Goal: Task Accomplishment & Management: Complete application form

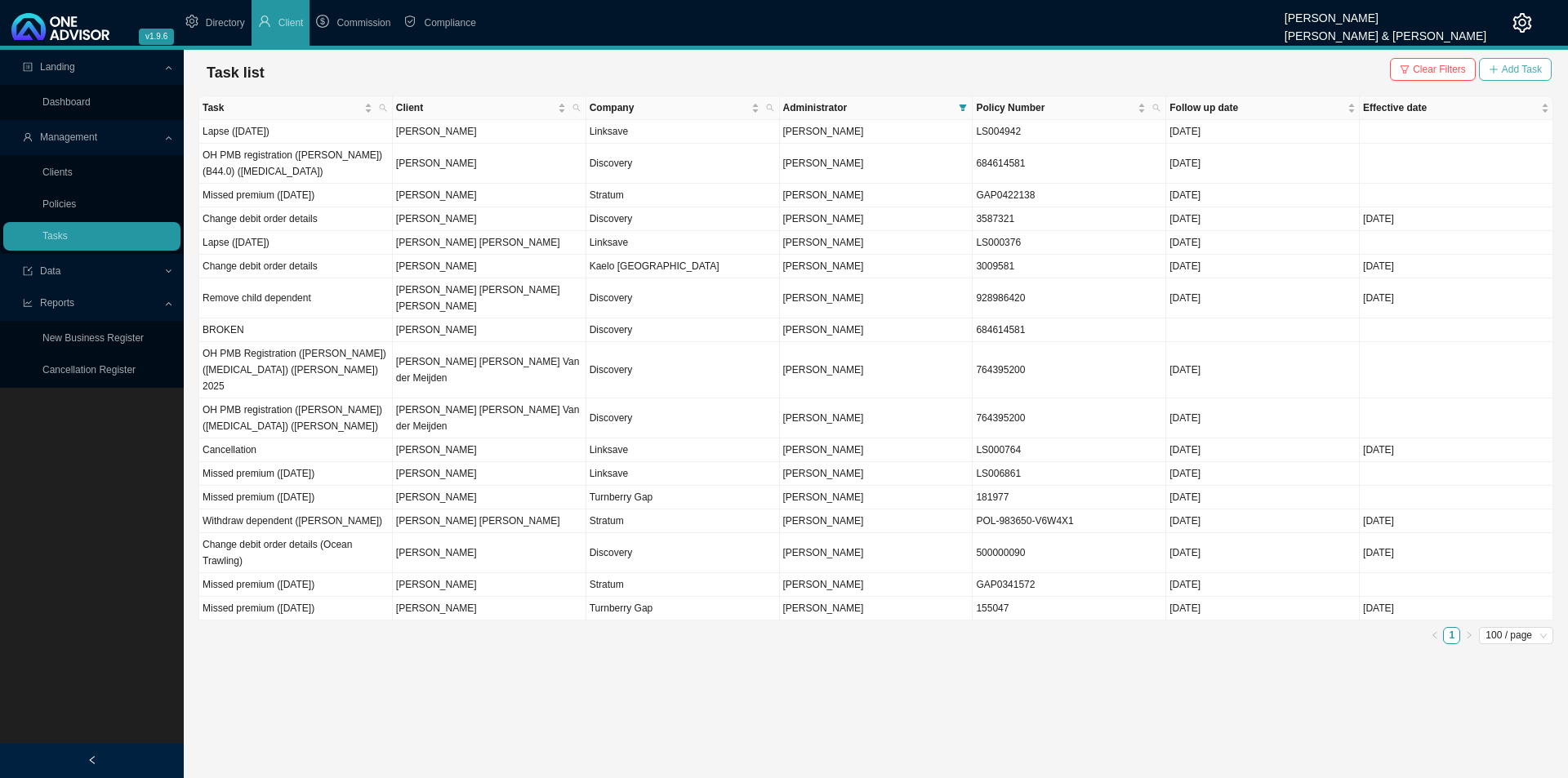
click at [1522, 67] on span "Add Task" at bounding box center [1521, 70] width 40 height 16
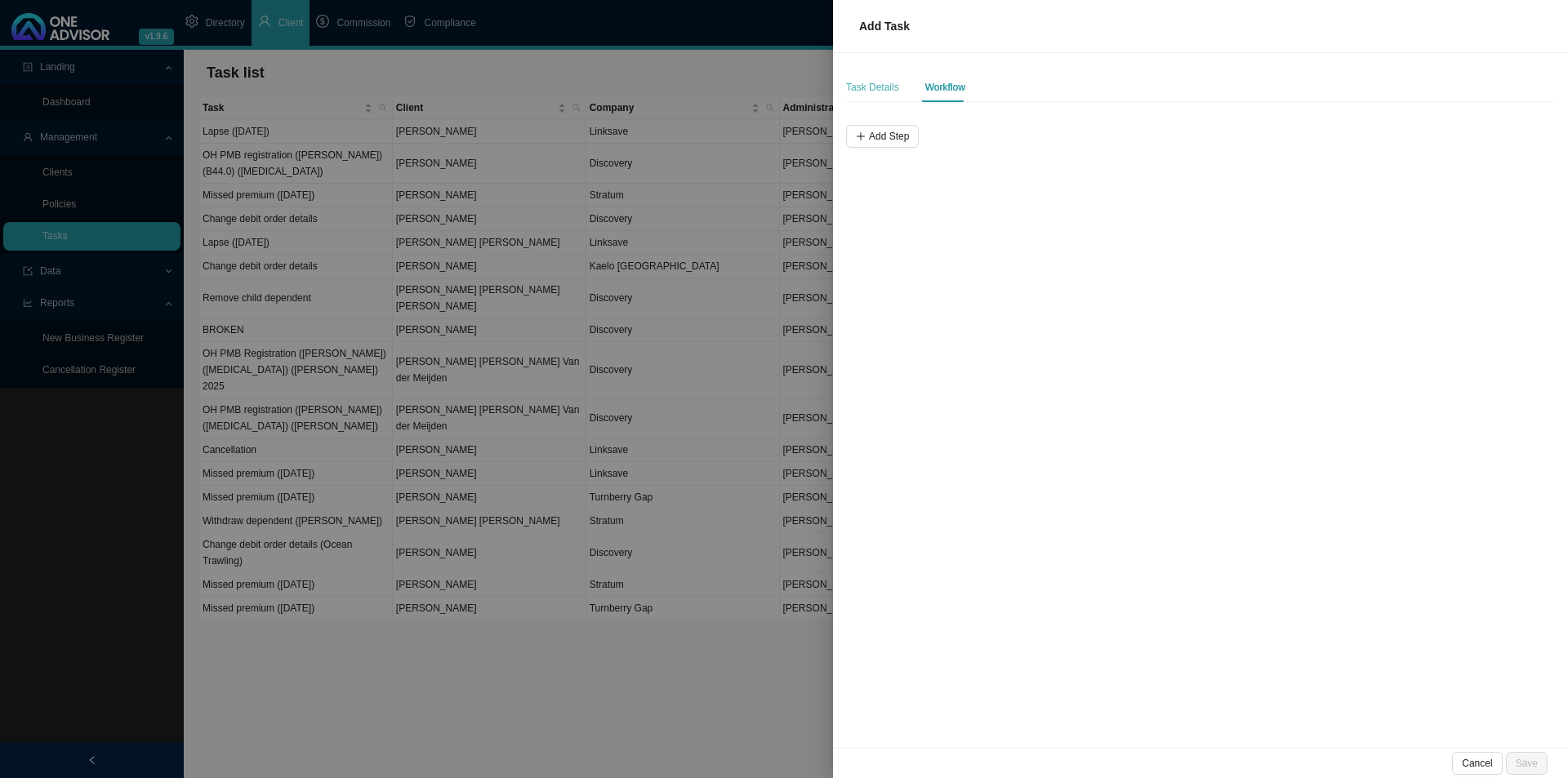
click at [873, 95] on div "Task Details" at bounding box center [871, 87] width 53 height 30
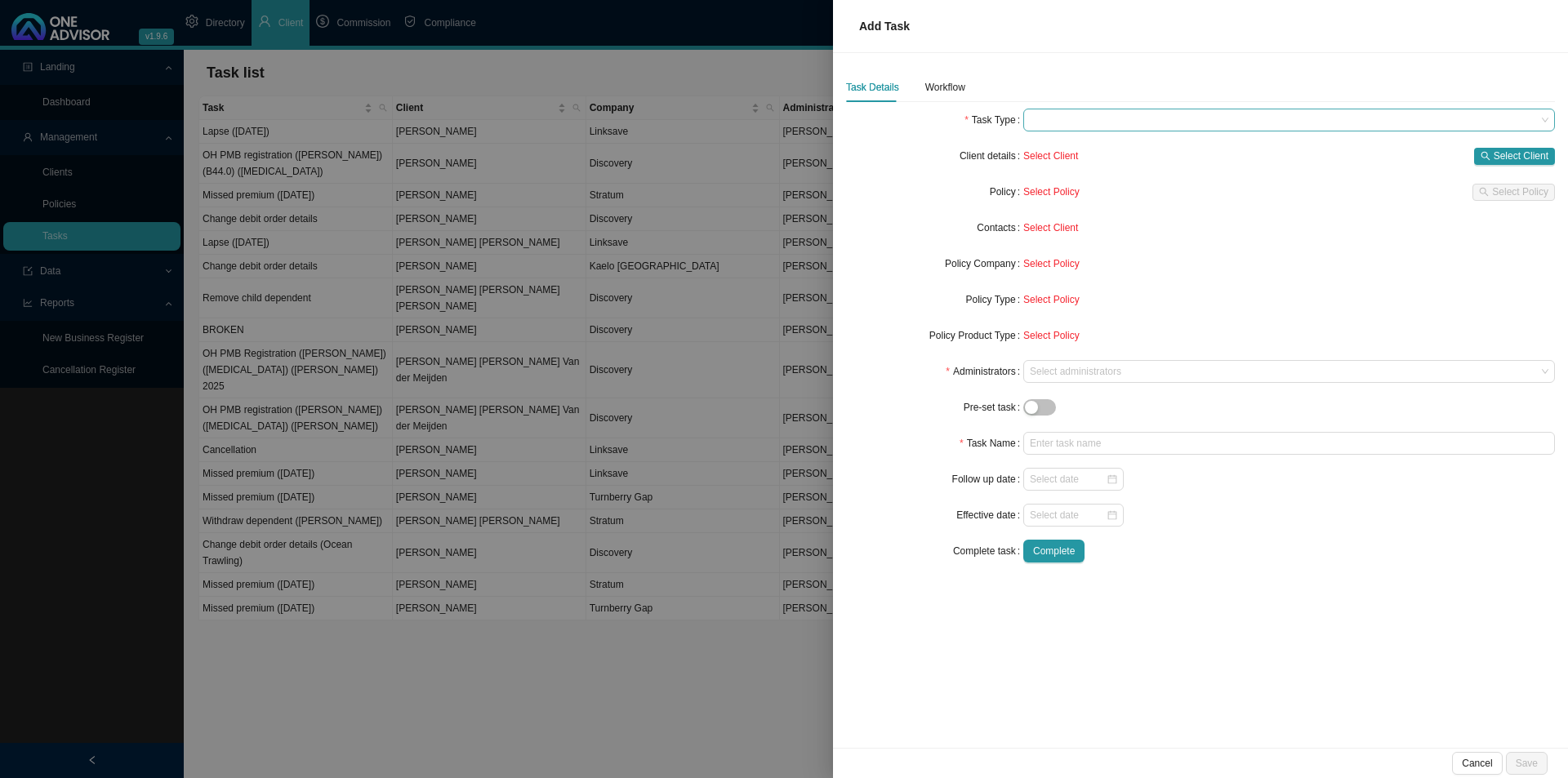
click at [1053, 128] on span at bounding box center [1289, 119] width 519 height 21
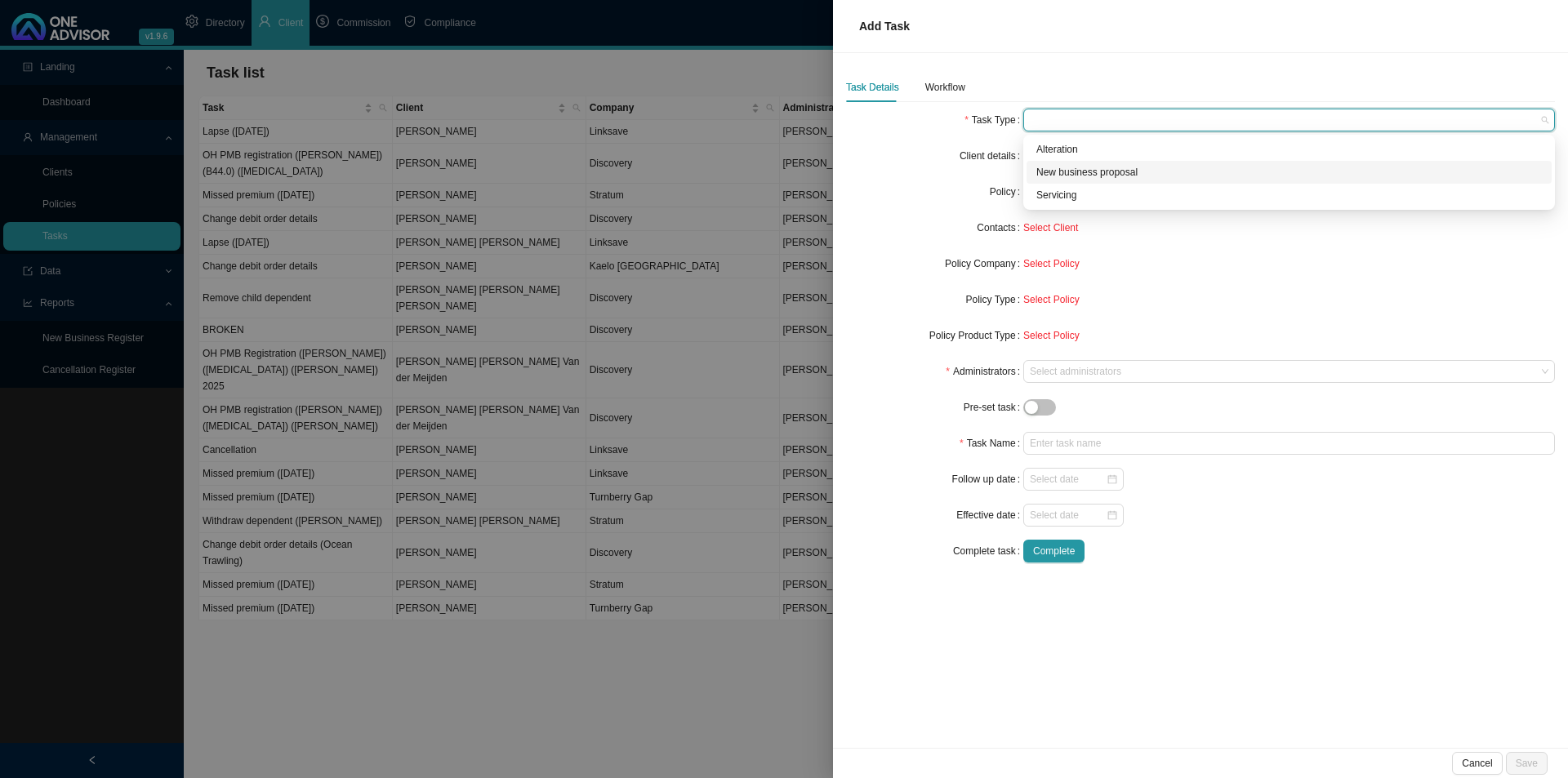
click at [1079, 166] on div "New business proposal" at bounding box center [1289, 172] width 506 height 16
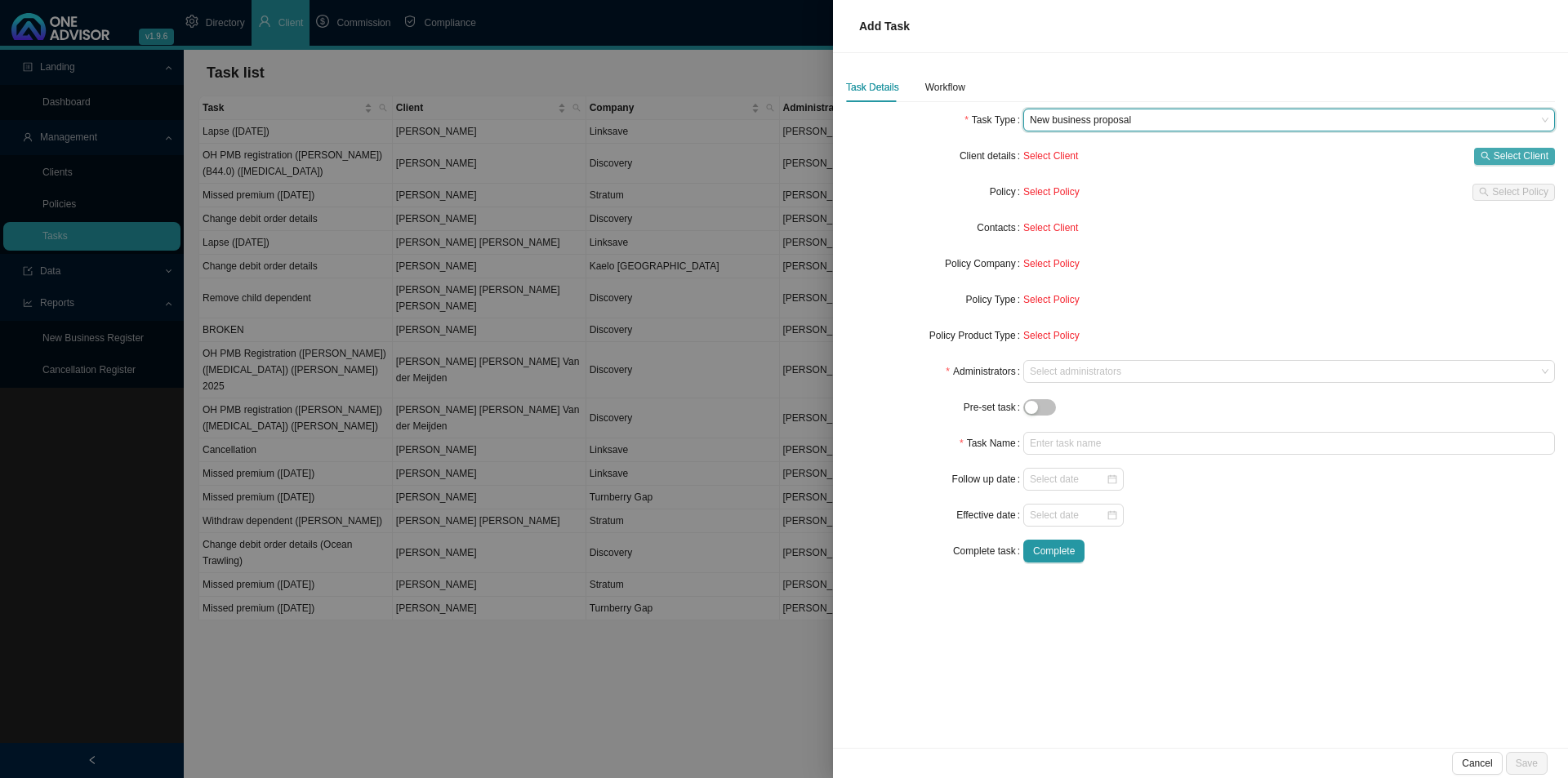
click at [1498, 149] on span "Select Client" at bounding box center [1520, 156] width 55 height 16
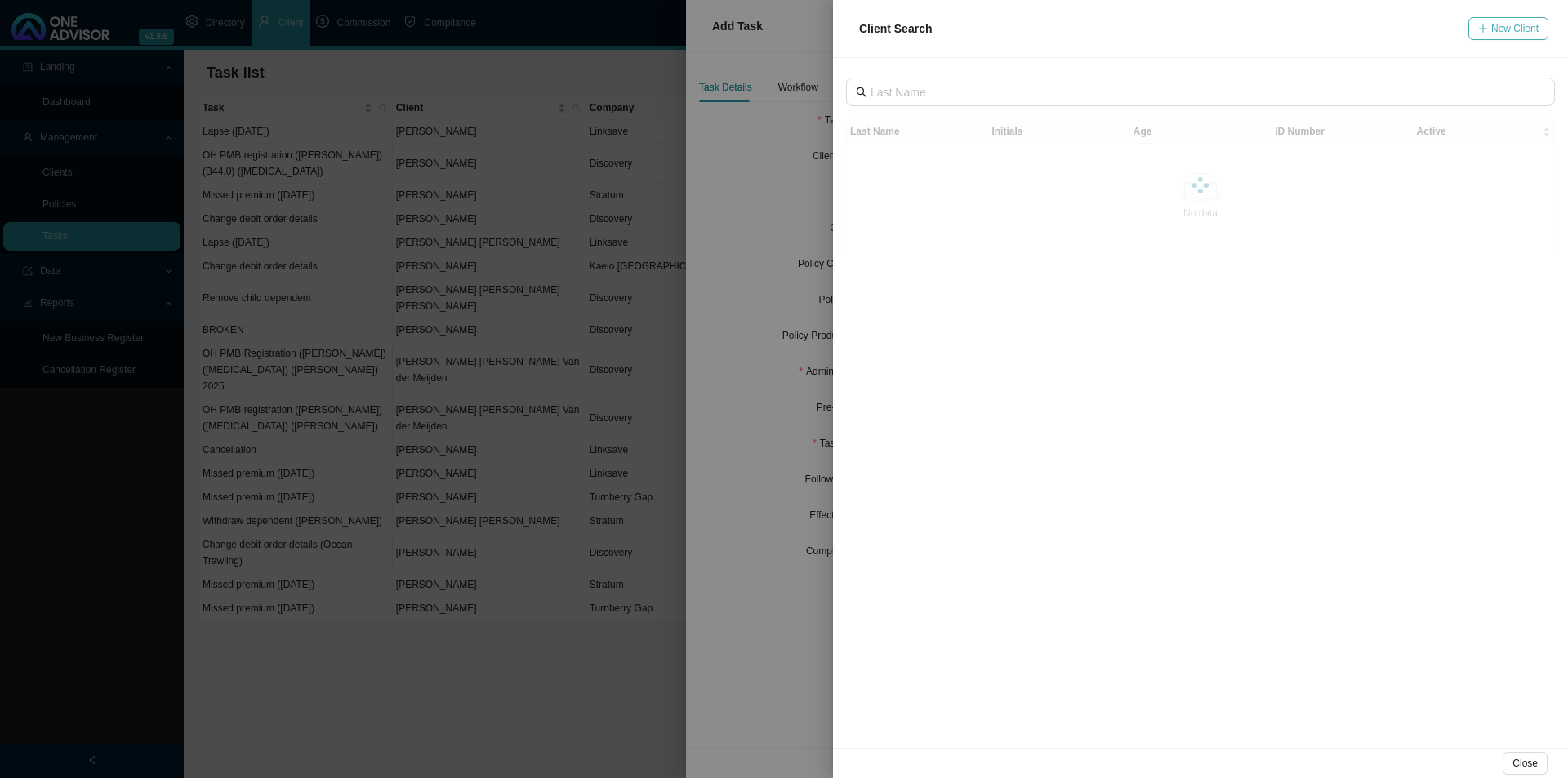
click at [1513, 35] on span "New Client" at bounding box center [1515, 29] width 48 height 16
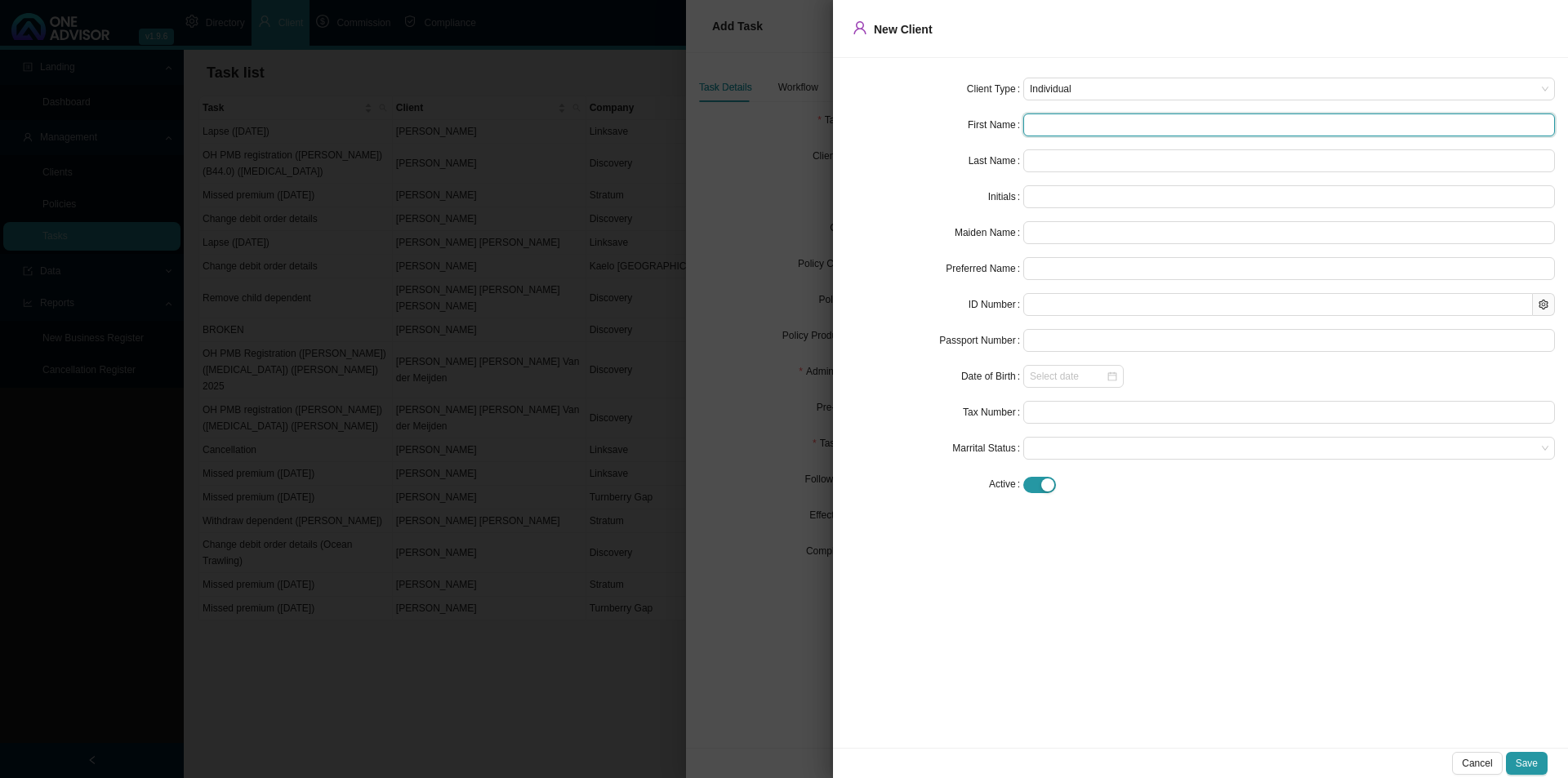
click at [1080, 127] on input "text" at bounding box center [1289, 124] width 532 height 23
type input "A"
type input "Ad"
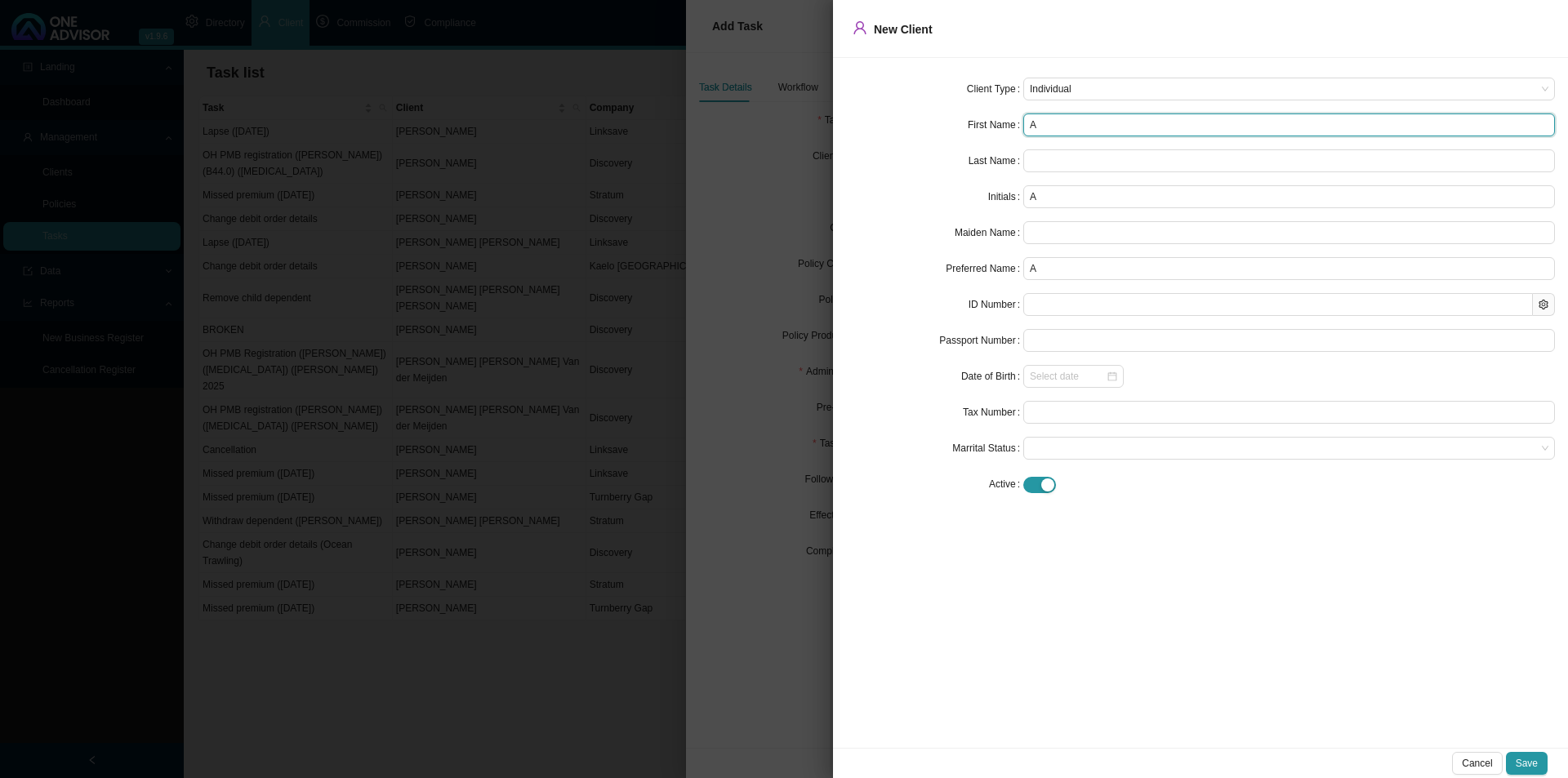
type input "Ad"
type input "Adr"
type input "Adri"
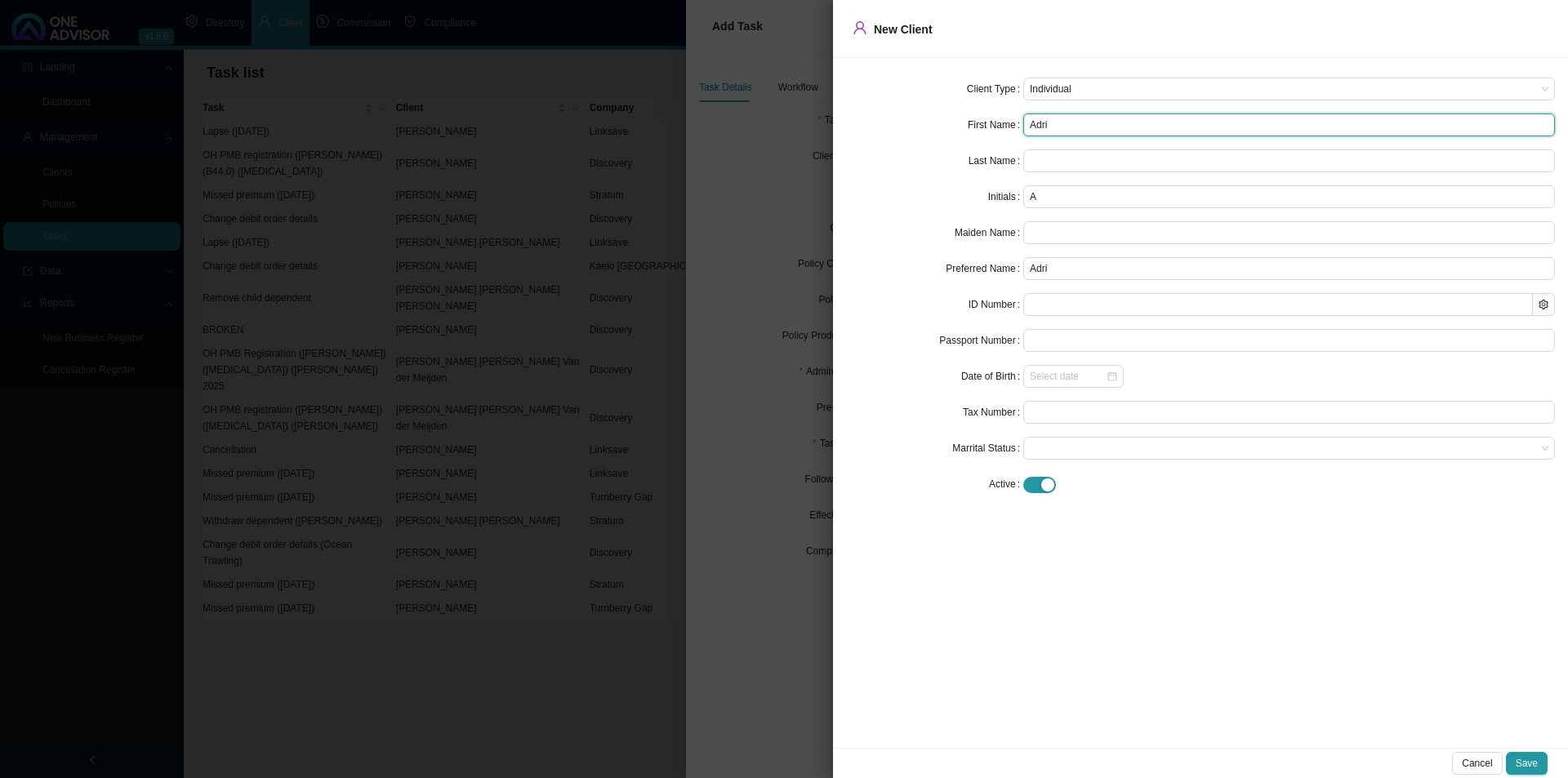
drag, startPoint x: 1052, startPoint y: 129, endPoint x: 1102, endPoint y: 127, distance: 50.0
click at [1052, 128] on input "Adri" at bounding box center [1289, 124] width 532 height 23
type input "Adri M"
type input "AM"
click at [1071, 87] on span "Individual" at bounding box center [1289, 88] width 519 height 21
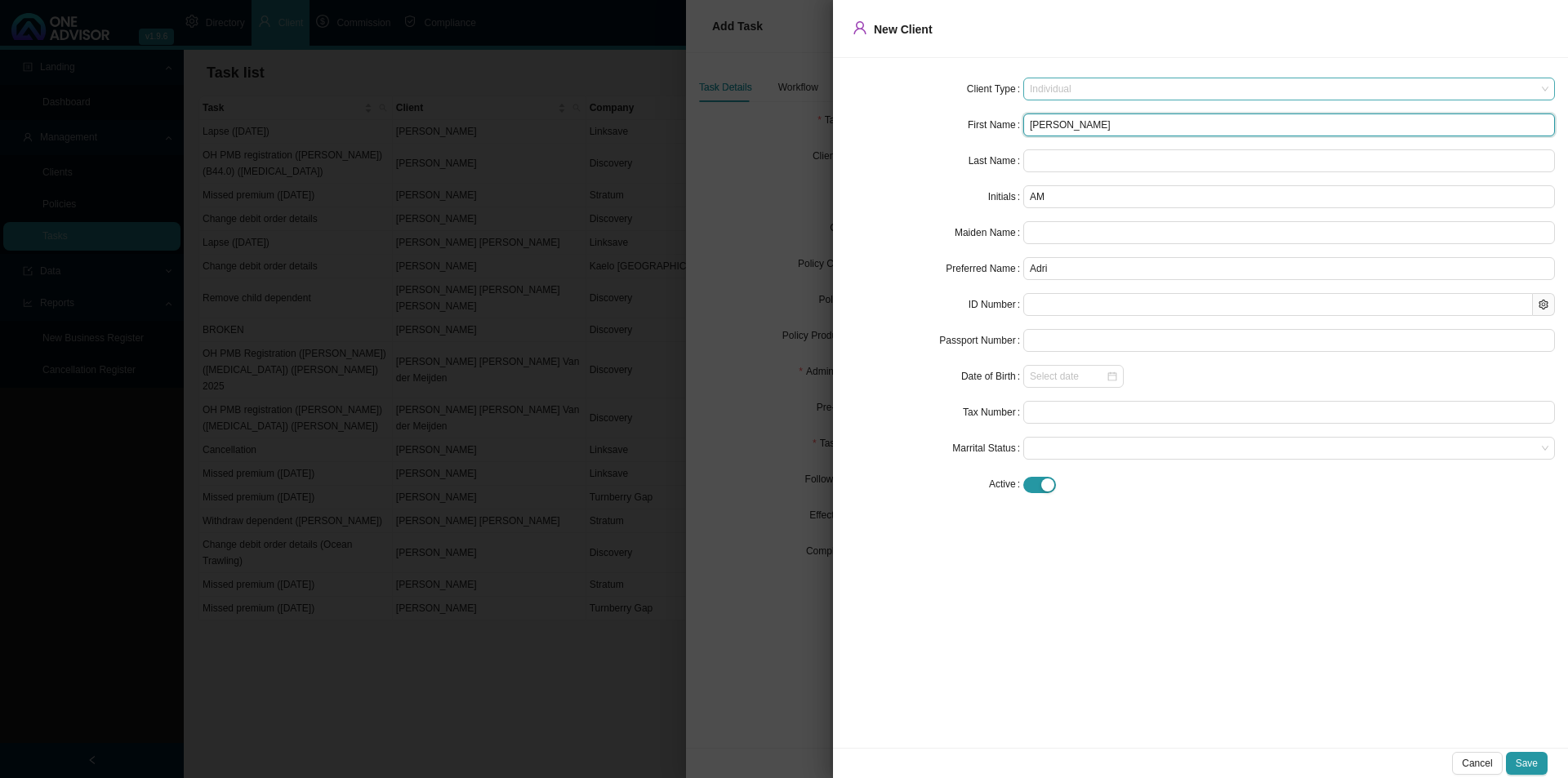
type input "[PERSON_NAME]"
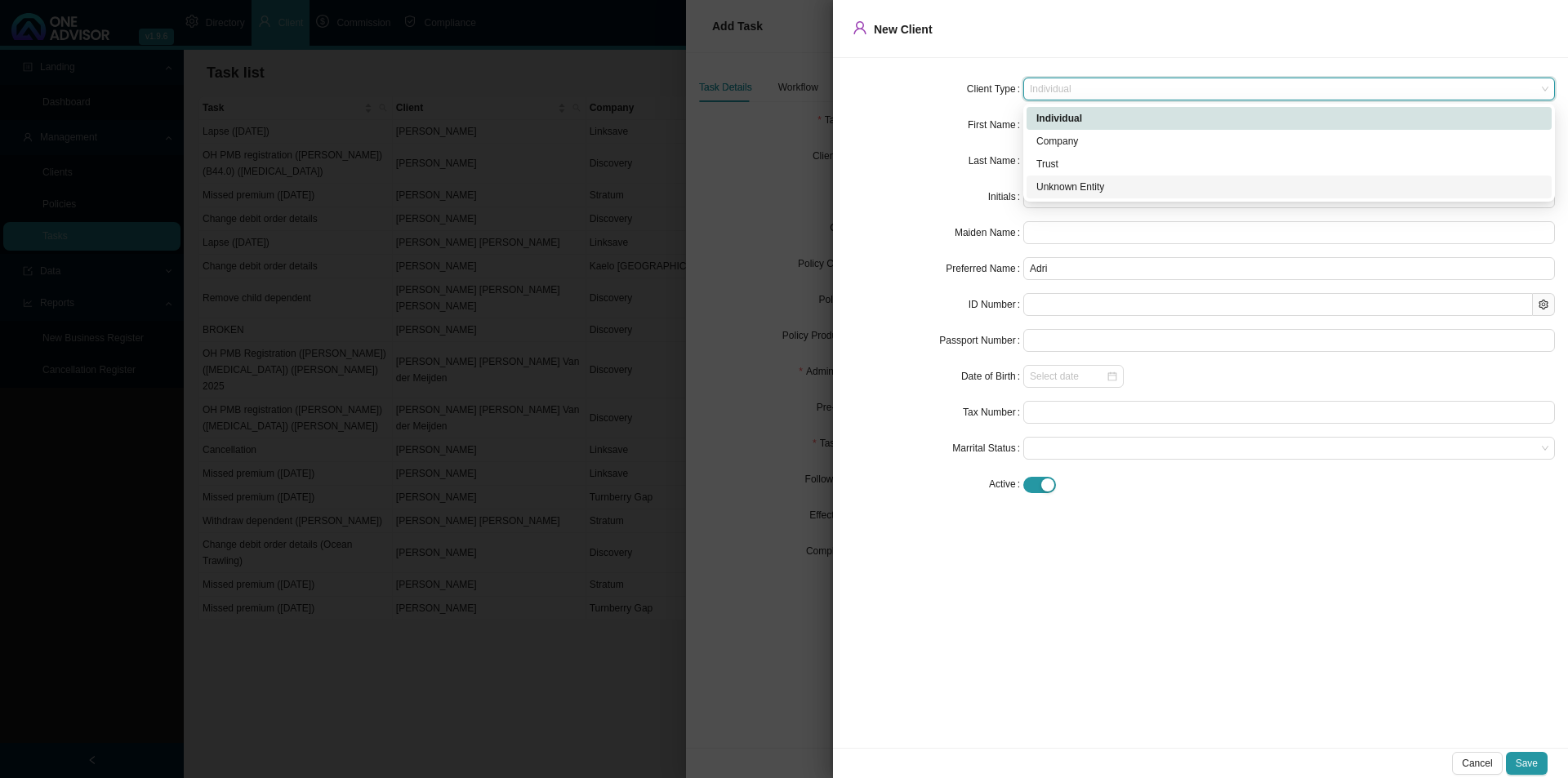
click at [1071, 186] on div "Unknown Entity" at bounding box center [1289, 187] width 506 height 16
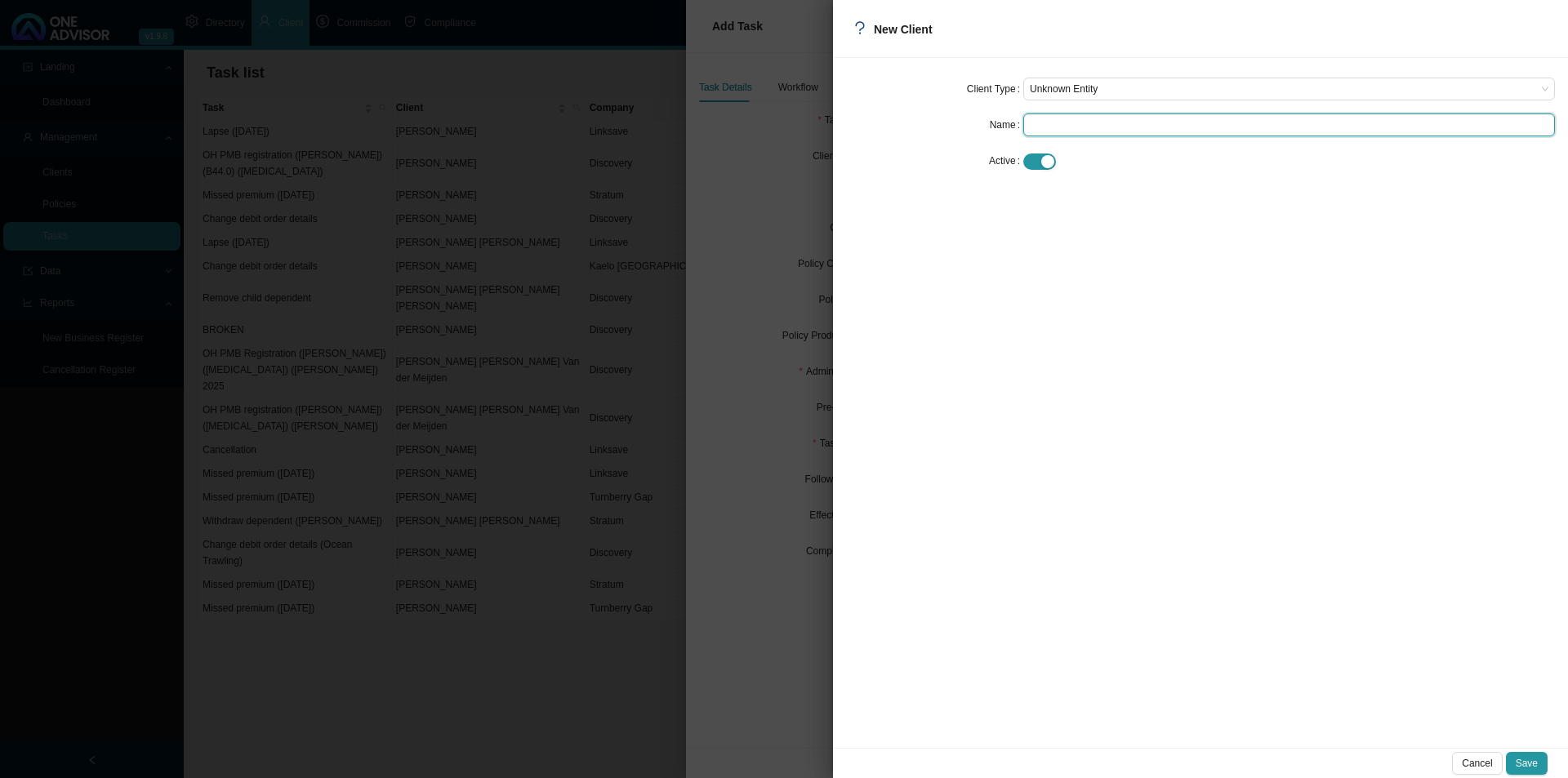
click at [1068, 114] on input "text" at bounding box center [1289, 124] width 532 height 23
type input "[PERSON_NAME]"
click at [1529, 762] on span "Save" at bounding box center [1526, 763] width 22 height 16
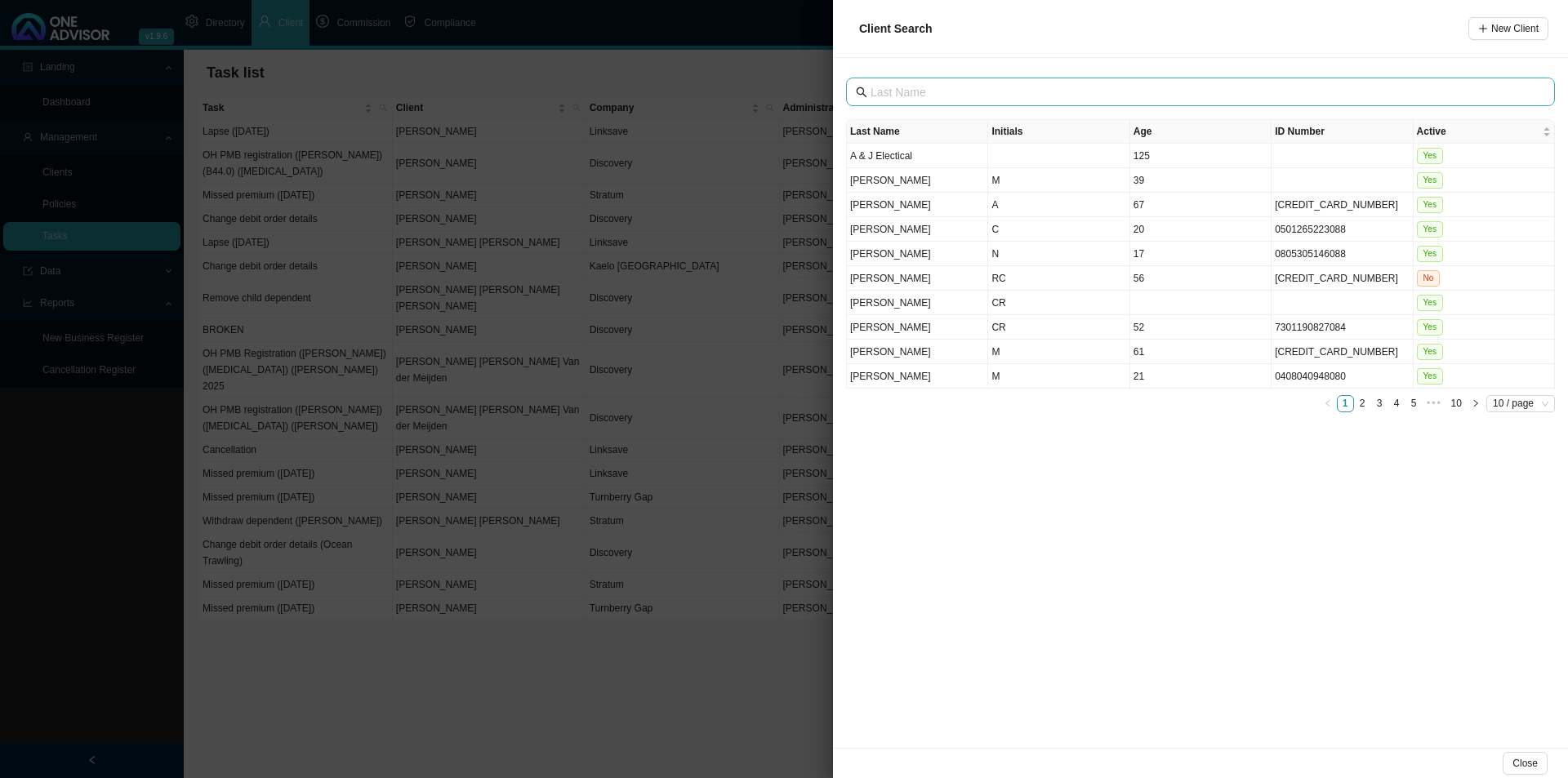
click at [950, 80] on span at bounding box center [1199, 91] width 708 height 29
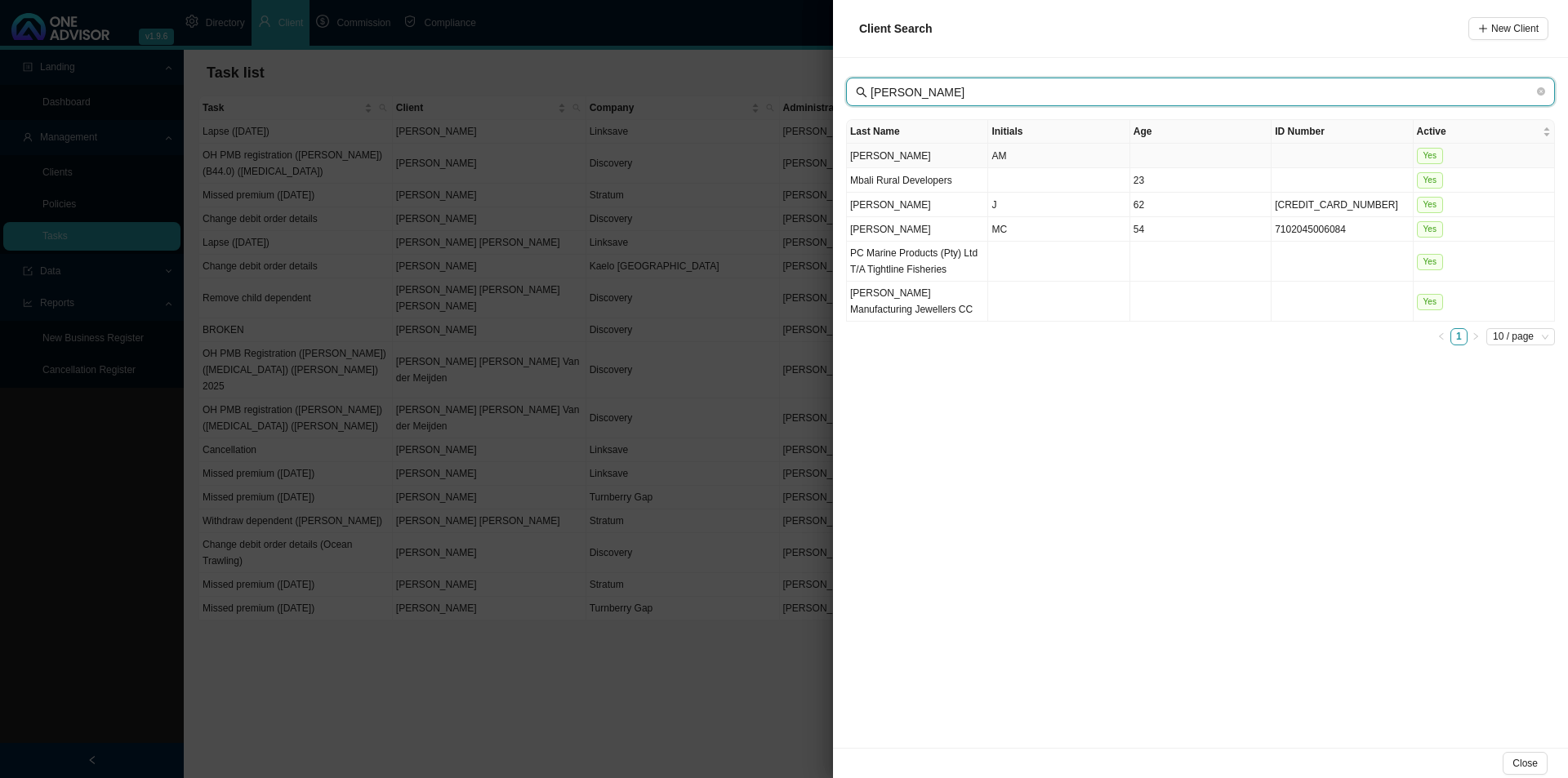
type input "[PERSON_NAME]"
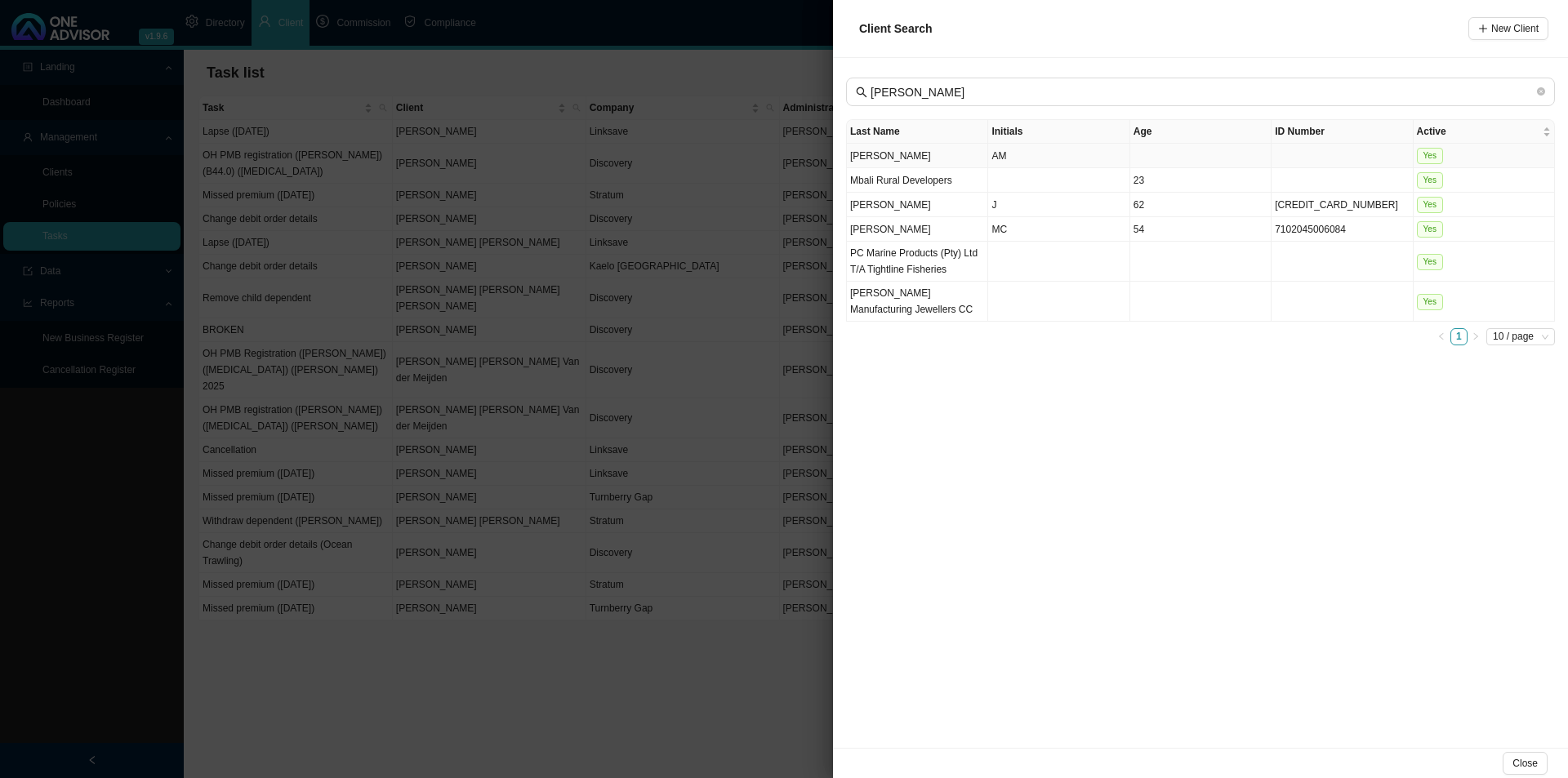
click at [918, 161] on td "[PERSON_NAME]" at bounding box center [917, 156] width 141 height 25
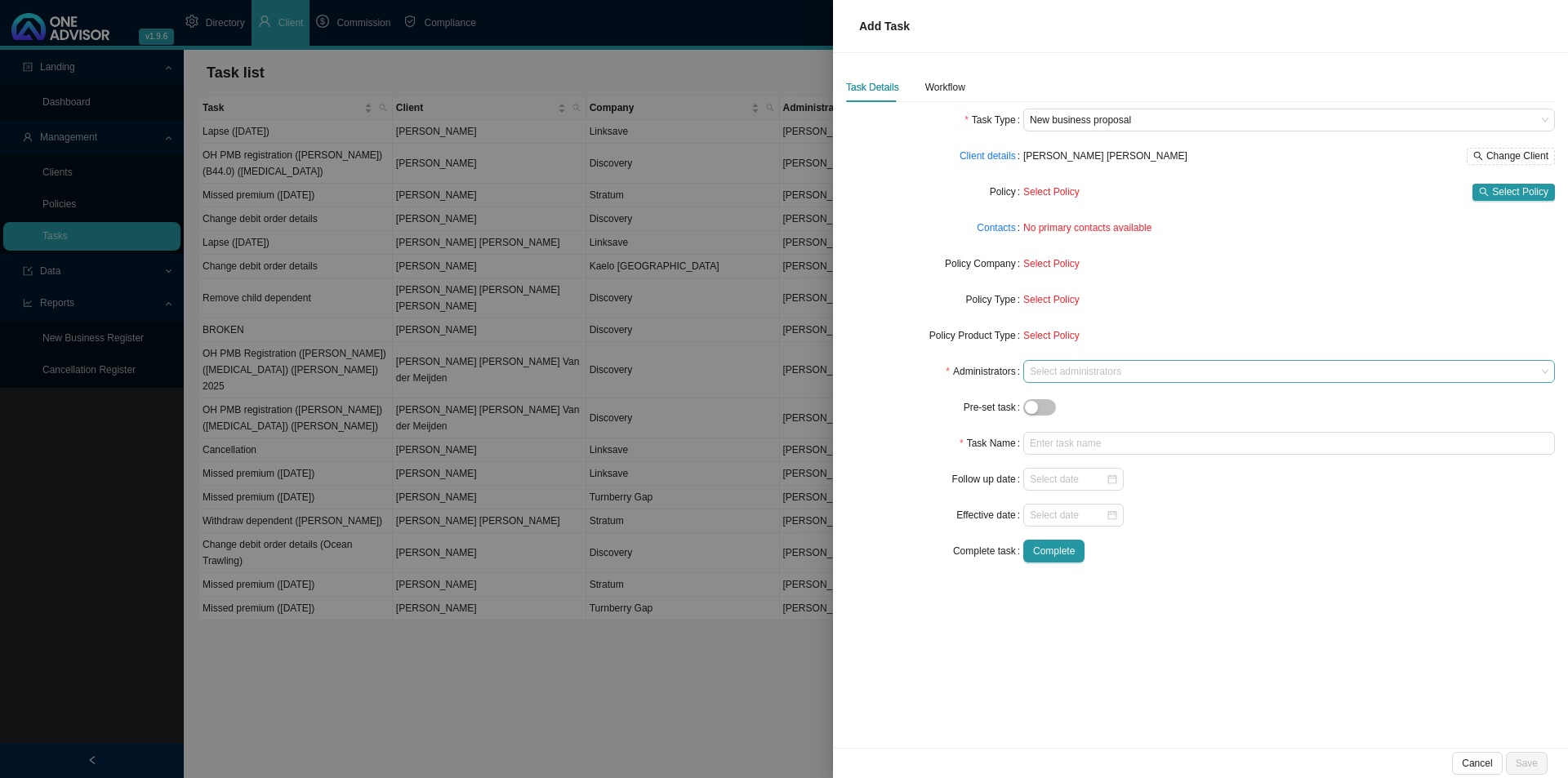
click at [1066, 374] on div at bounding box center [1281, 372] width 510 height 12
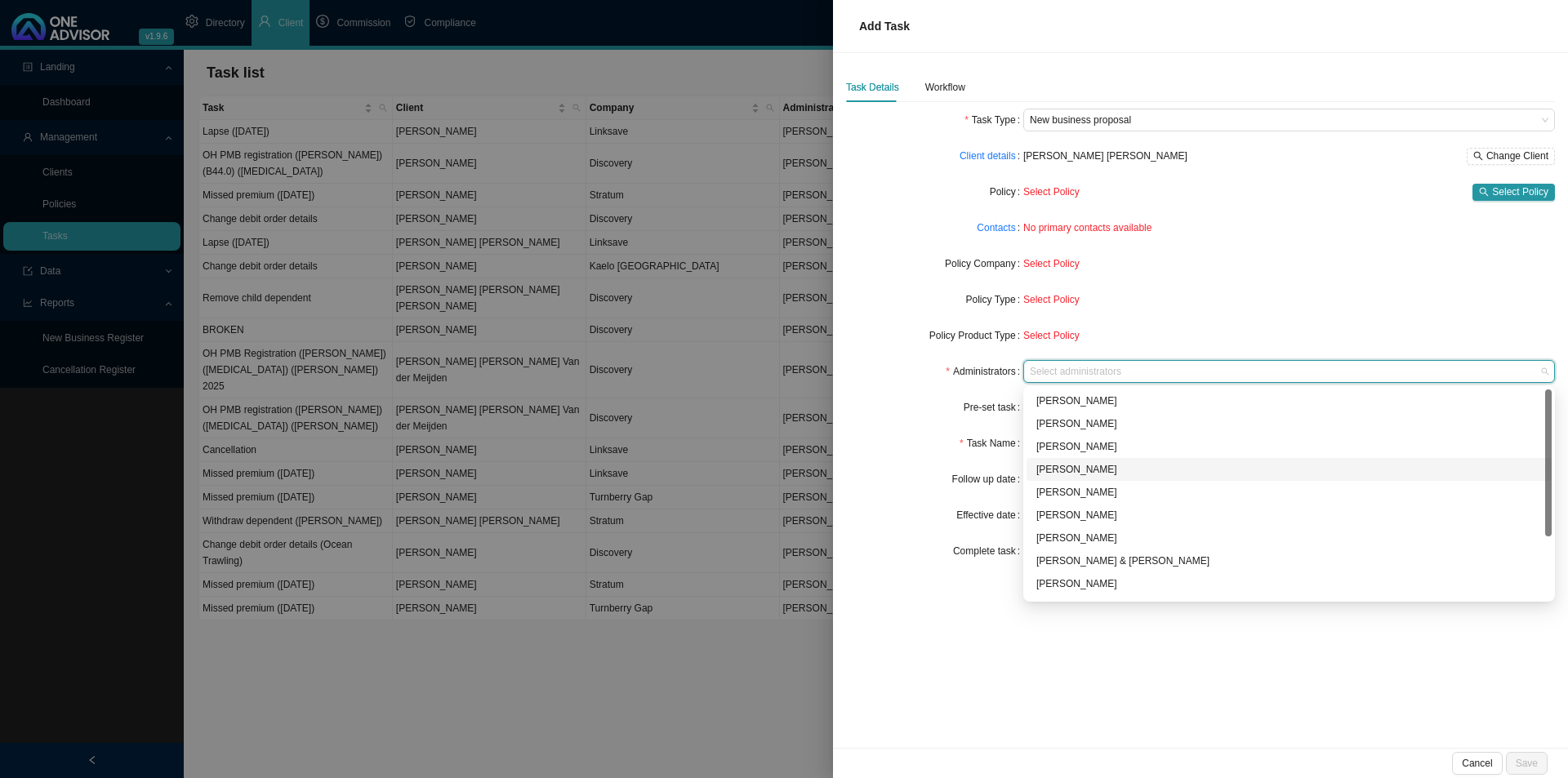
click at [1079, 470] on div "[PERSON_NAME]" at bounding box center [1289, 469] width 506 height 16
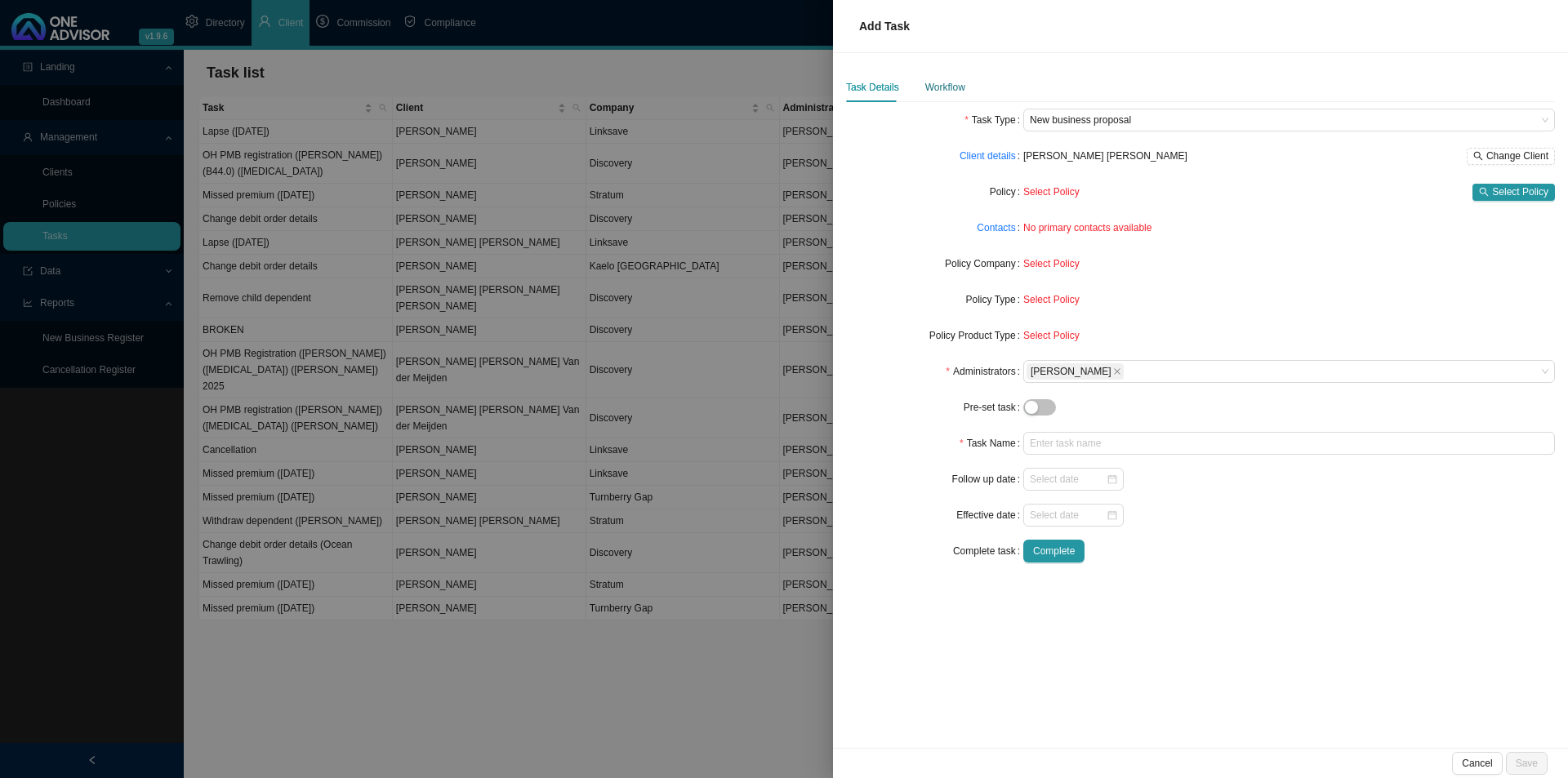
click at [951, 82] on div "Workflow" at bounding box center [945, 87] width 40 height 16
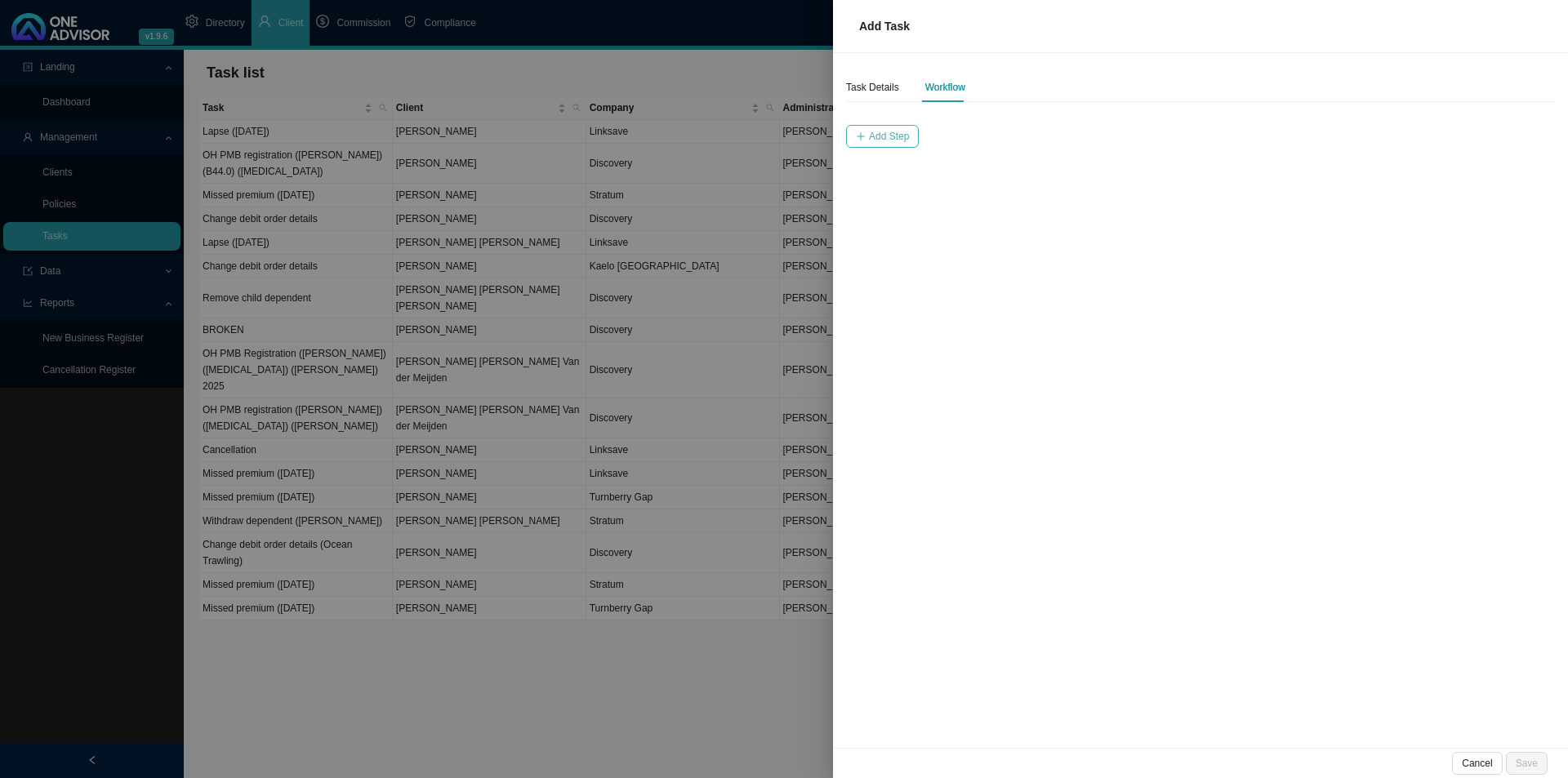
click at [867, 126] on button "Add Step" at bounding box center [881, 136] width 73 height 23
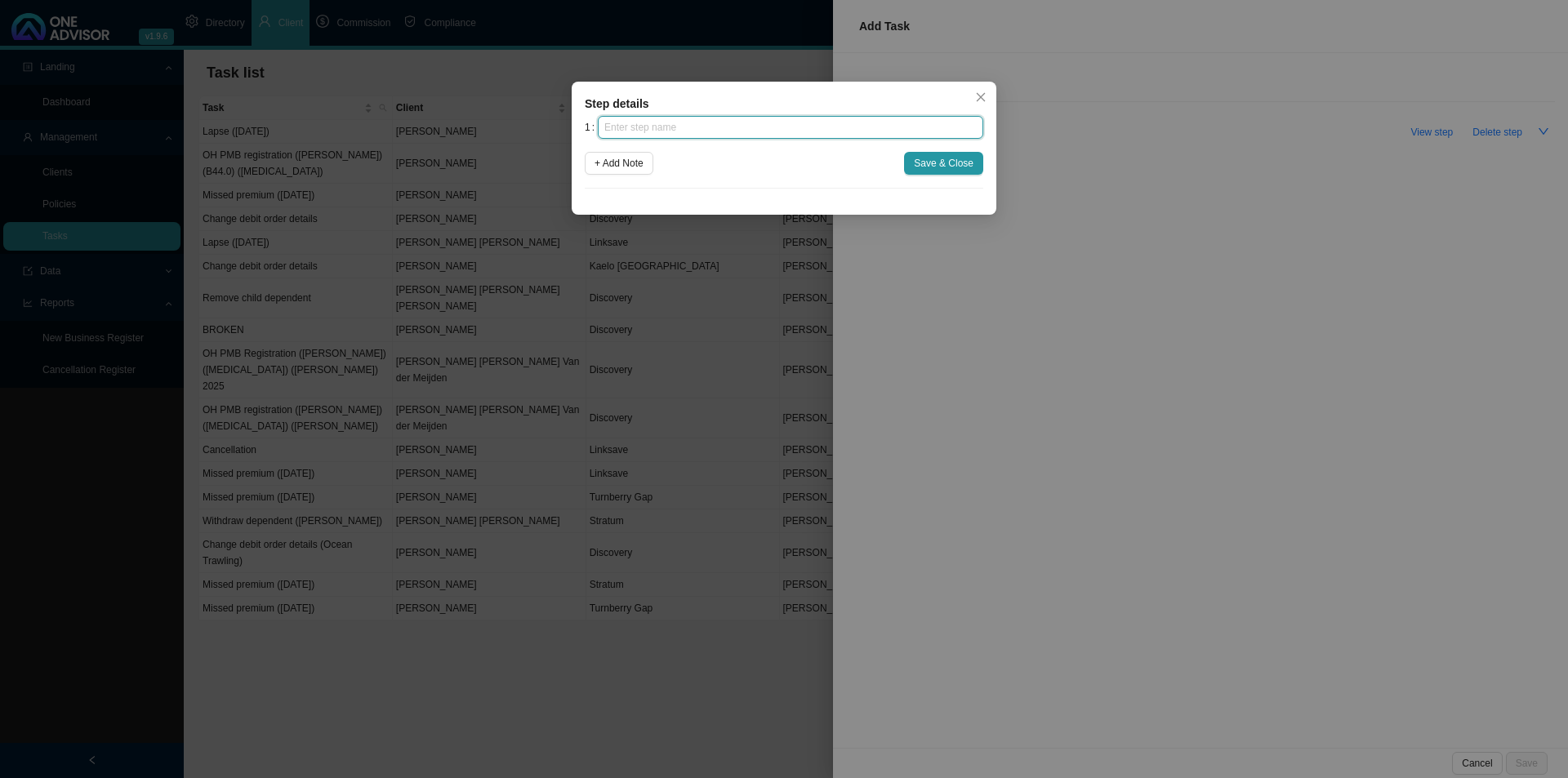
click at [693, 126] on input "text" at bounding box center [791, 127] width 386 height 23
type input "Advice"
click at [626, 154] on button "+ Add Note" at bounding box center [618, 163] width 69 height 23
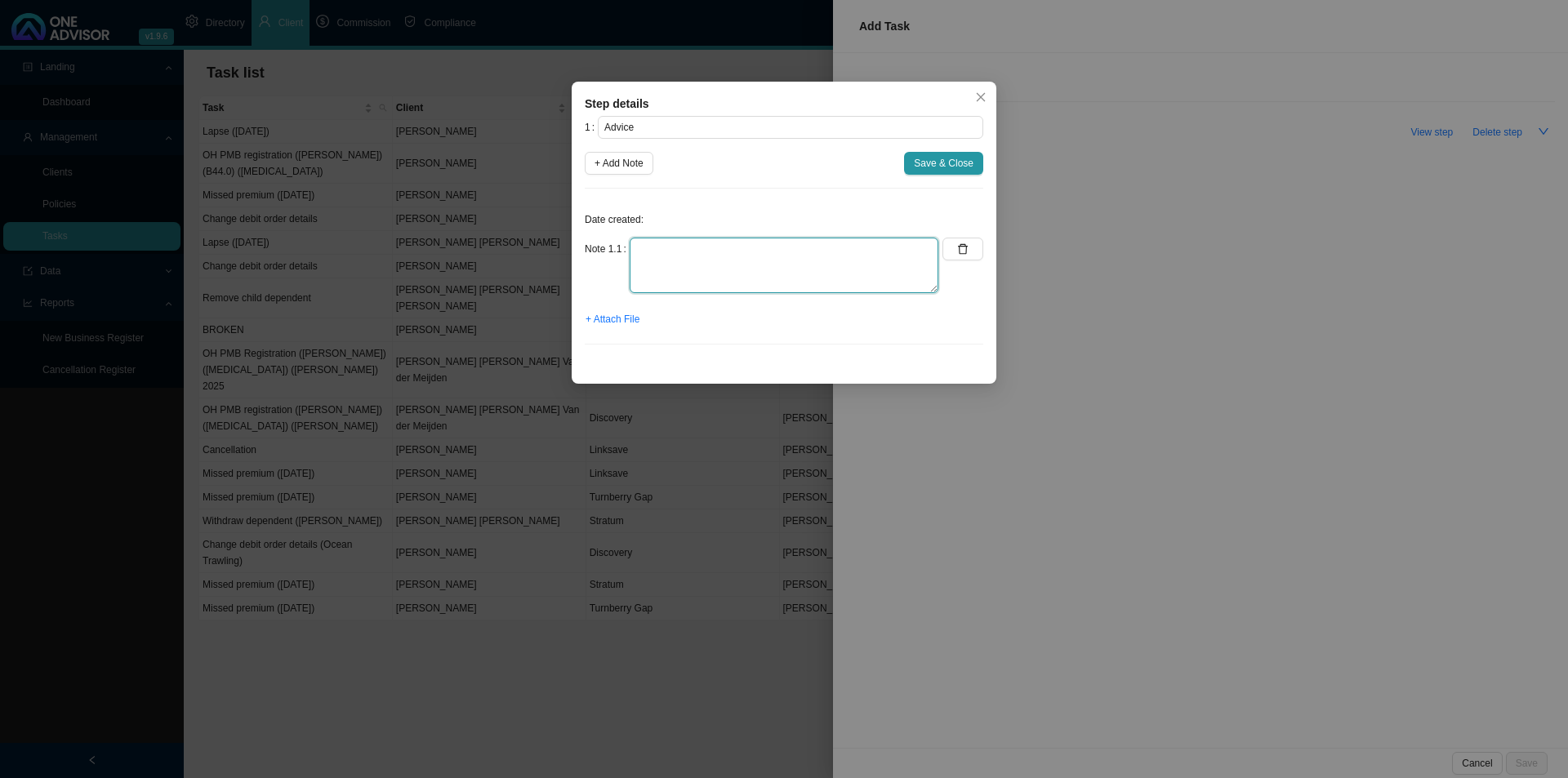
click at [646, 246] on textarea at bounding box center [784, 265] width 309 height 56
click at [762, 283] on textarea "Age: [DEMOGRAPHIC_DATA] Member only. Been on a medical aid for at least 21 year…" at bounding box center [784, 265] width 309 height 56
drag, startPoint x: 908, startPoint y: 291, endPoint x: 920, endPoint y: 286, distance: 13.0
click at [914, 290] on textarea "Age: [DEMOGRAPHIC_DATA] Member only. Been on a medical aid for at least 21 year…" at bounding box center [784, 265] width 309 height 56
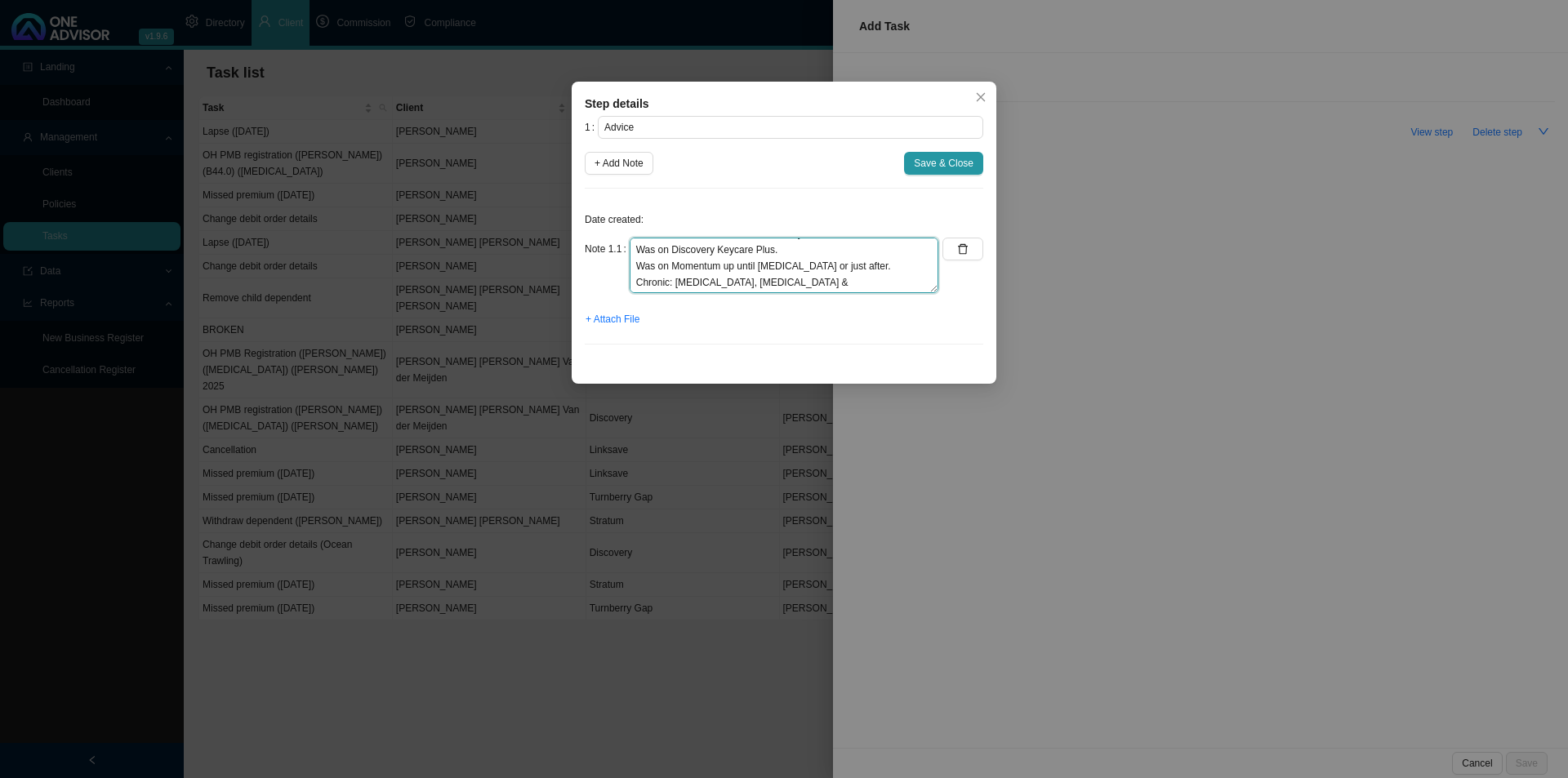
scroll to position [0, 0]
type textarea "Age: [DEMOGRAPHIC_DATA] Member only. Been on a medical aid for at least 21 year…"
click at [951, 172] on button "Save & Close" at bounding box center [944, 163] width 79 height 23
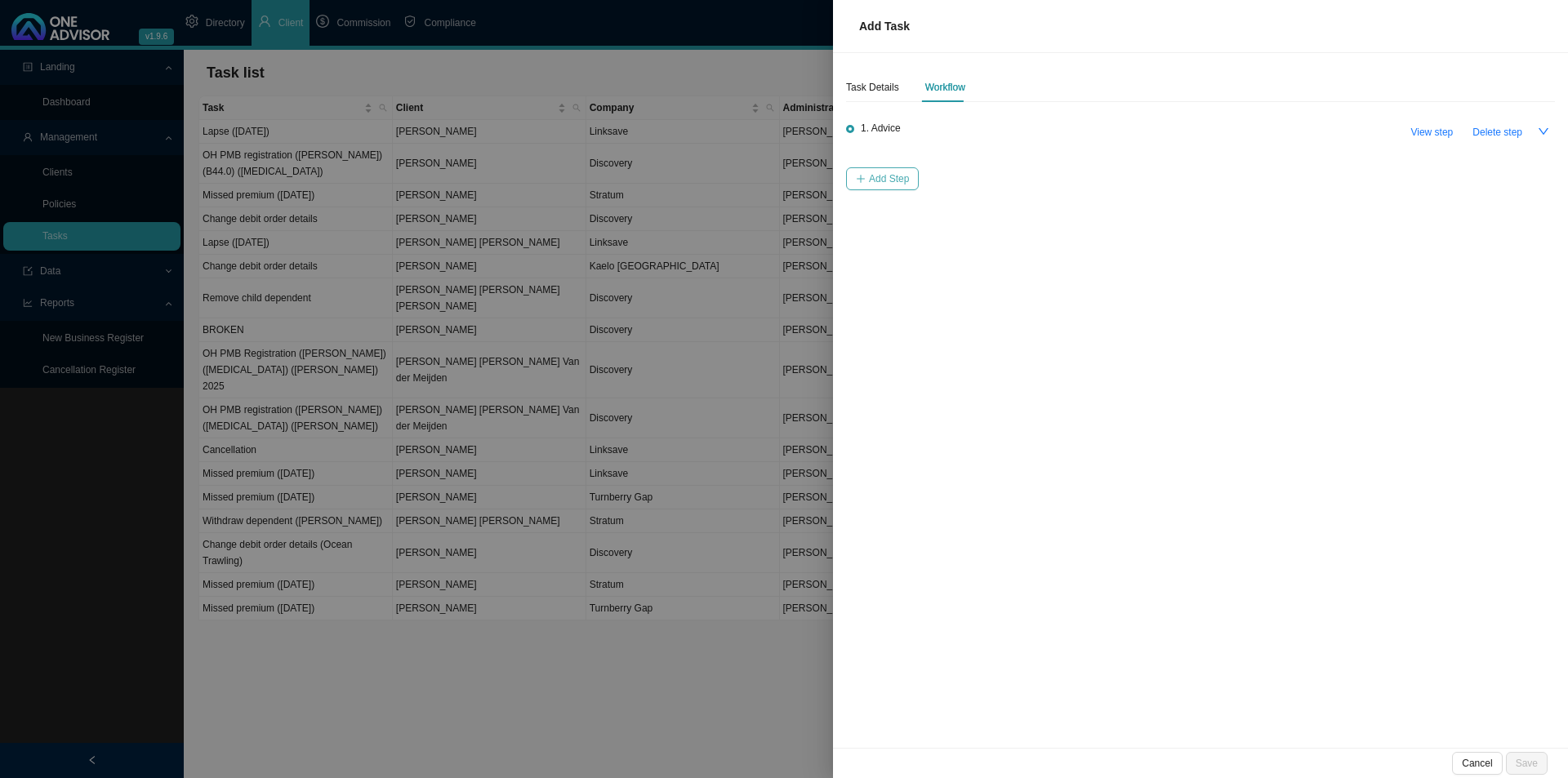
click at [901, 187] on button "Add Step" at bounding box center [881, 178] width 73 height 23
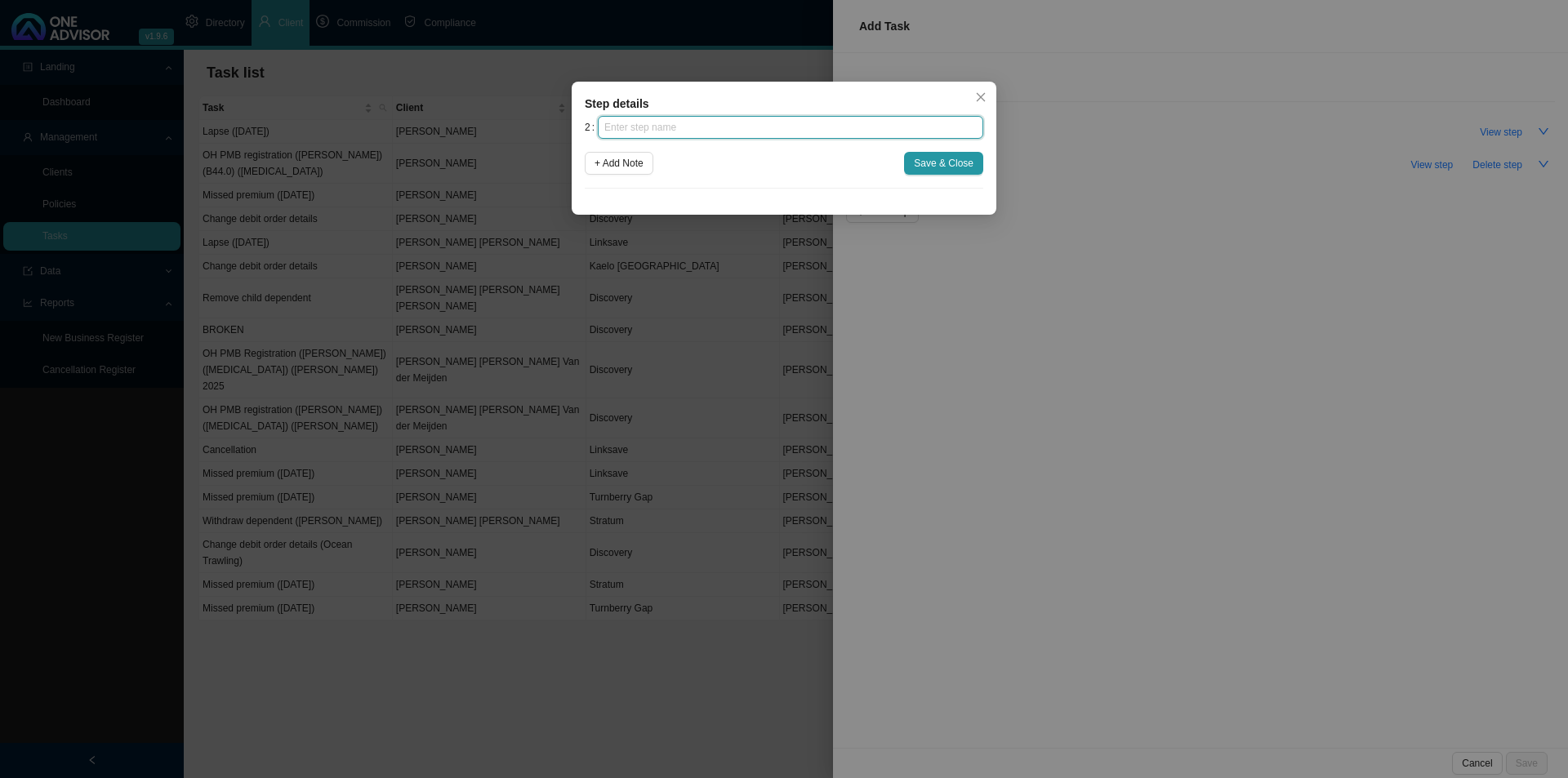
click at [640, 126] on input "text" at bounding box center [791, 127] width 386 height 23
type input "contact"
click at [623, 154] on button "+ Add Note" at bounding box center [618, 163] width 69 height 23
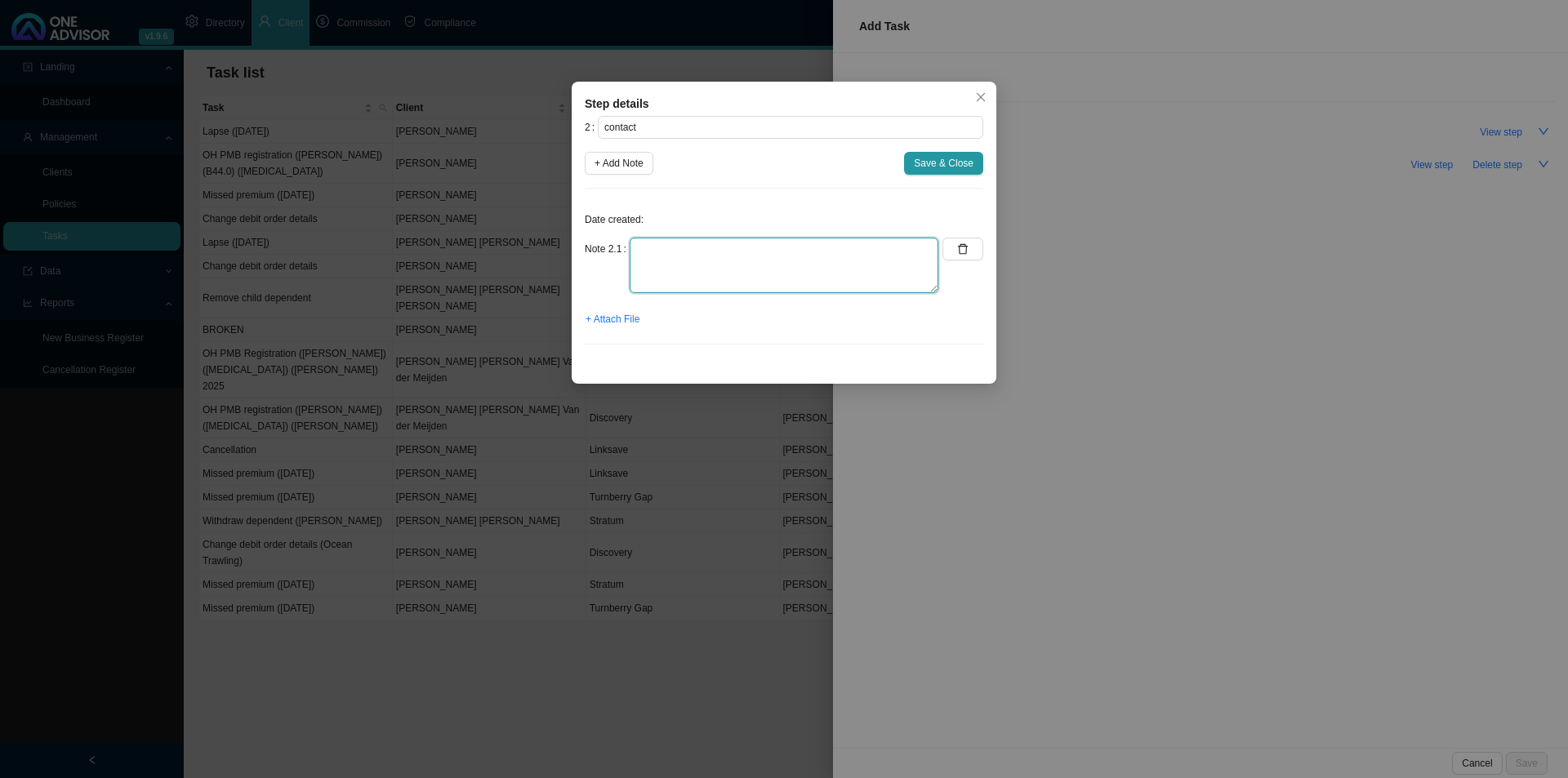
click at [693, 268] on textarea at bounding box center [784, 265] width 309 height 56
type textarea "[EMAIL_ADDRESS][DOMAIN_NAME] 039-3130041"
click at [755, 189] on div "2 contact + Add Note Save & Close Date created: Note 2.1 [EMAIL_ADDRESS][DOMAIN…" at bounding box center [783, 236] width 398 height 241
click at [943, 156] on span "Save & Close" at bounding box center [944, 163] width 60 height 16
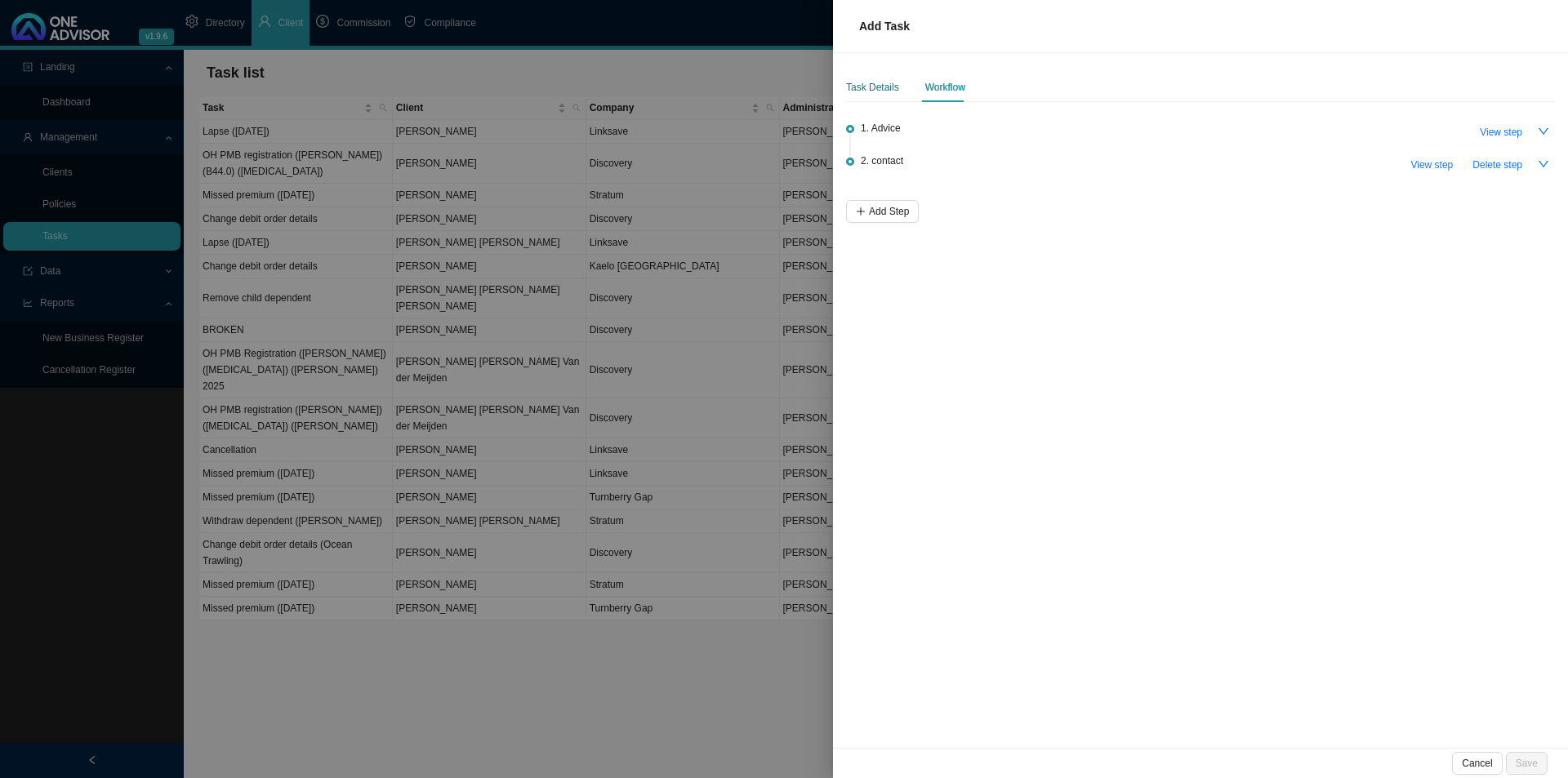
click at [891, 84] on div "Task Details" at bounding box center [871, 87] width 53 height 16
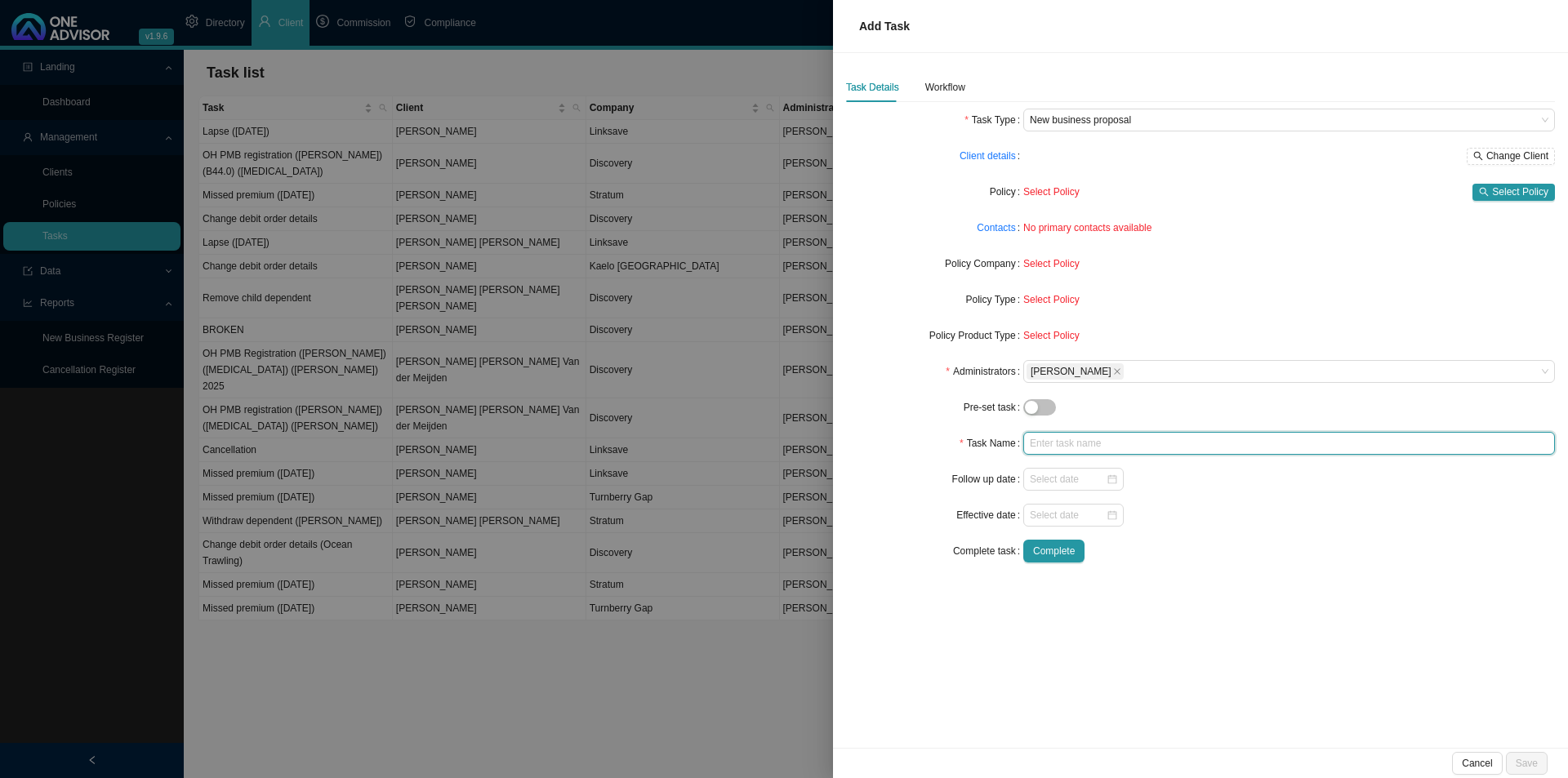
click at [1079, 452] on input "text" at bounding box center [1289, 443] width 532 height 23
type input "Advice"
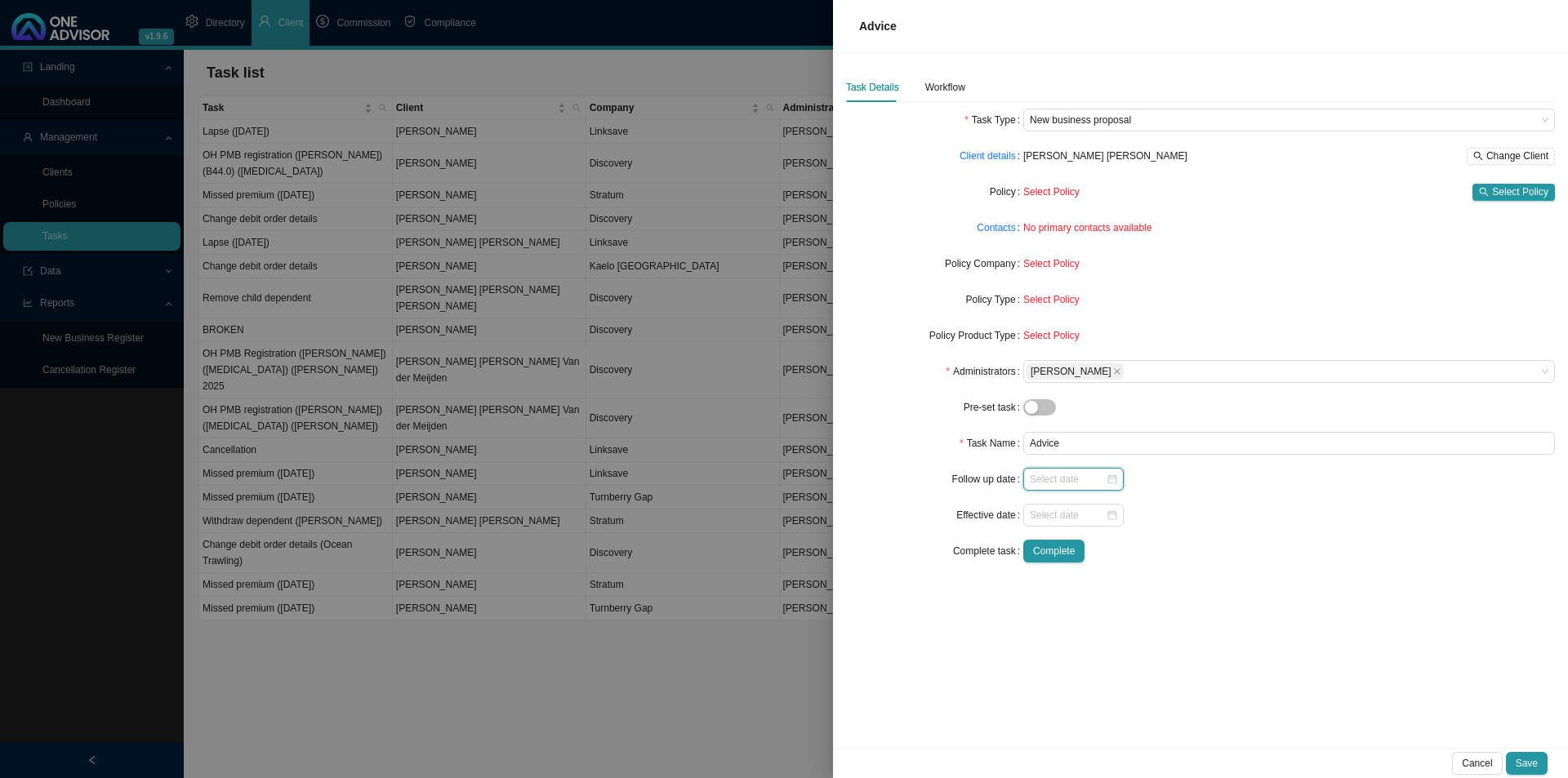
click at [1043, 476] on input at bounding box center [1067, 479] width 76 height 16
type input "[DATE]"
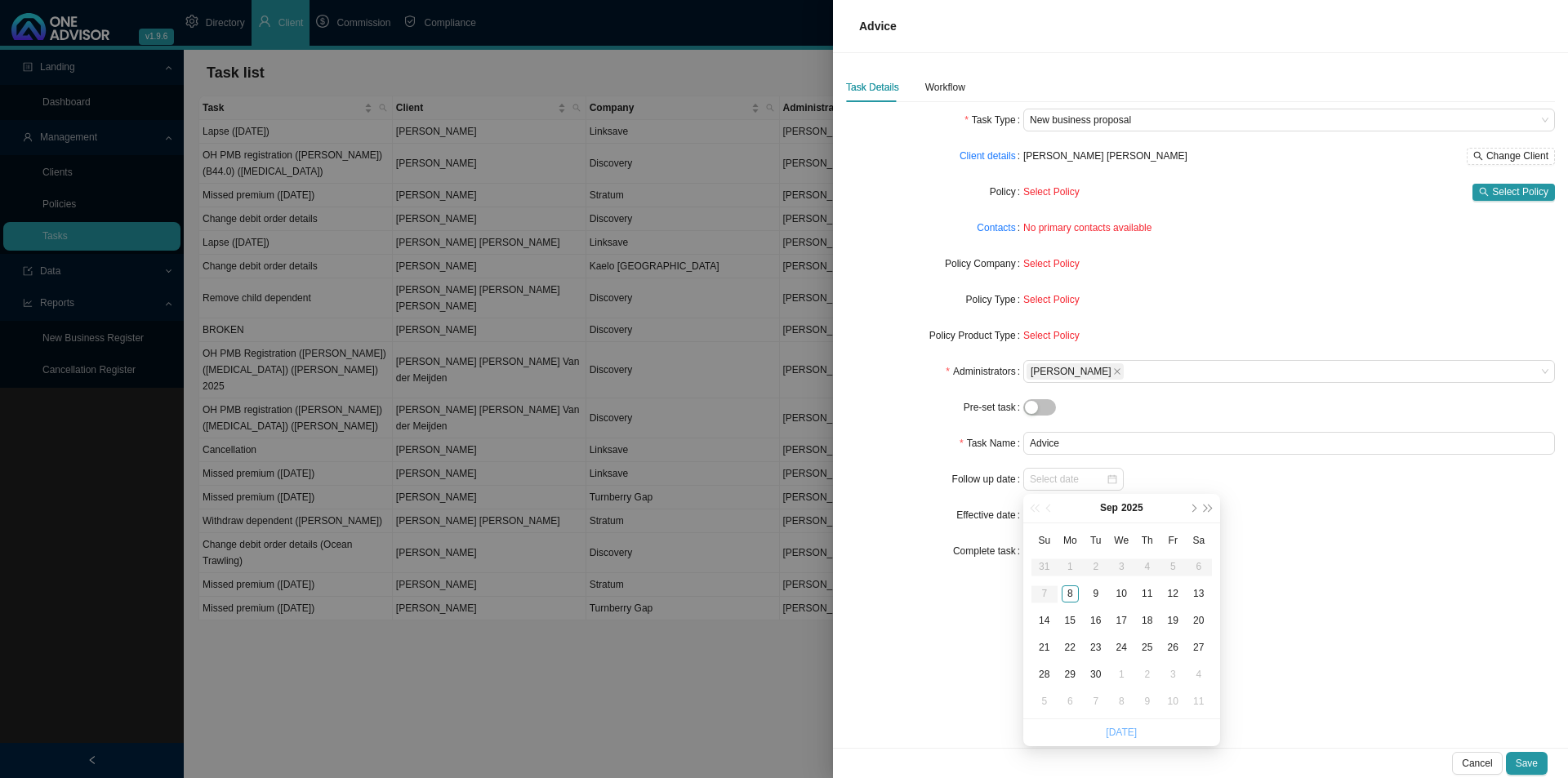
click at [1117, 730] on link "[DATE]" at bounding box center [1121, 732] width 31 height 12
type input "[DATE]"
click at [935, 80] on div "Workflow" at bounding box center [945, 87] width 40 height 16
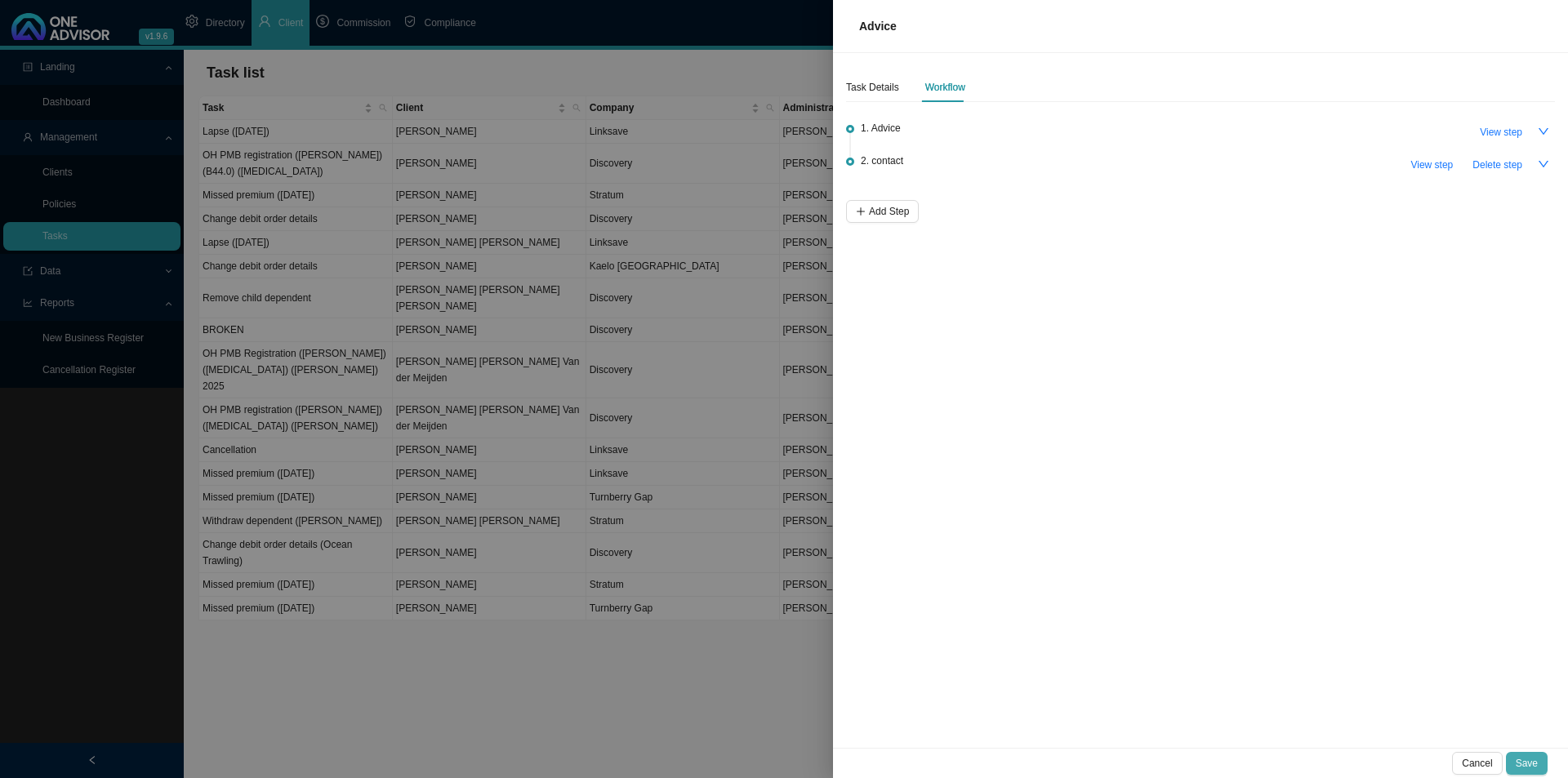
click at [1523, 756] on span "Save" at bounding box center [1526, 763] width 22 height 16
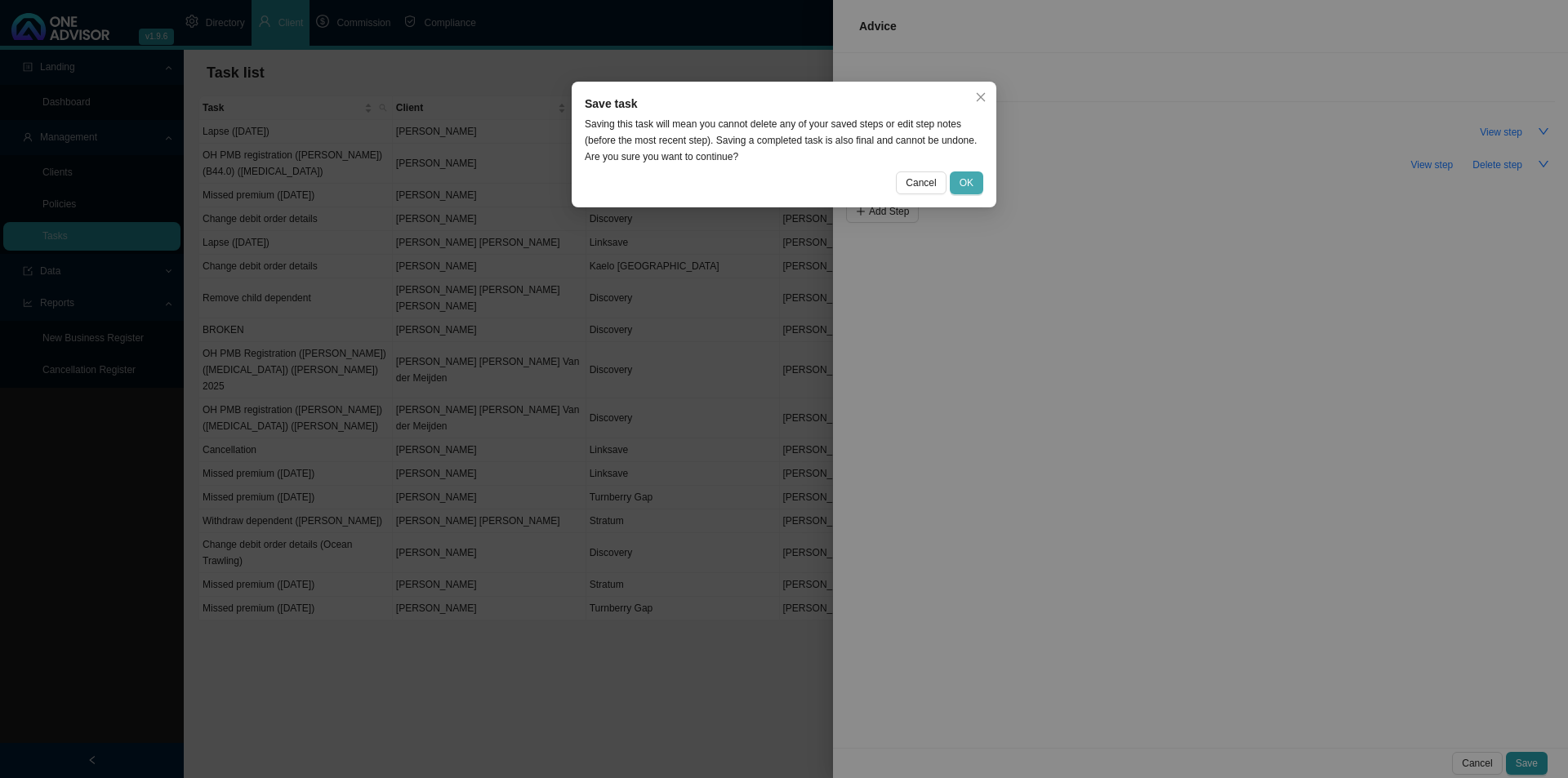
click at [965, 192] on button "OK" at bounding box center [967, 183] width 34 height 23
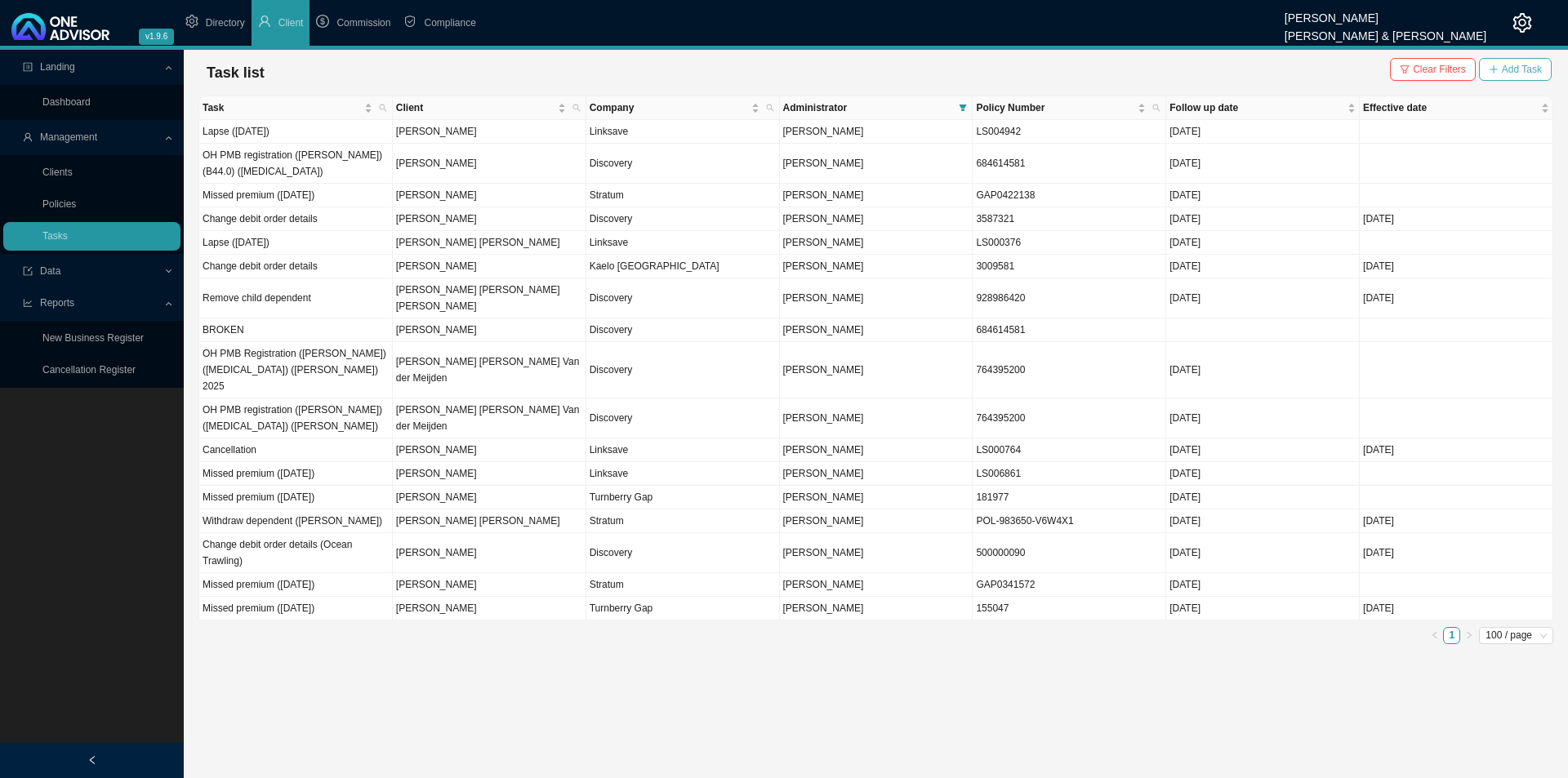
click at [1516, 67] on span "Add Task" at bounding box center [1521, 70] width 40 height 16
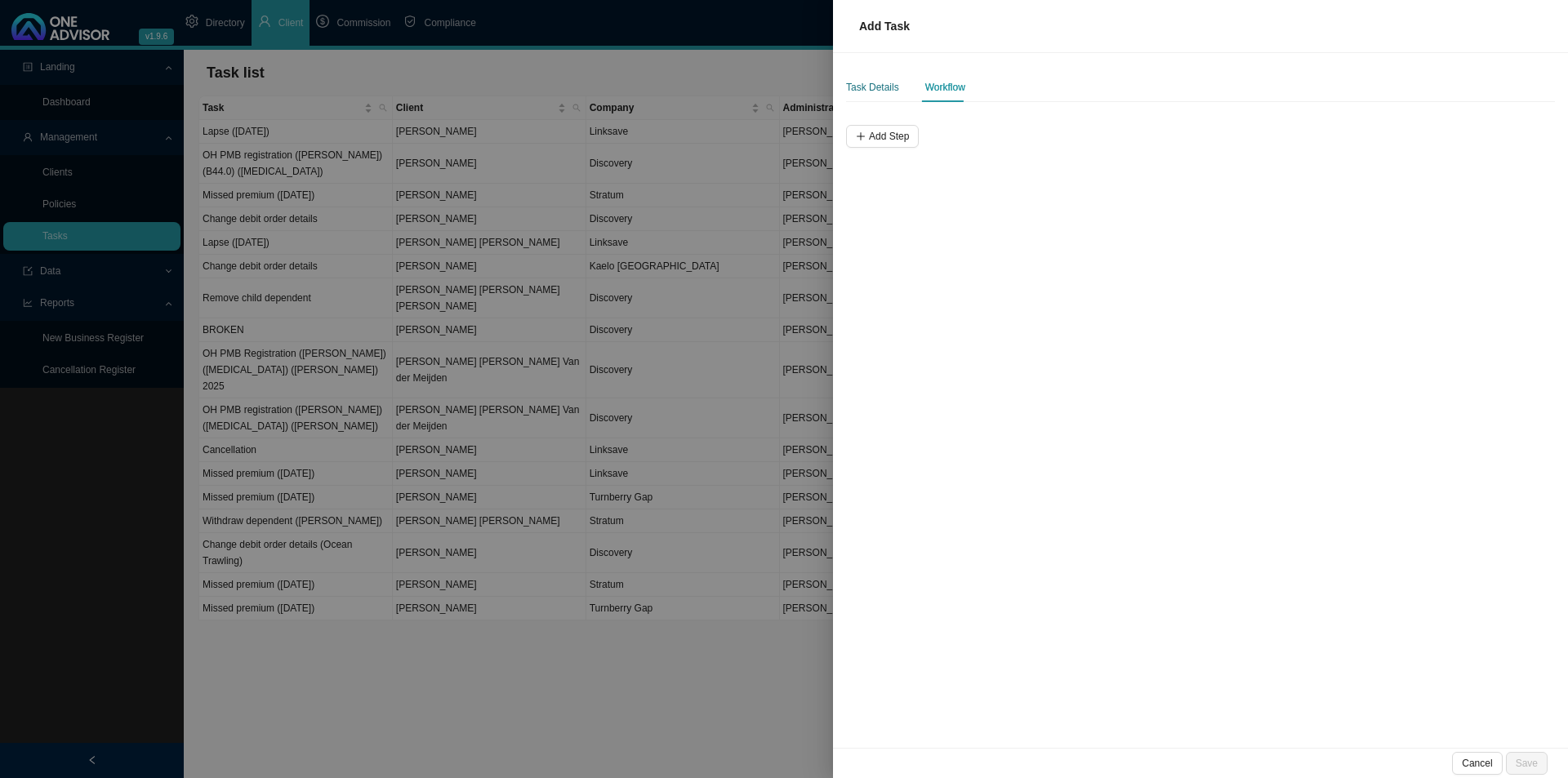
click at [878, 86] on div "Task Details" at bounding box center [871, 87] width 53 height 16
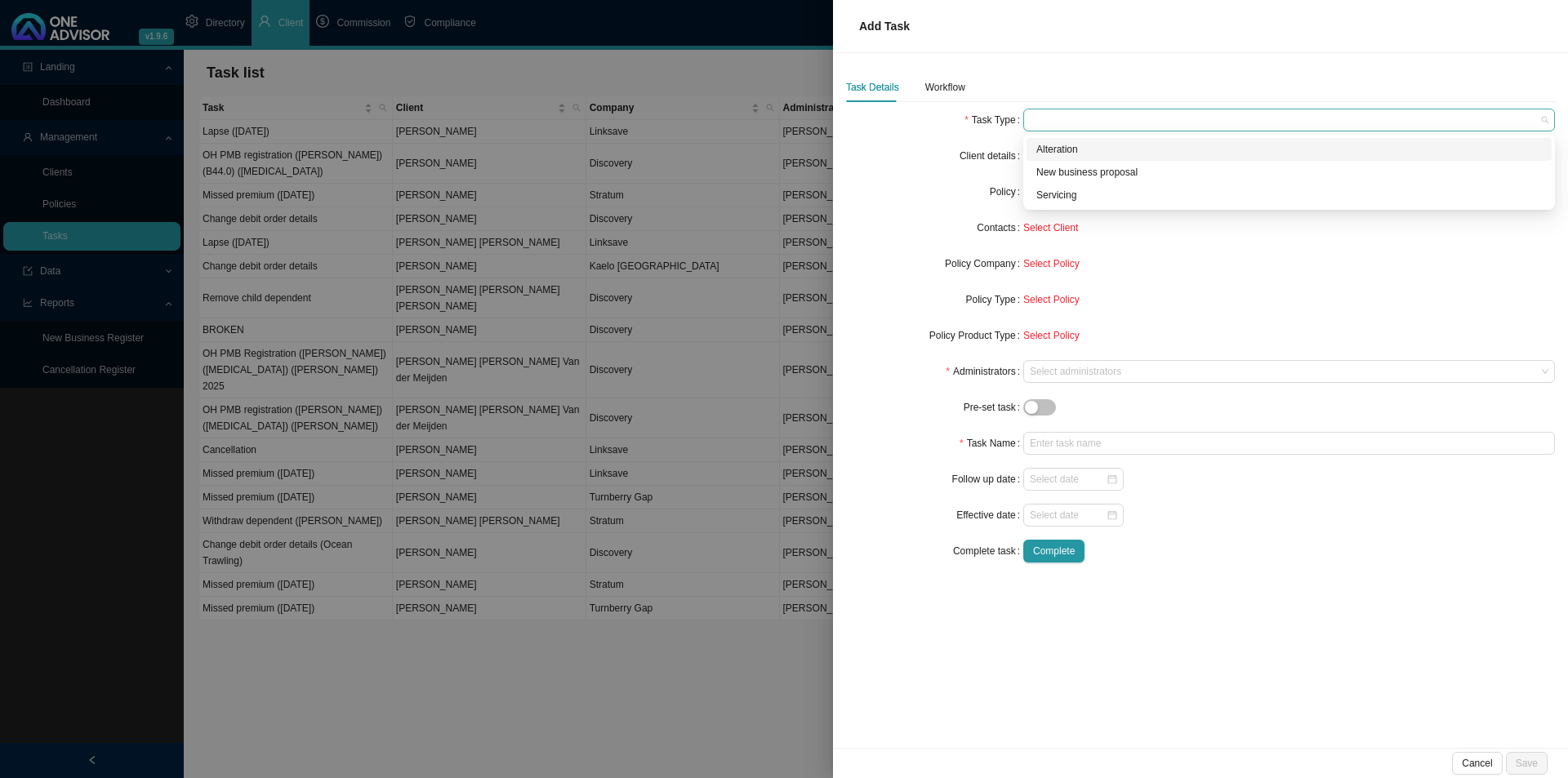
click at [1121, 129] on span at bounding box center [1289, 119] width 519 height 21
click at [1083, 204] on div "Servicing" at bounding box center [1289, 195] width 525 height 23
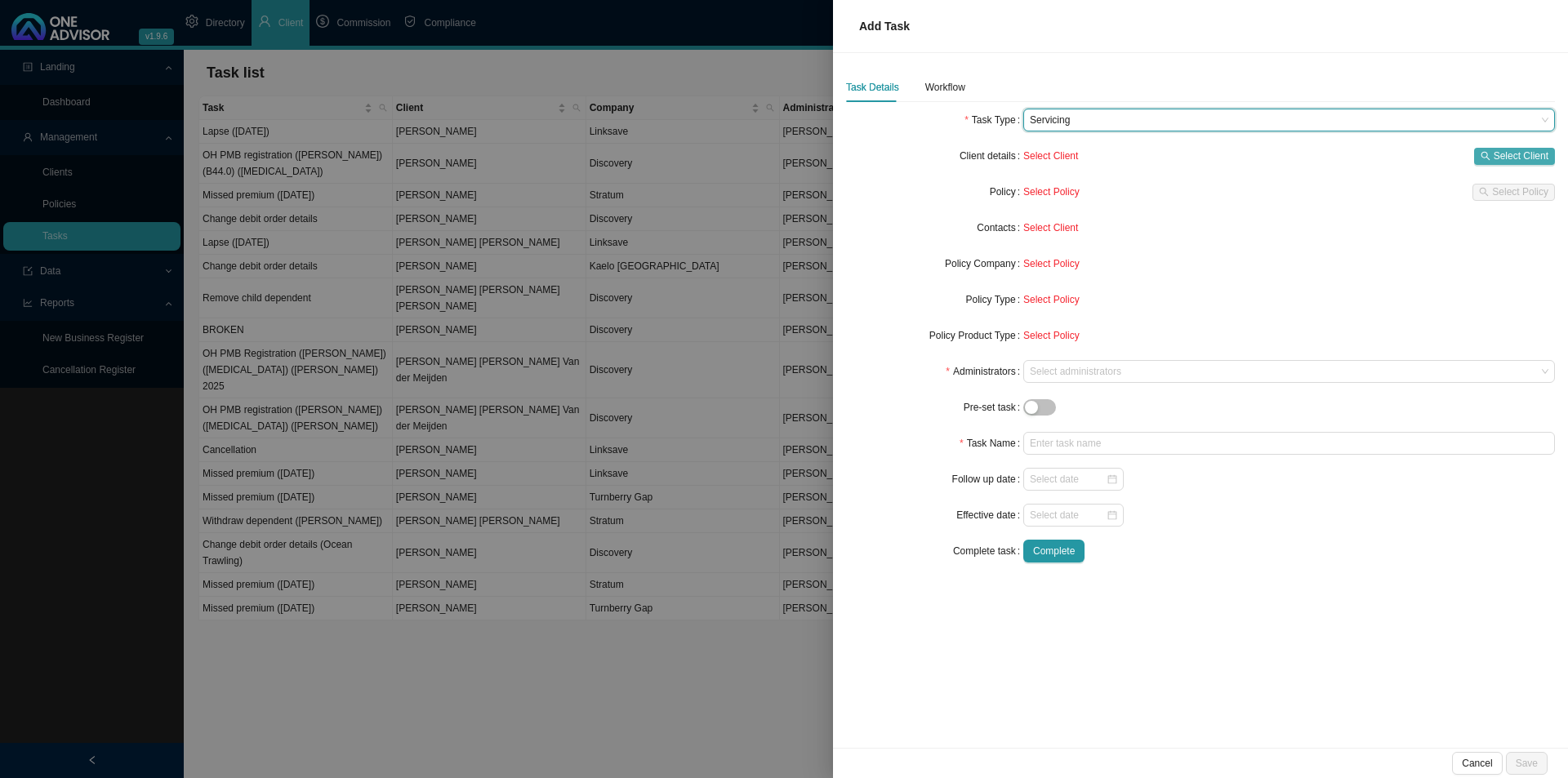
click at [1523, 152] on span "Select Client" at bounding box center [1520, 156] width 55 height 16
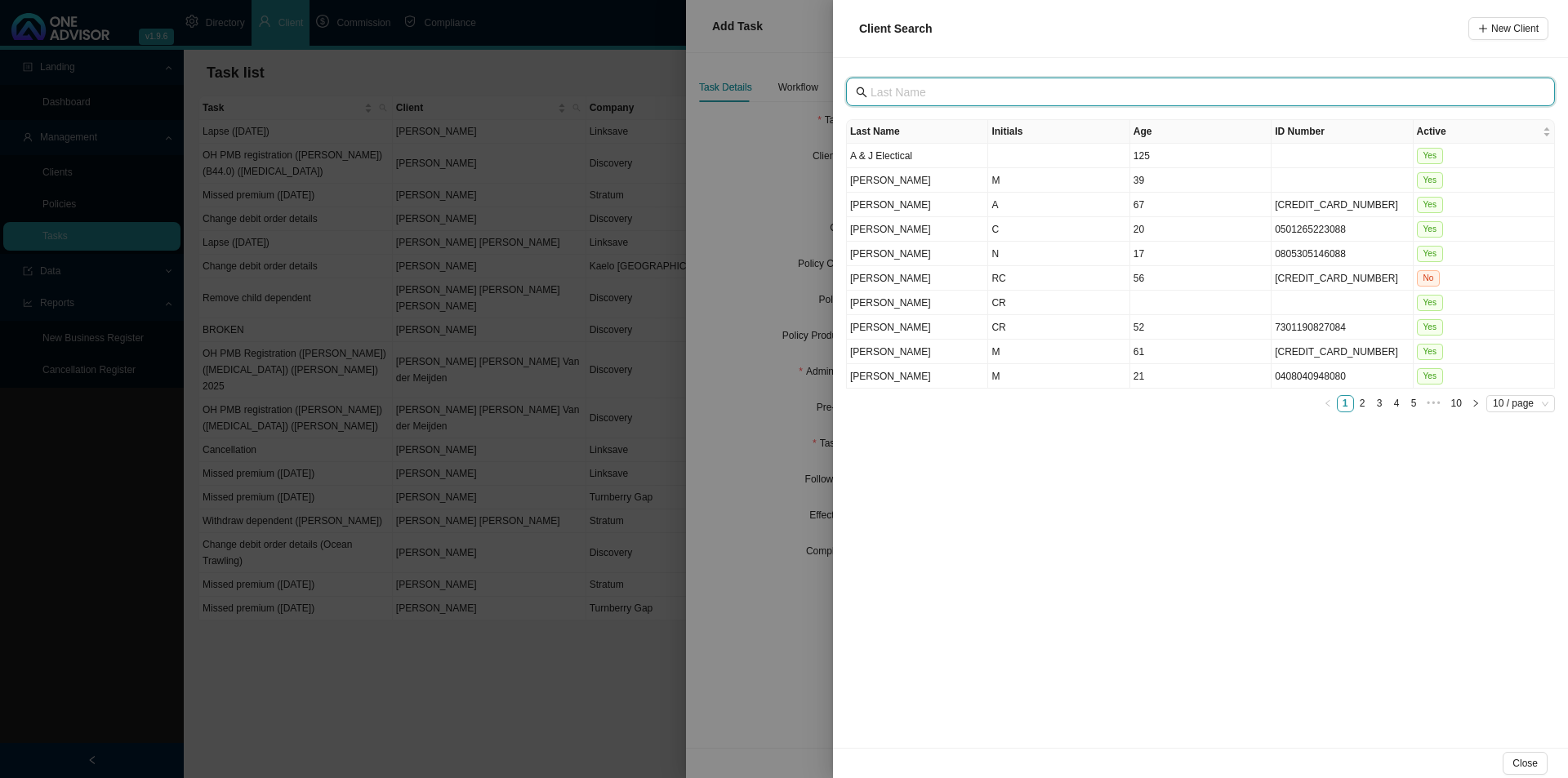
click at [1026, 92] on input "text" at bounding box center [1201, 92] width 663 height 18
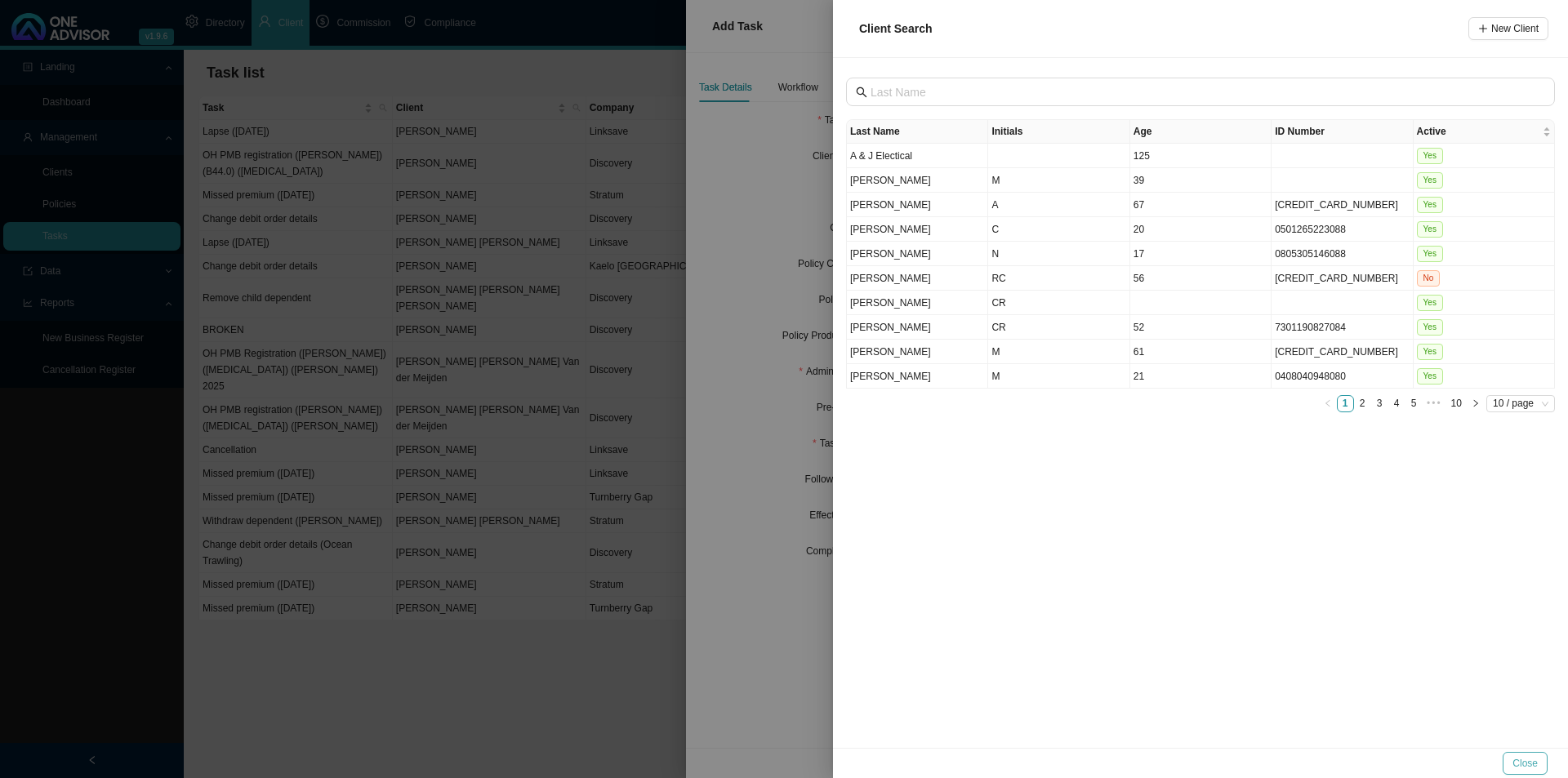
click at [1523, 762] on span "Close" at bounding box center [1524, 763] width 25 height 16
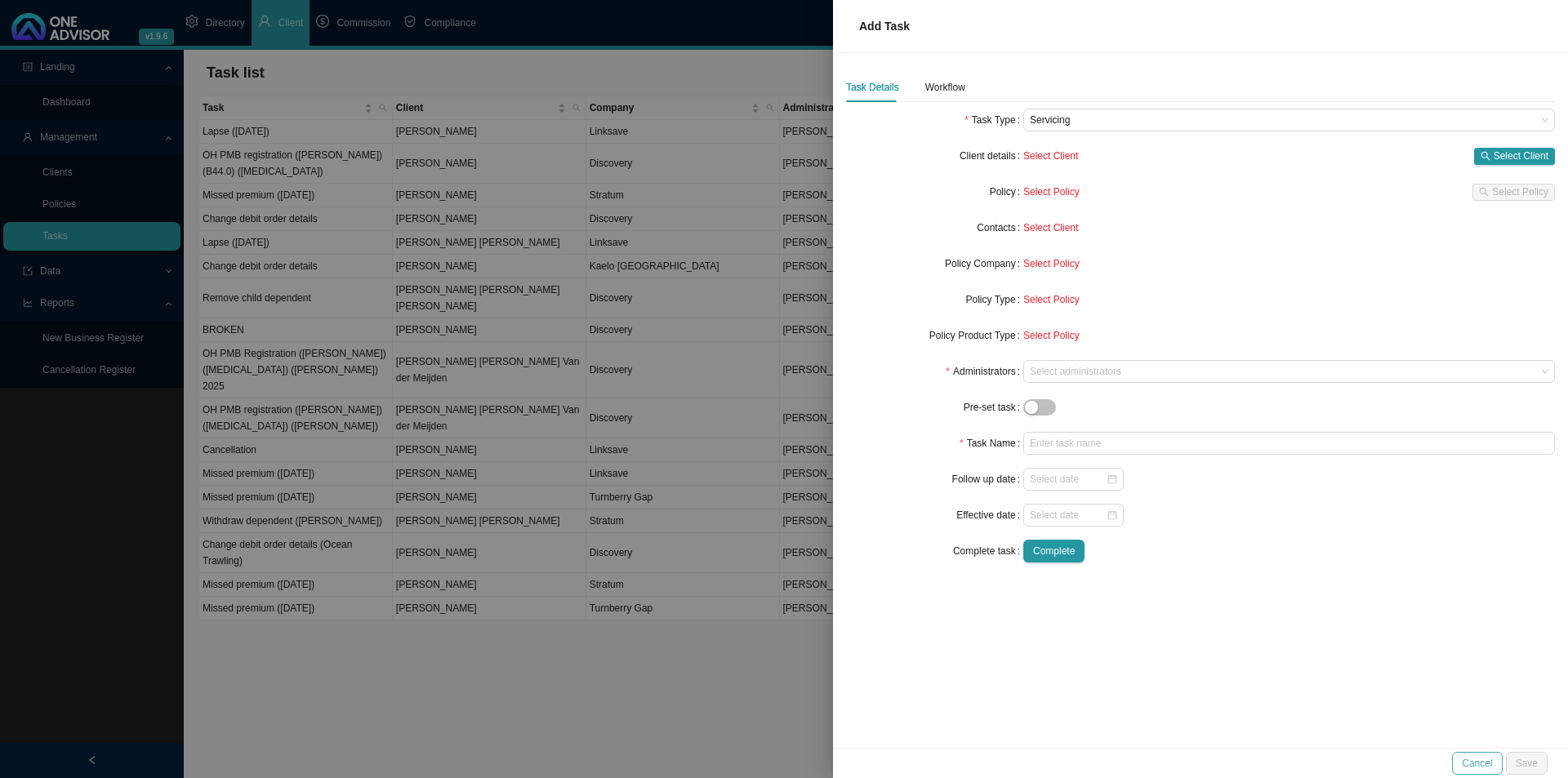
click at [1480, 764] on span "Cancel" at bounding box center [1477, 763] width 30 height 16
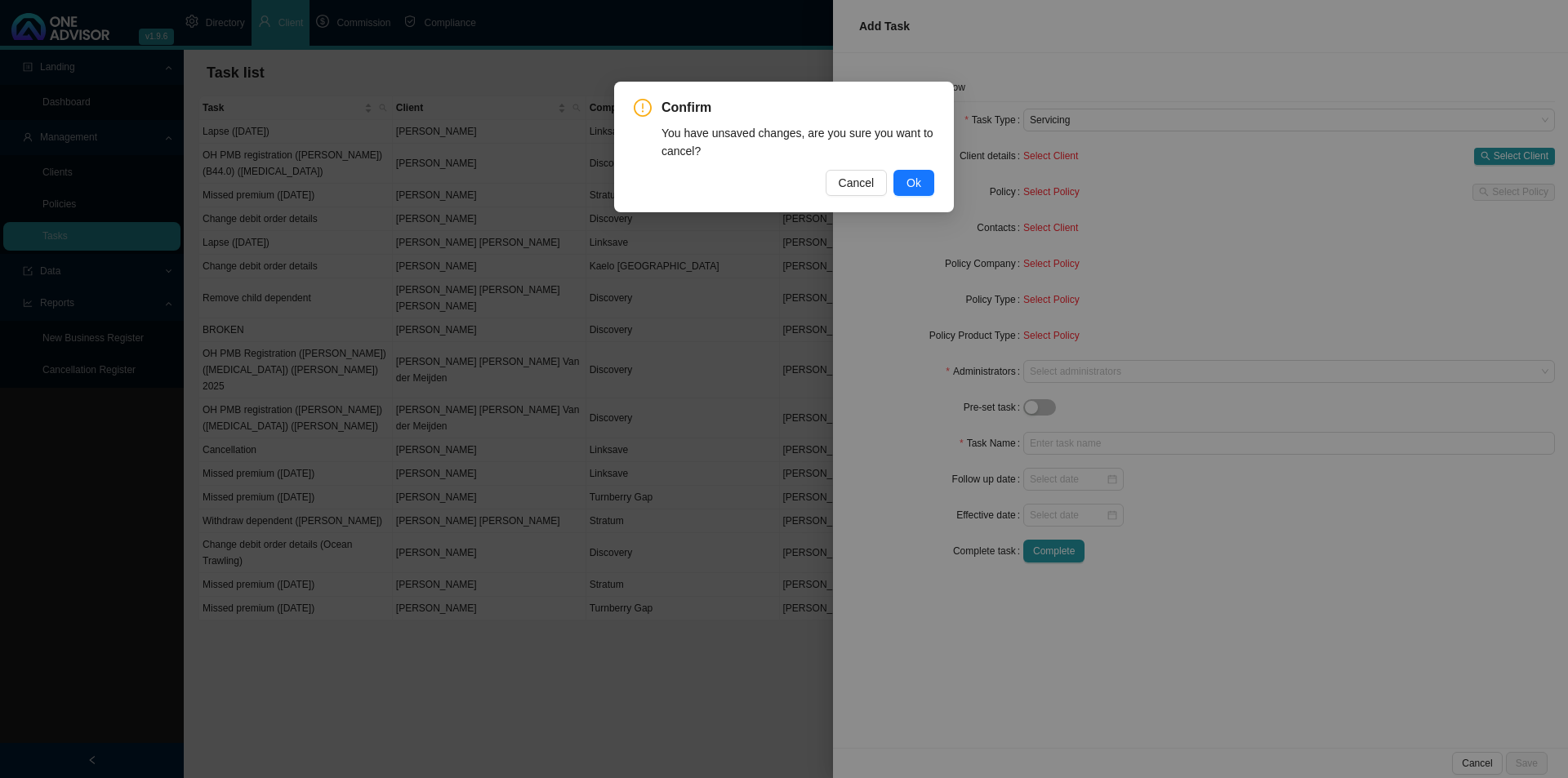
drag, startPoint x: 923, startPoint y: 181, endPoint x: 906, endPoint y: 209, distance: 32.8
click at [922, 181] on button "Ok" at bounding box center [913, 183] width 41 height 26
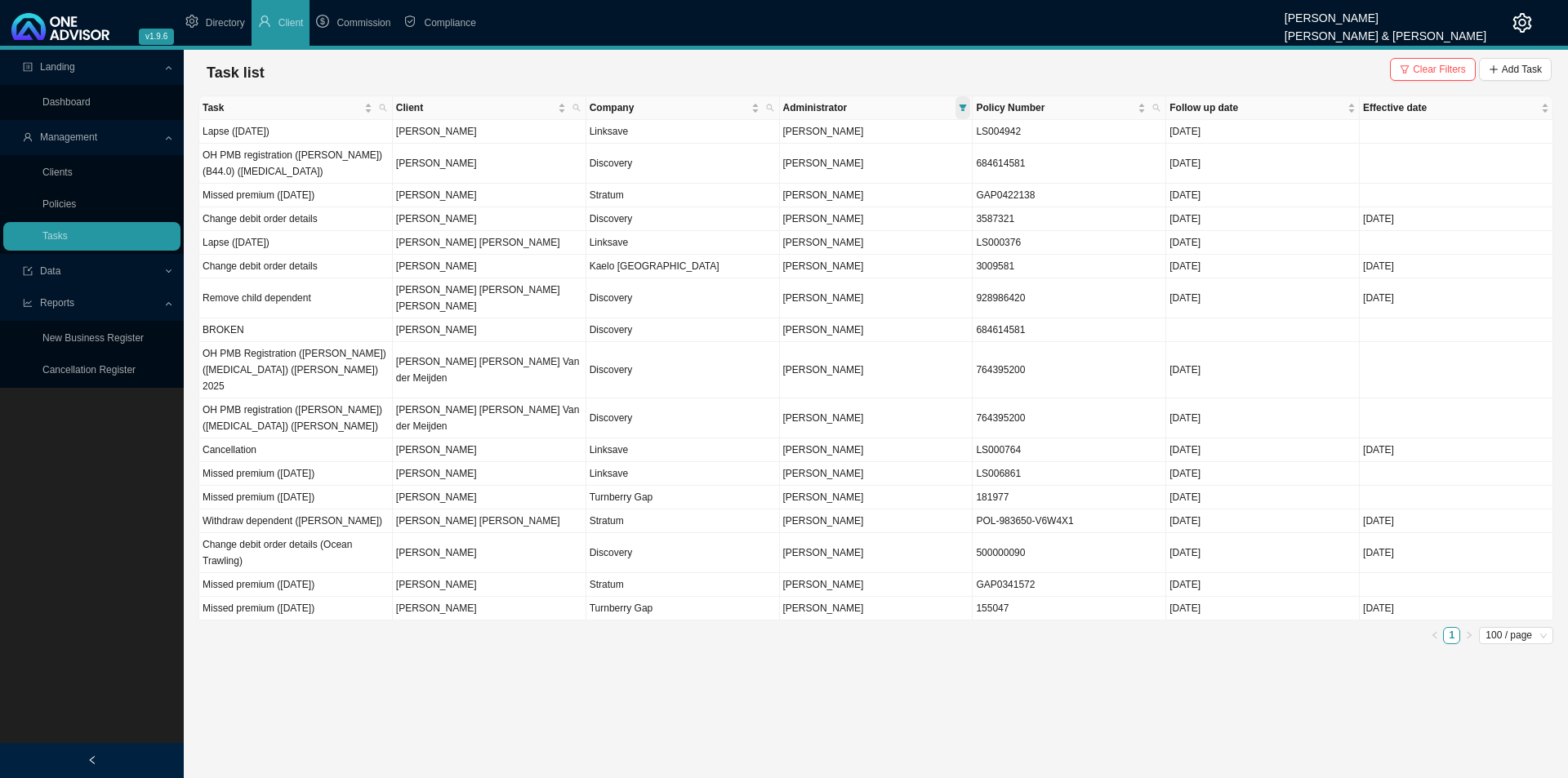
click at [967, 105] on icon "filter" at bounding box center [963, 107] width 8 height 8
click at [864, 148] on span "[PERSON_NAME]" at bounding box center [823, 147] width 84 height 12
checkbox input "true"
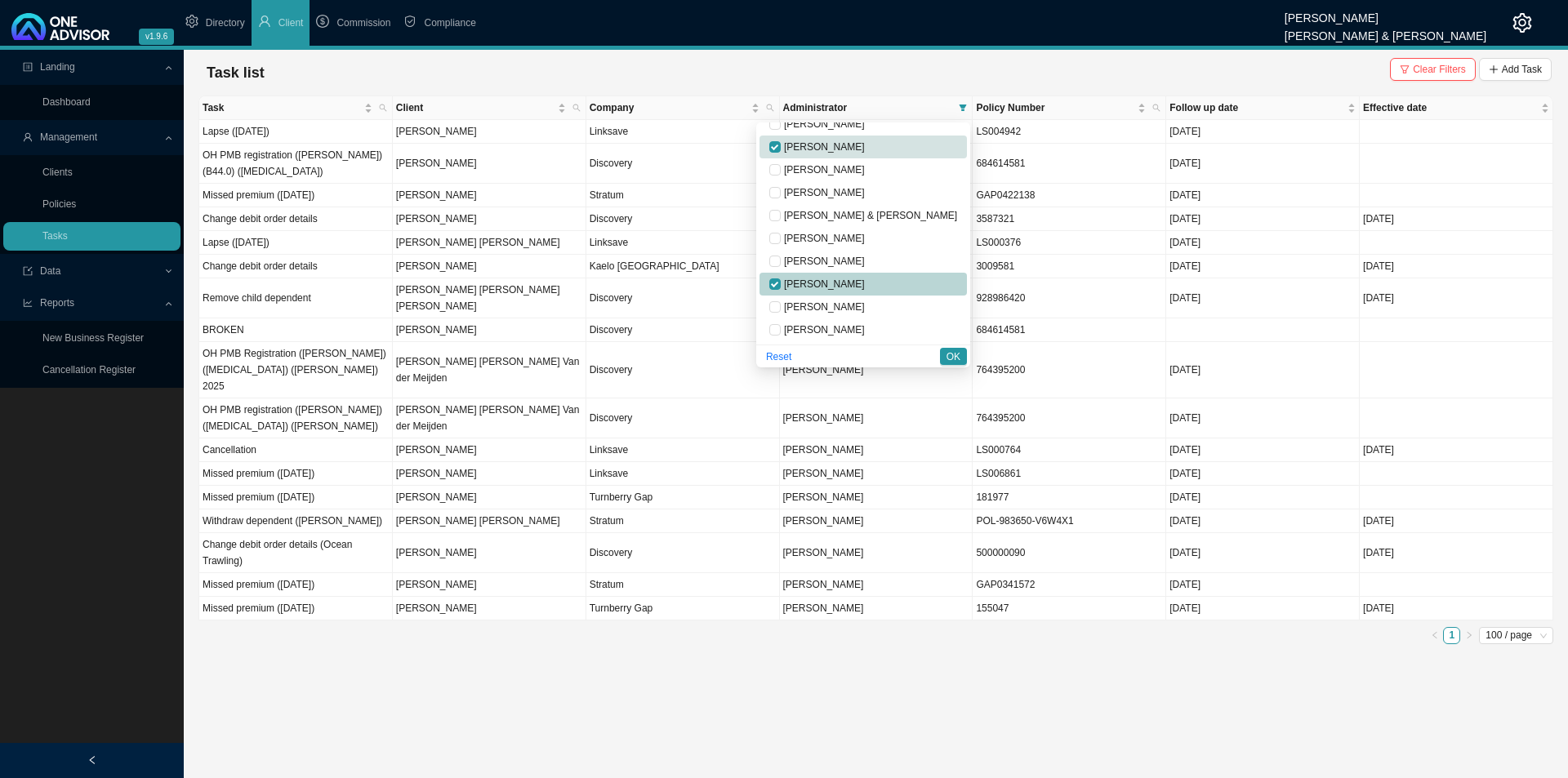
click at [858, 279] on span "[PERSON_NAME]" at bounding box center [823, 284] width 84 height 12
checkbox input "false"
click at [860, 259] on span "[PERSON_NAME]" at bounding box center [823, 261] width 84 height 12
checkbox input "true"
click at [942, 356] on div "Reset OK" at bounding box center [862, 356] width 214 height 23
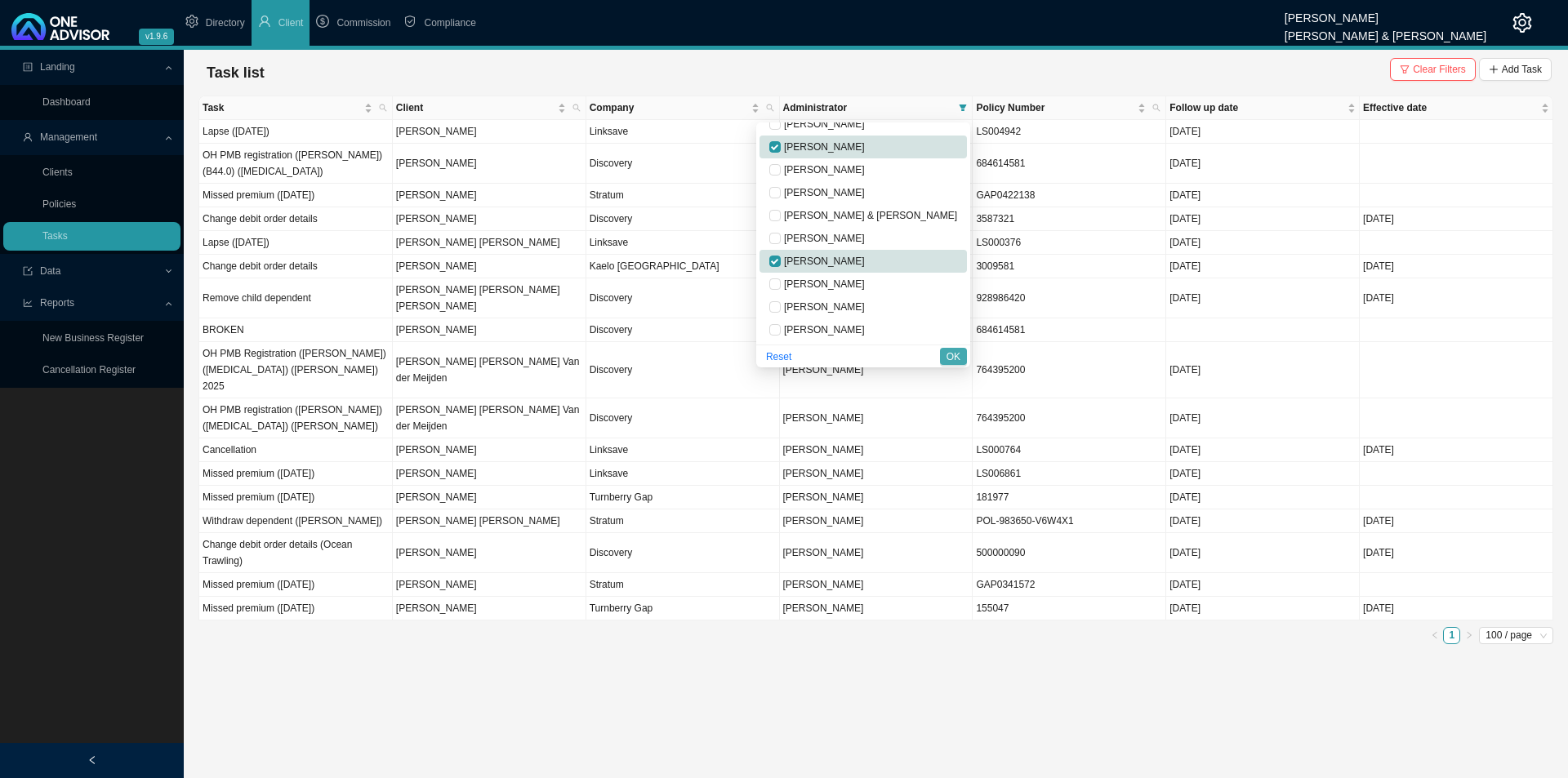
click at [947, 356] on span "OK" at bounding box center [954, 357] width 14 height 16
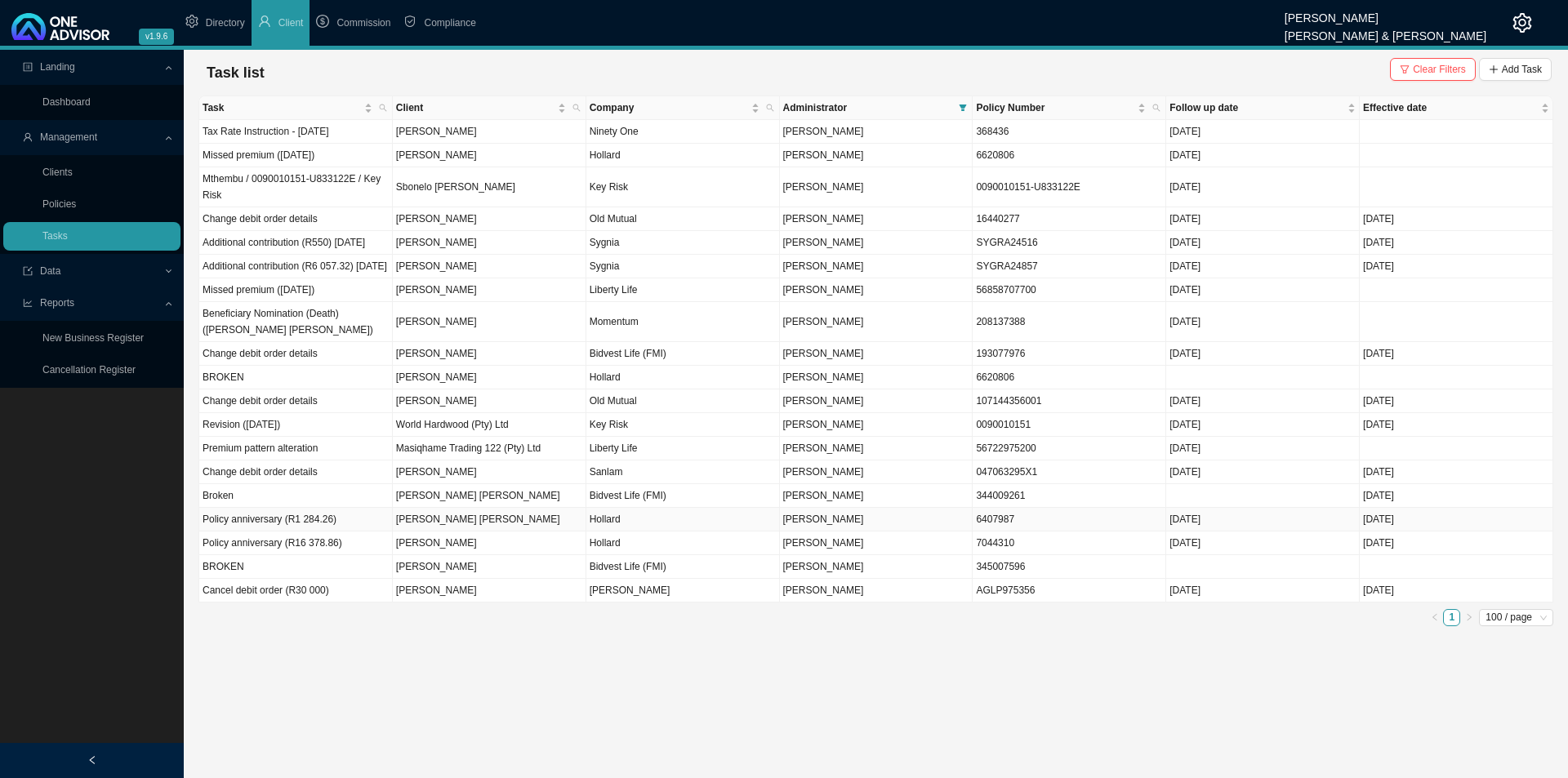
click at [313, 532] on td "Policy anniversary (R1 284.26)" at bounding box center [296, 520] width 194 height 24
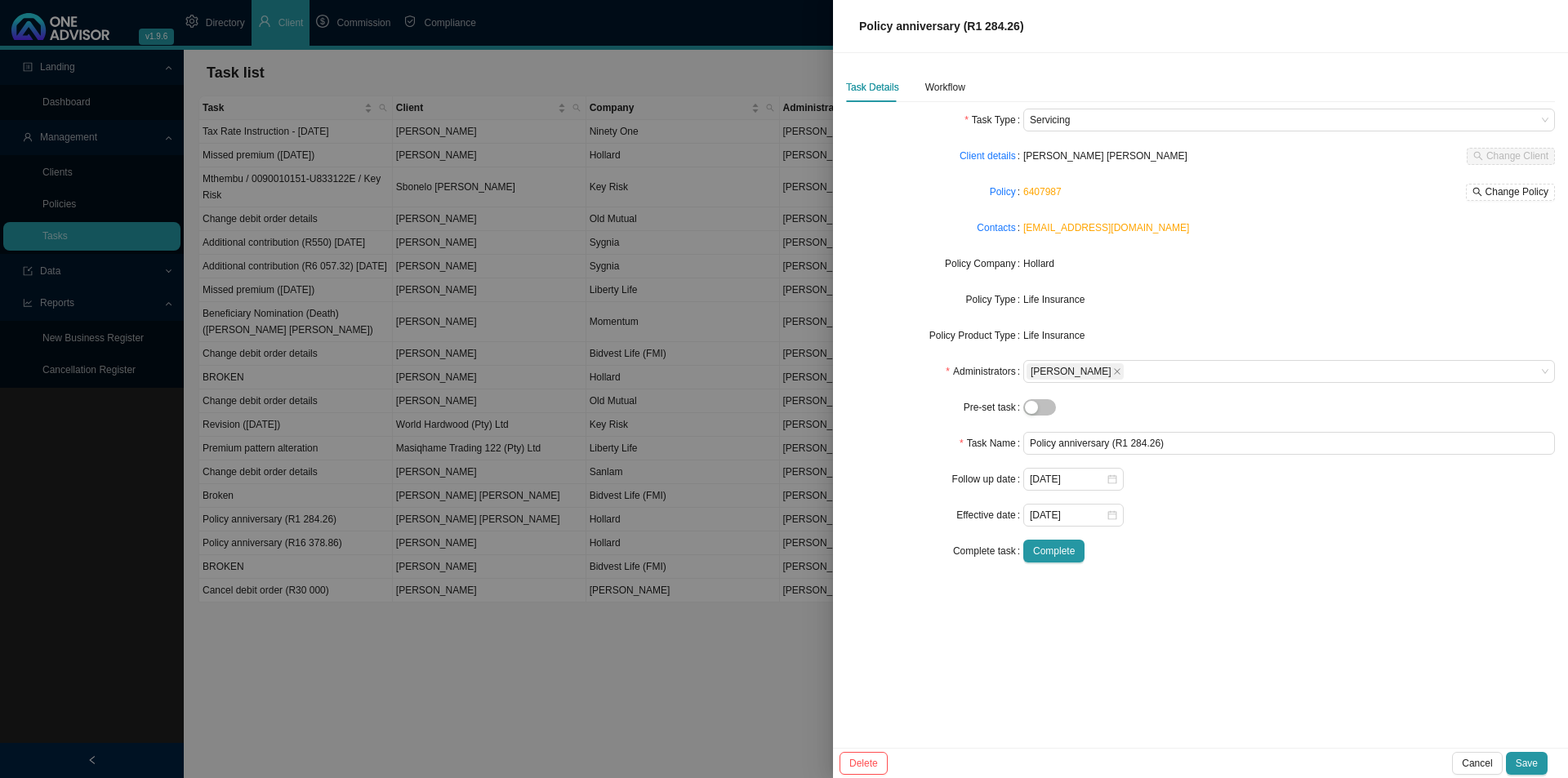
click at [919, 91] on div "Task Details Workflow" at bounding box center [905, 87] width 119 height 30
click at [928, 88] on div "Workflow" at bounding box center [945, 87] width 40 height 16
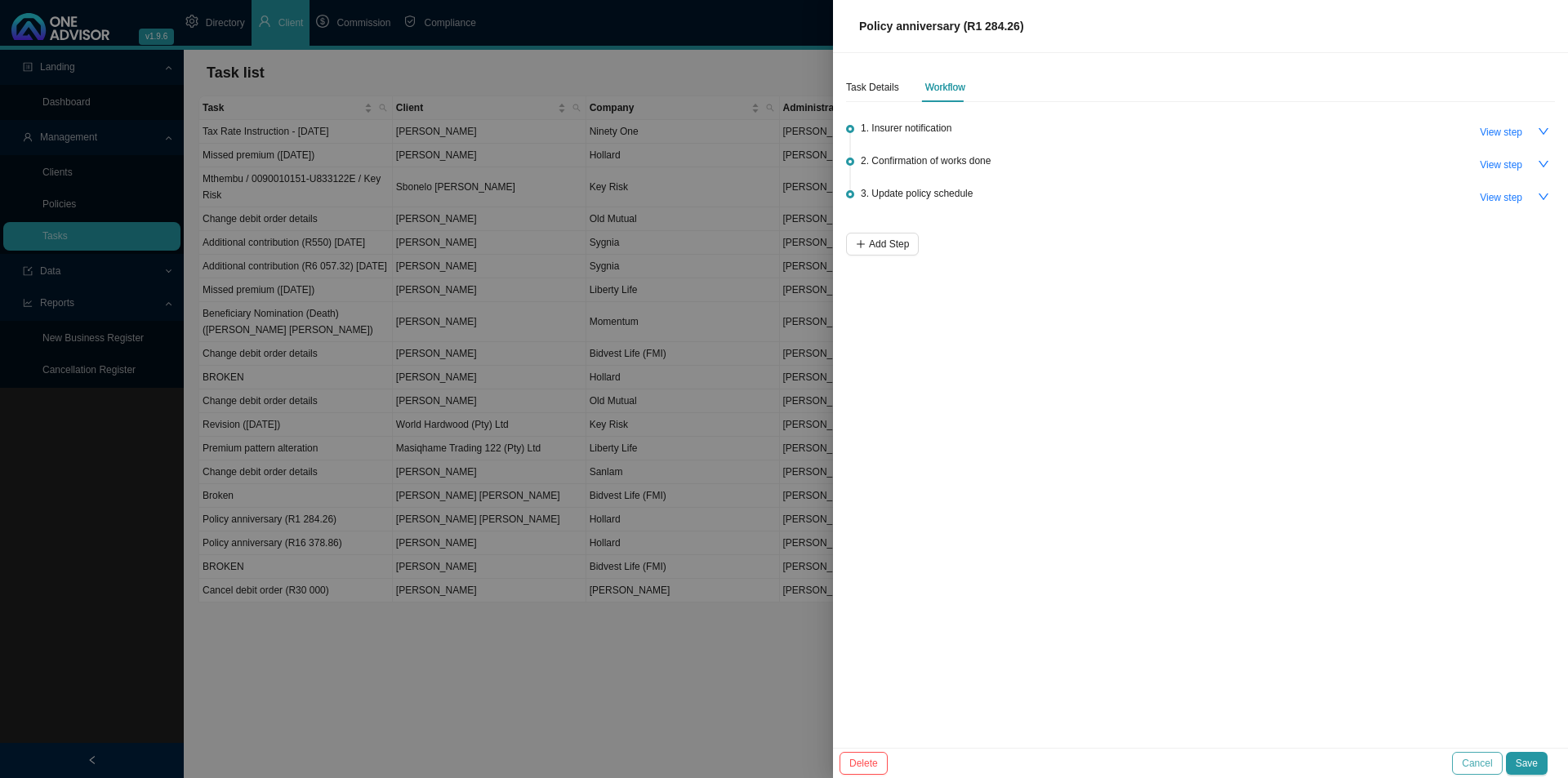
click at [1469, 762] on span "Cancel" at bounding box center [1477, 763] width 30 height 16
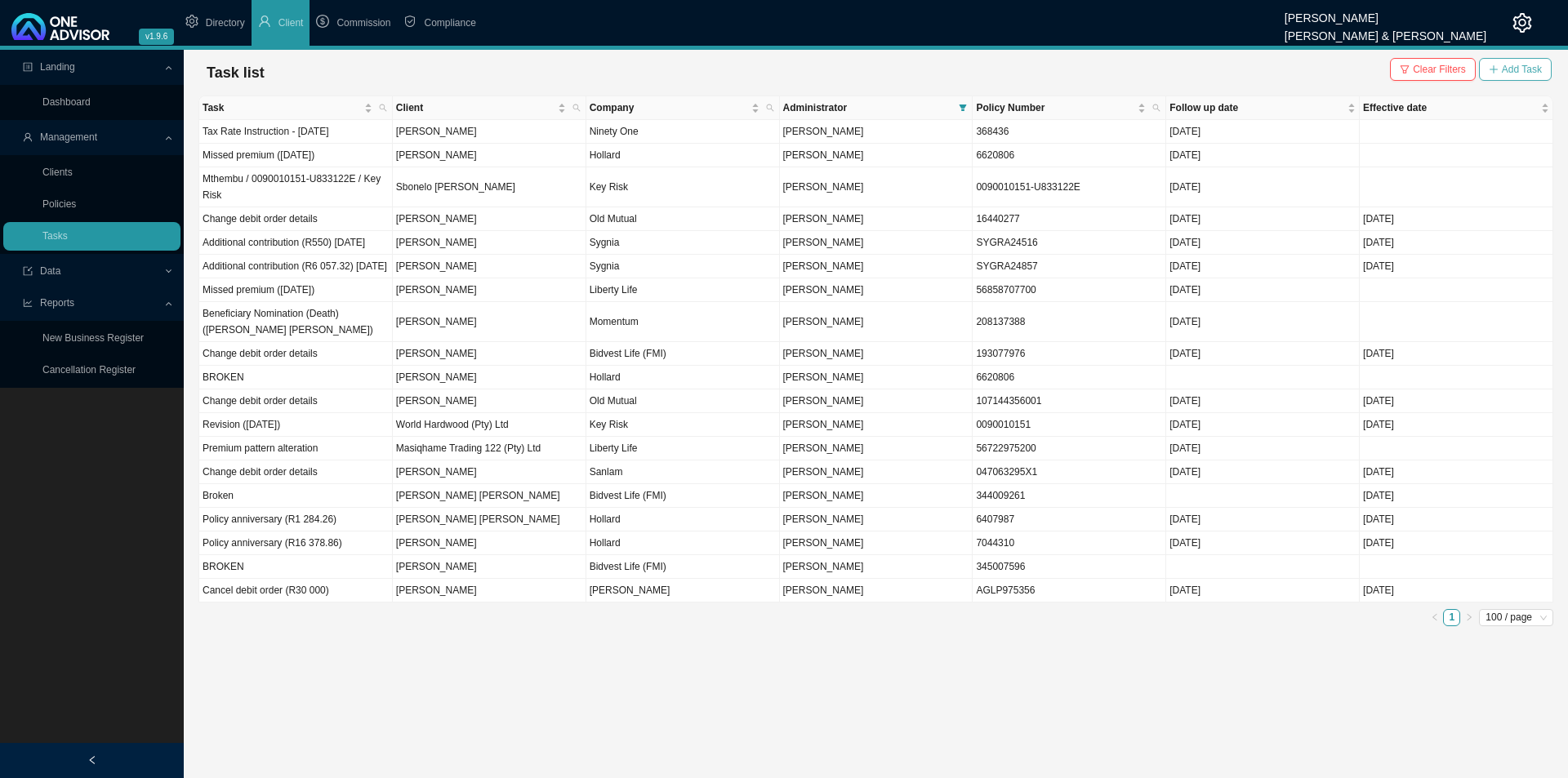
click at [1524, 67] on span "Add Task" at bounding box center [1521, 70] width 40 height 16
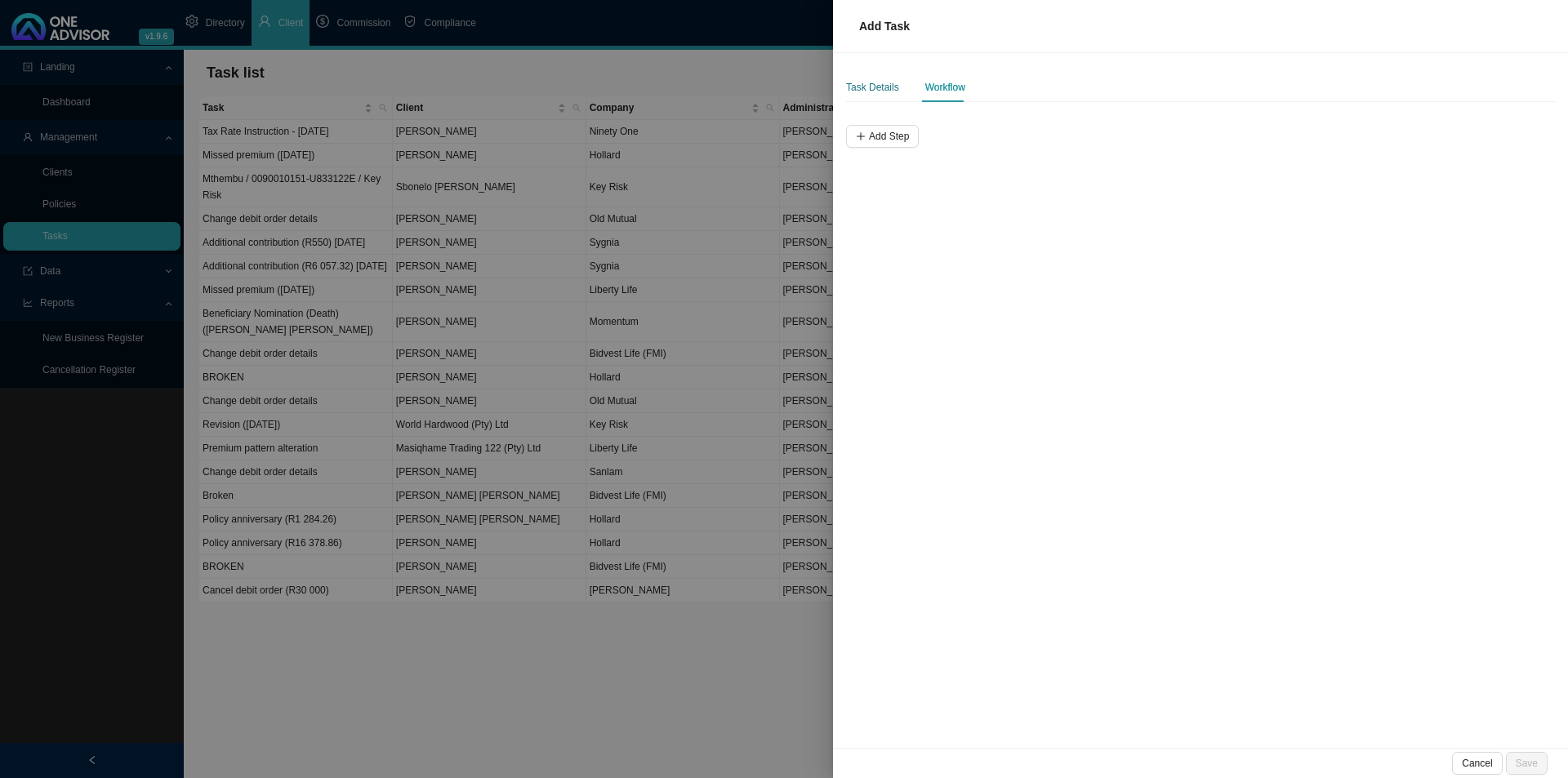
click at [878, 88] on div "Task Details" at bounding box center [871, 87] width 53 height 16
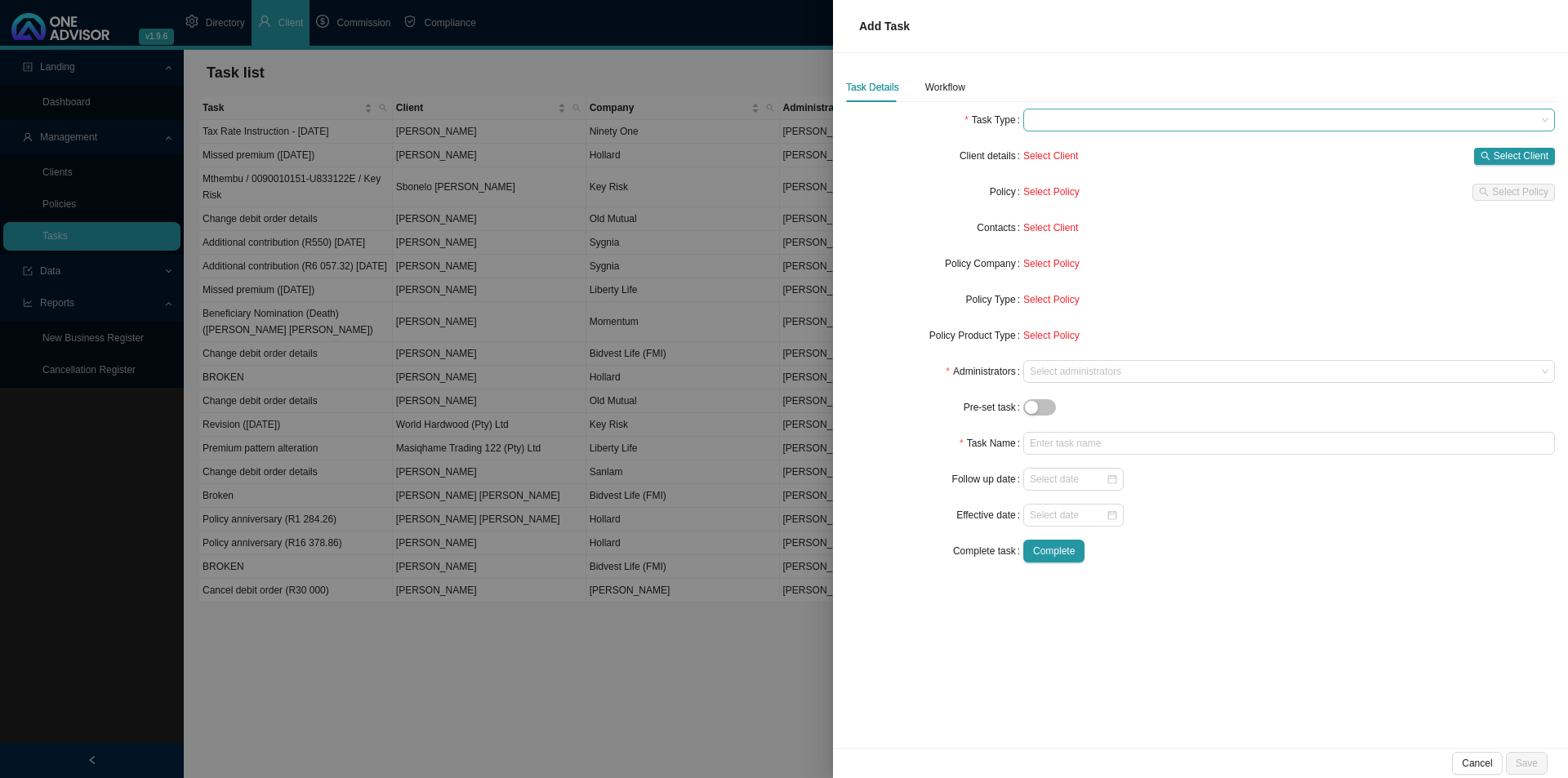
click at [1130, 117] on span at bounding box center [1289, 119] width 519 height 21
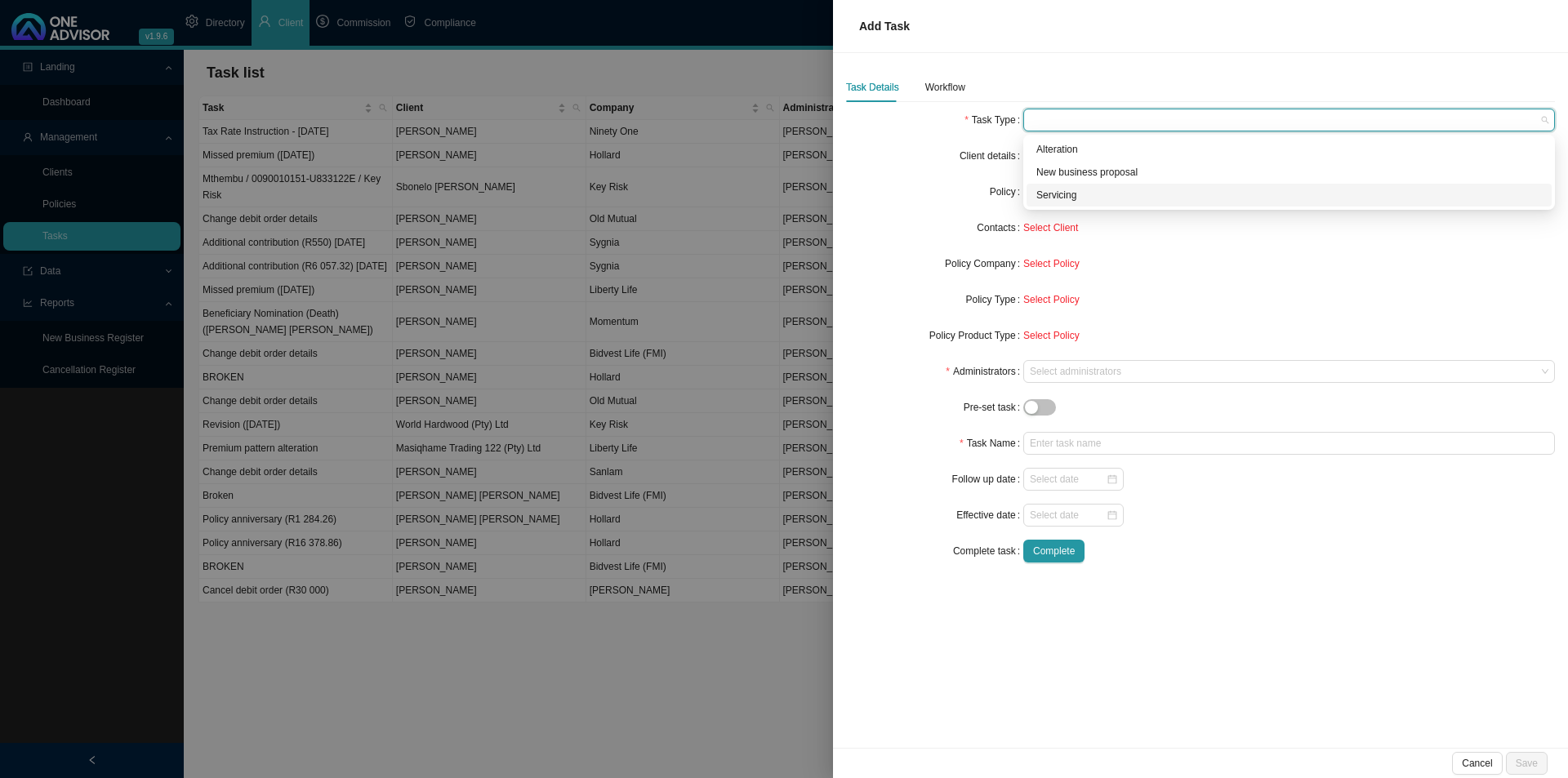
click at [1062, 196] on div "Servicing" at bounding box center [1289, 195] width 506 height 16
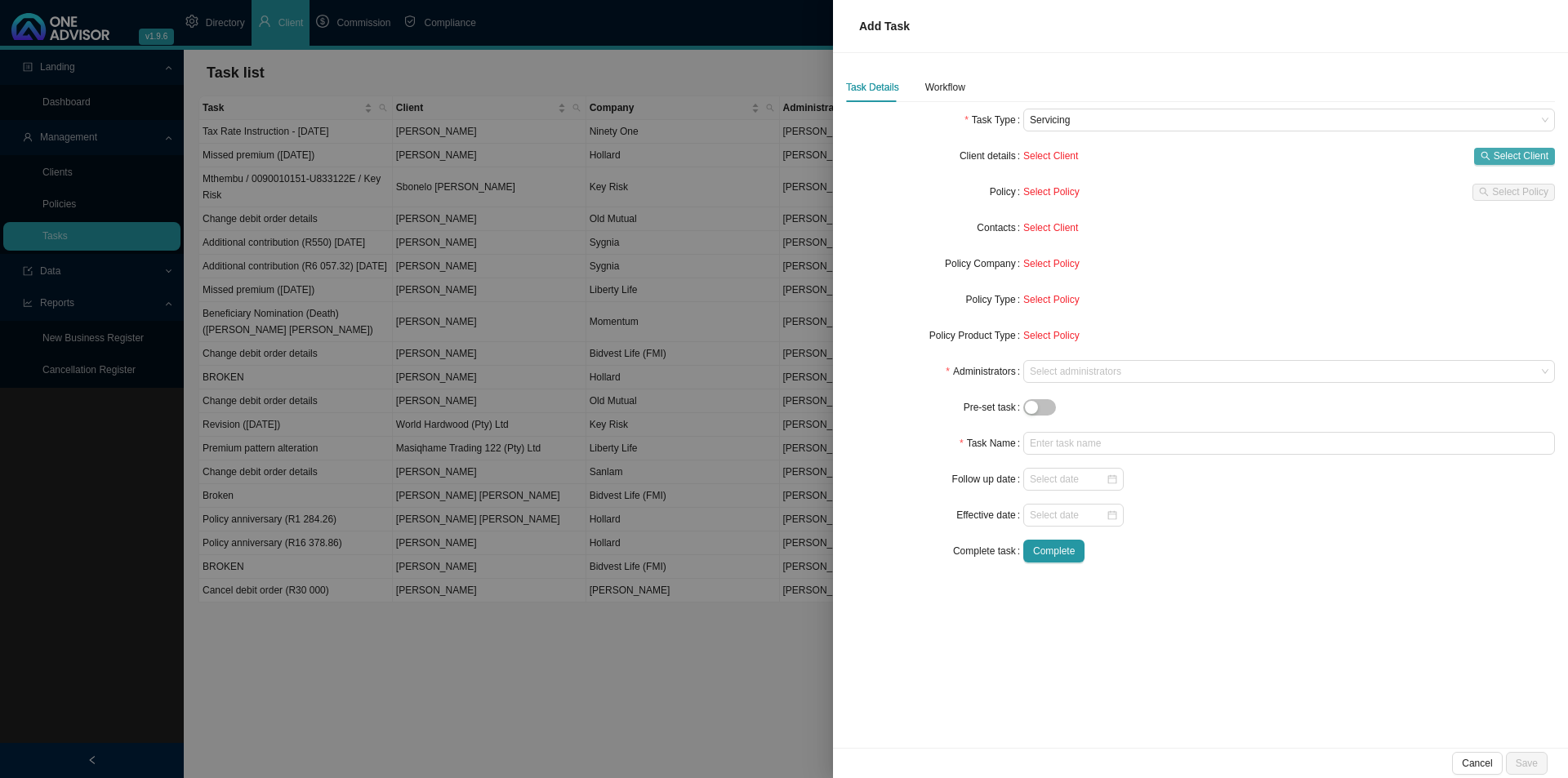
click at [1503, 155] on span "Select Client" at bounding box center [1520, 156] width 55 height 16
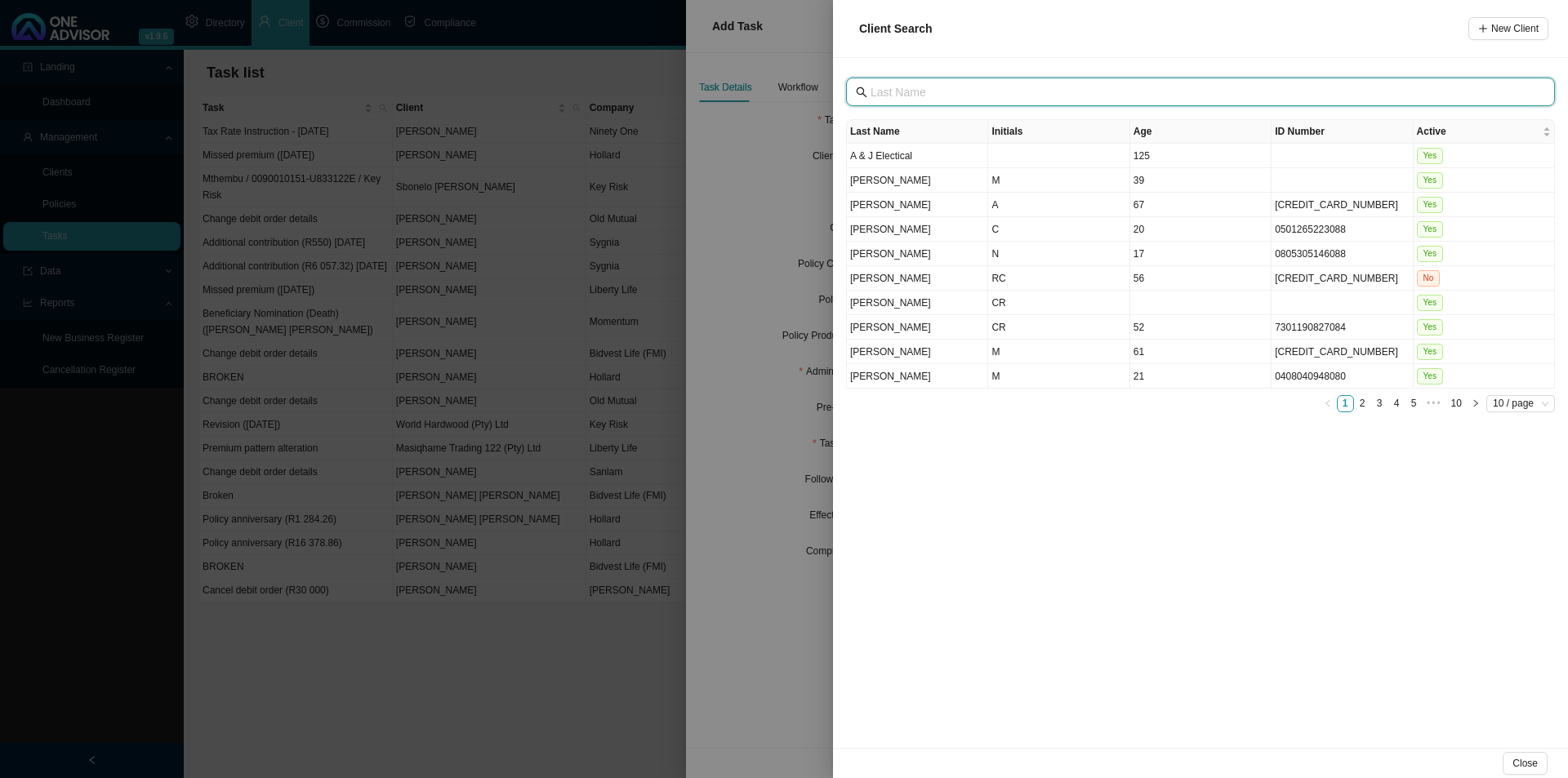
click at [906, 84] on input "text" at bounding box center [1201, 92] width 663 height 18
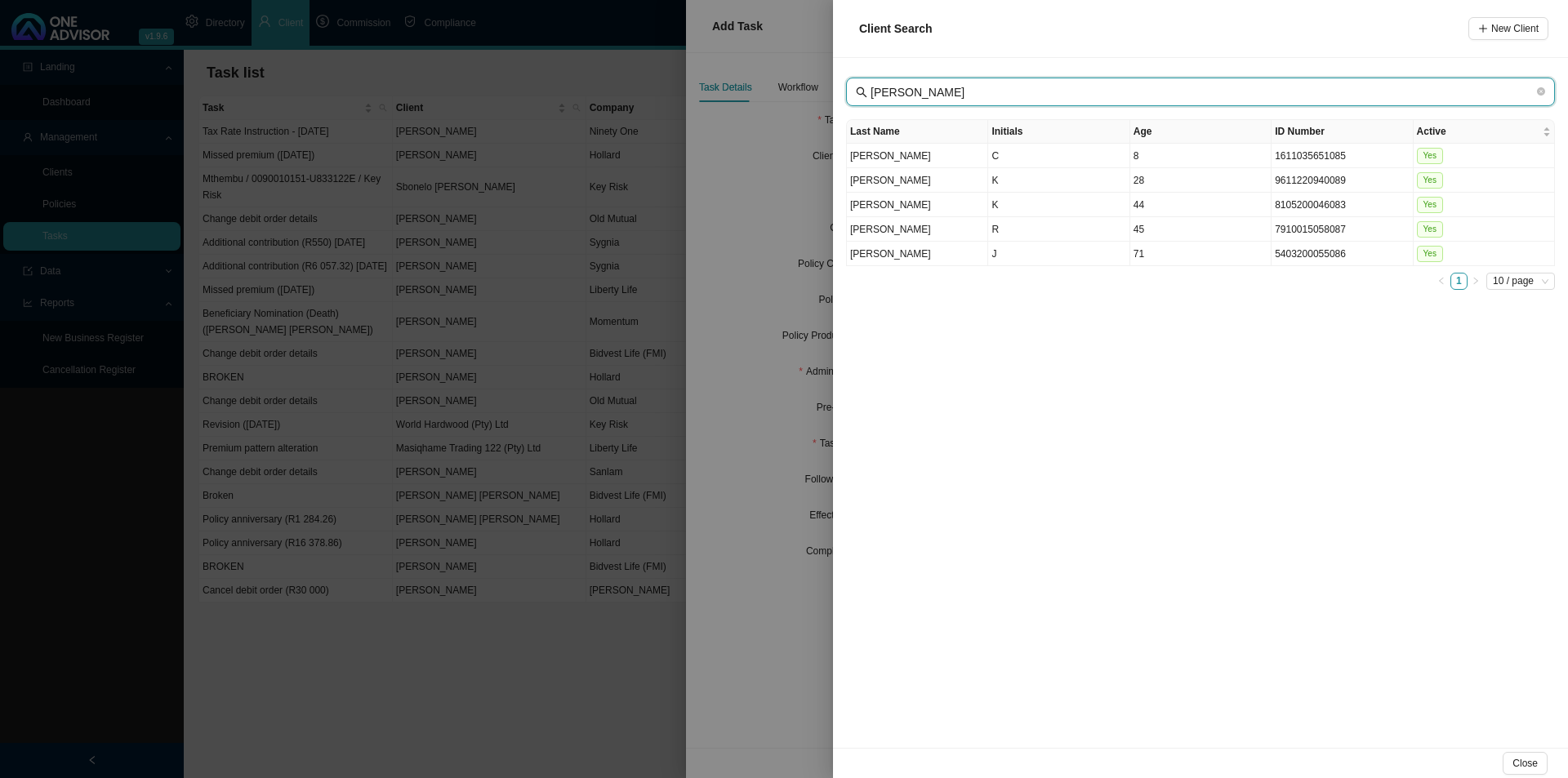
type input "[PERSON_NAME]"
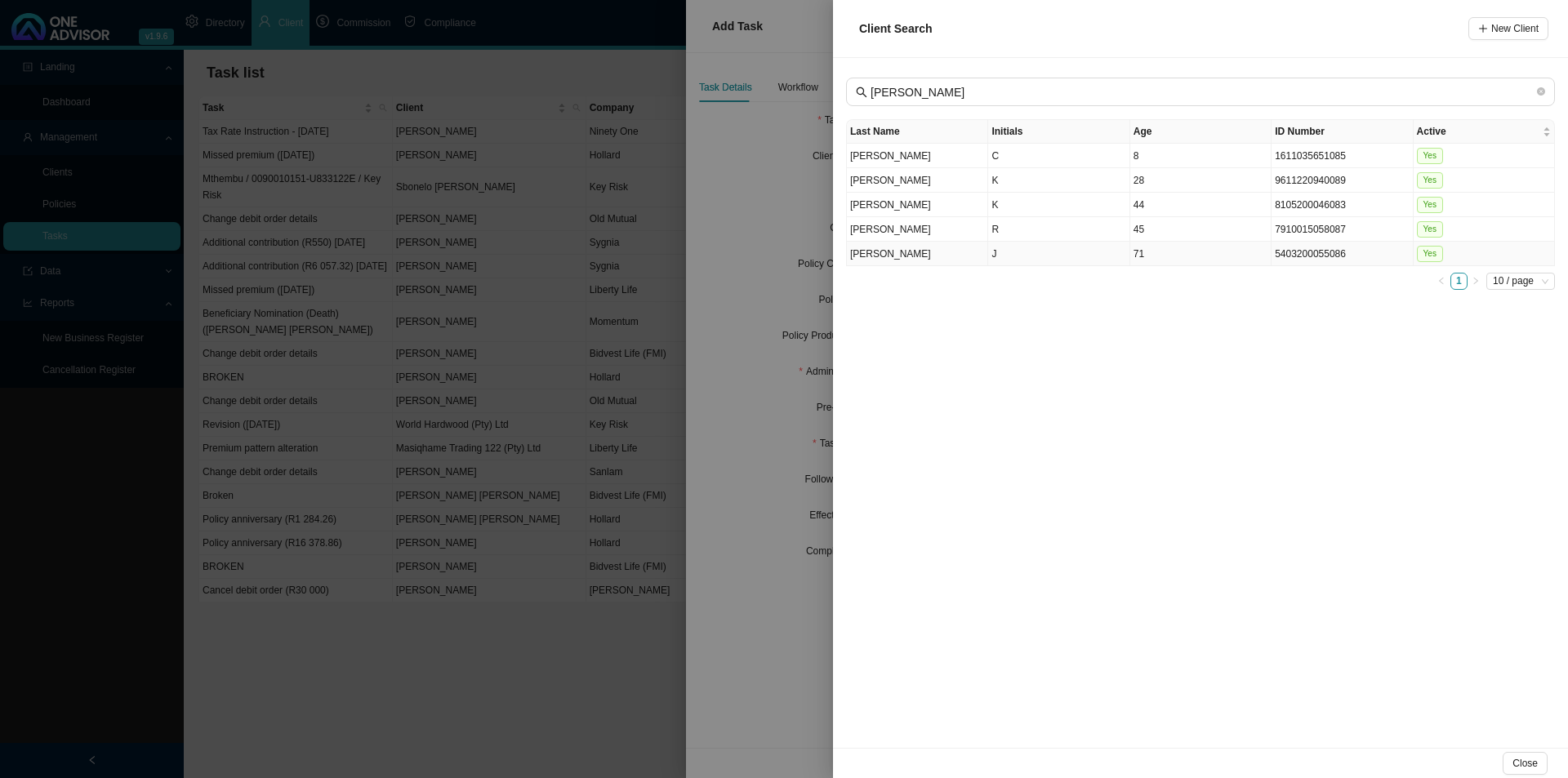
click at [1017, 252] on td "J" at bounding box center [1058, 253] width 141 height 25
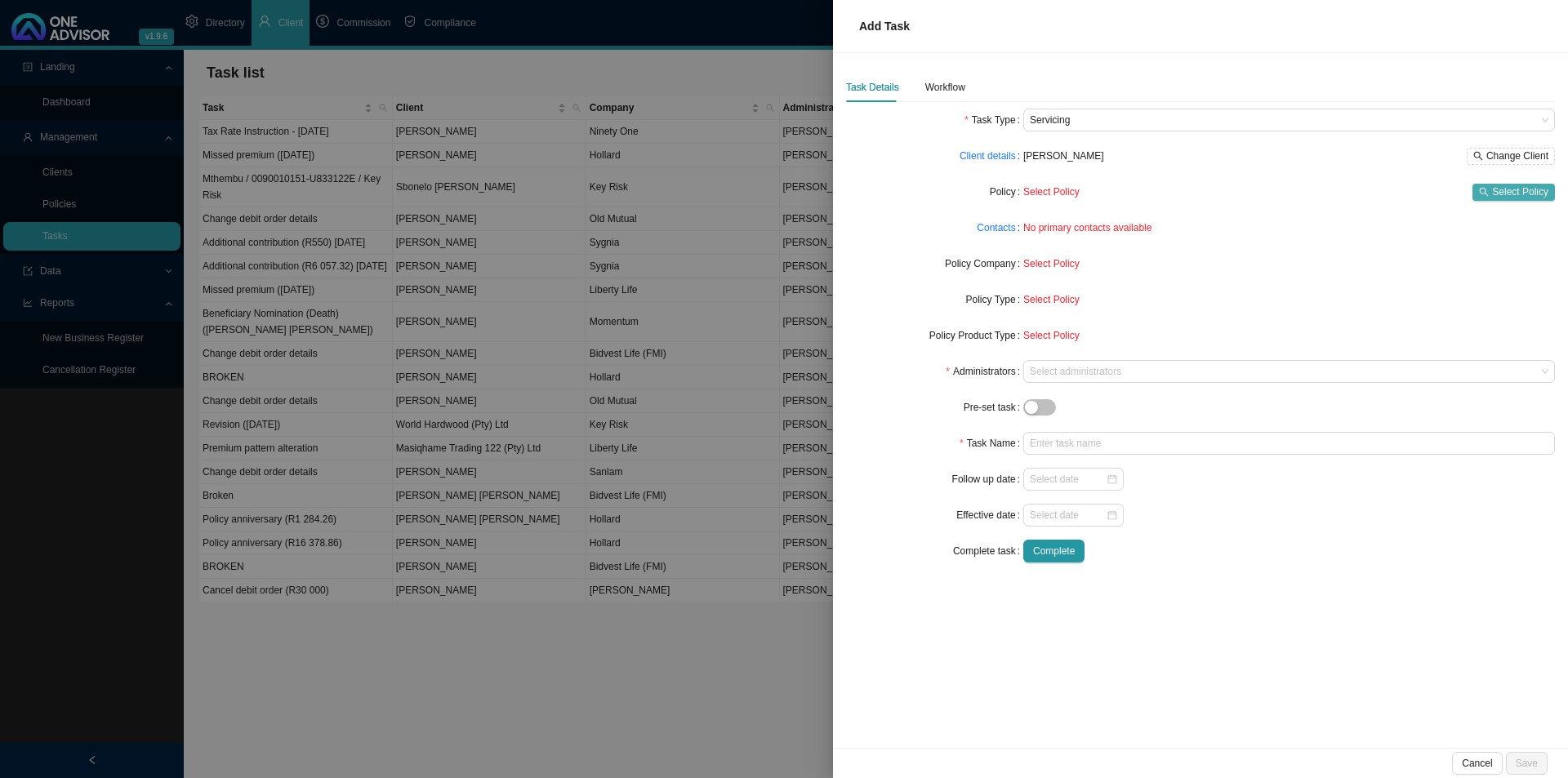
click at [1516, 192] on span "Select Policy" at bounding box center [1520, 192] width 57 height 16
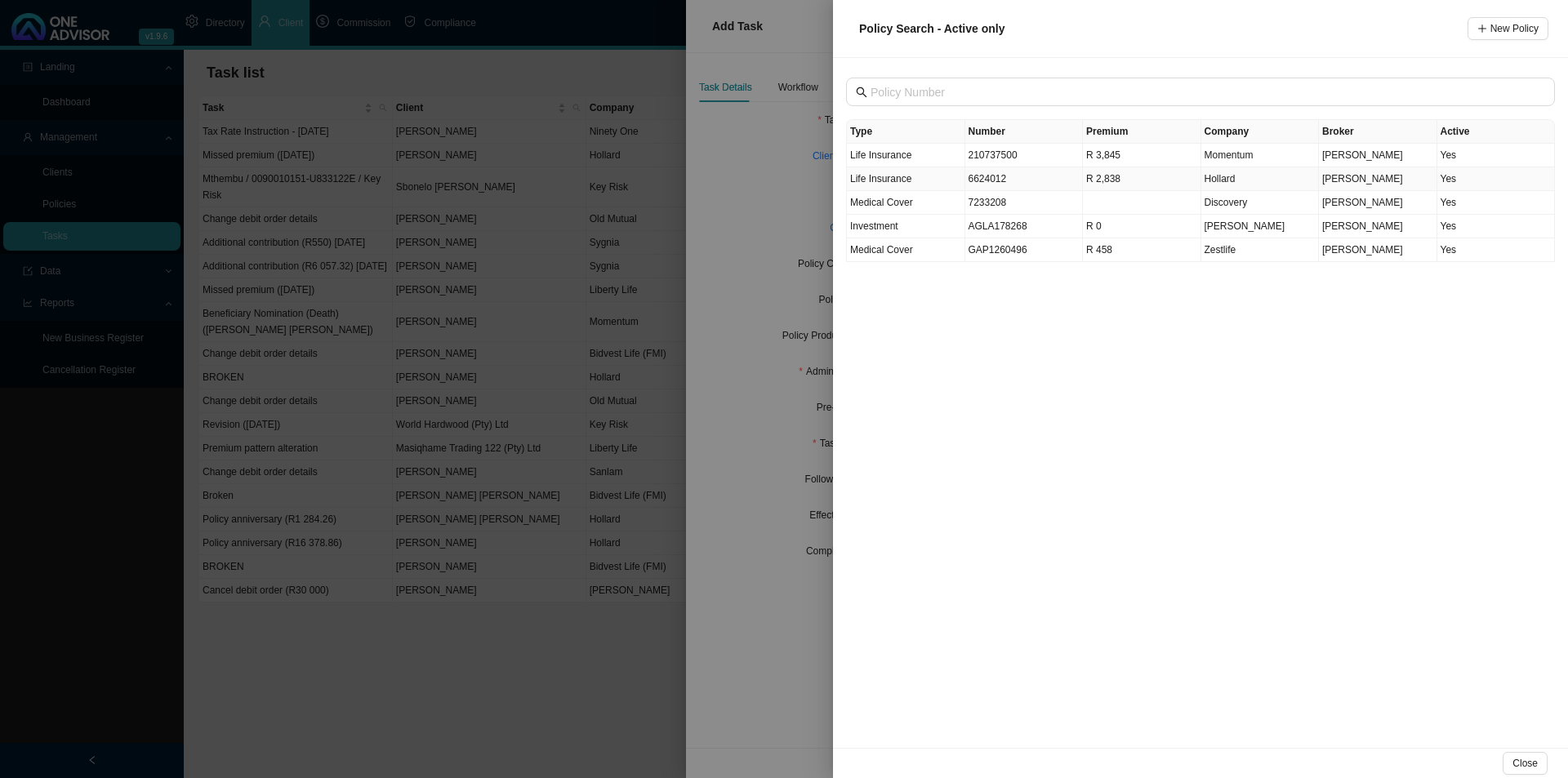
click at [1213, 186] on td "Hollard" at bounding box center [1260, 179] width 118 height 24
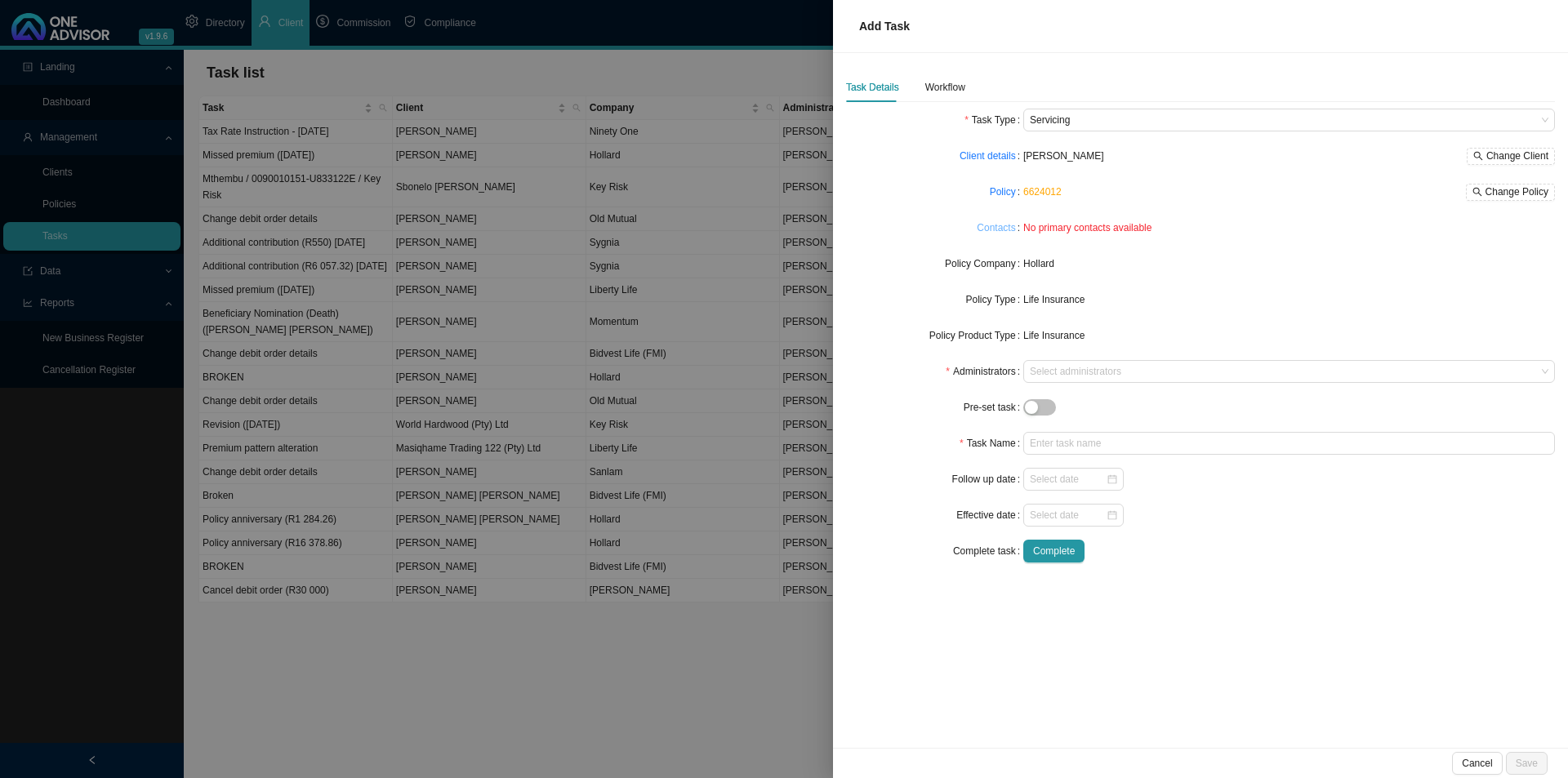
click at [1003, 227] on link "Contacts" at bounding box center [996, 228] width 39 height 16
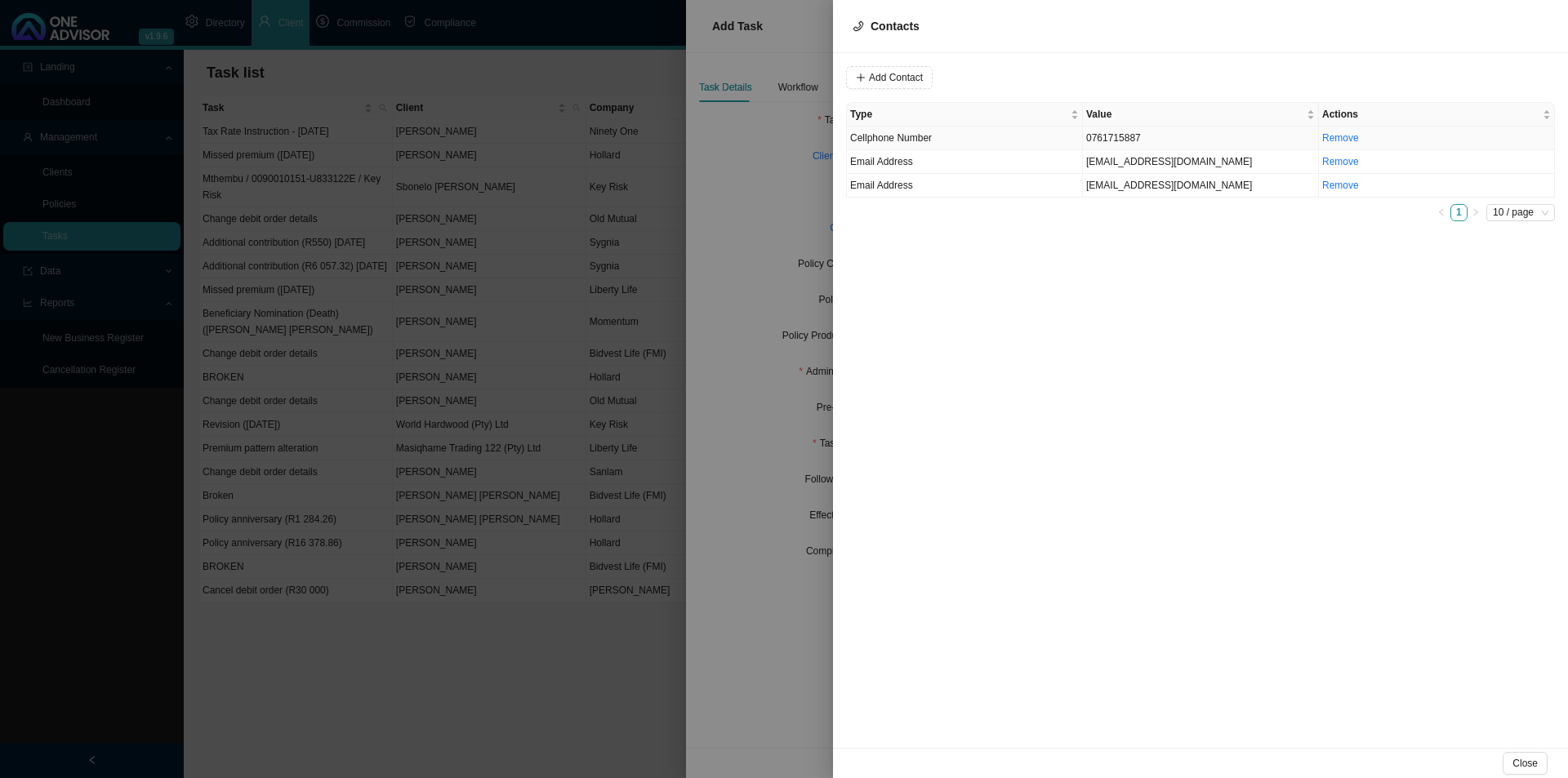
click at [1037, 137] on td "Cellphone Number" at bounding box center [965, 138] width 236 height 24
click at [1068, 63] on div "Value [PHONE_NUMBER] Type Cellphone Number Cancel Update Contact Type Value Act…" at bounding box center [1200, 399] width 735 height 695
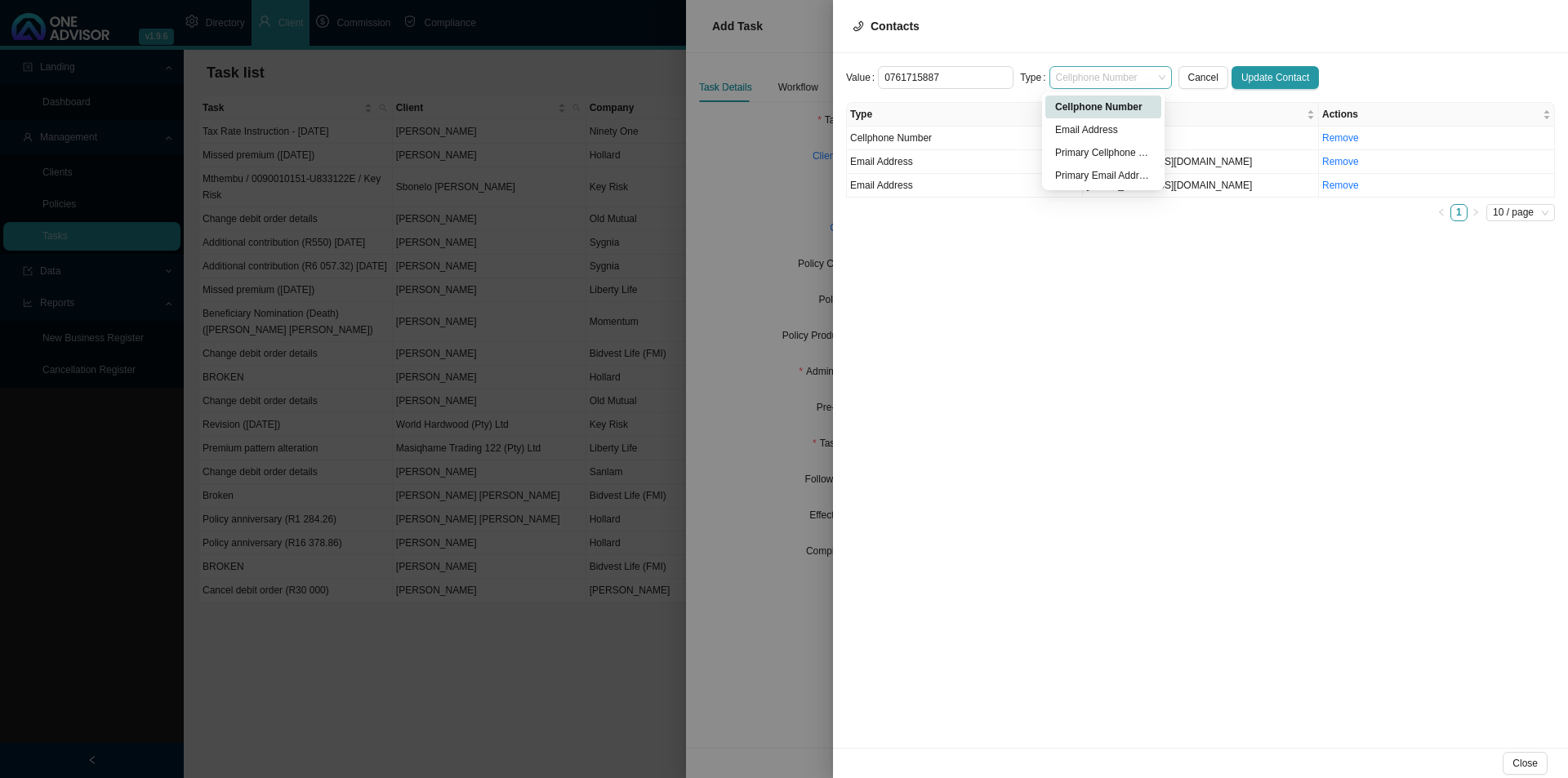
click at [1077, 74] on span "Cellphone Number" at bounding box center [1111, 77] width 109 height 21
click at [1108, 146] on div "Primary Cellphone Number" at bounding box center [1103, 152] width 96 height 16
click at [1274, 73] on span "Update Contact" at bounding box center [1275, 78] width 68 height 16
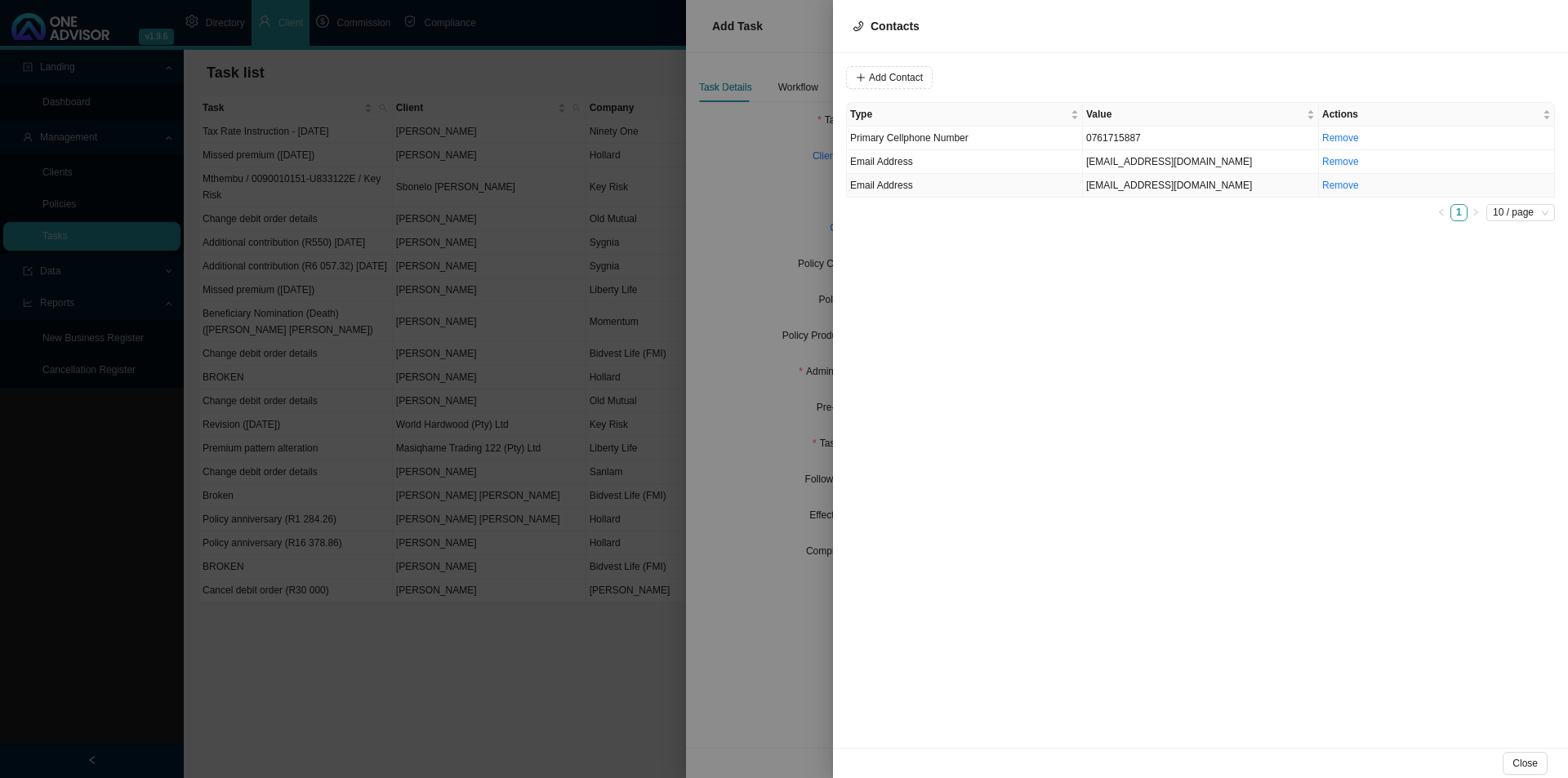
click at [1114, 189] on td "[EMAIL_ADDRESS][DOMAIN_NAME]" at bounding box center [1201, 186] width 236 height 24
click at [1092, 76] on span "Email Address" at bounding box center [1111, 77] width 109 height 21
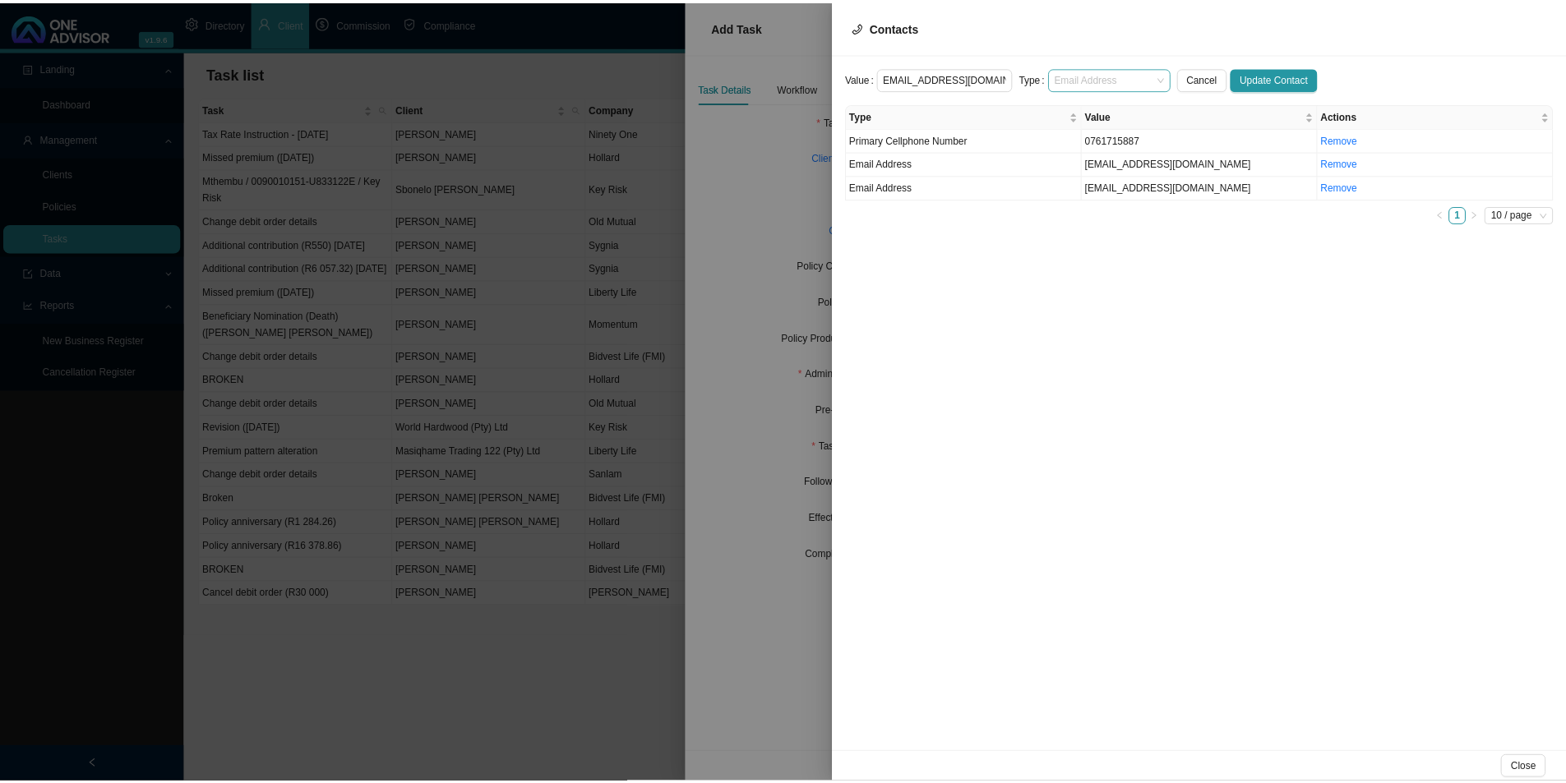
scroll to position [0, 0]
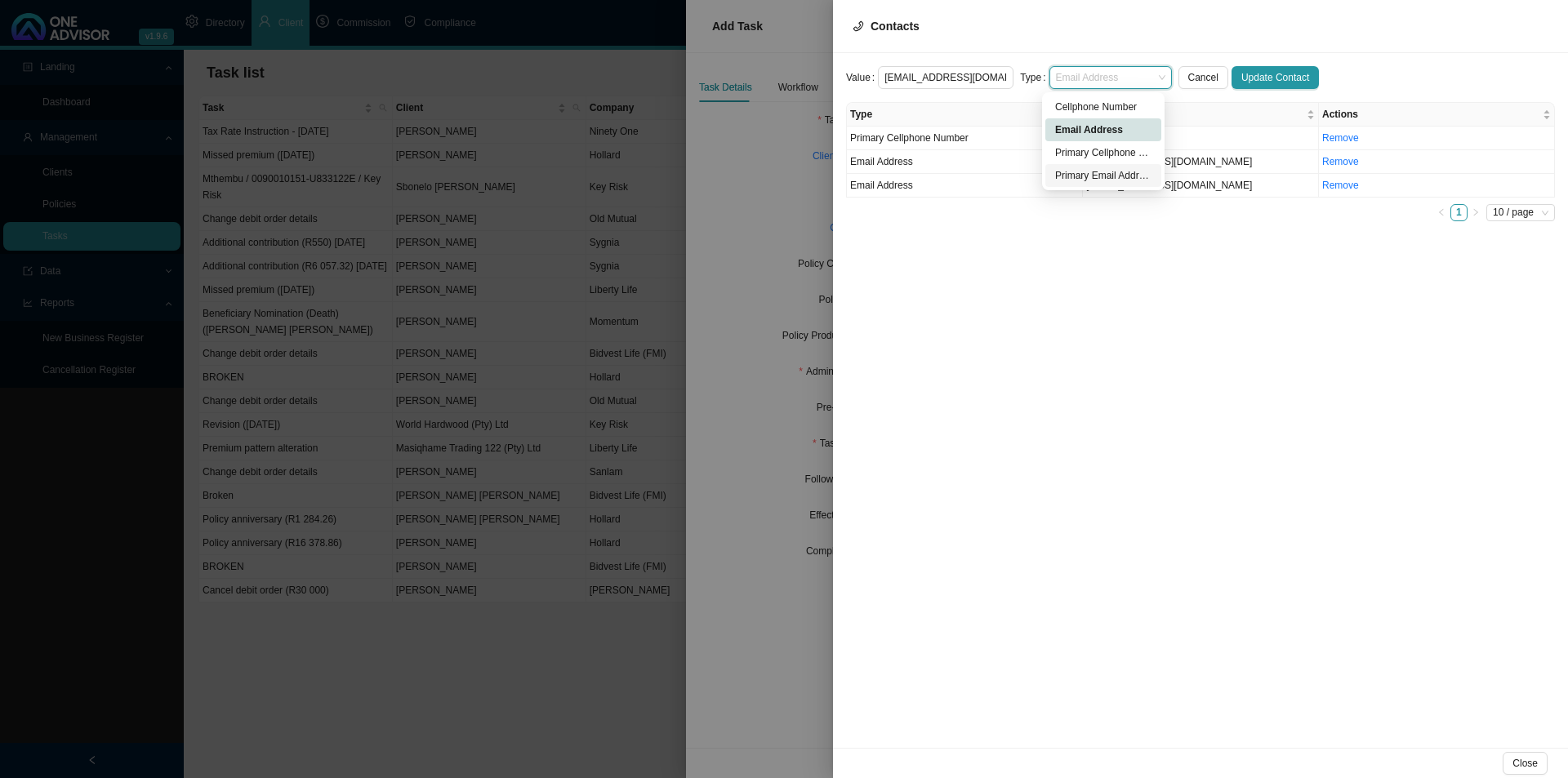
click at [1082, 167] on div "Primary Email Address" at bounding box center [1103, 175] width 96 height 16
click at [1270, 67] on button "Update Contact" at bounding box center [1275, 78] width 87 height 23
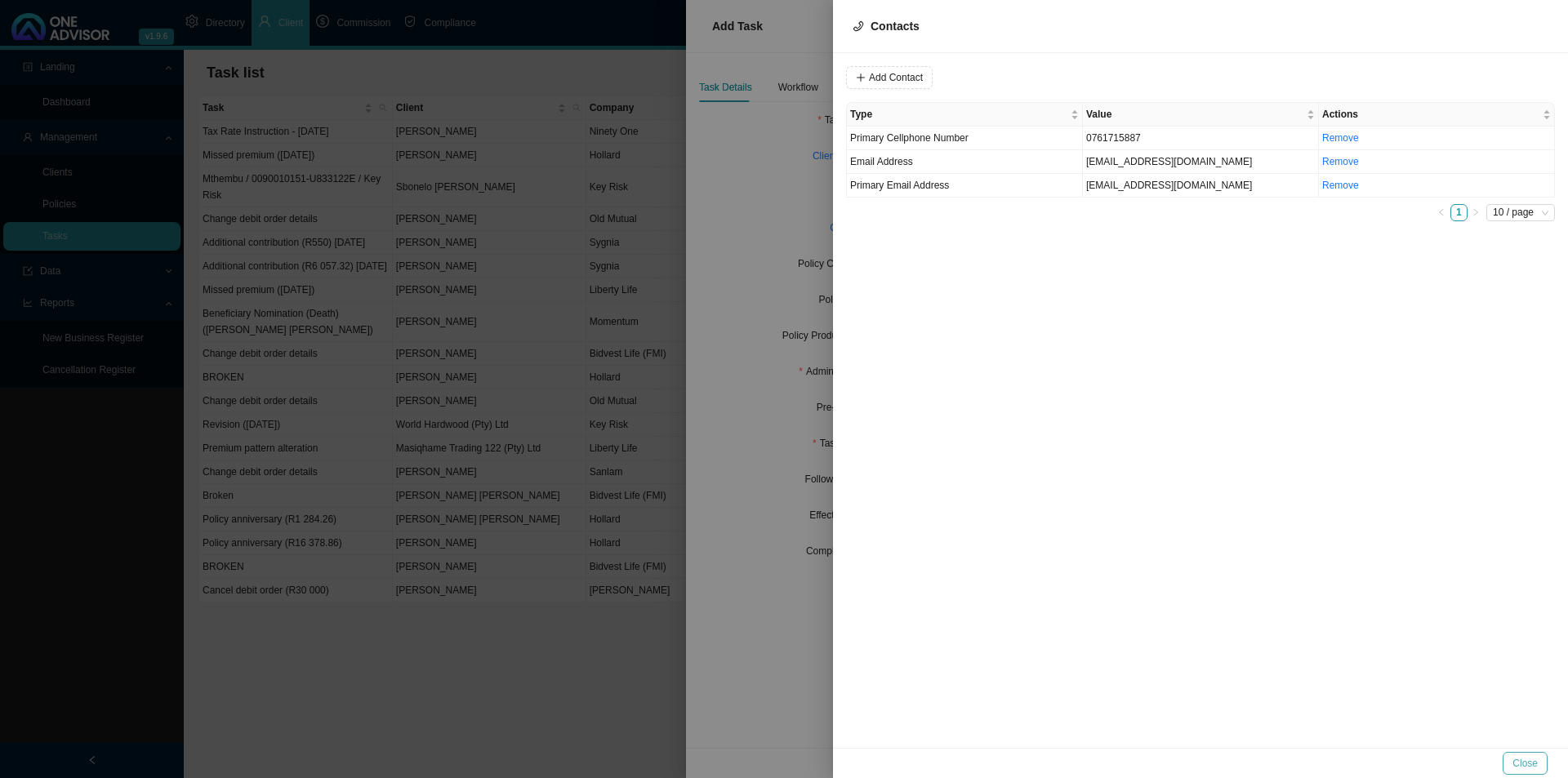
click at [1511, 759] on button "Close" at bounding box center [1524, 763] width 45 height 23
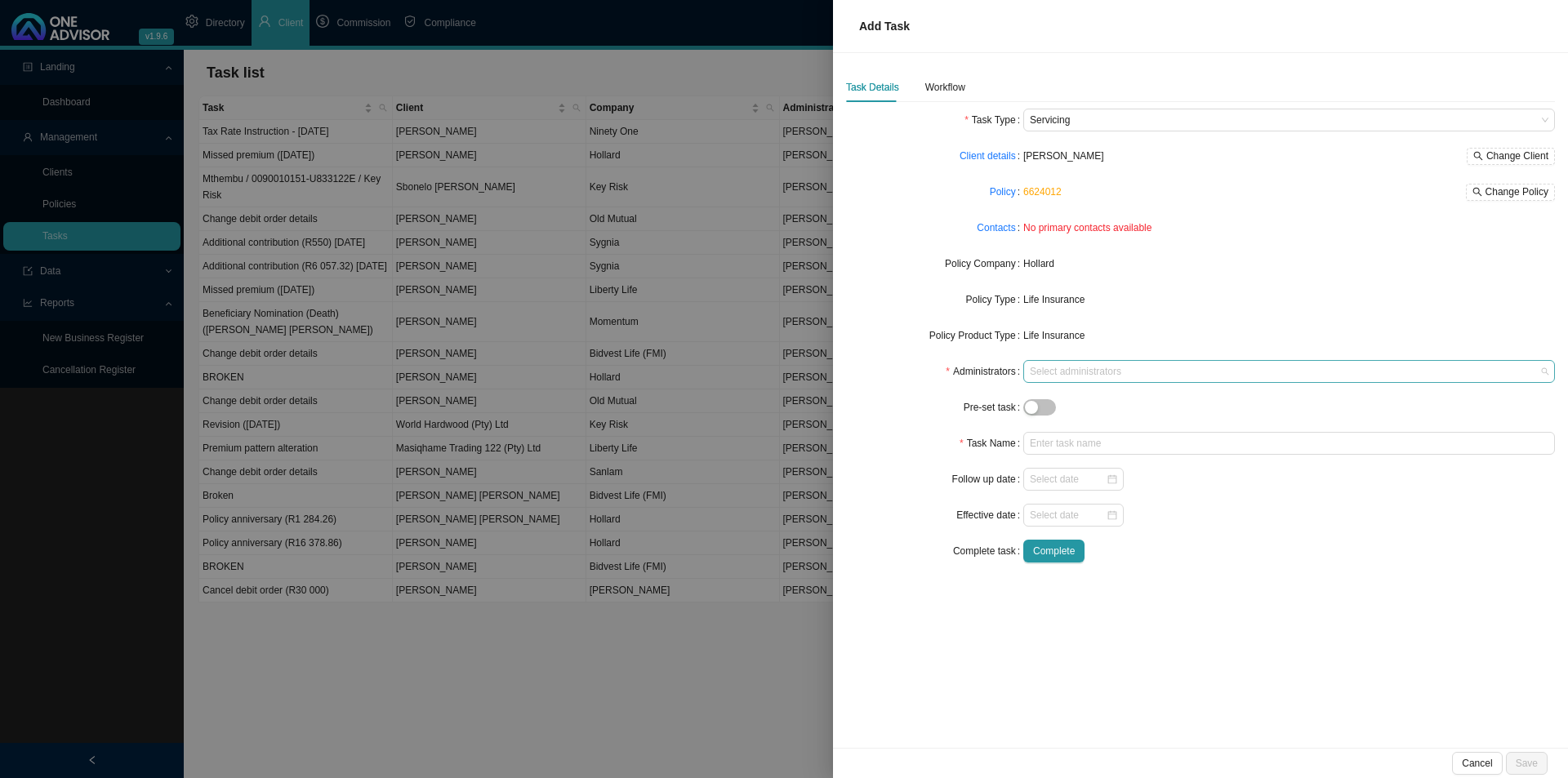
click at [1060, 371] on div at bounding box center [1281, 372] width 510 height 12
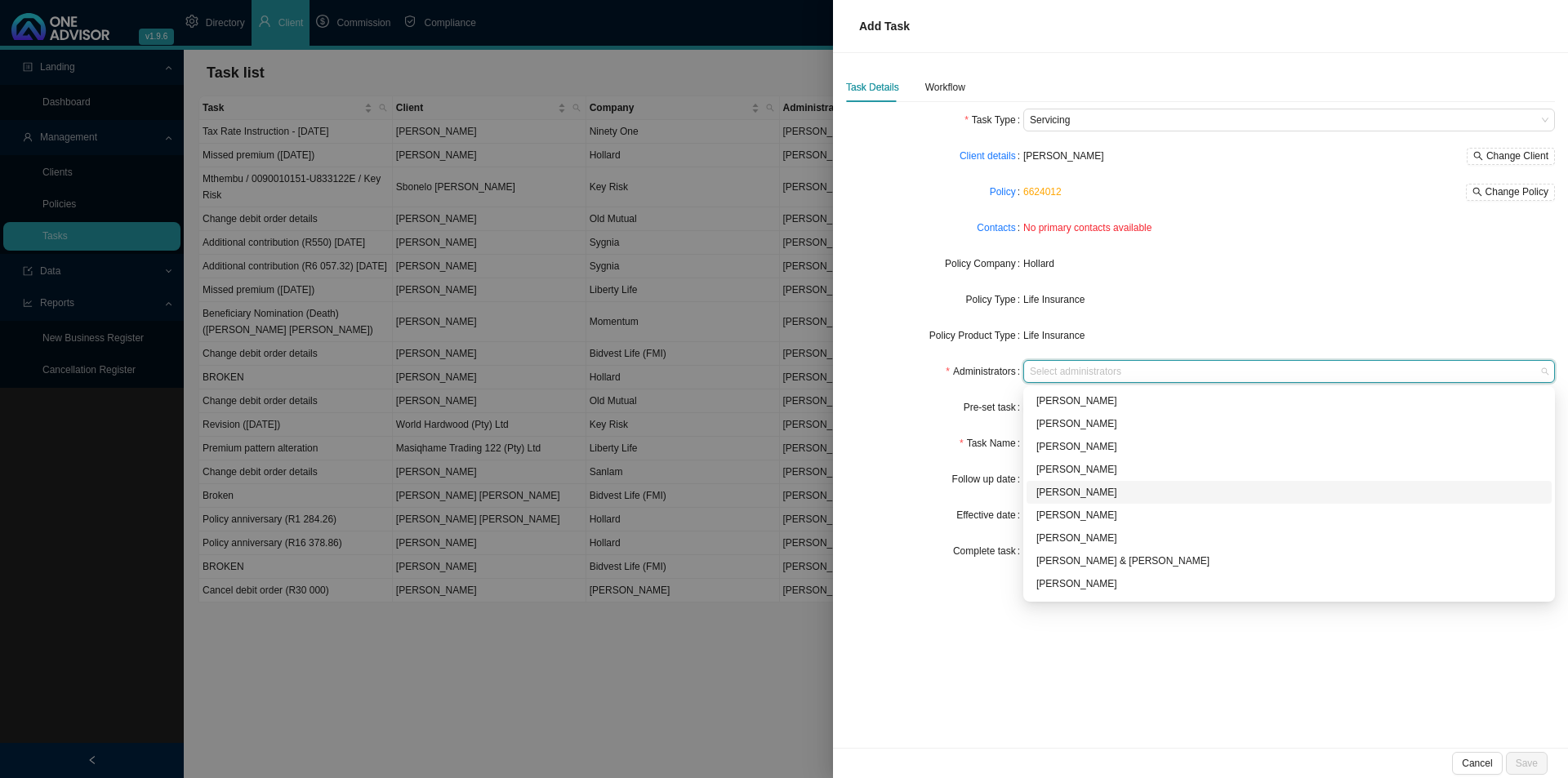
click at [1112, 490] on div "[PERSON_NAME]" at bounding box center [1289, 492] width 506 height 16
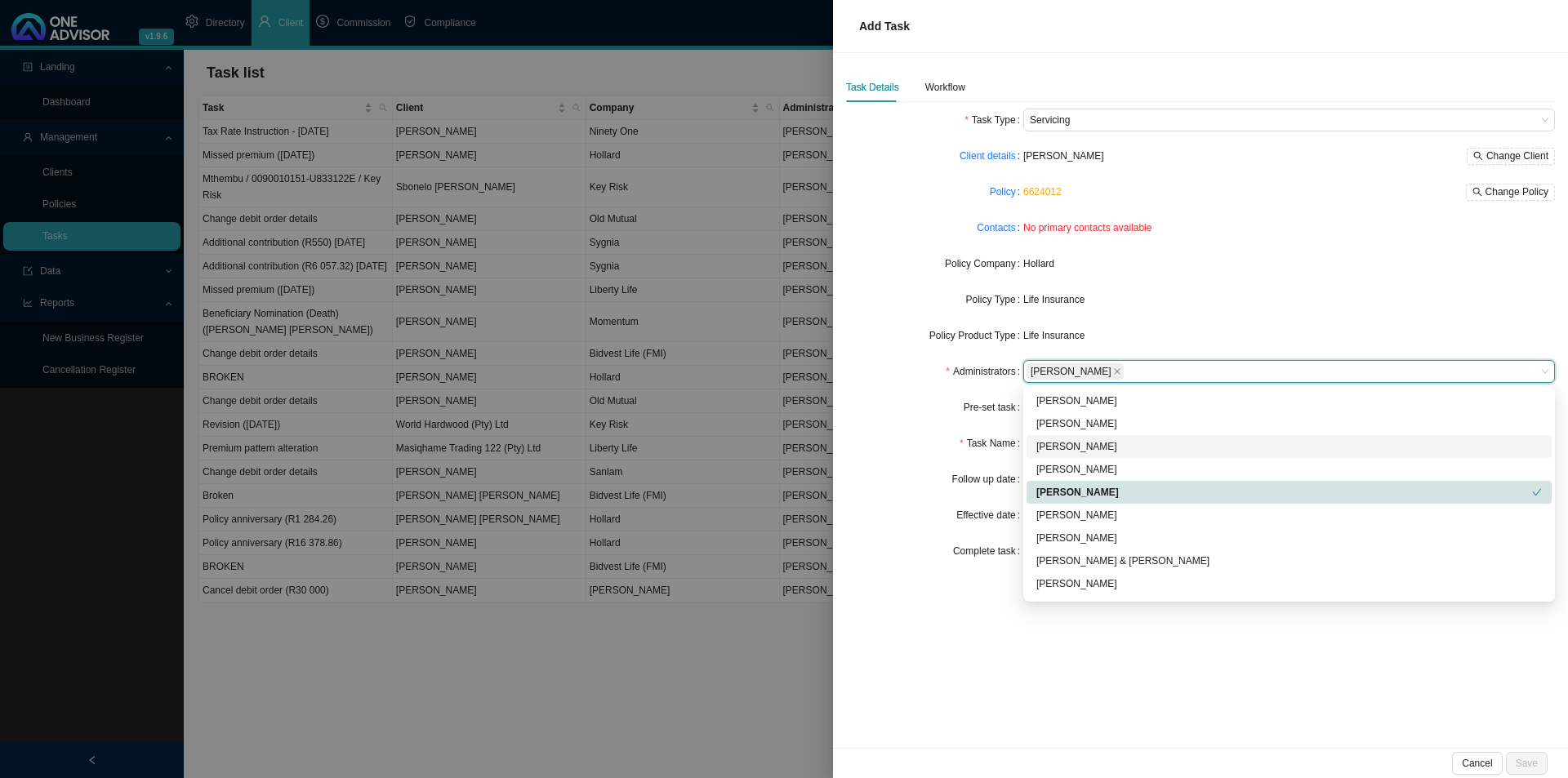
click at [924, 425] on form "Task Type Servicing Client details [PERSON_NAME] Change Client Policy 6624012 C…" at bounding box center [1199, 335] width 708 height 454
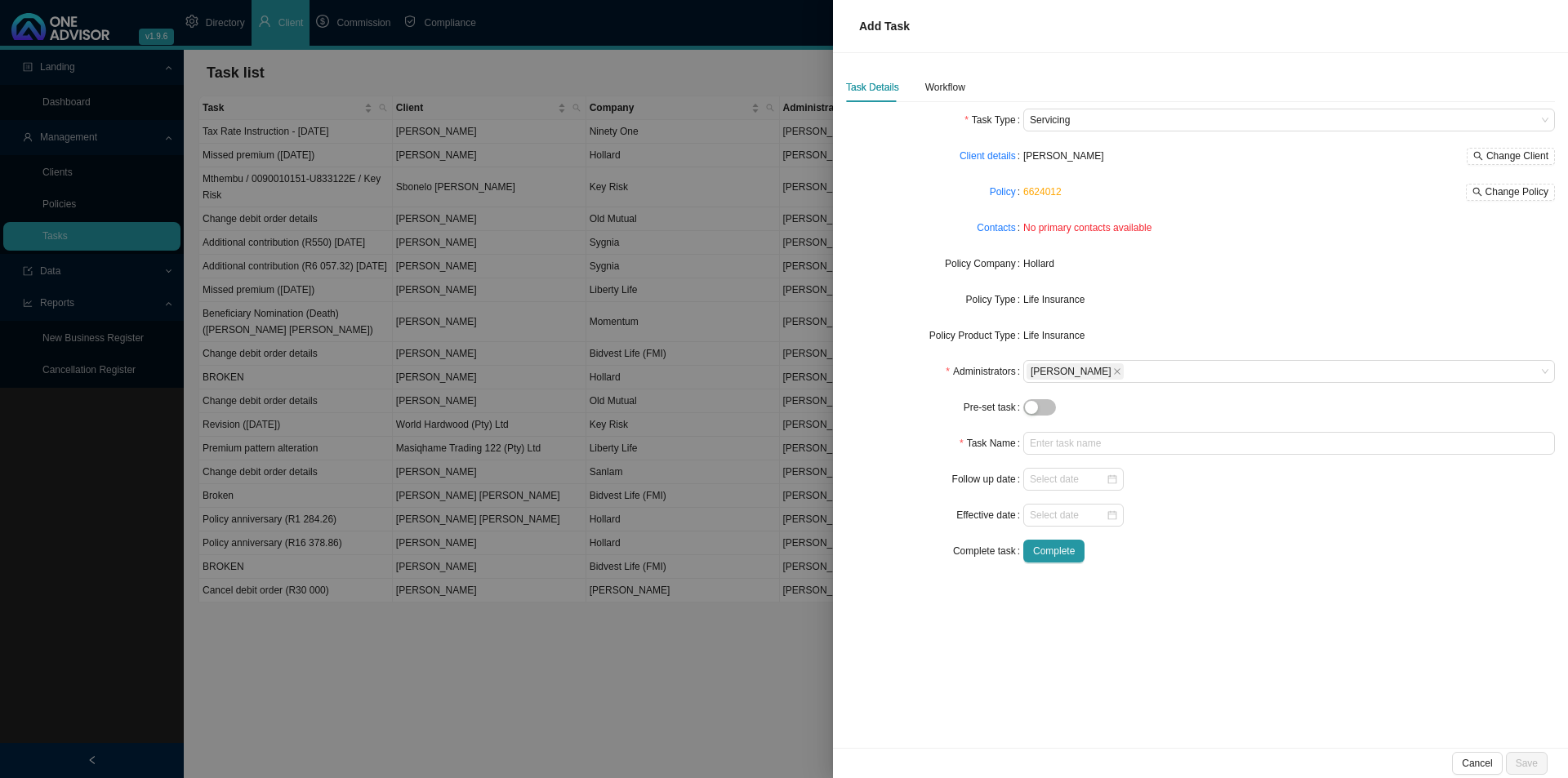
click at [1047, 430] on form "Task Type Servicing Client details [PERSON_NAME] Change Client Policy 6624012 C…" at bounding box center [1199, 335] width 708 height 454
click at [1047, 447] on input "text" at bounding box center [1289, 443] width 532 height 23
type input "Policy anniversary (R3 977.48)"
click at [1059, 491] on form "Task Type Servicing Client details [PERSON_NAME] Change Client Policy 6624012 C…" at bounding box center [1199, 335] width 708 height 454
click at [1044, 516] on input at bounding box center [1067, 515] width 76 height 16
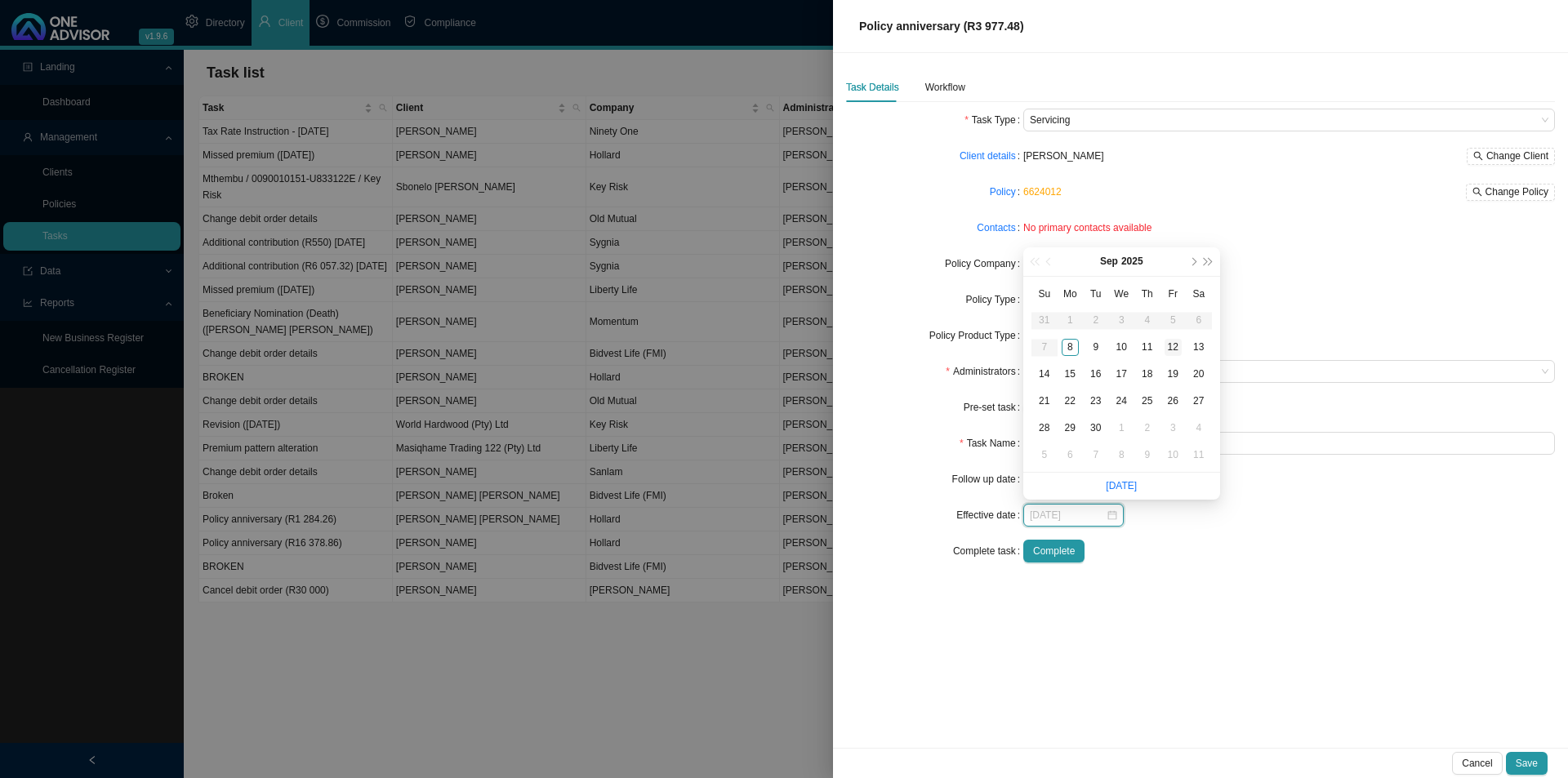
type input "[DATE]"
click at [1195, 266] on button "next-year" at bounding box center [1193, 261] width 16 height 29
type input "[DATE]"
click at [1195, 426] on div "1" at bounding box center [1197, 427] width 17 height 17
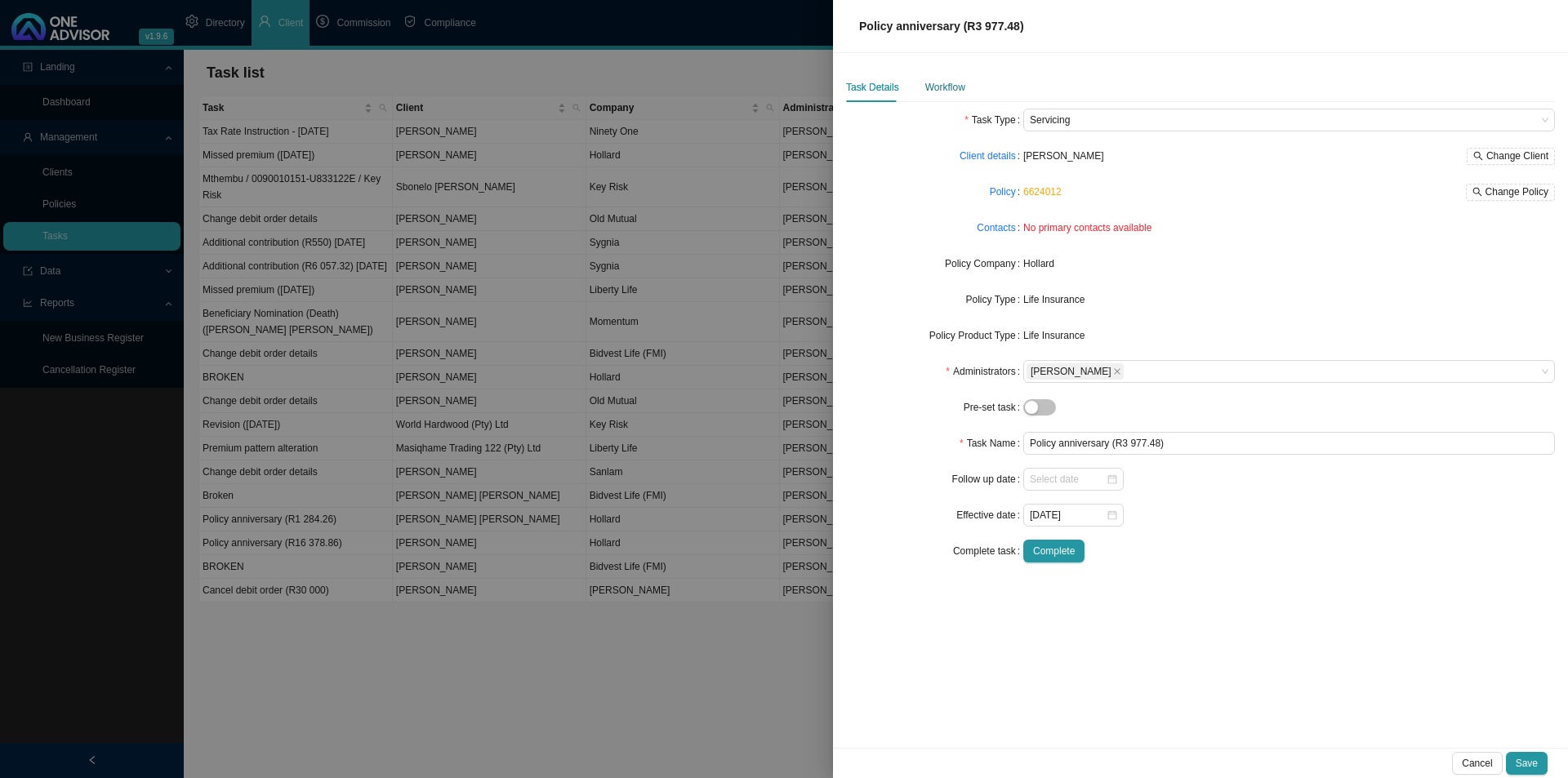
click at [938, 94] on div "Workflow" at bounding box center [945, 87] width 40 height 16
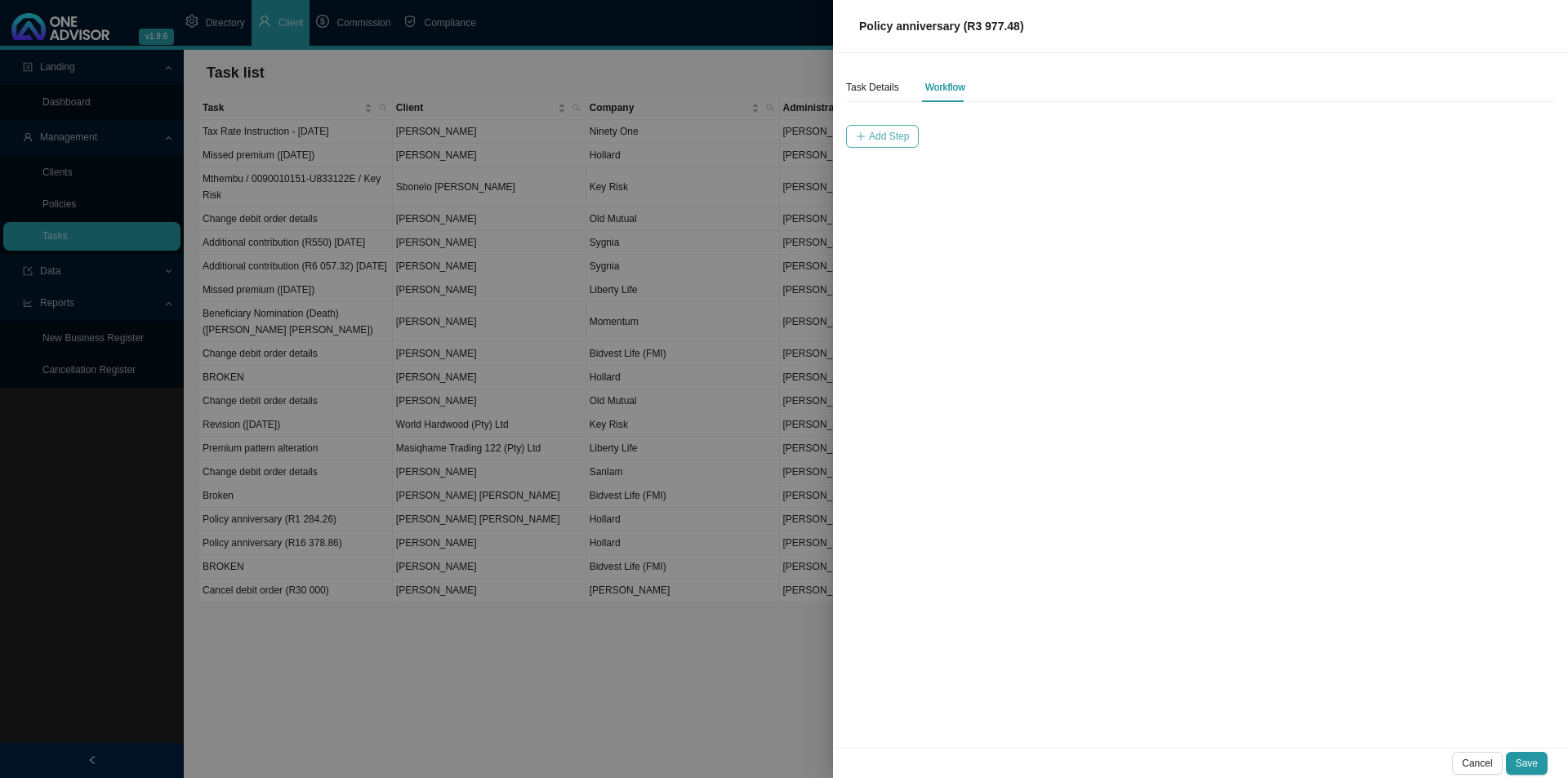
click at [866, 131] on button "Add Step" at bounding box center [881, 136] width 73 height 23
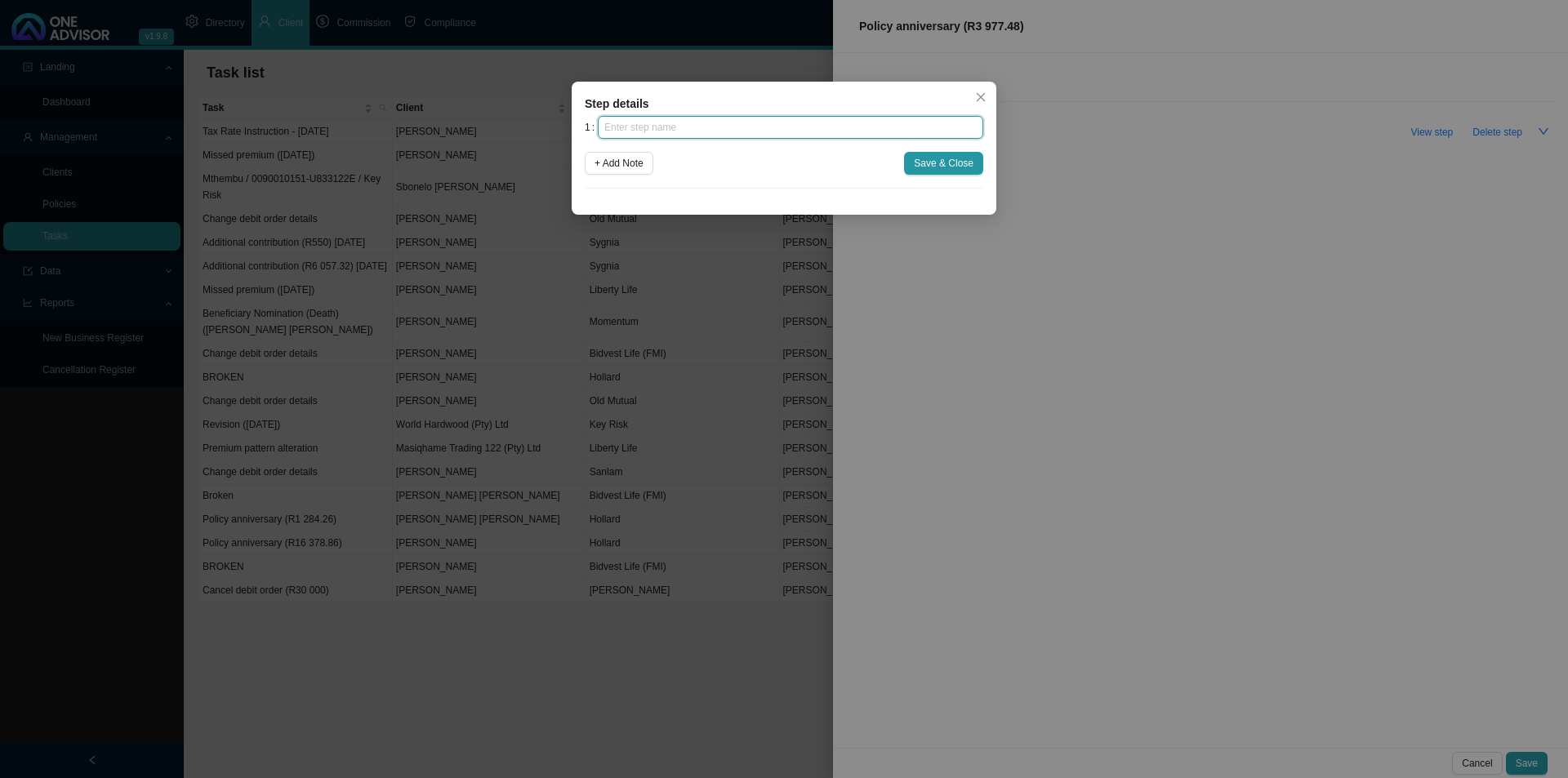
click at [659, 134] on input "text" at bounding box center [791, 127] width 386 height 23
type input "Insurer notification"
click at [937, 149] on div "1 Insurer notification + Add Note Save & Close" at bounding box center [783, 152] width 398 height 73
click at [939, 159] on span "Save & Close" at bounding box center [944, 163] width 60 height 16
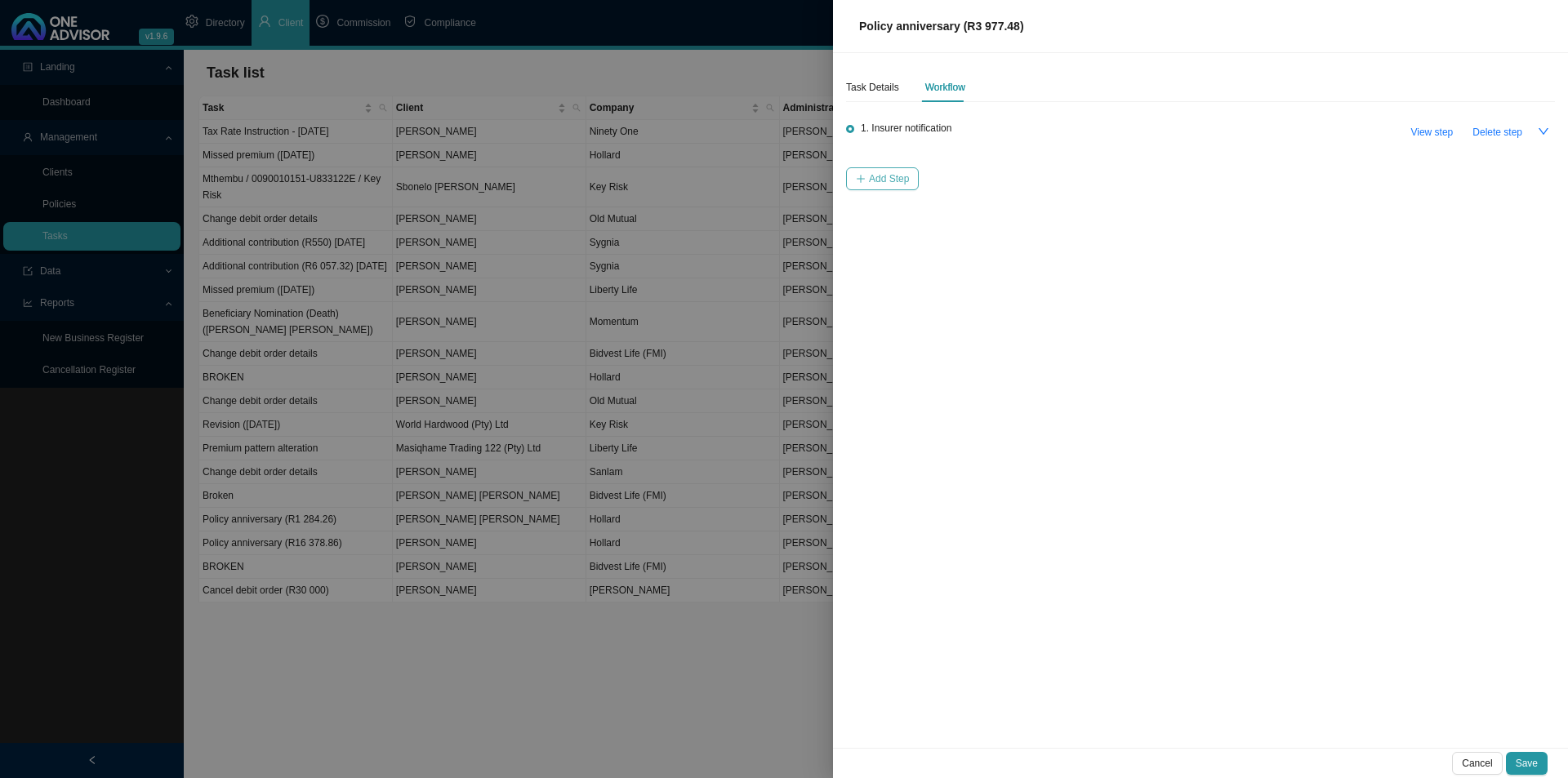
click at [890, 177] on span "Add Step" at bounding box center [888, 179] width 40 height 16
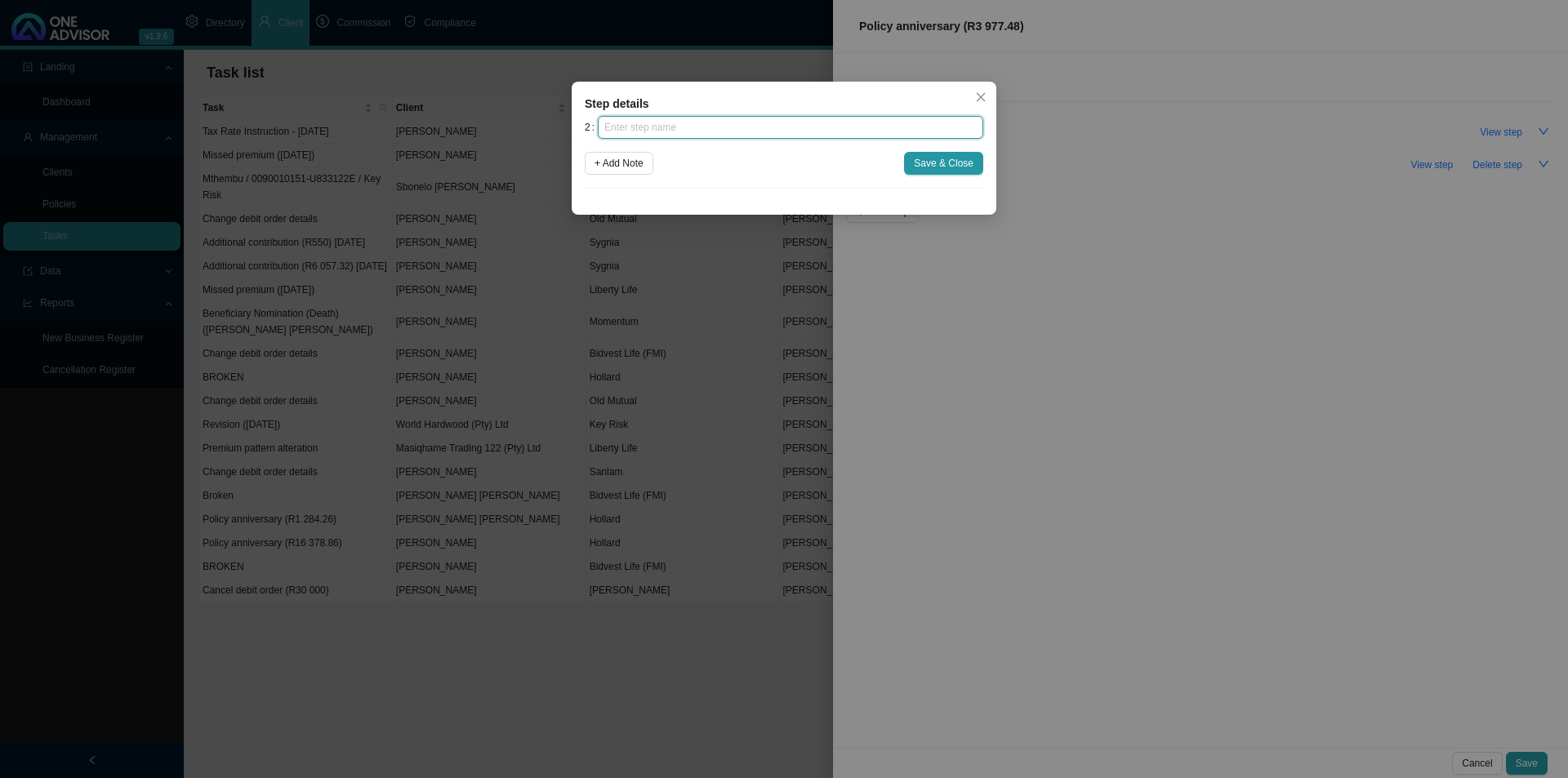
click at [695, 135] on input "text" at bounding box center [791, 127] width 386 height 23
type input "Confirmation of works done"
click at [929, 162] on span "Save & Close" at bounding box center [944, 163] width 60 height 16
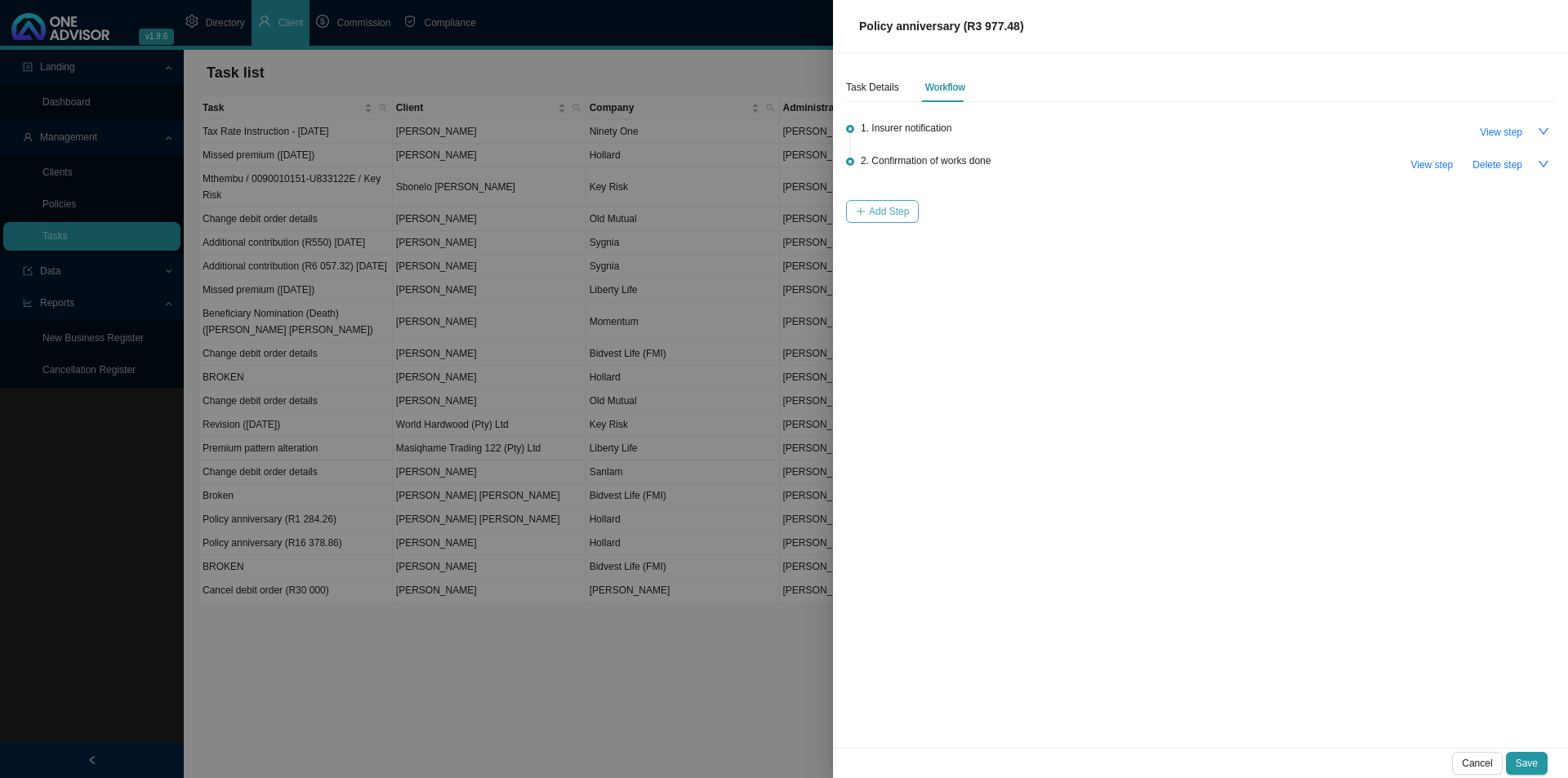
click at [902, 204] on span "Add Step" at bounding box center [888, 212] width 40 height 16
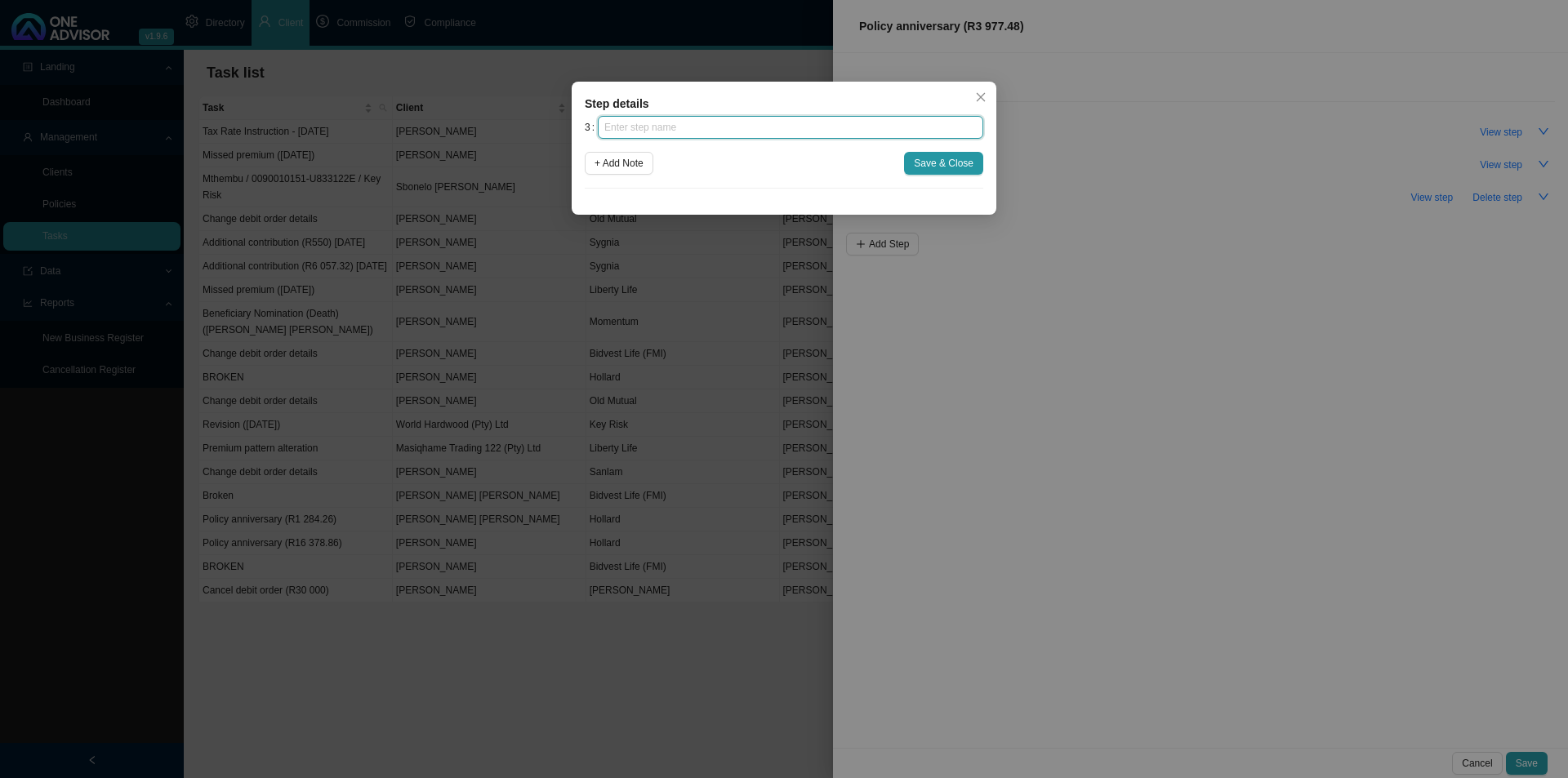
click at [727, 127] on input "text" at bounding box center [791, 127] width 386 height 23
type input "P"
type input "Update policy schedule"
click at [916, 160] on span "Save & Close" at bounding box center [944, 163] width 60 height 16
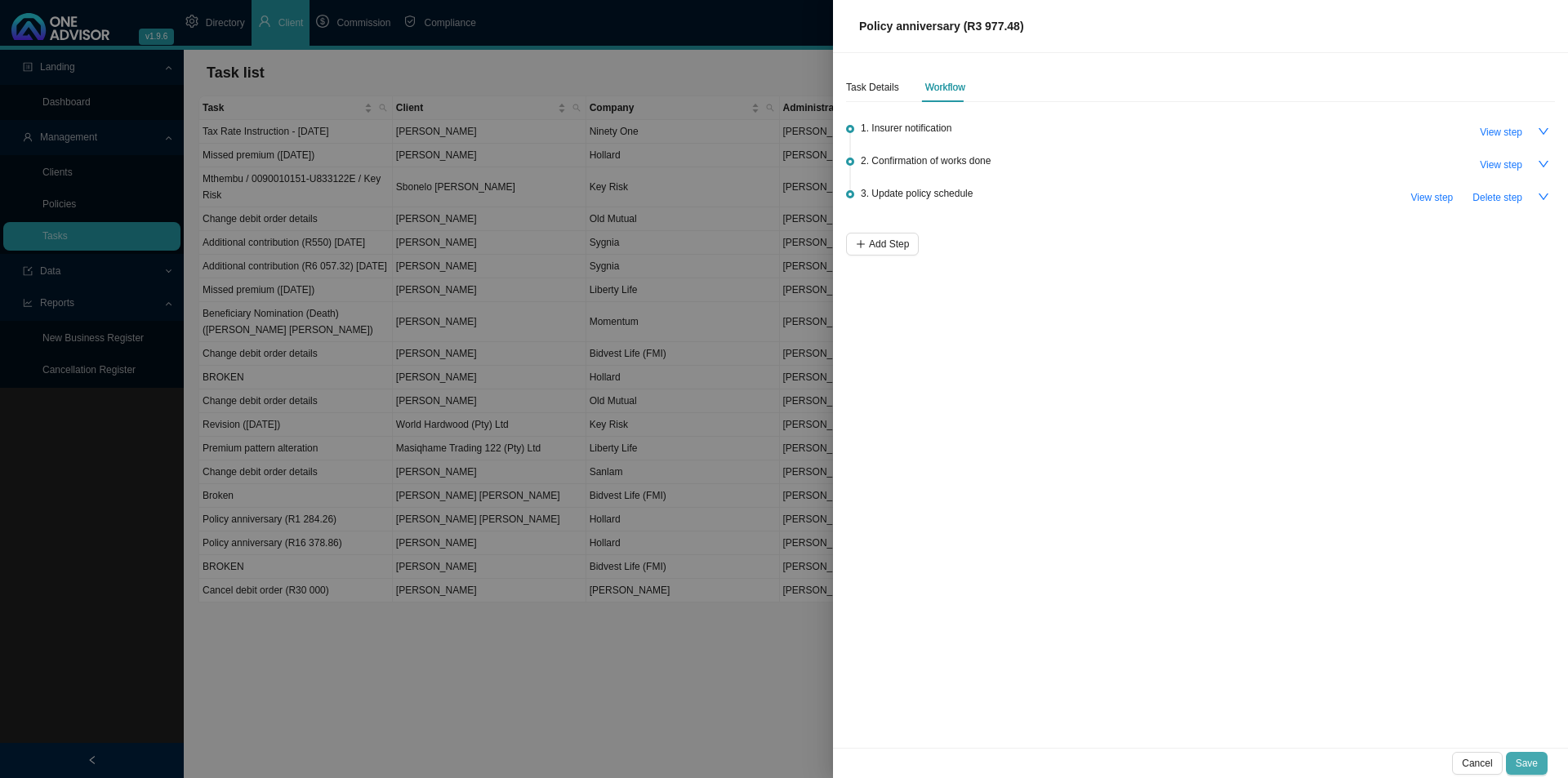
click at [1524, 762] on span "Save" at bounding box center [1526, 763] width 22 height 16
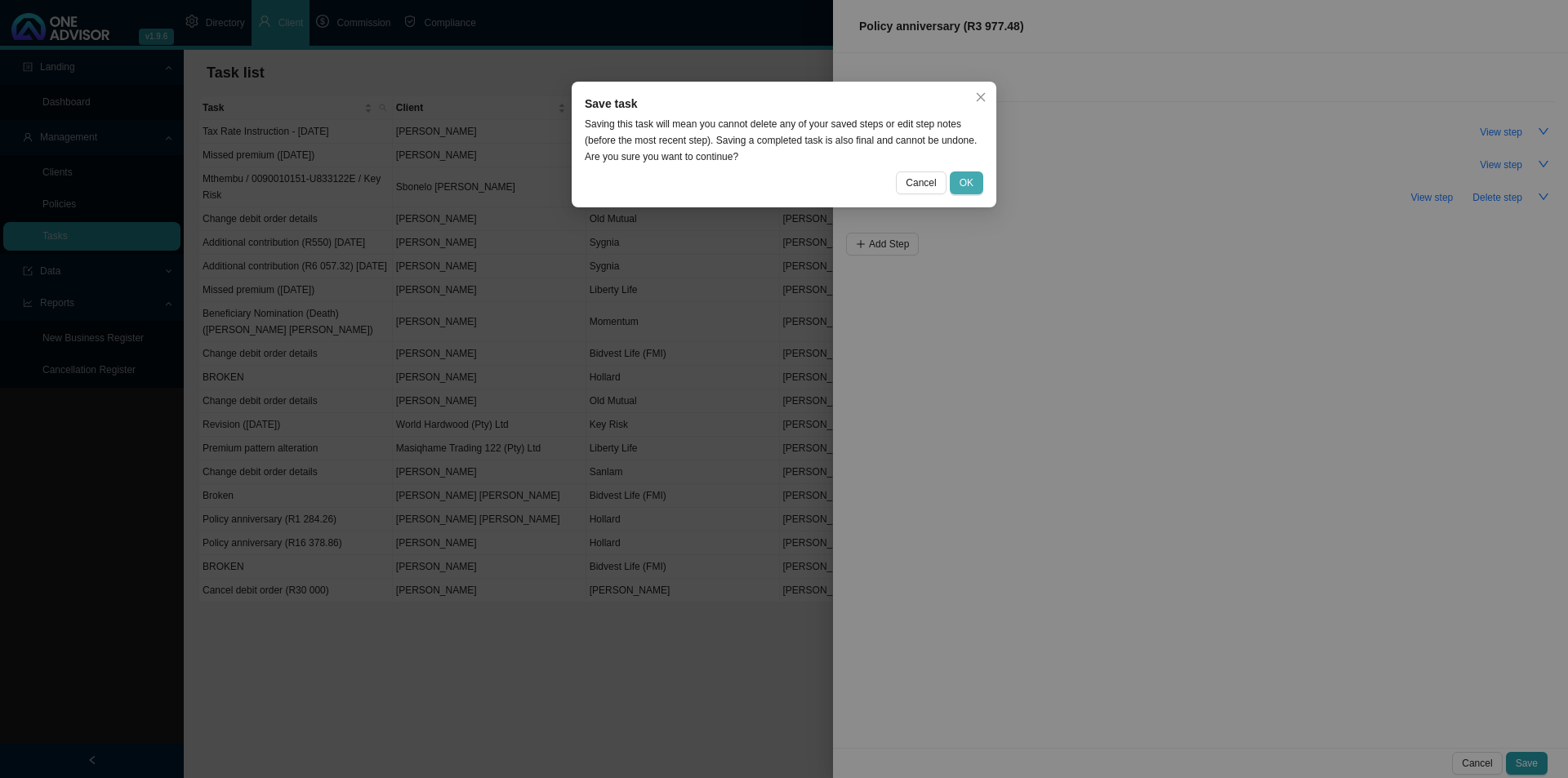
click at [963, 188] on span "OK" at bounding box center [967, 183] width 14 height 16
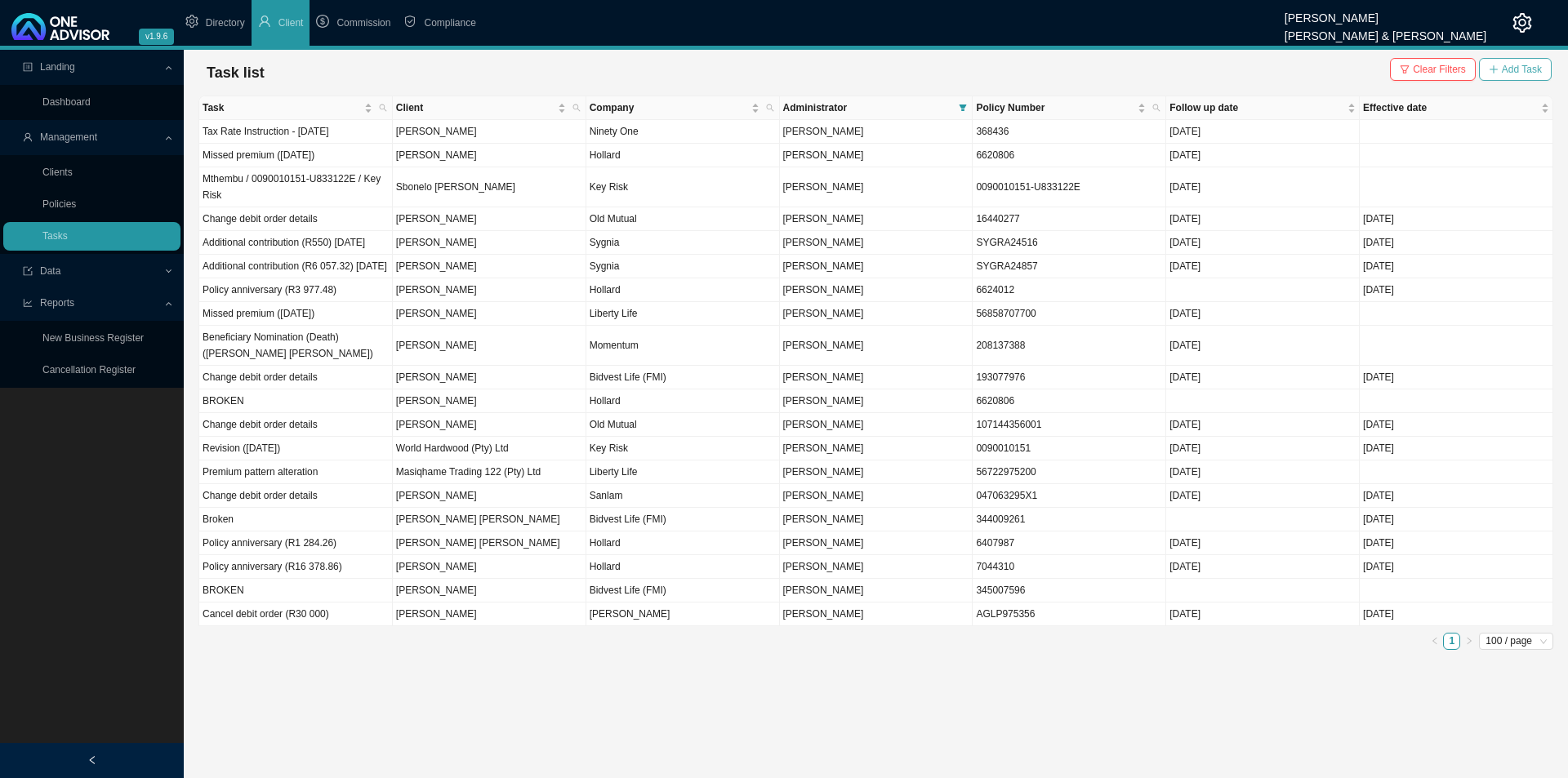
click at [1516, 66] on span "Add Task" at bounding box center [1521, 70] width 40 height 16
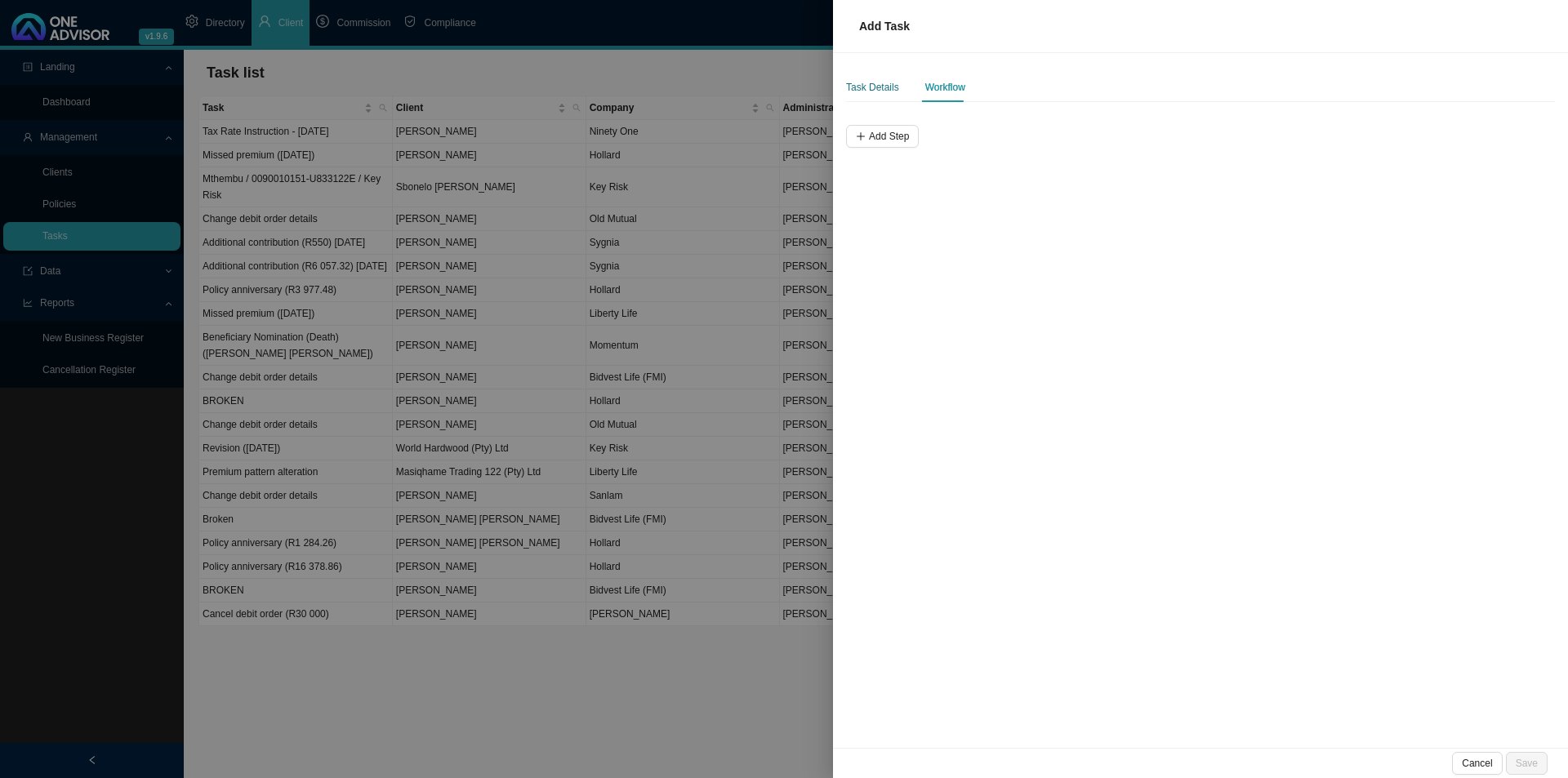
click at [864, 93] on div "Task Details" at bounding box center [871, 87] width 53 height 16
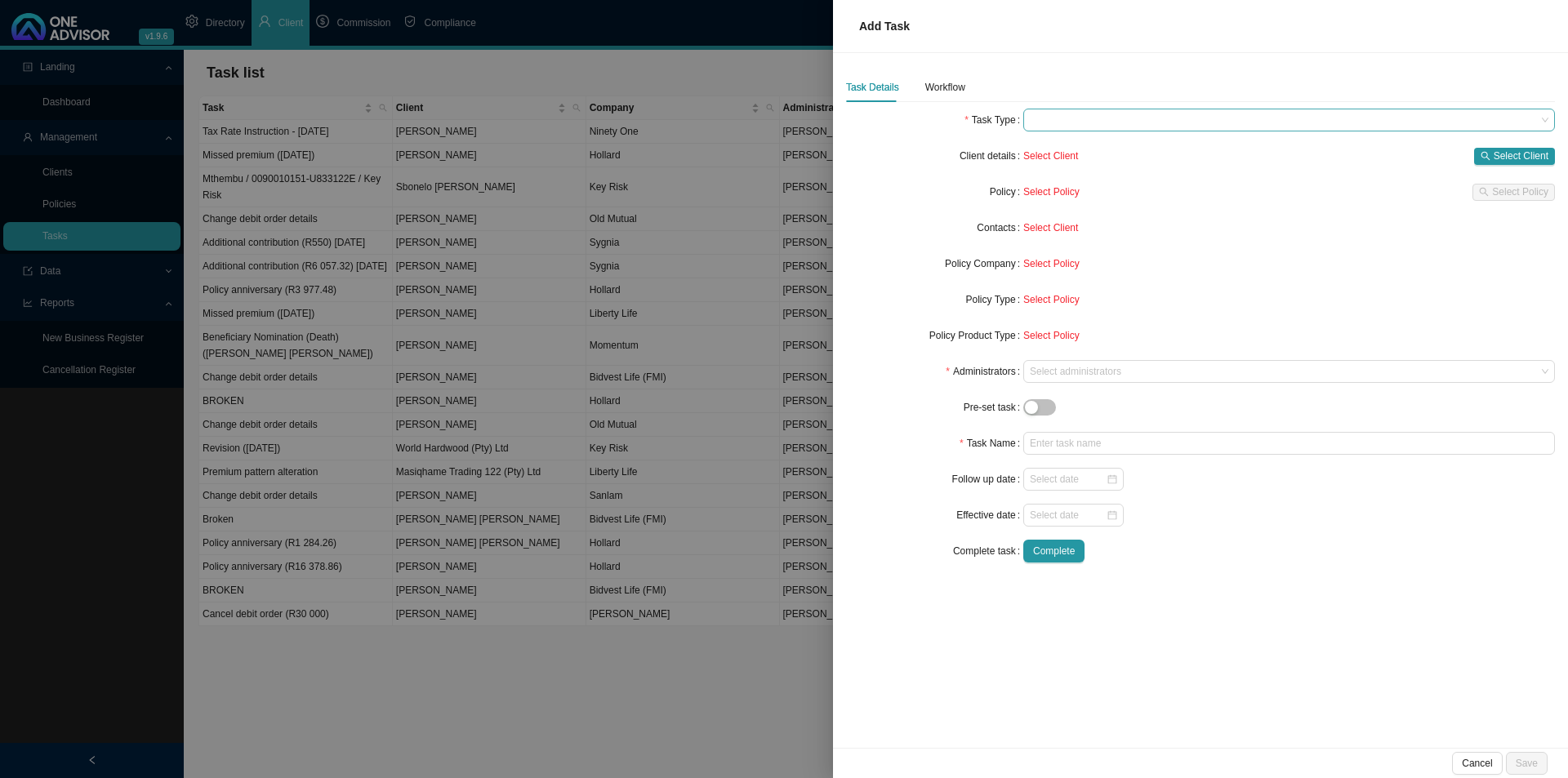
click at [1164, 117] on span at bounding box center [1289, 119] width 519 height 21
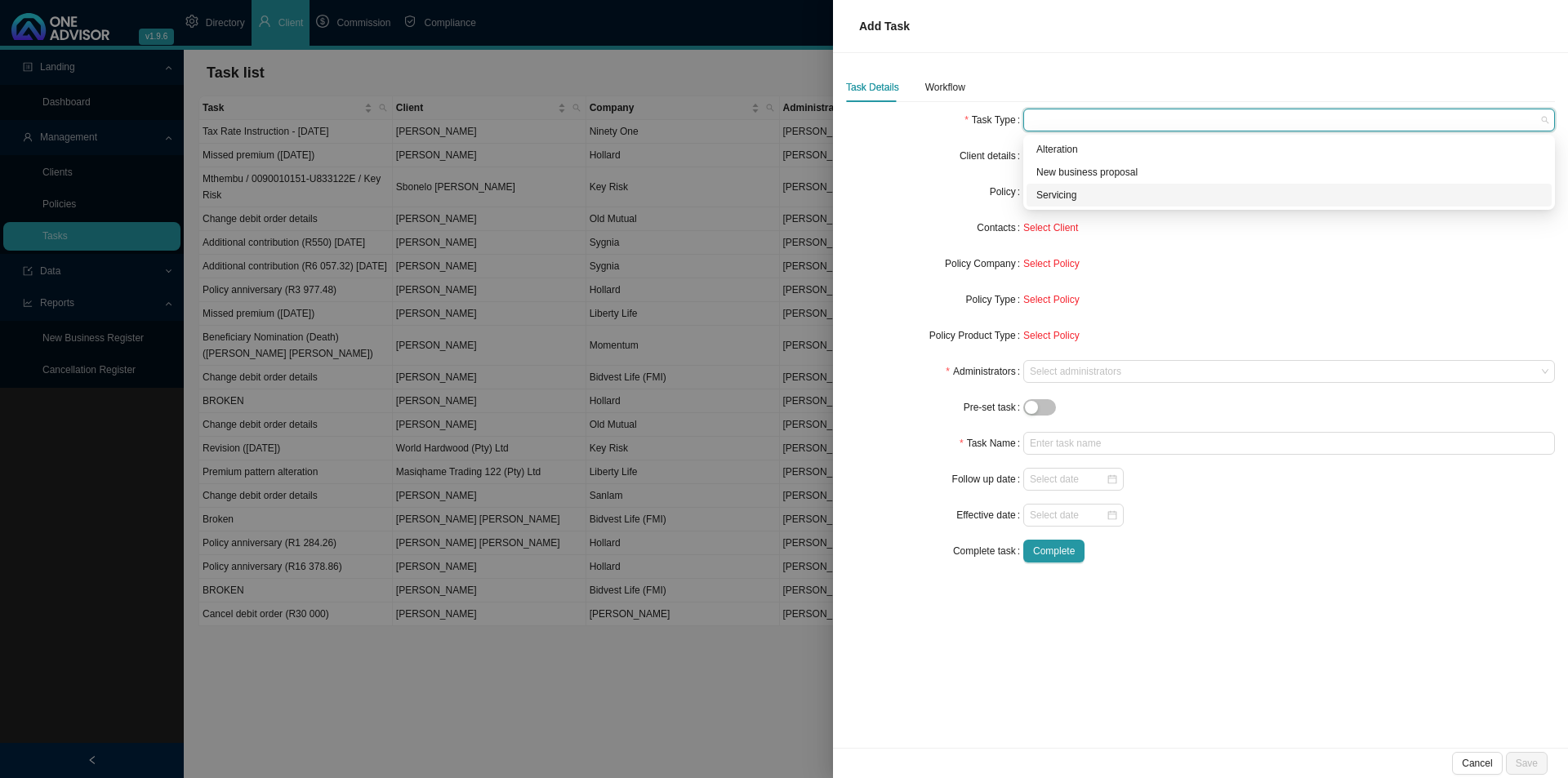
click at [1072, 194] on div "Servicing" at bounding box center [1289, 195] width 506 height 16
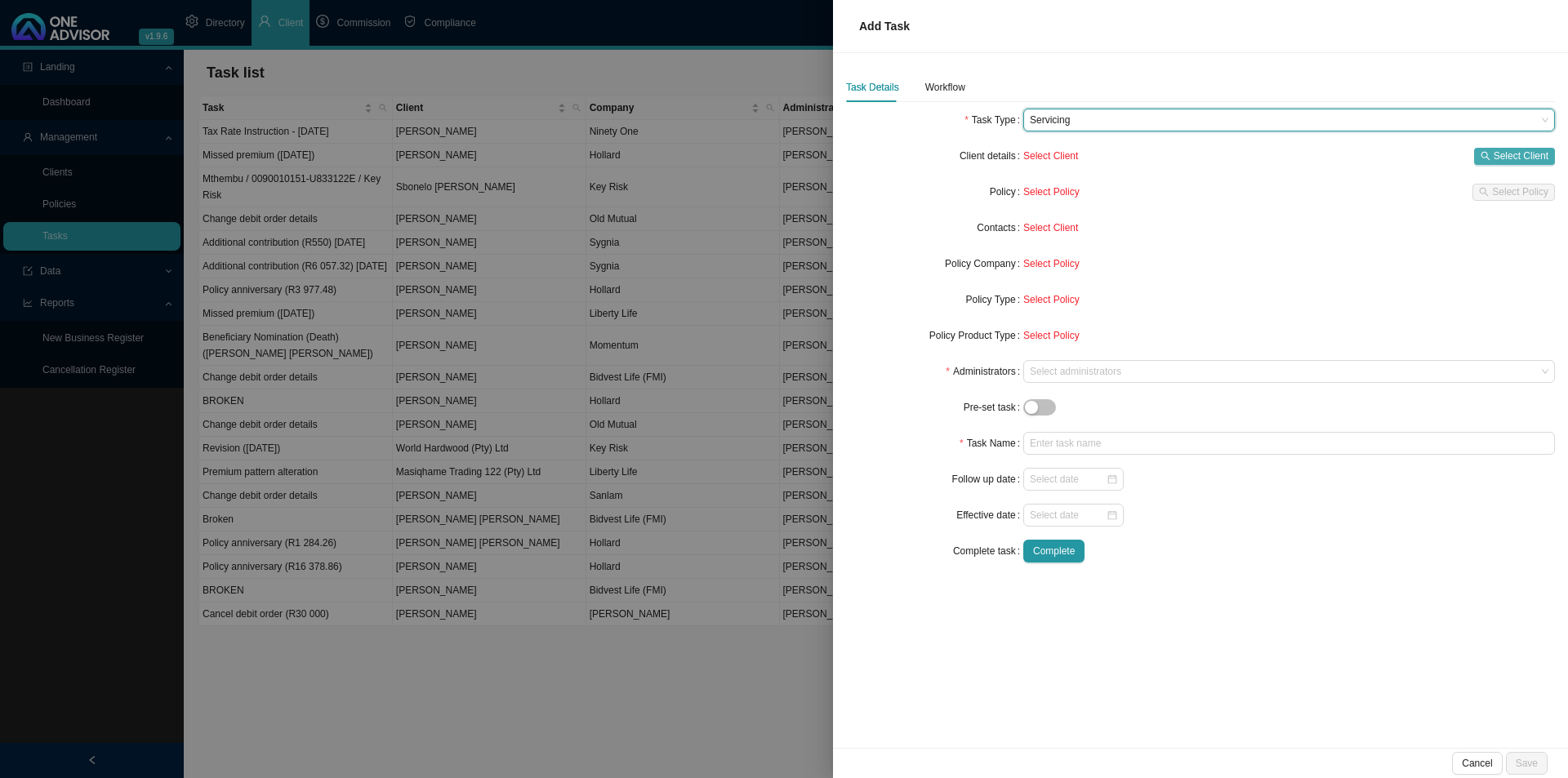
click at [1512, 155] on span "Select Client" at bounding box center [1520, 156] width 55 height 16
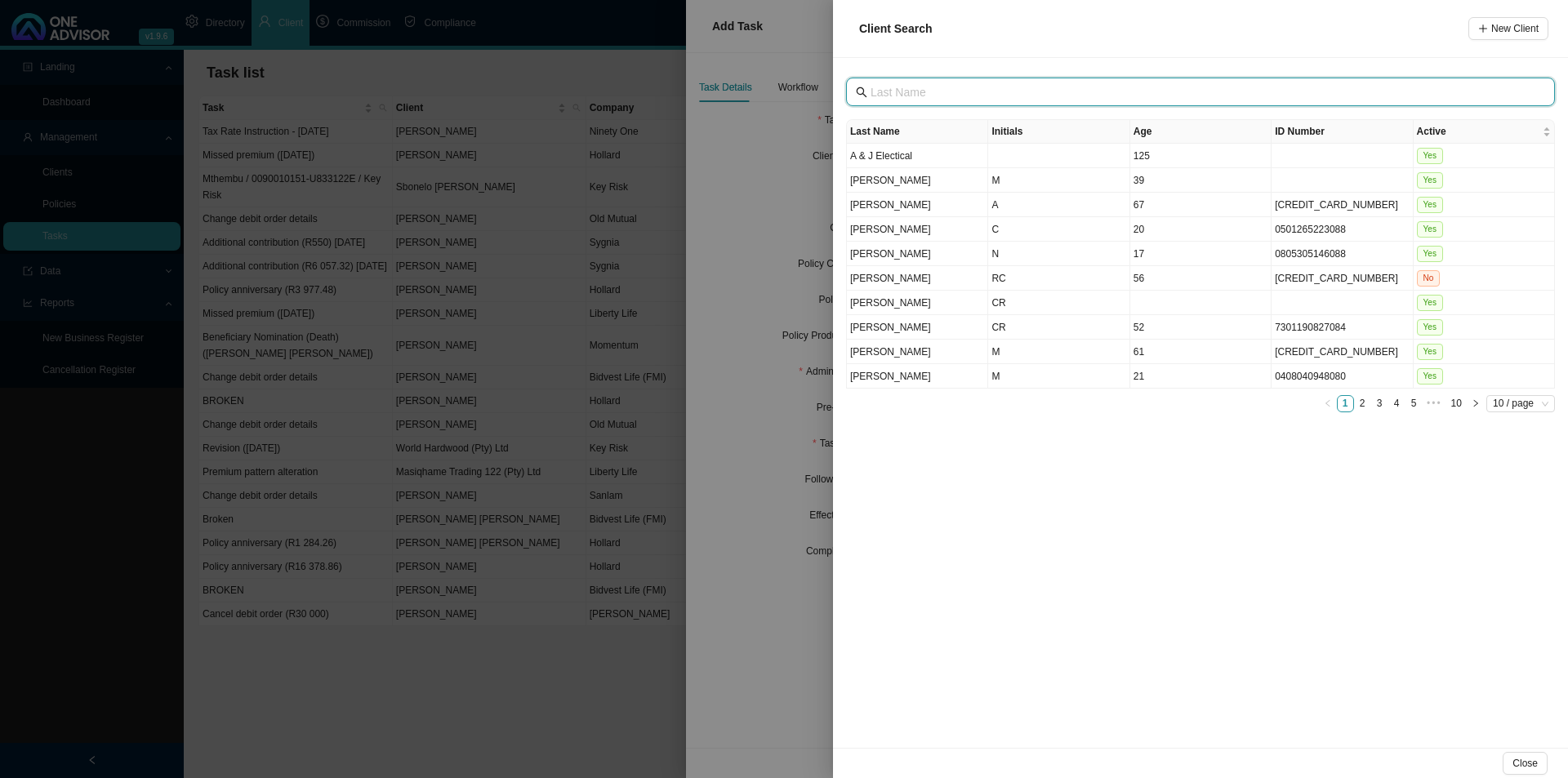
click at [965, 95] on input "text" at bounding box center [1201, 92] width 663 height 18
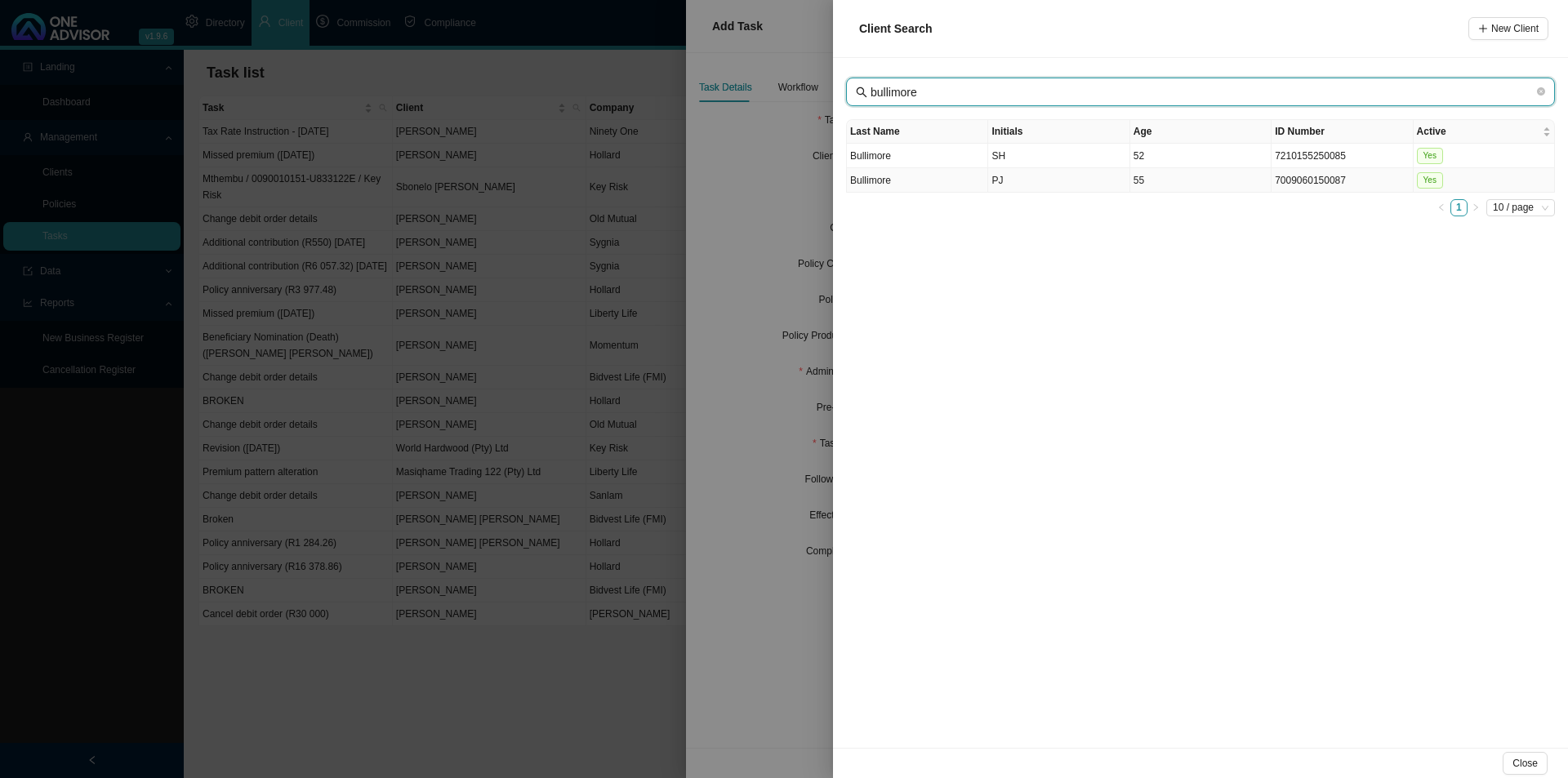
type input "bullimore"
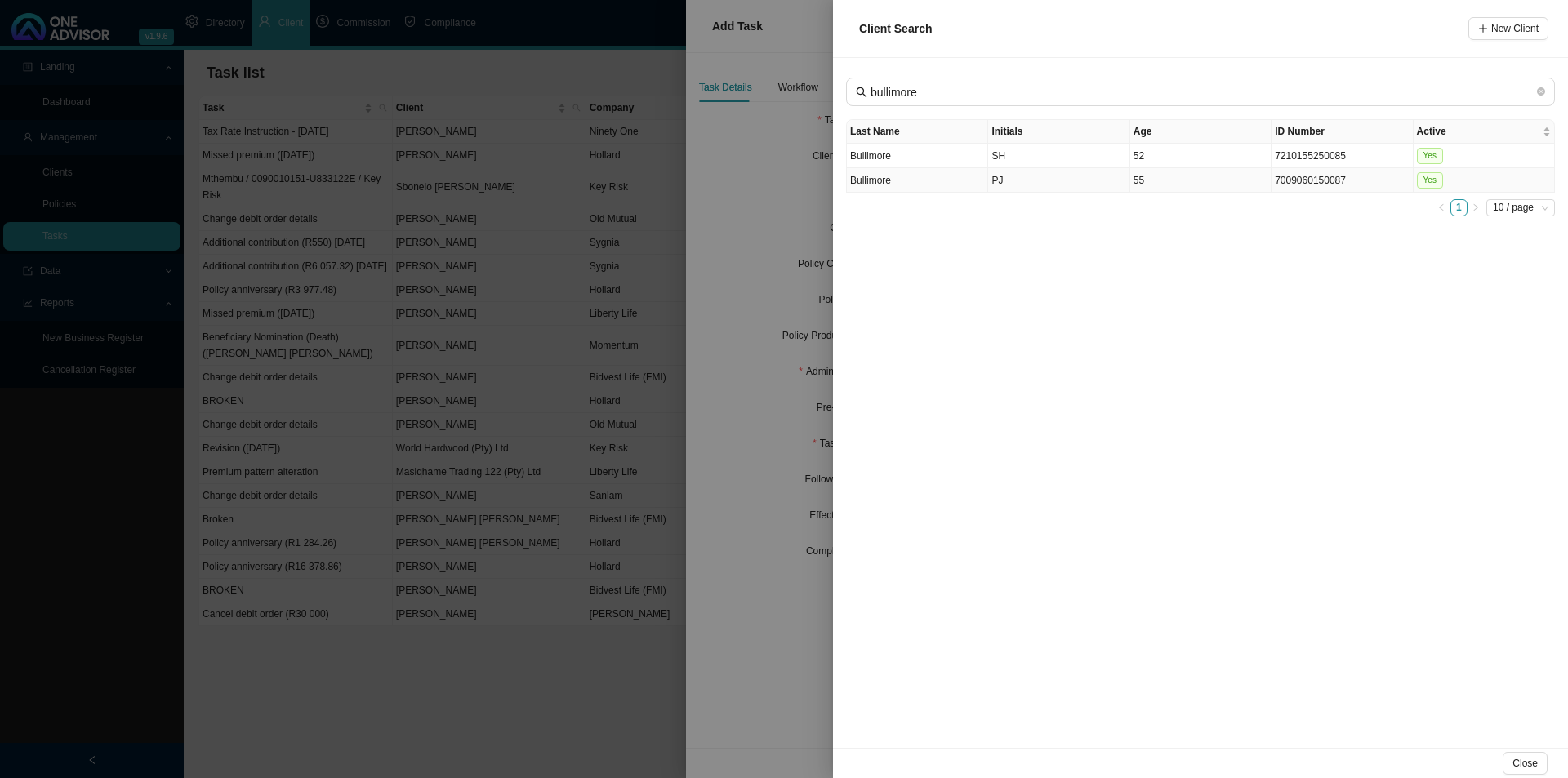
click at [1015, 186] on td "PJ" at bounding box center [1058, 180] width 141 height 25
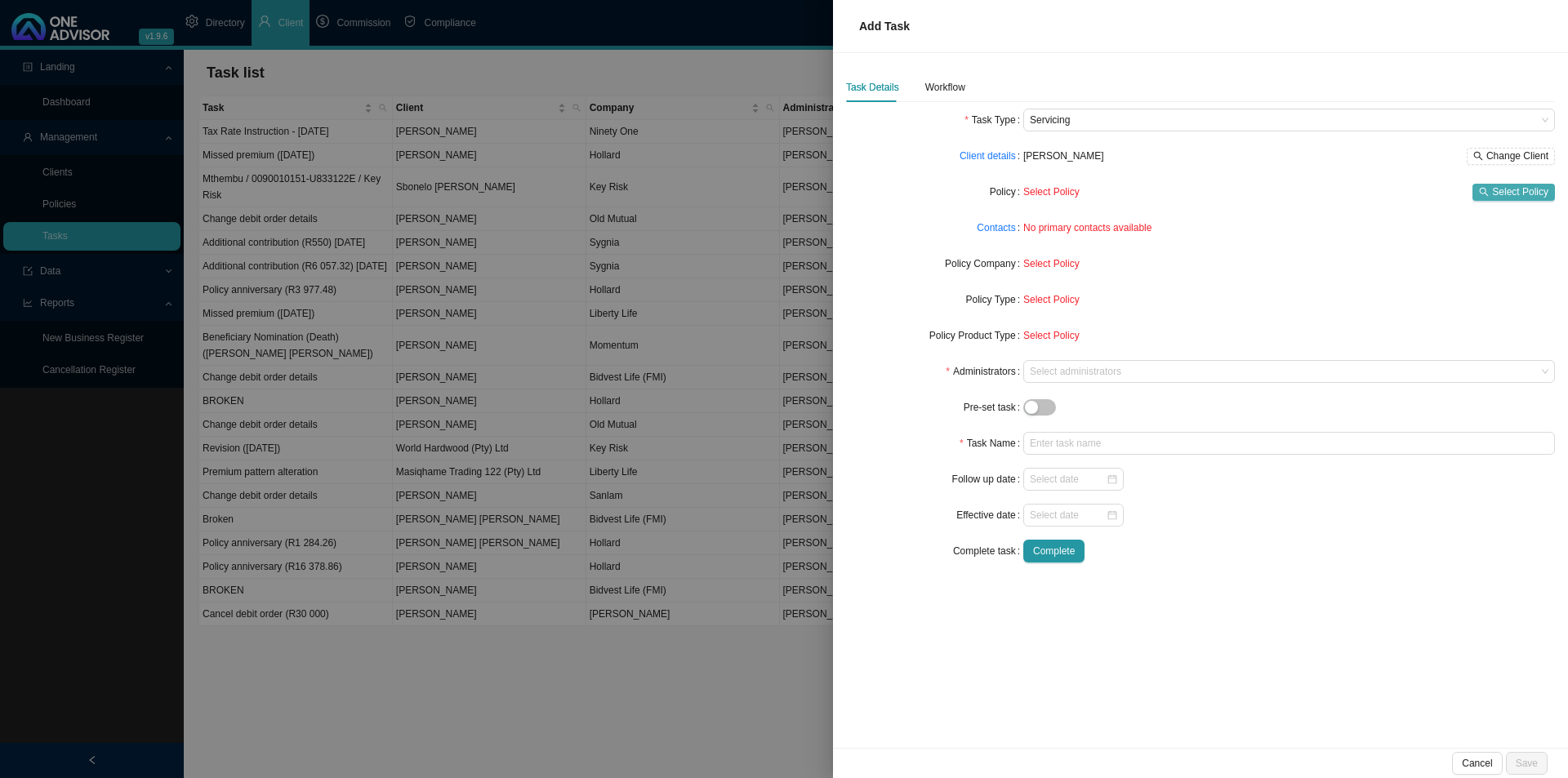
click at [1531, 194] on span "Select Policy" at bounding box center [1520, 192] width 57 height 16
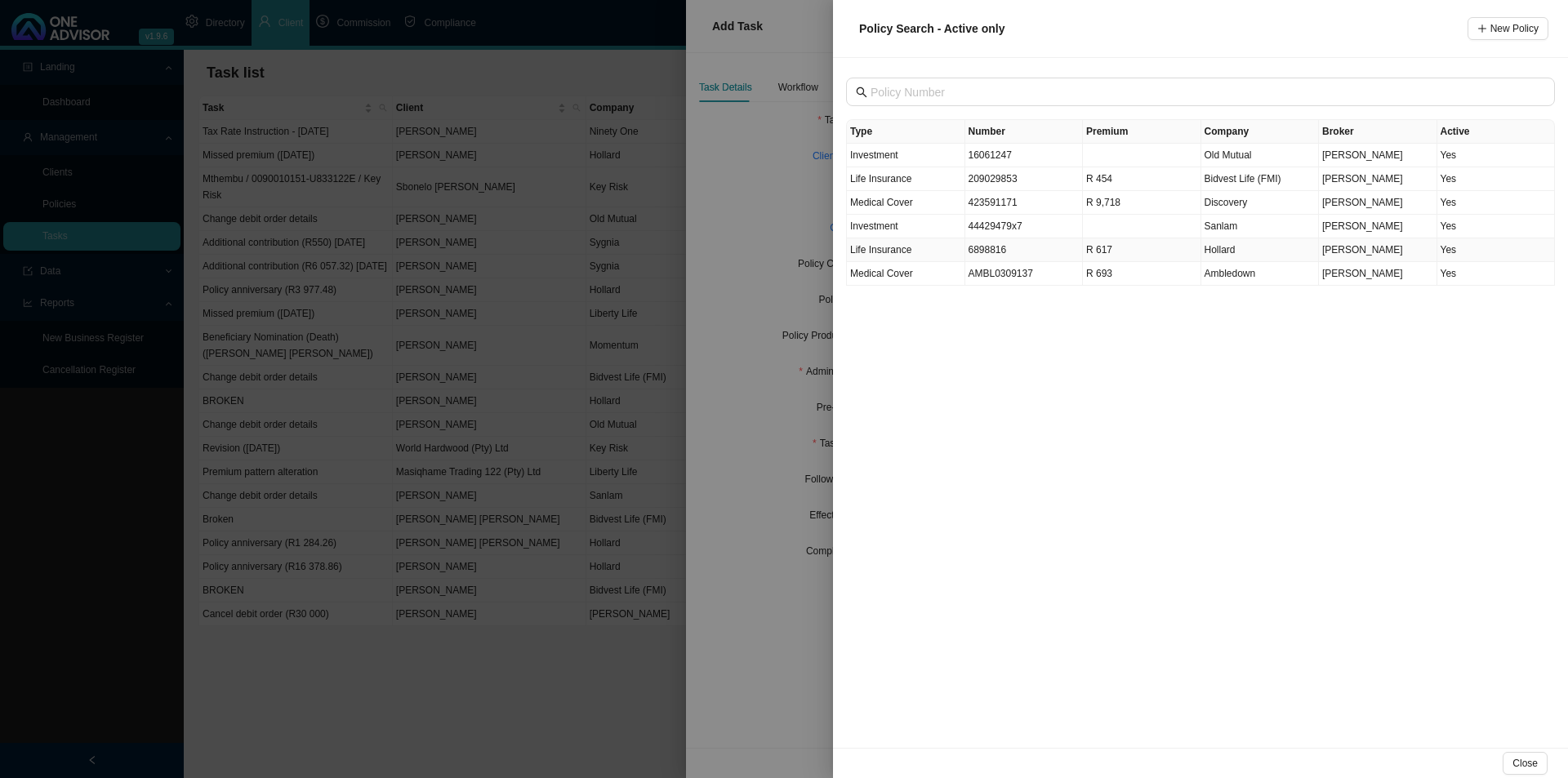
click at [1219, 250] on span "Hollard" at bounding box center [1219, 250] width 31 height 12
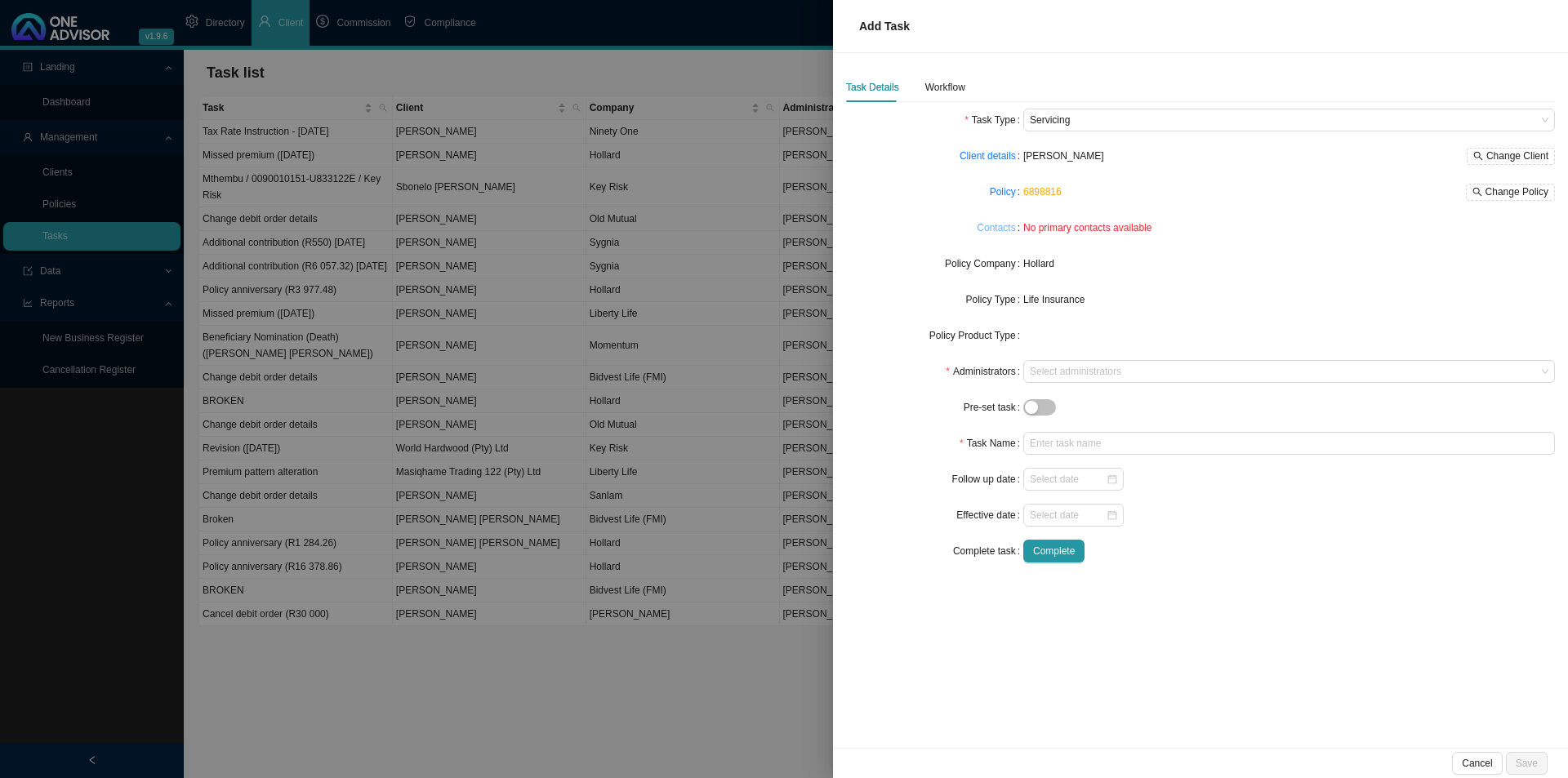
click at [993, 233] on link "Contacts" at bounding box center [996, 228] width 39 height 16
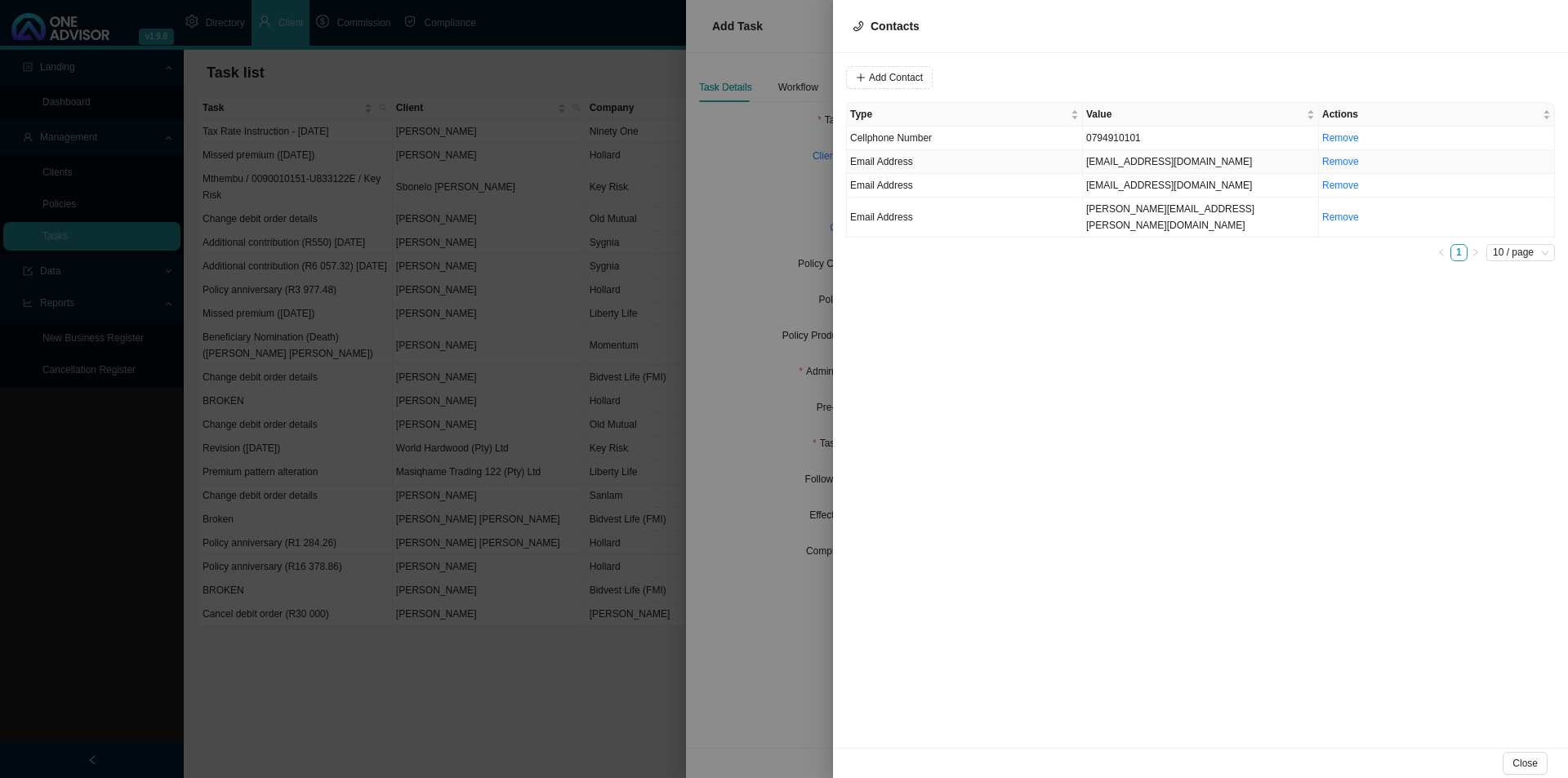
click at [1161, 165] on td "[EMAIL_ADDRESS][DOMAIN_NAME]" at bounding box center [1201, 162] width 236 height 24
click at [1110, 80] on span "Email Address" at bounding box center [1111, 77] width 109 height 21
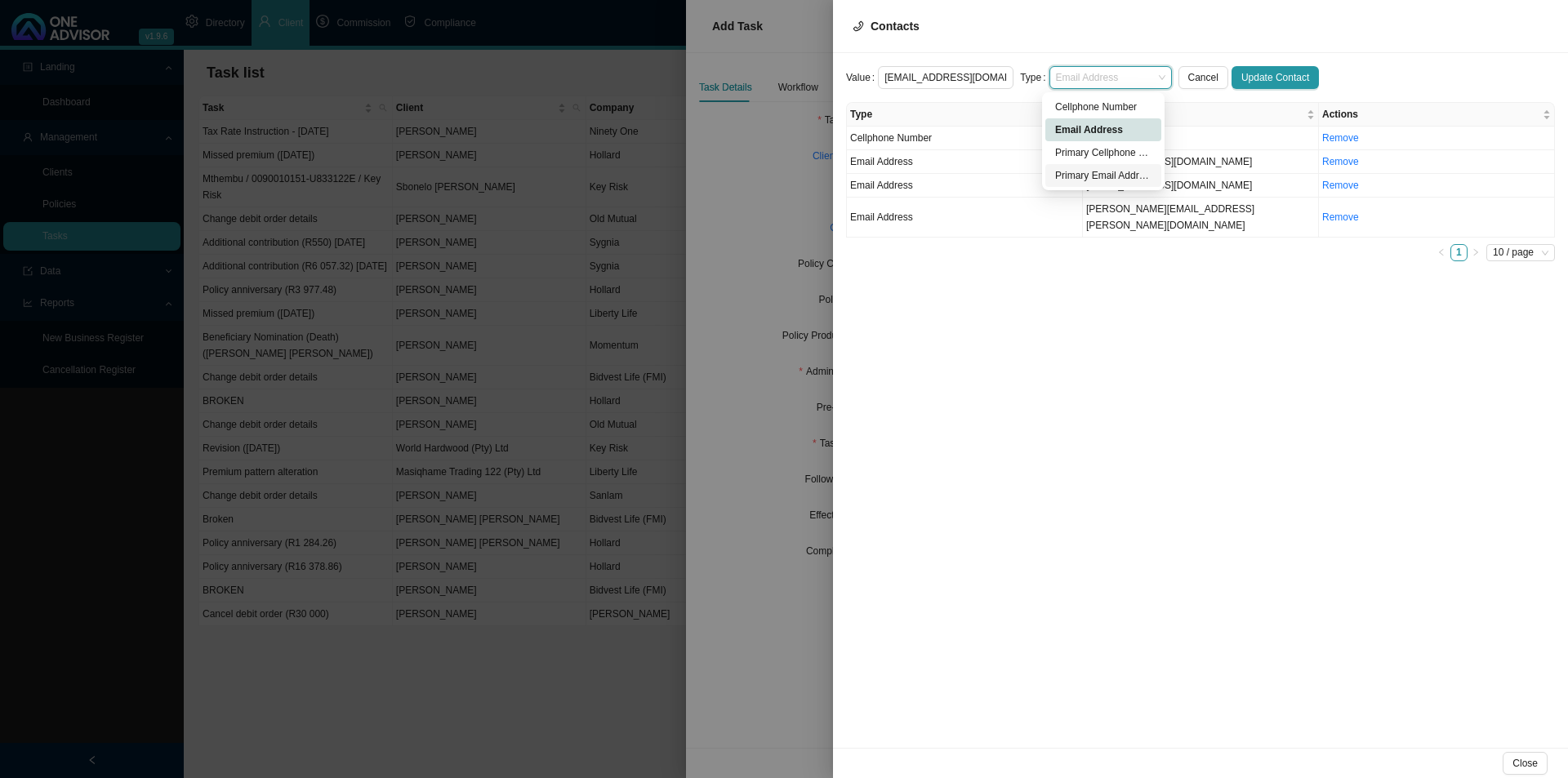
click at [1118, 175] on div "Primary Email Address" at bounding box center [1103, 175] width 96 height 16
click at [1256, 73] on span "Update Contact" at bounding box center [1275, 78] width 68 height 16
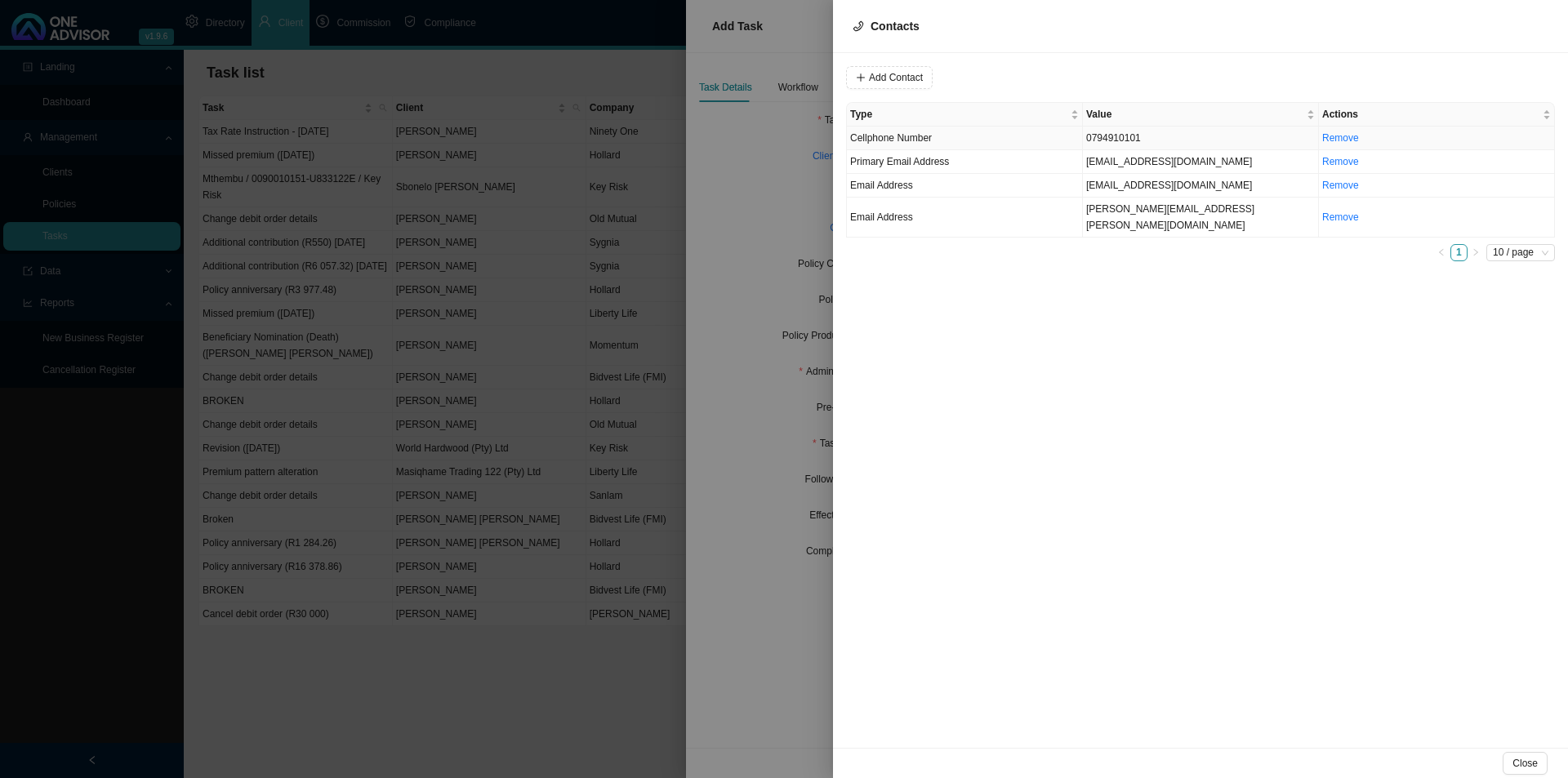
click at [1135, 138] on td "0794910101" at bounding box center [1201, 138] width 236 height 24
click at [1112, 76] on span "Cellphone Number" at bounding box center [1111, 77] width 109 height 21
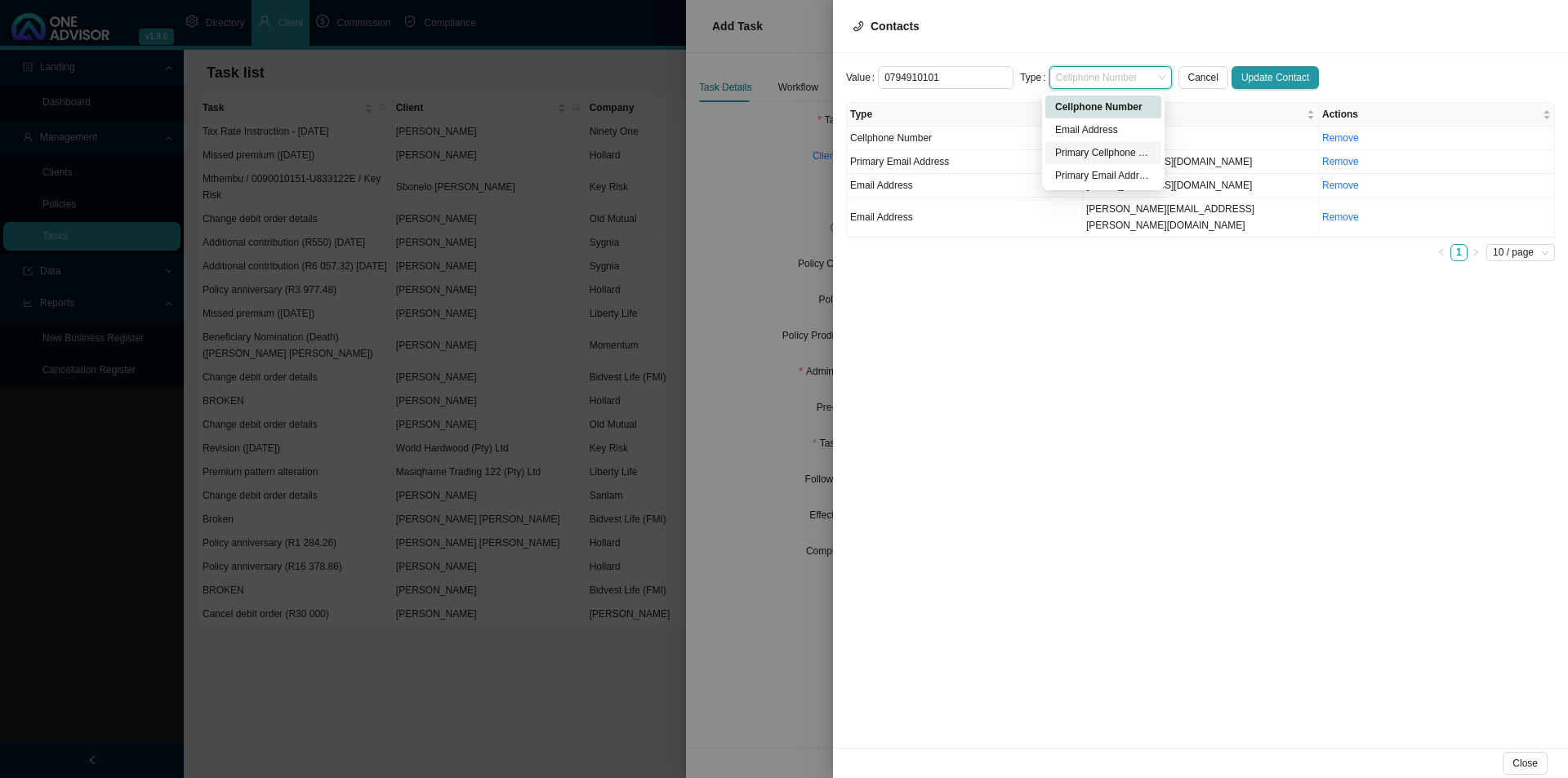
click at [1110, 149] on div "Primary Cellphone Number" at bounding box center [1103, 152] width 96 height 16
click at [1282, 76] on span "Update Contact" at bounding box center [1275, 78] width 68 height 16
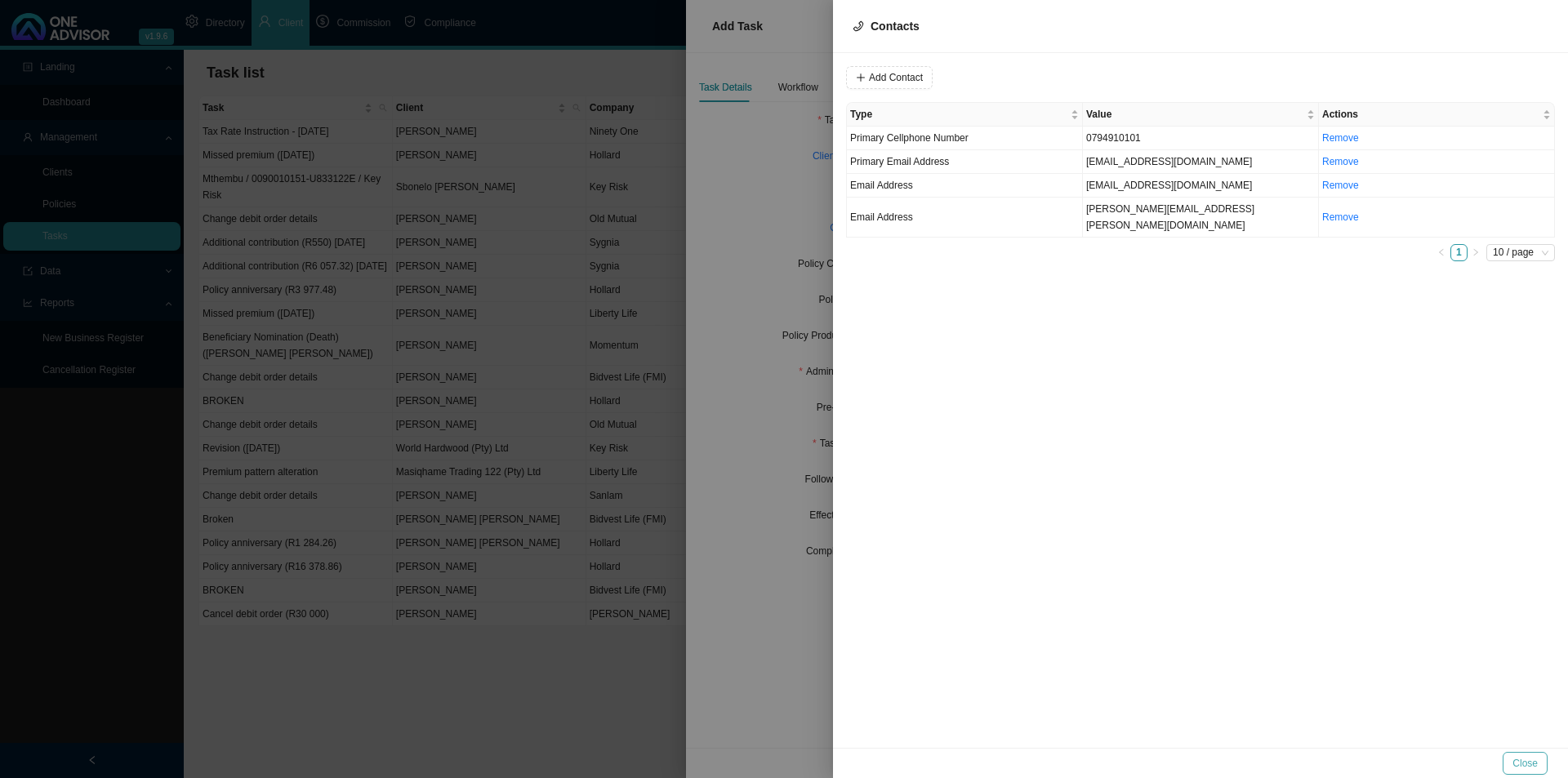
click at [1528, 762] on span "Close" at bounding box center [1524, 763] width 25 height 16
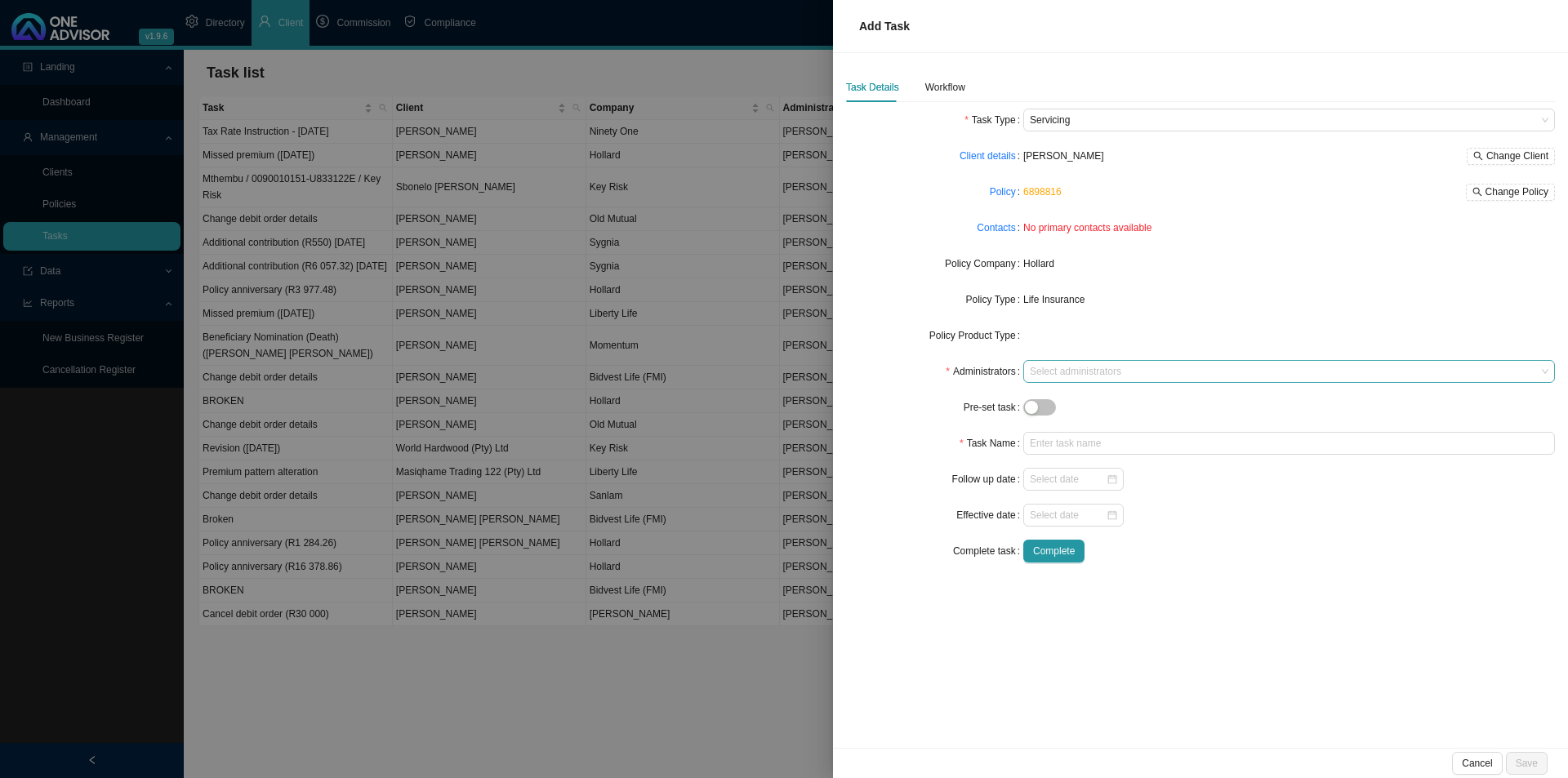
click at [1053, 372] on div at bounding box center [1281, 372] width 510 height 12
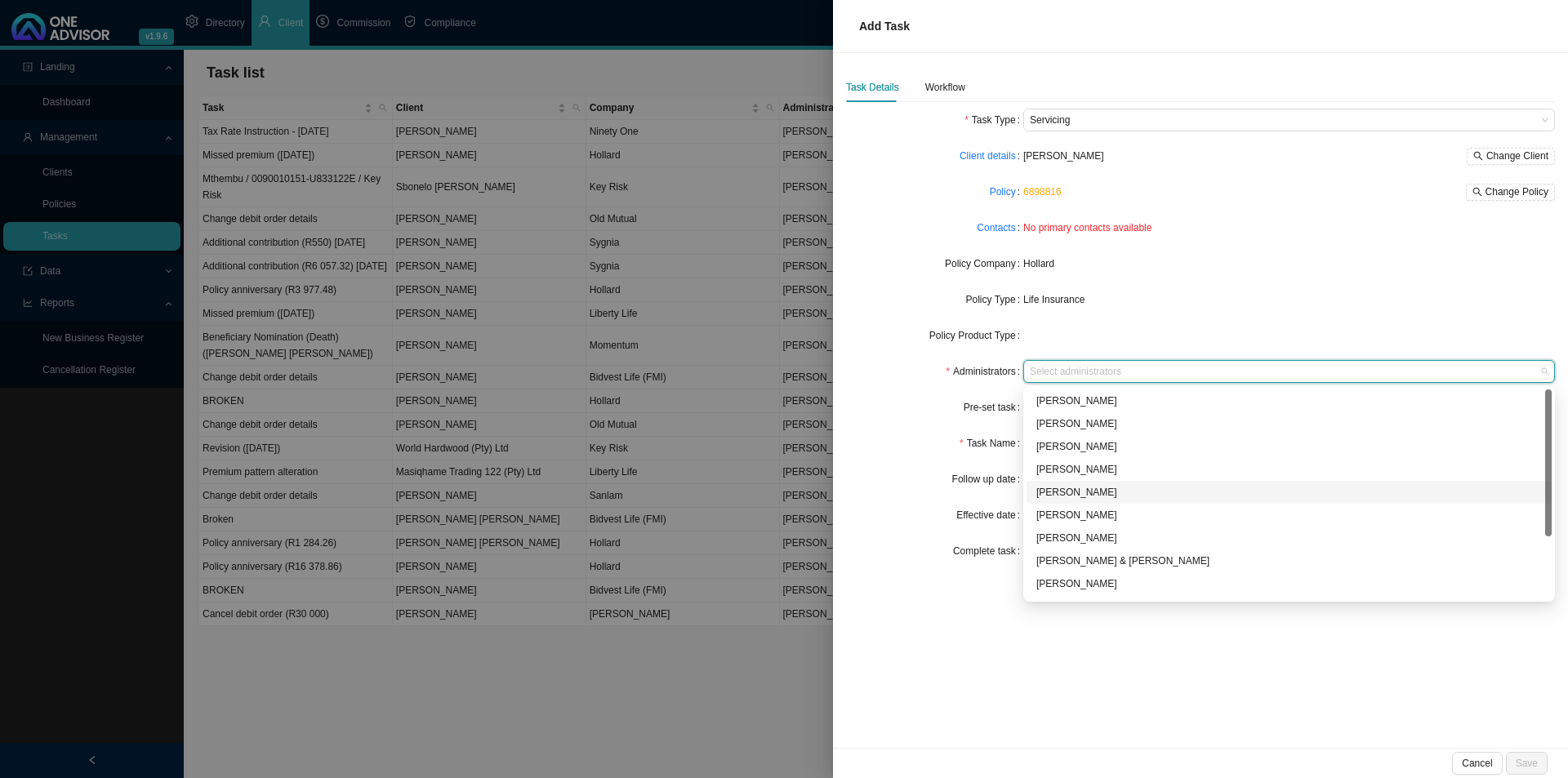
click at [1071, 493] on div "[PERSON_NAME]" at bounding box center [1289, 492] width 506 height 16
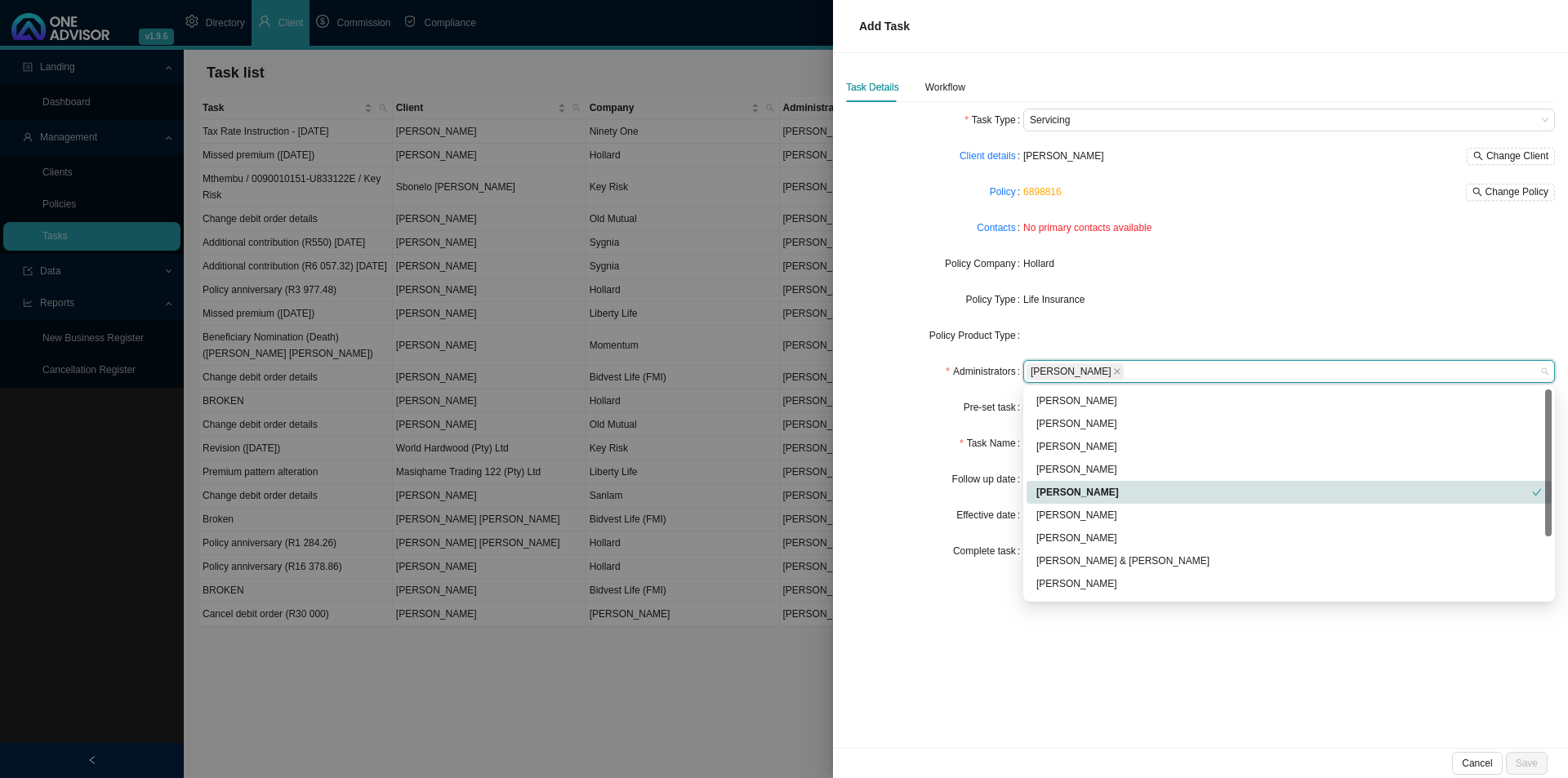
click at [901, 368] on div "Administrators" at bounding box center [934, 371] width 177 height 23
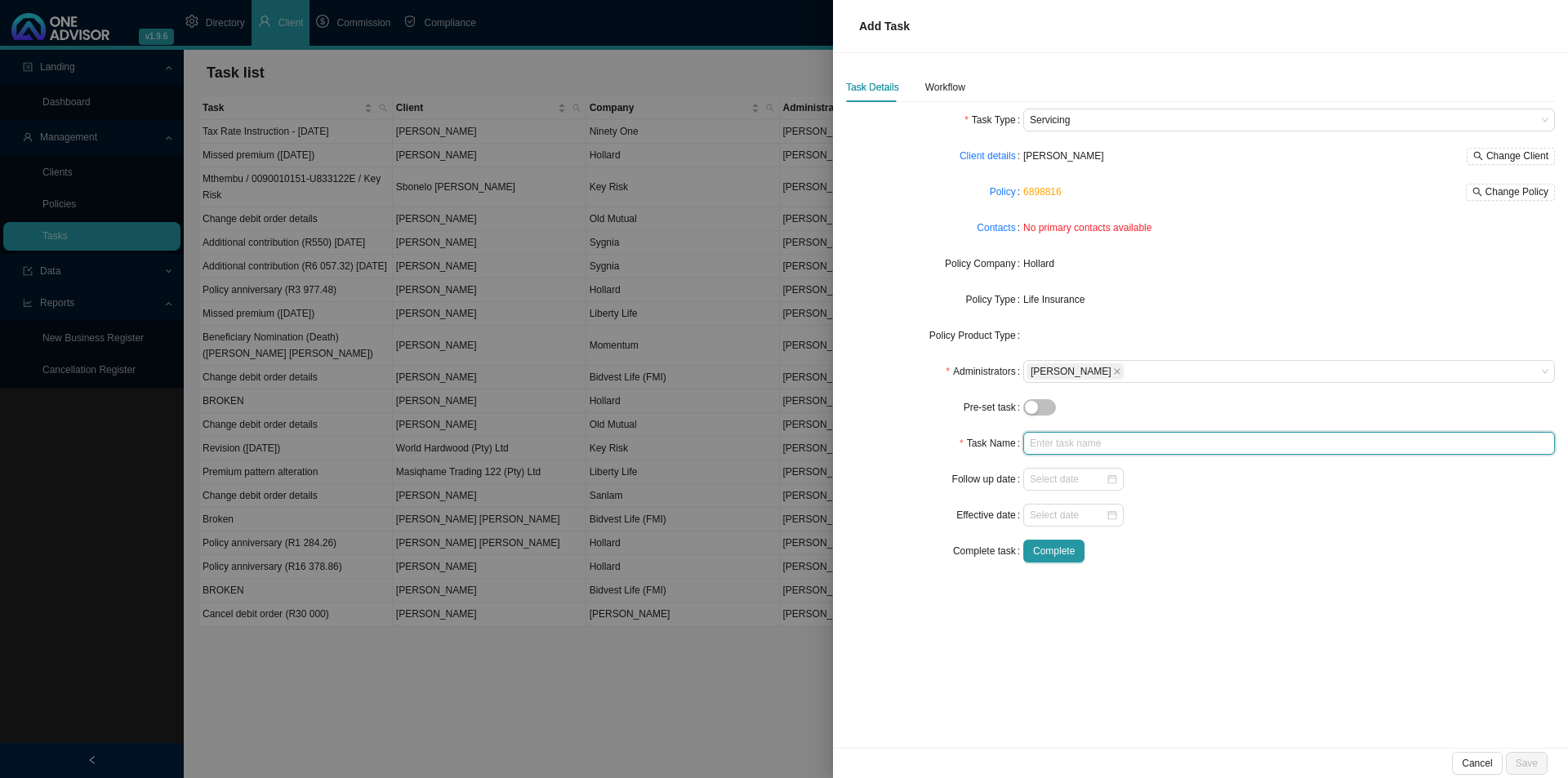
click at [1091, 445] on input "text" at bounding box center [1289, 443] width 532 height 23
type input "Policy anniversary (R665.25)"
click at [1035, 513] on input at bounding box center [1067, 515] width 76 height 16
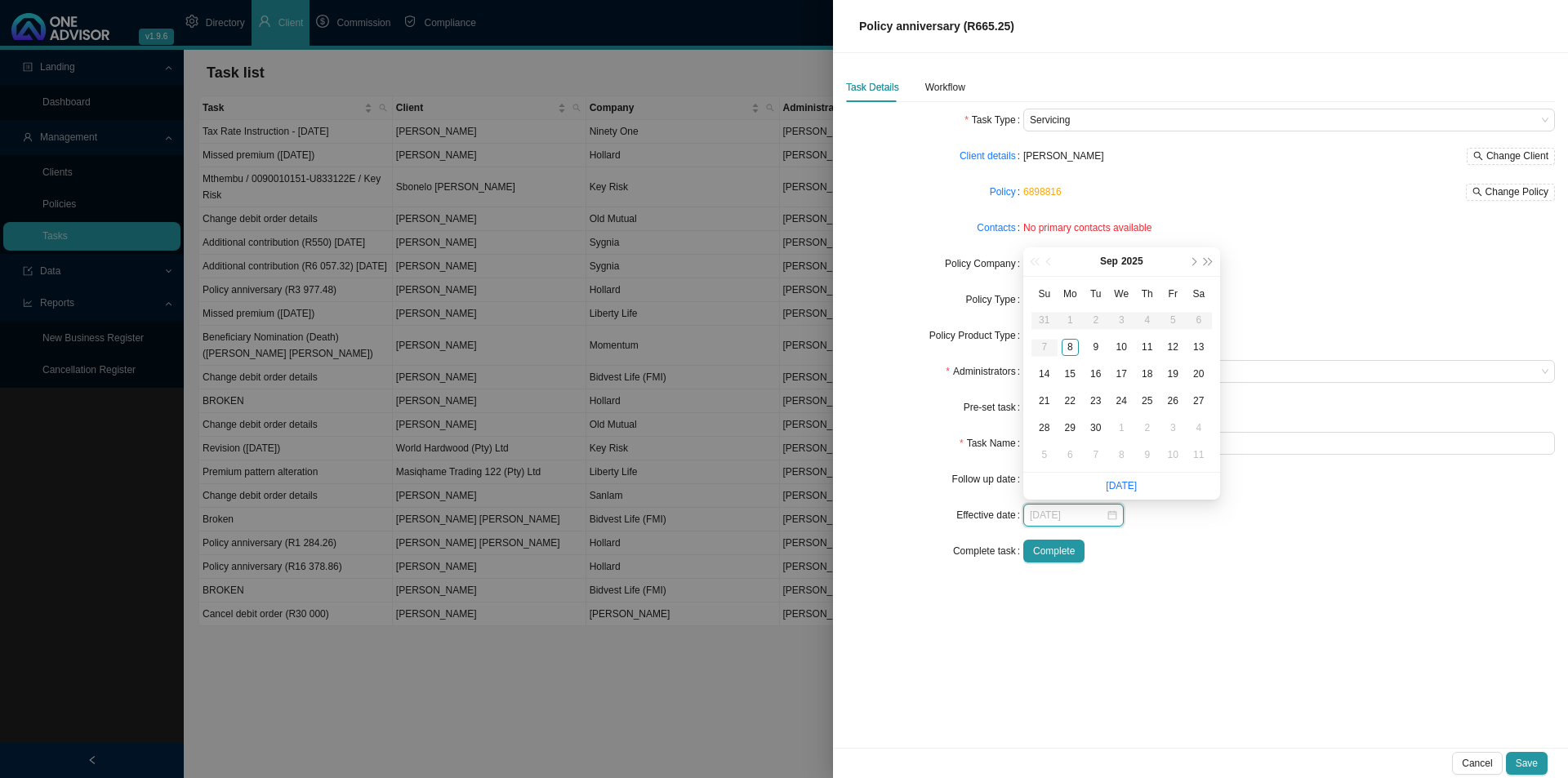
type input "[DATE]"
click at [1193, 261] on span "next-year" at bounding box center [1193, 262] width 8 height 8
type input "[DATE]"
click at [1194, 428] on div "1" at bounding box center [1197, 427] width 17 height 17
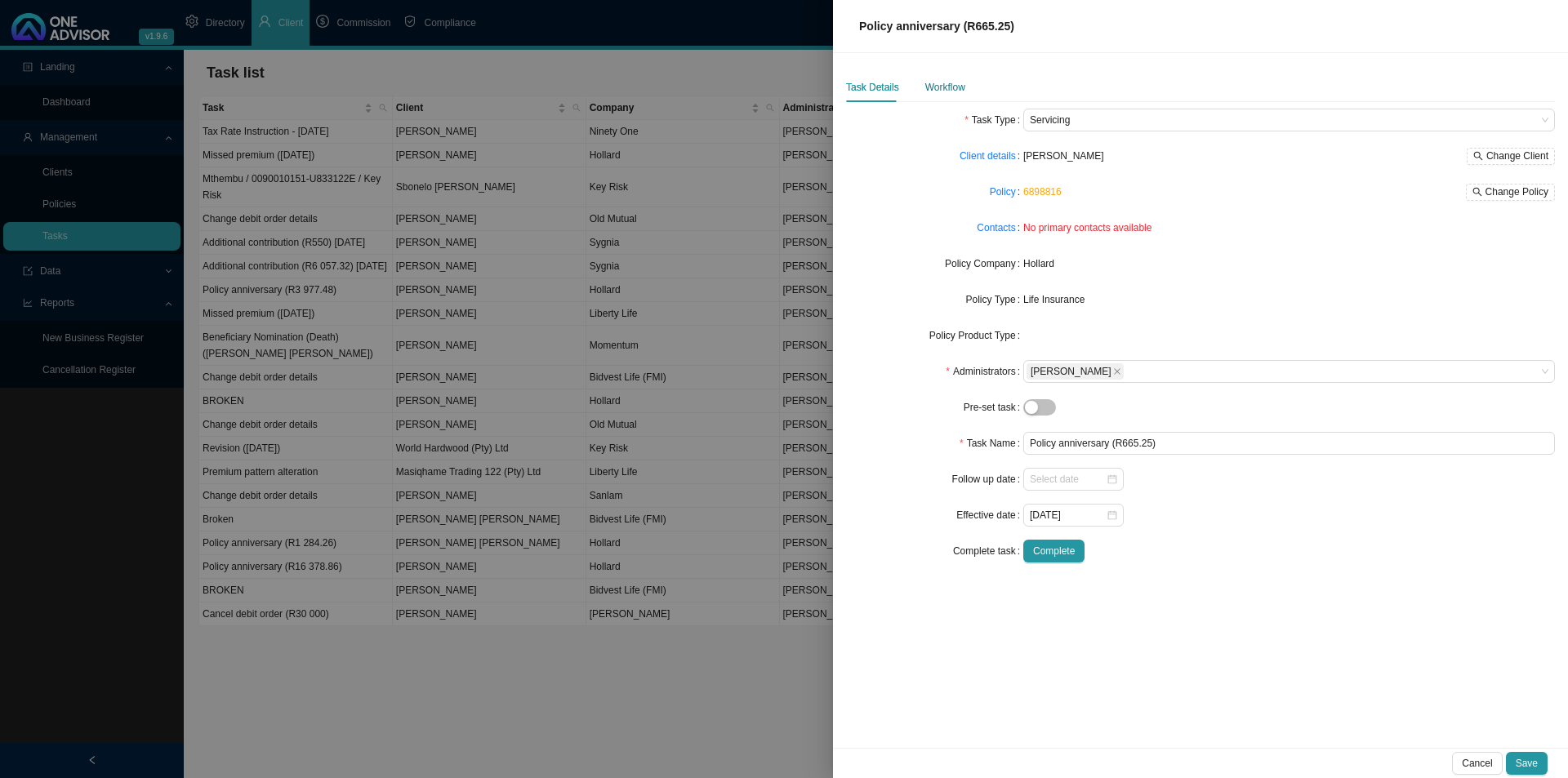
click at [956, 92] on div "Workflow" at bounding box center [945, 87] width 40 height 16
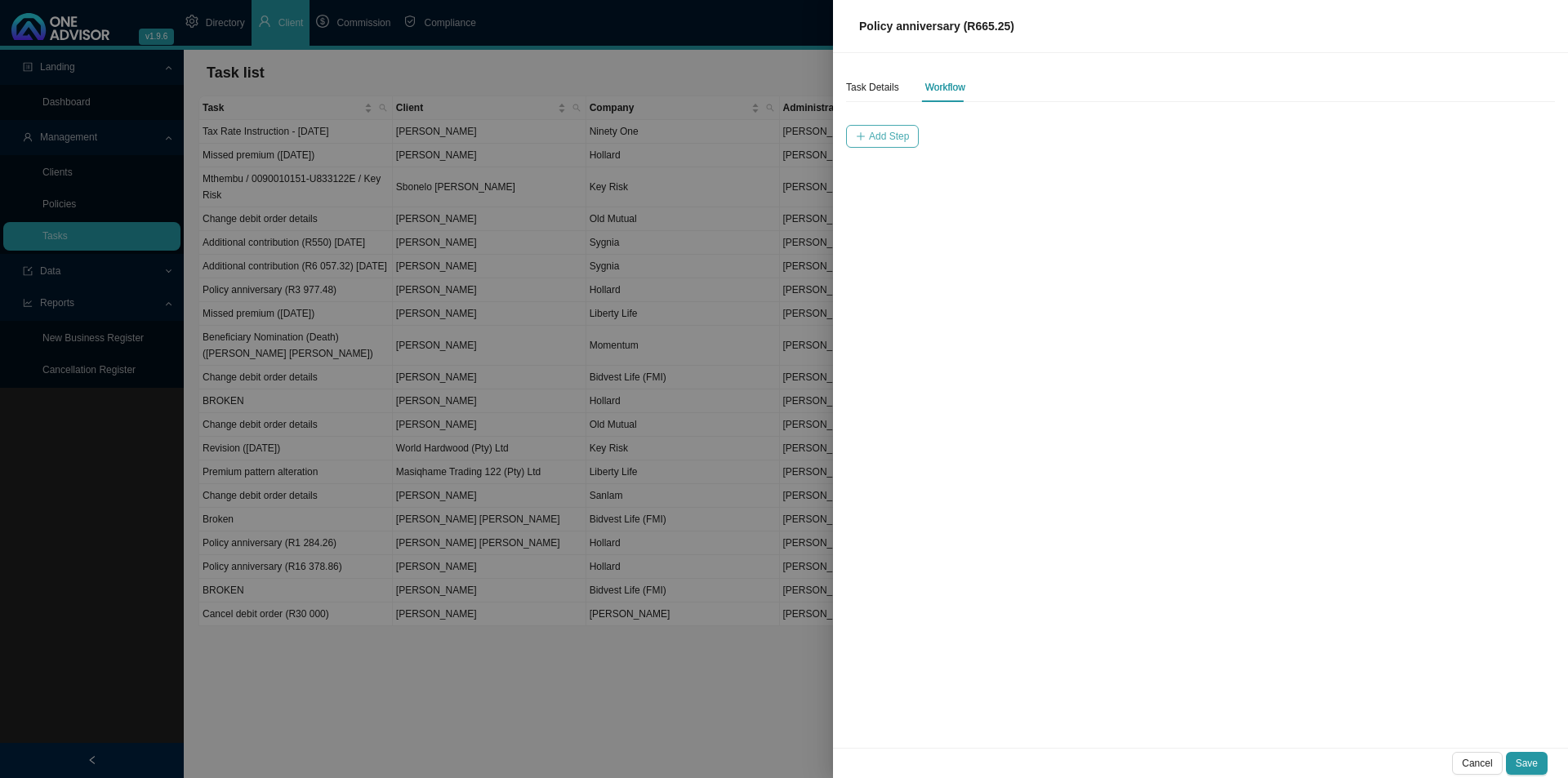
click at [885, 130] on span "Add Step" at bounding box center [888, 136] width 40 height 16
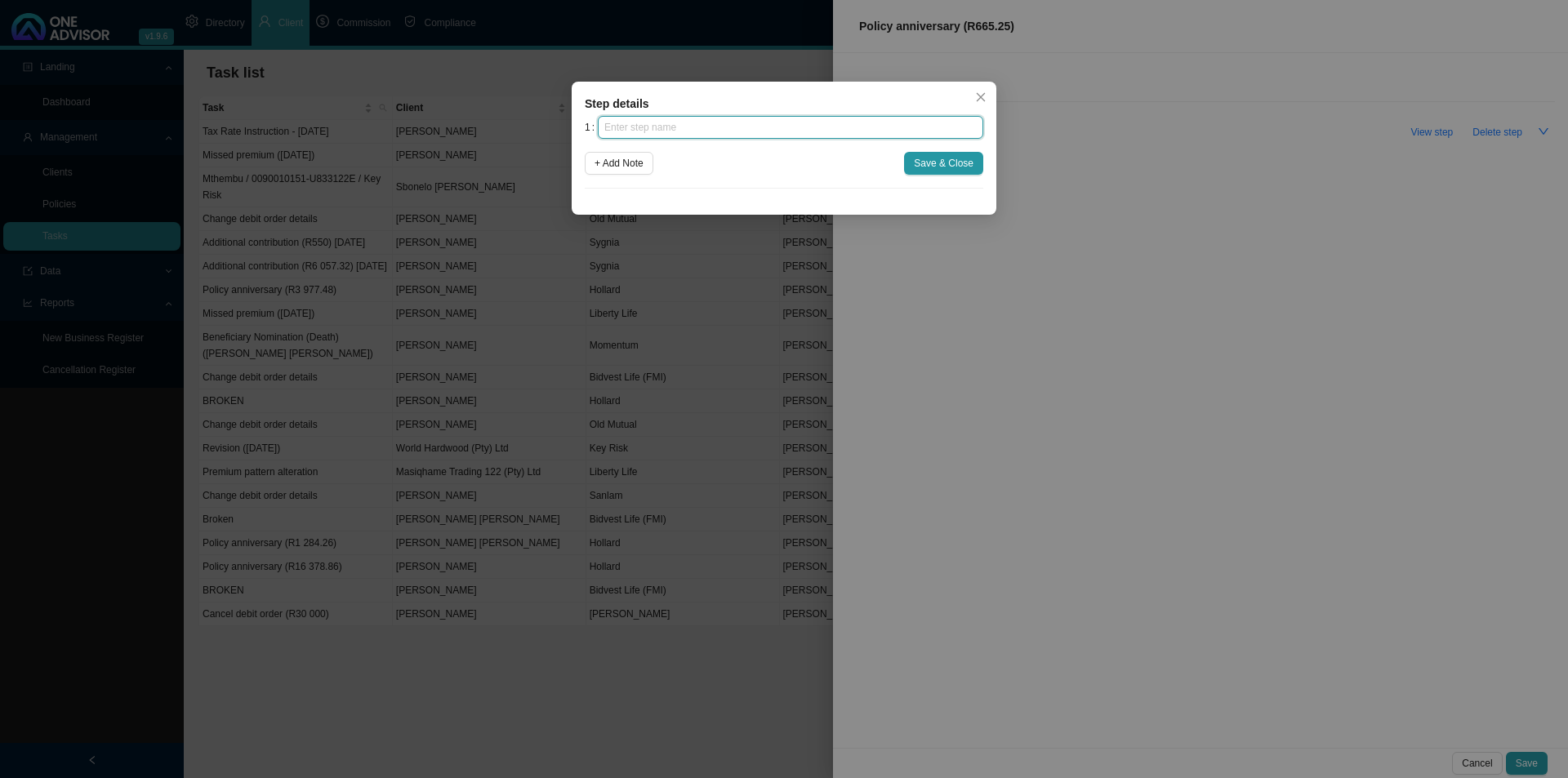
click at [708, 137] on input "text" at bounding box center [791, 127] width 386 height 23
type input "Insurer notification"
click at [980, 157] on button "Save & Close" at bounding box center [944, 163] width 79 height 23
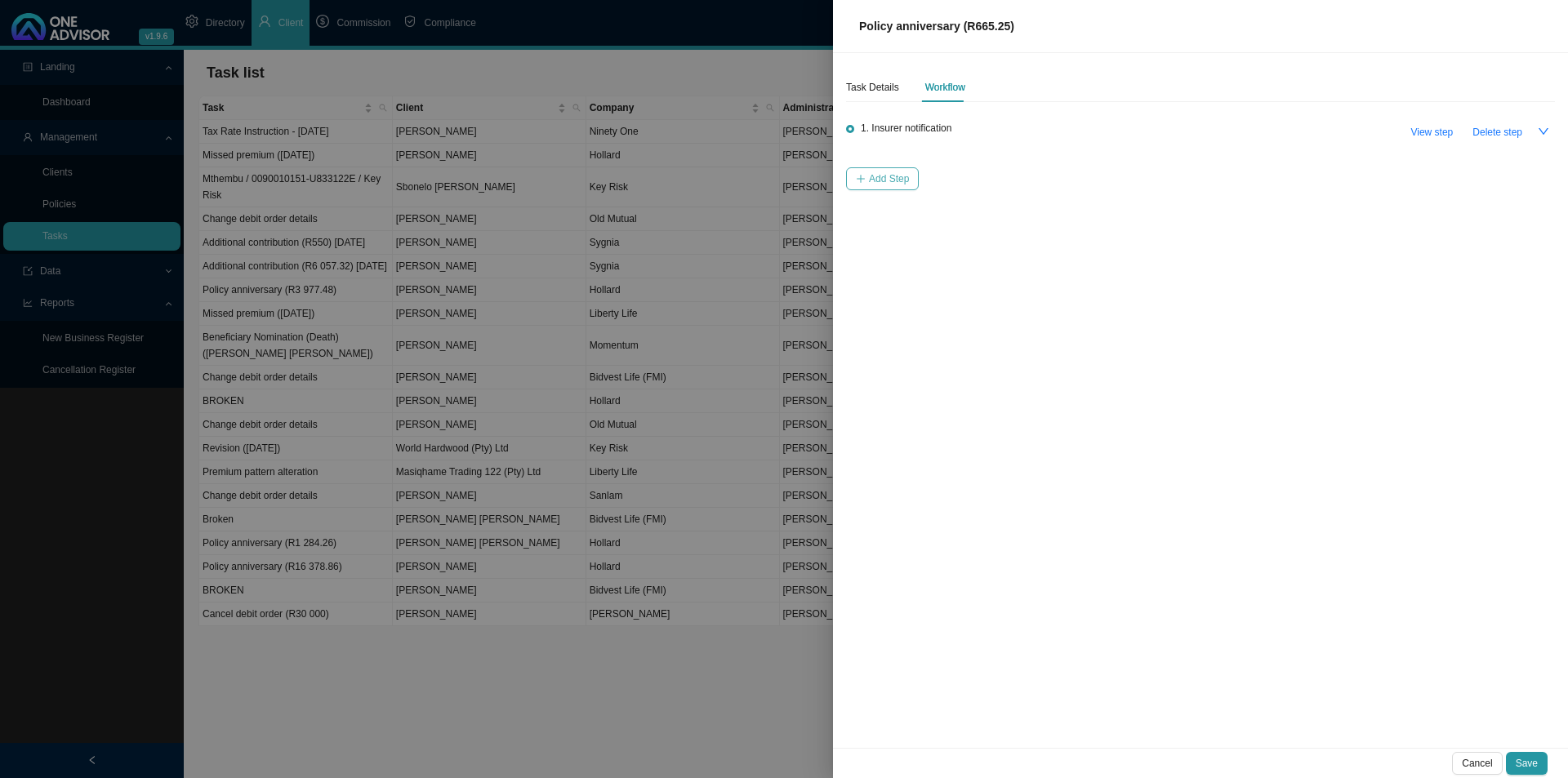
click at [879, 172] on span "Add Step" at bounding box center [888, 179] width 40 height 16
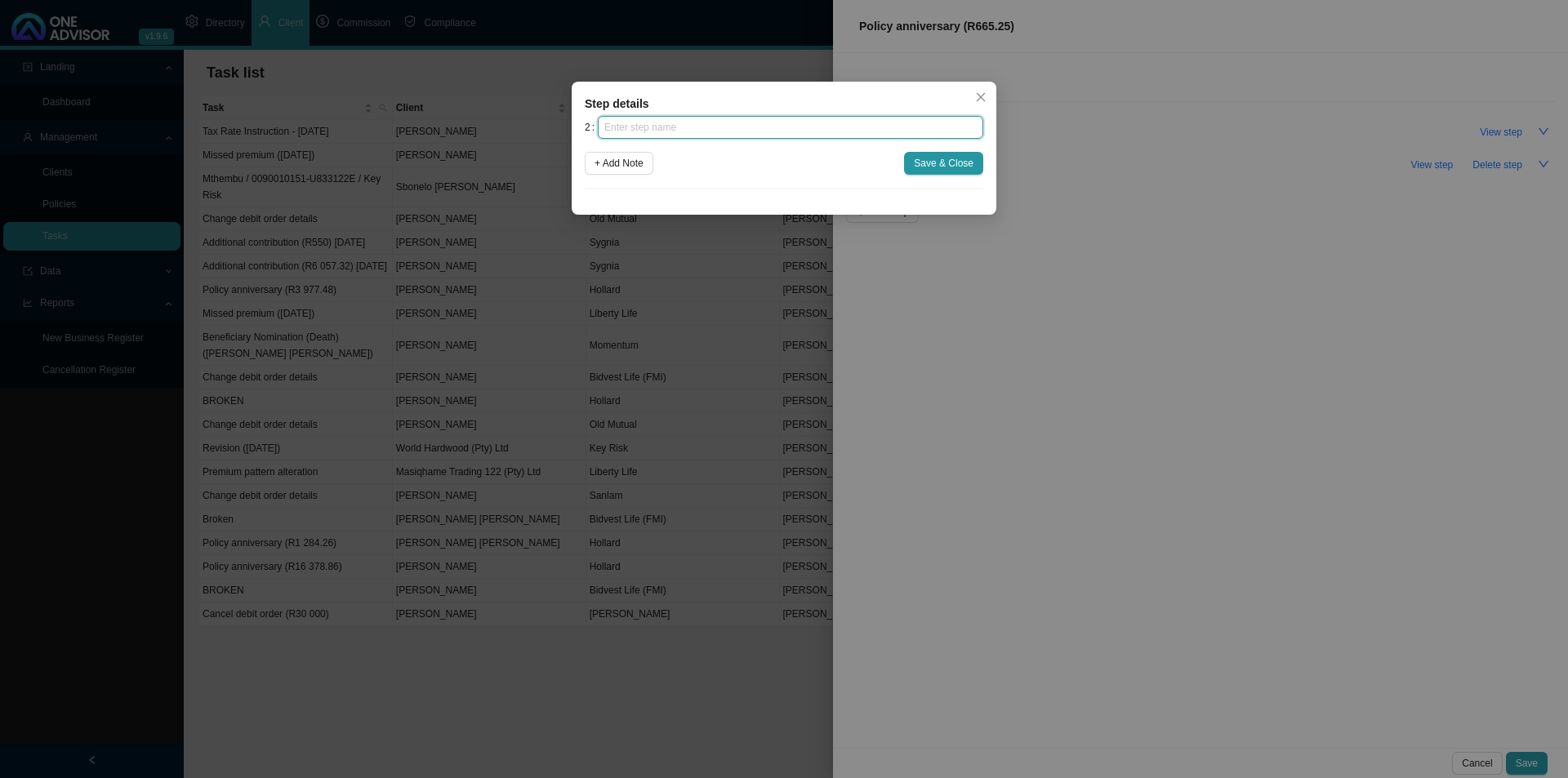
click at [777, 128] on input "text" at bounding box center [791, 127] width 386 height 23
type input "Confirmation of works done"
click at [956, 164] on span "Save & Close" at bounding box center [944, 163] width 60 height 16
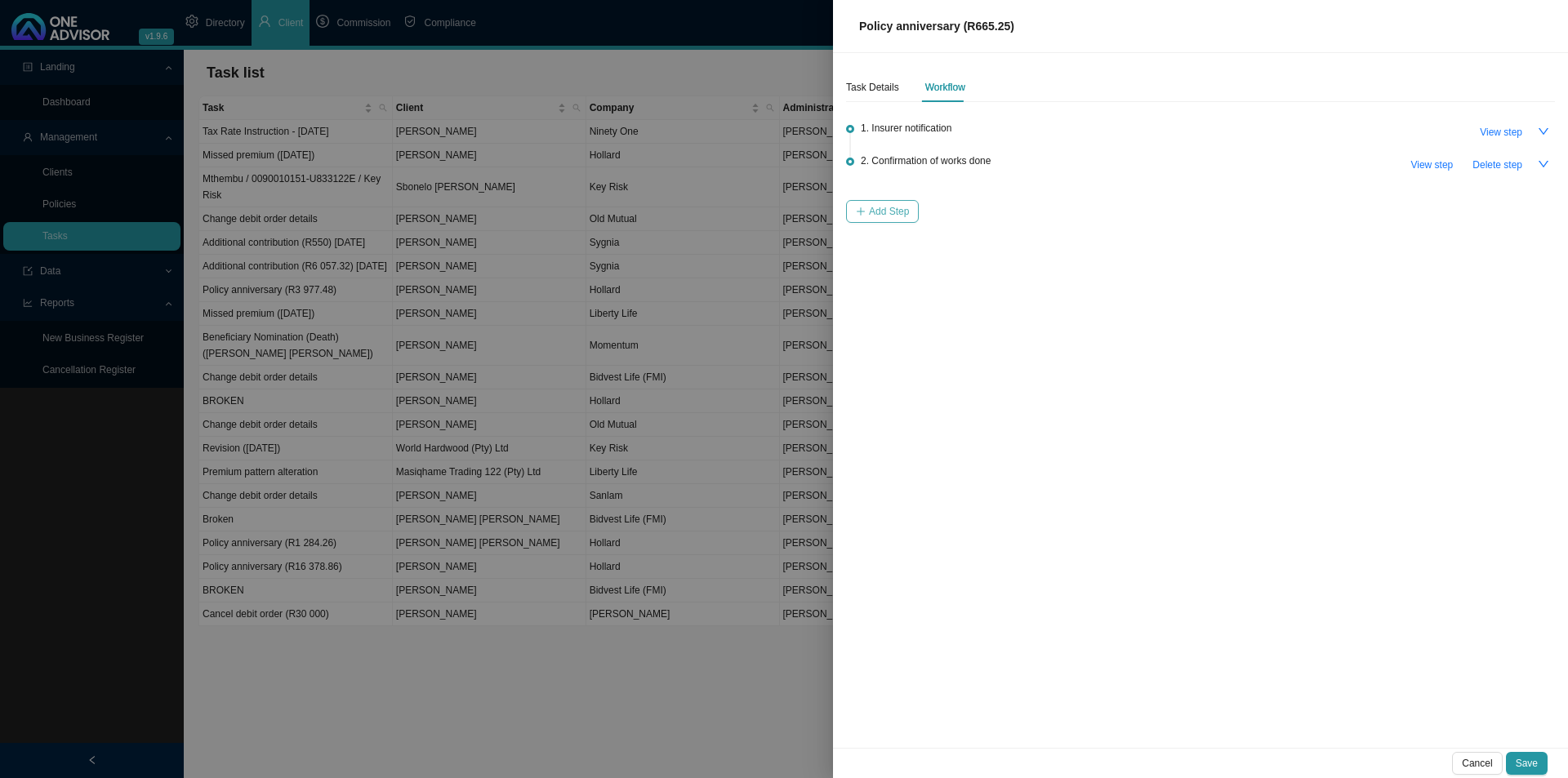
click at [869, 208] on span "Add Step" at bounding box center [888, 212] width 40 height 16
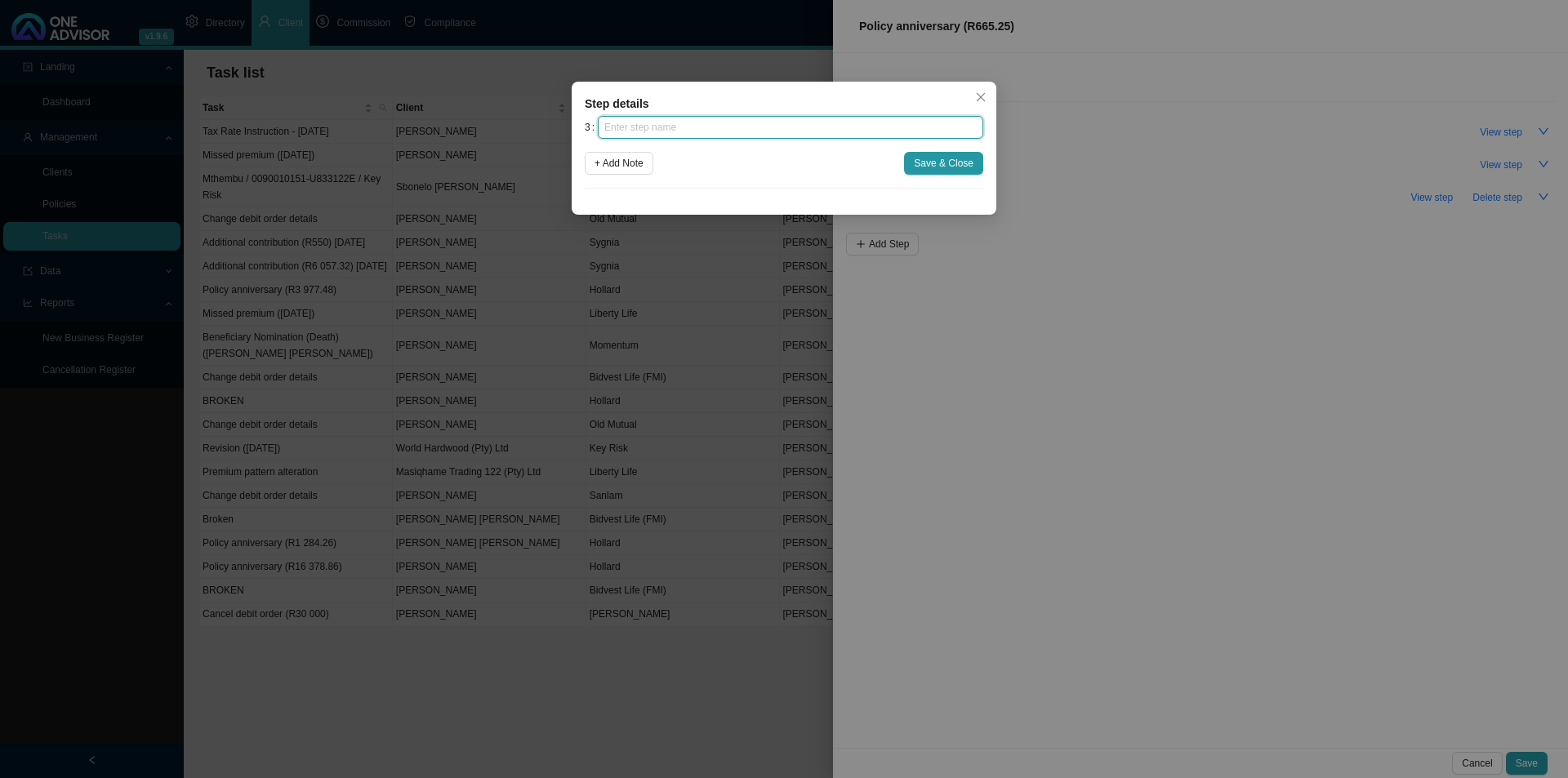
click at [786, 125] on input "text" at bounding box center [791, 127] width 386 height 23
type input "Update policy schedule"
click at [967, 164] on span "Save & Close" at bounding box center [944, 163] width 60 height 16
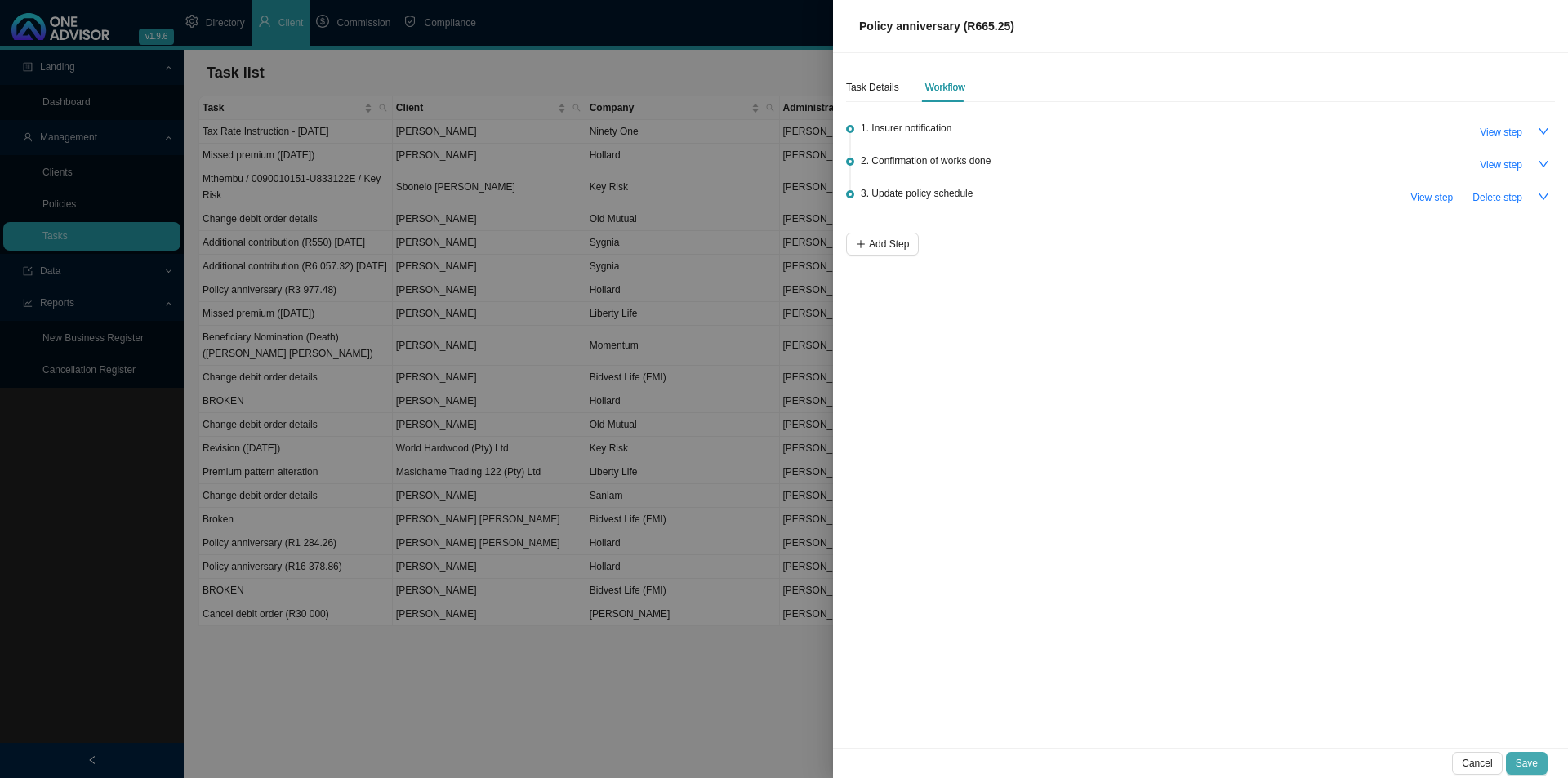
click at [1522, 754] on button "Save" at bounding box center [1527, 763] width 42 height 23
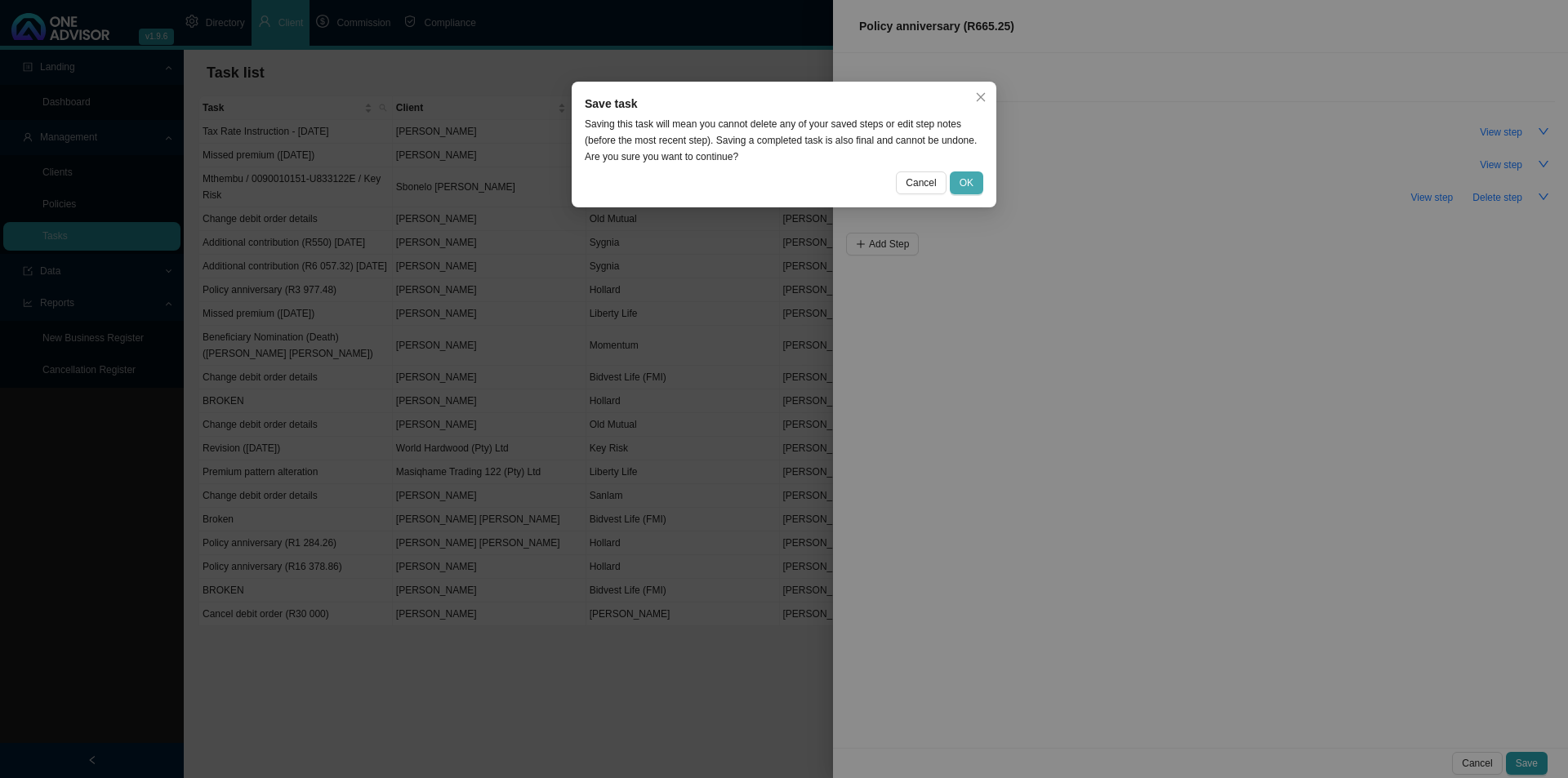
click at [968, 179] on span "OK" at bounding box center [967, 183] width 14 height 16
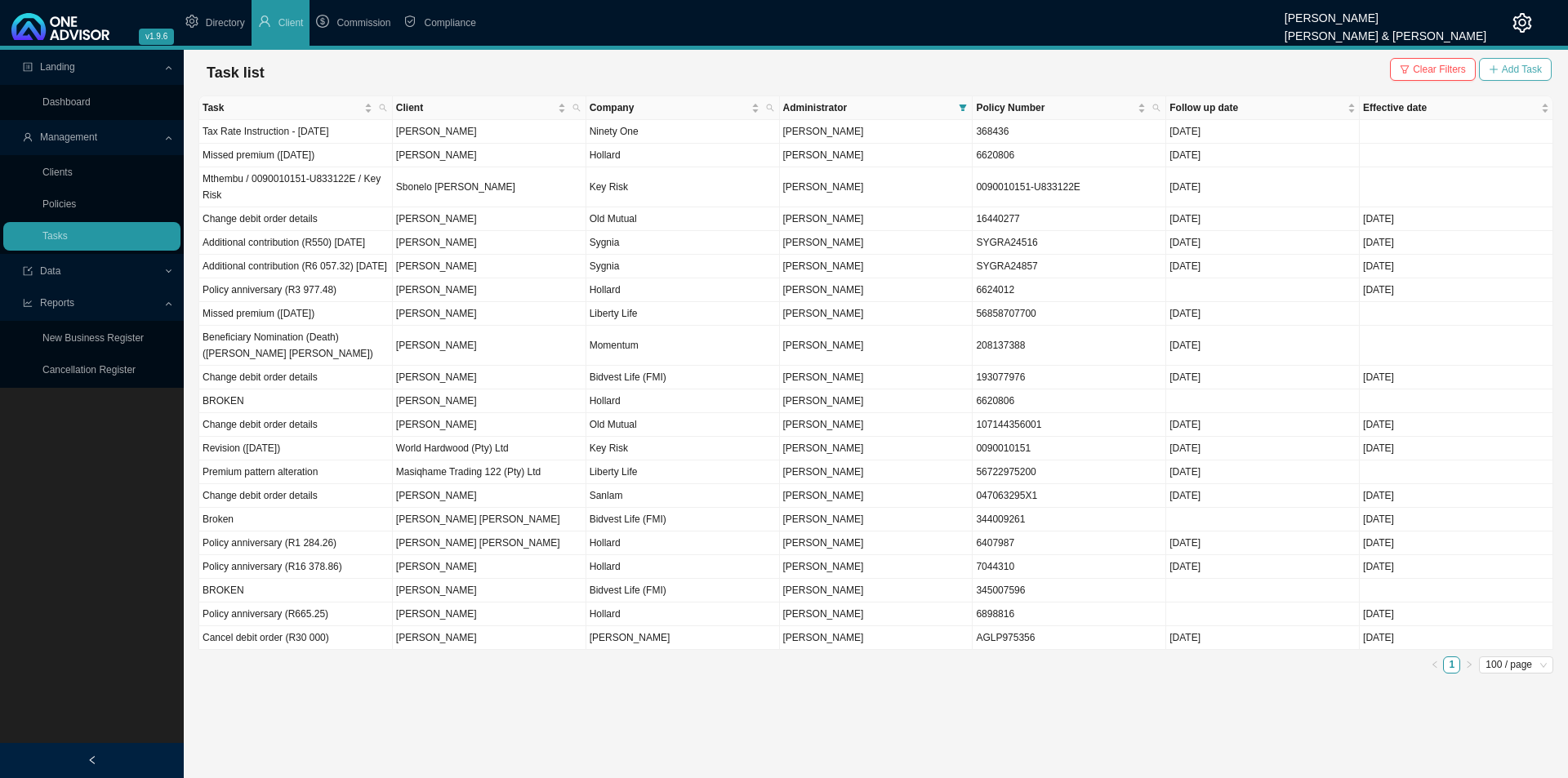
click at [1501, 70] on button "Add Task" at bounding box center [1514, 69] width 73 height 23
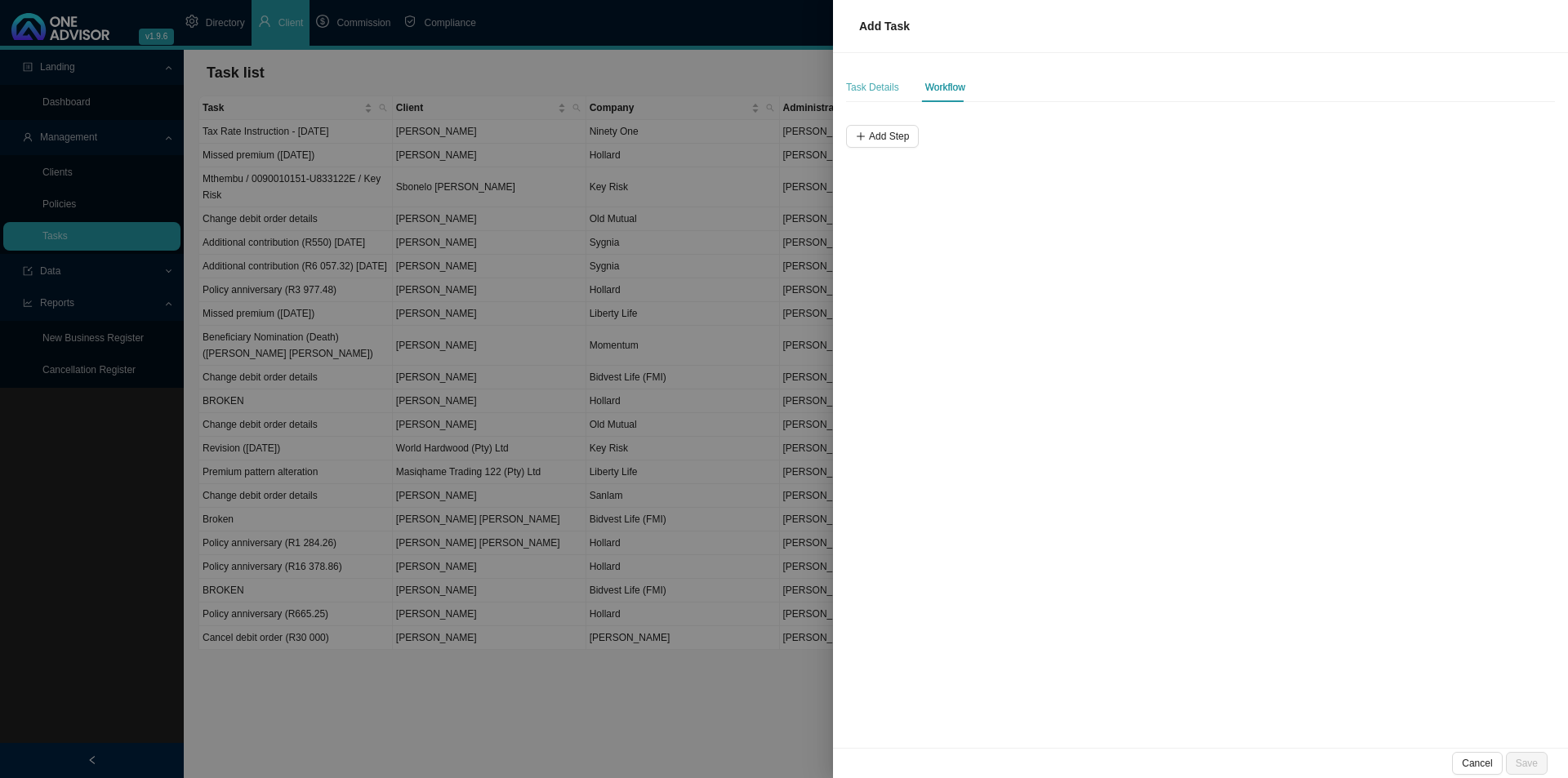
click at [865, 96] on div "Task Details" at bounding box center [871, 87] width 53 height 30
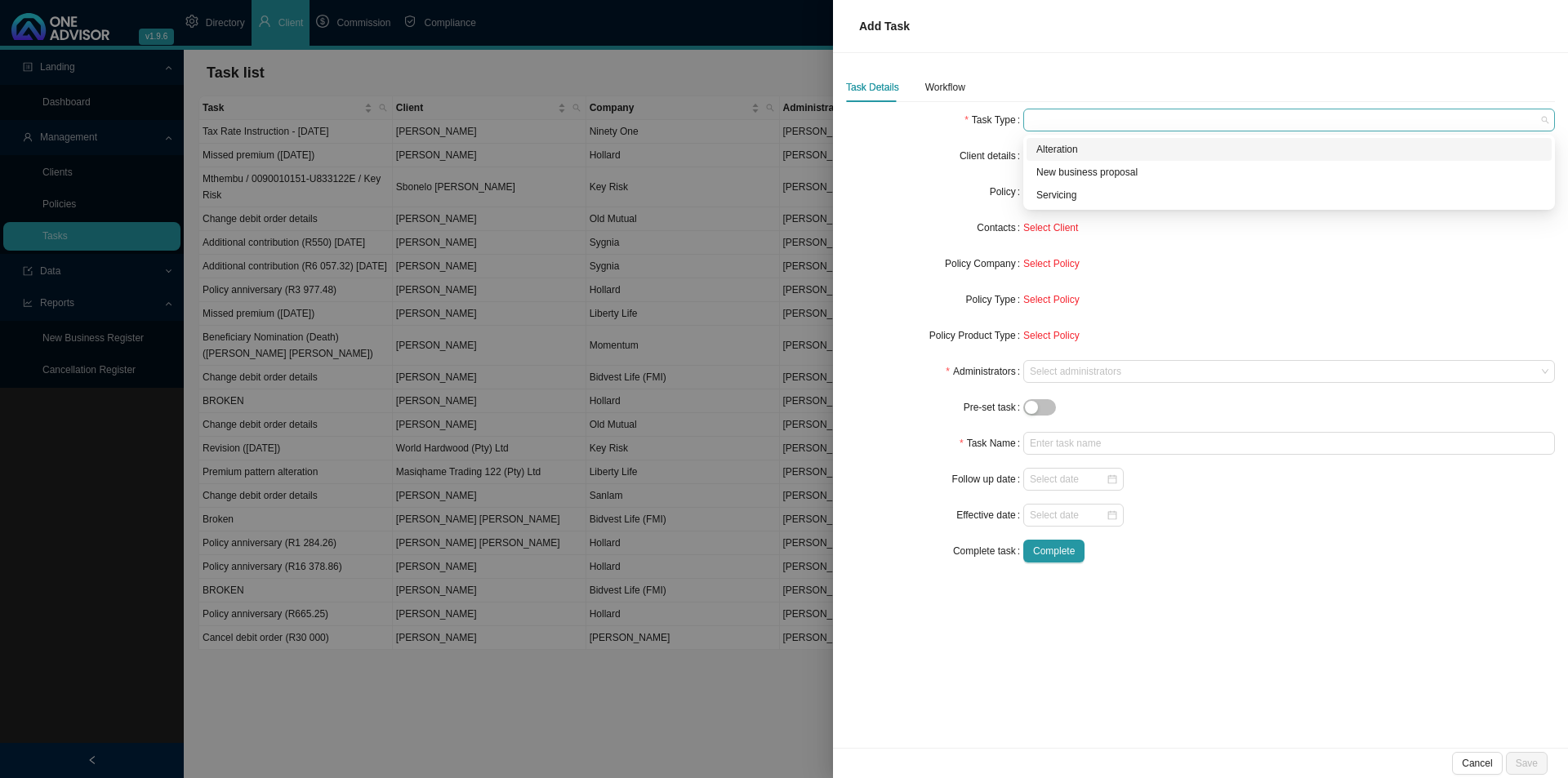
click at [1057, 112] on span at bounding box center [1289, 119] width 519 height 21
click at [1093, 195] on div "Servicing" at bounding box center [1289, 195] width 506 height 16
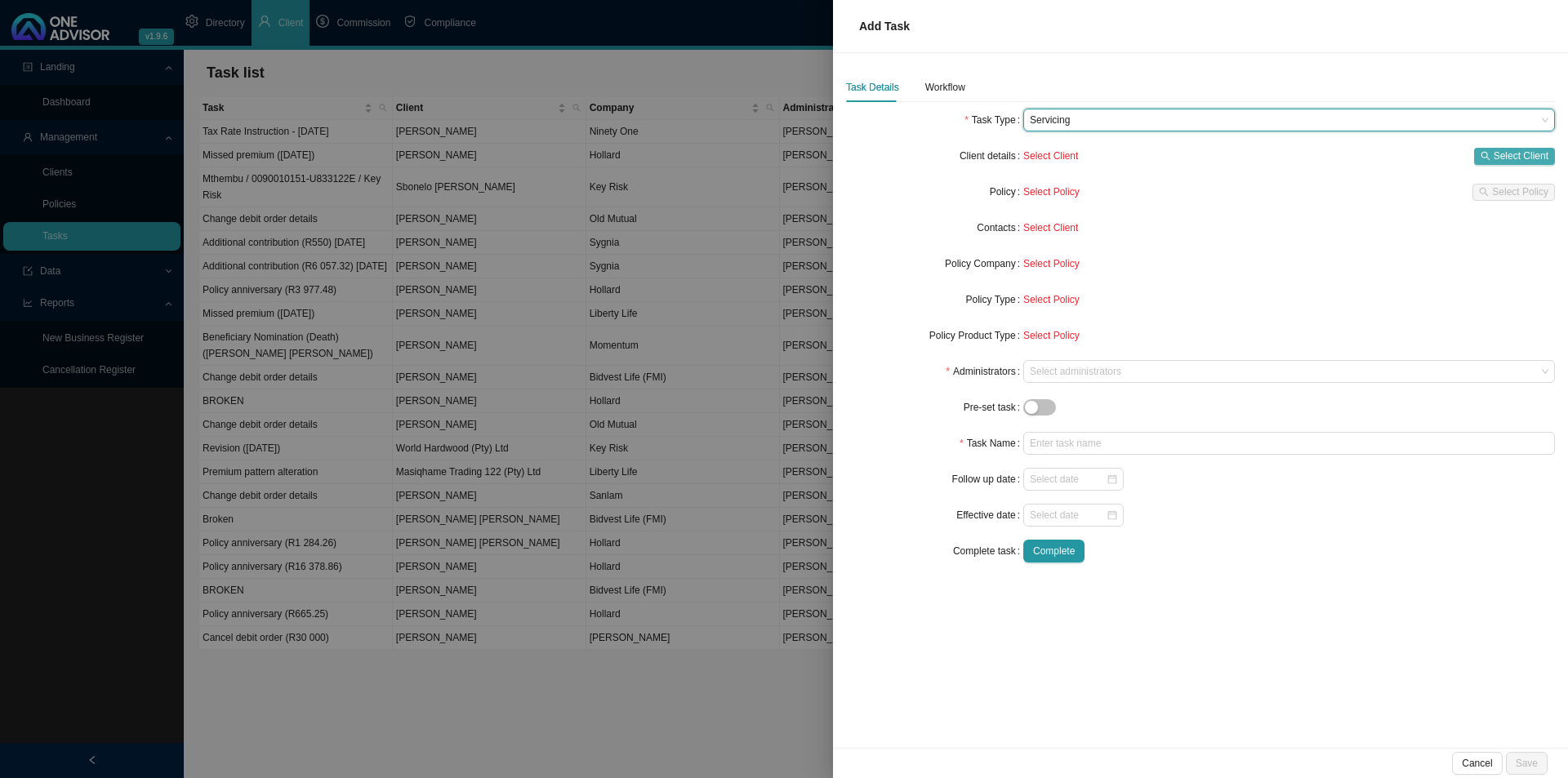
click at [1493, 154] on button "Select Client" at bounding box center [1514, 156] width 80 height 17
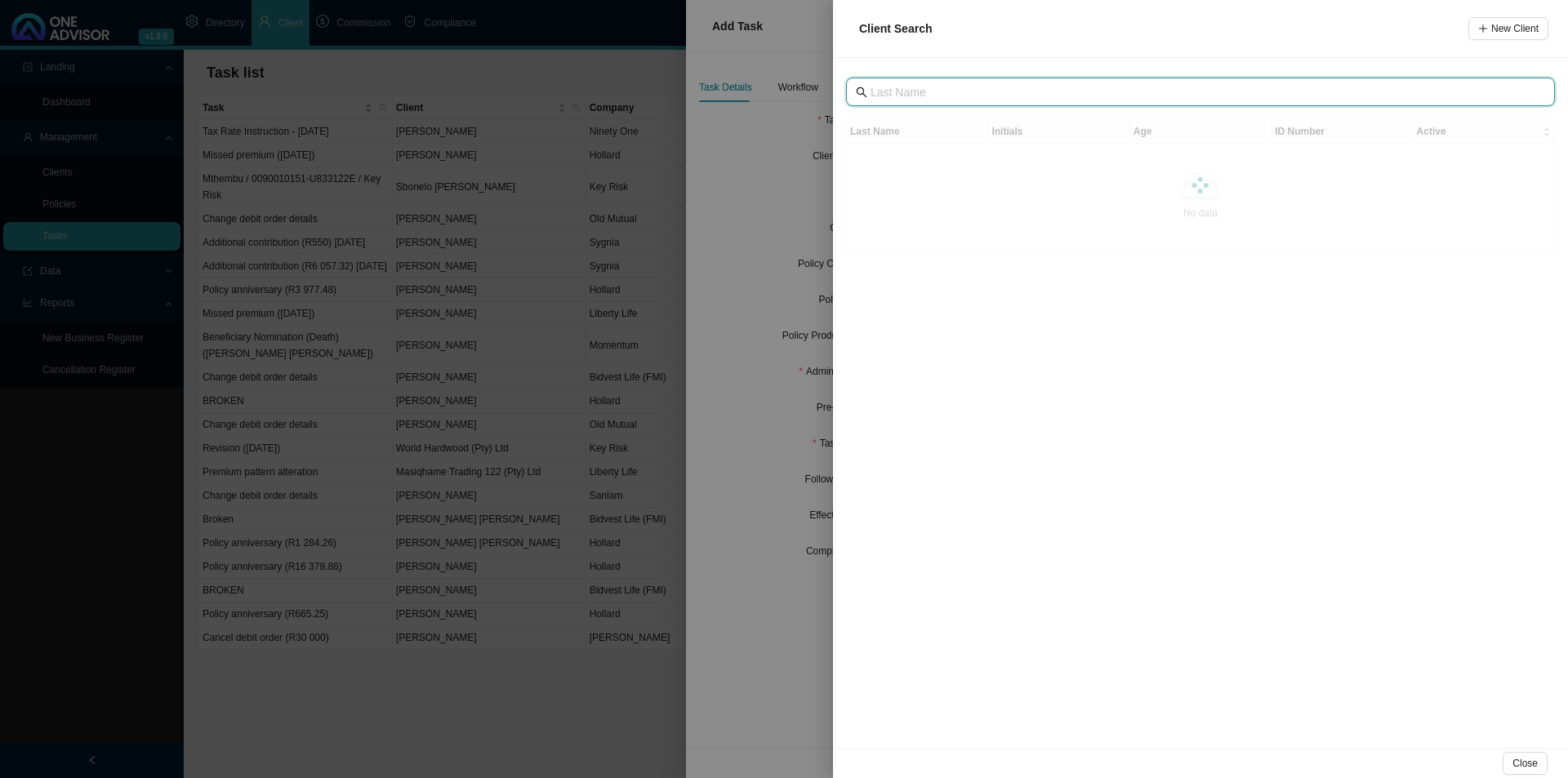
click at [926, 88] on input "text" at bounding box center [1201, 92] width 663 height 18
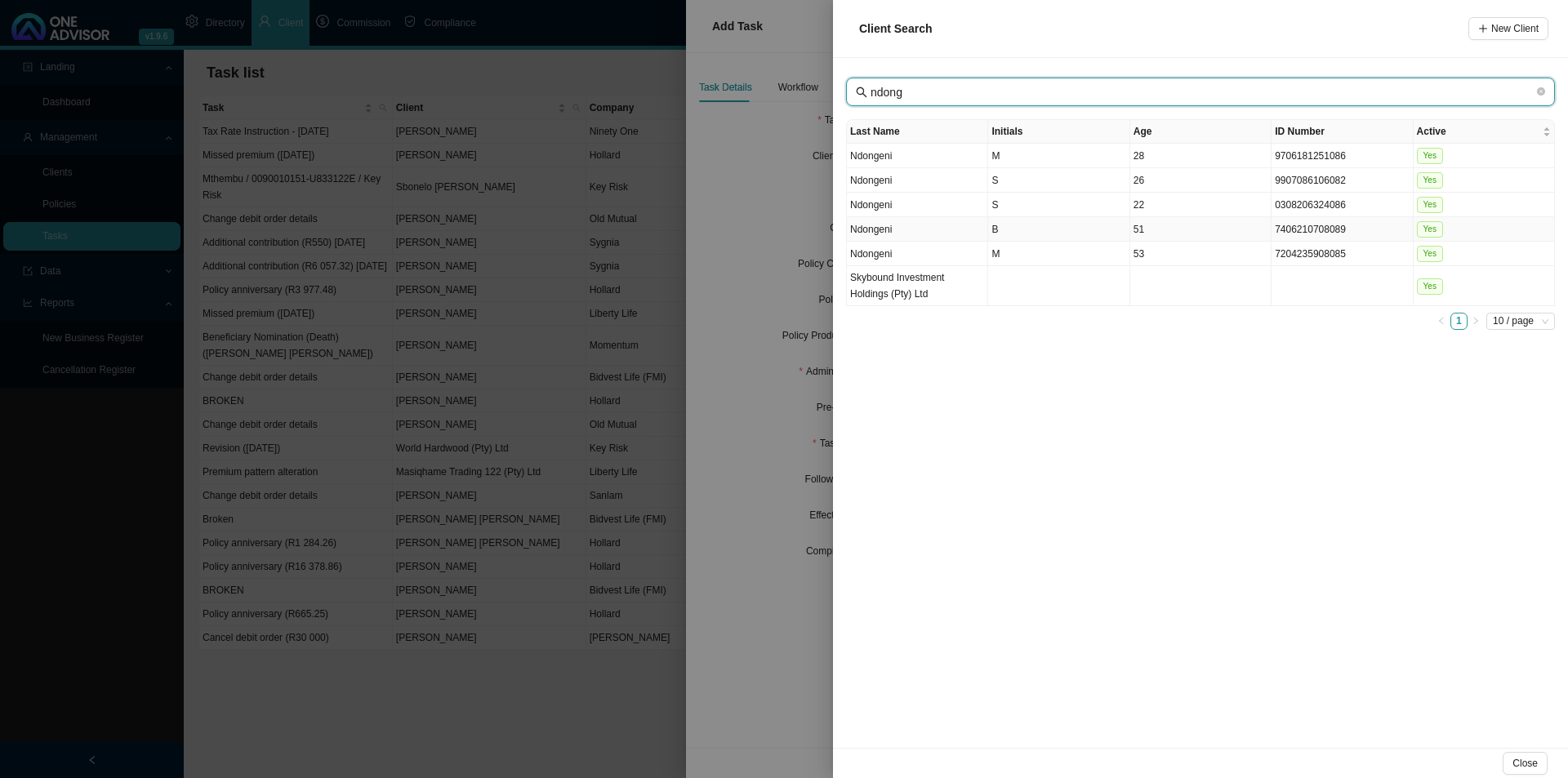
type input "ndong"
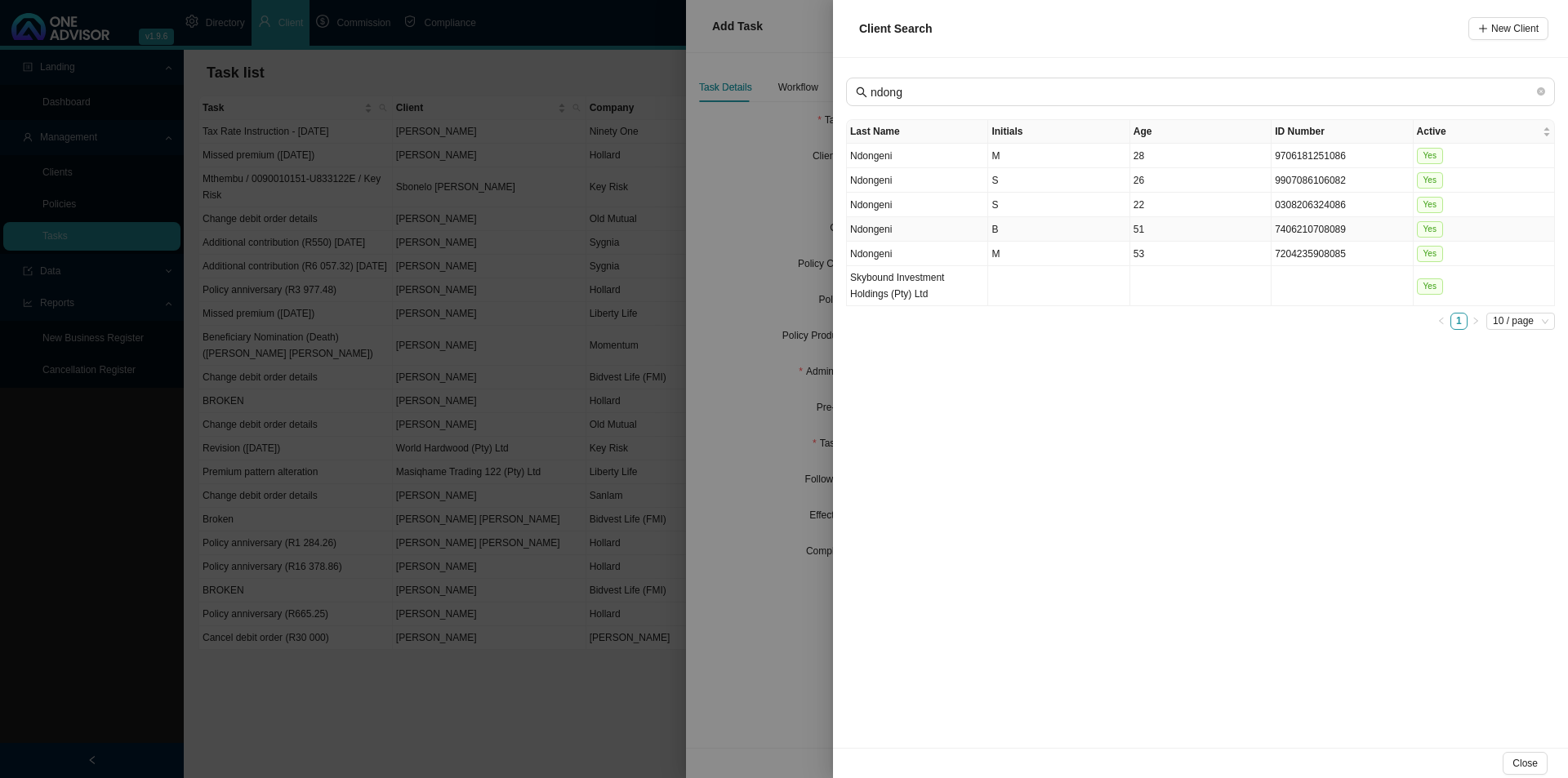
click at [1012, 233] on td "B" at bounding box center [1058, 230] width 141 height 25
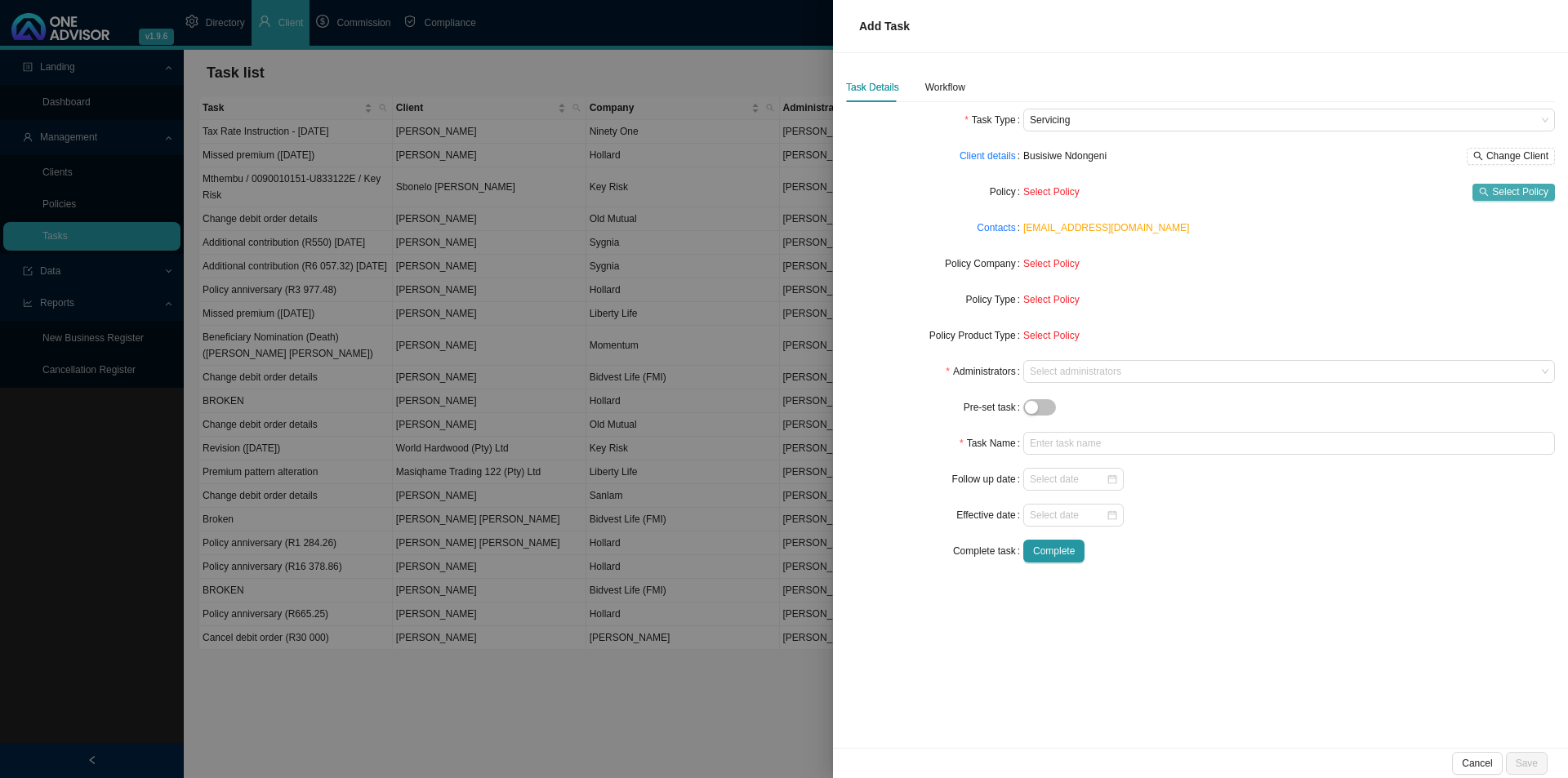
click at [1480, 194] on button "Select Policy" at bounding box center [1513, 192] width 82 height 17
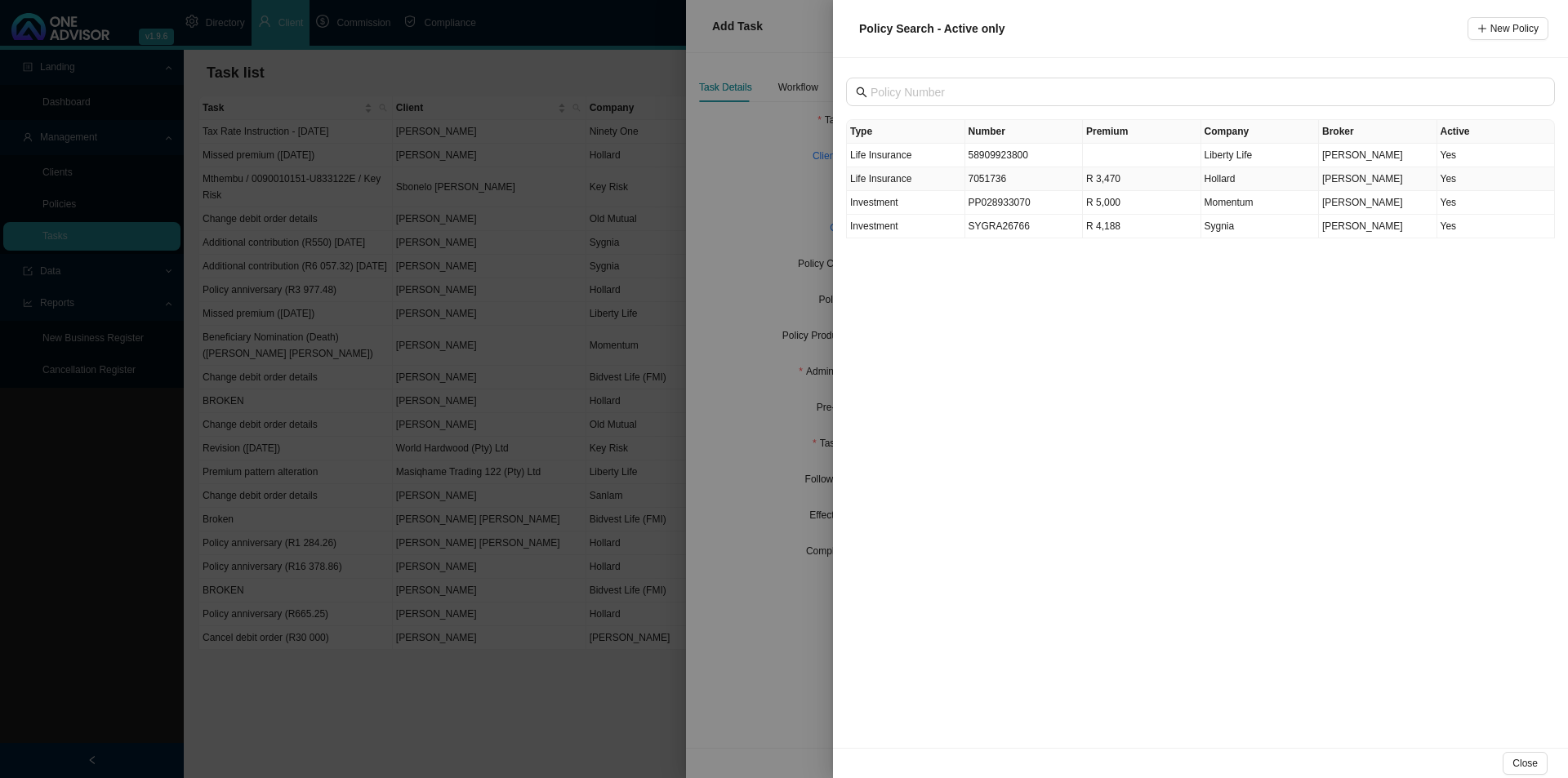
click at [998, 185] on td "7051736" at bounding box center [1023, 179] width 118 height 24
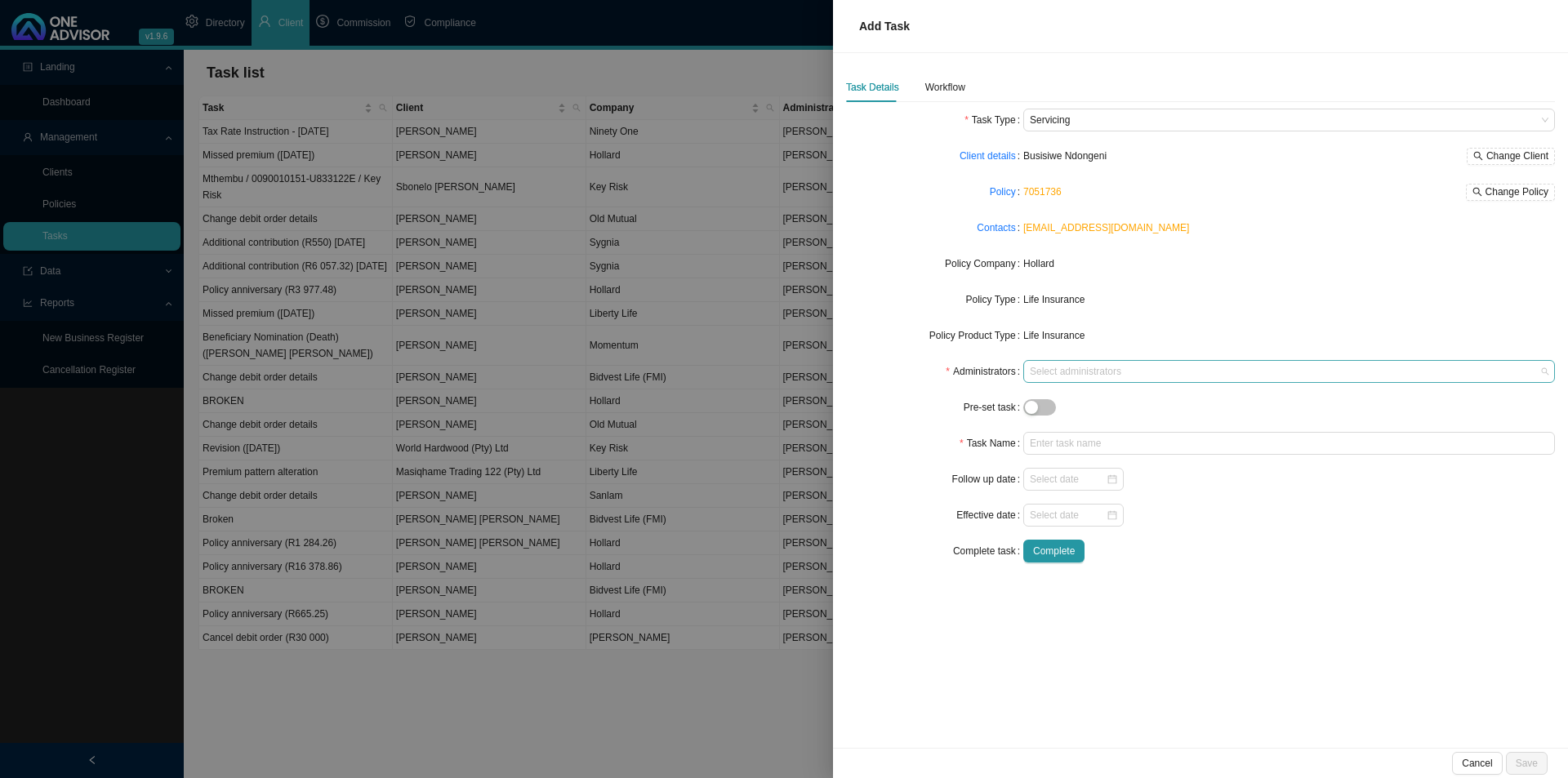
click at [1080, 368] on div at bounding box center [1281, 372] width 510 height 12
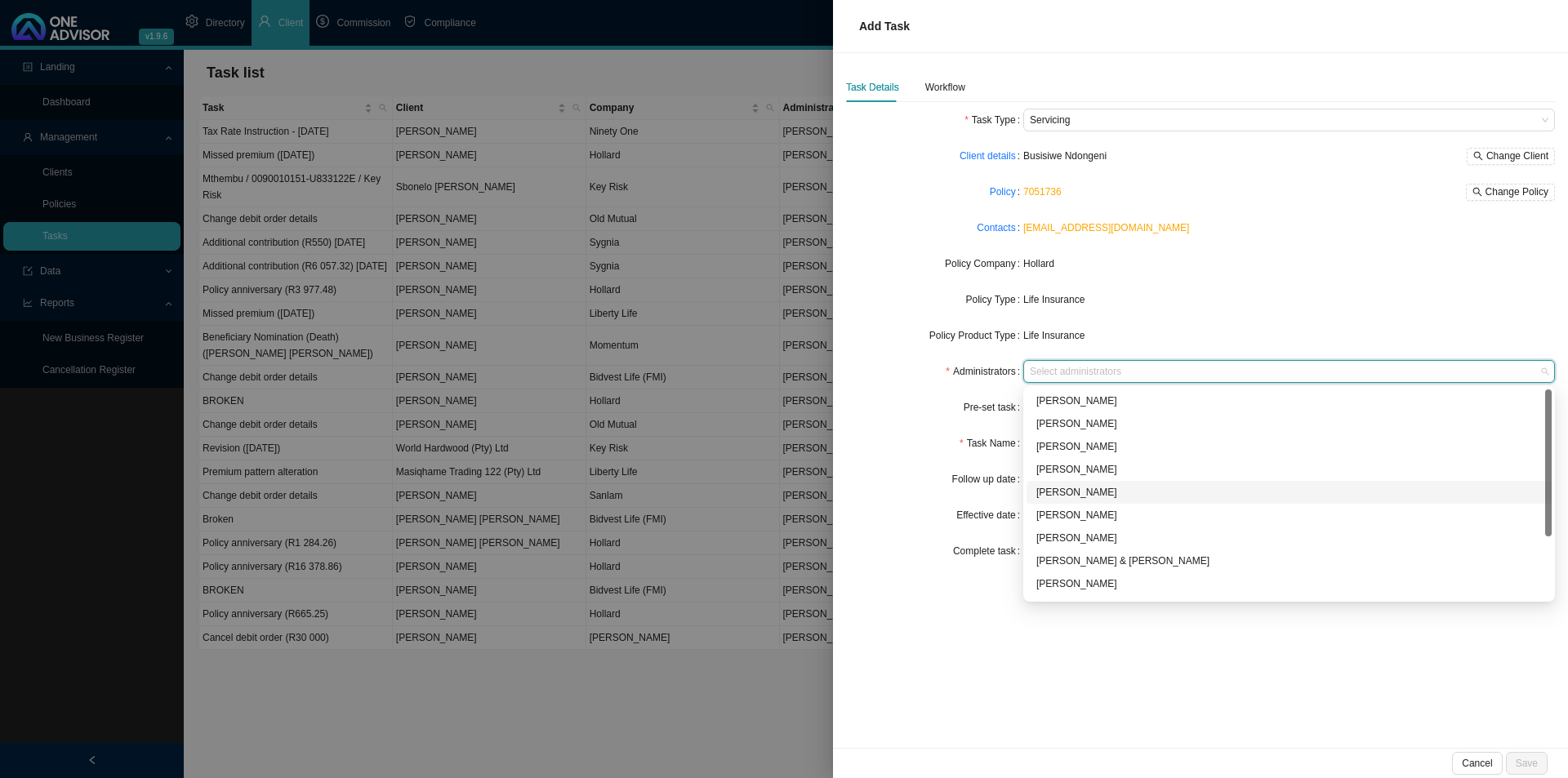
click at [1063, 486] on div "[PERSON_NAME]" at bounding box center [1289, 492] width 506 height 16
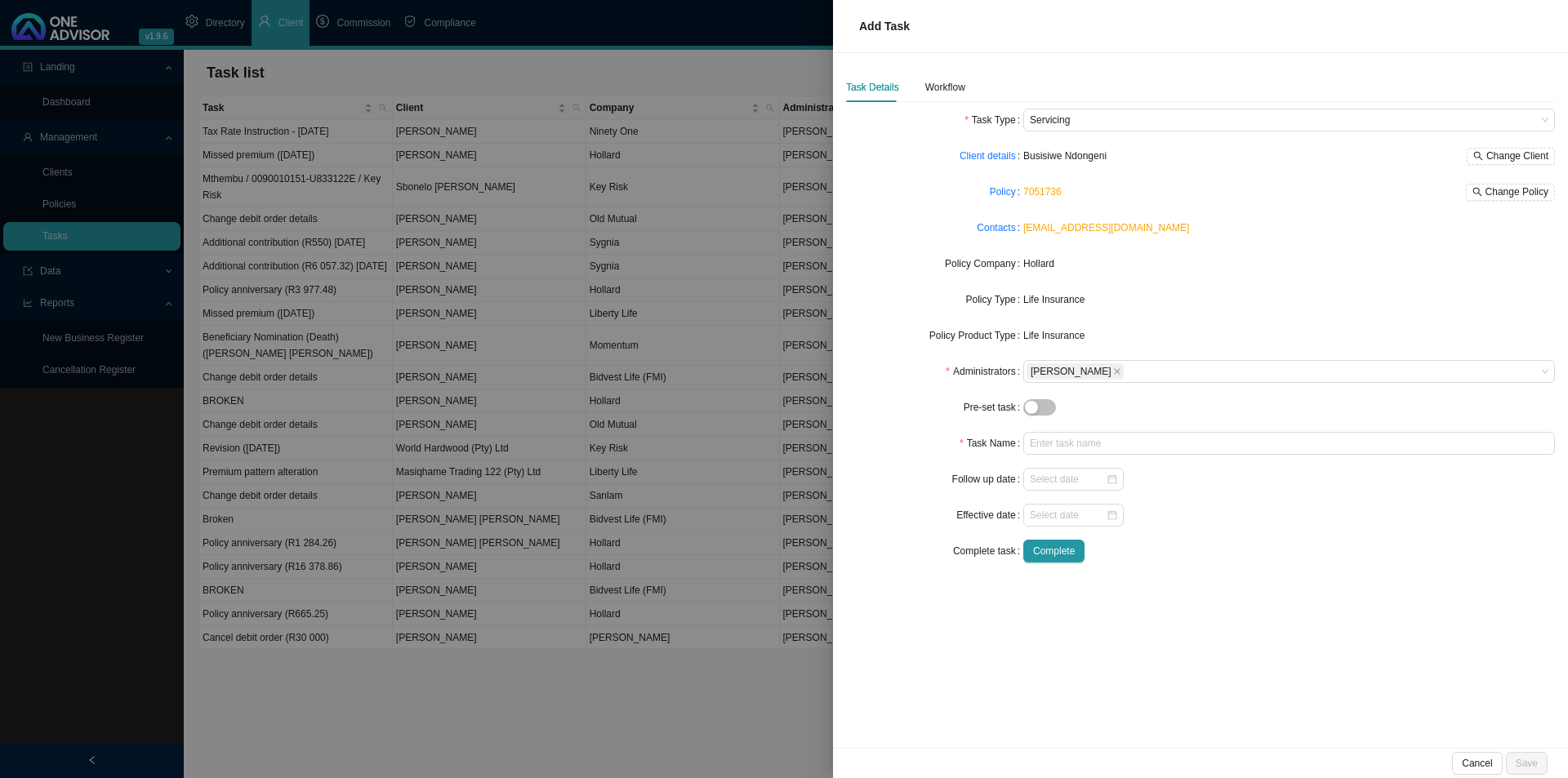
click at [910, 428] on form "Task Type Servicing Client details Busisiwe Ndongeni Change Client Policy 70517…" at bounding box center [1199, 335] width 708 height 454
click at [1074, 440] on input "text" at bounding box center [1289, 443] width 532 height 23
type input "Policy anniversary (R5 080.19)"
click at [1041, 513] on input at bounding box center [1067, 515] width 76 height 16
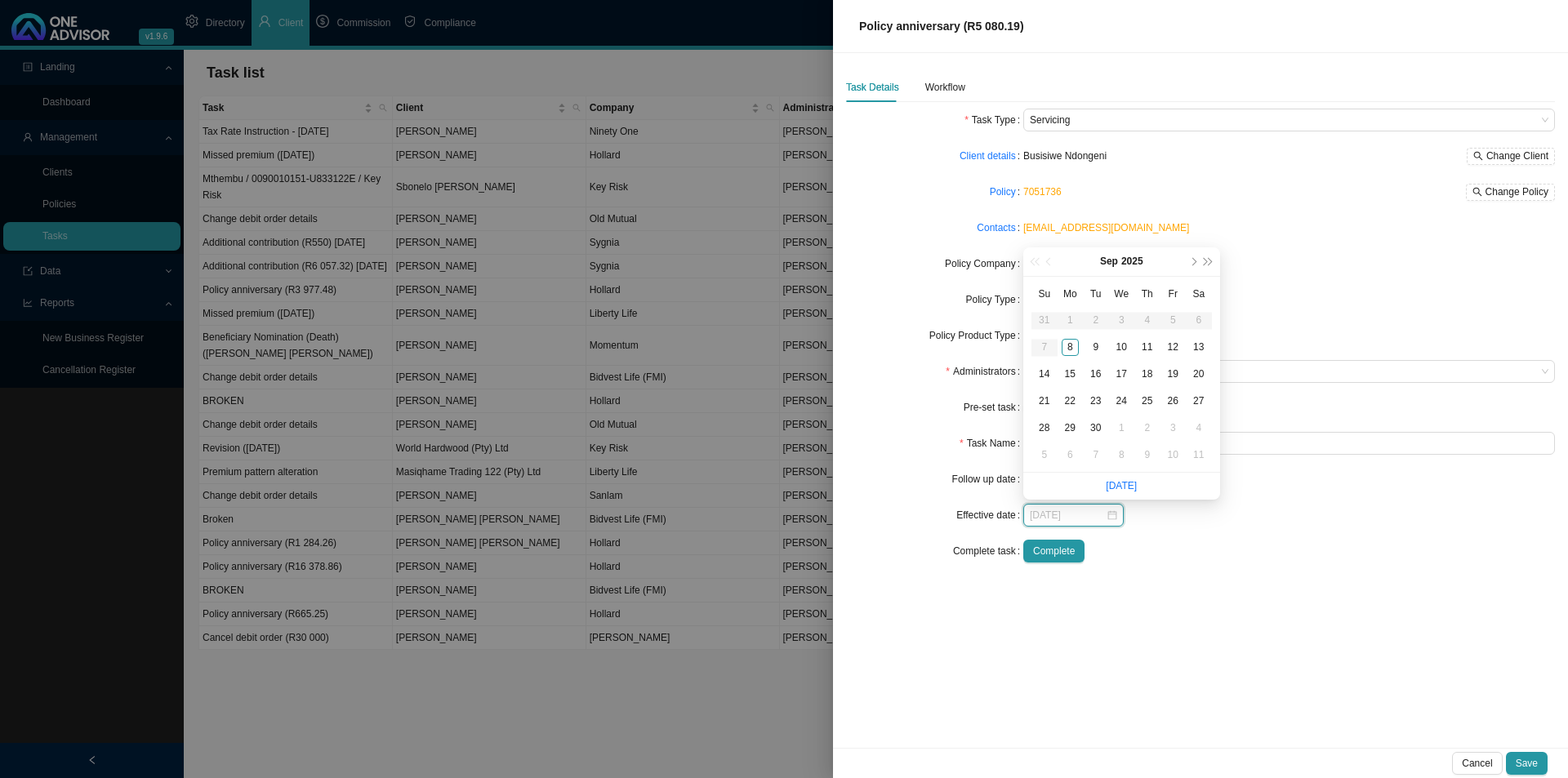
type input "[DATE]"
click at [1189, 264] on button "next-year" at bounding box center [1193, 261] width 16 height 29
type input "[DATE]"
click at [1198, 425] on div "1" at bounding box center [1197, 427] width 17 height 17
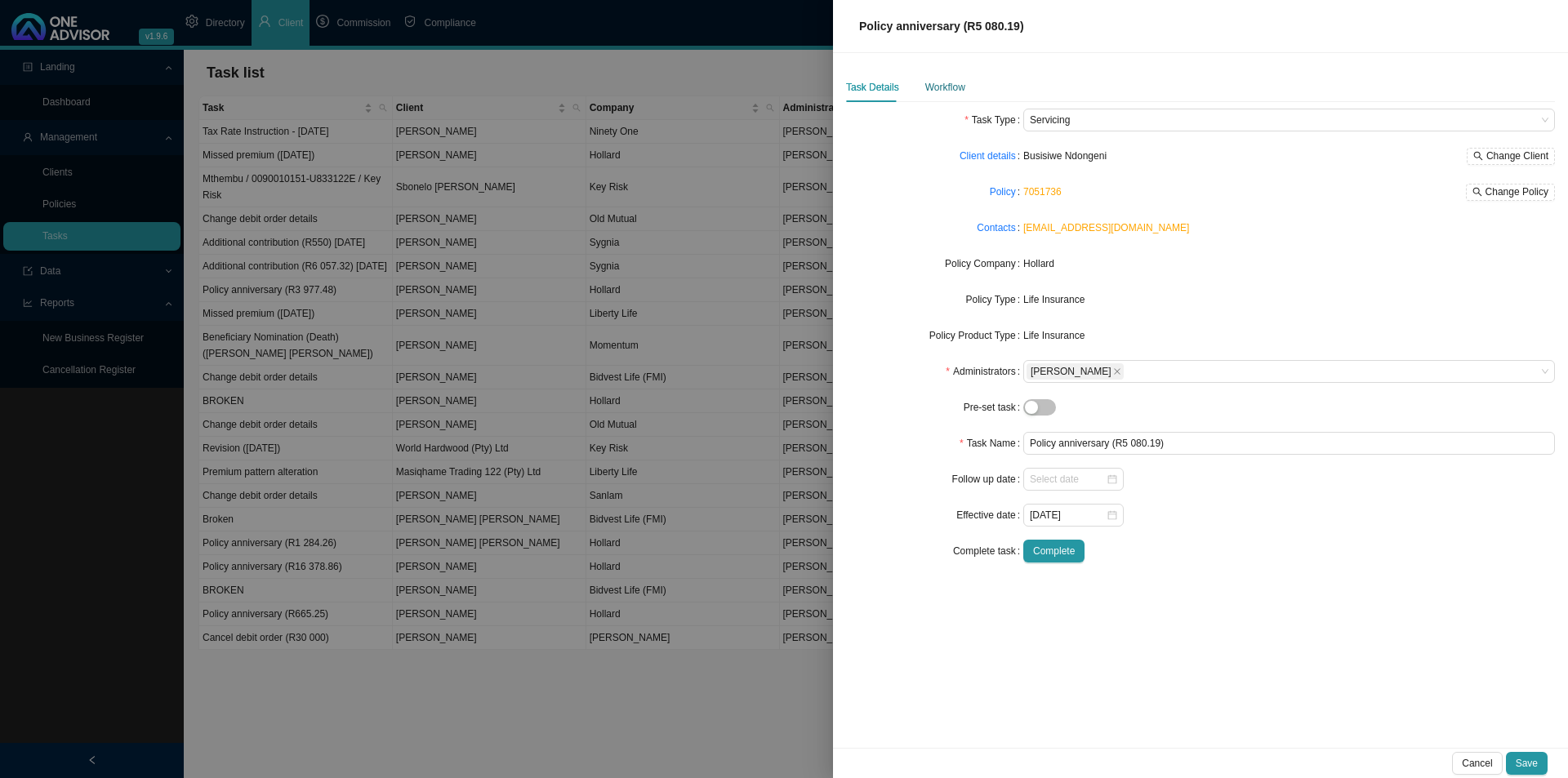
click at [940, 85] on div "Workflow" at bounding box center [945, 87] width 40 height 16
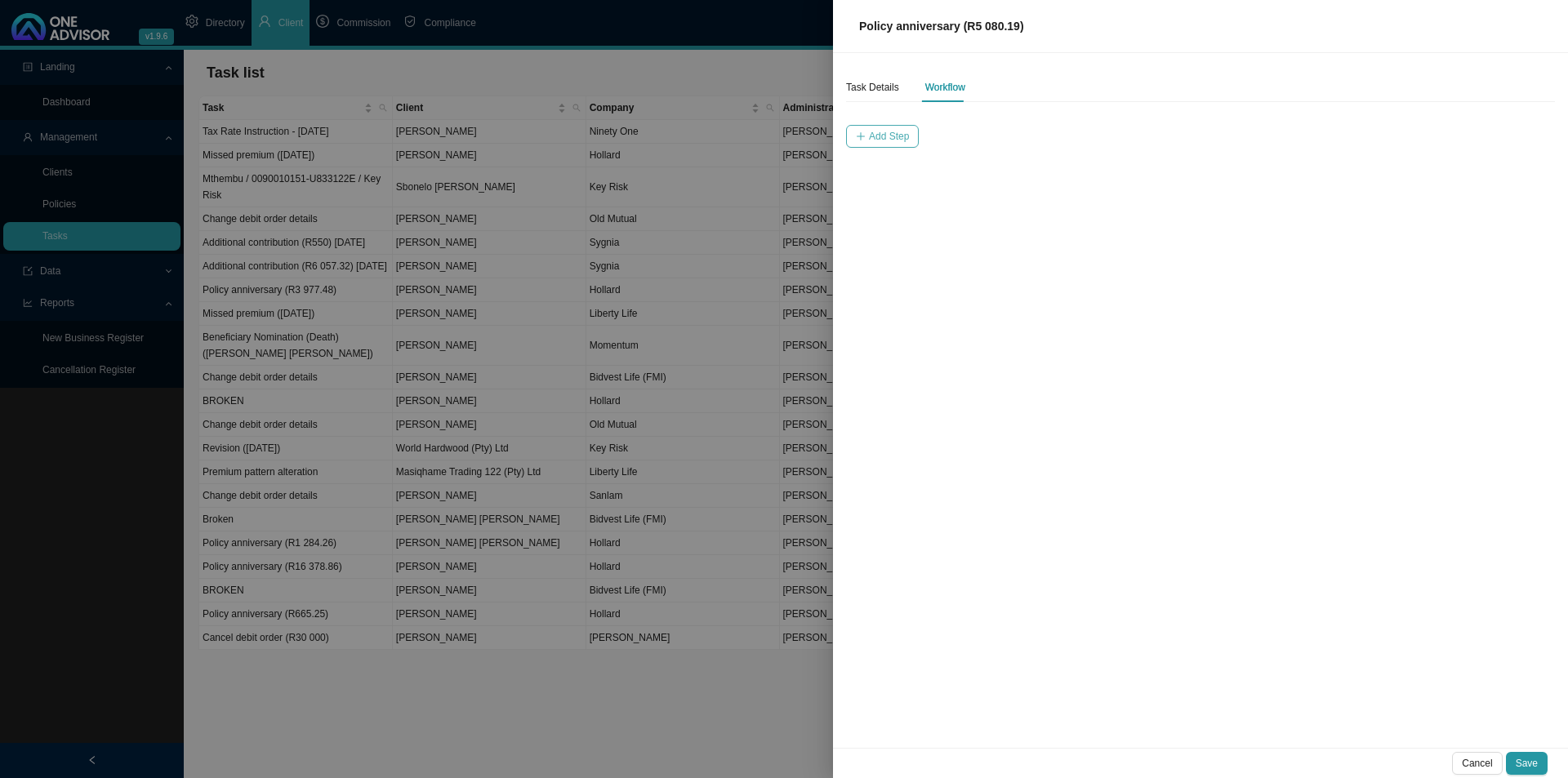
click at [884, 133] on span "Add Step" at bounding box center [888, 136] width 40 height 16
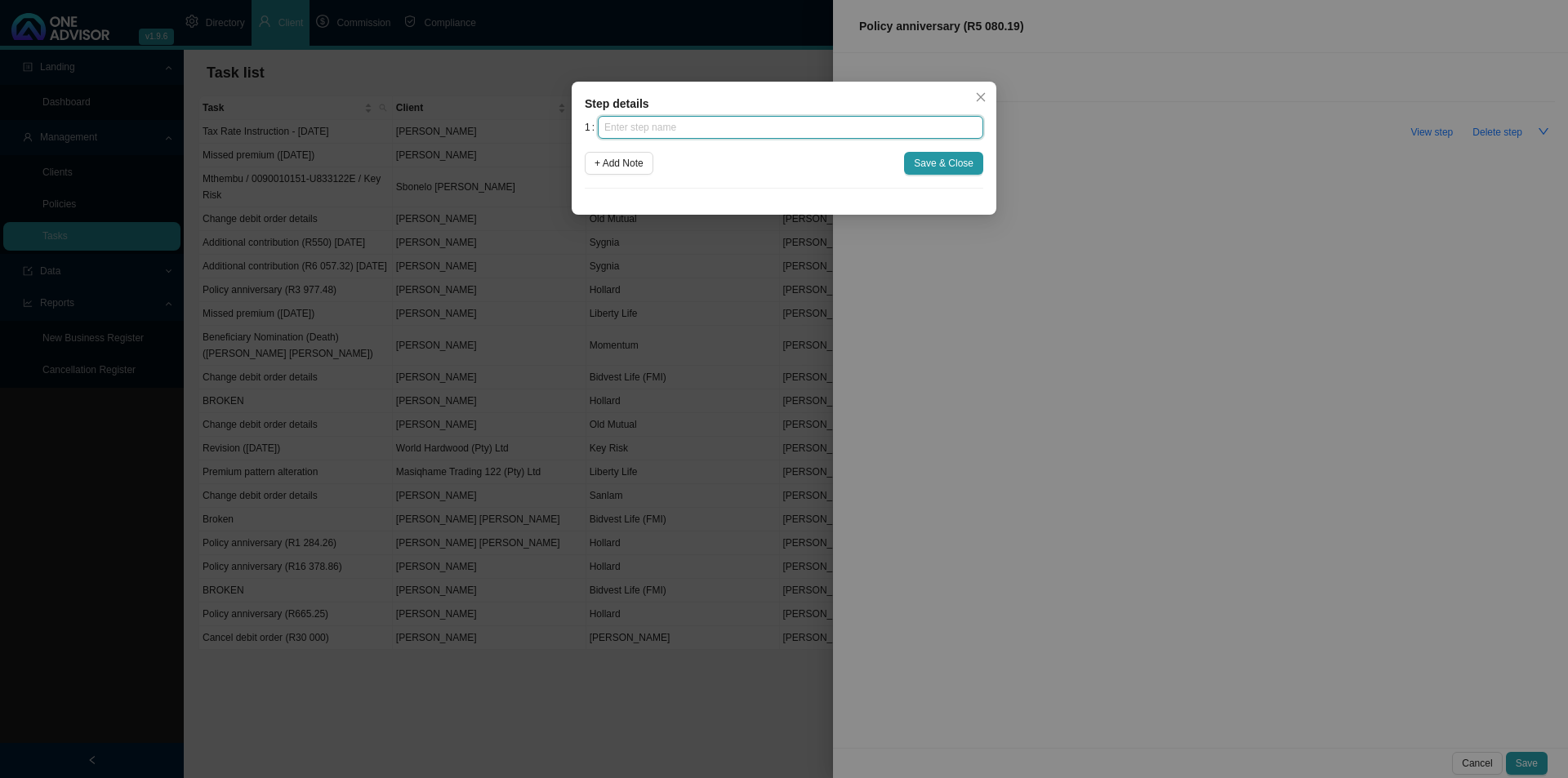
click at [756, 132] on input "text" at bounding box center [791, 127] width 386 height 23
type input "Insurer notification"
click at [949, 168] on span "Save & Close" at bounding box center [944, 163] width 60 height 16
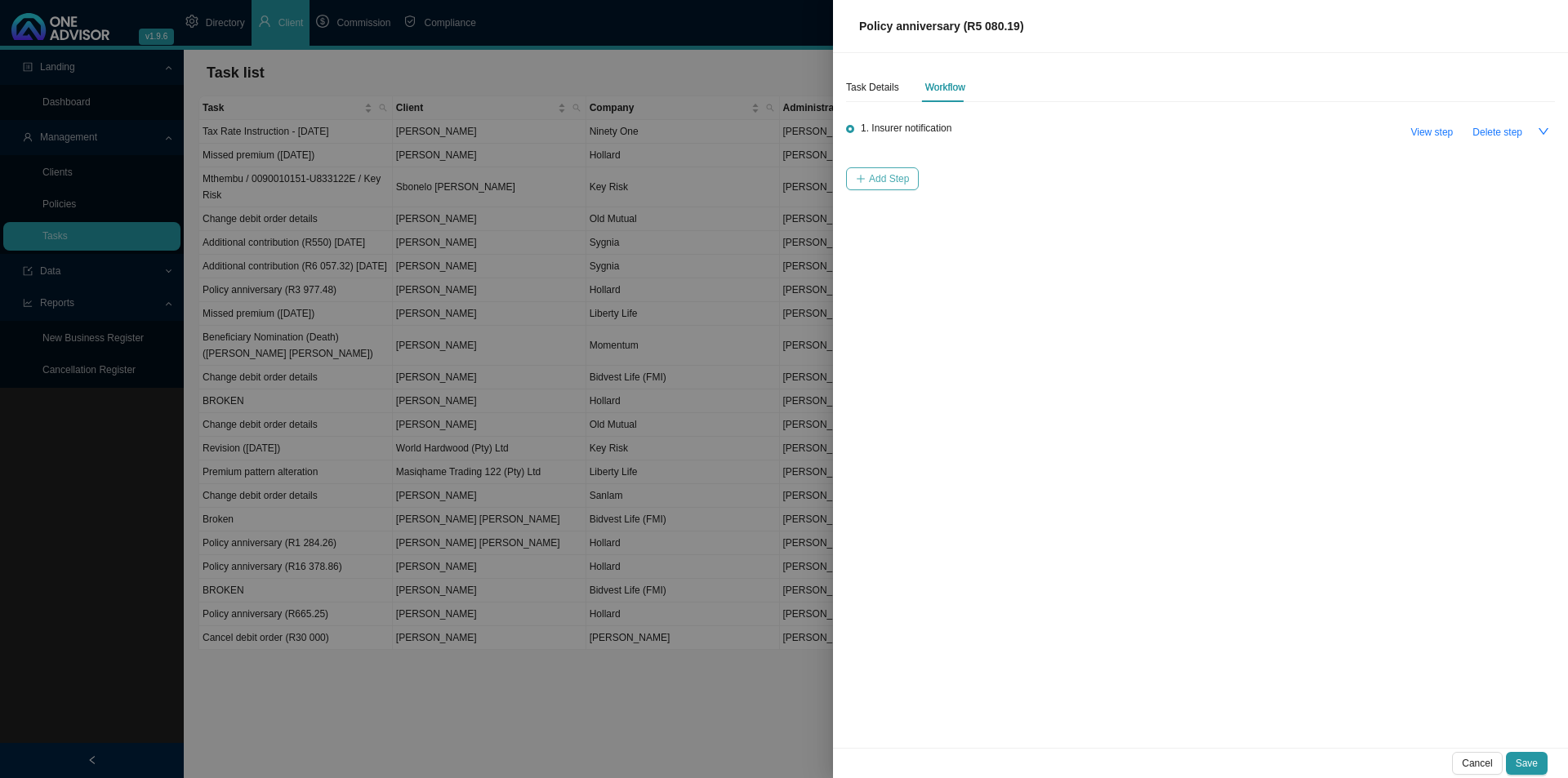
click at [885, 181] on span "Add Step" at bounding box center [888, 179] width 40 height 16
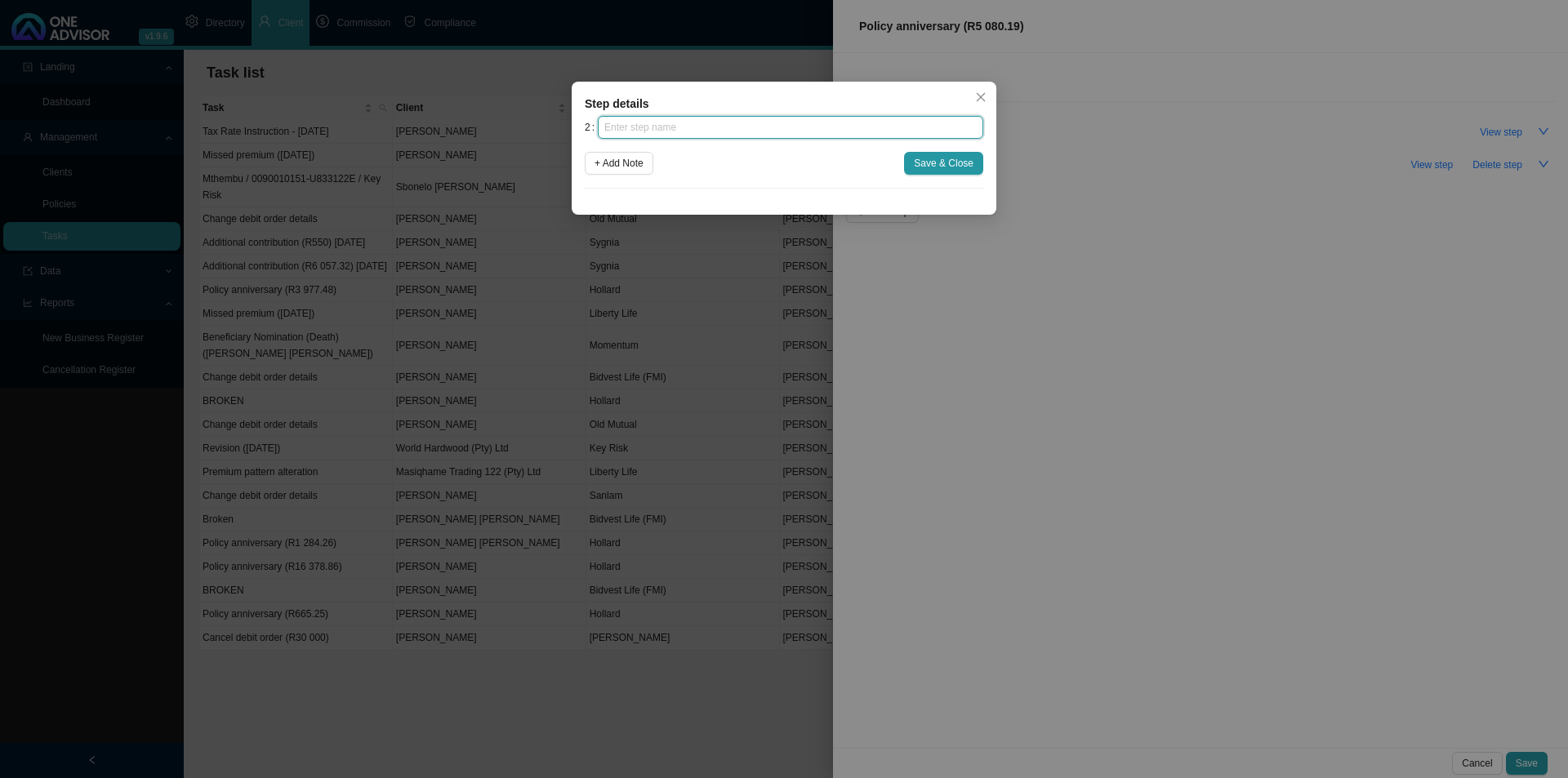
click at [703, 134] on input "text" at bounding box center [791, 127] width 386 height 23
type input "Confirmation of works done"
click at [951, 156] on span "Save & Close" at bounding box center [944, 163] width 60 height 16
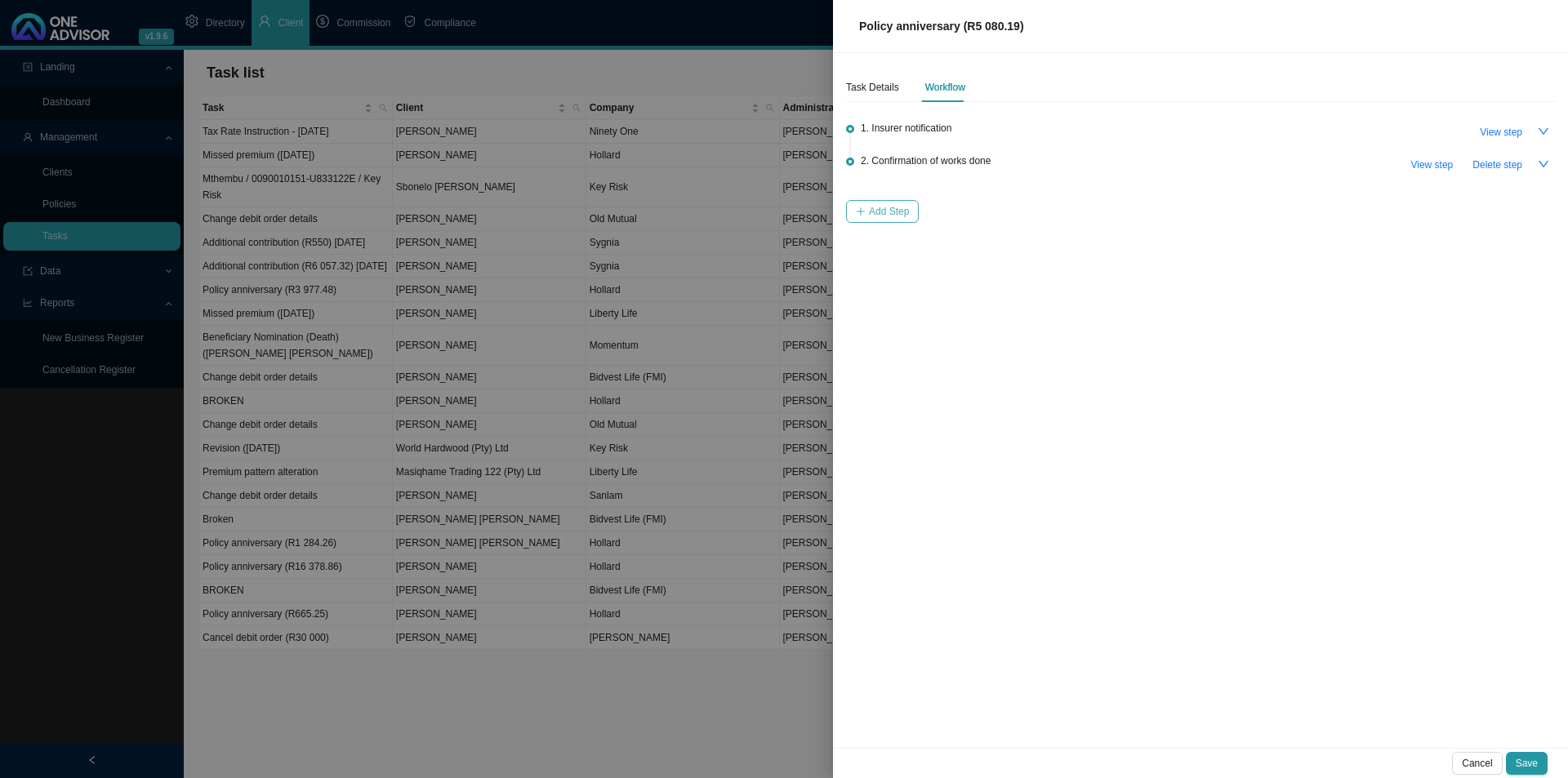
click at [879, 219] on span "Add Step" at bounding box center [888, 212] width 40 height 16
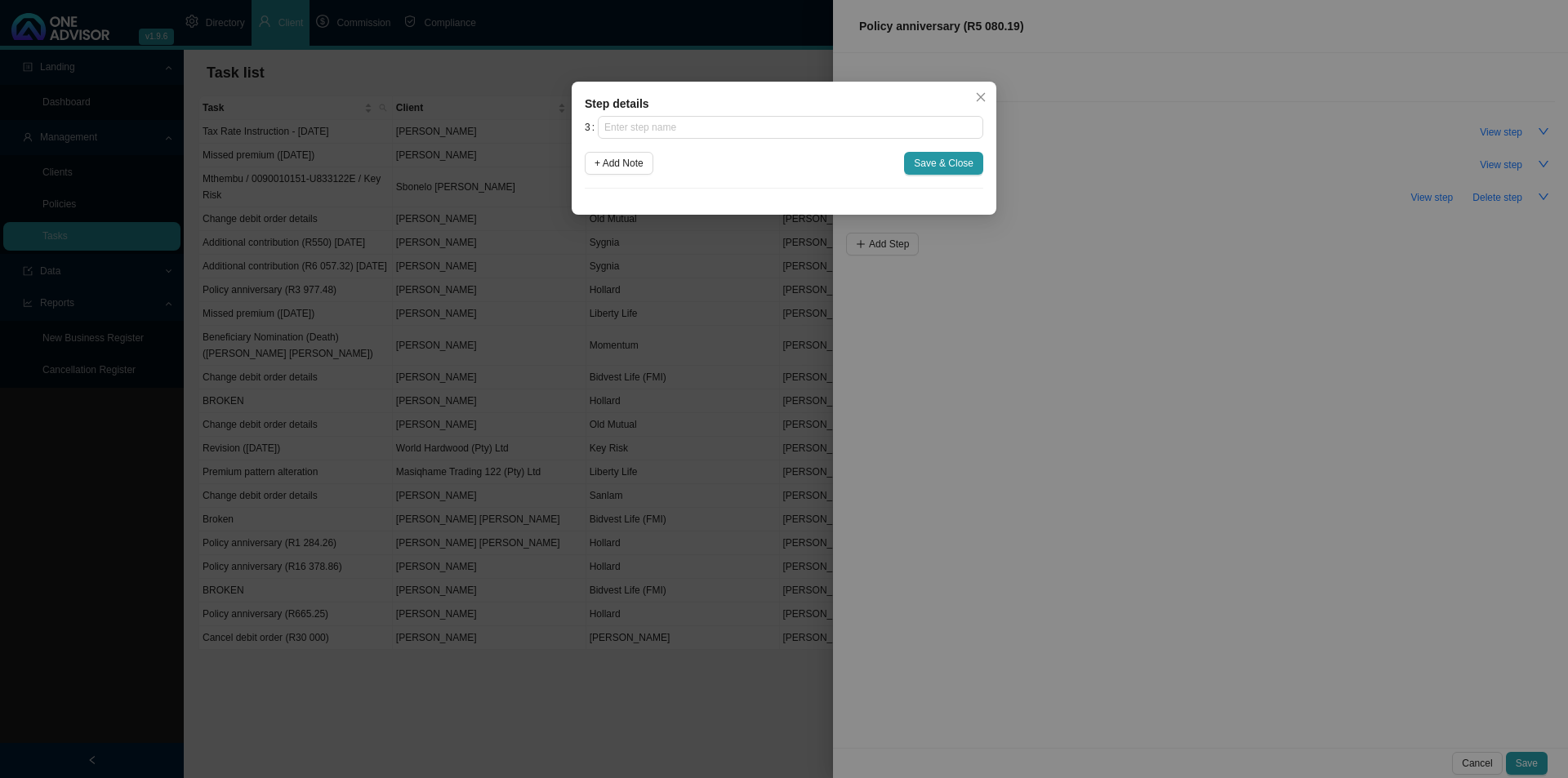
click at [746, 115] on div "Step details 3 + Add Note Save & Close Cancel OK" at bounding box center [783, 148] width 424 height 133
click at [742, 120] on input "text" at bounding box center [791, 127] width 386 height 23
type input "Update policy schedule"
click at [971, 151] on div "3 Update policy schedule + Add Note Save & Close" at bounding box center [783, 152] width 398 height 73
click at [972, 160] on span "Save & Close" at bounding box center [944, 163] width 60 height 16
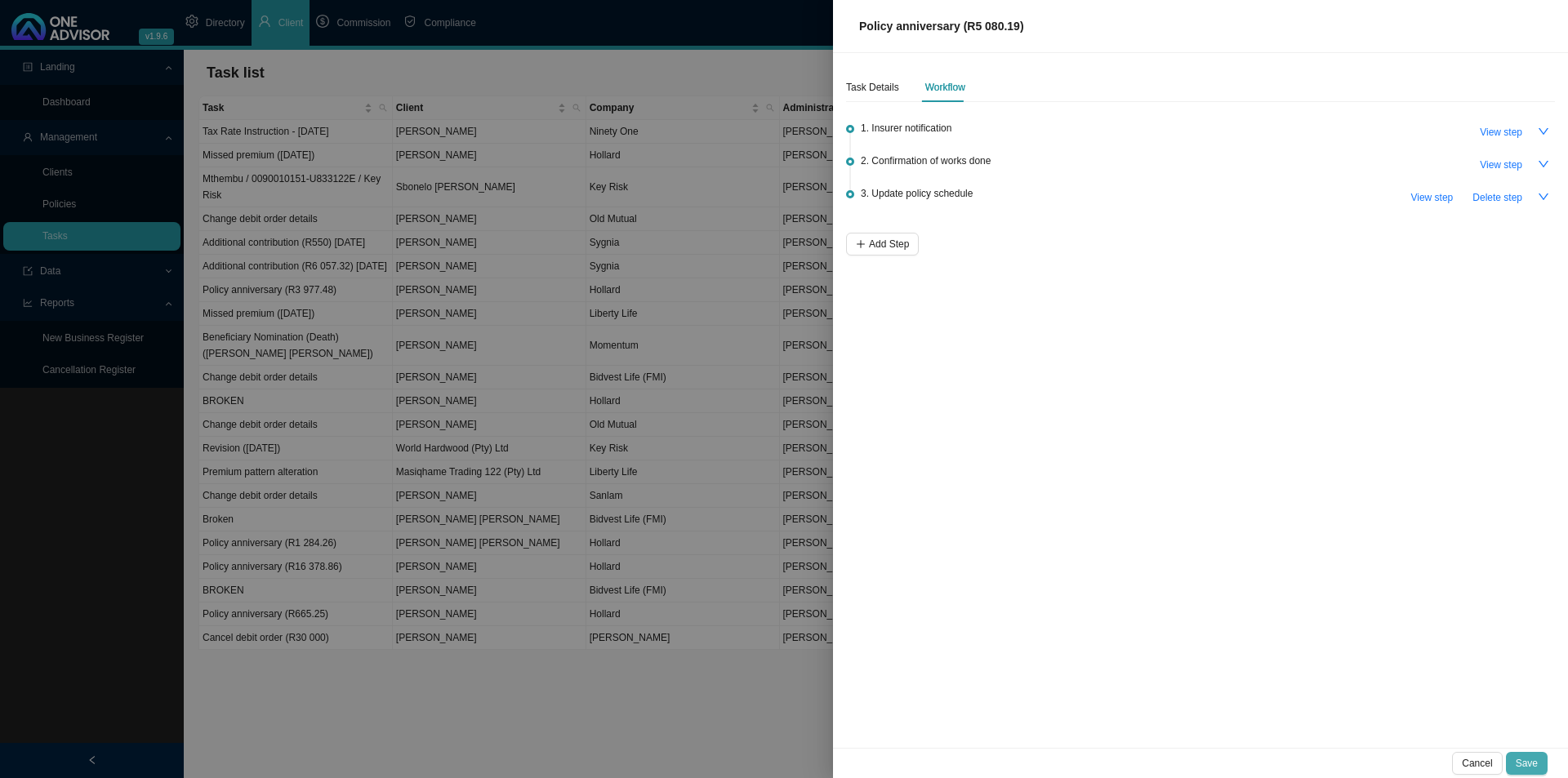
click at [1524, 761] on button "Save" at bounding box center [1527, 763] width 42 height 23
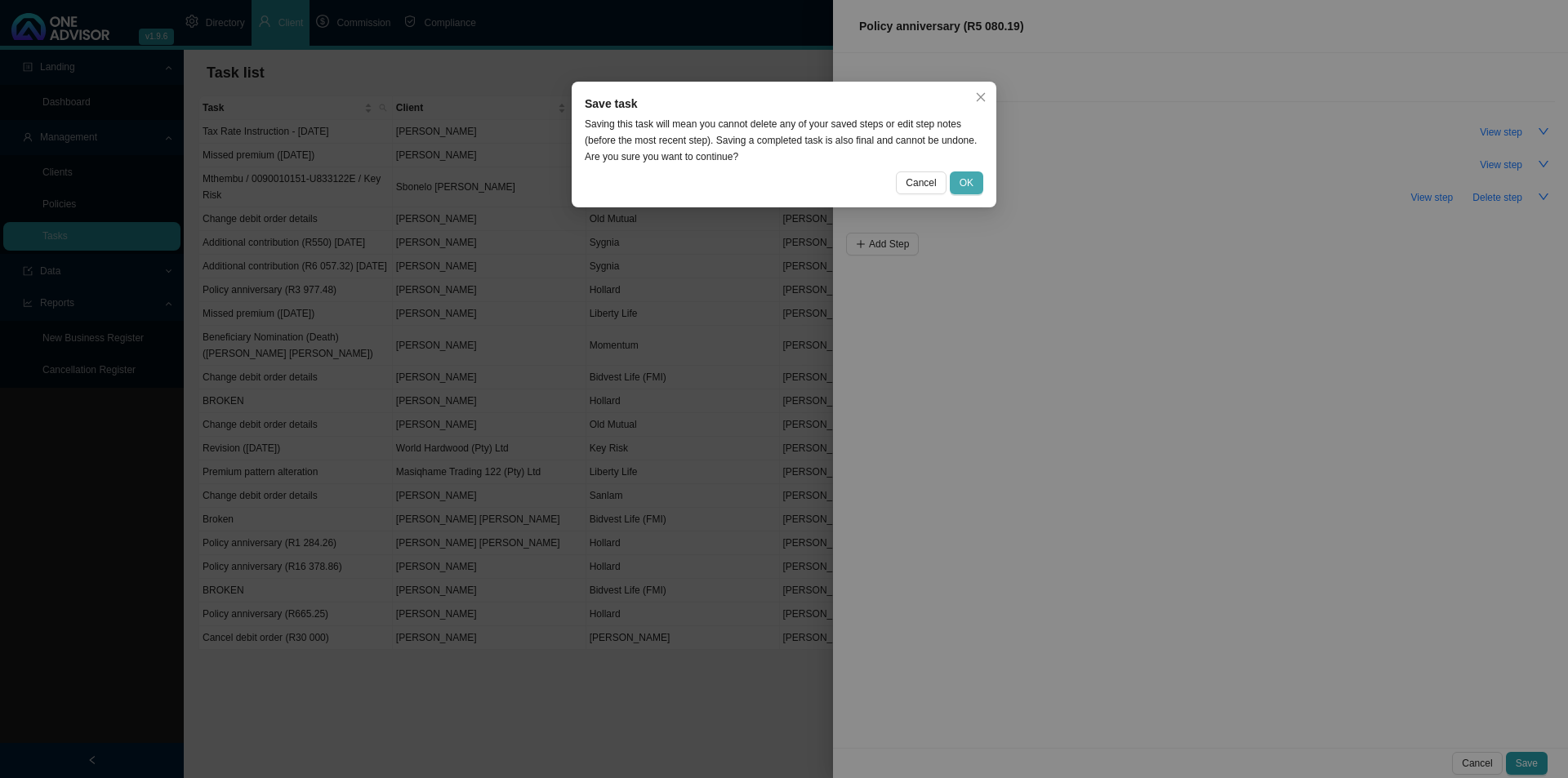
click at [960, 178] on span "OK" at bounding box center [967, 183] width 14 height 16
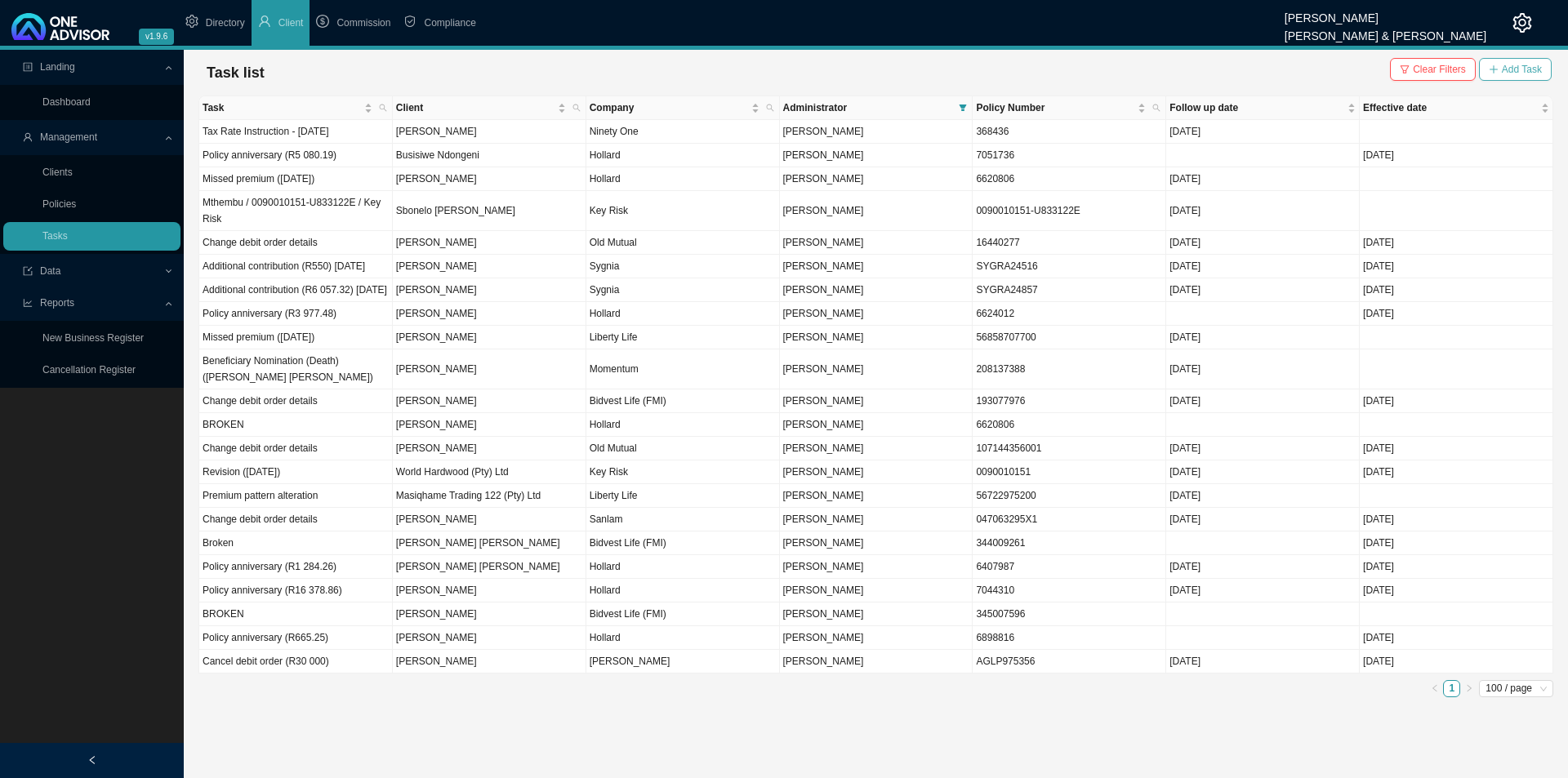
click at [1520, 73] on span "Add Task" at bounding box center [1521, 70] width 40 height 16
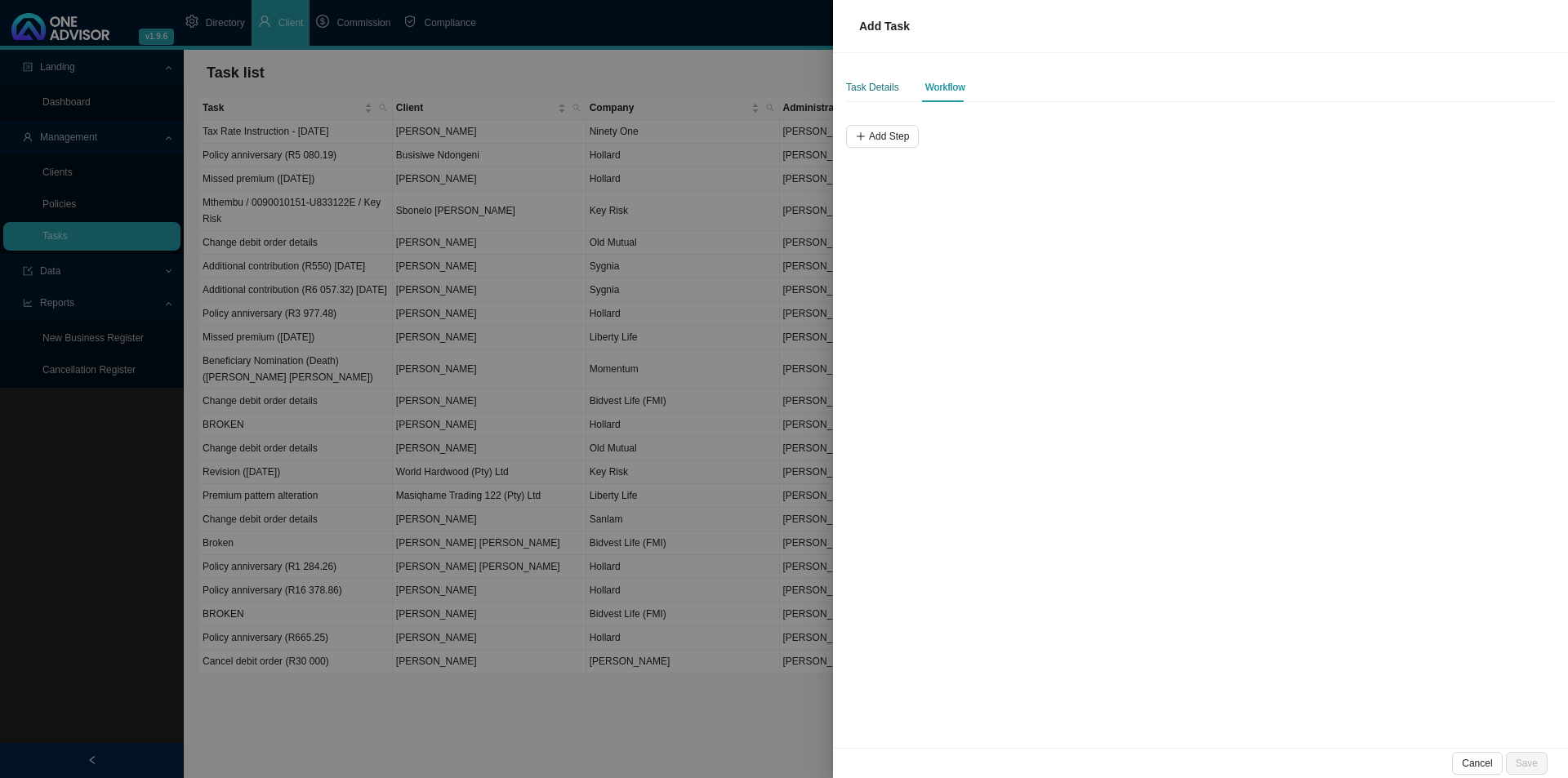
click at [874, 84] on div "Task Details" at bounding box center [871, 87] width 53 height 16
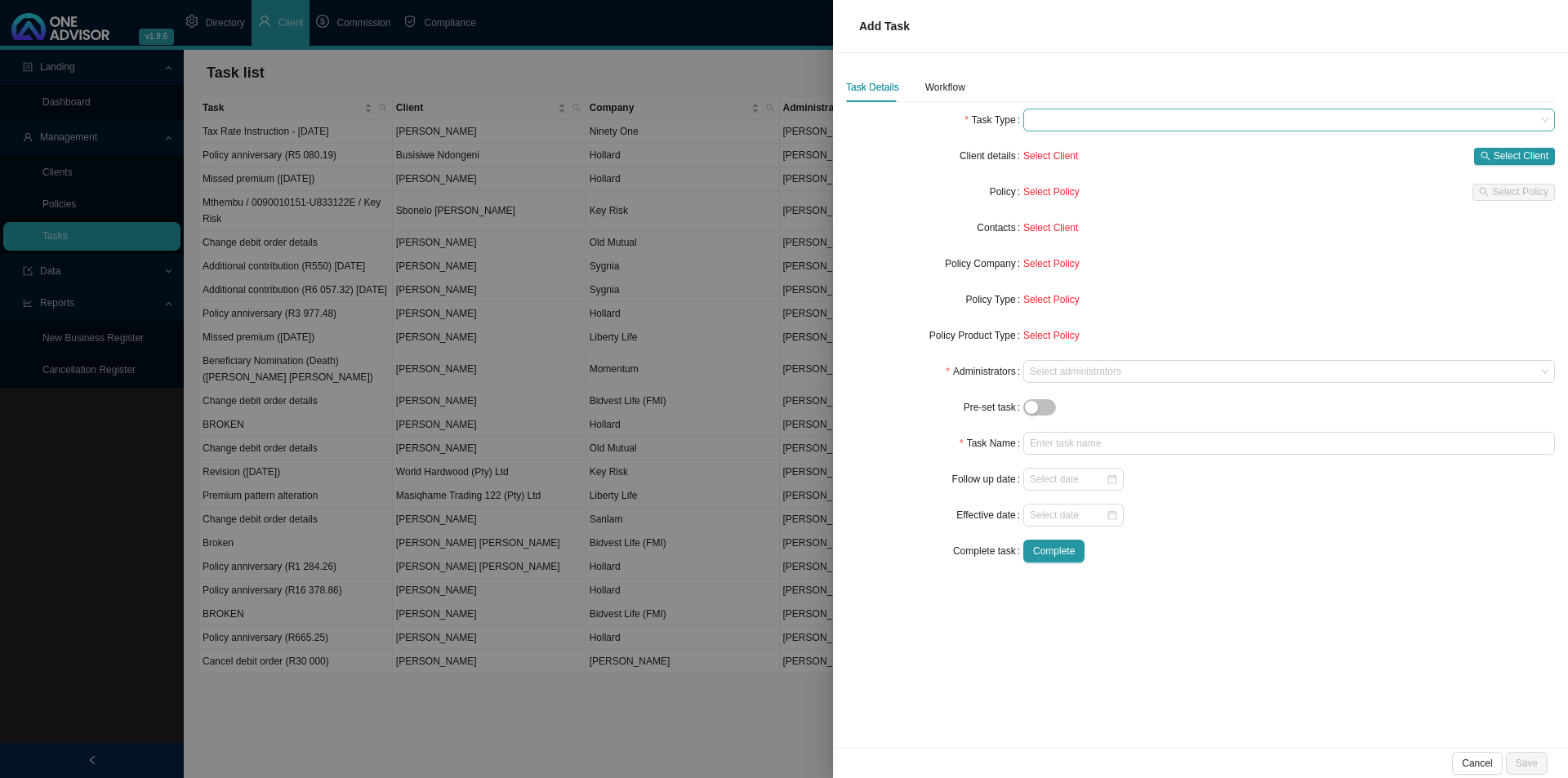
click at [1066, 126] on span at bounding box center [1289, 119] width 519 height 21
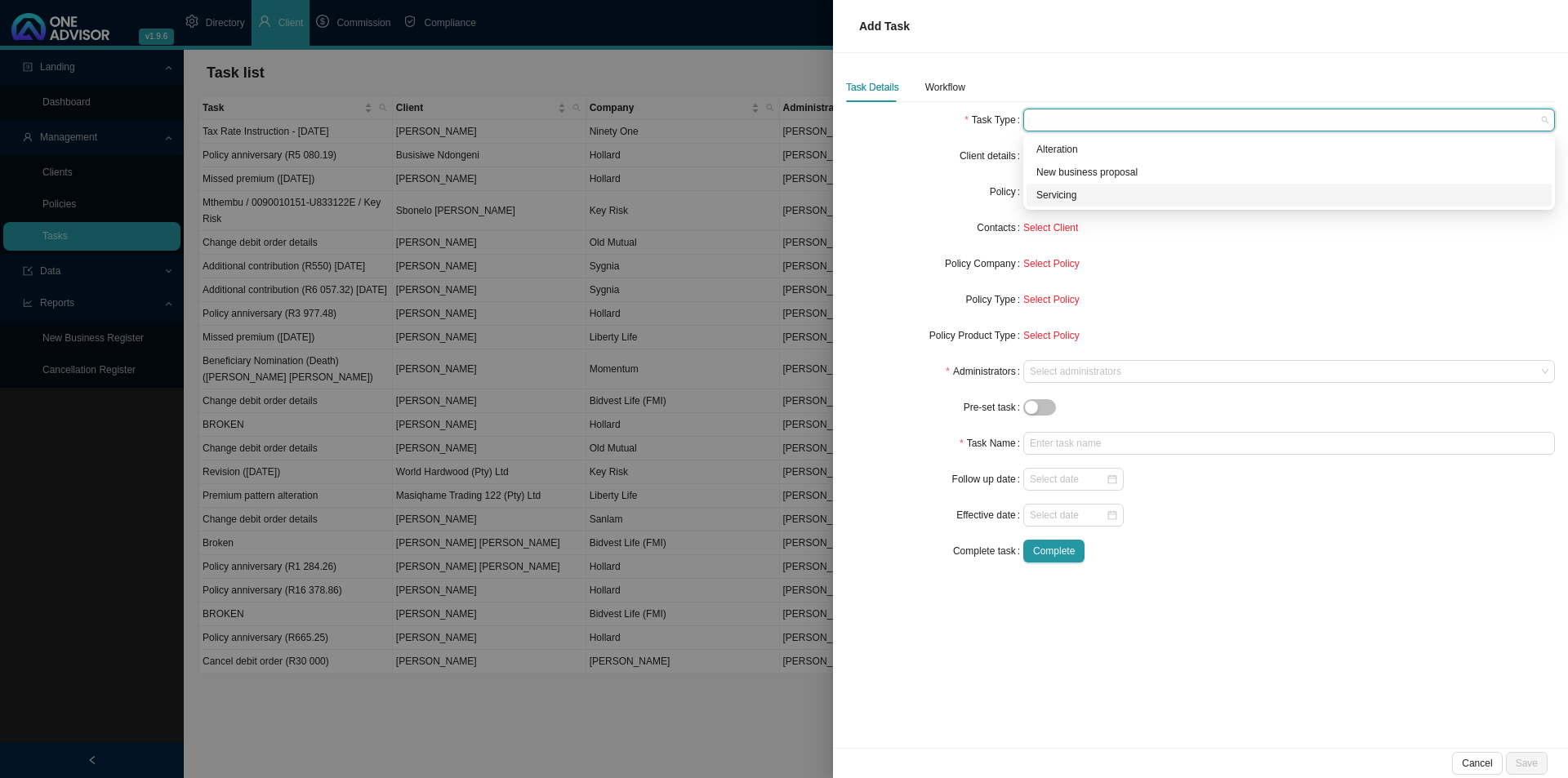
click at [1079, 195] on div "Servicing" at bounding box center [1289, 195] width 506 height 16
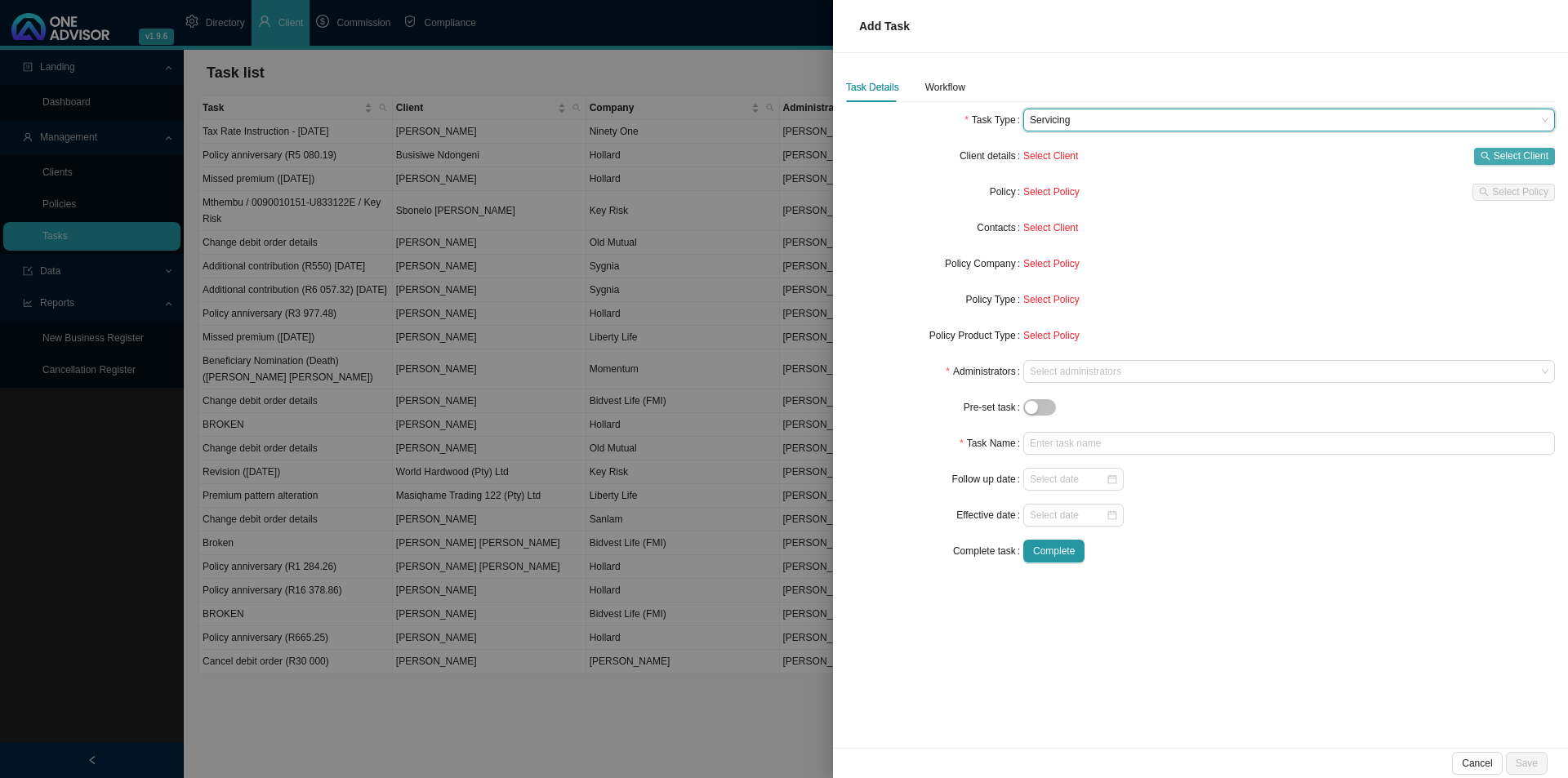
click at [1527, 156] on span "Select Client" at bounding box center [1520, 156] width 55 height 16
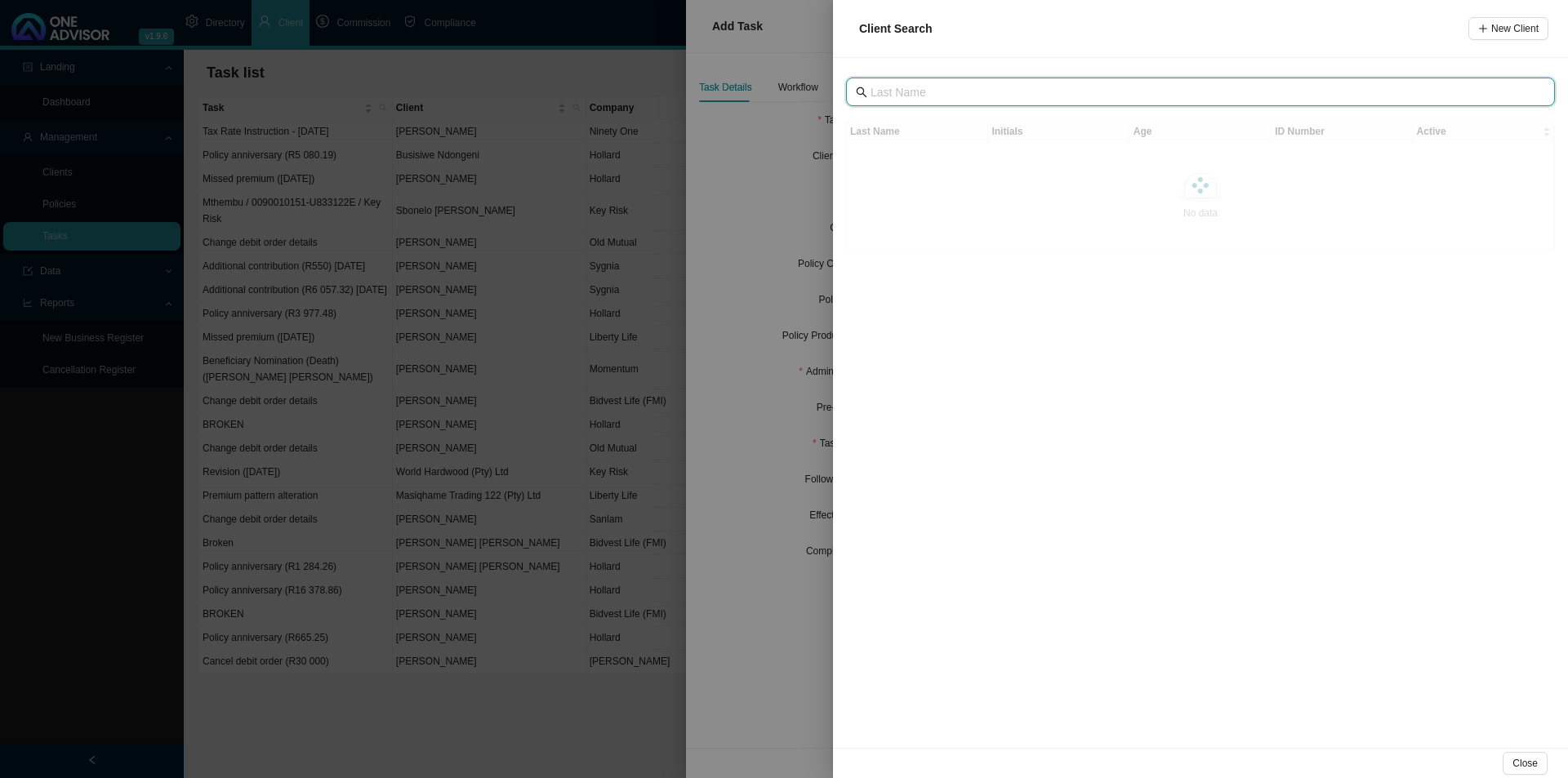
click at [928, 85] on input "text" at bounding box center [1201, 92] width 663 height 18
type input "friend"
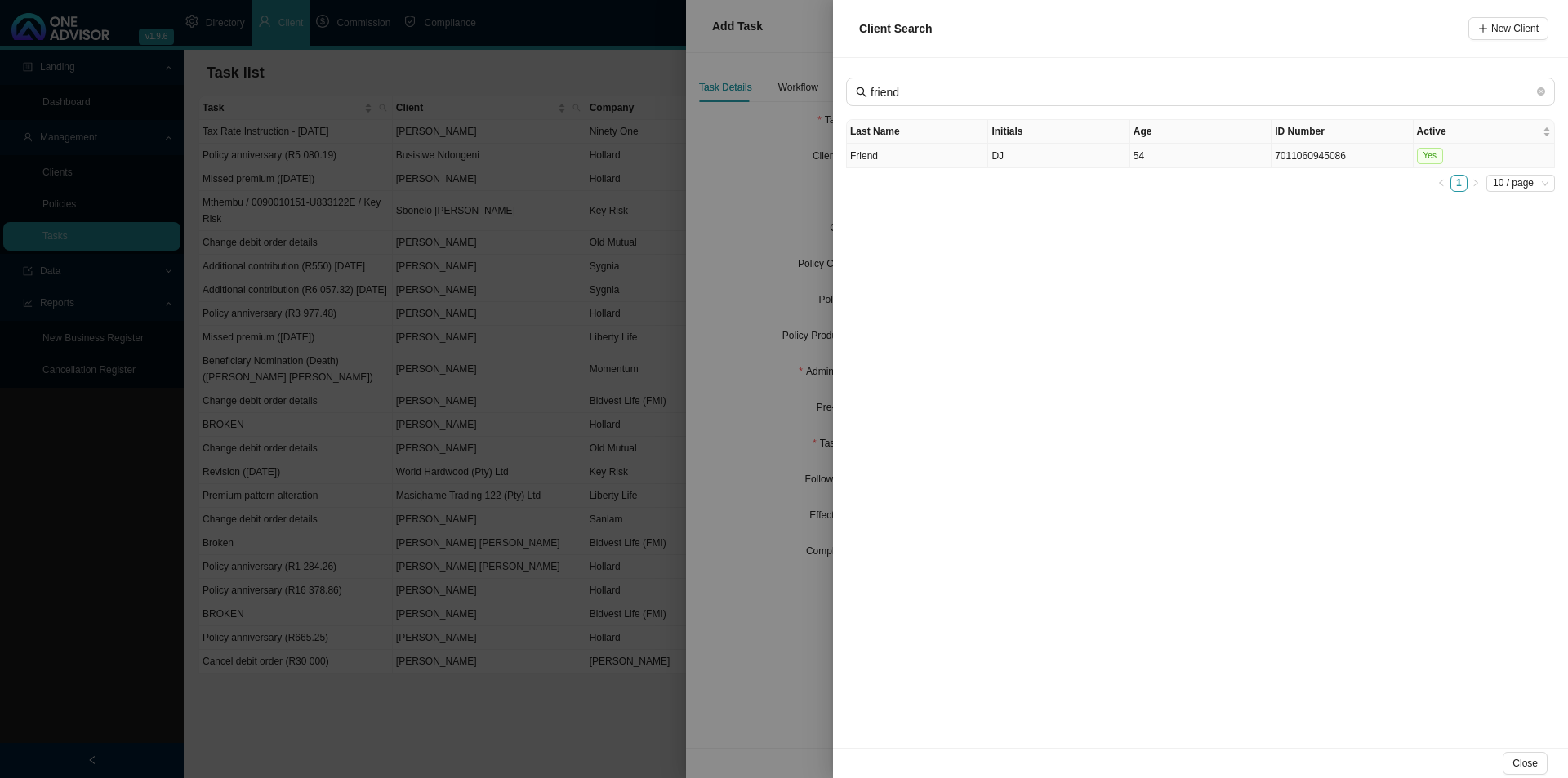
click at [1007, 159] on td "DJ" at bounding box center [1058, 156] width 141 height 25
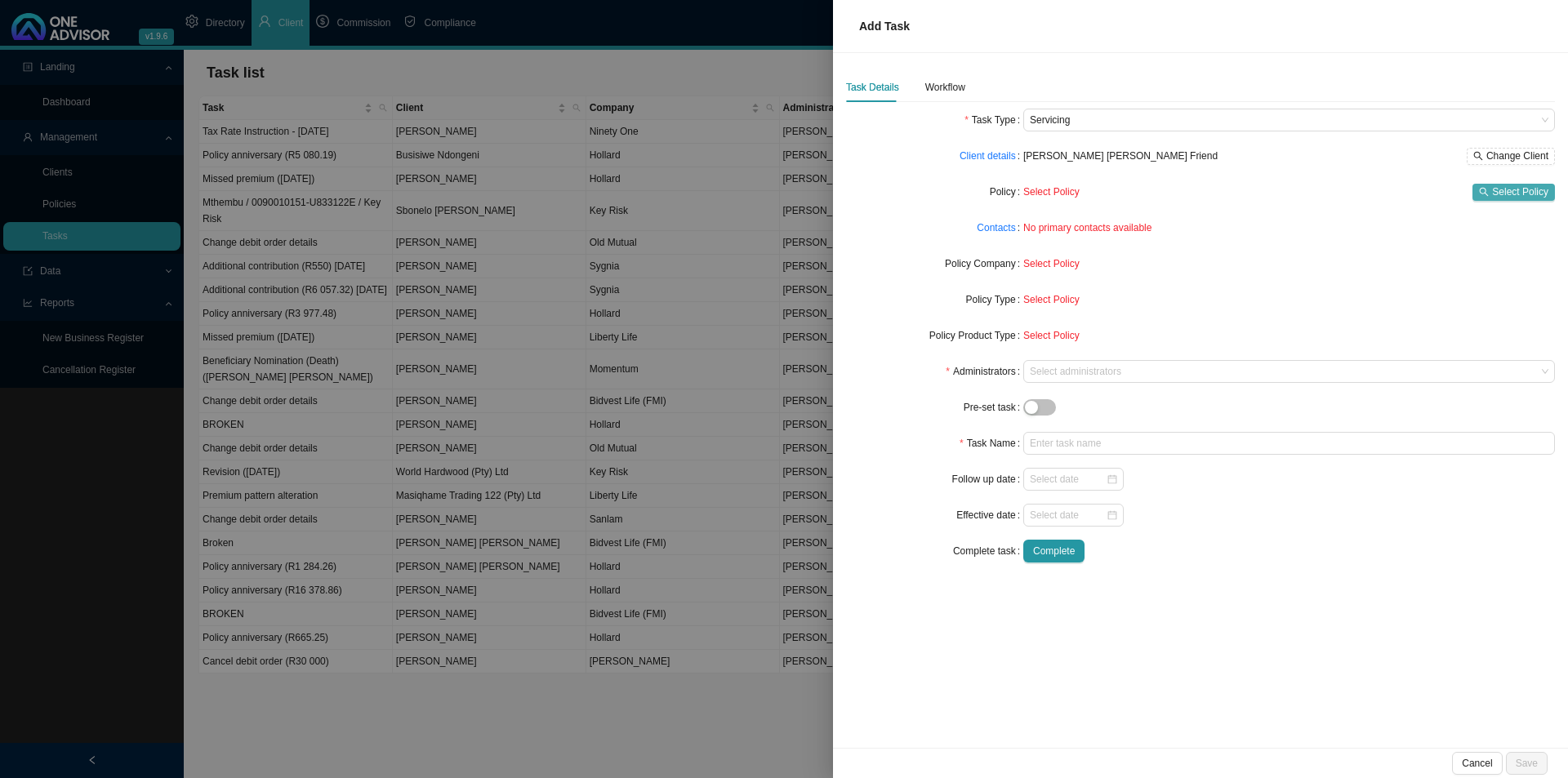
click at [1492, 191] on button "Select Policy" at bounding box center [1513, 192] width 82 height 17
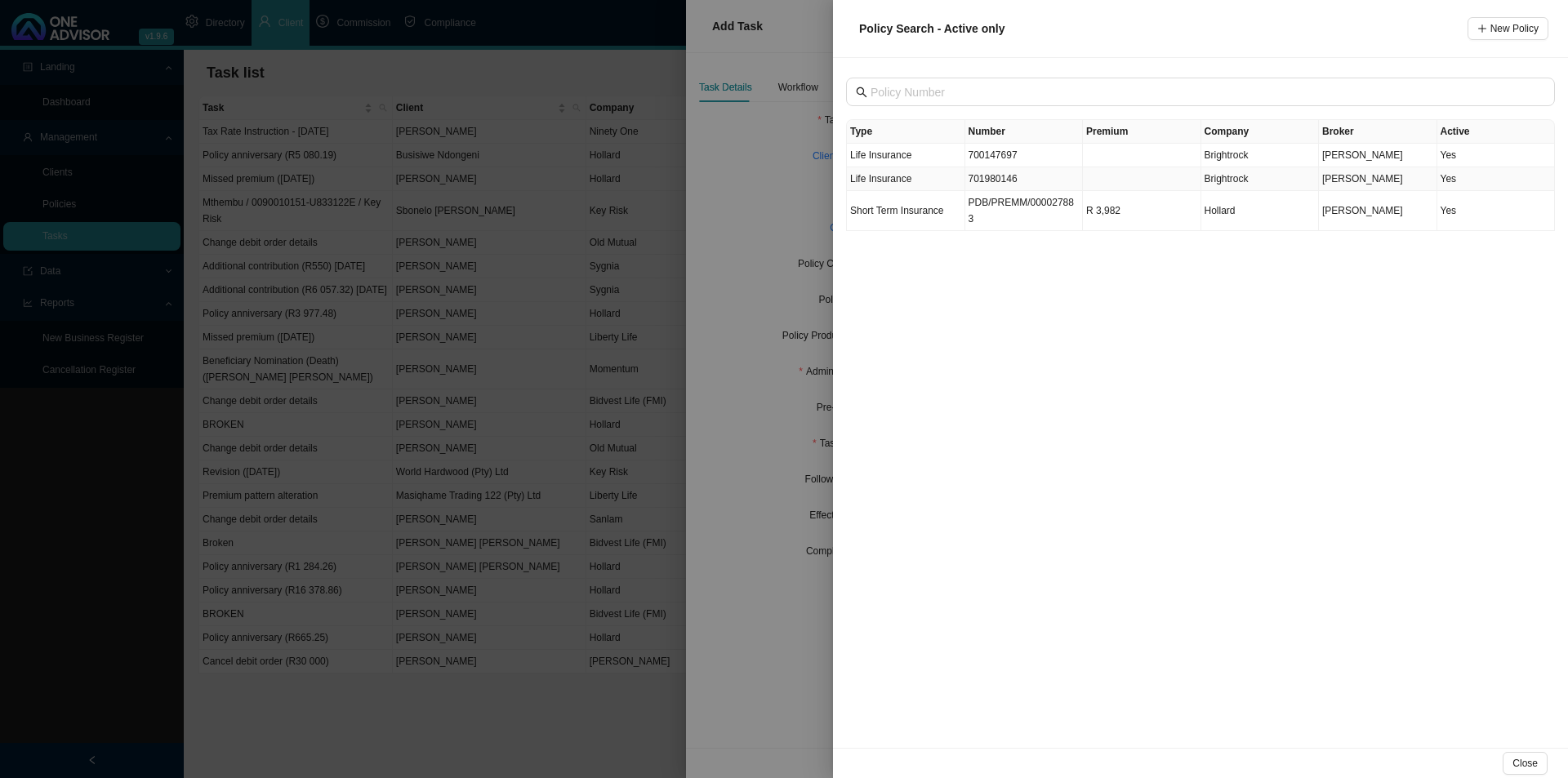
click at [1022, 176] on td "701980146" at bounding box center [1023, 179] width 118 height 24
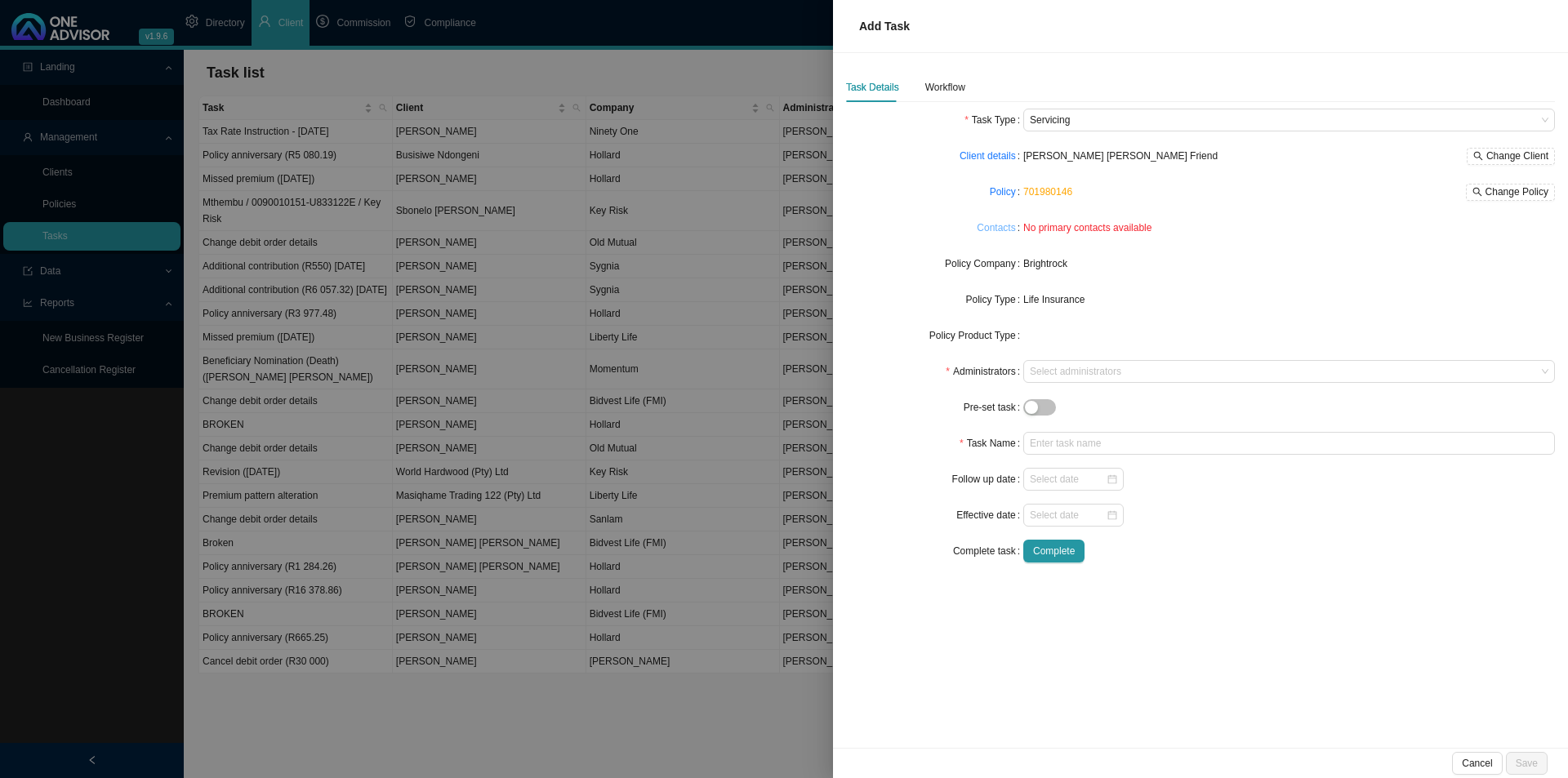
click at [1006, 230] on link "Contacts" at bounding box center [996, 228] width 39 height 16
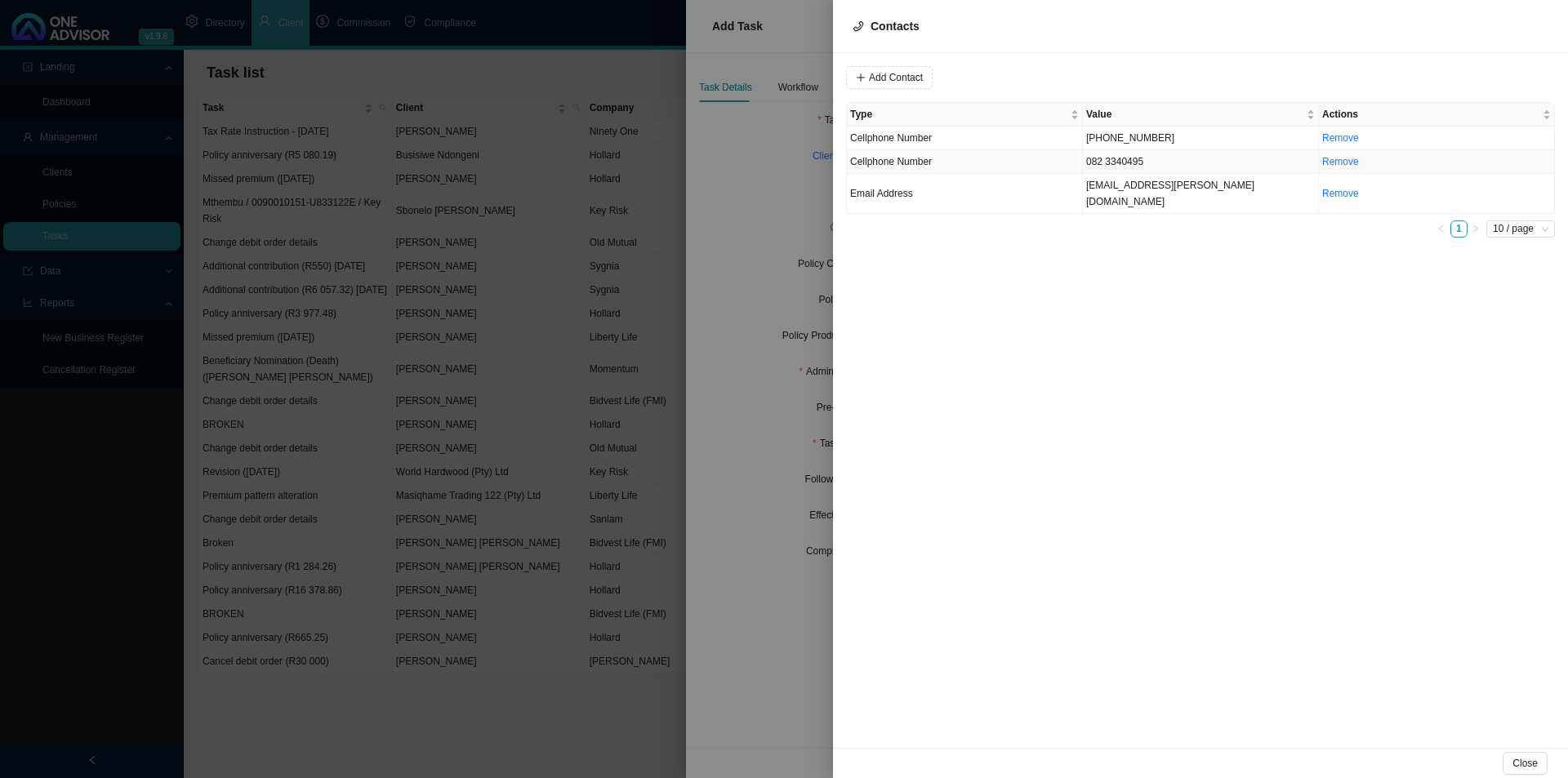
click at [1133, 162] on td "082 3340495" at bounding box center [1201, 162] width 236 height 24
click at [1114, 76] on span "Cellphone Number" at bounding box center [1111, 77] width 109 height 21
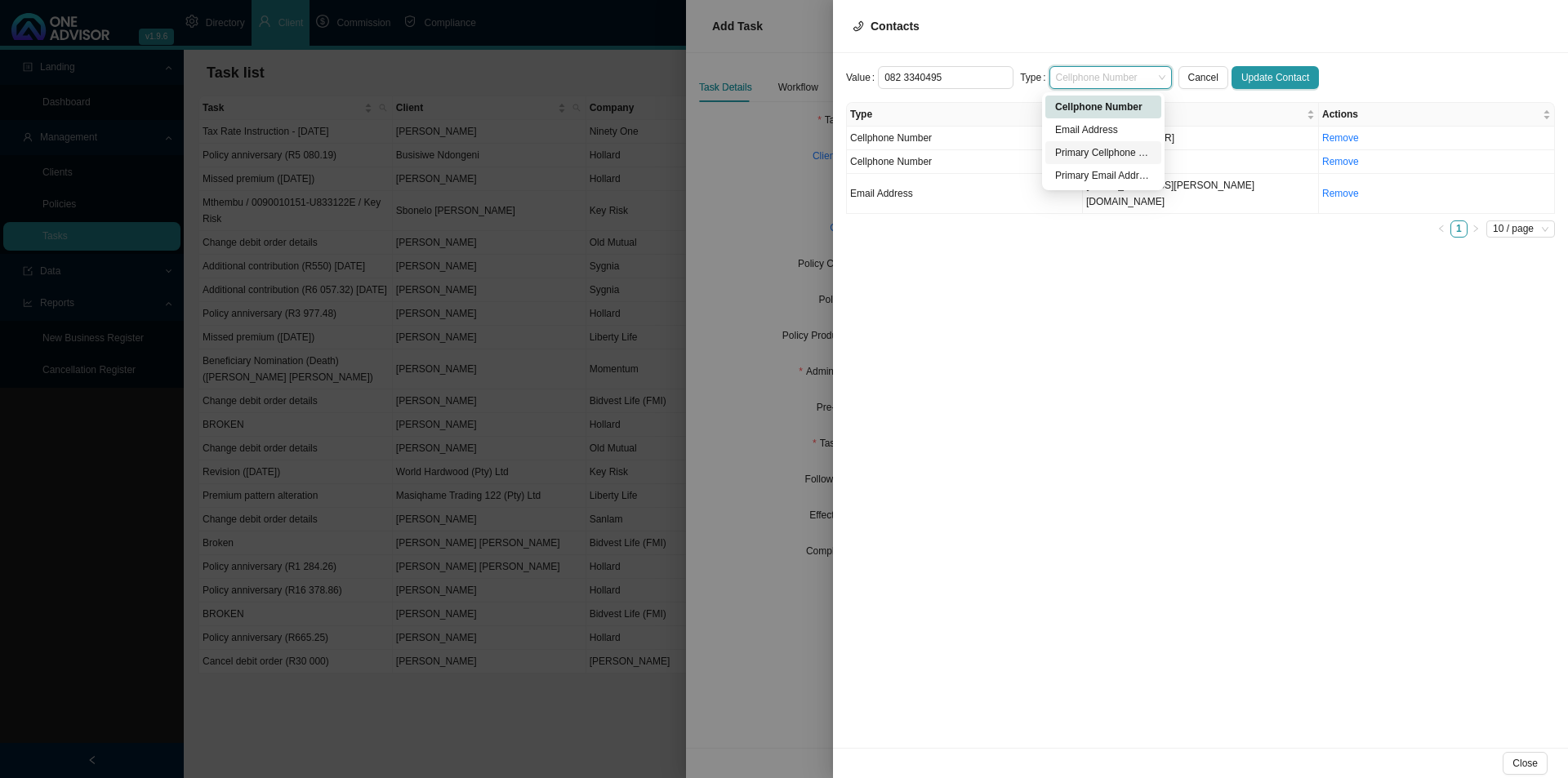
click at [1099, 147] on div "Primary Cellphone Number" at bounding box center [1103, 152] width 96 height 16
click at [1263, 78] on span "Update Contact" at bounding box center [1275, 78] width 68 height 16
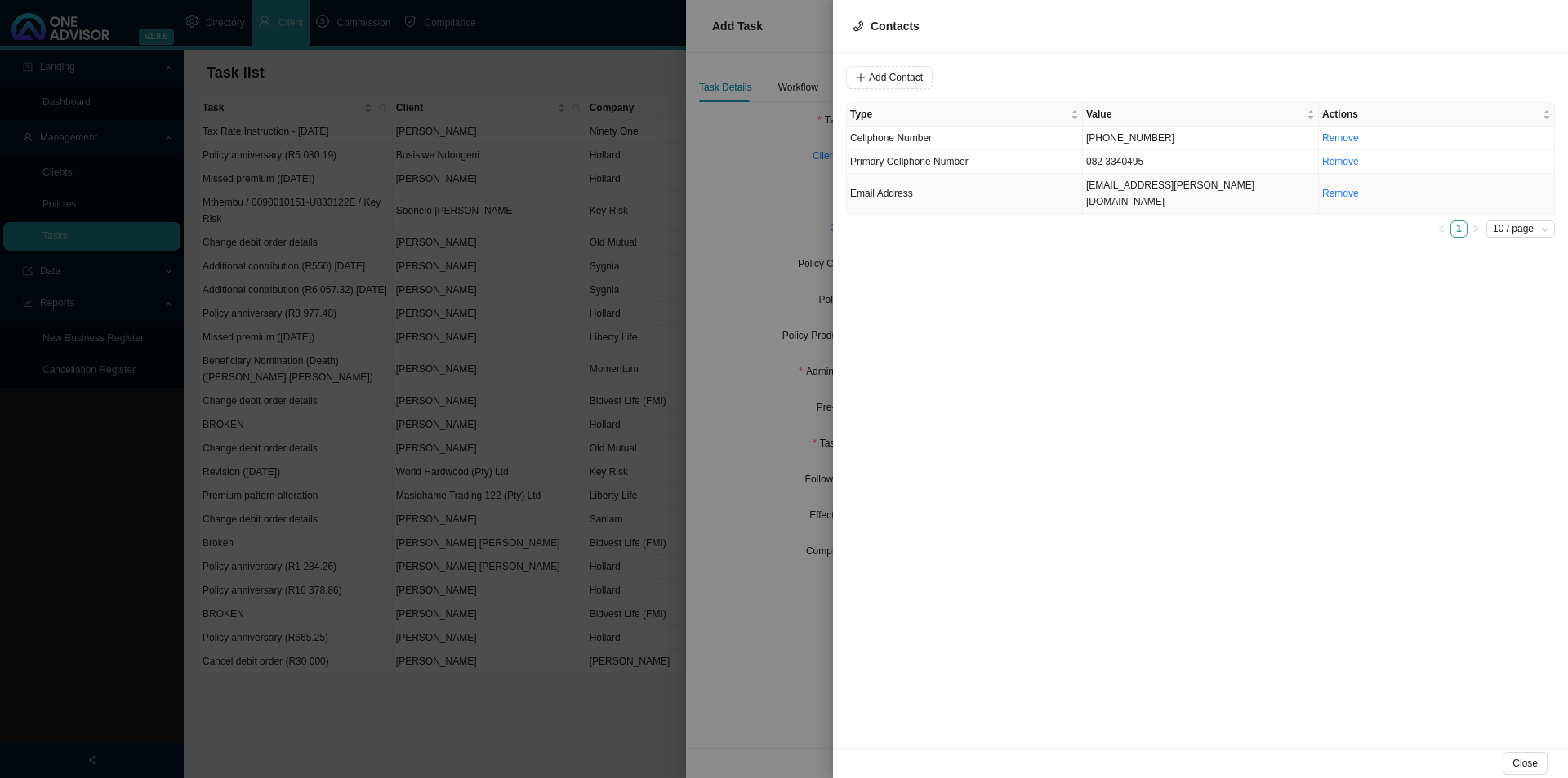
click at [1125, 185] on td "[EMAIL_ADDRESS][PERSON_NAME][DOMAIN_NAME]" at bounding box center [1201, 194] width 236 height 40
click at [1096, 72] on span "Email Address" at bounding box center [1111, 77] width 109 height 21
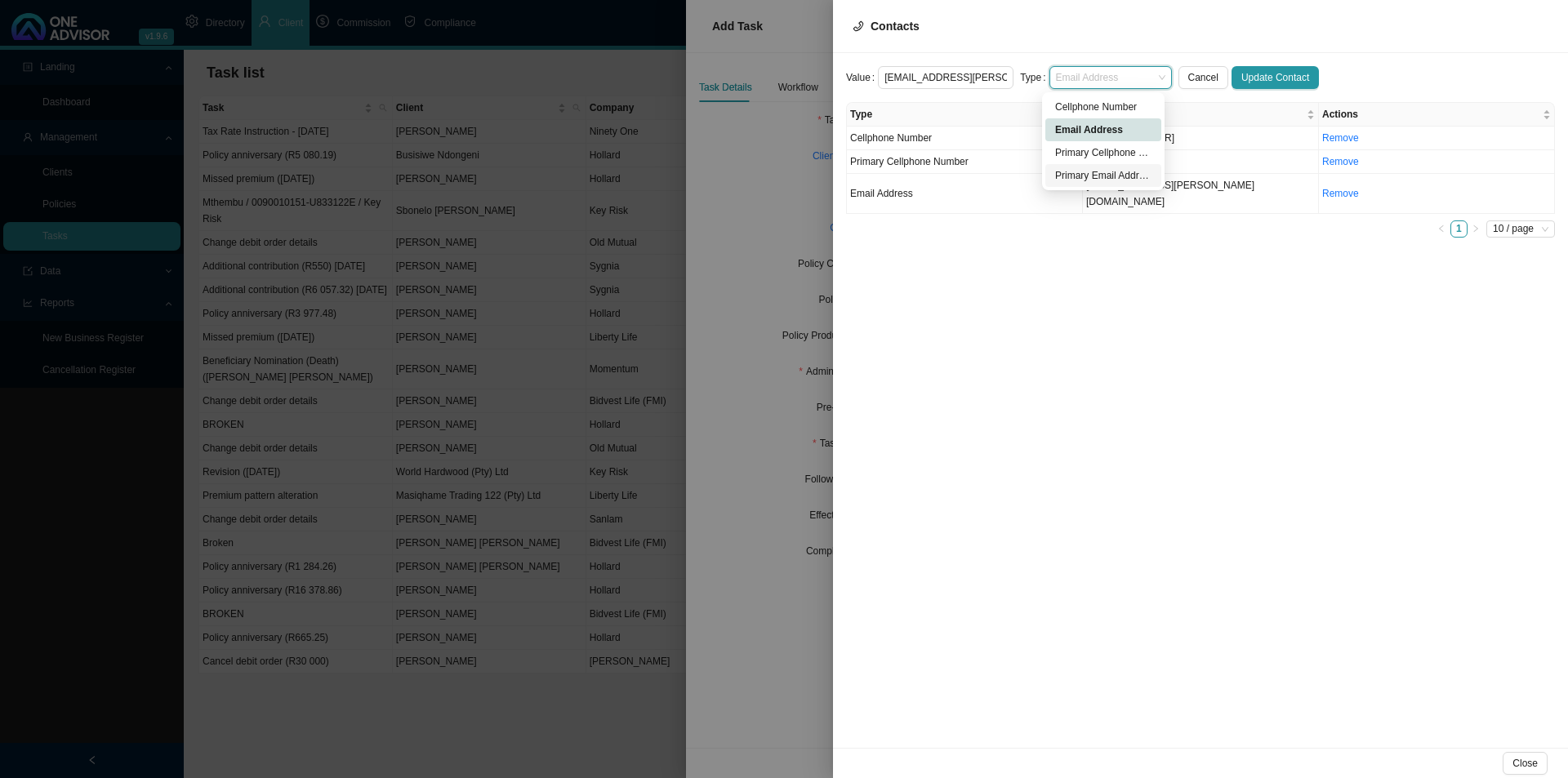
click at [1079, 176] on div "Primary Email Address" at bounding box center [1103, 175] width 96 height 16
click at [1249, 78] on span "Update Contact" at bounding box center [1275, 78] width 68 height 16
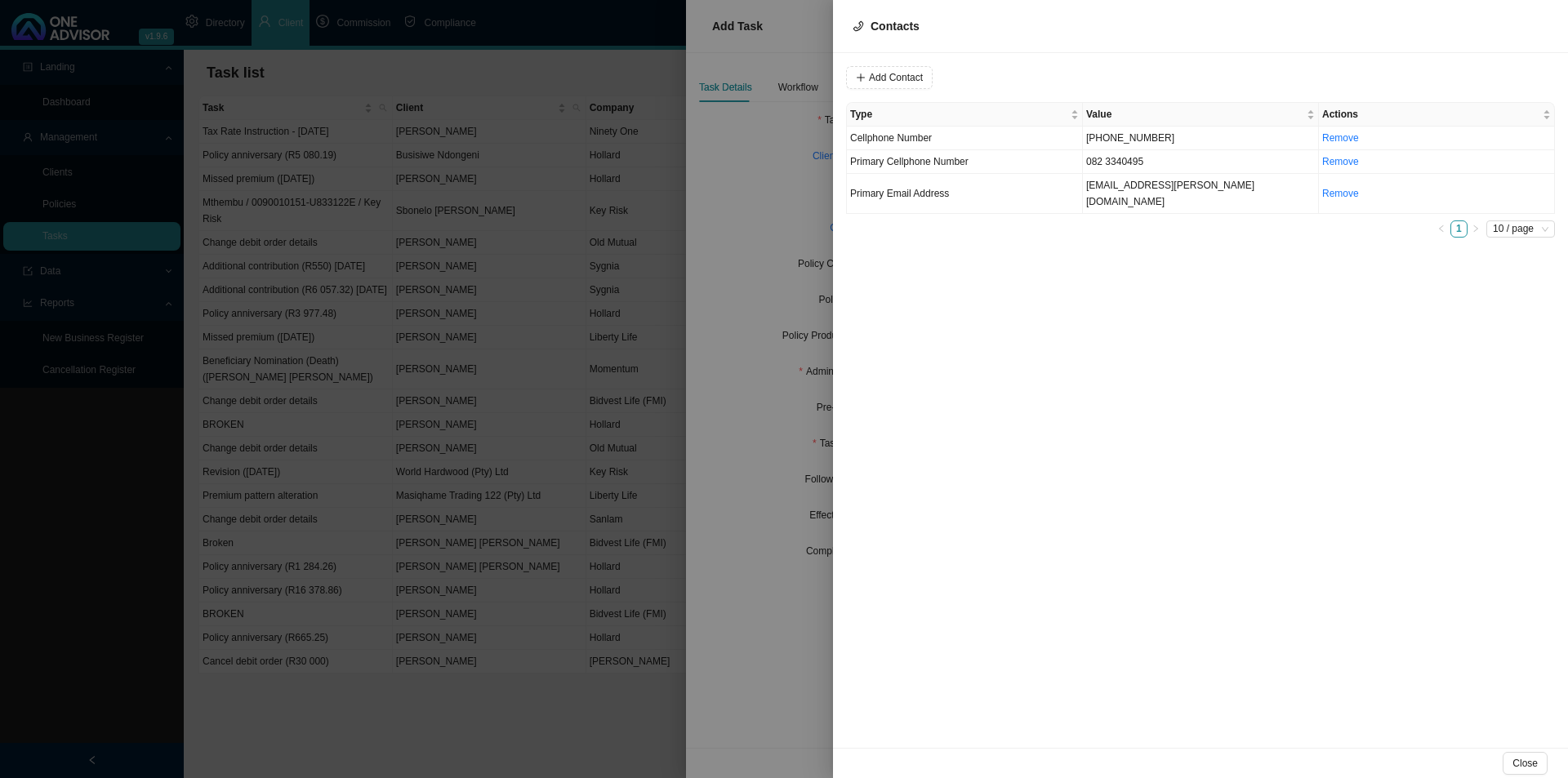
drag, startPoint x: 1533, startPoint y: 764, endPoint x: 1520, endPoint y: 764, distance: 13.0
click at [1522, 764] on span "Close" at bounding box center [1524, 763] width 25 height 16
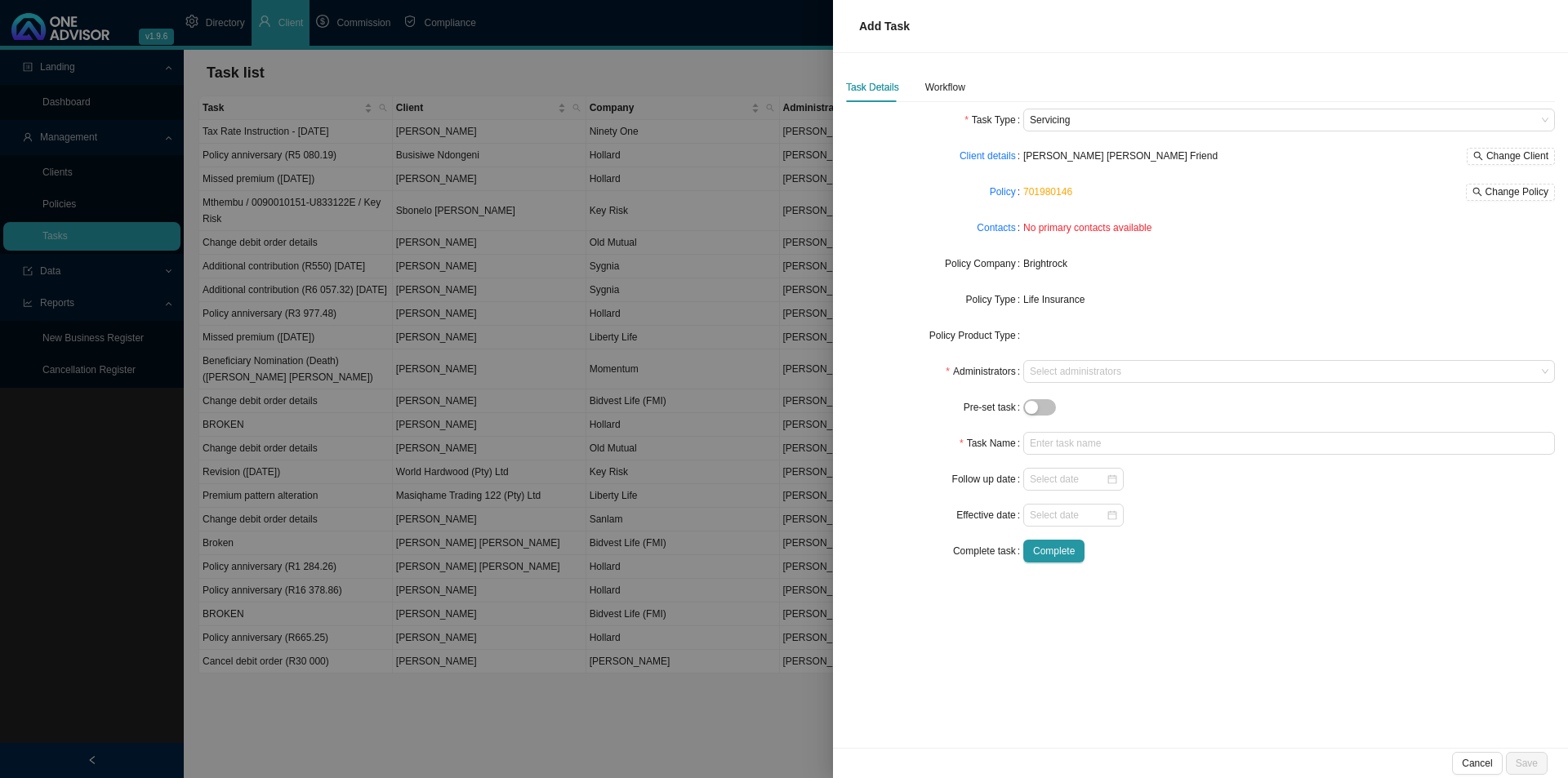
click at [1056, 356] on form "Task Type Servicing Client details [PERSON_NAME] [PERSON_NAME] Friend Change Cl…" at bounding box center [1199, 335] width 708 height 454
click at [1053, 372] on div at bounding box center [1281, 372] width 510 height 12
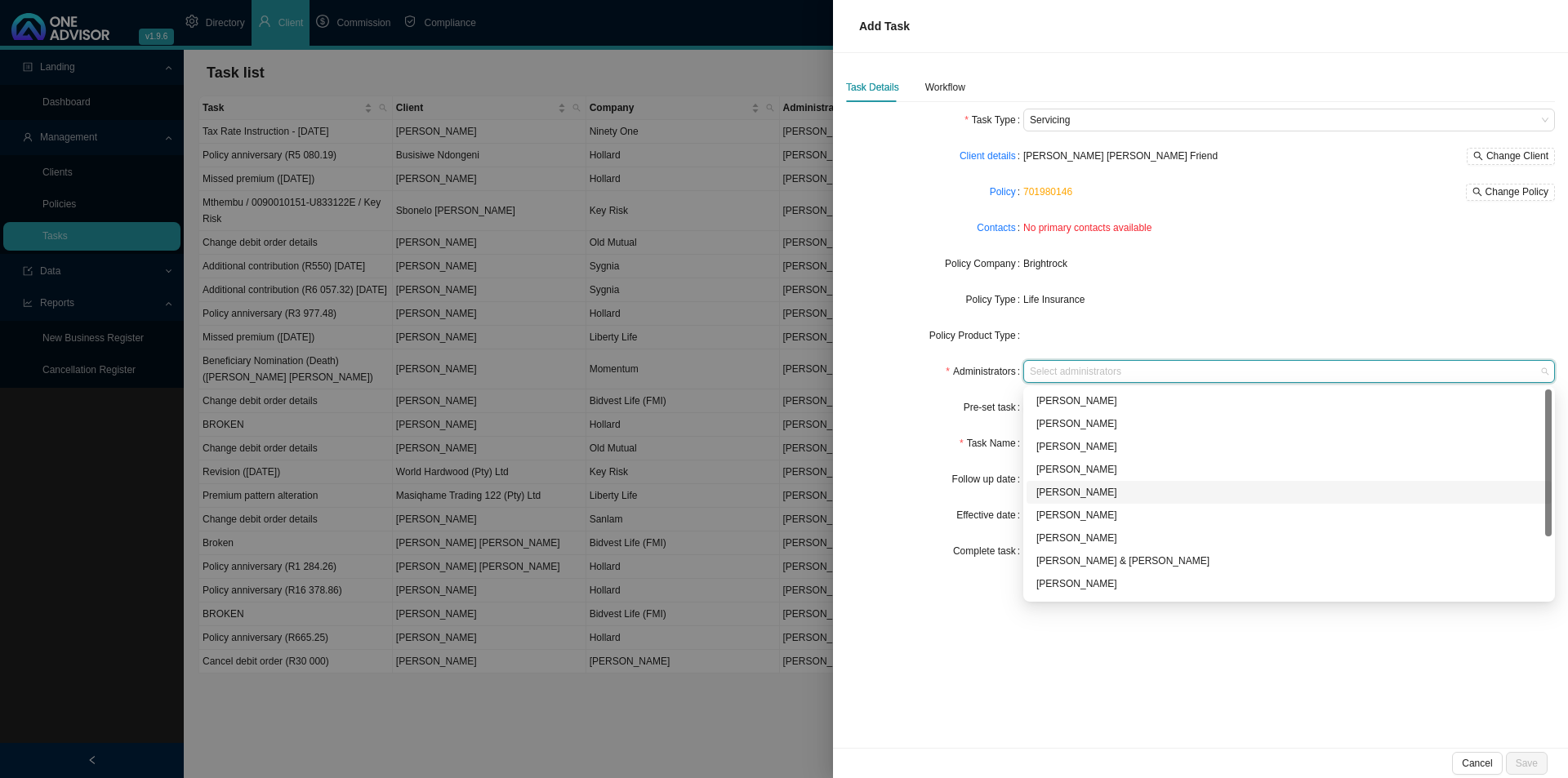
click at [1064, 488] on div "[PERSON_NAME]" at bounding box center [1289, 492] width 506 height 16
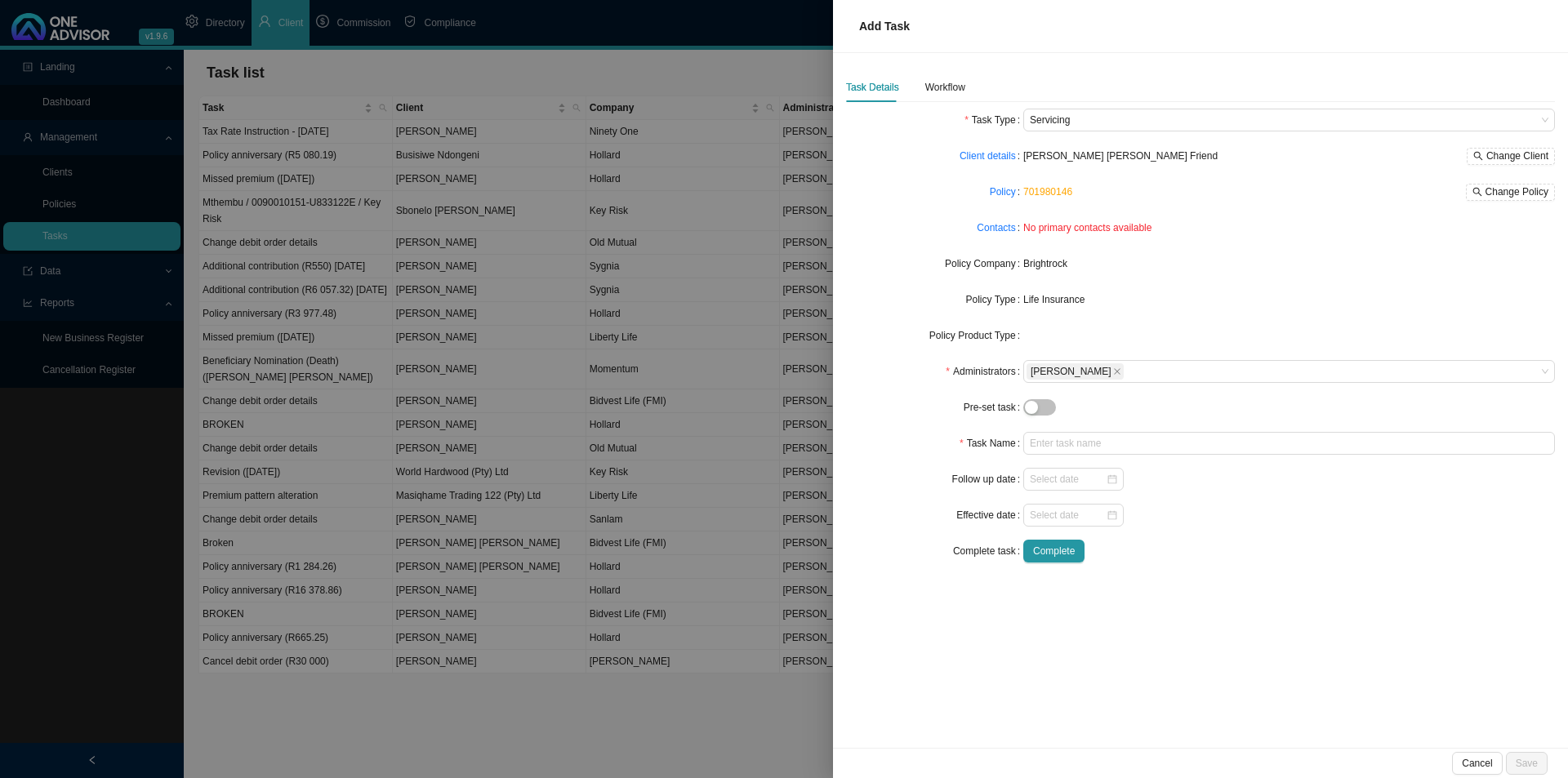
click at [917, 424] on form "Task Type Servicing Client details [PERSON_NAME] [PERSON_NAME] Friend Change Cl…" at bounding box center [1199, 335] width 708 height 454
click at [1061, 444] on input "text" at bounding box center [1289, 443] width 532 height 23
click at [1172, 434] on input "Policy anniversary (R948.23" at bounding box center [1289, 443] width 532 height 23
type input "Policy anniversary (R948.23)"
click at [1057, 484] on input at bounding box center [1067, 479] width 76 height 16
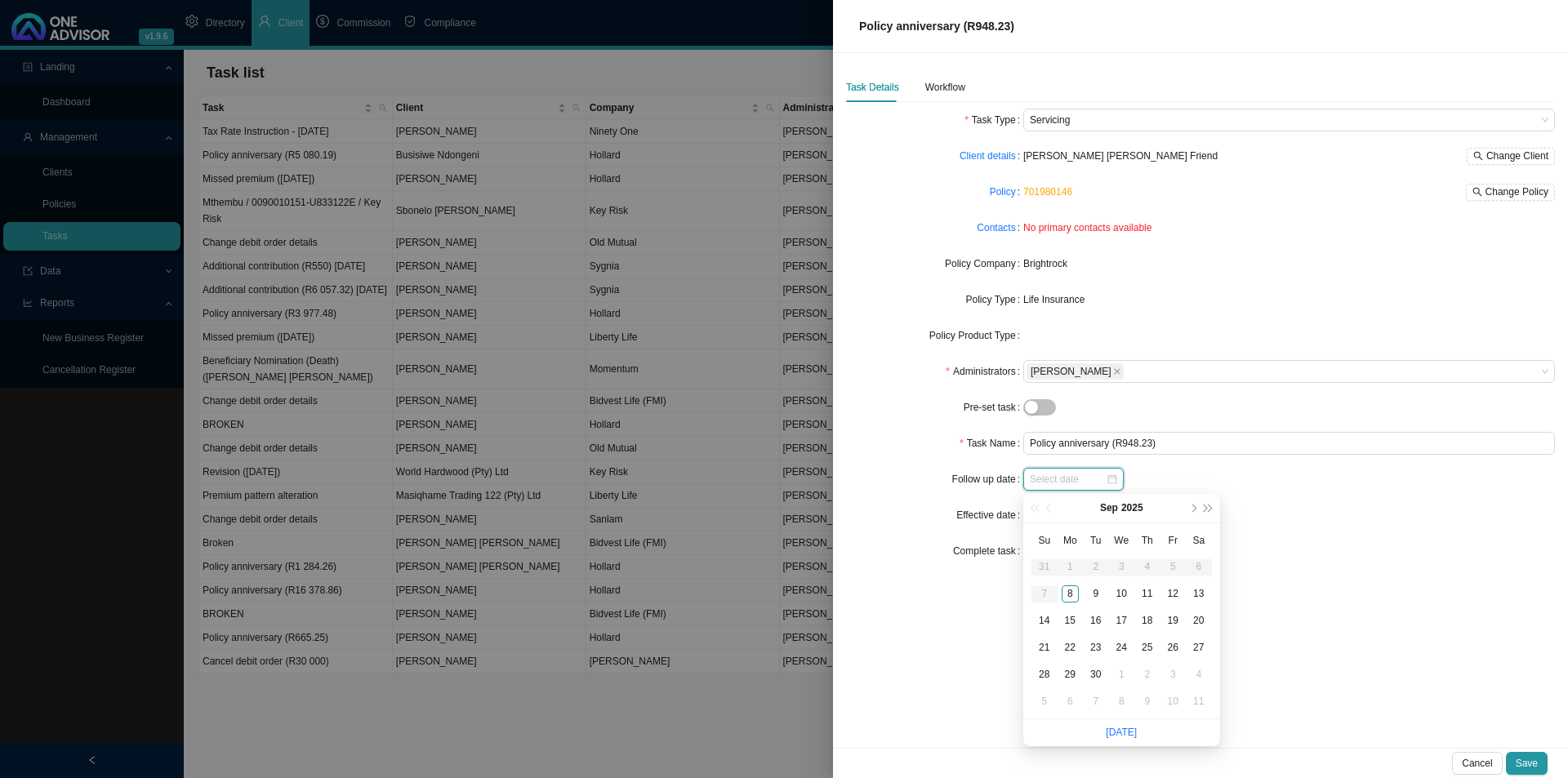
click at [1057, 484] on input at bounding box center [1067, 479] width 76 height 16
click at [1320, 488] on div at bounding box center [1289, 479] width 532 height 23
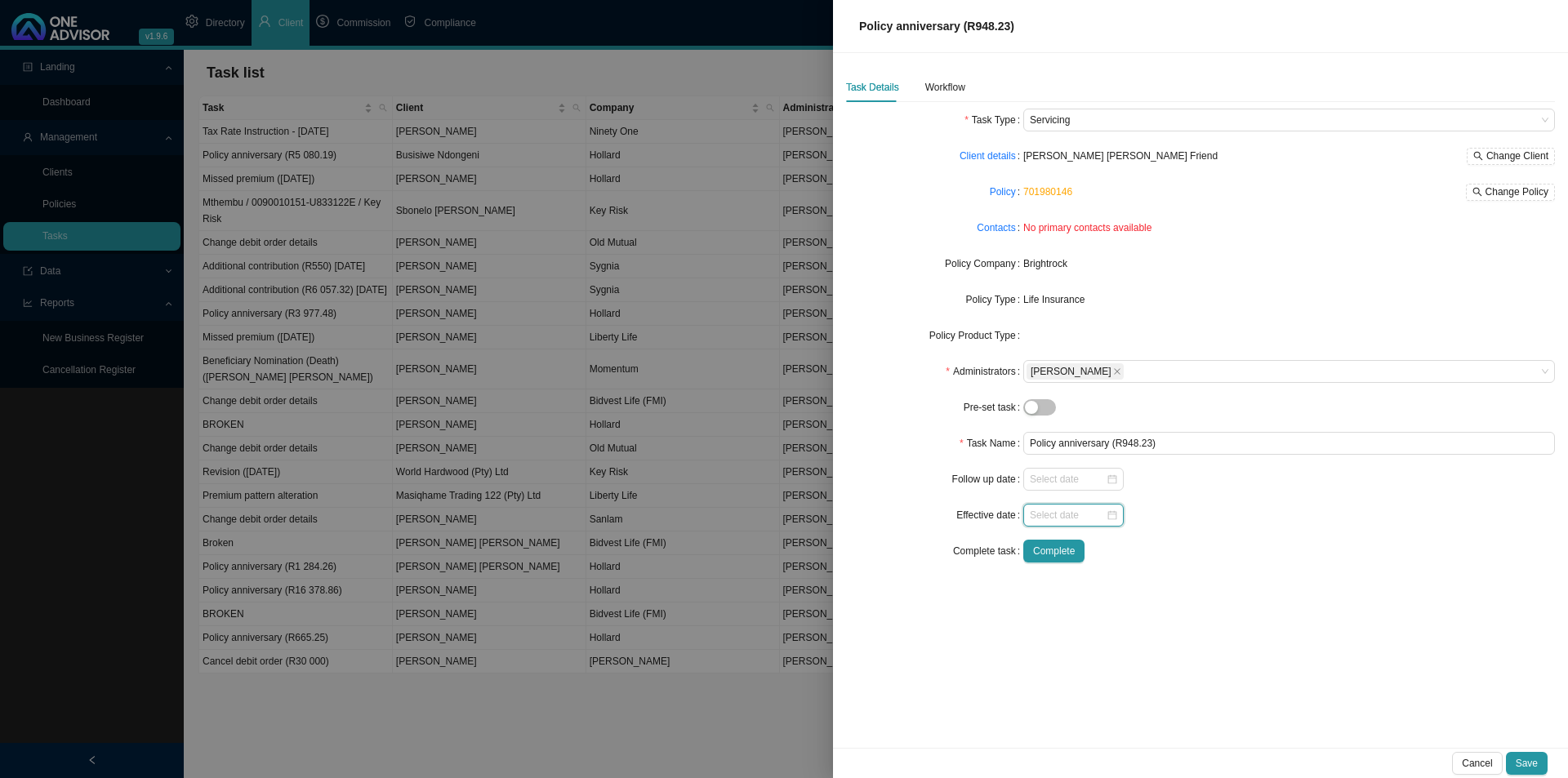
click at [1057, 512] on input at bounding box center [1067, 515] width 76 height 16
type input "[DATE]"
click at [1193, 260] on span "next-year" at bounding box center [1193, 262] width 8 height 8
type input "[DATE]"
click at [1199, 427] on div "1" at bounding box center [1197, 427] width 17 height 17
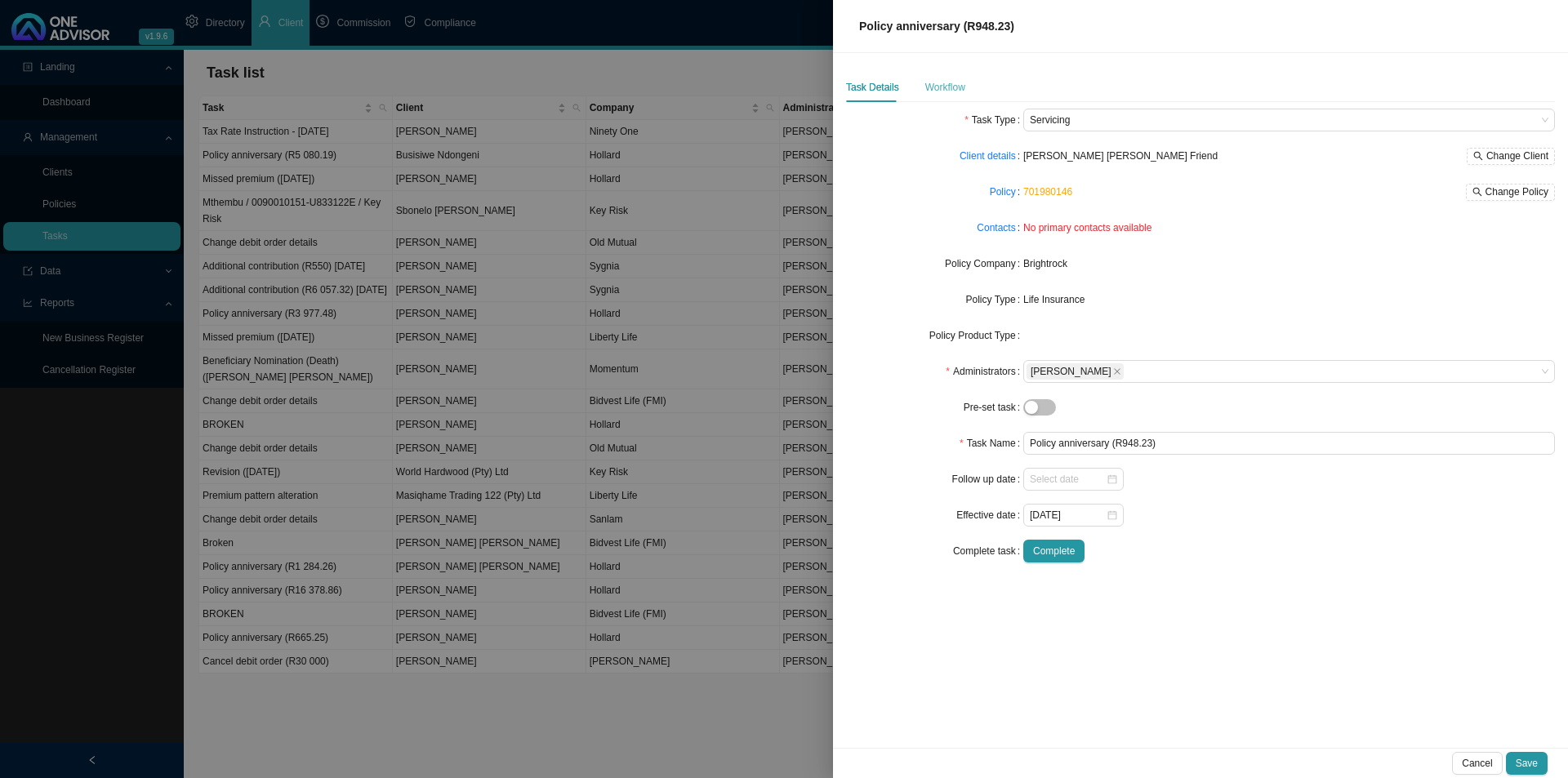
click at [939, 77] on div "Workflow" at bounding box center [945, 87] width 40 height 30
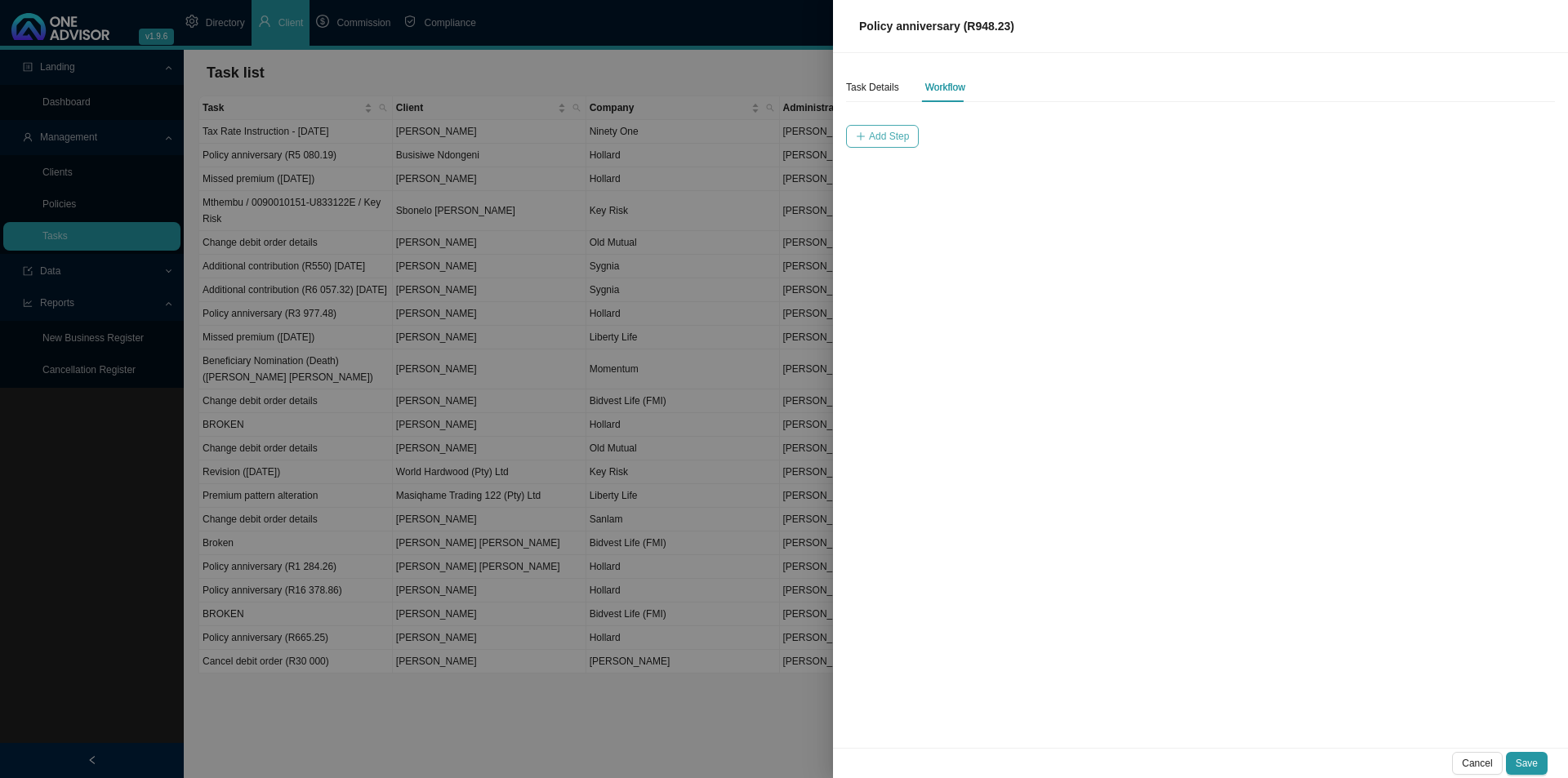
click at [873, 130] on span "Add Step" at bounding box center [888, 136] width 40 height 16
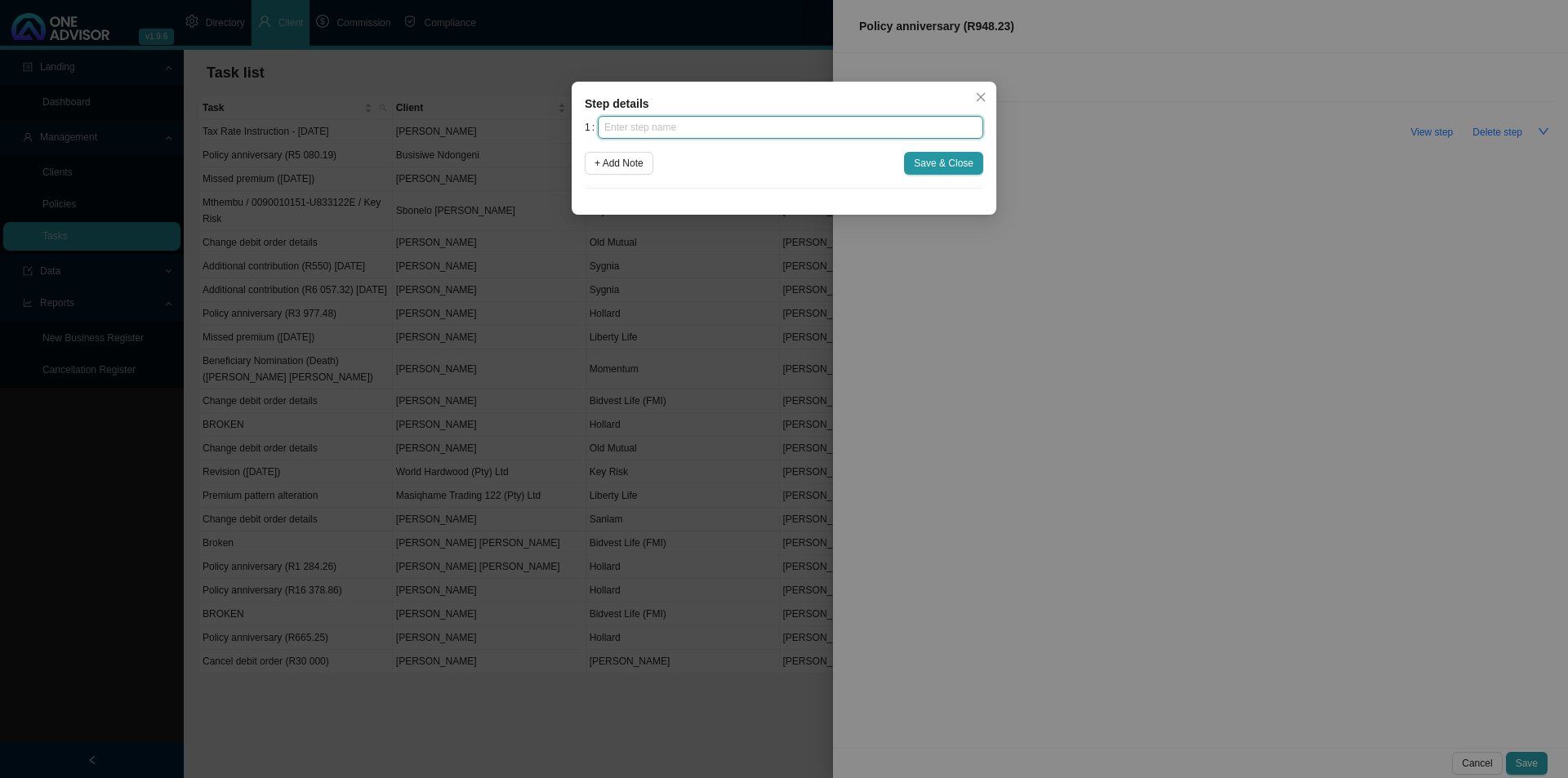
click at [804, 118] on input "text" at bounding box center [791, 127] width 386 height 23
type input "Insurer notification"
click at [949, 164] on span "Save & Close" at bounding box center [944, 163] width 60 height 16
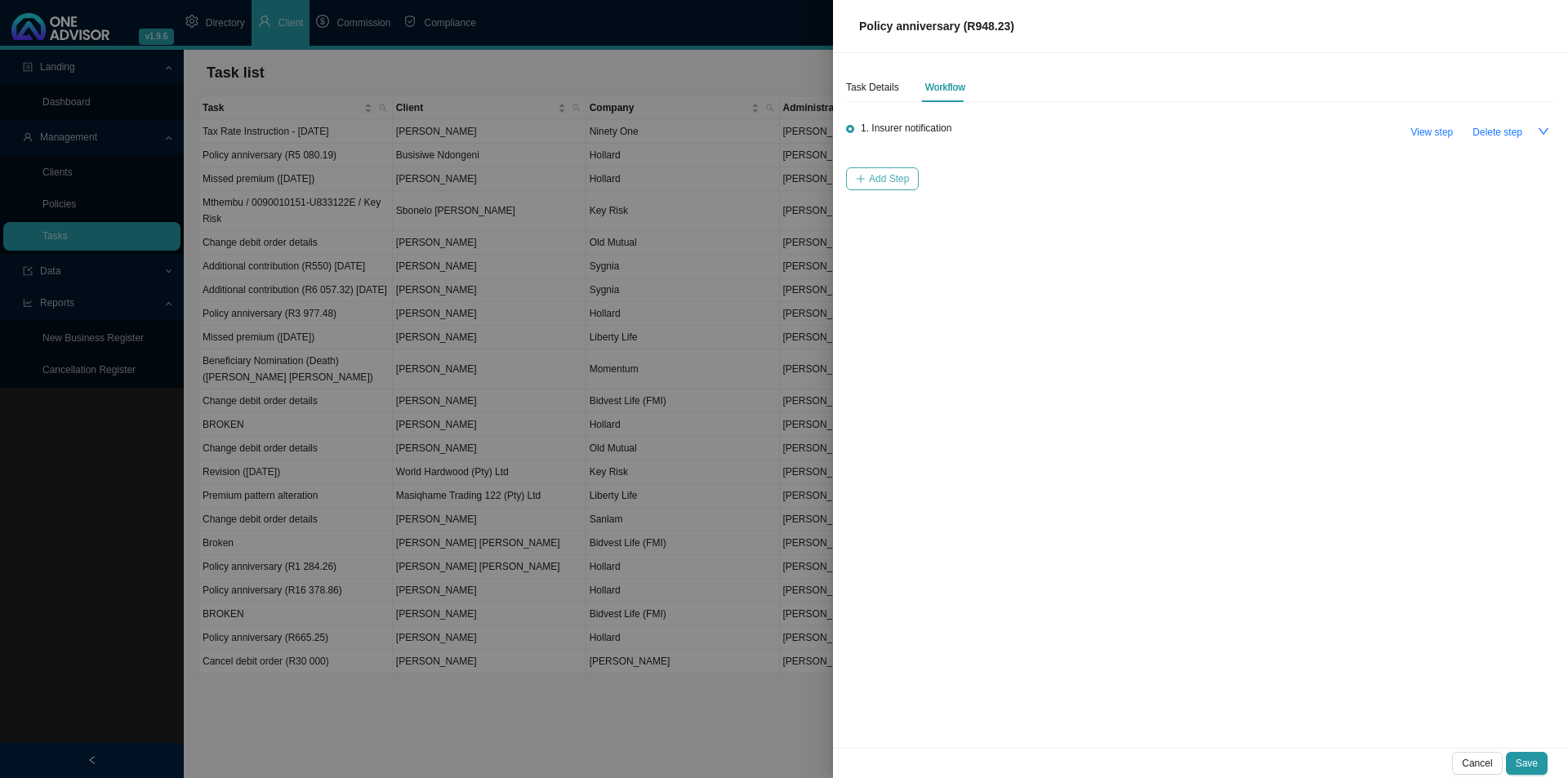
click at [914, 175] on button "Add Step" at bounding box center [881, 178] width 73 height 23
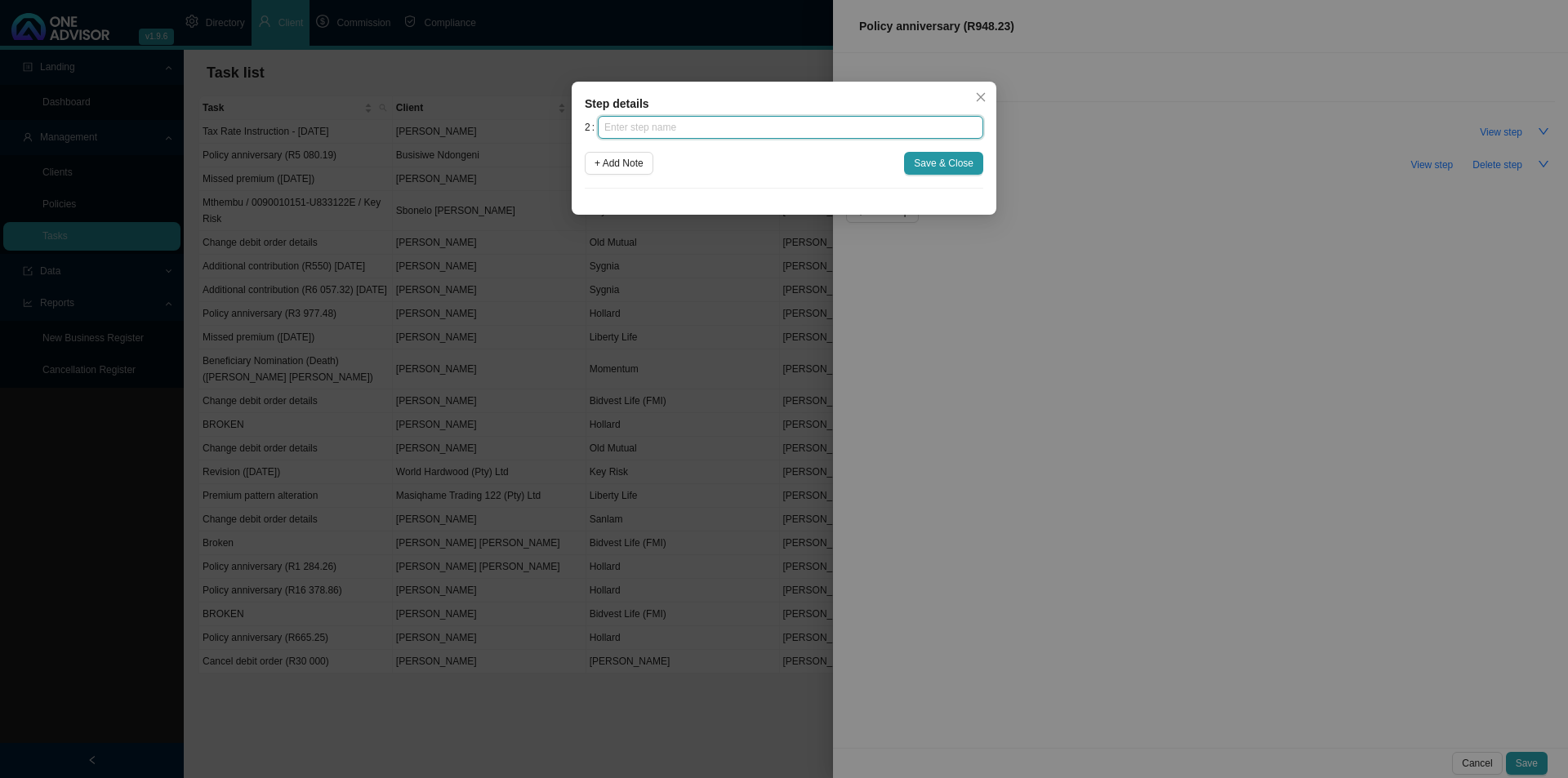
click at [717, 131] on input "text" at bounding box center [791, 127] width 386 height 23
type input "Confirmation of works done"
click at [972, 166] on span "Save & Close" at bounding box center [944, 163] width 60 height 16
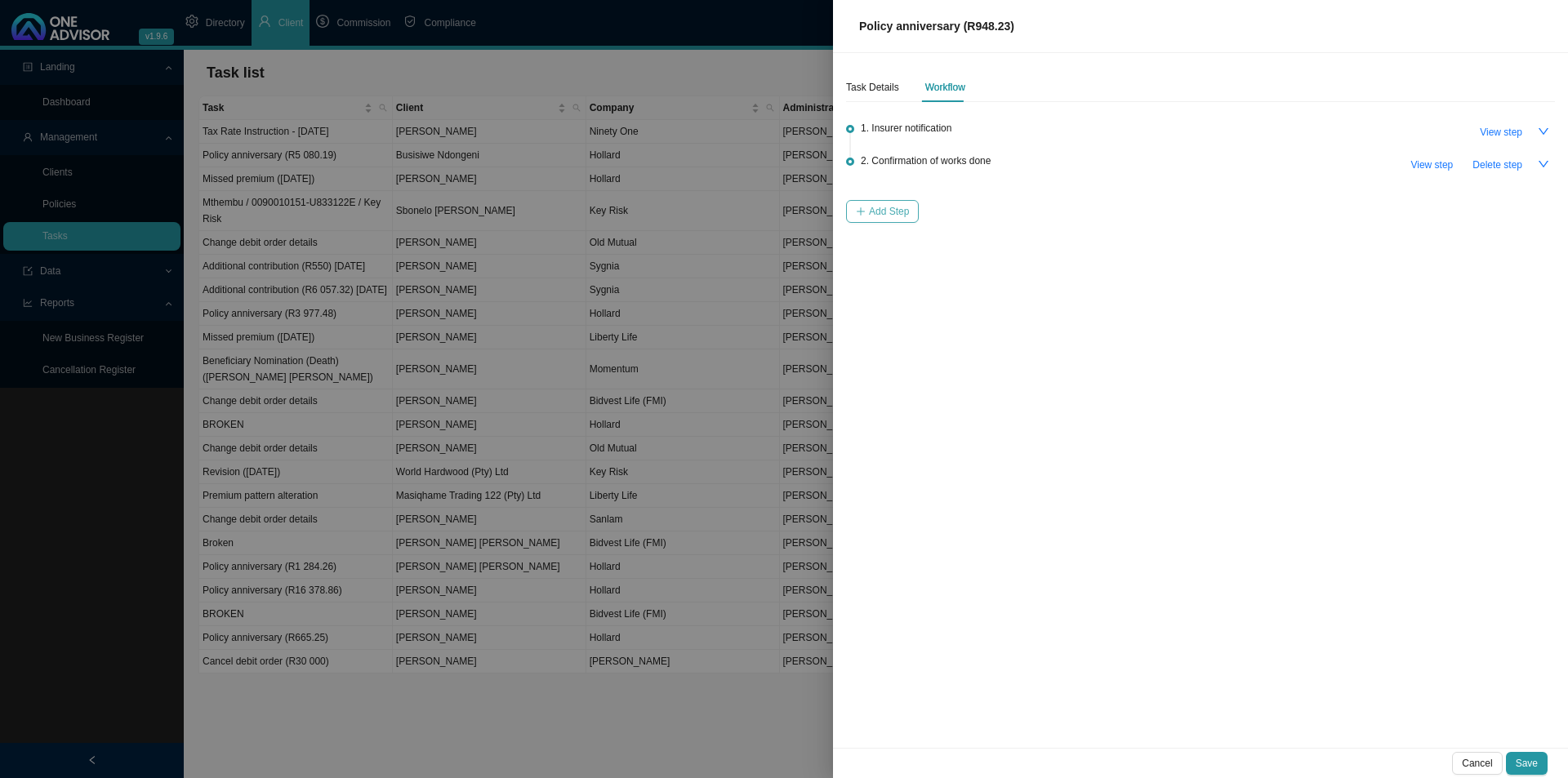
click at [882, 217] on span "Add Step" at bounding box center [888, 212] width 40 height 16
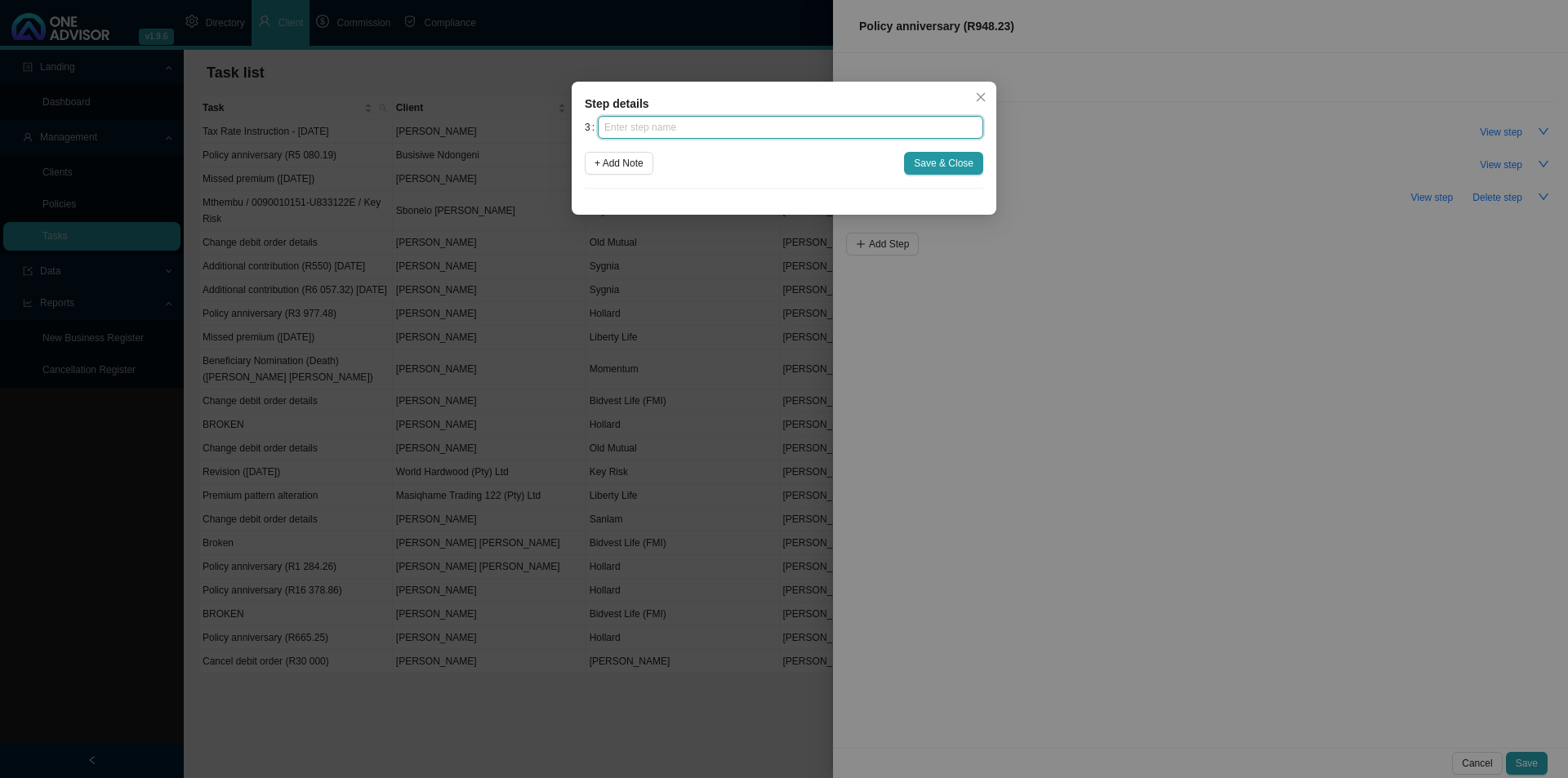
click at [816, 124] on input "text" at bounding box center [791, 127] width 386 height 23
type input "Update policy schedule"
click at [938, 157] on span "Save & Close" at bounding box center [944, 163] width 60 height 16
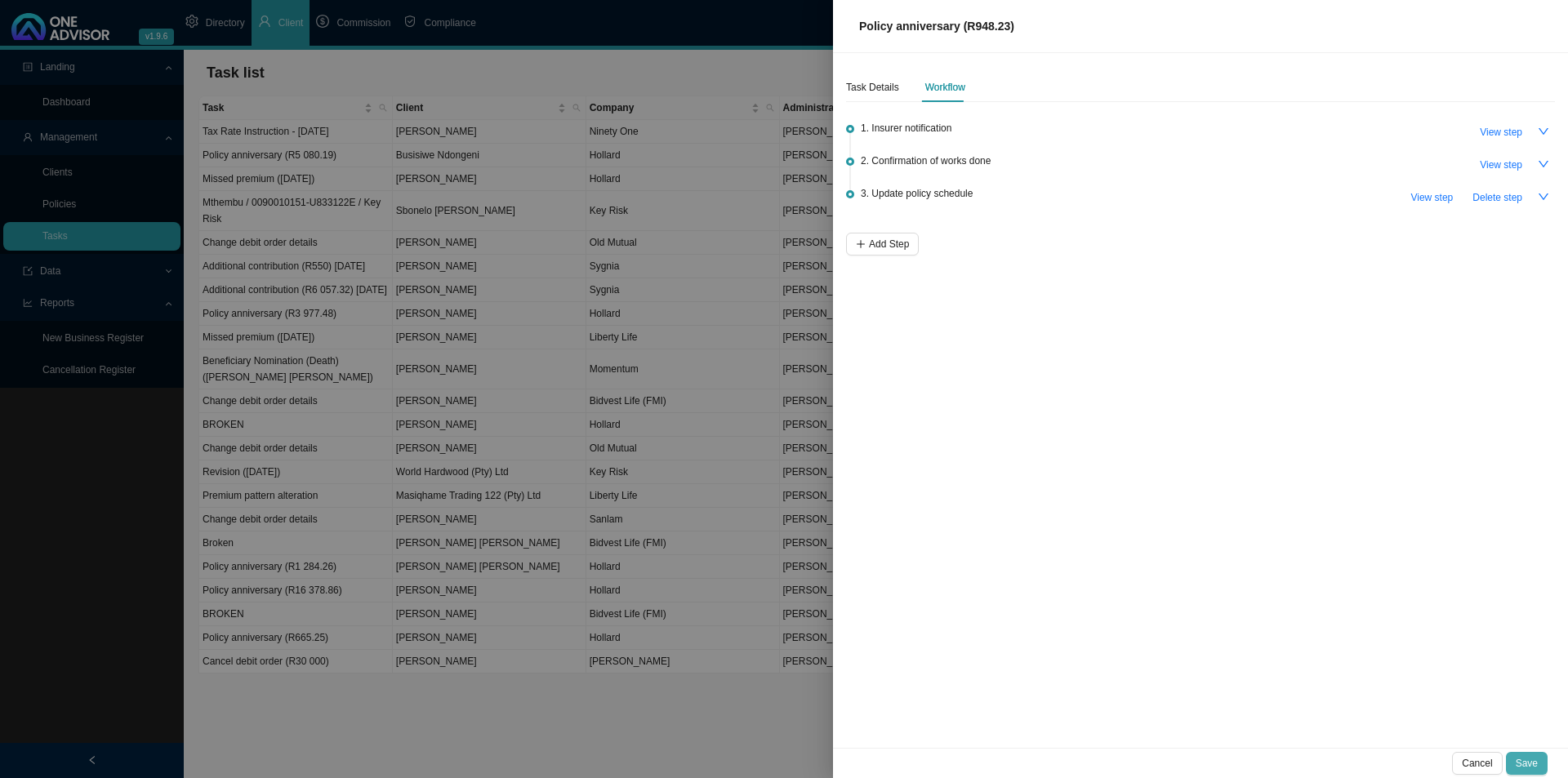
click at [1525, 759] on span "Save" at bounding box center [1526, 763] width 22 height 16
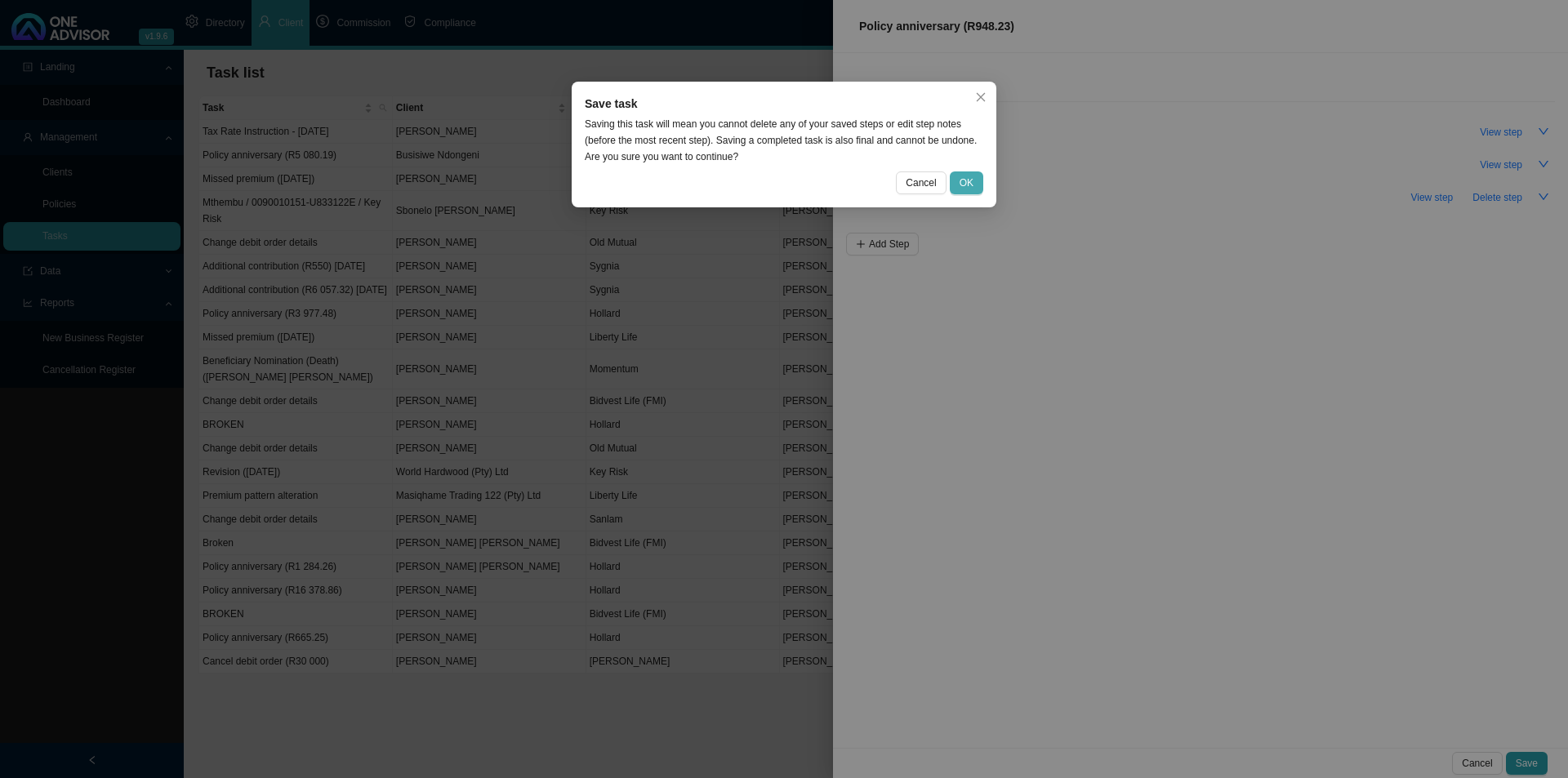
click at [961, 174] on button "OK" at bounding box center [967, 183] width 34 height 23
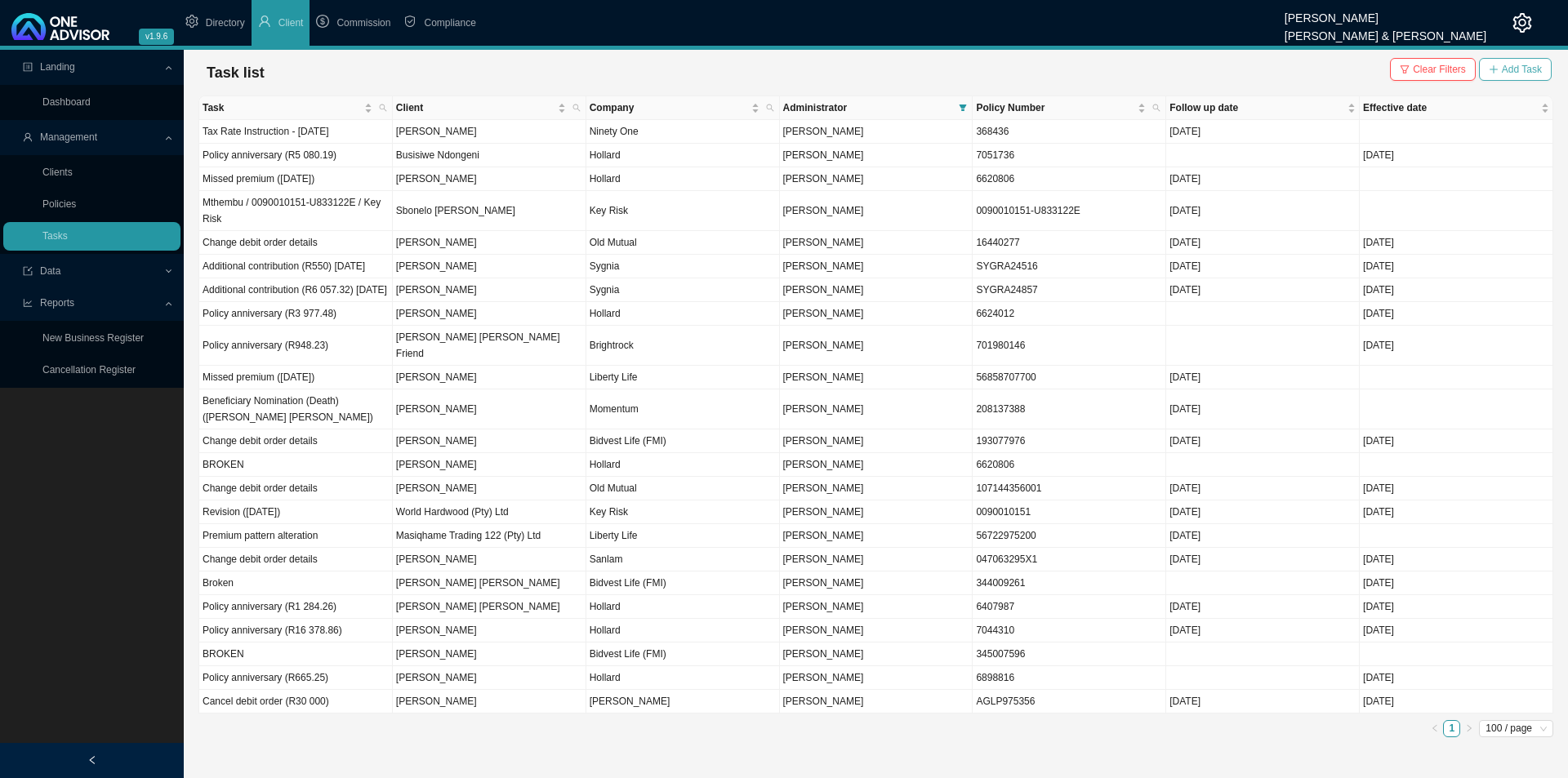
click at [1493, 67] on icon "plus" at bounding box center [1493, 70] width 10 height 10
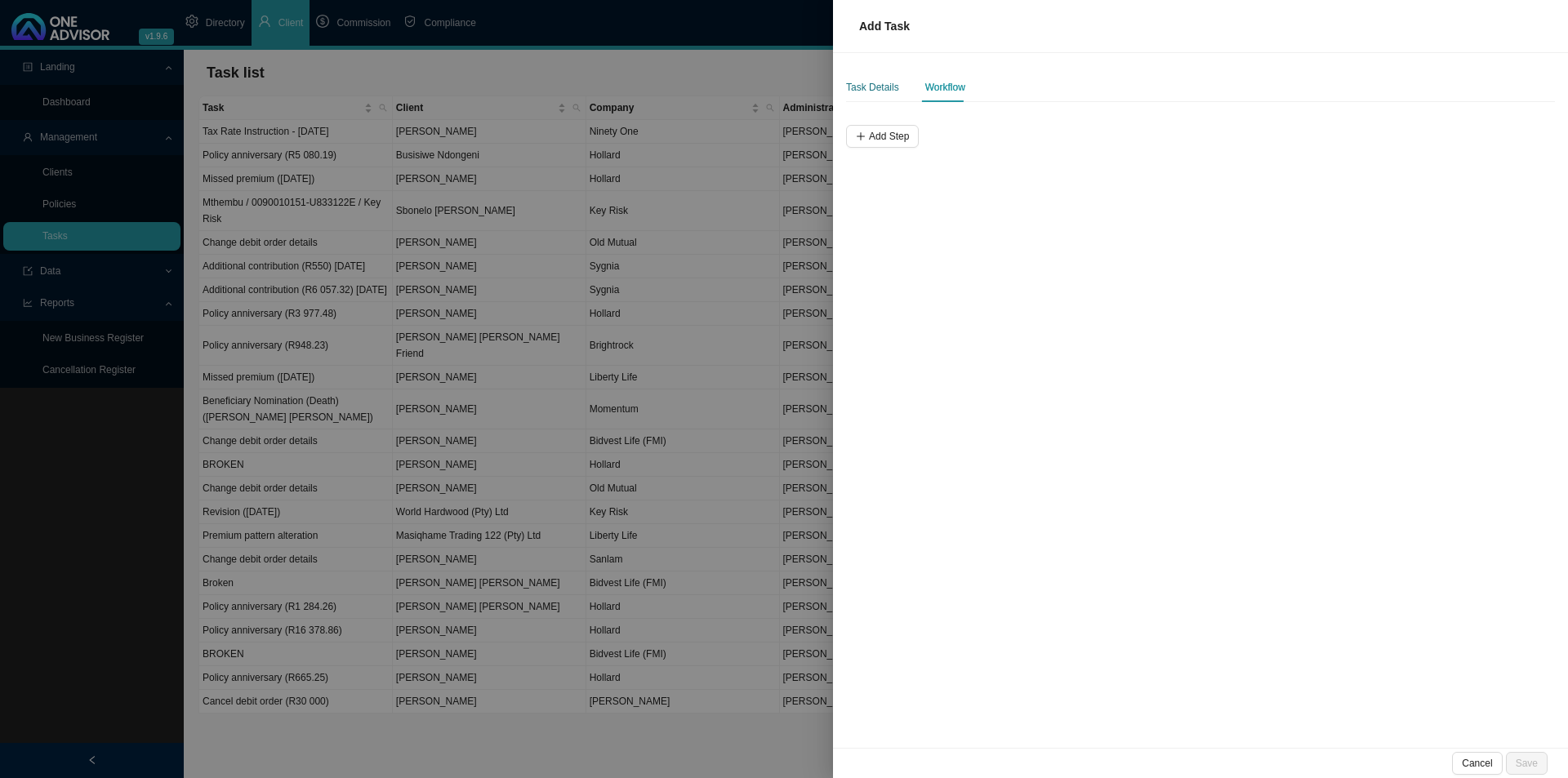
click at [871, 92] on div "Task Details" at bounding box center [871, 87] width 53 height 16
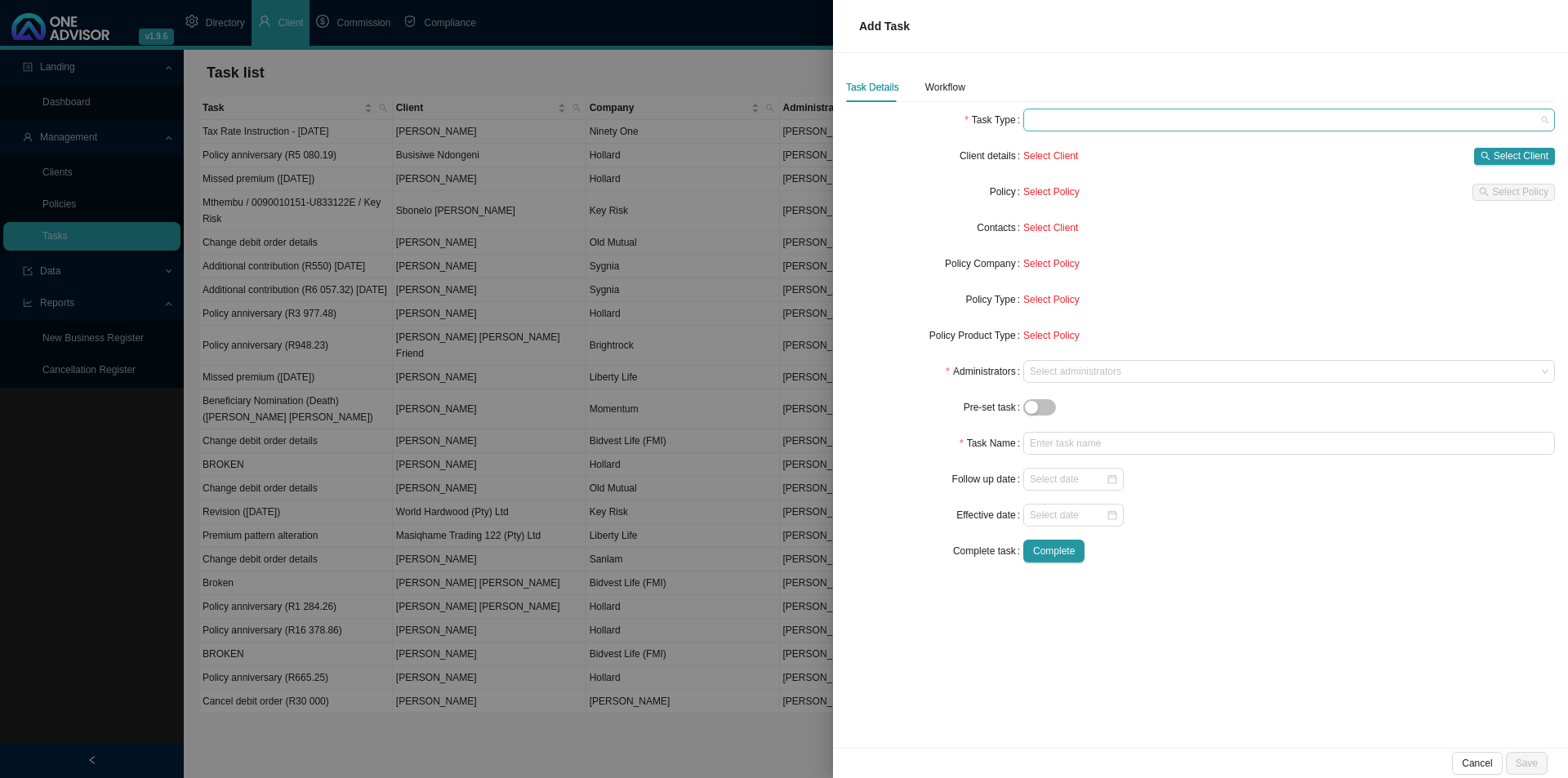
click at [1109, 113] on span at bounding box center [1289, 119] width 519 height 21
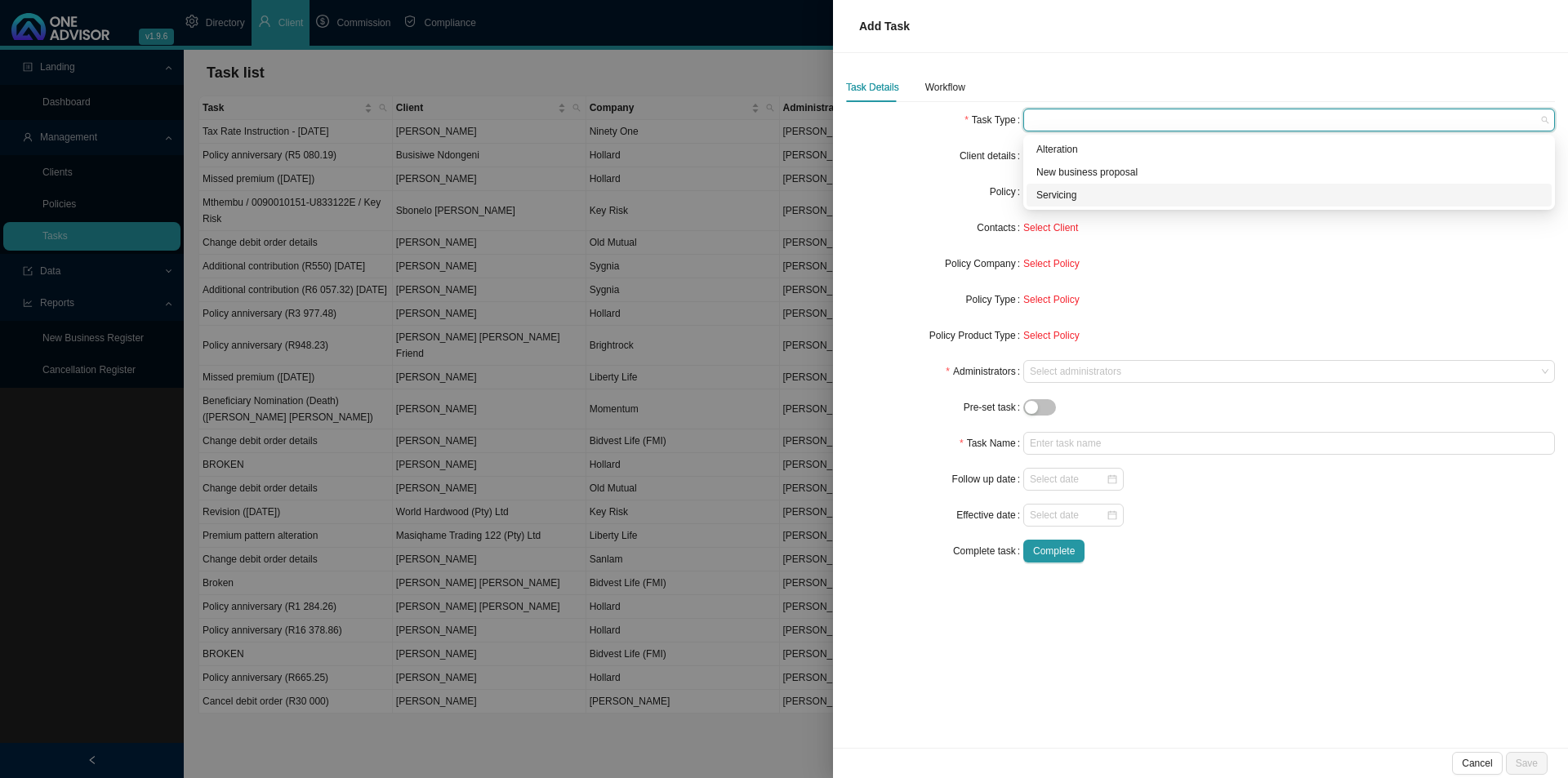
click at [1087, 197] on div "Servicing" at bounding box center [1289, 195] width 506 height 16
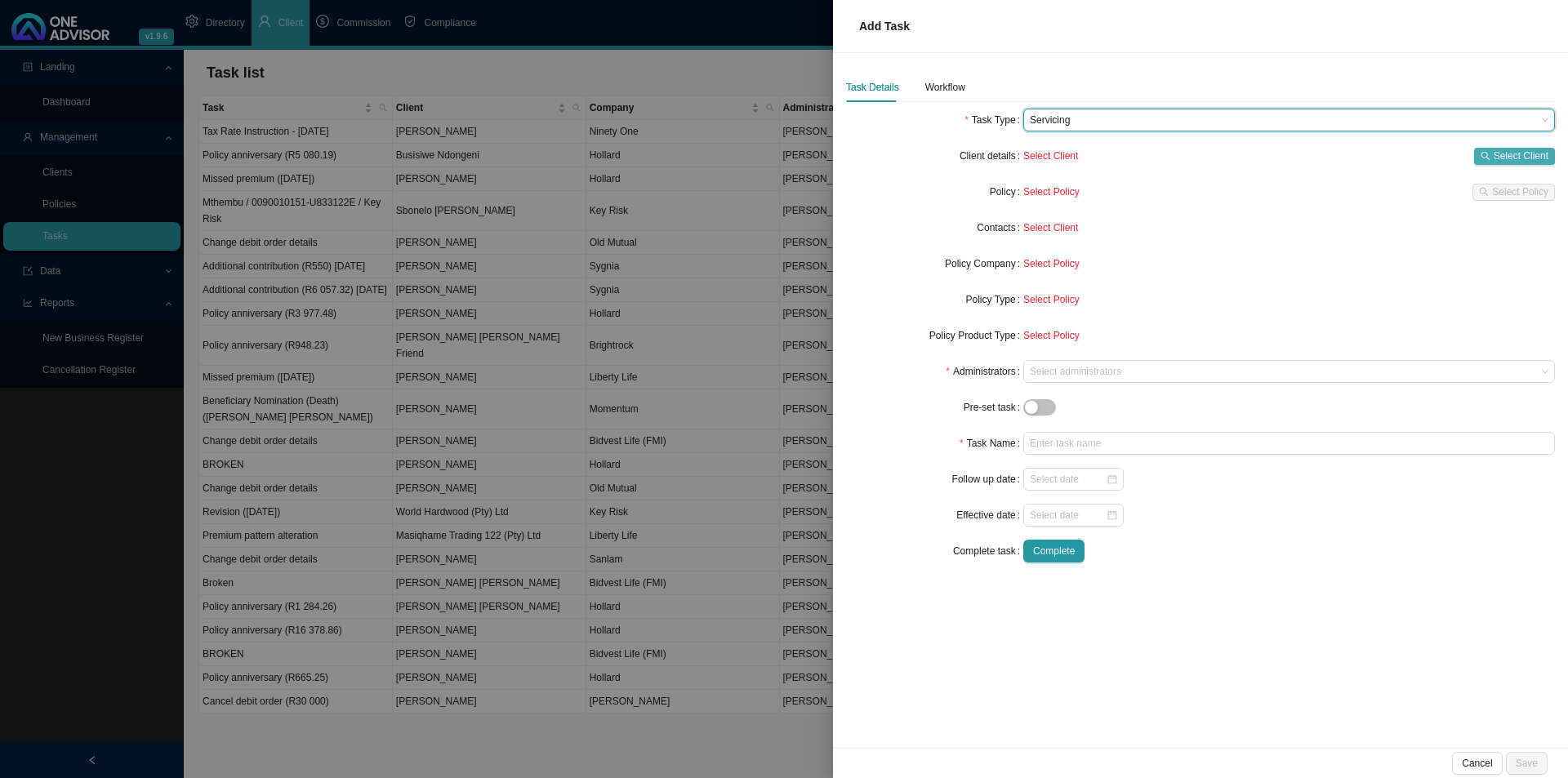
click at [1483, 152] on icon "search" at bounding box center [1486, 156] width 10 height 10
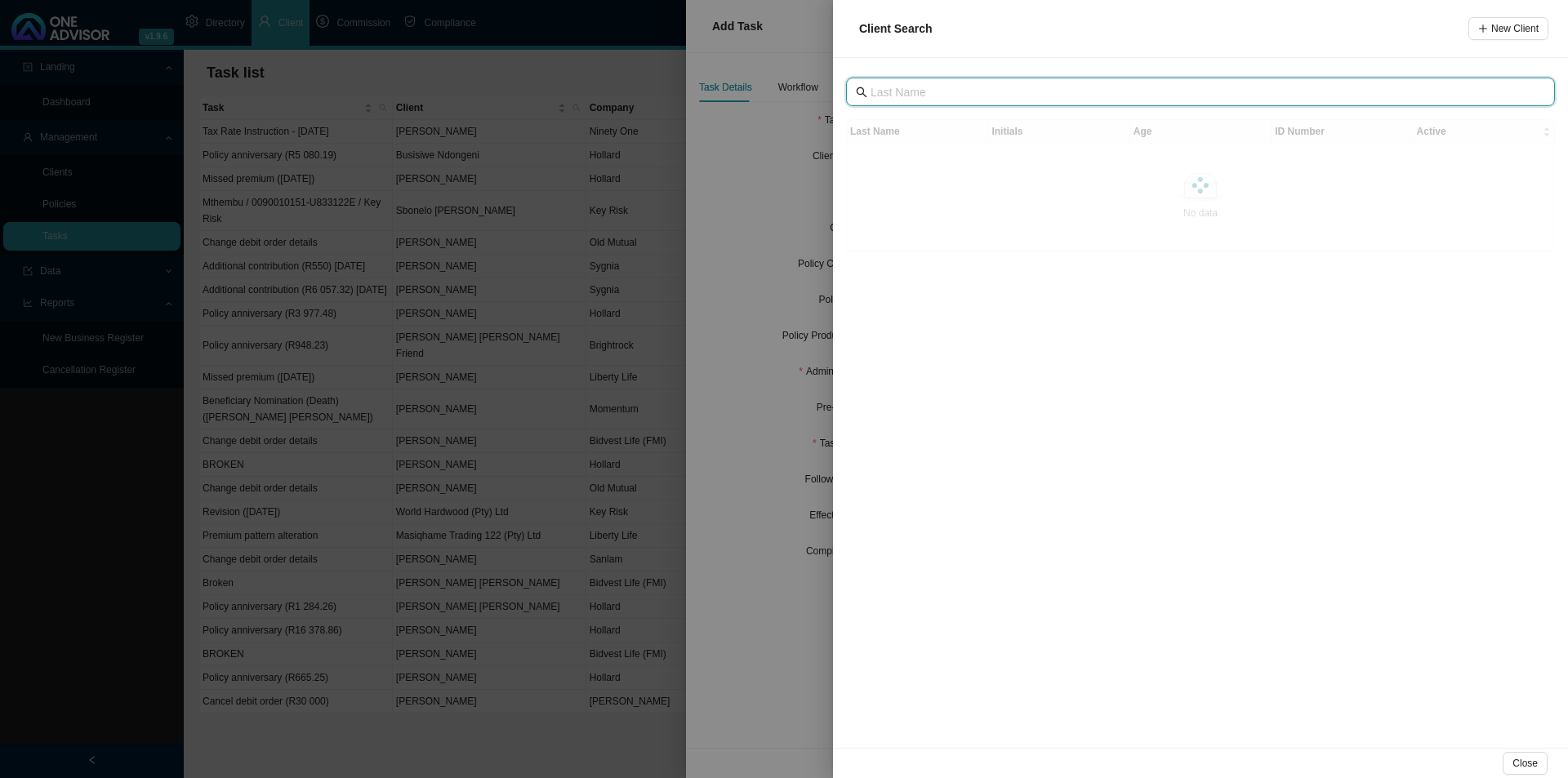
click at [927, 98] on input "text" at bounding box center [1201, 92] width 663 height 18
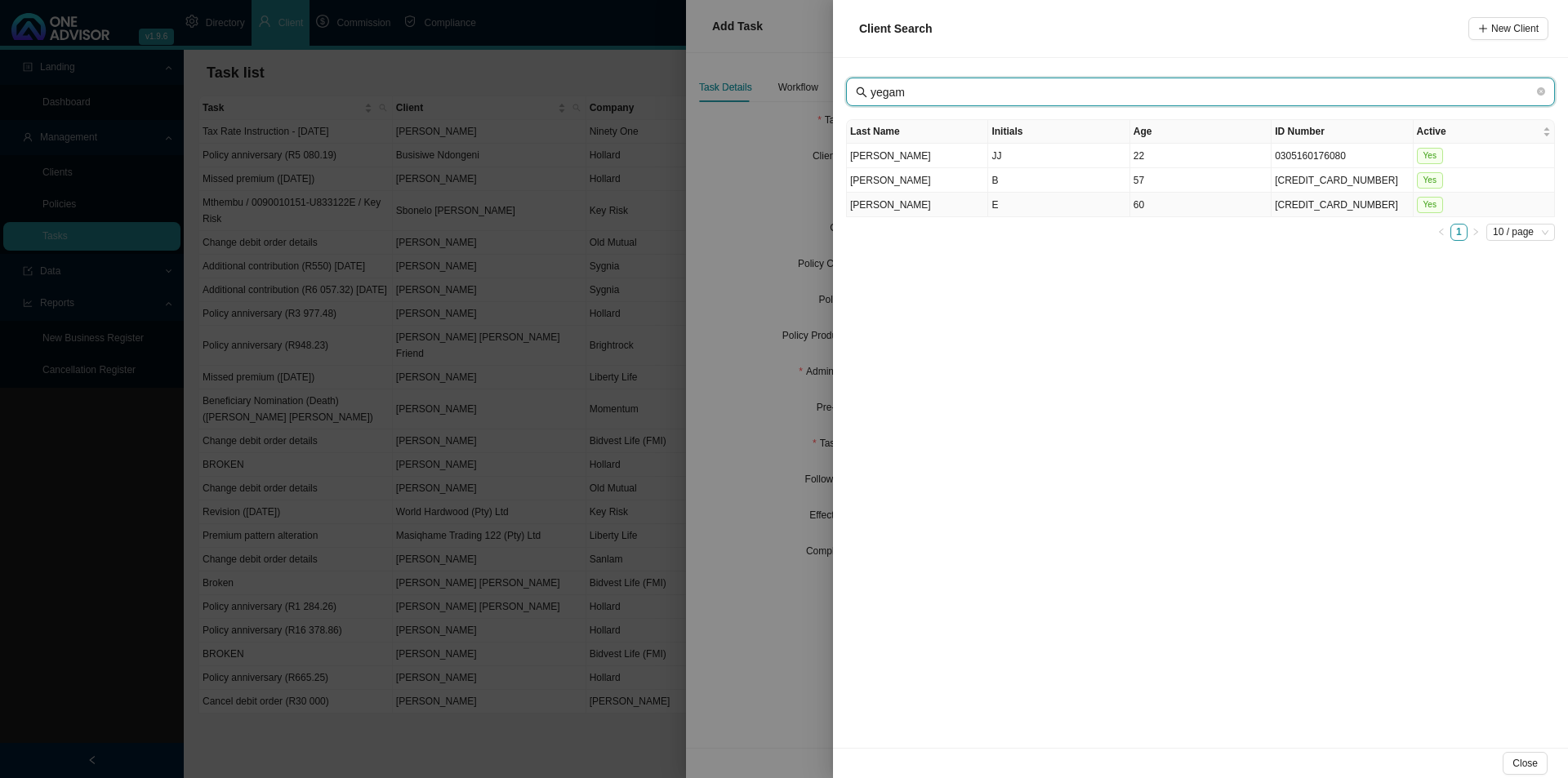
type input "yegam"
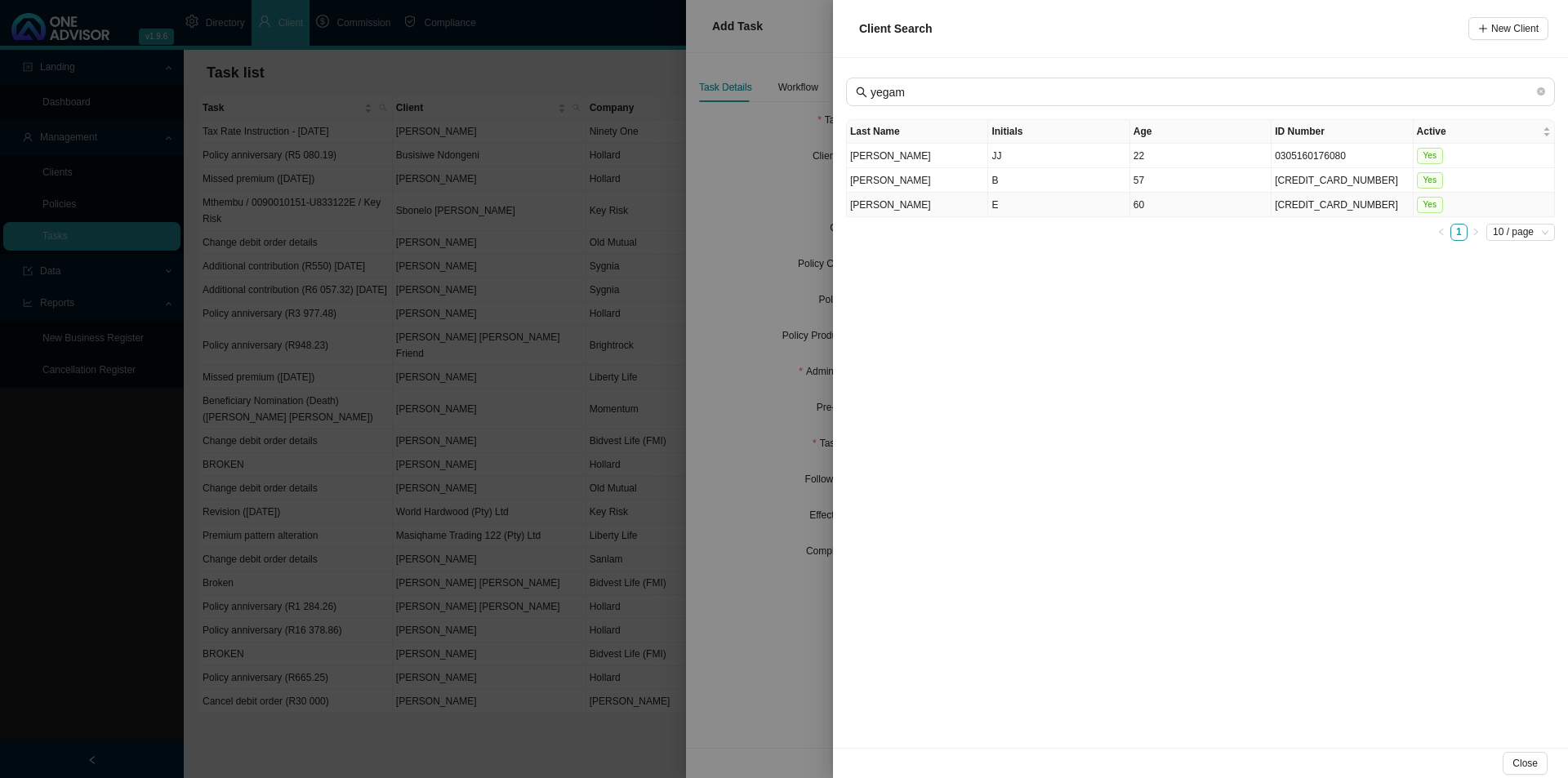
click at [992, 207] on td "E" at bounding box center [1058, 205] width 141 height 25
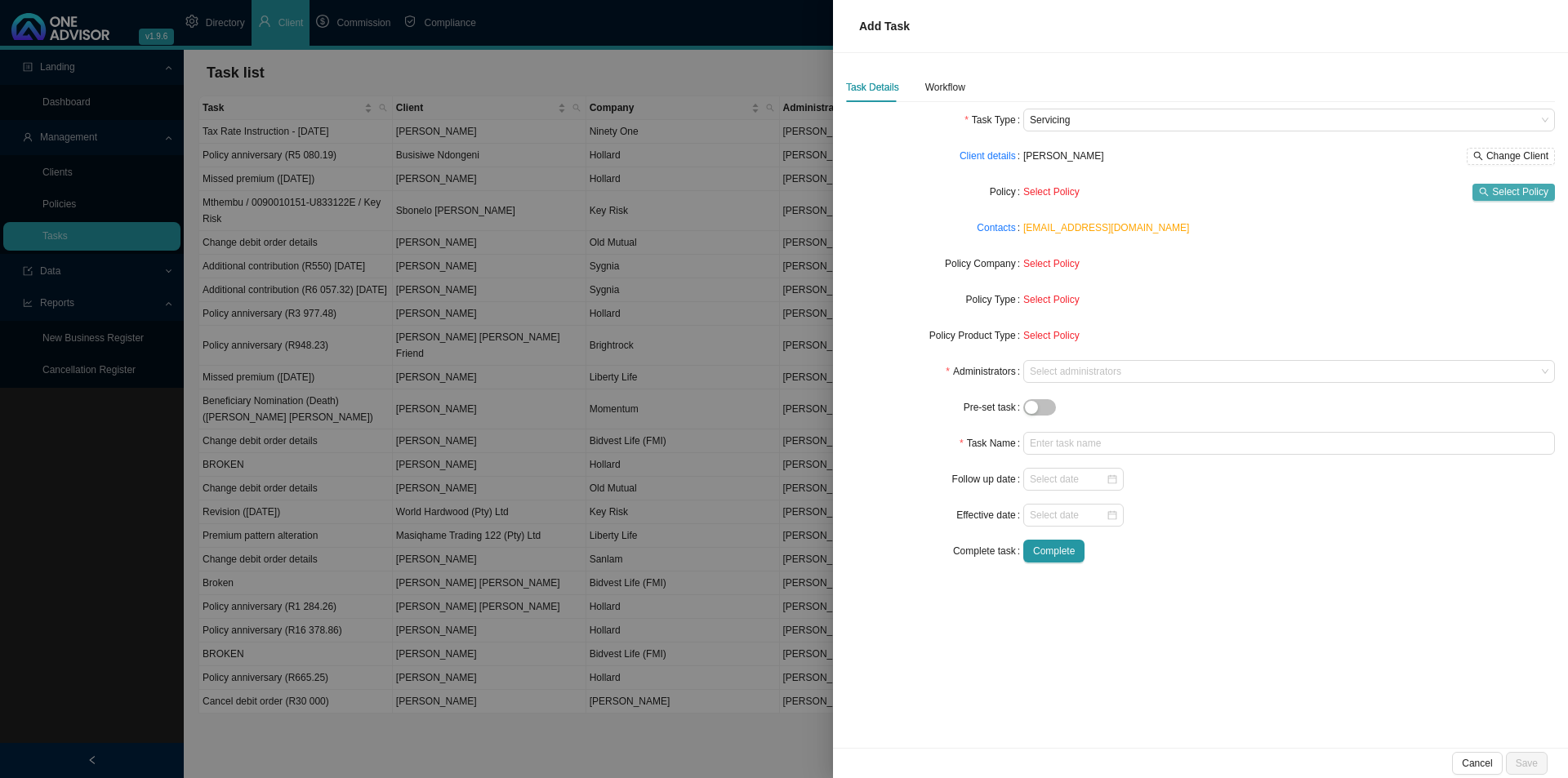
click at [1517, 186] on span "Select Policy" at bounding box center [1520, 192] width 57 height 16
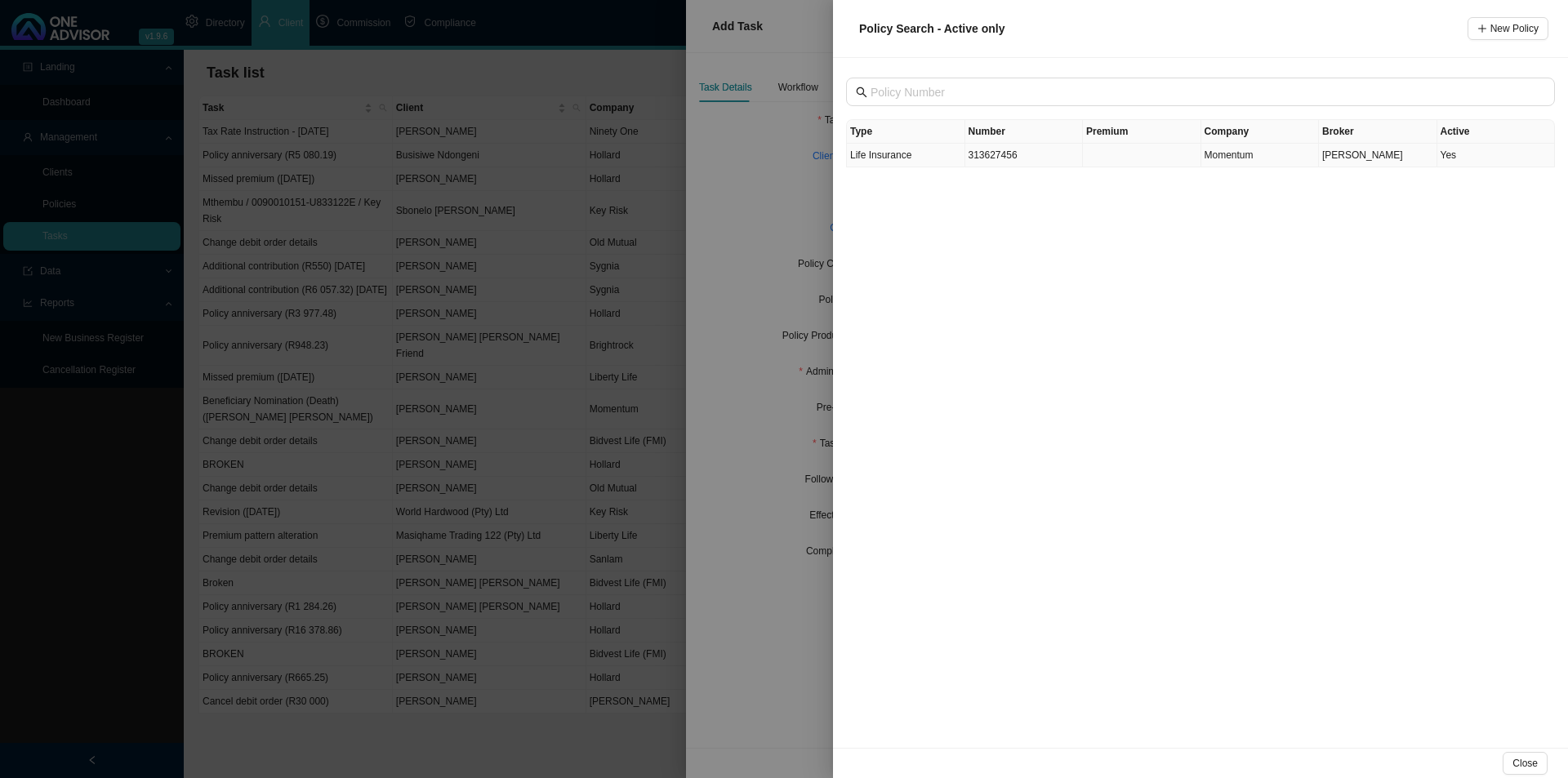
click at [1024, 162] on td "313627456" at bounding box center [1023, 156] width 118 height 24
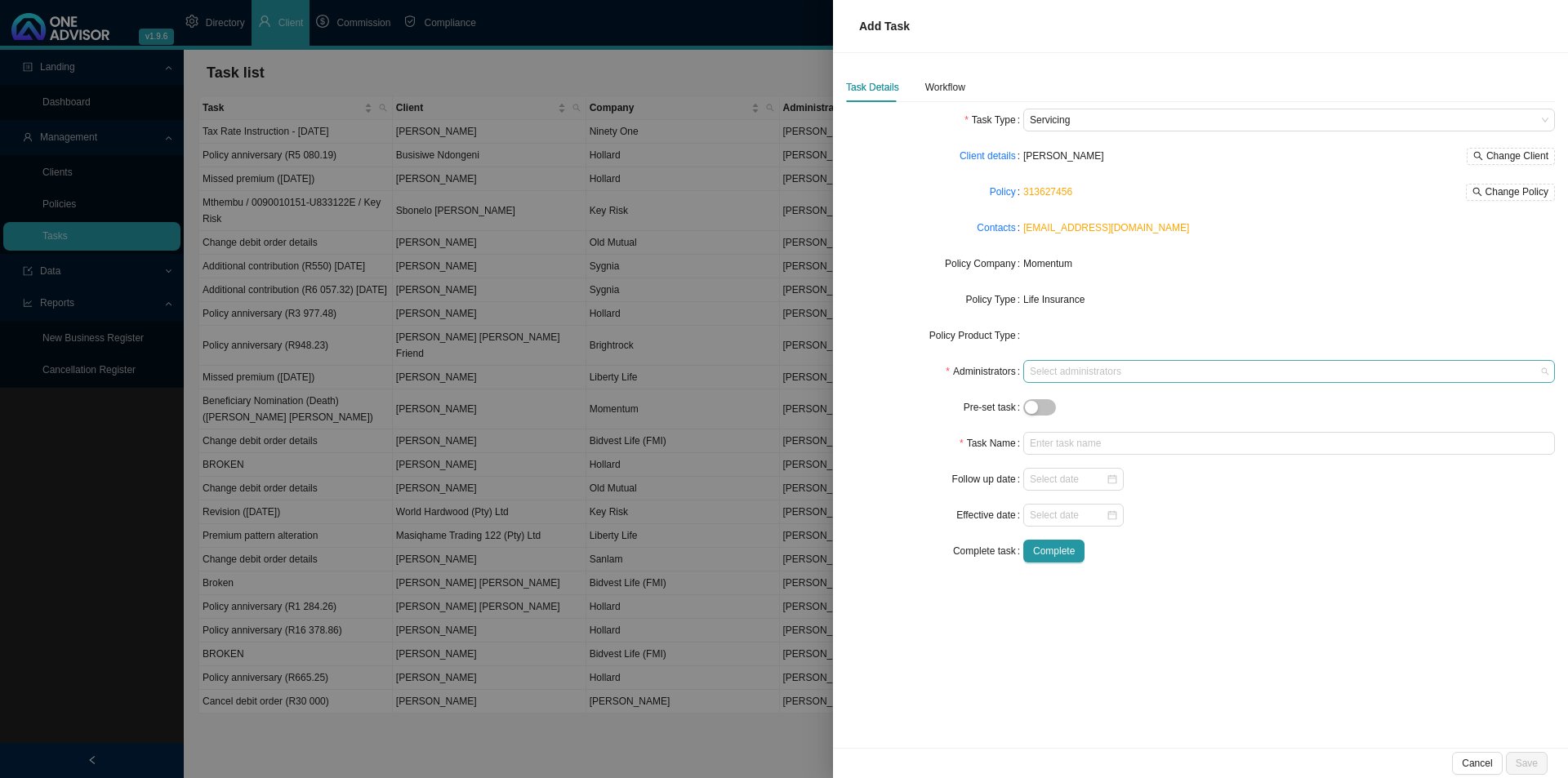
click at [1051, 374] on div at bounding box center [1281, 372] width 510 height 12
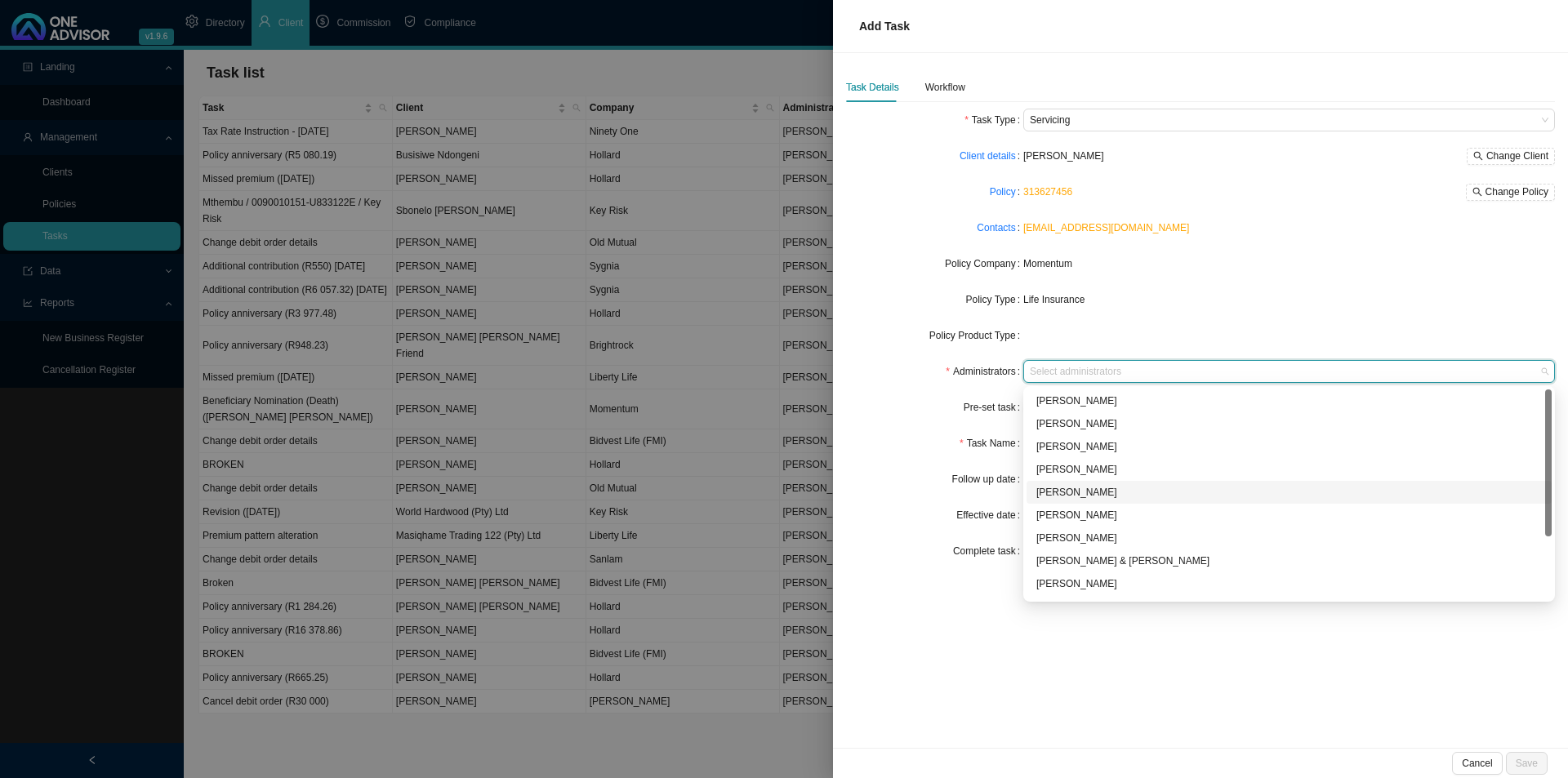
click at [1057, 489] on div "[PERSON_NAME]" at bounding box center [1289, 492] width 506 height 16
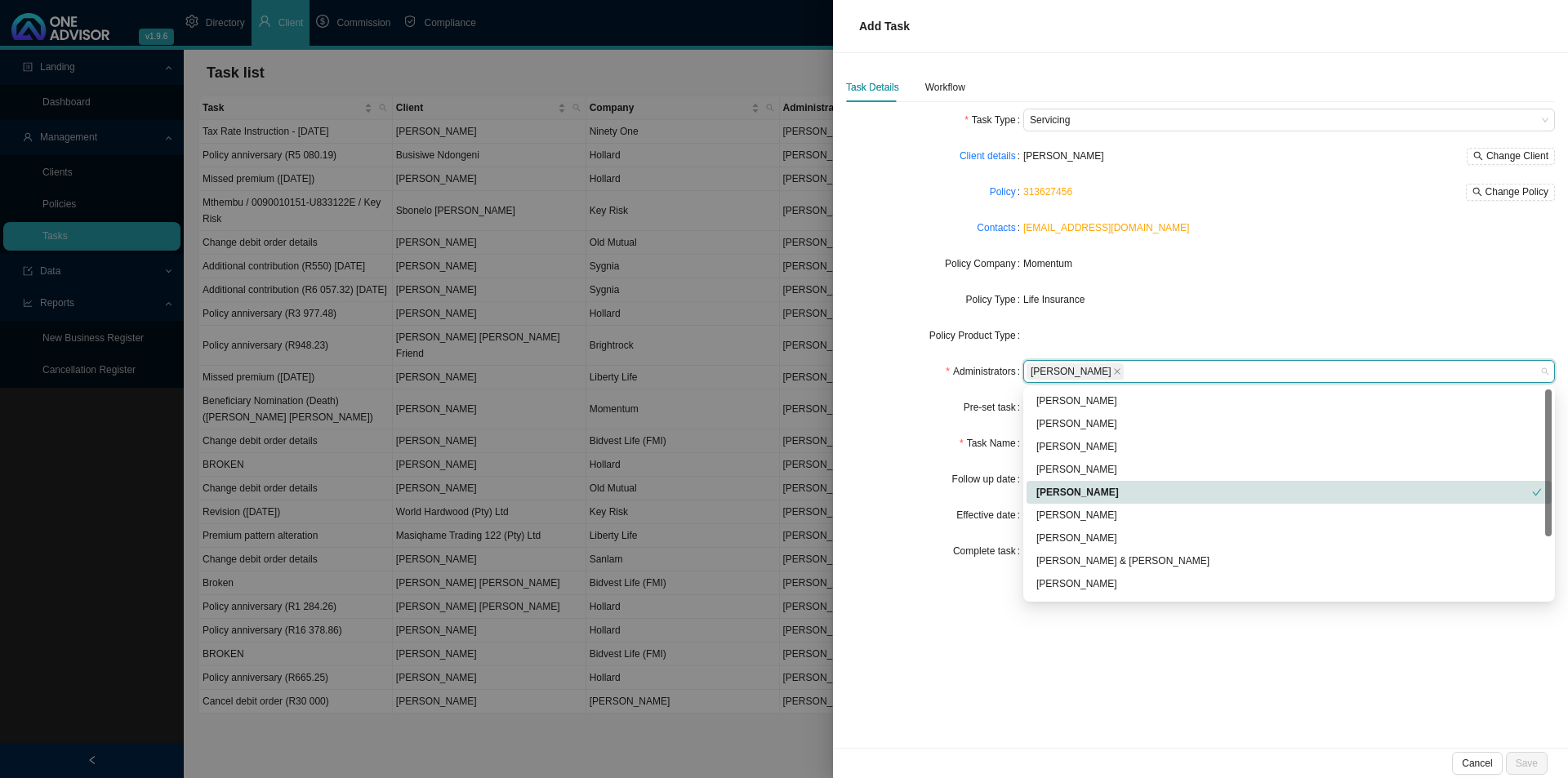
click at [927, 465] on form "Task Type Servicing Client details [PERSON_NAME] Change Client Policy 313627456…" at bounding box center [1199, 335] width 708 height 454
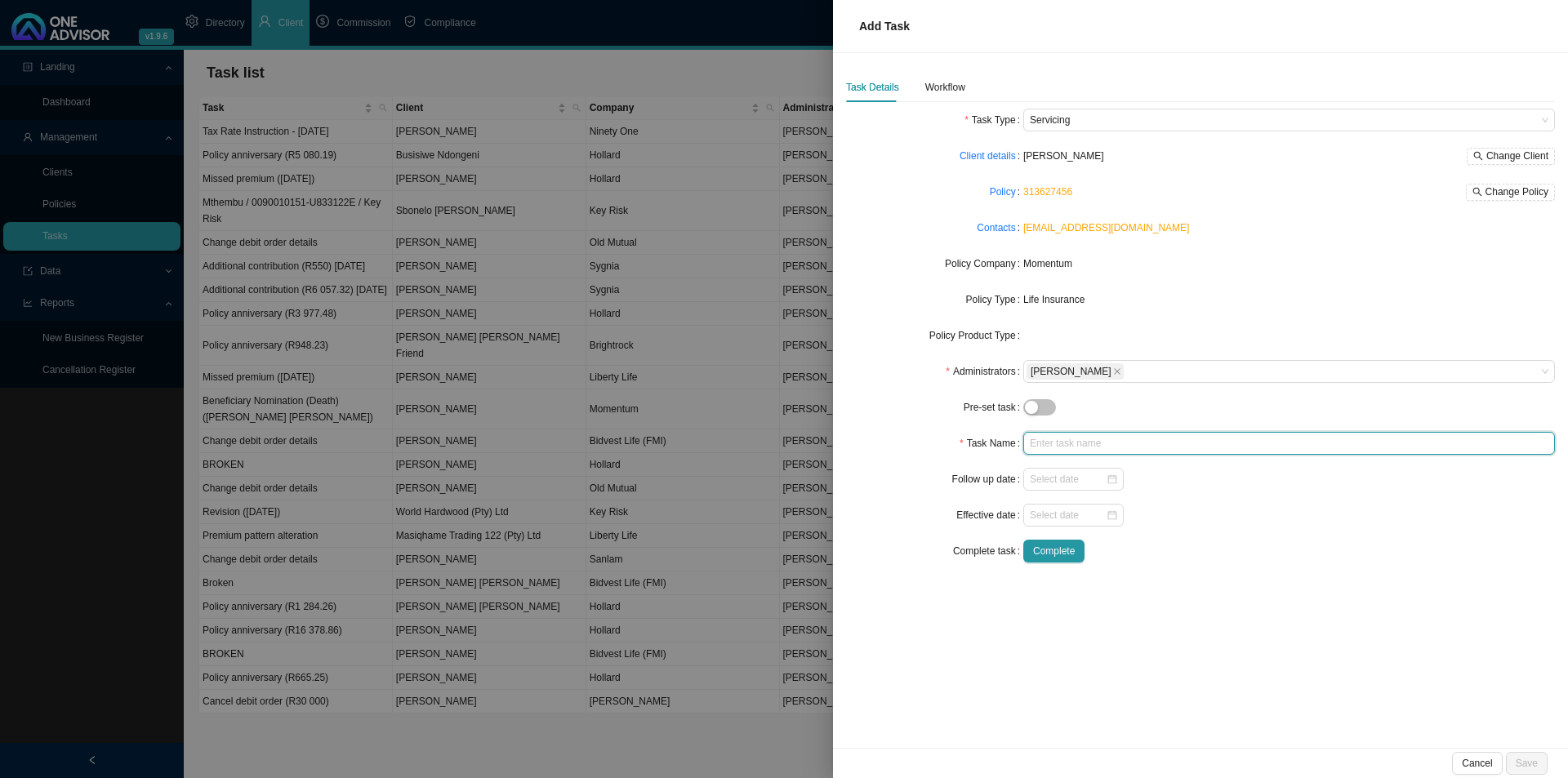
click at [1070, 433] on input "text" at bounding box center [1289, 443] width 532 height 23
type input "Policy reinstatement"
click at [958, 90] on div "Workflow" at bounding box center [945, 87] width 40 height 16
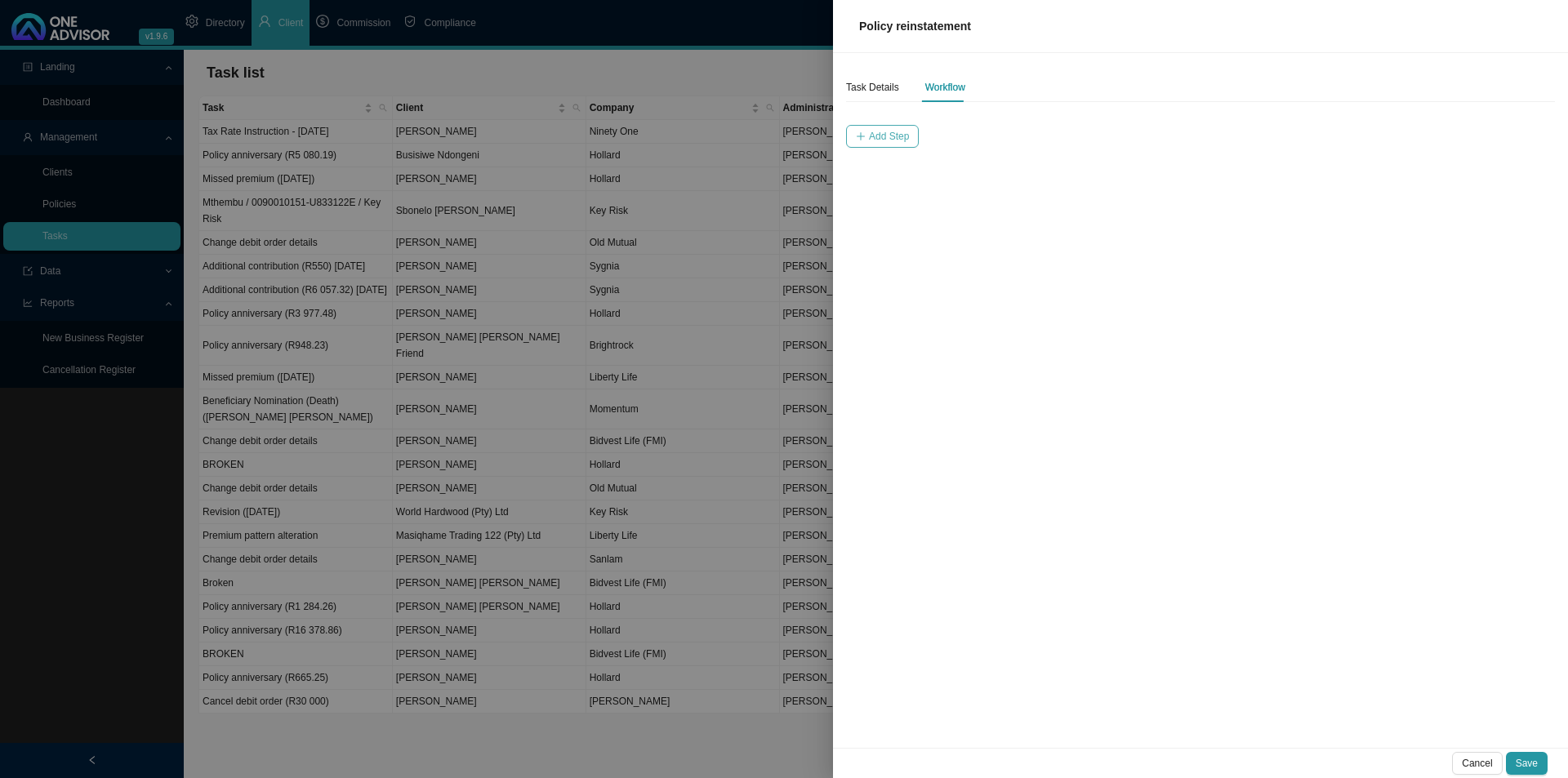
click at [903, 135] on span "Add Step" at bounding box center [888, 136] width 40 height 16
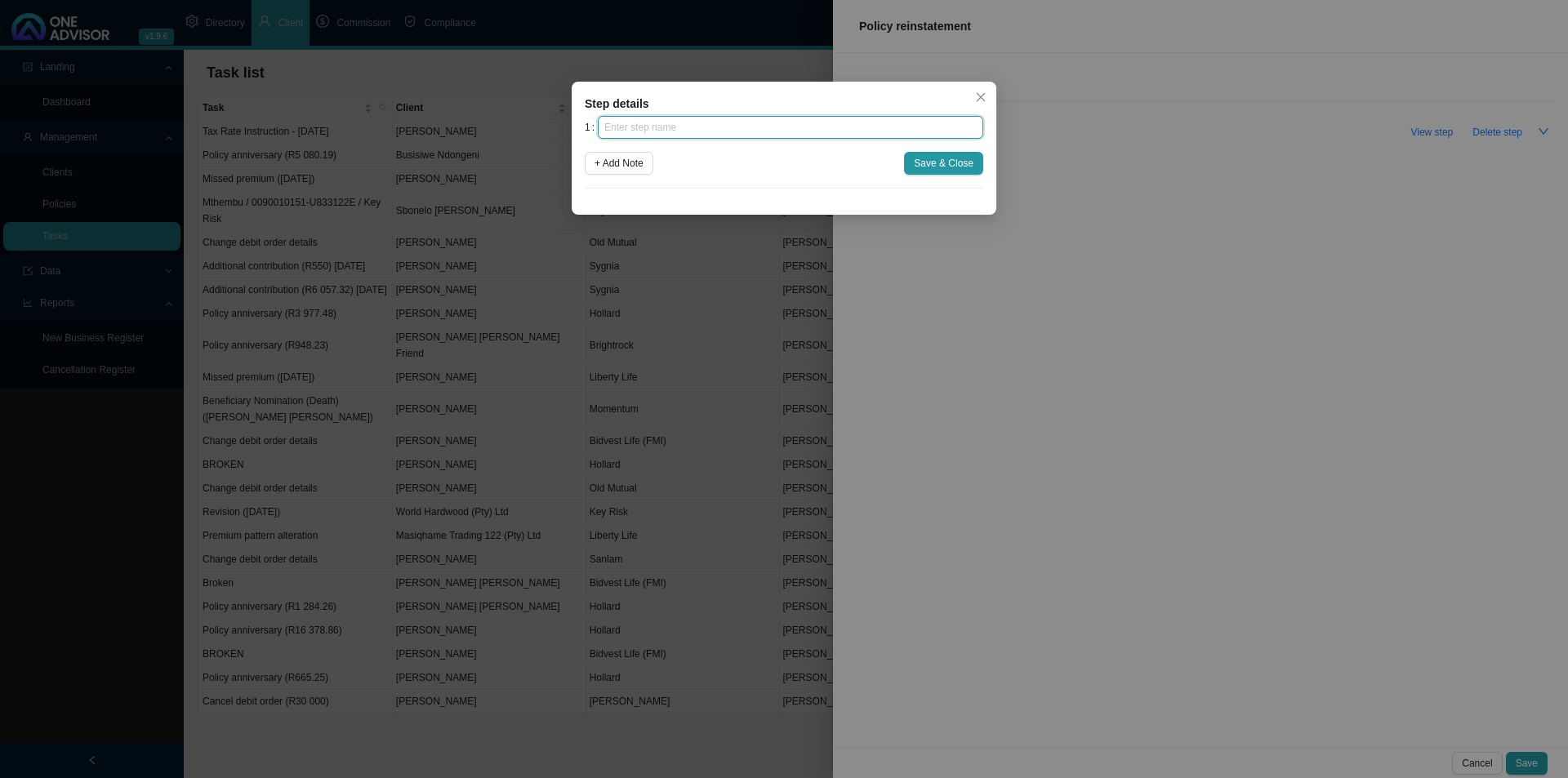
click at [749, 135] on input "text" at bounding box center [791, 127] width 386 height 23
type input "Instruction"
click at [935, 155] on span "Save & Close" at bounding box center [944, 163] width 60 height 16
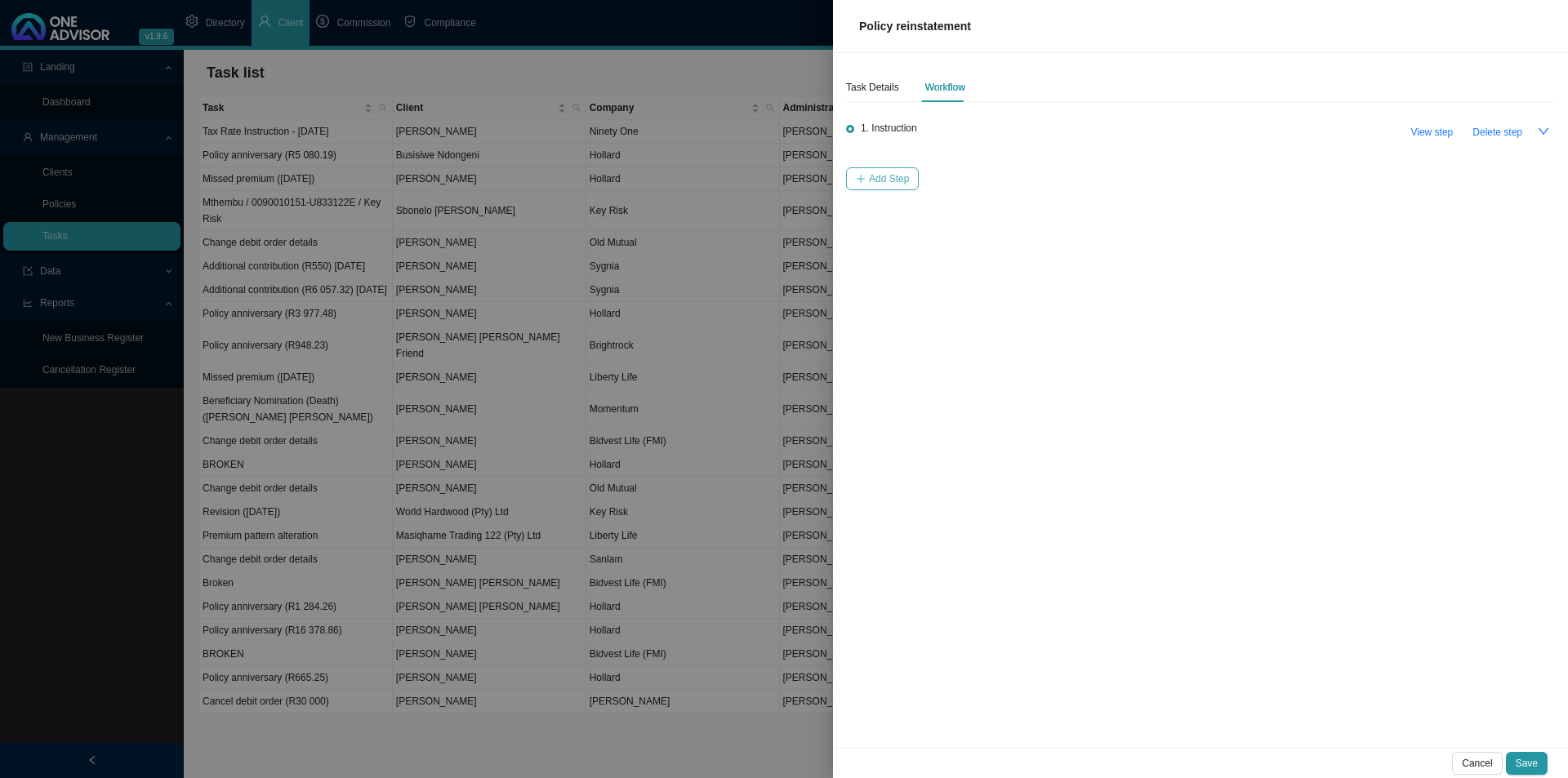
click at [879, 180] on span "Add Step" at bounding box center [888, 179] width 40 height 16
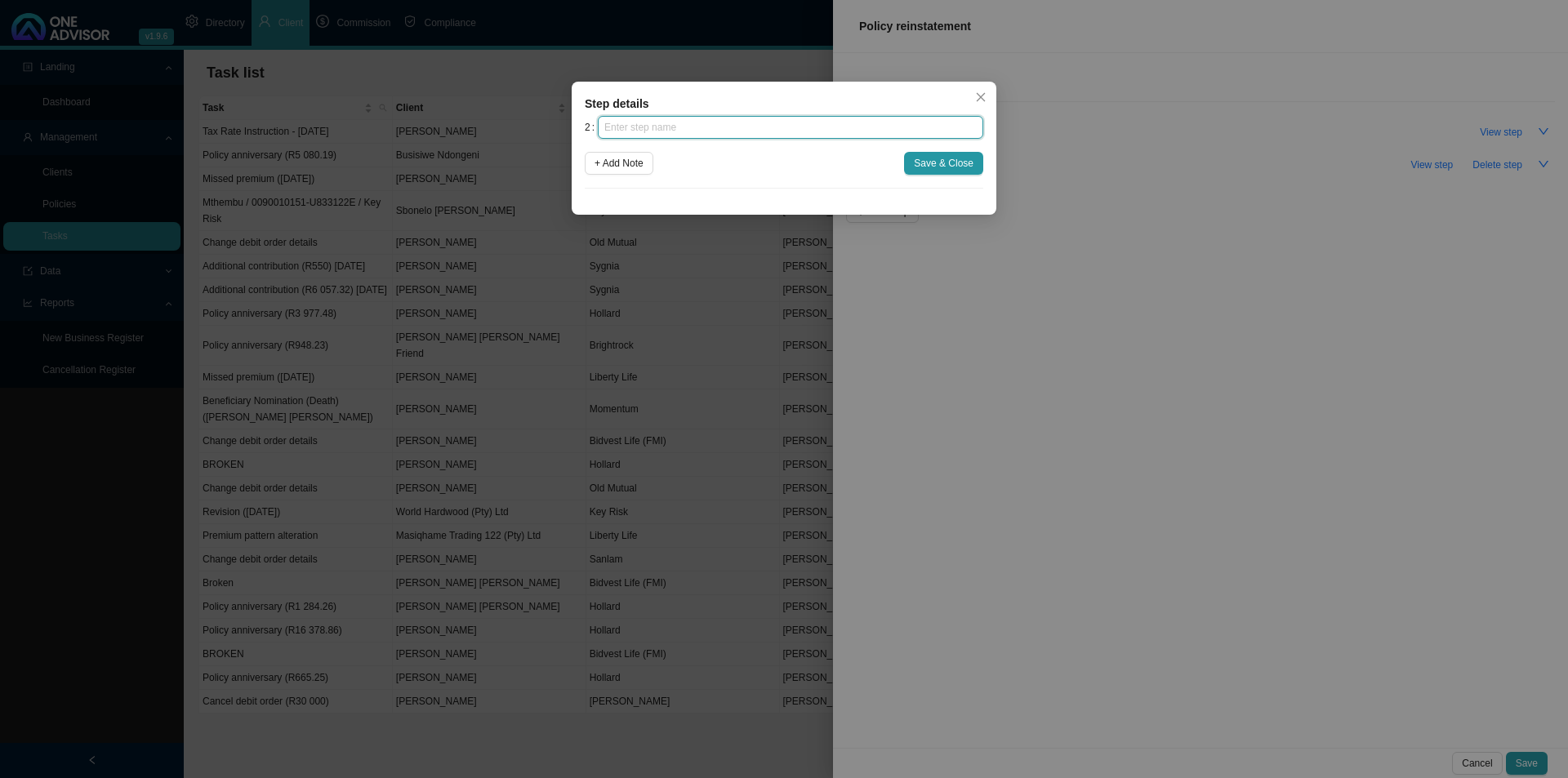
click at [700, 124] on input "text" at bounding box center [791, 127] width 386 height 23
type input "Investigation"
click at [928, 160] on span "Save & Close" at bounding box center [944, 163] width 60 height 16
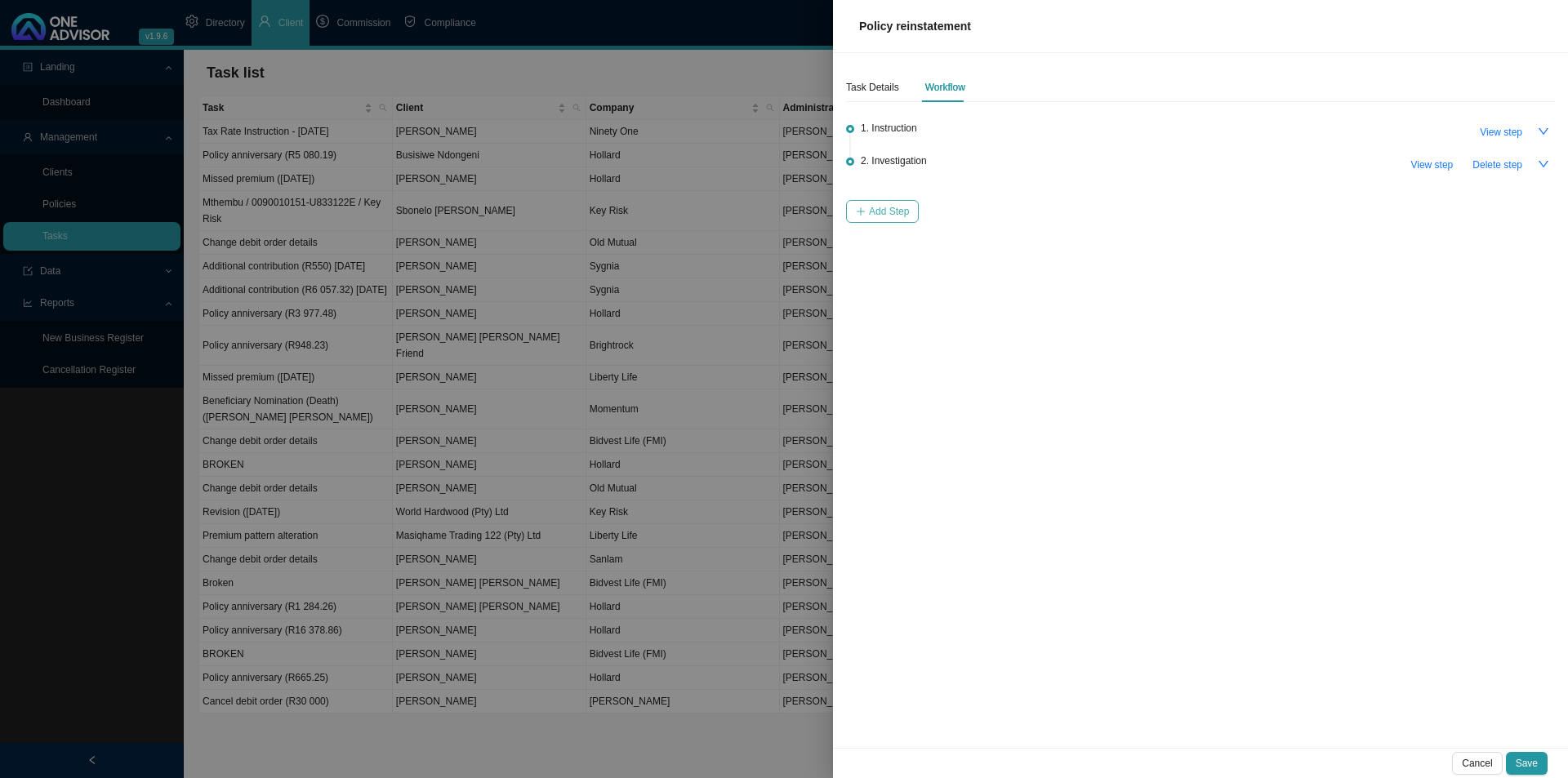
click at [890, 207] on span "Add Step" at bounding box center [888, 212] width 40 height 16
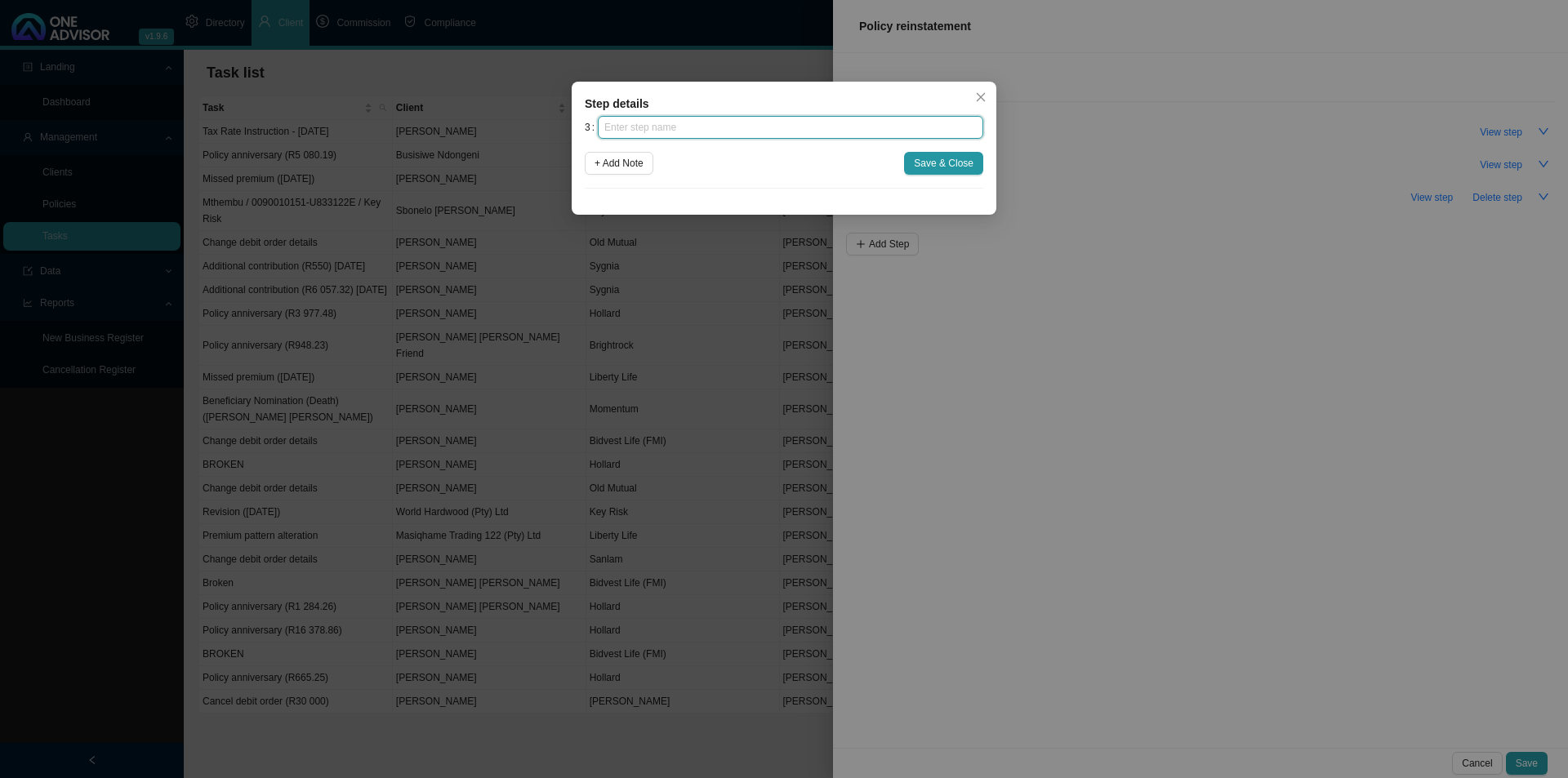
click at [710, 127] on input "text" at bounding box center [791, 127] width 386 height 23
type input "Paperwork"
click at [945, 161] on span "Save & Close" at bounding box center [944, 163] width 60 height 16
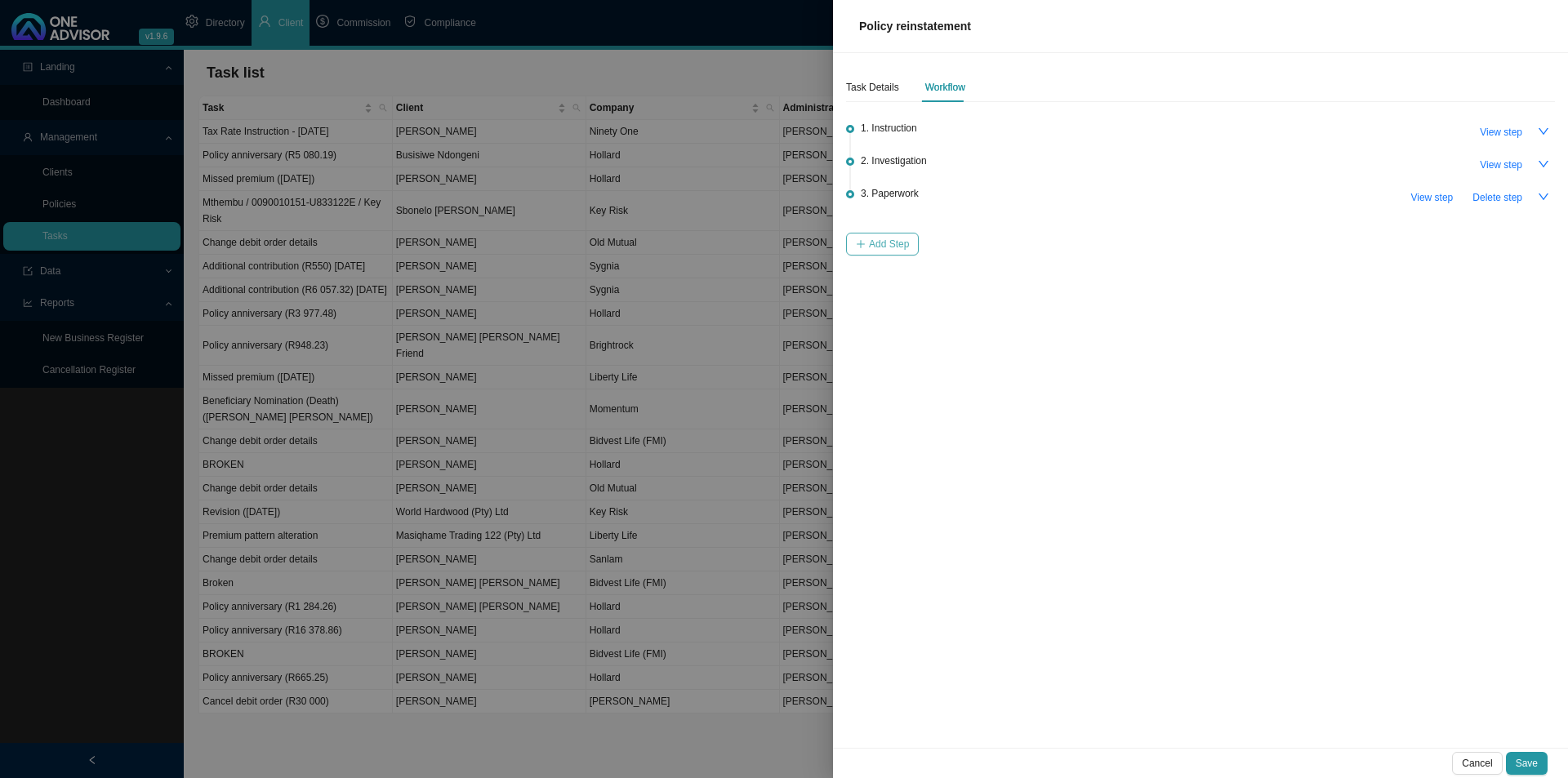
click at [871, 244] on span "Add Step" at bounding box center [888, 244] width 40 height 16
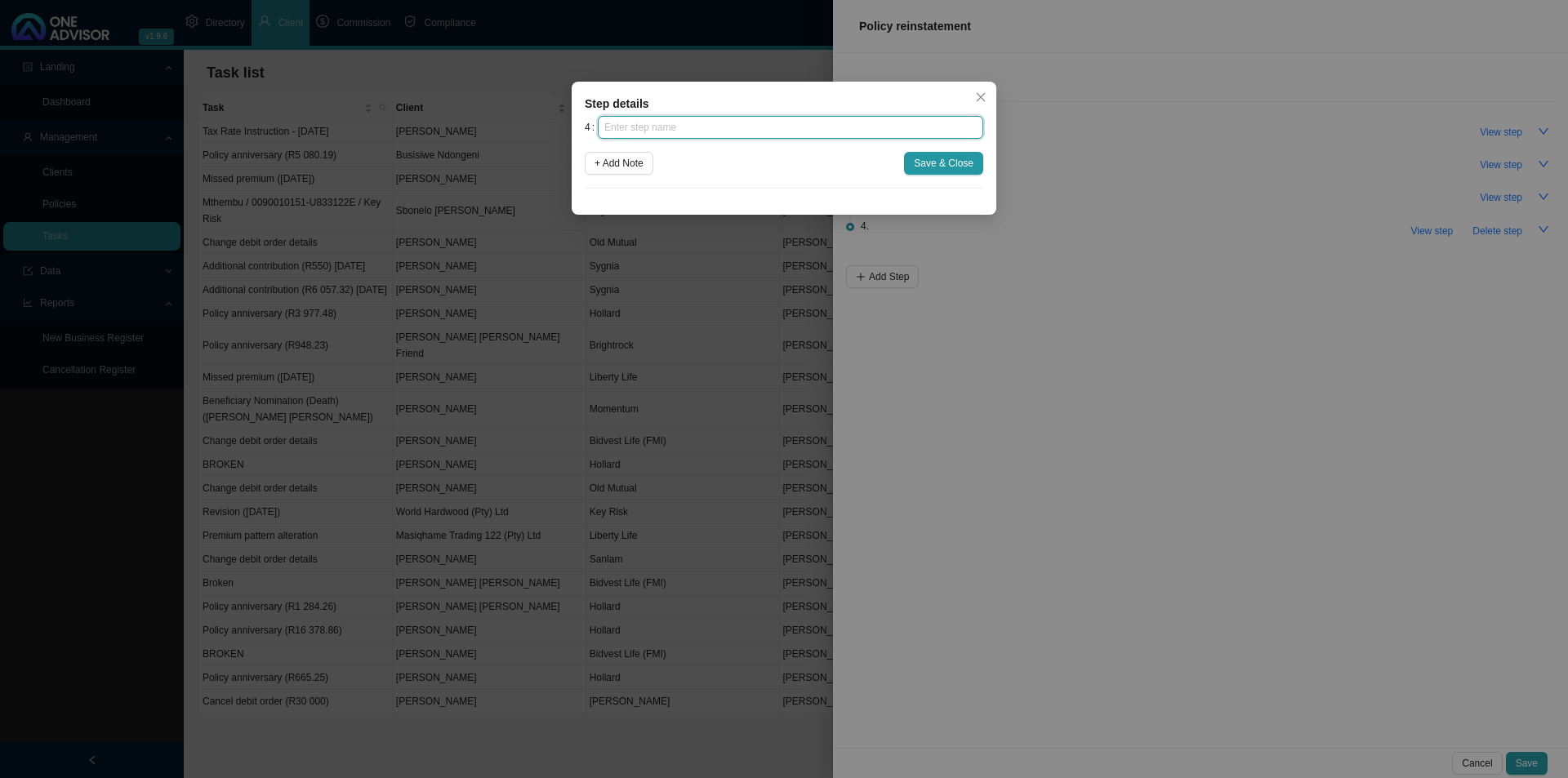
click at [715, 131] on input "text" at bounding box center [791, 127] width 386 height 23
type input "Submission"
click at [954, 167] on span "Save & Close" at bounding box center [944, 163] width 60 height 16
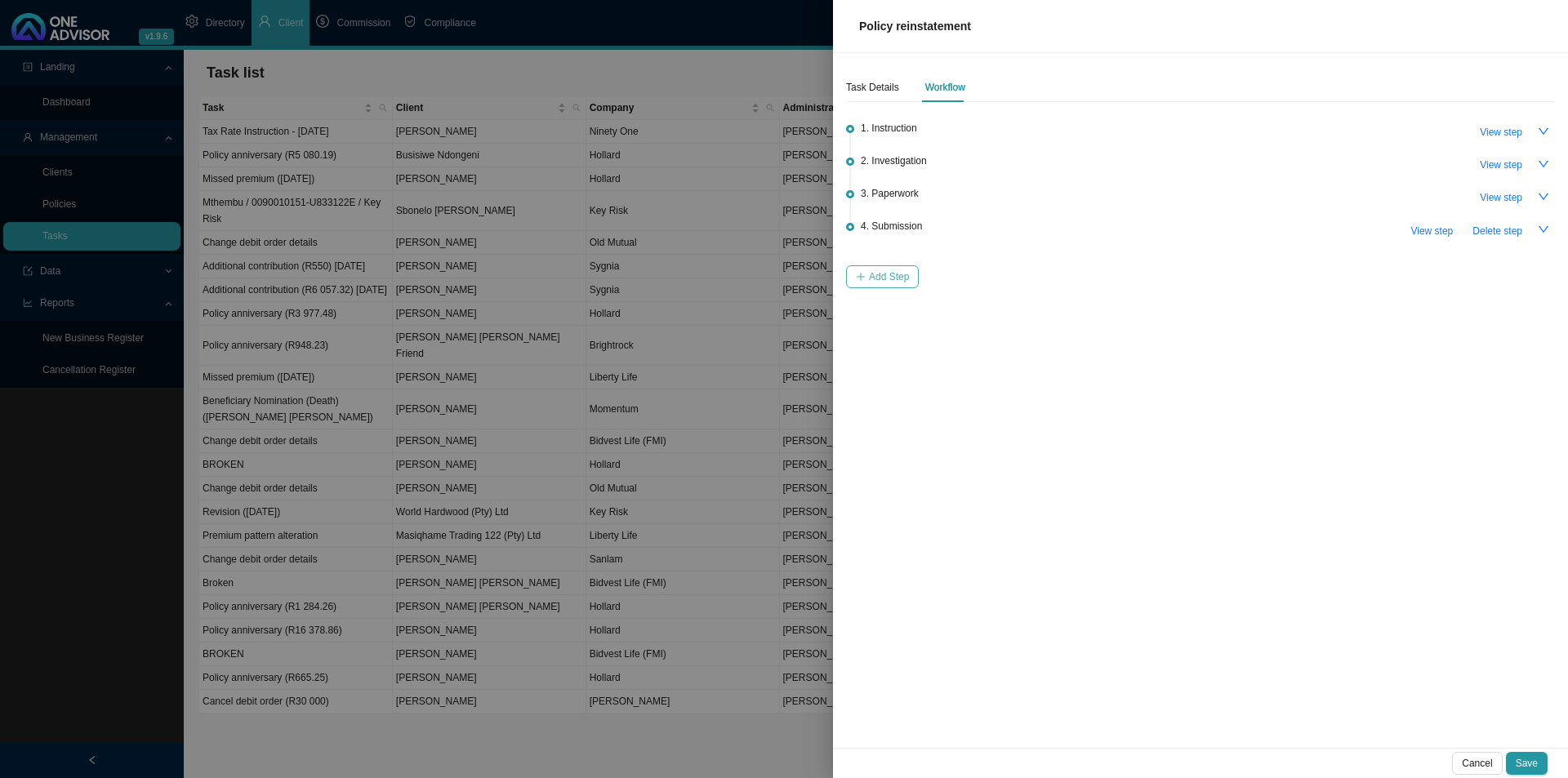
click at [889, 281] on span "Add Step" at bounding box center [888, 276] width 40 height 16
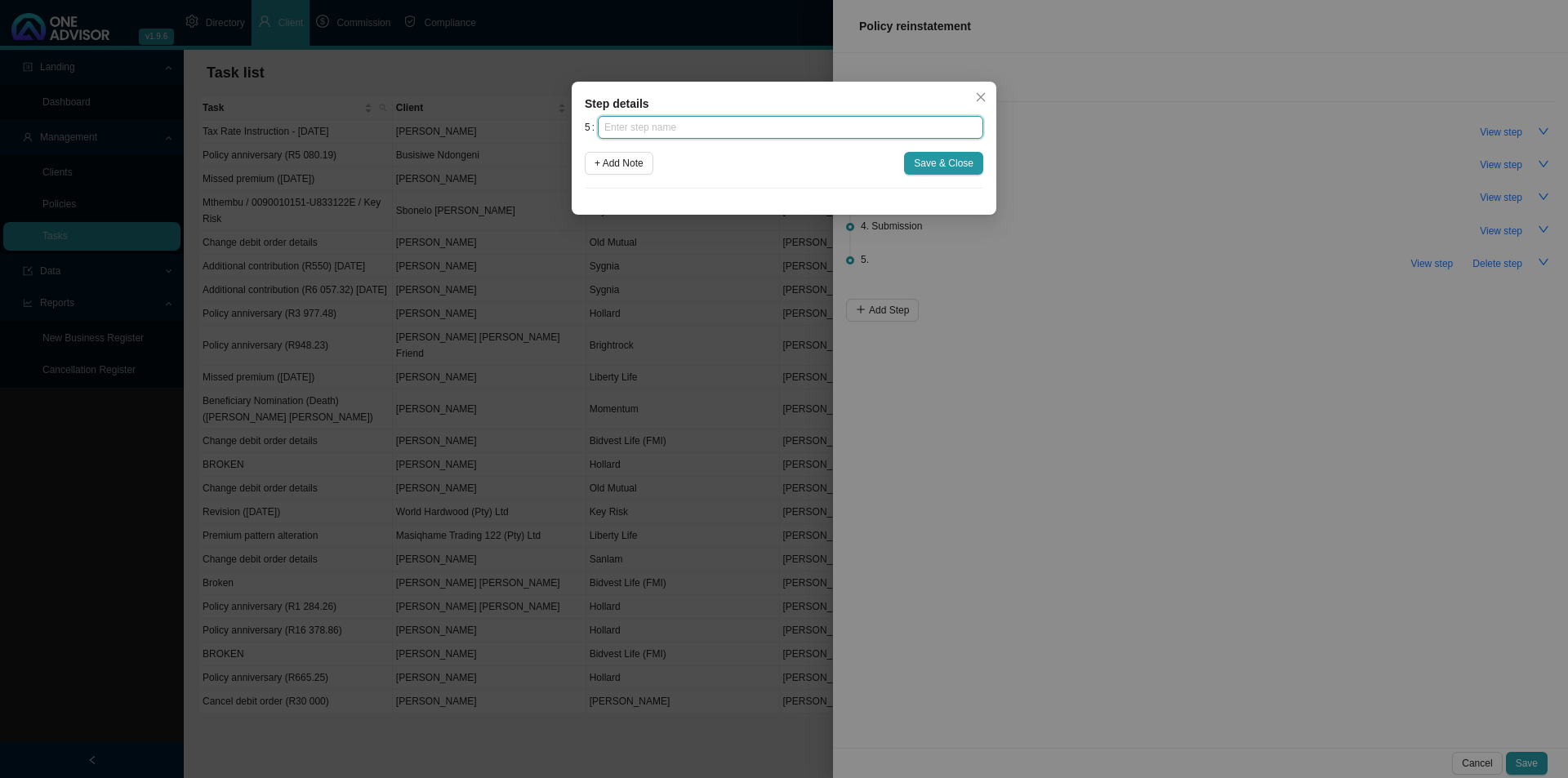
click at [662, 121] on input "text" at bounding box center [791, 127] width 386 height 23
type input "Confirmation of works done"
click at [942, 166] on span "Save & Close" at bounding box center [944, 163] width 60 height 16
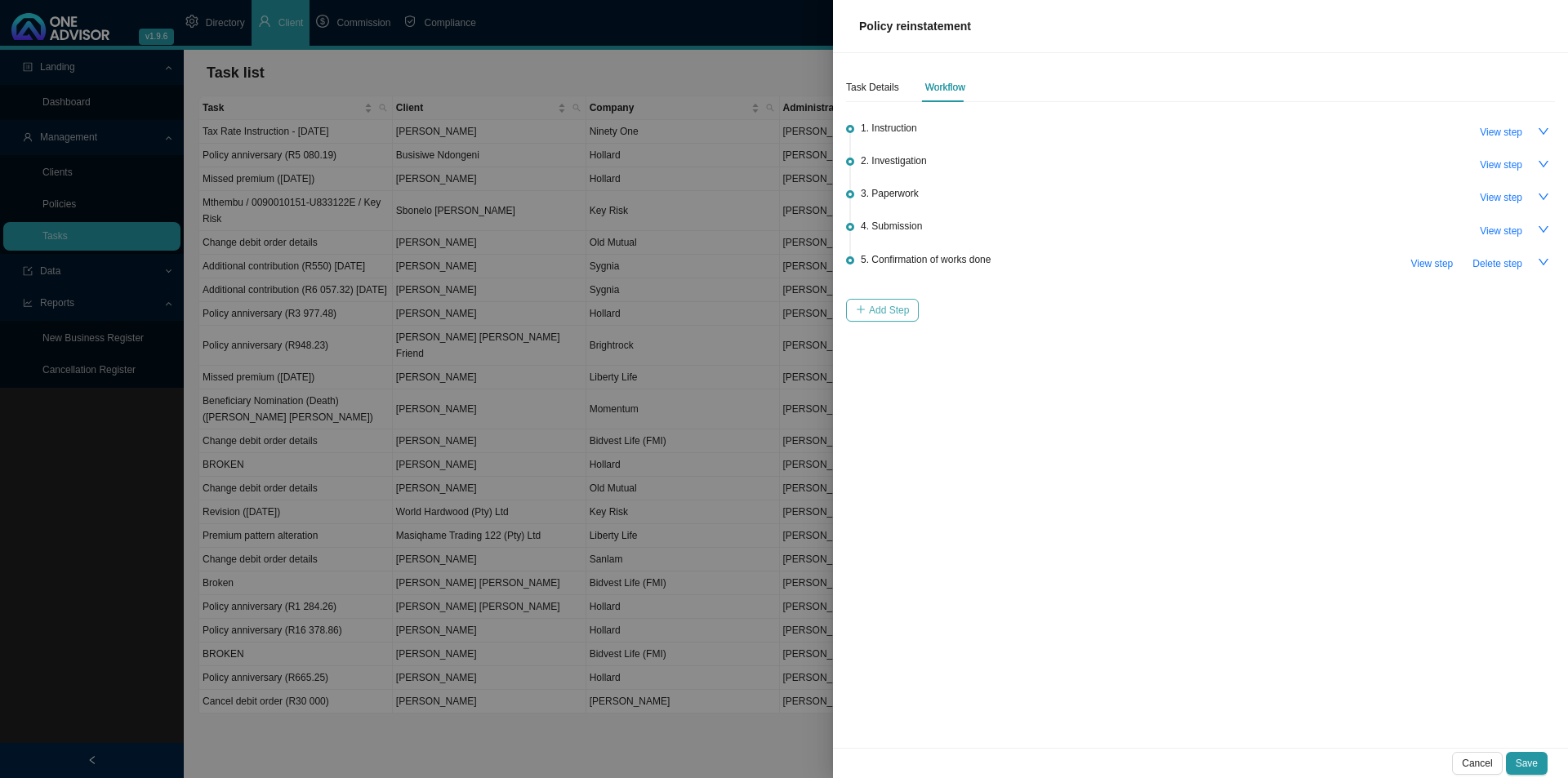
click at [878, 315] on button "Add Step" at bounding box center [881, 310] width 73 height 23
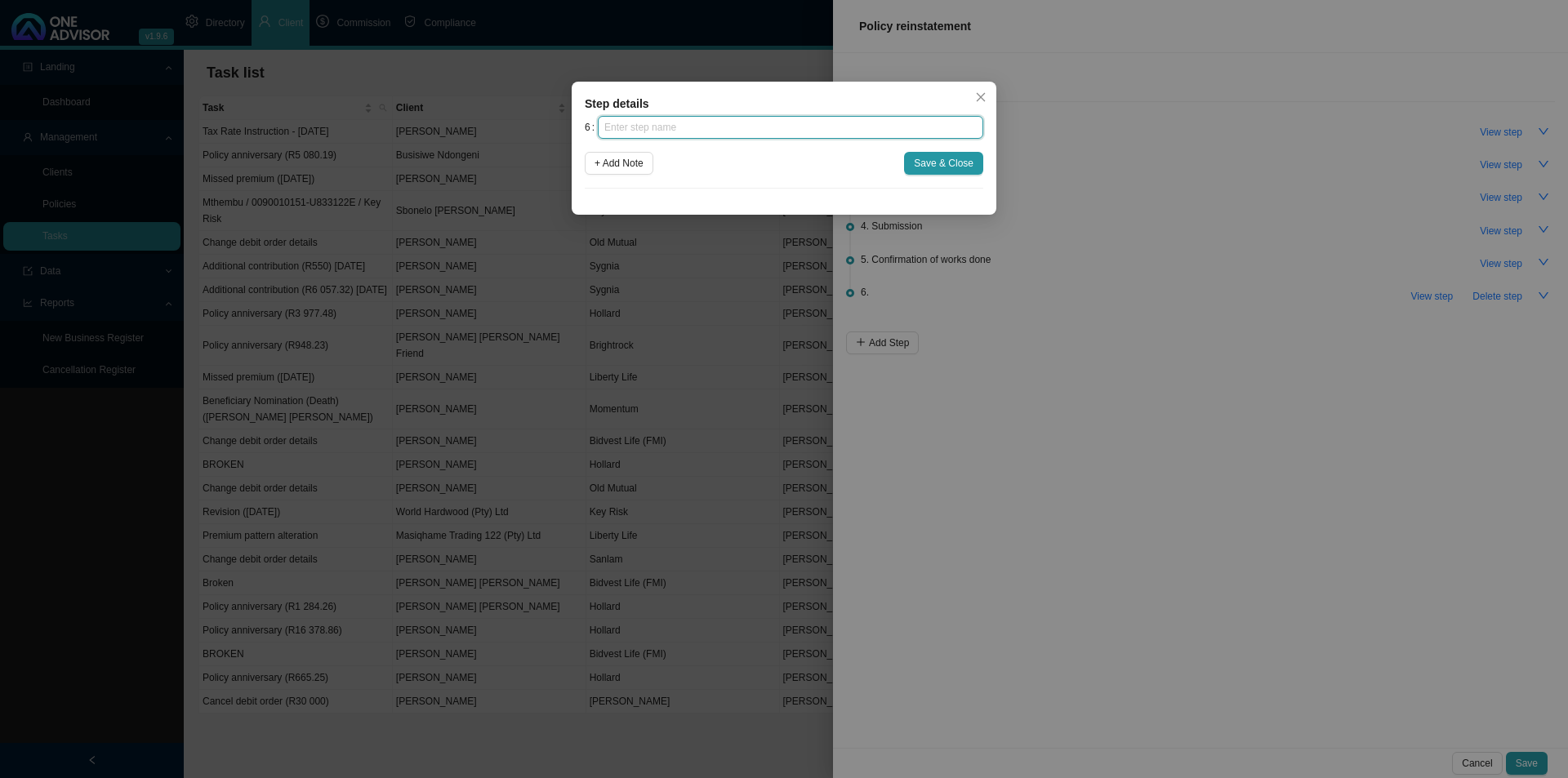
click at [711, 126] on input "text" at bounding box center [791, 127] width 386 height 23
type input "Update policy schedule"
click at [944, 158] on span "Save & Close" at bounding box center [944, 163] width 60 height 16
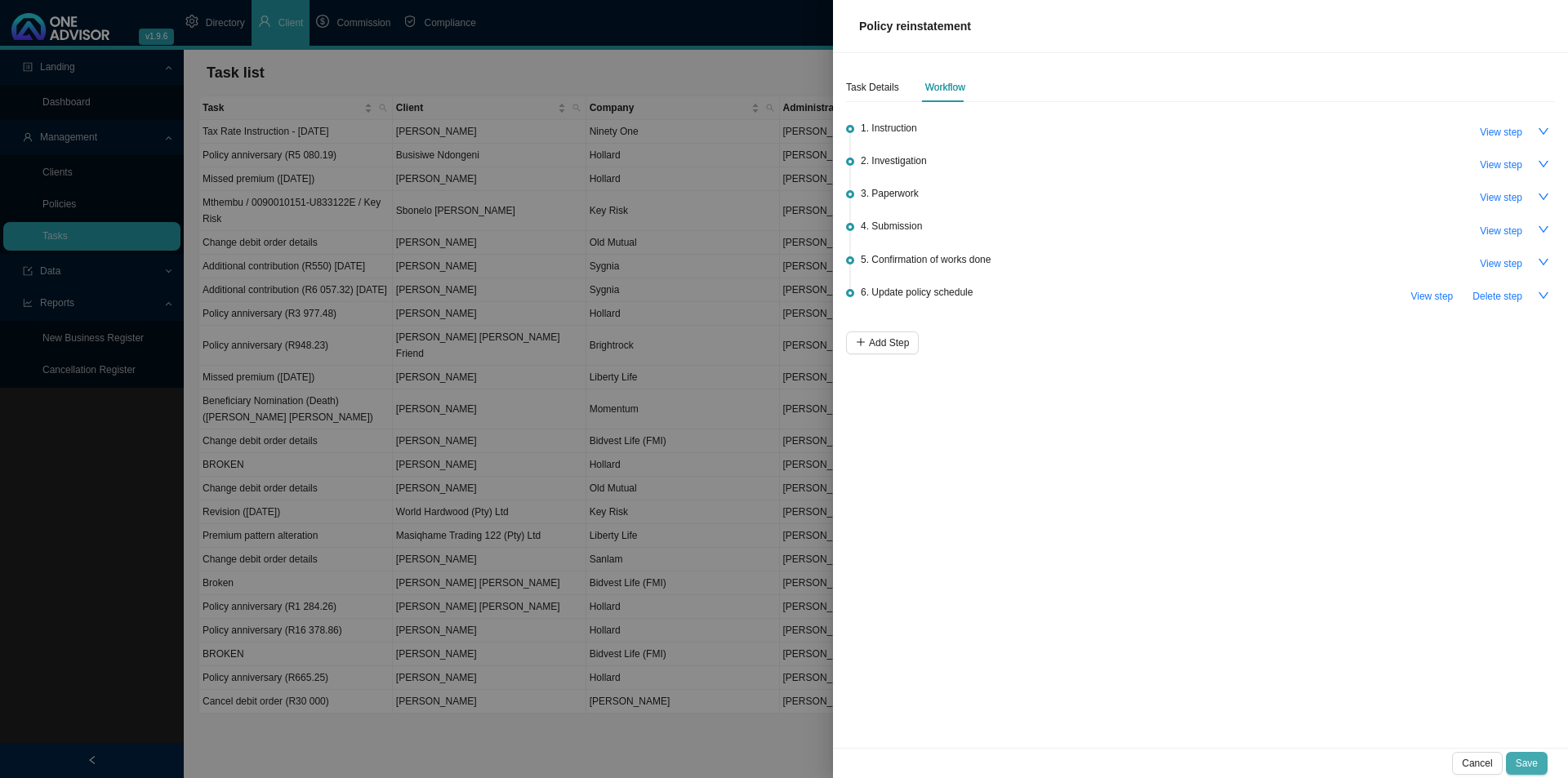
click at [1539, 768] on button "Save" at bounding box center [1527, 763] width 42 height 23
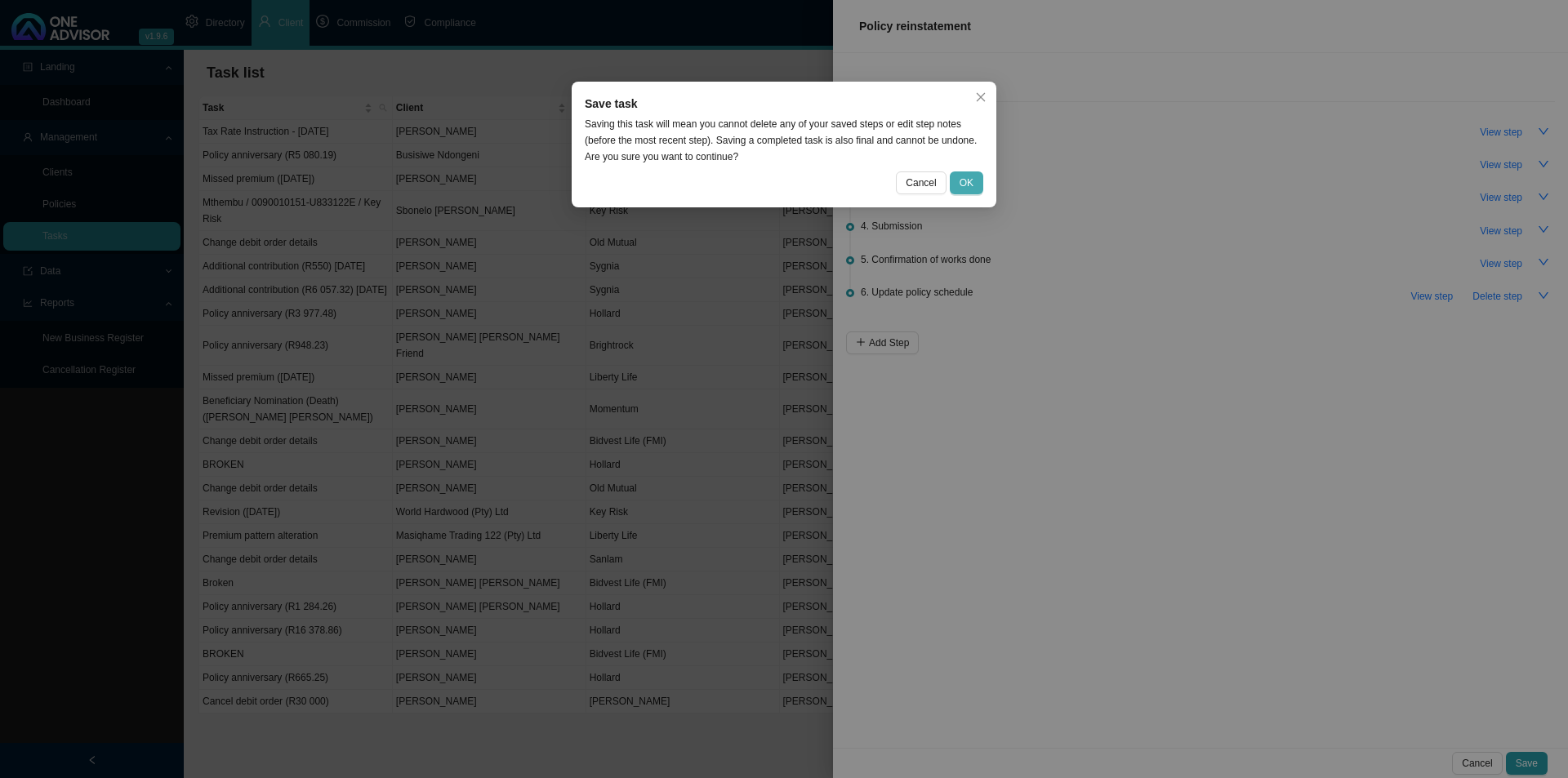
click at [968, 177] on span "OK" at bounding box center [967, 183] width 14 height 16
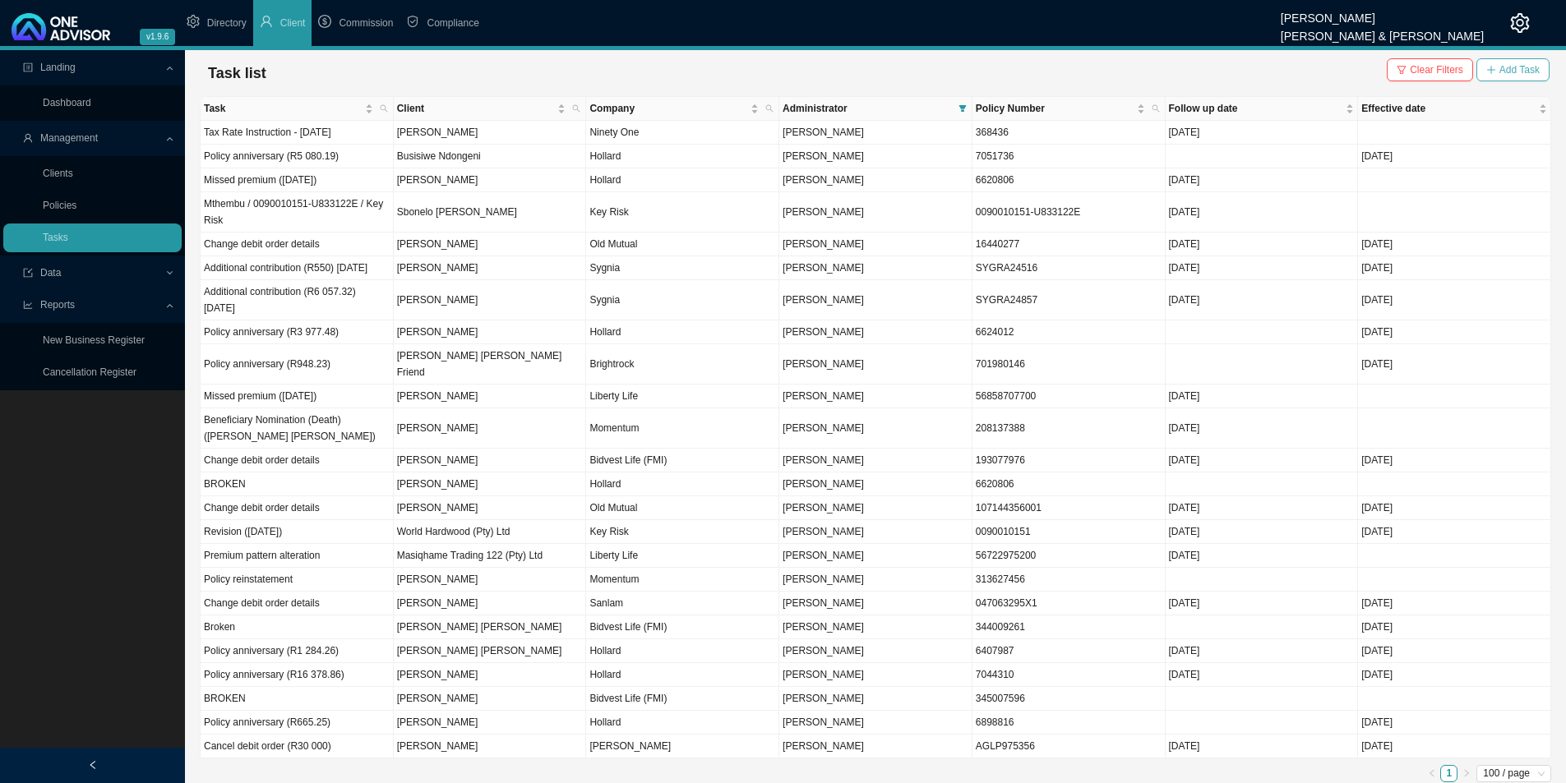
click at [1518, 64] on span "Add Task" at bounding box center [1519, 70] width 40 height 16
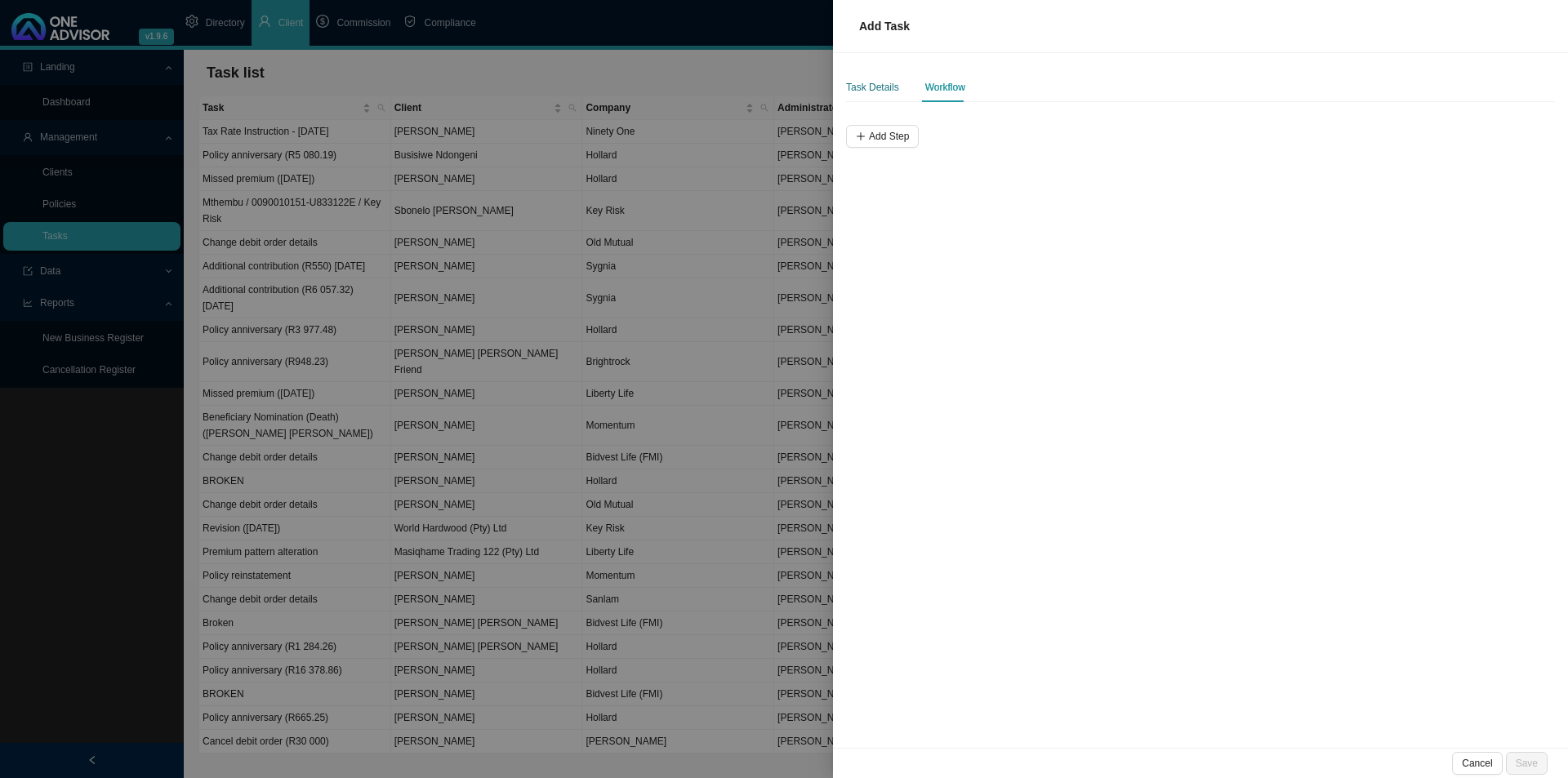
click at [874, 92] on div "Task Details" at bounding box center [871, 87] width 53 height 16
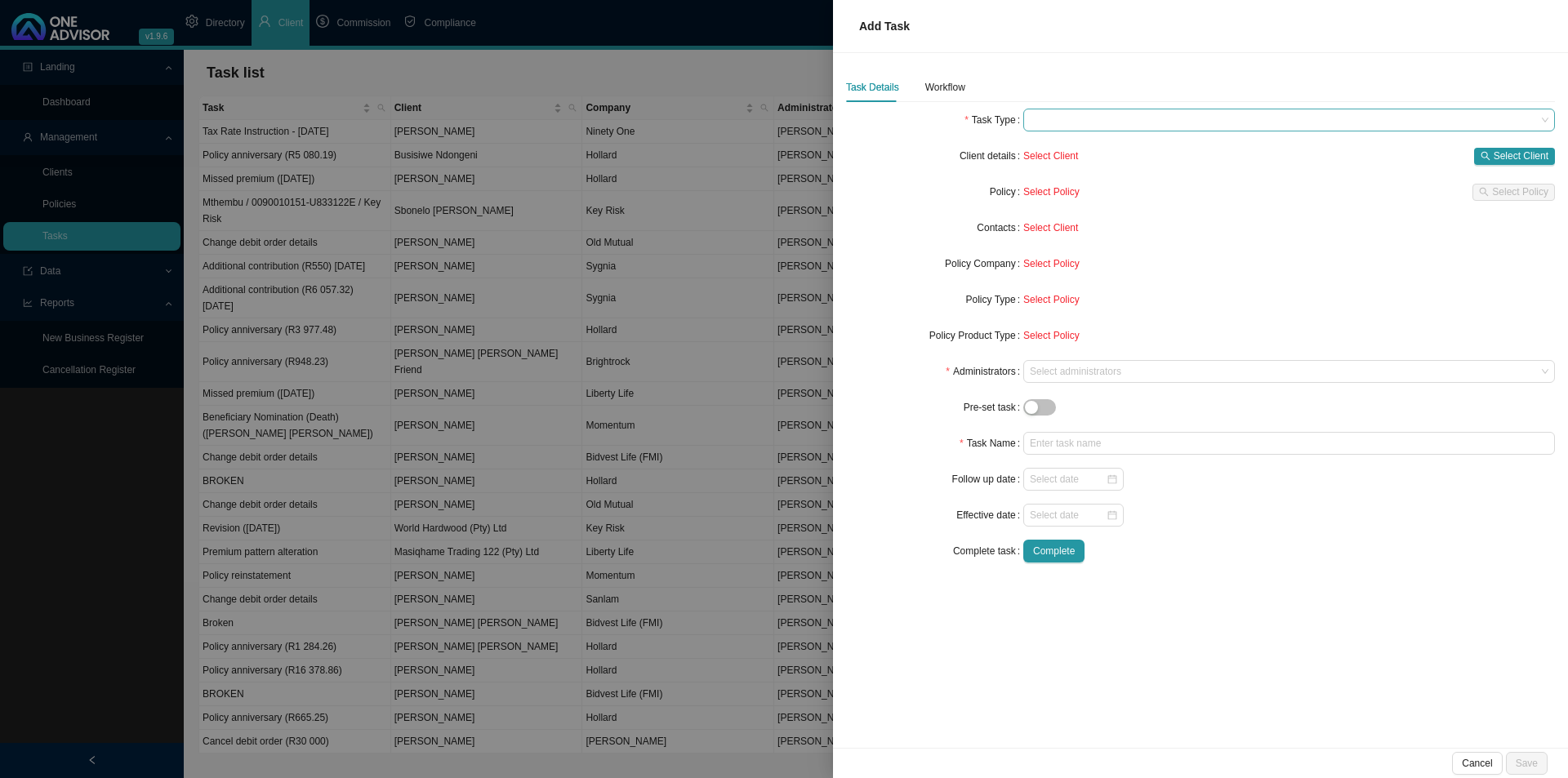
click at [1102, 121] on span at bounding box center [1289, 119] width 519 height 21
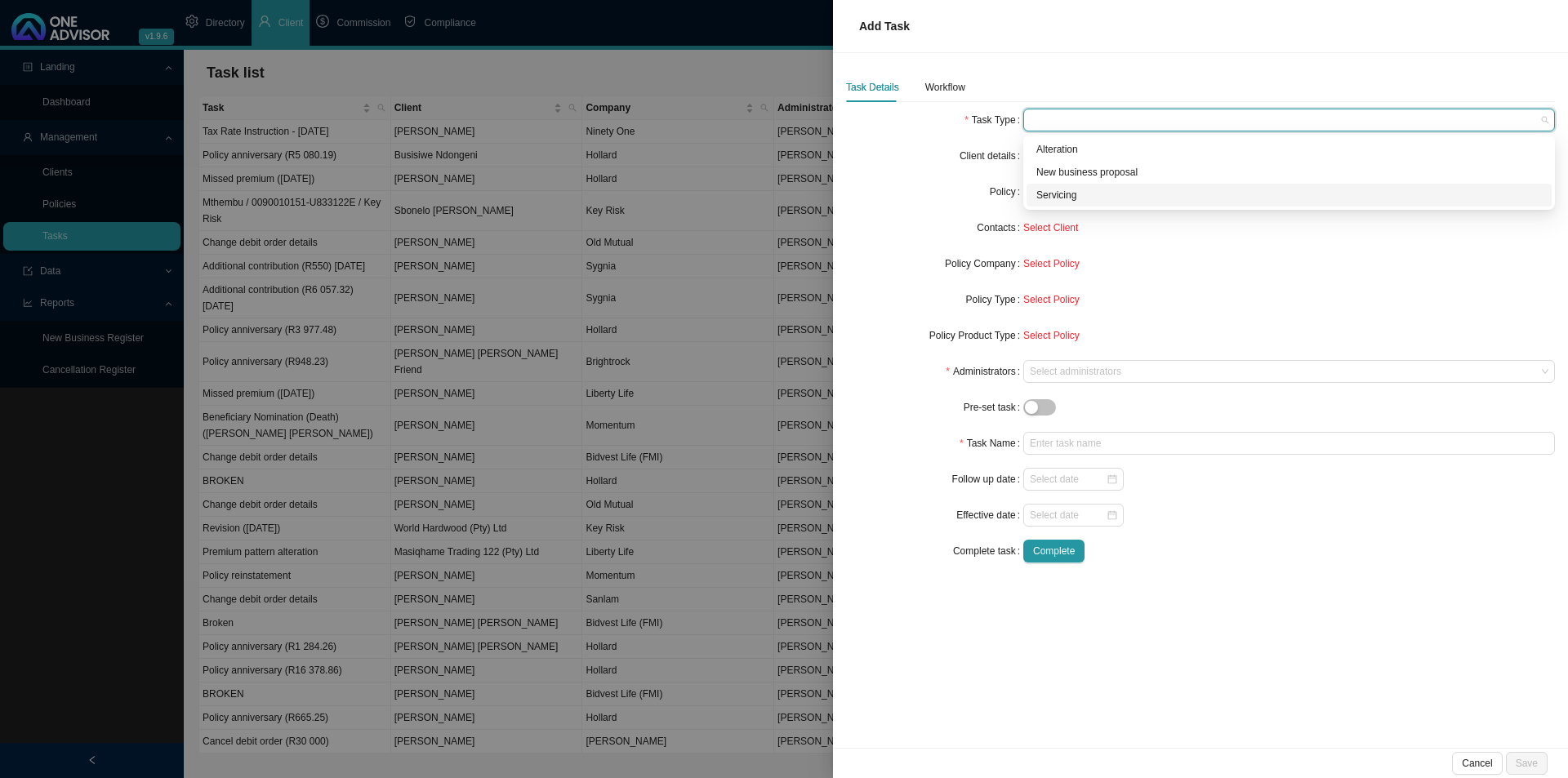
click at [1059, 200] on div "Servicing" at bounding box center [1289, 195] width 506 height 16
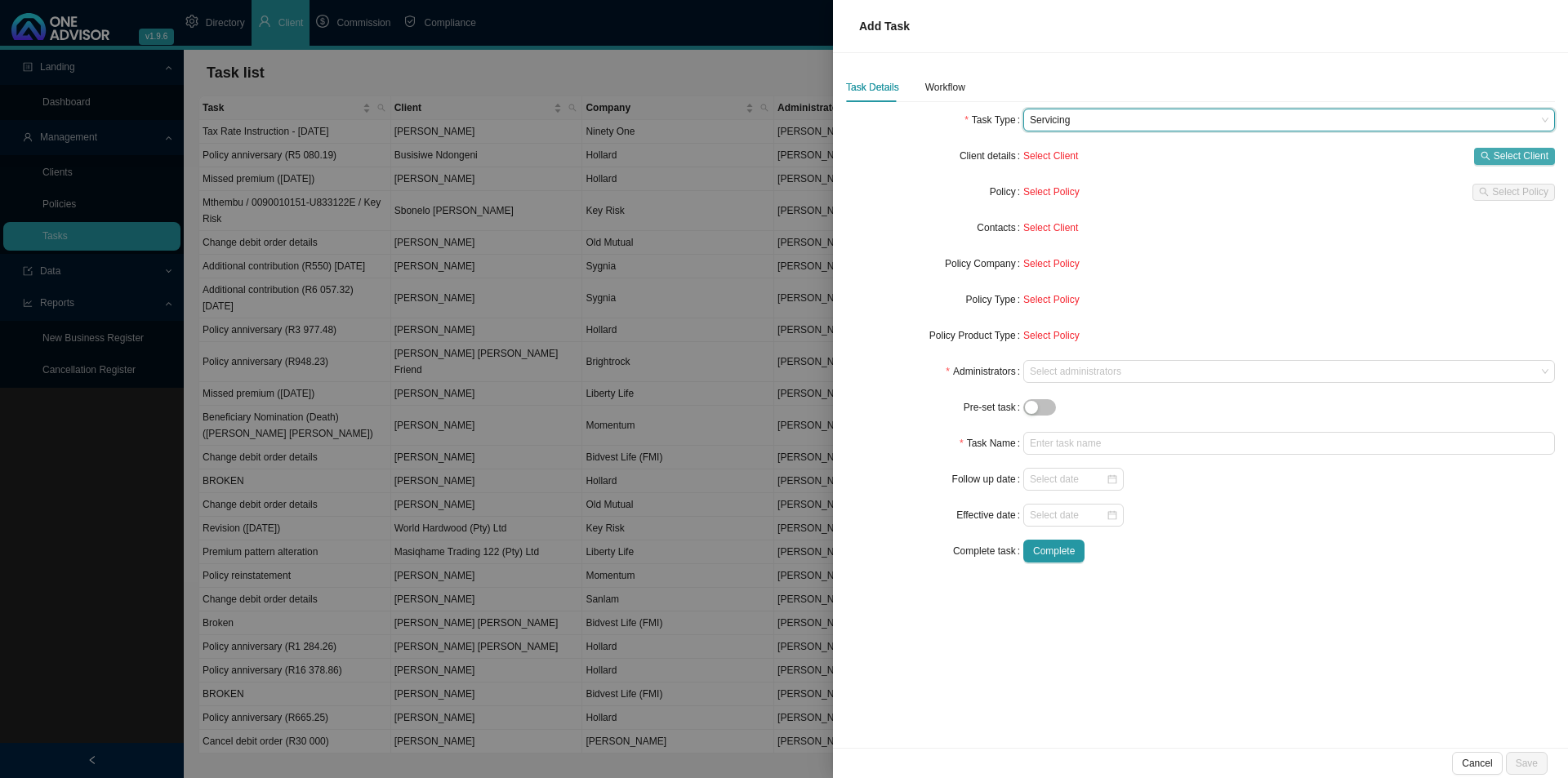
click at [1513, 148] on button "Select Client" at bounding box center [1514, 156] width 80 height 17
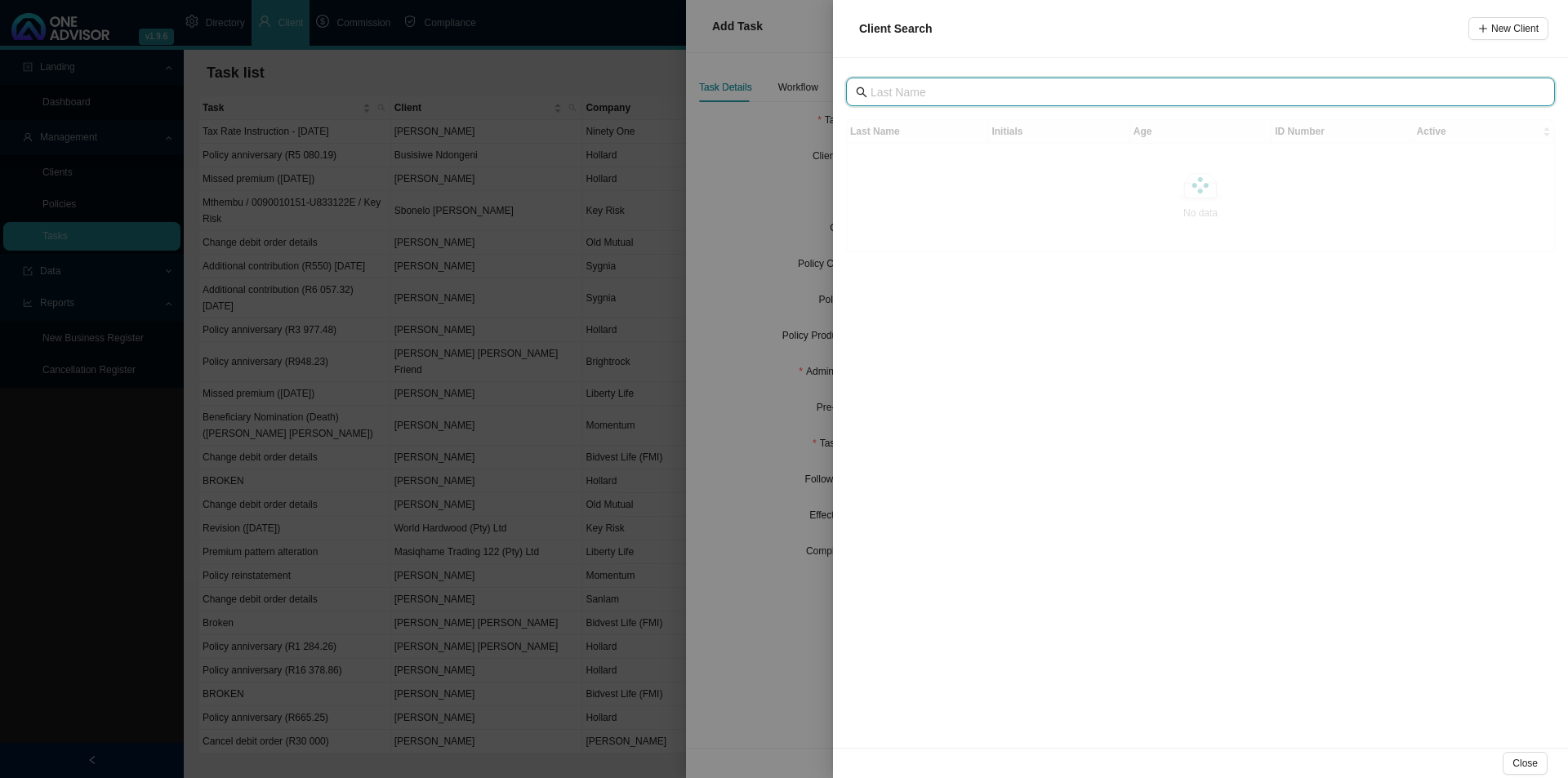
click at [959, 97] on input "text" at bounding box center [1201, 92] width 663 height 18
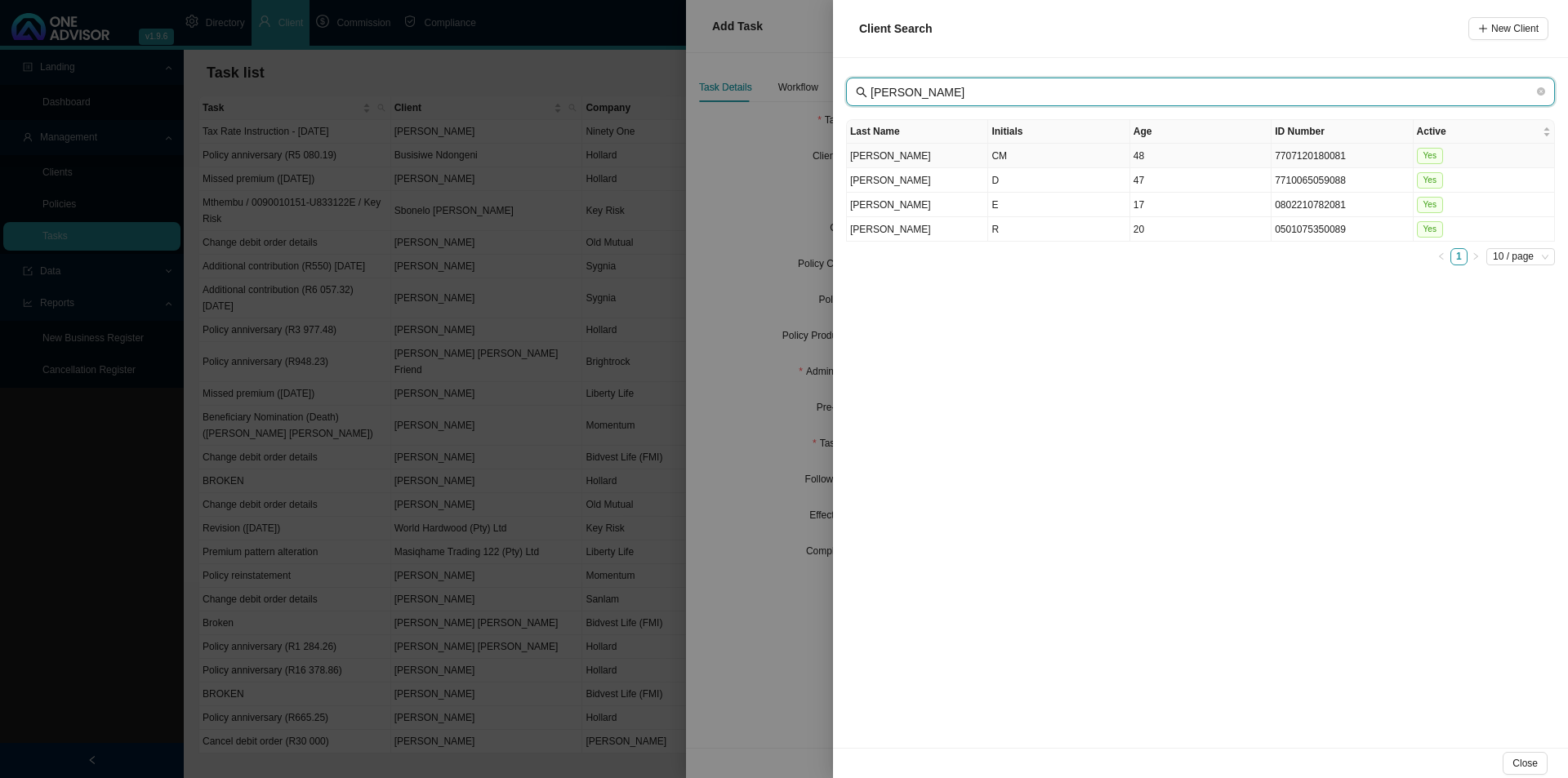
type input "[PERSON_NAME]"
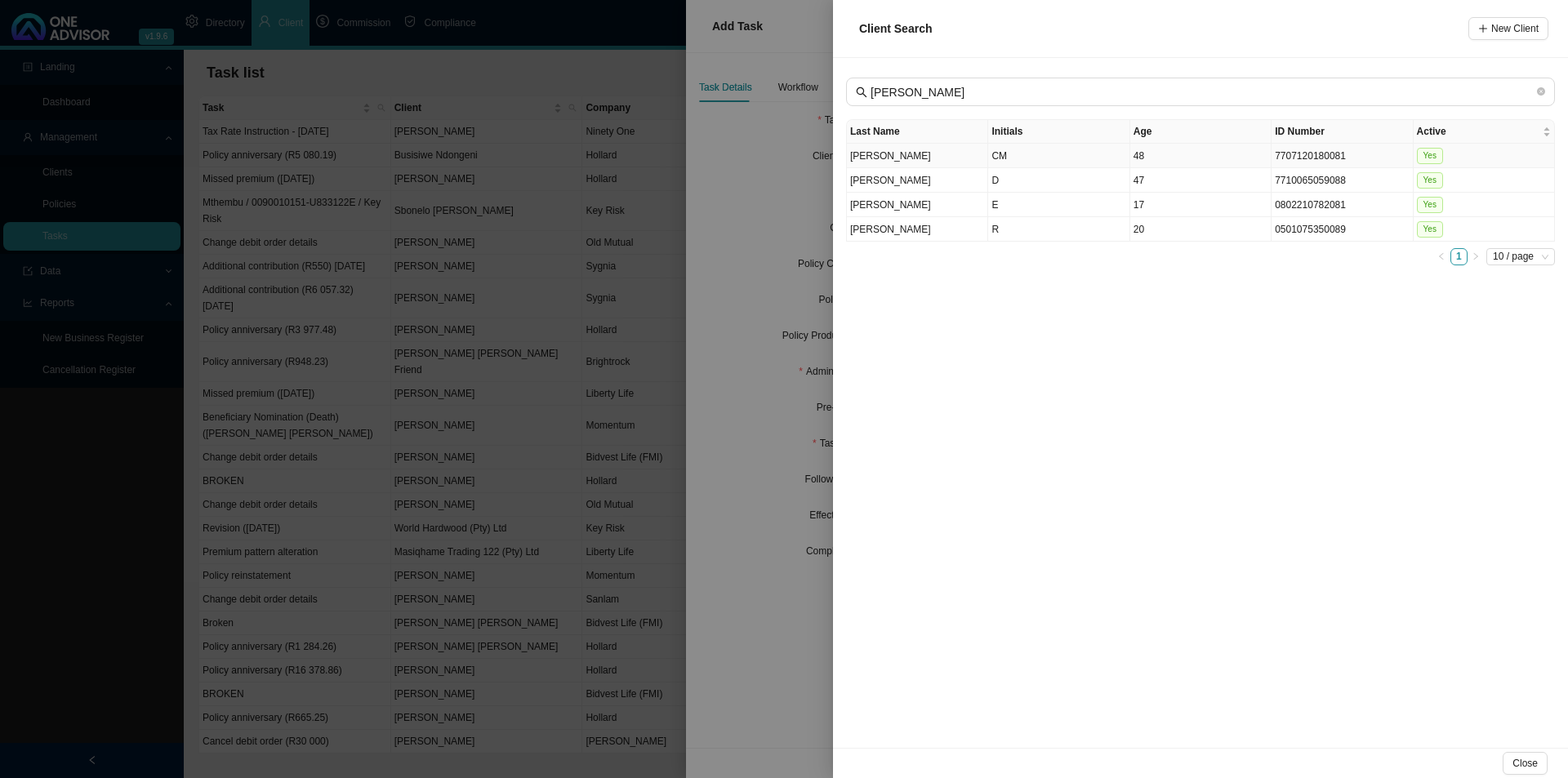
click at [952, 164] on td "[PERSON_NAME]" at bounding box center [917, 156] width 141 height 25
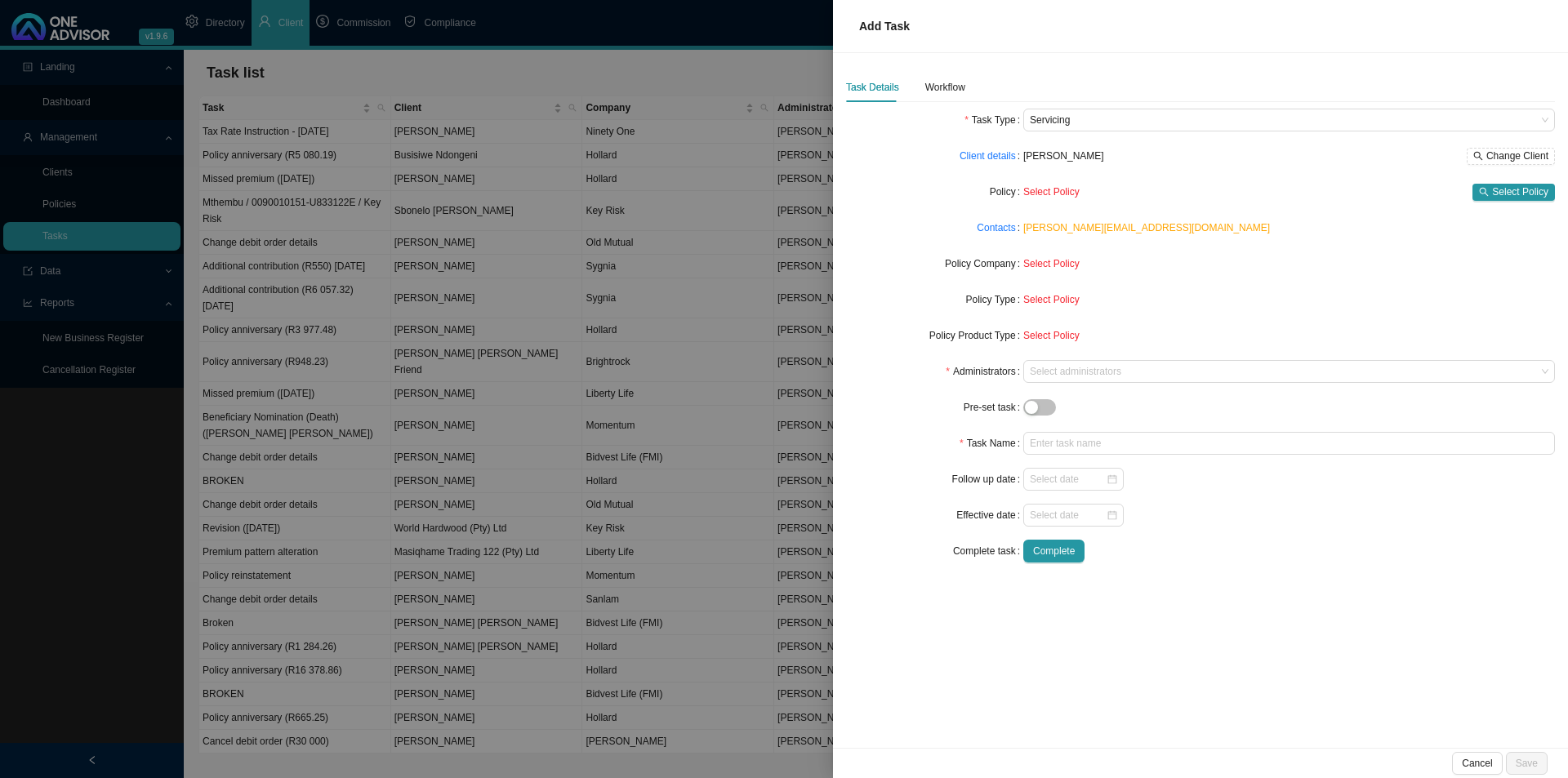
click at [1511, 182] on div "Select Policy Select Policy" at bounding box center [1289, 192] width 532 height 23
click at [1506, 186] on span "Select Policy" at bounding box center [1520, 192] width 57 height 16
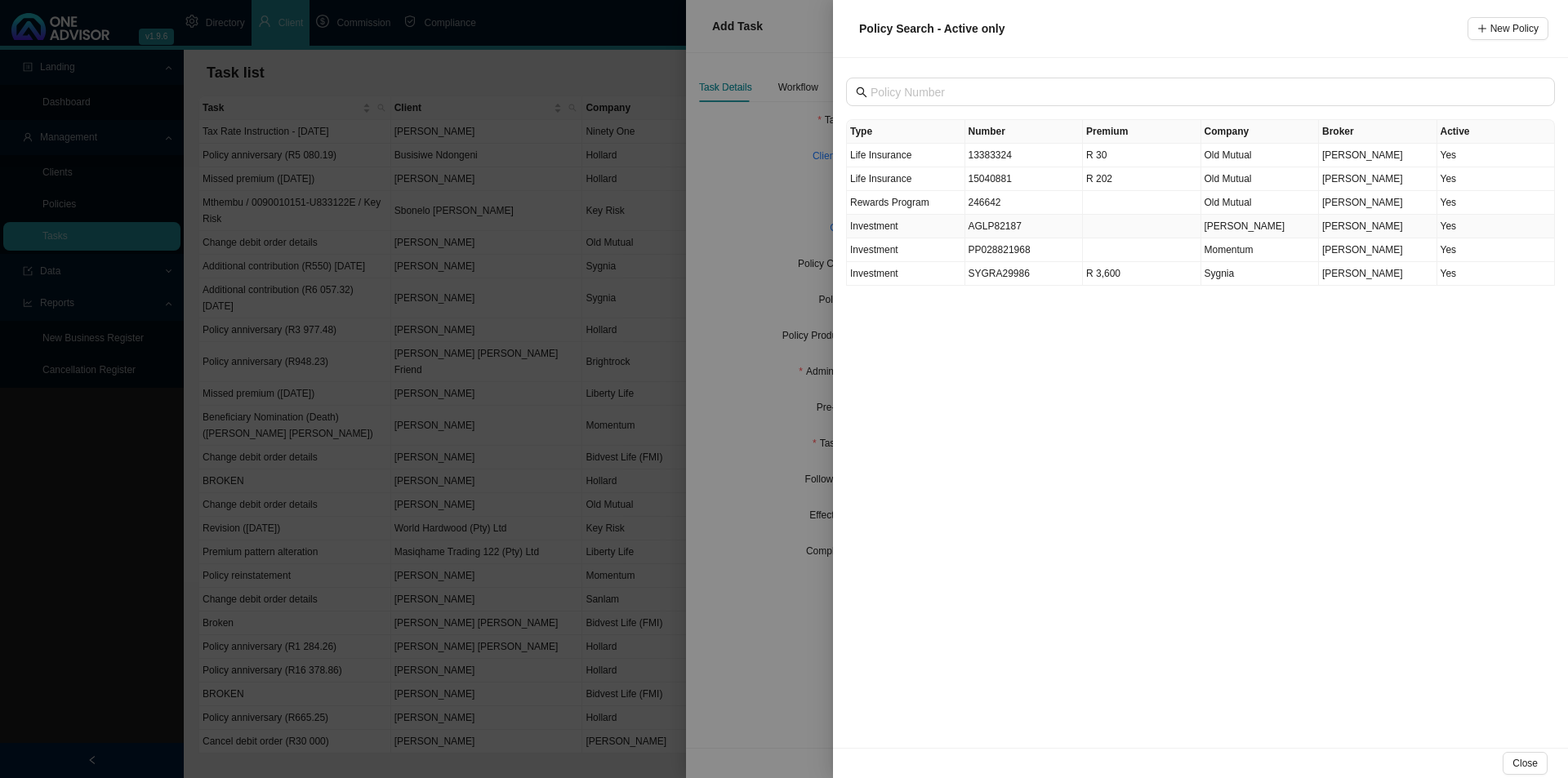
click at [1031, 228] on td "AGLP82187" at bounding box center [1023, 227] width 118 height 24
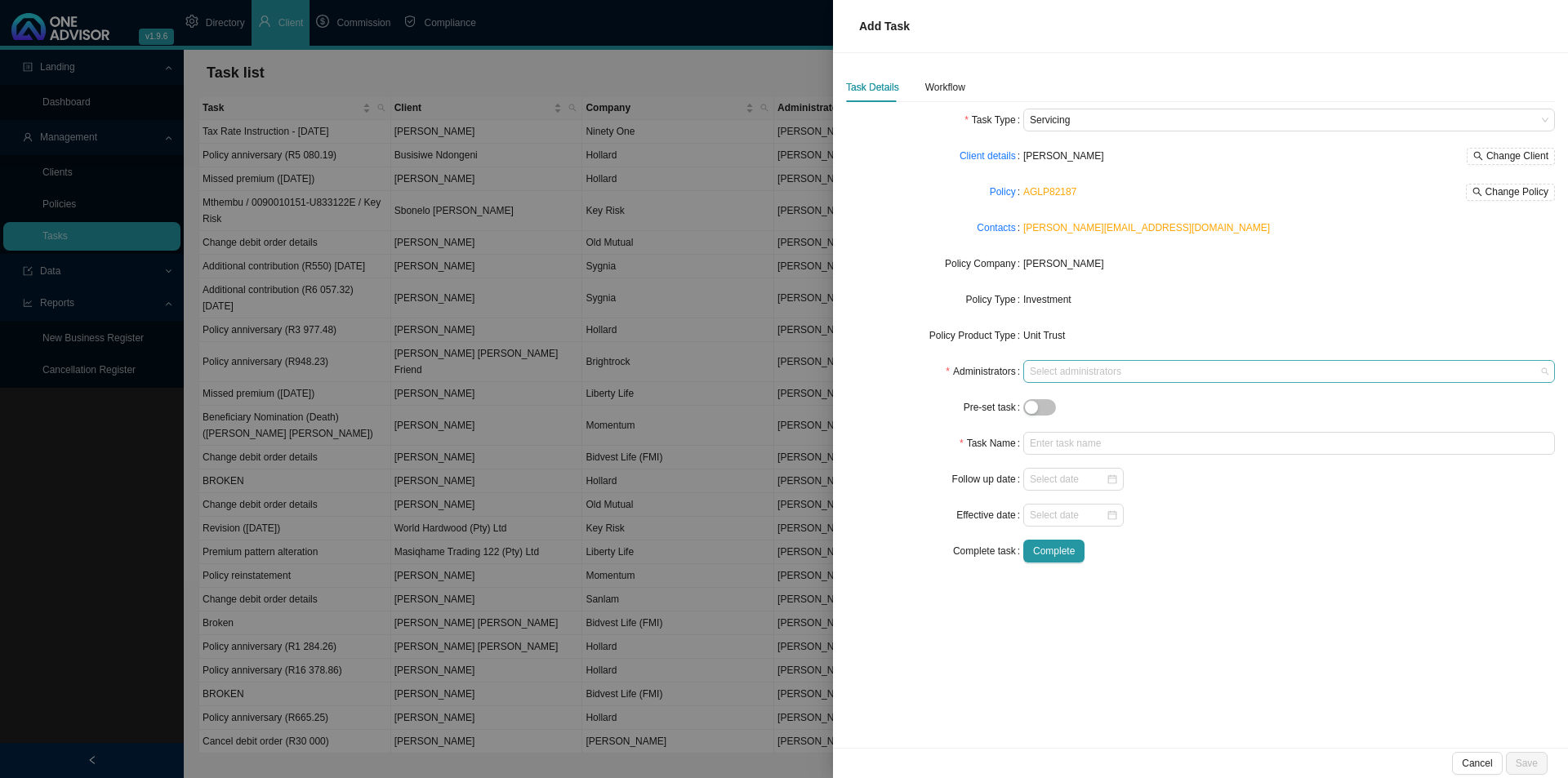
click at [1063, 372] on div at bounding box center [1281, 372] width 510 height 12
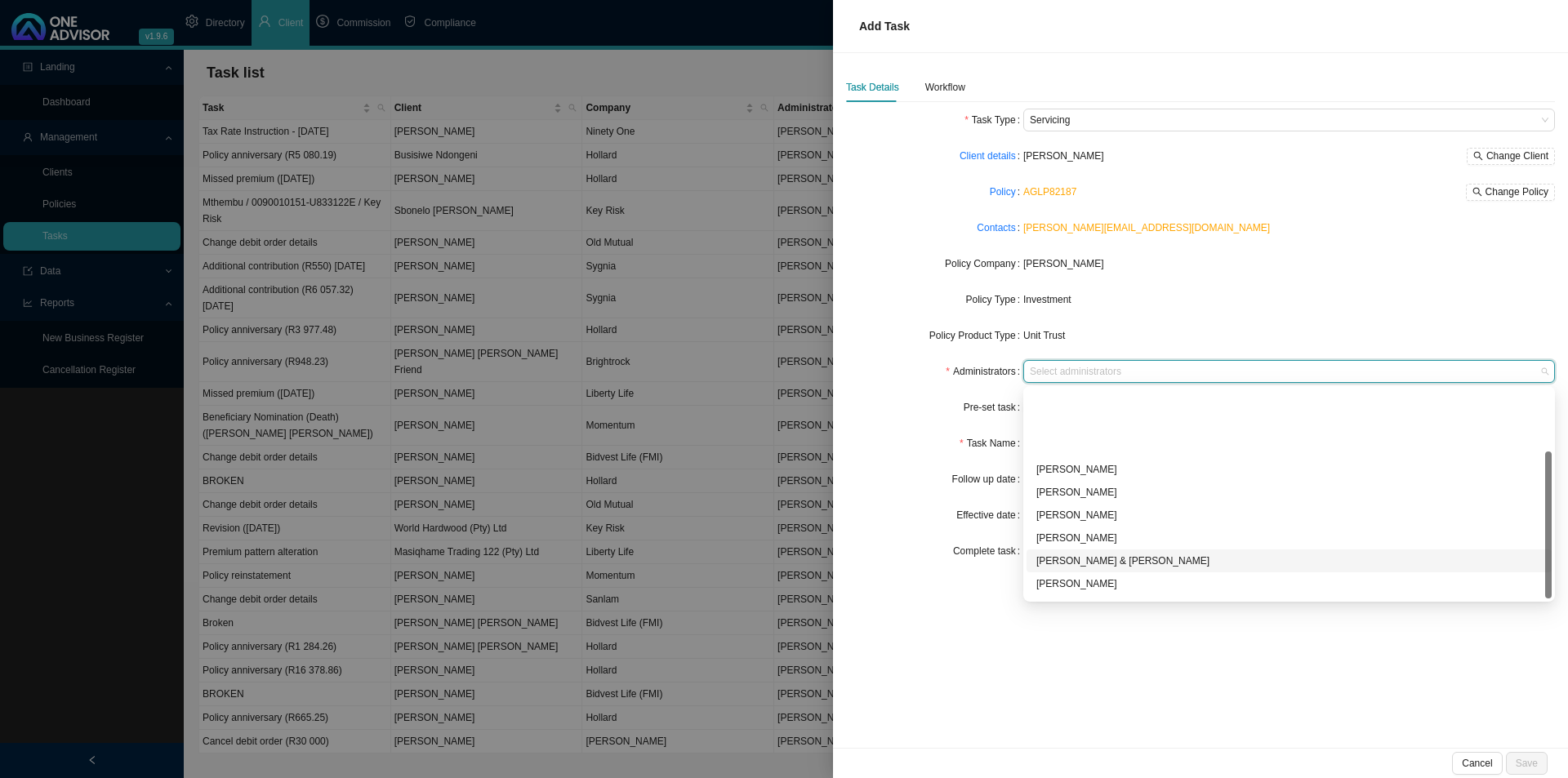
scroll to position [88, 0]
click at [1088, 517] on div "[PERSON_NAME]" at bounding box center [1289, 519] width 506 height 16
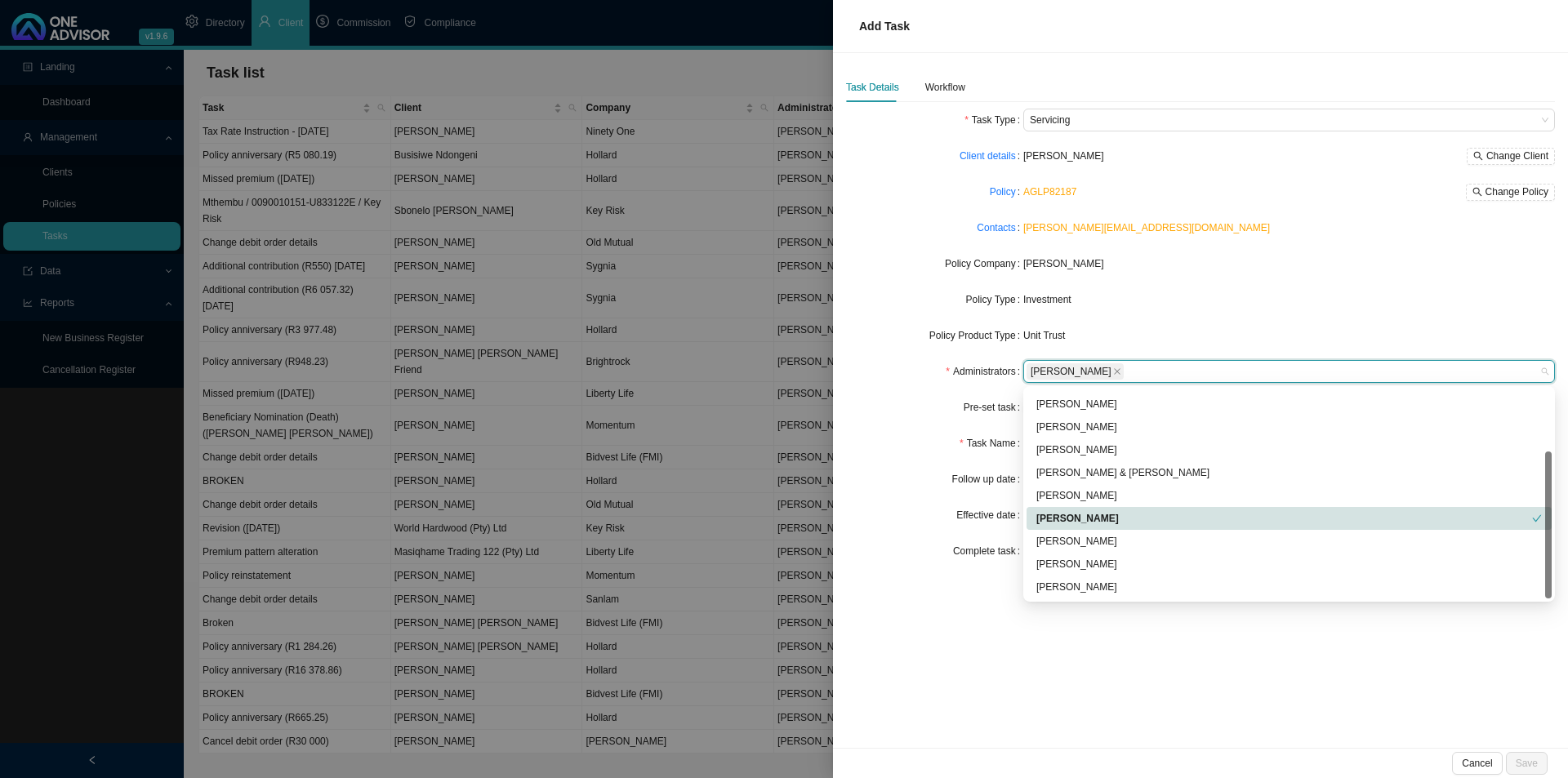
click at [940, 468] on div "Follow up date" at bounding box center [934, 479] width 177 height 23
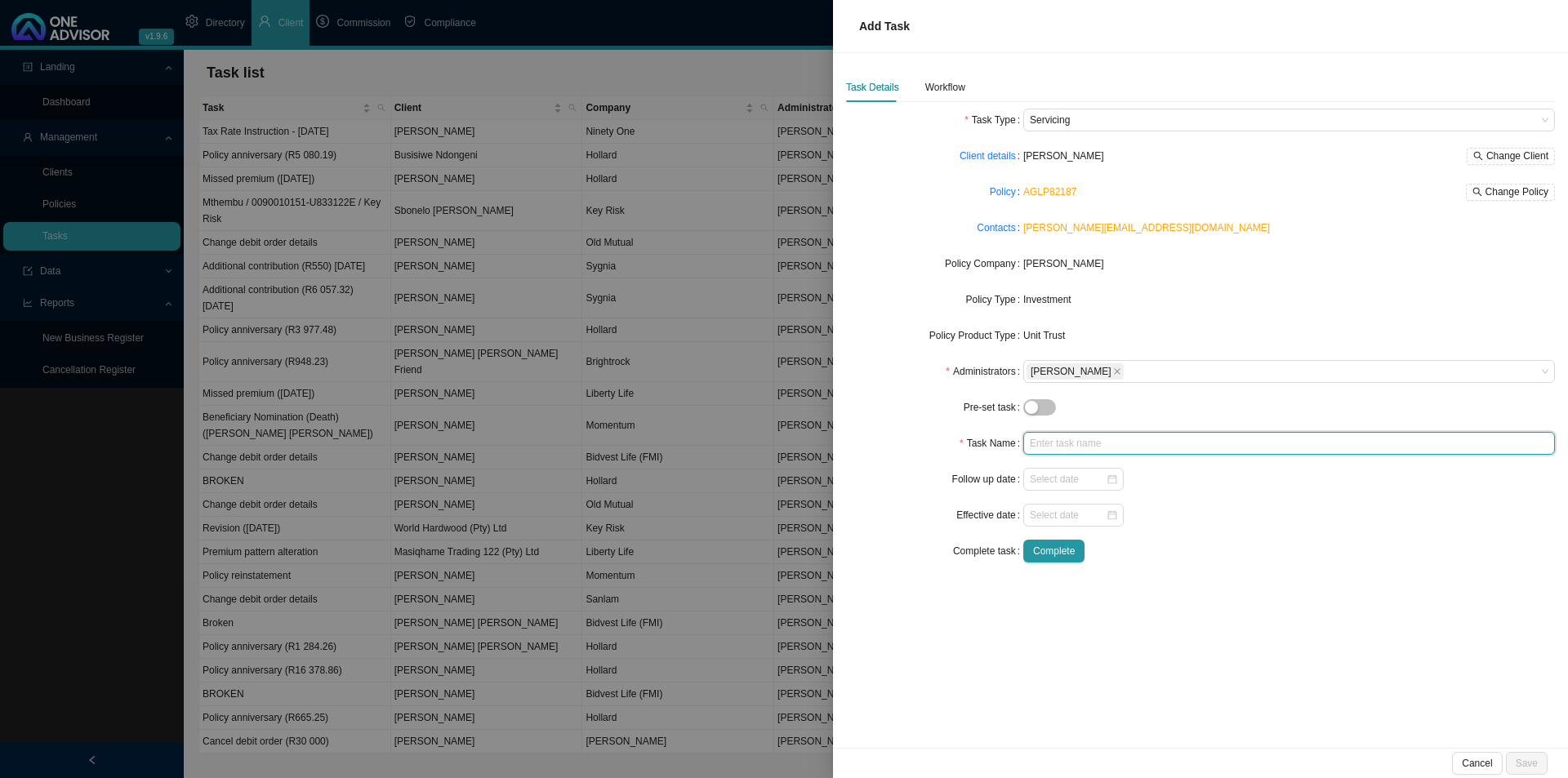
click at [1089, 442] on input "text" at bounding box center [1289, 443] width 532 height 23
type input "Withdrawal (R)"
click at [955, 92] on div "Workflow" at bounding box center [945, 87] width 40 height 16
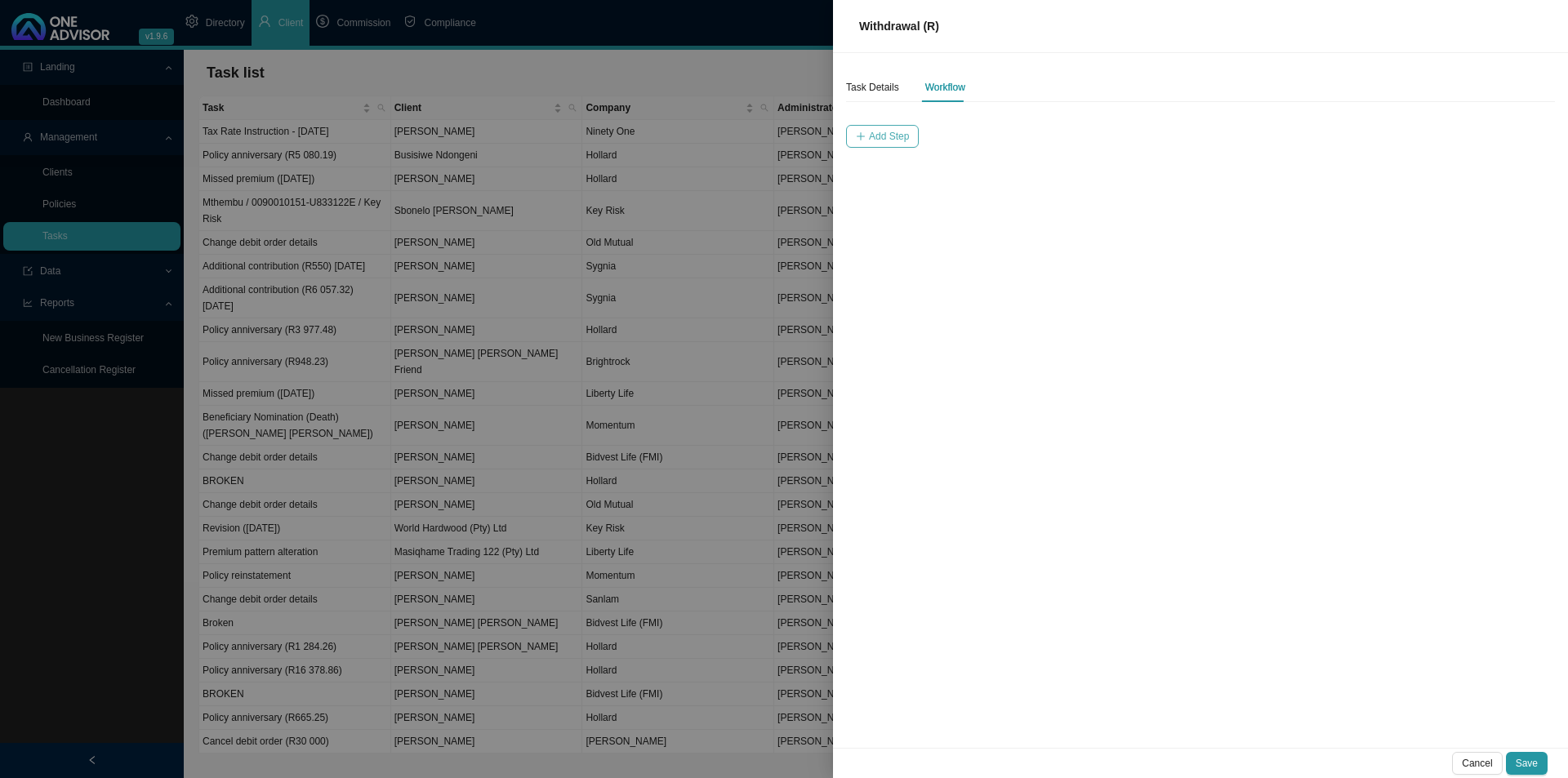
click at [882, 138] on span "Add Step" at bounding box center [888, 136] width 40 height 16
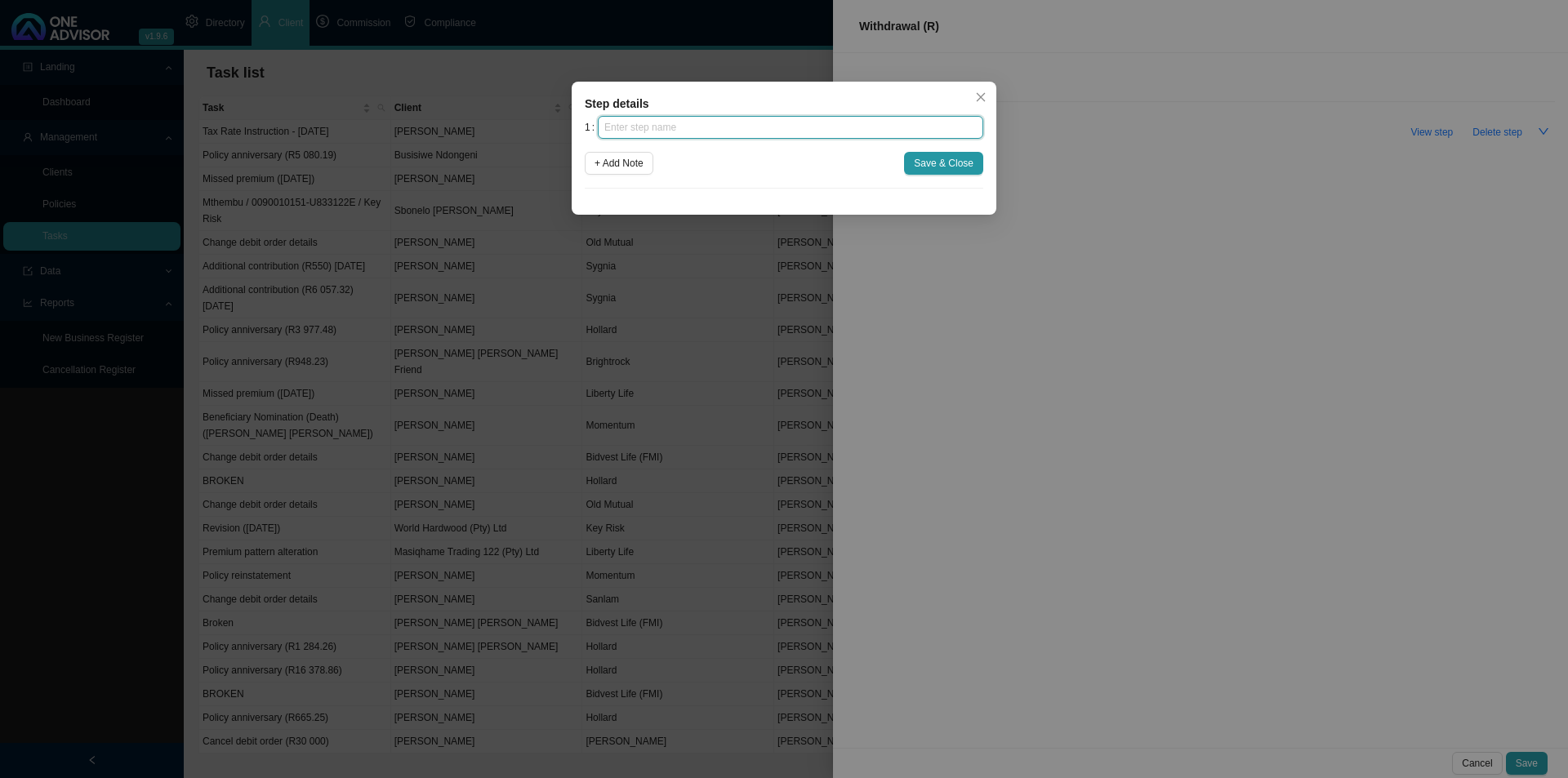
click at [823, 124] on input "text" at bounding box center [791, 127] width 386 height 23
type input "Instruction"
click at [932, 159] on span "Save & Close" at bounding box center [944, 163] width 60 height 16
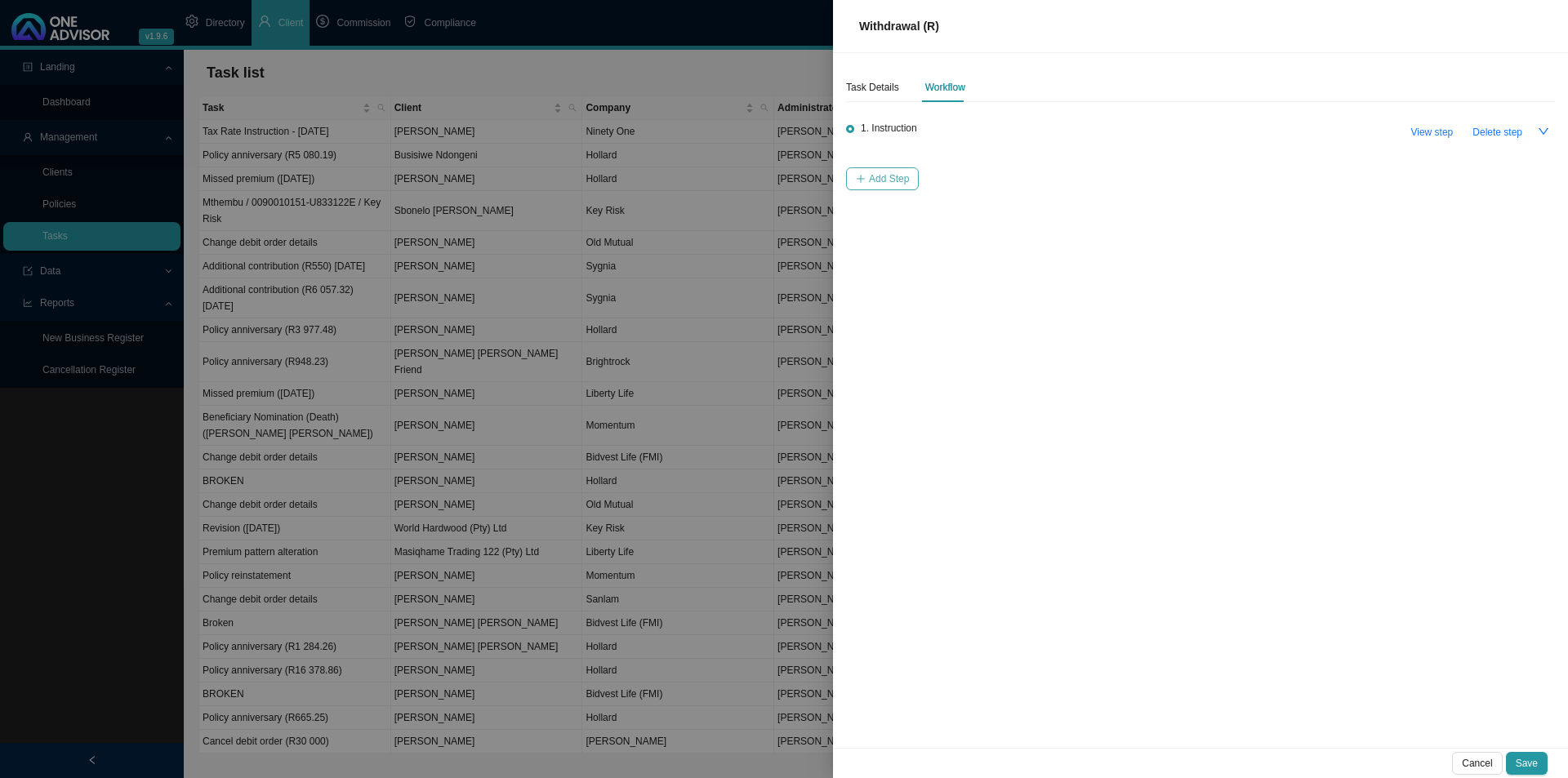
click at [886, 173] on span "Add Step" at bounding box center [888, 179] width 40 height 16
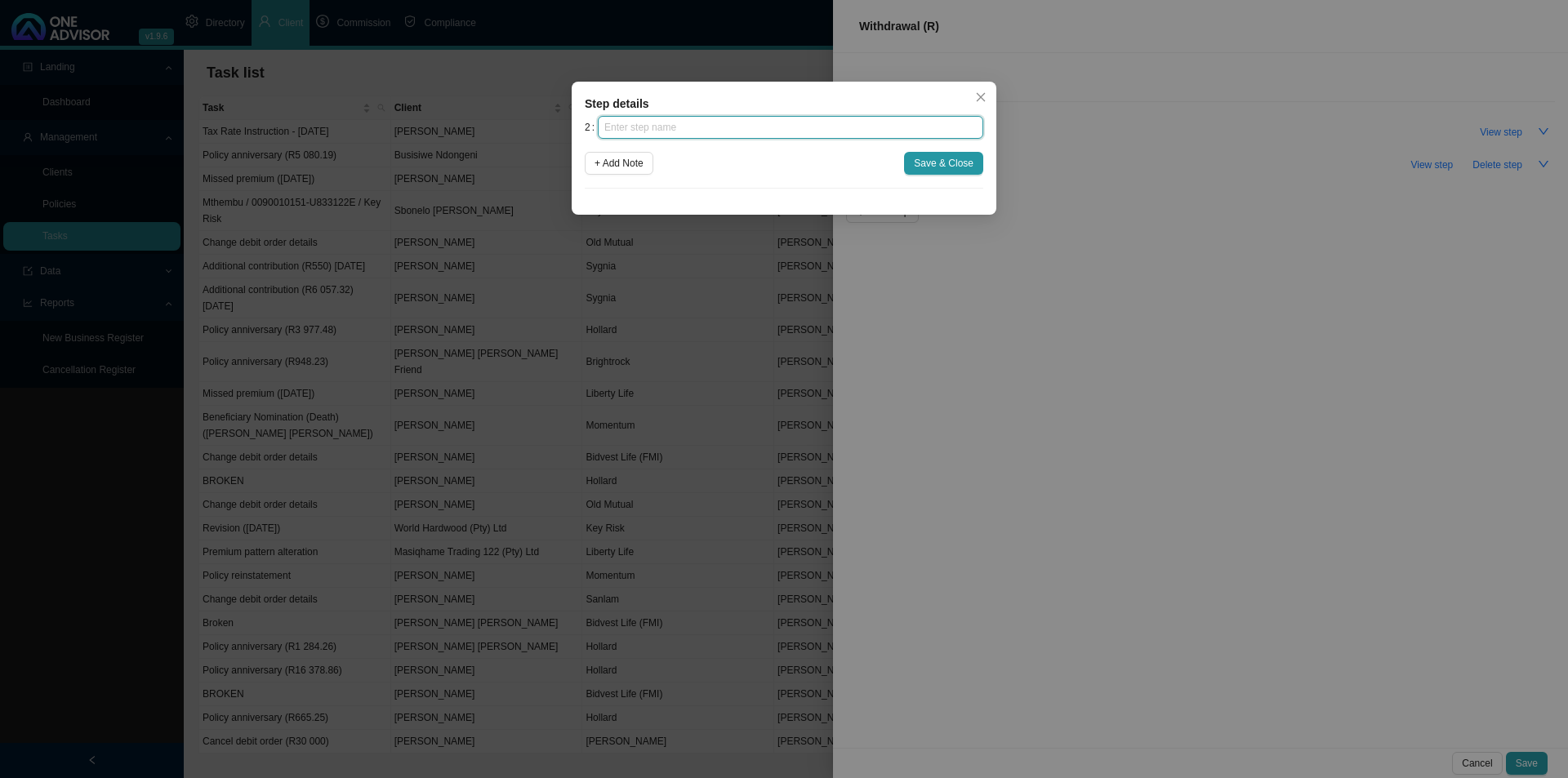
click at [788, 134] on input "text" at bounding box center [791, 127] width 386 height 23
type input "Investigation"
click at [947, 181] on div "2 Investigation + Add Note Save & Close" at bounding box center [783, 152] width 398 height 73
click at [947, 171] on span "Save & Close" at bounding box center [944, 163] width 60 height 16
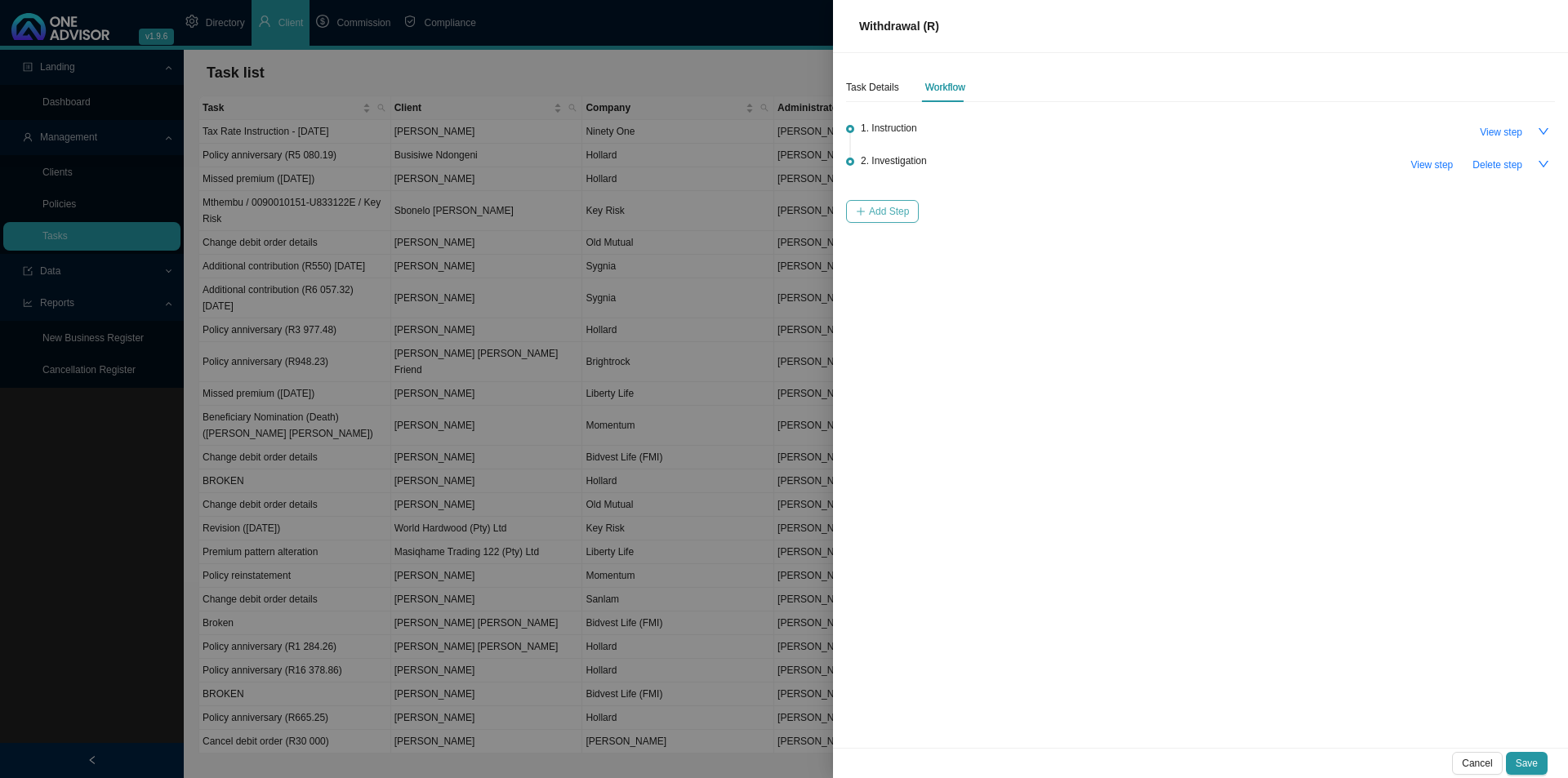
click at [876, 207] on span "Add Step" at bounding box center [888, 212] width 40 height 16
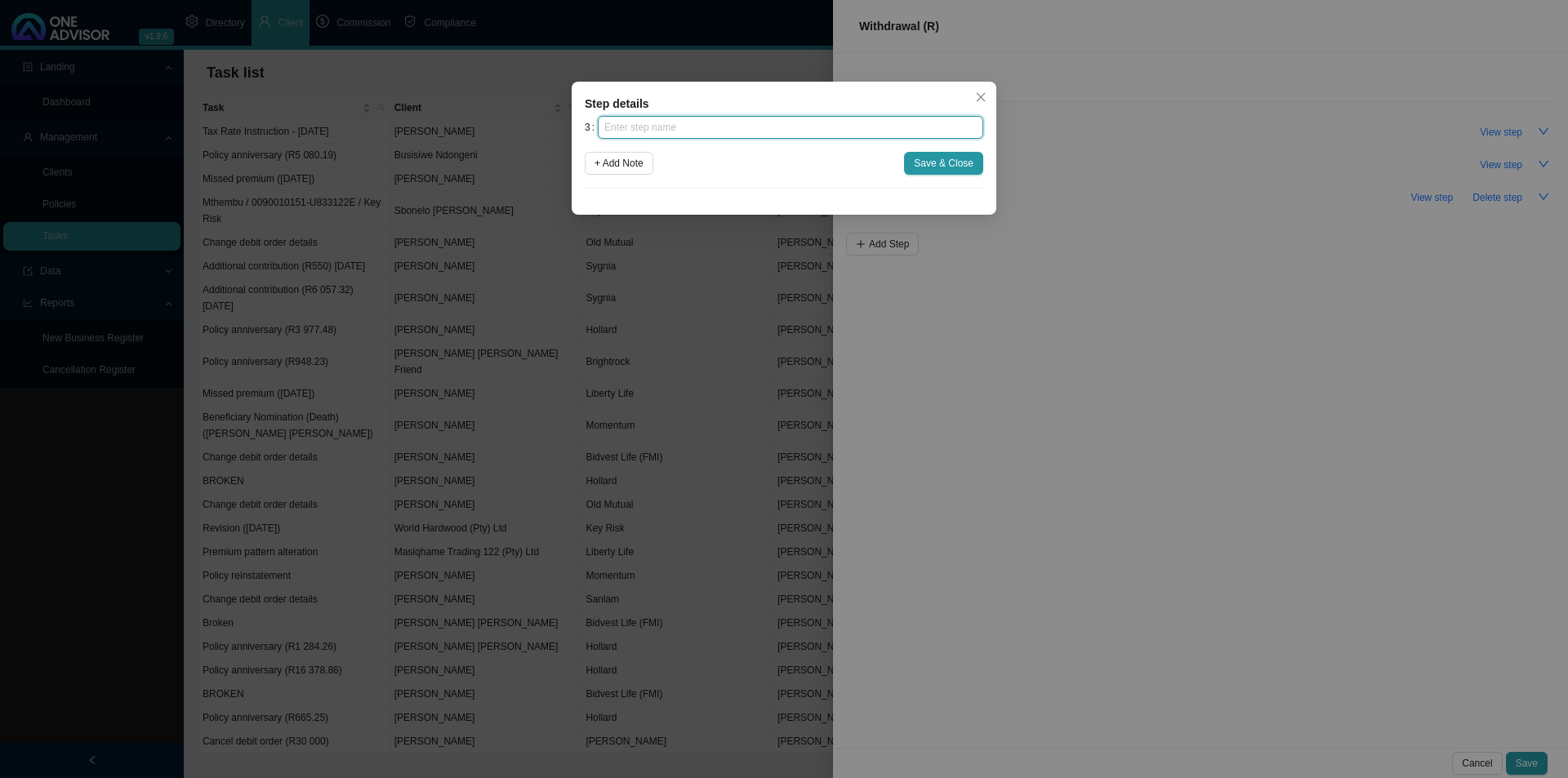
click at [756, 132] on input "text" at bounding box center [791, 127] width 386 height 23
type input "Submission"
click at [932, 158] on span "Save & Close" at bounding box center [944, 163] width 60 height 16
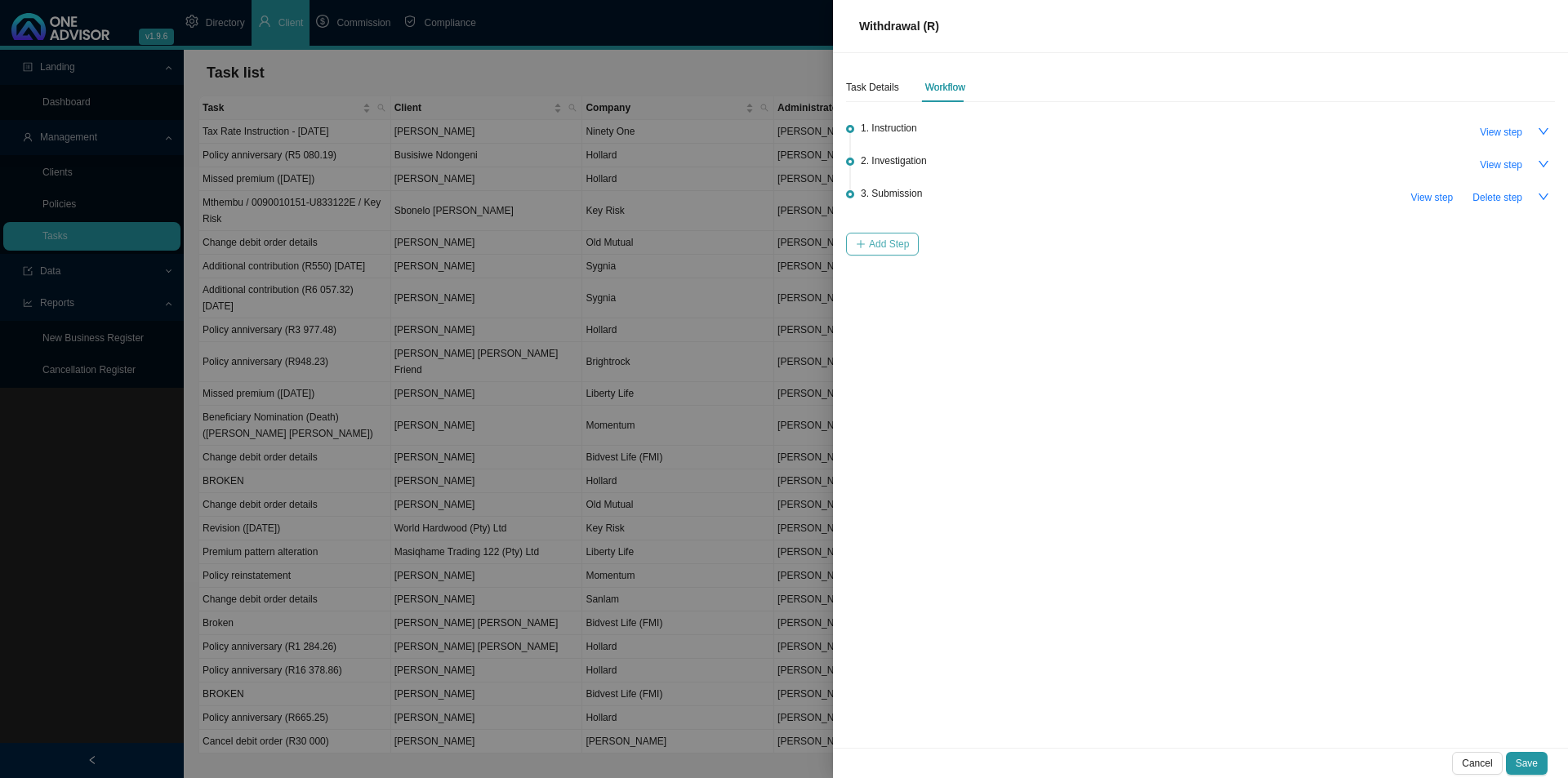
click at [878, 239] on span "Add Step" at bounding box center [888, 244] width 40 height 16
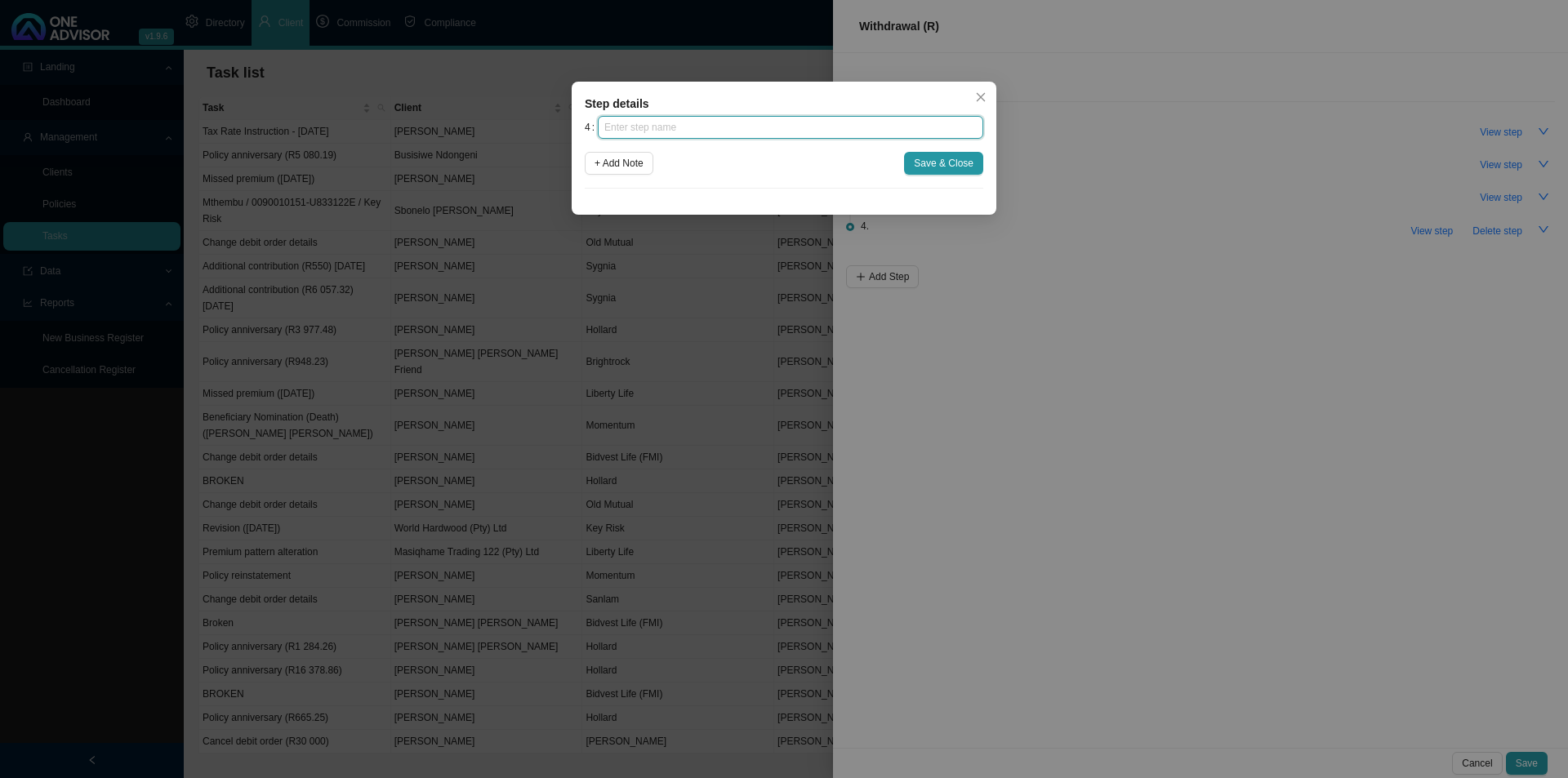
click at [632, 126] on input "text" at bounding box center [791, 127] width 386 height 23
type input "Confirmation of works done"
click at [941, 165] on span "Save & Close" at bounding box center [944, 163] width 60 height 16
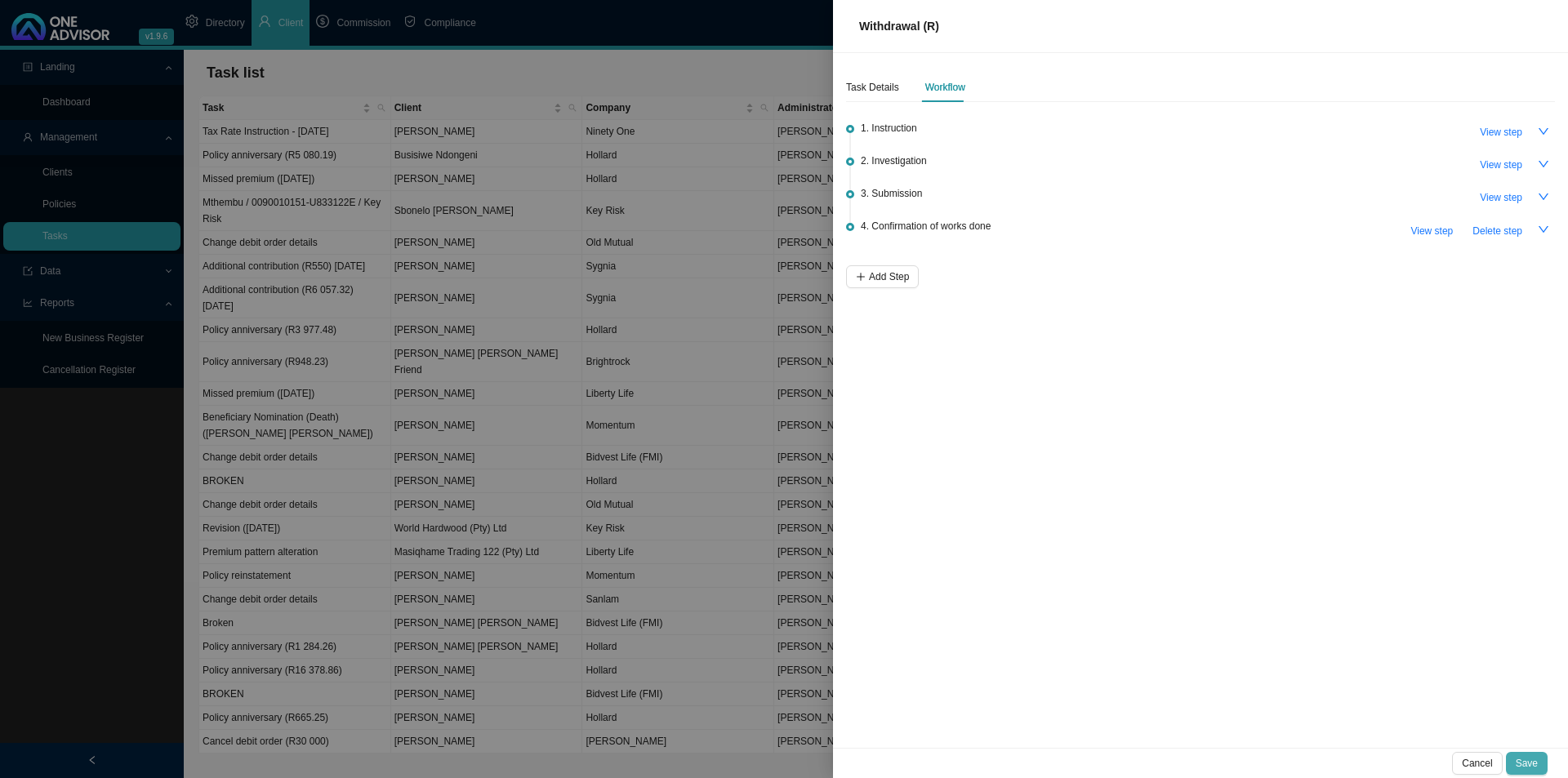
click at [1520, 761] on span "Save" at bounding box center [1526, 763] width 22 height 16
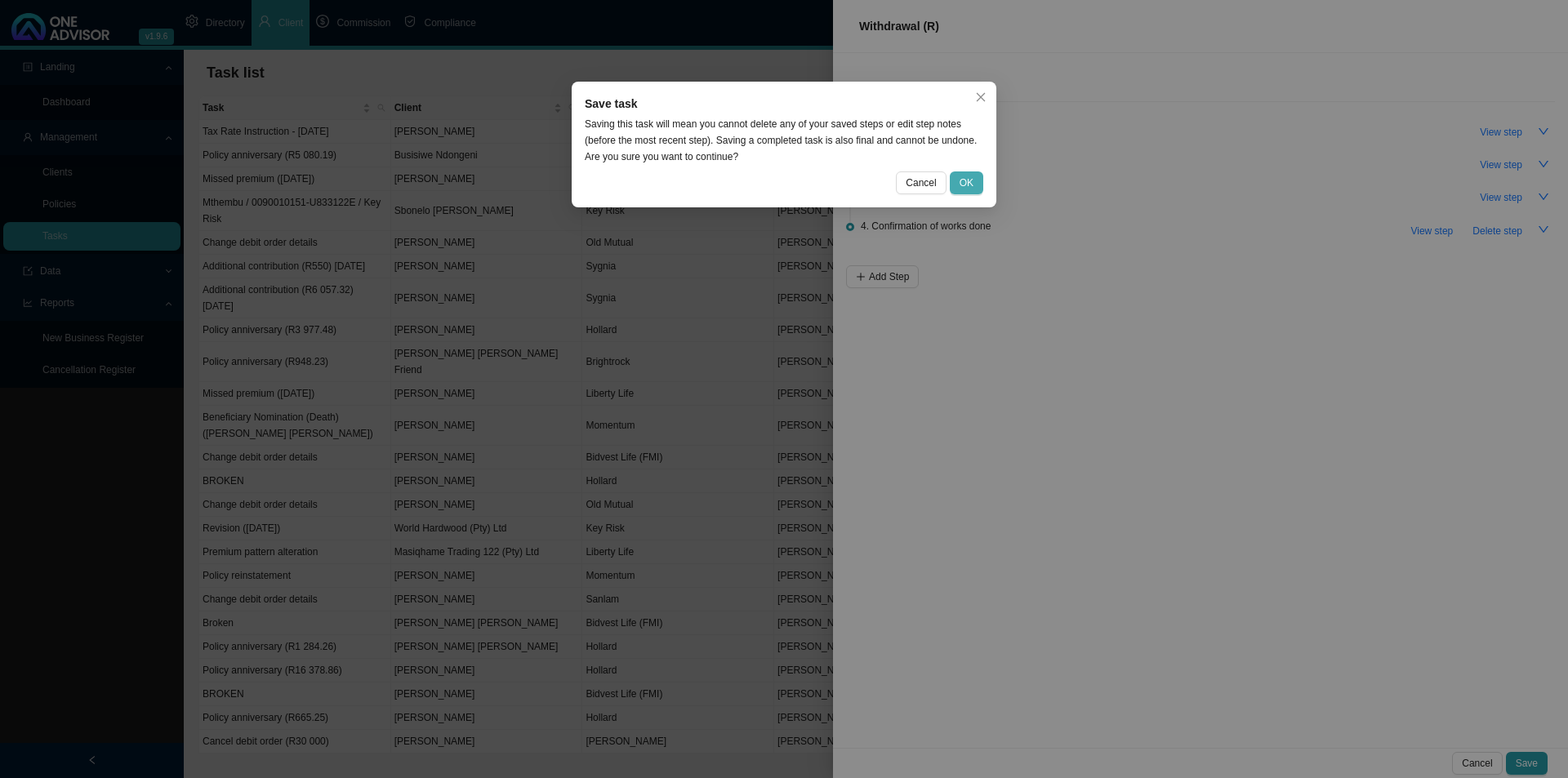
click at [975, 180] on button "OK" at bounding box center [967, 183] width 34 height 23
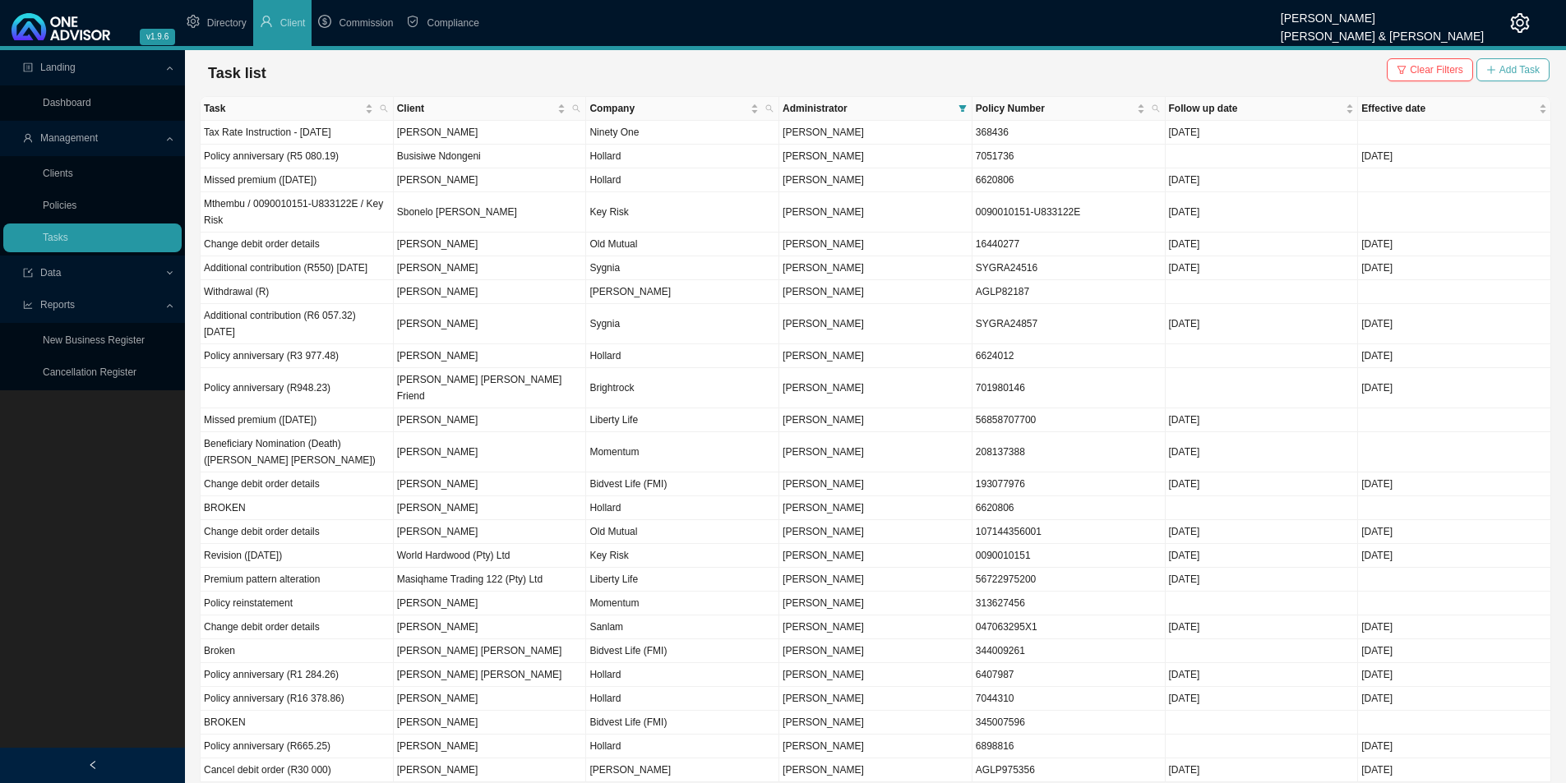
click at [1516, 72] on span "Add Task" at bounding box center [1519, 70] width 40 height 16
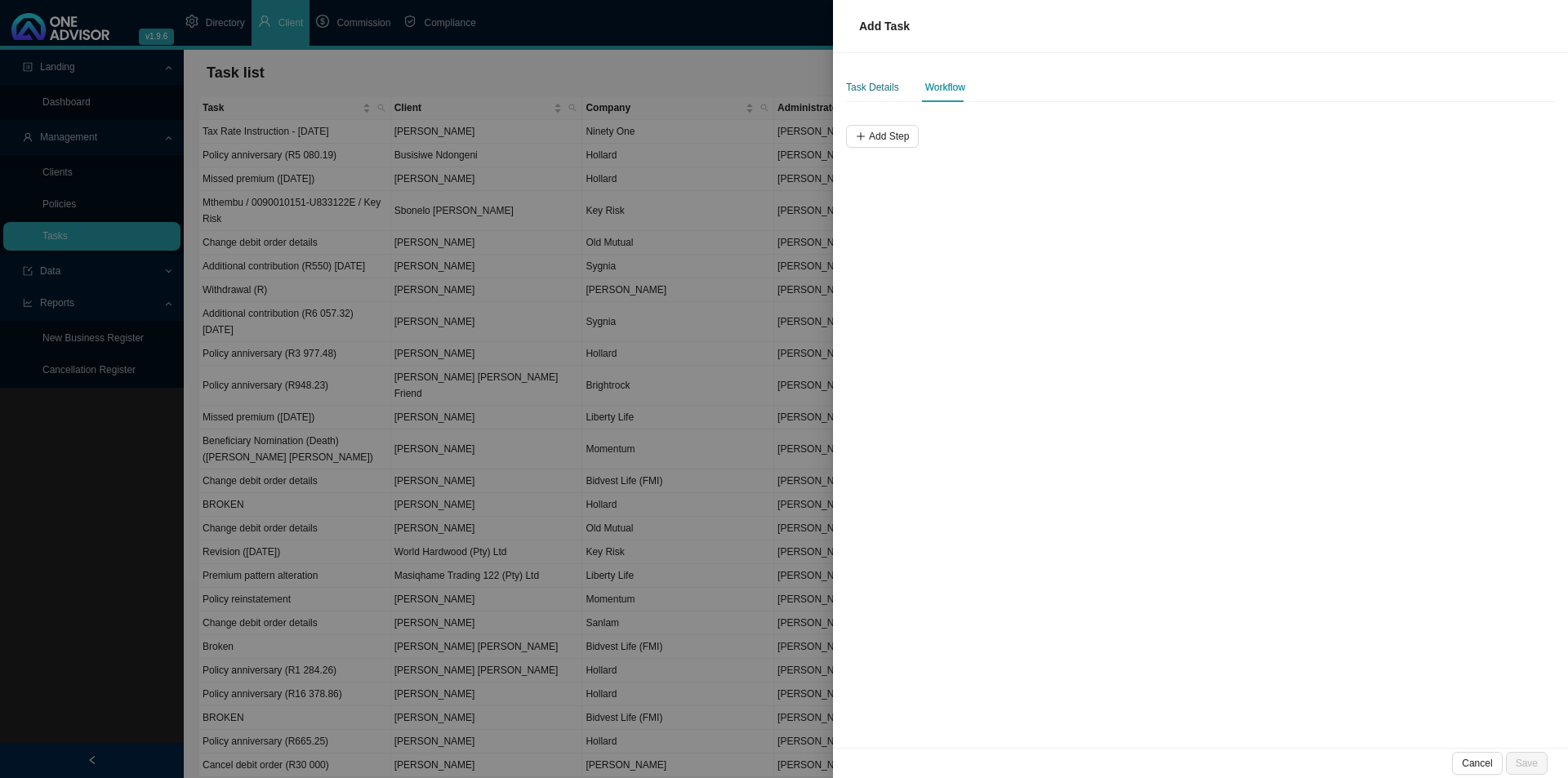
click at [860, 89] on div "Task Details" at bounding box center [871, 87] width 53 height 16
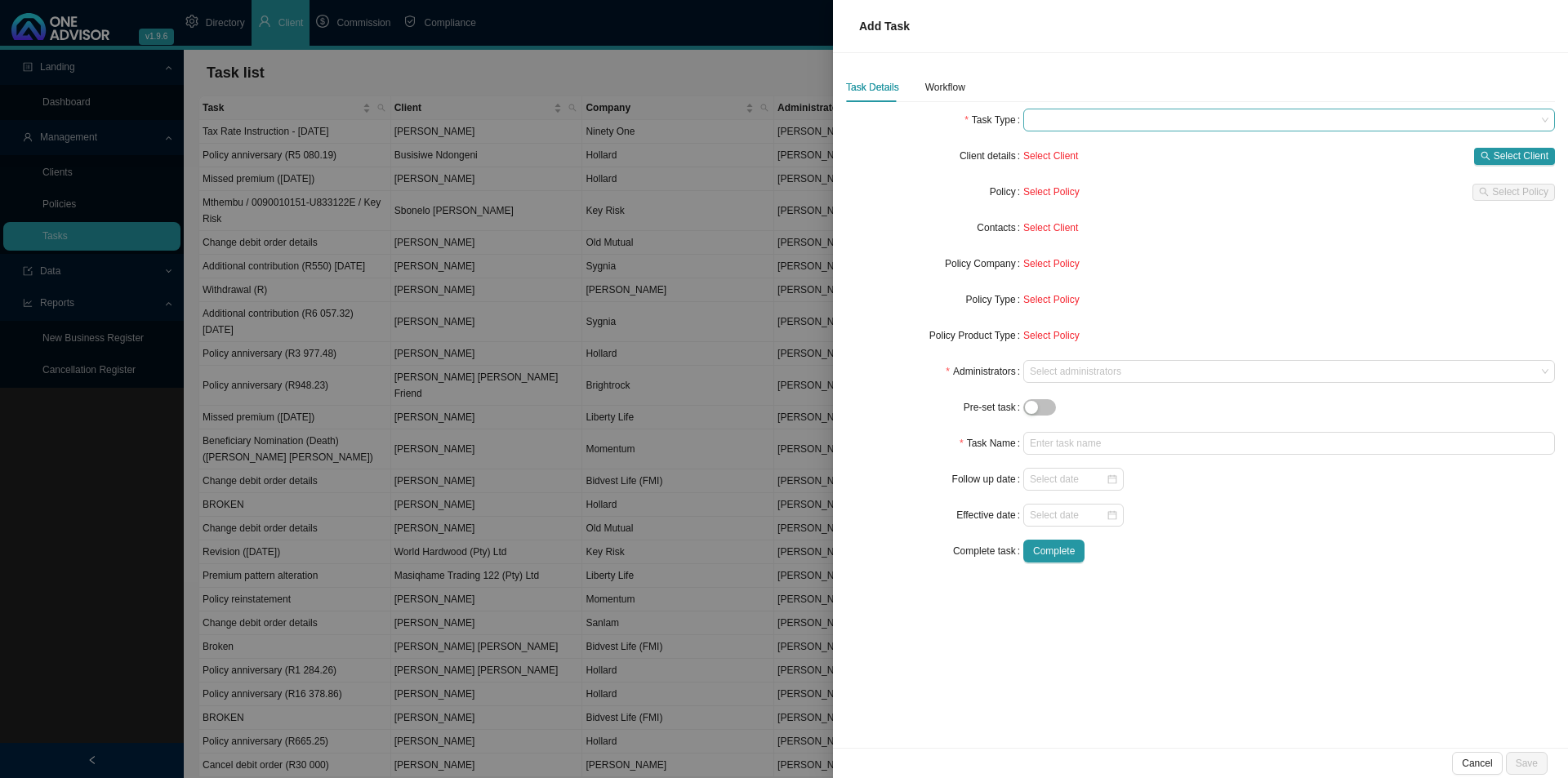
click at [1093, 118] on span at bounding box center [1289, 119] width 519 height 21
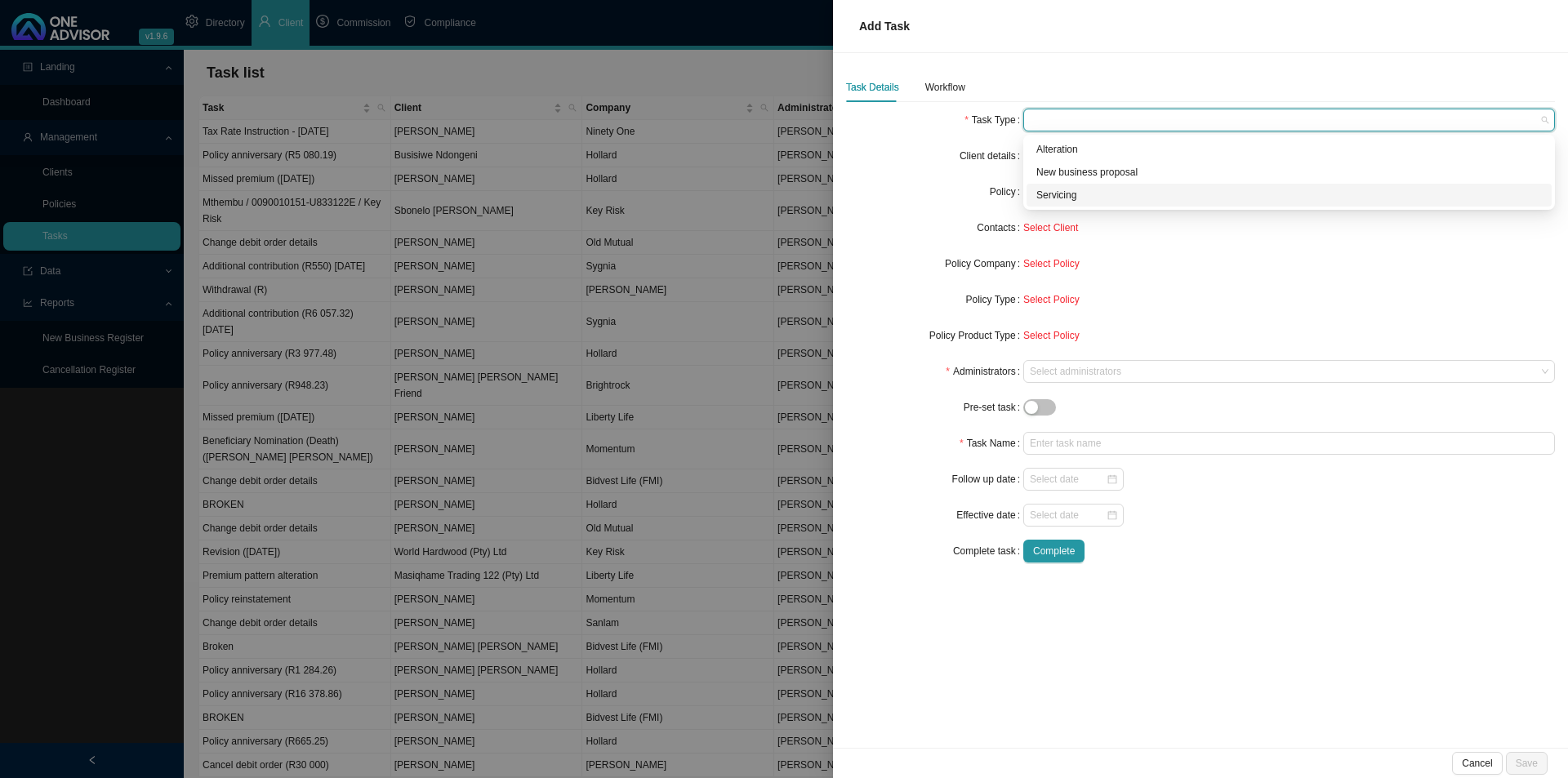
click at [1060, 184] on div "Servicing" at bounding box center [1289, 195] width 525 height 23
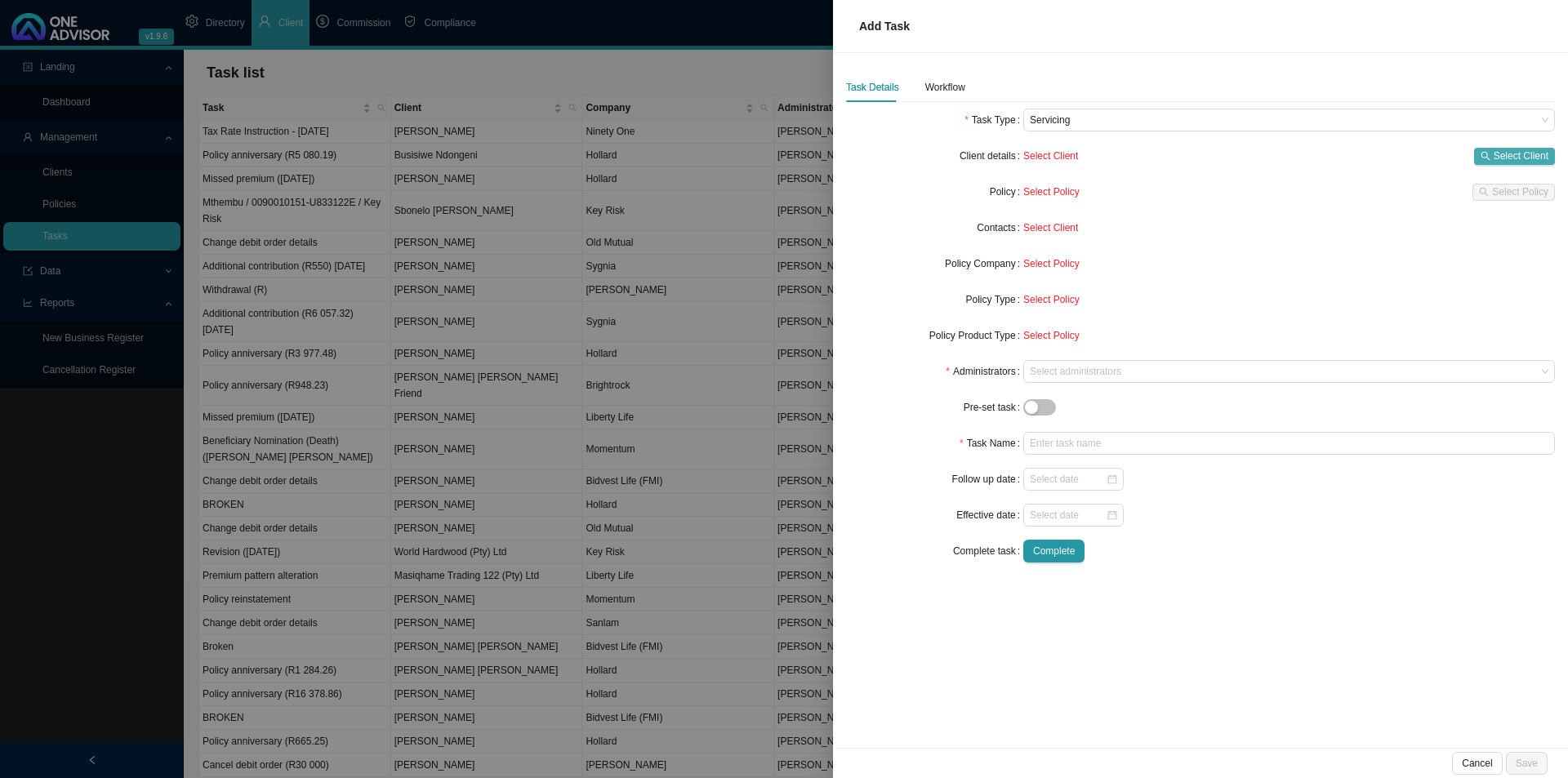
click at [1522, 152] on span "Select Client" at bounding box center [1520, 156] width 55 height 16
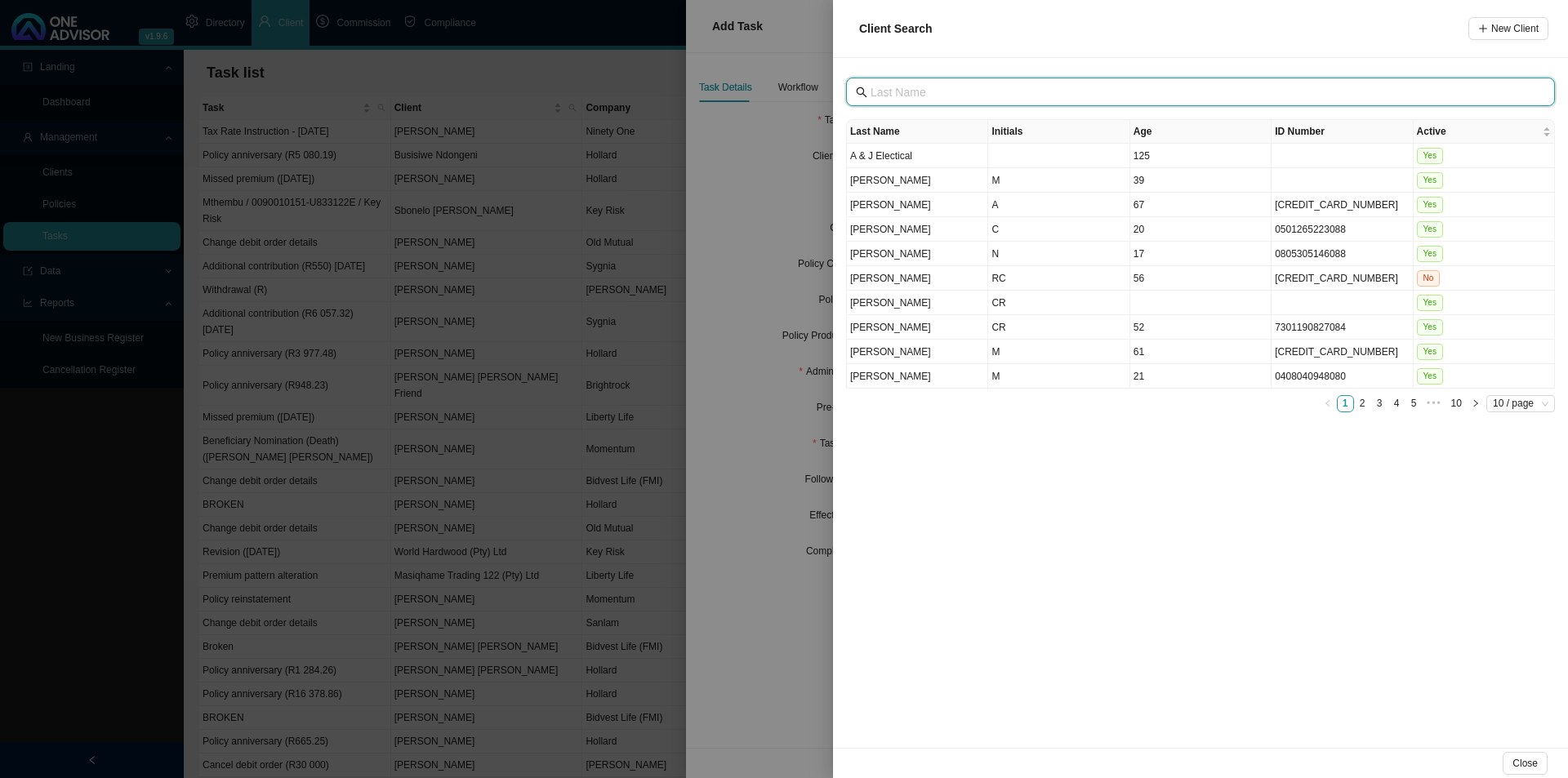
click at [961, 99] on input "text" at bounding box center [1201, 92] width 663 height 18
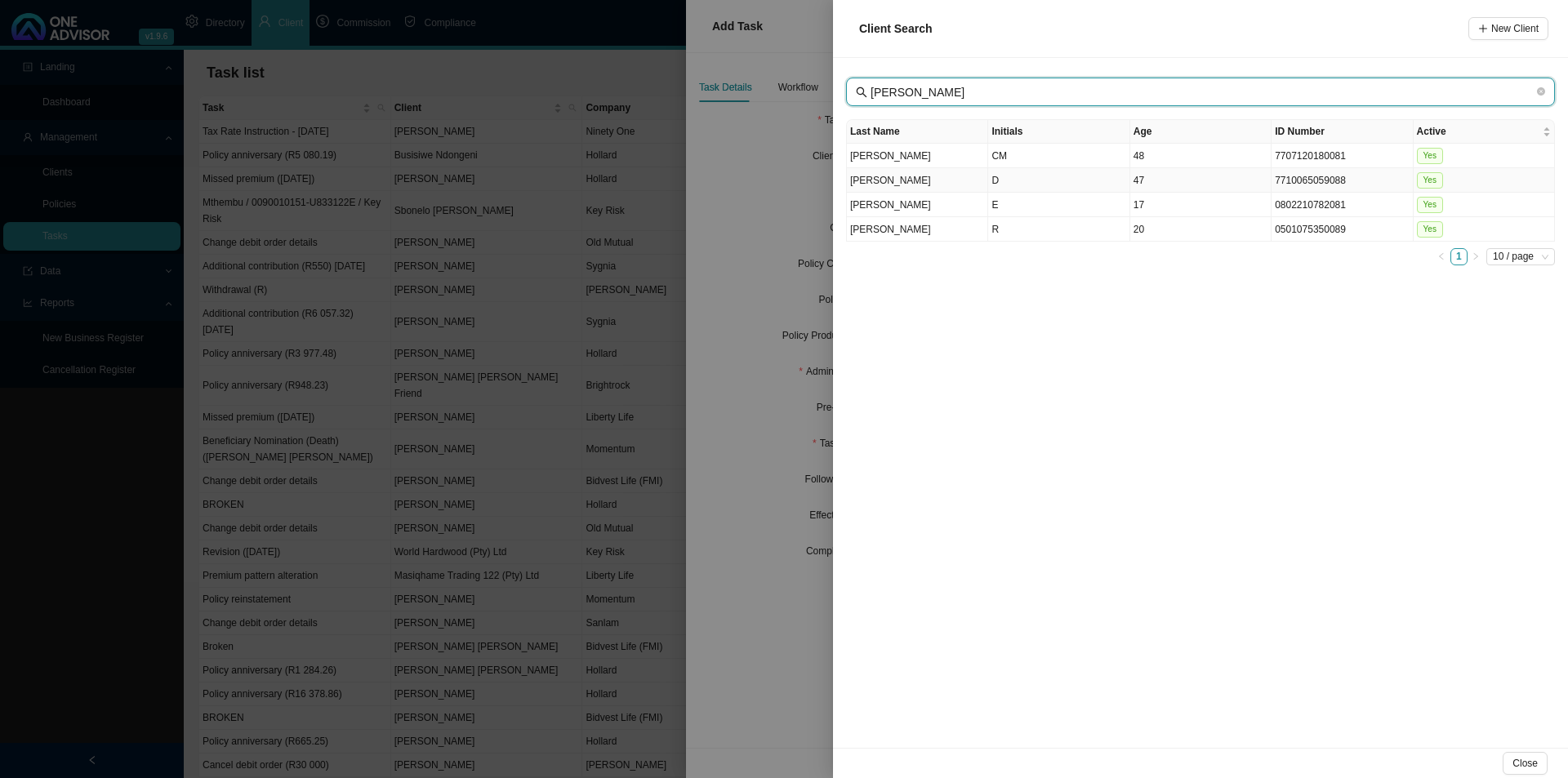
type input "[PERSON_NAME]"
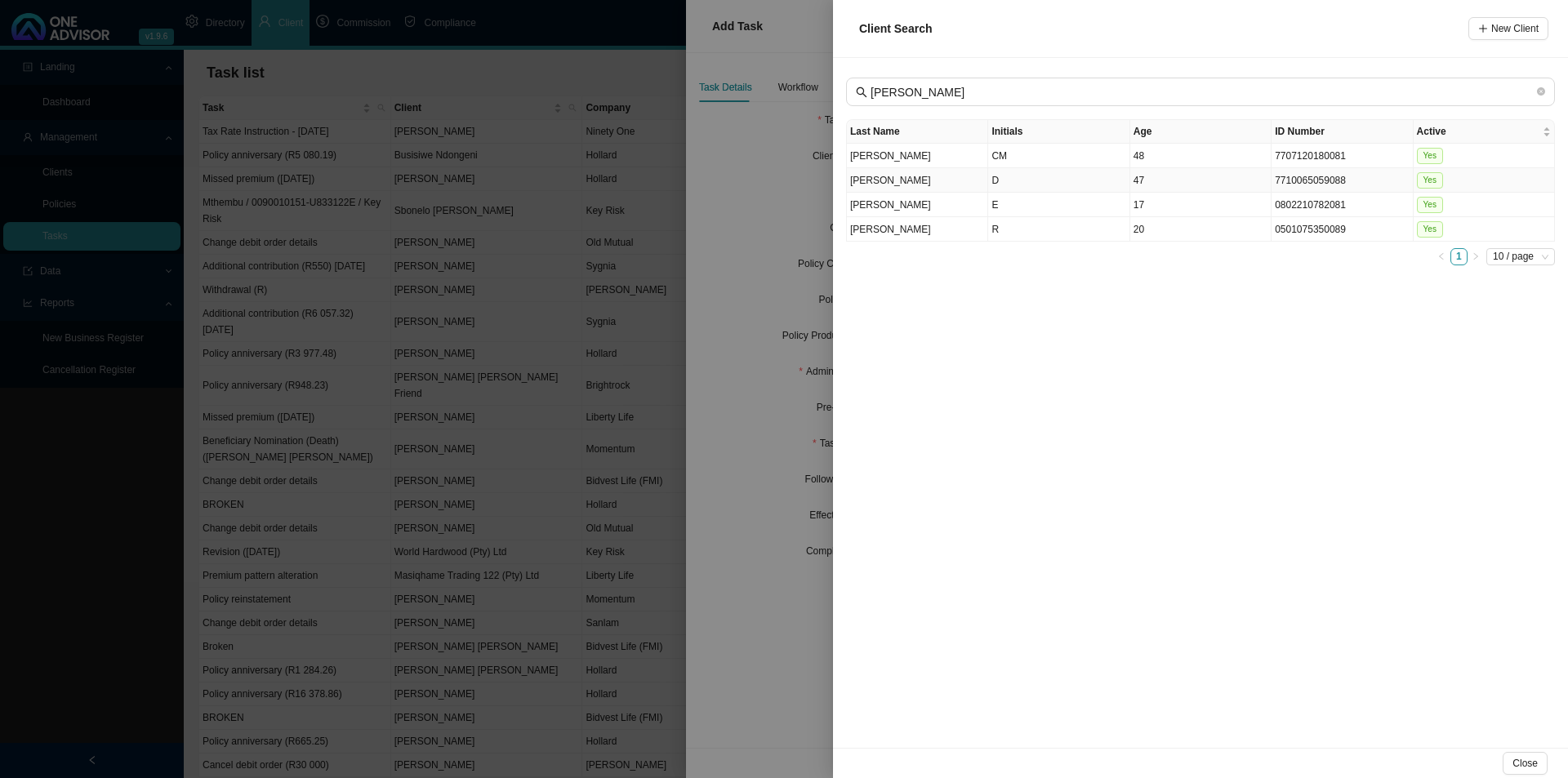
click at [916, 179] on td "[PERSON_NAME]" at bounding box center [917, 180] width 141 height 25
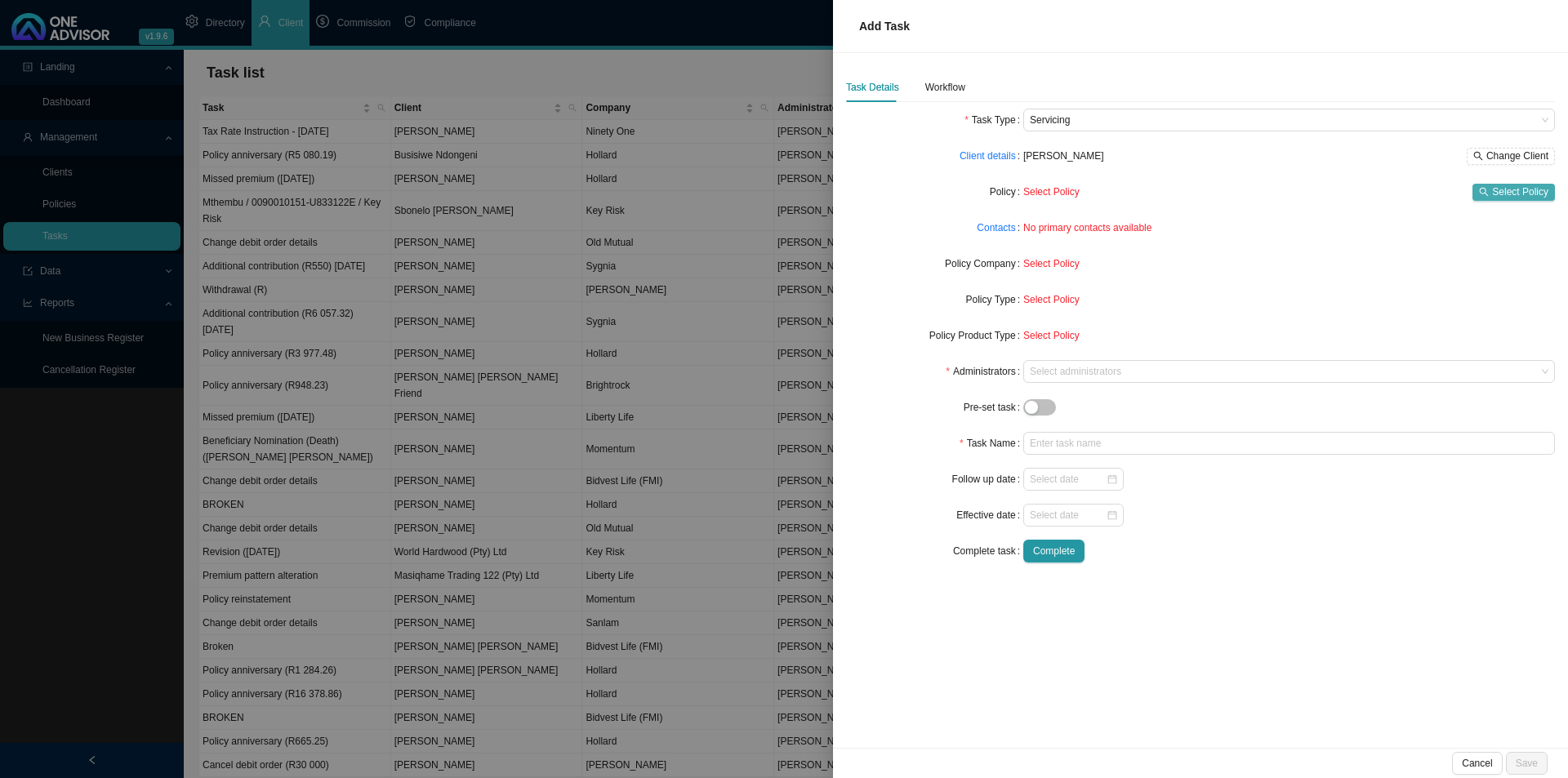
click at [1516, 186] on span "Select Policy" at bounding box center [1520, 192] width 57 height 16
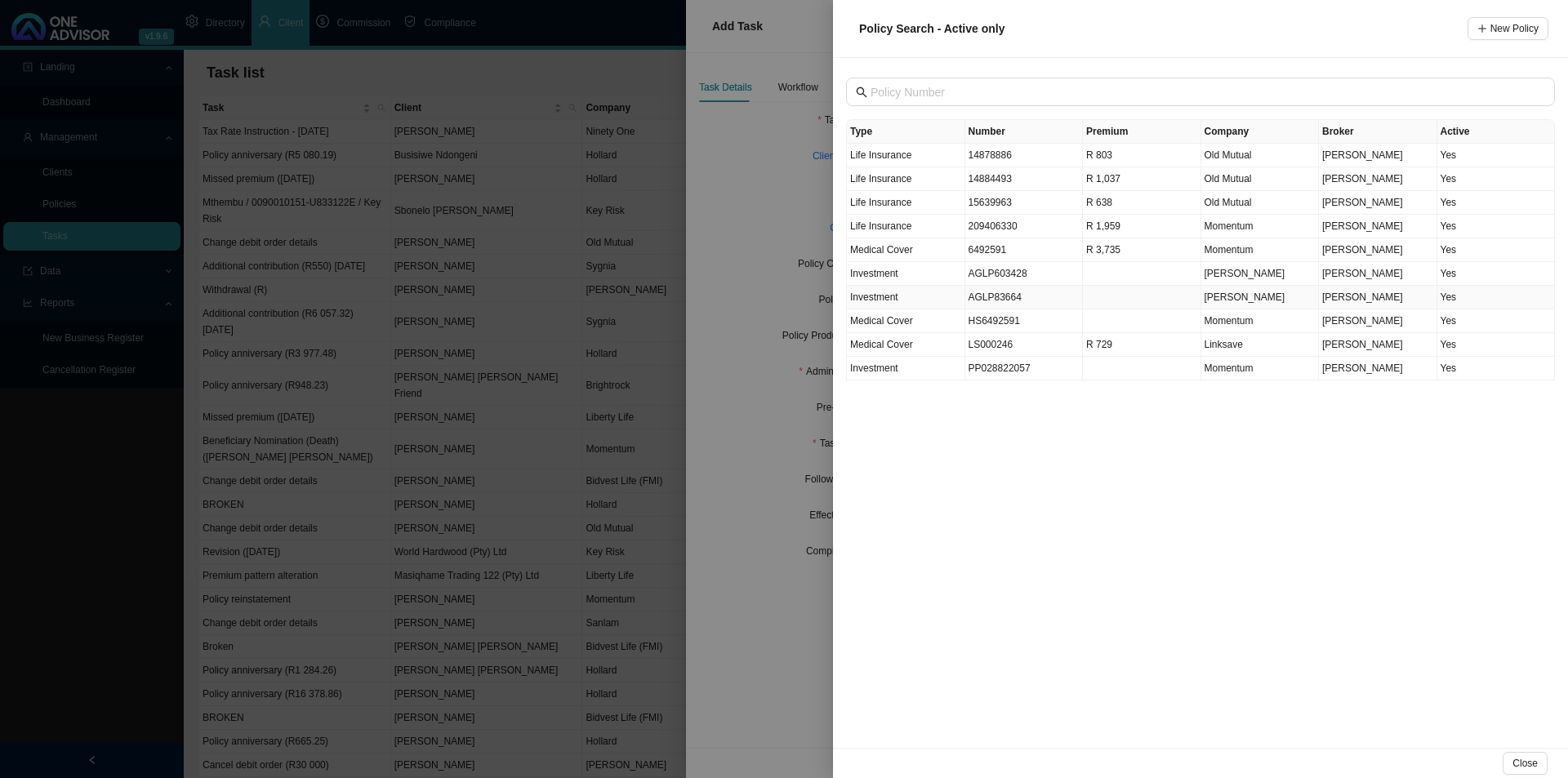
click at [1001, 295] on td "AGLP83664" at bounding box center [1023, 298] width 118 height 24
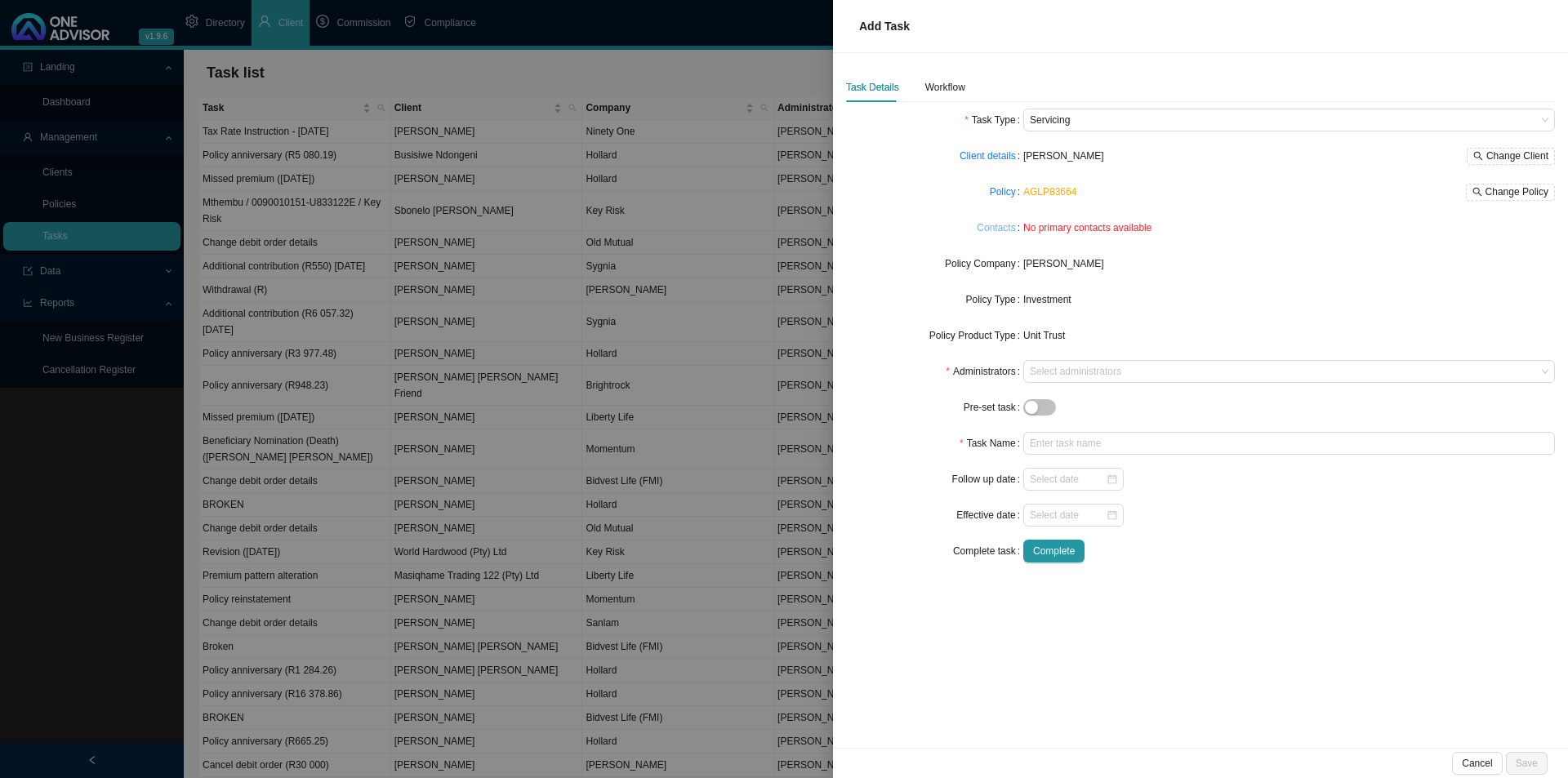
click at [984, 225] on link "Contacts" at bounding box center [996, 228] width 39 height 16
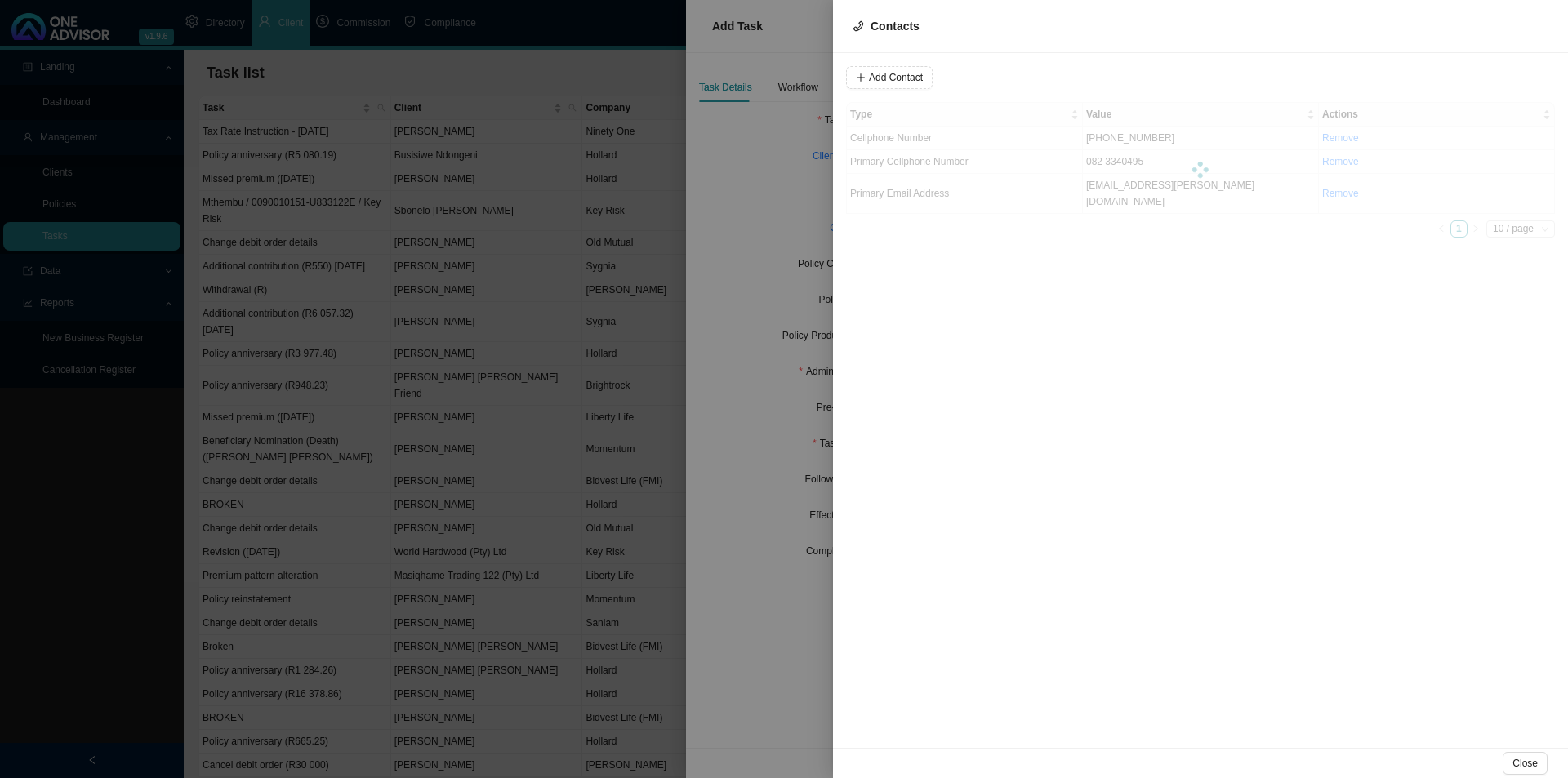
click at [910, 167] on div at bounding box center [1199, 170] width 708 height 135
click at [910, 167] on span "Email Address" at bounding box center [881, 170] width 63 height 12
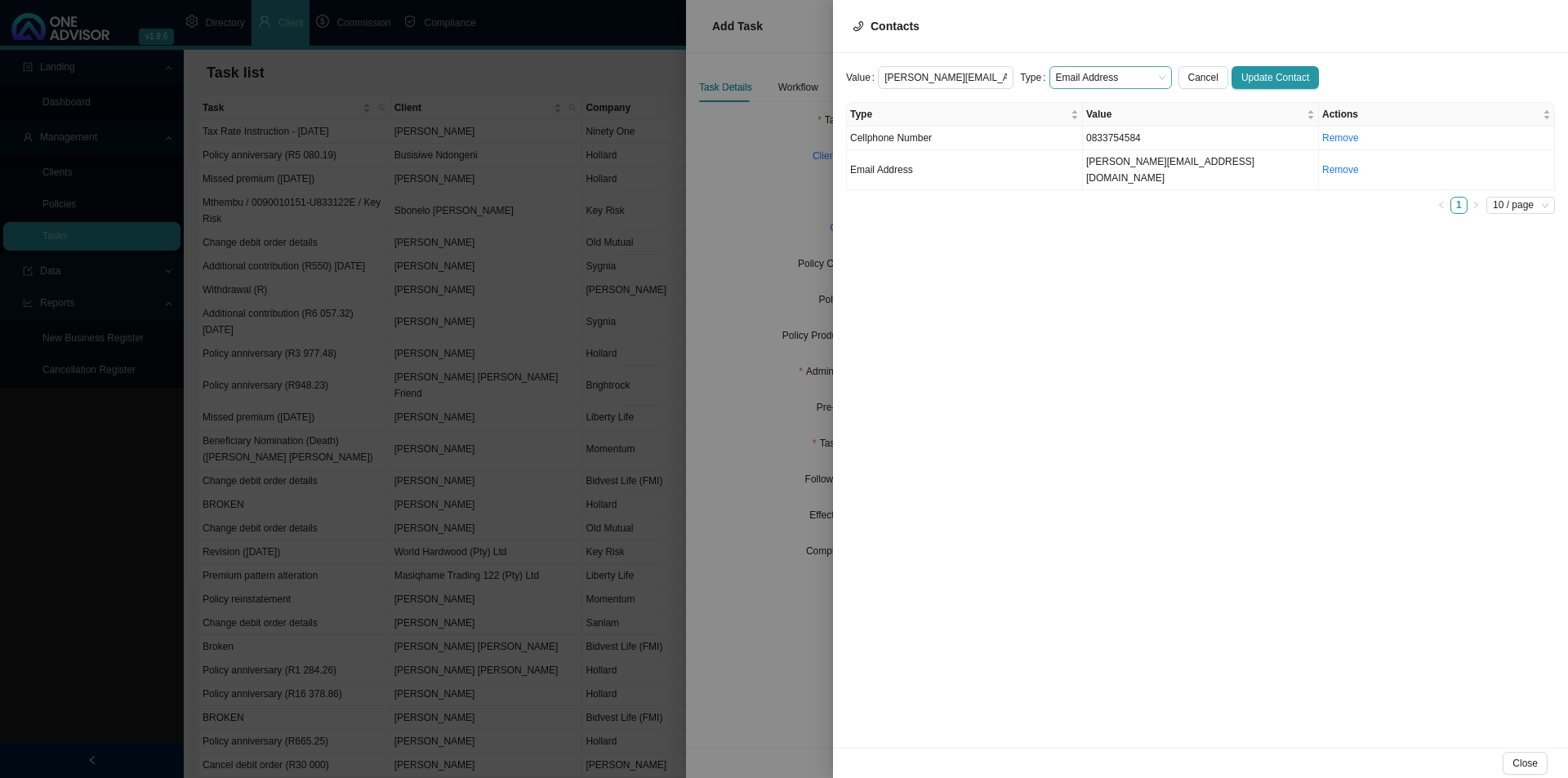
click at [1076, 74] on span "Email Address" at bounding box center [1111, 77] width 109 height 21
click at [1075, 178] on div "Primary Email Address" at bounding box center [1103, 175] width 96 height 16
click at [1251, 78] on span "Update Contact" at bounding box center [1275, 78] width 68 height 16
click at [968, 140] on td "Cellphone Number" at bounding box center [965, 138] width 236 height 24
click at [1090, 73] on span "Cellphone Number" at bounding box center [1111, 77] width 109 height 21
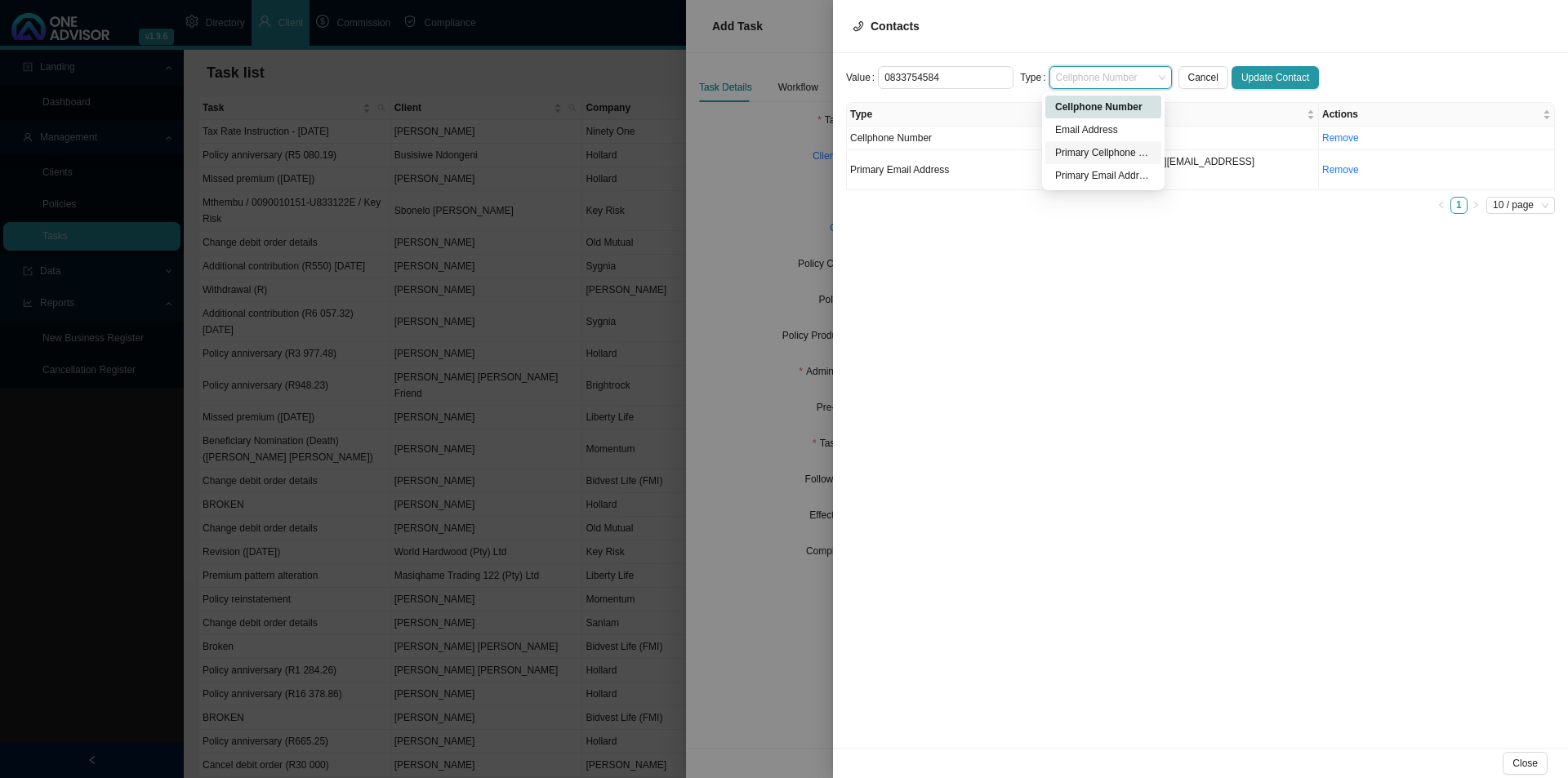
drag, startPoint x: 1097, startPoint y: 154, endPoint x: 1165, endPoint y: 138, distance: 69.9
click at [1101, 151] on div "Primary Cellphone Number" at bounding box center [1103, 152] width 96 height 16
click at [1291, 75] on span "Update Contact" at bounding box center [1275, 78] width 68 height 16
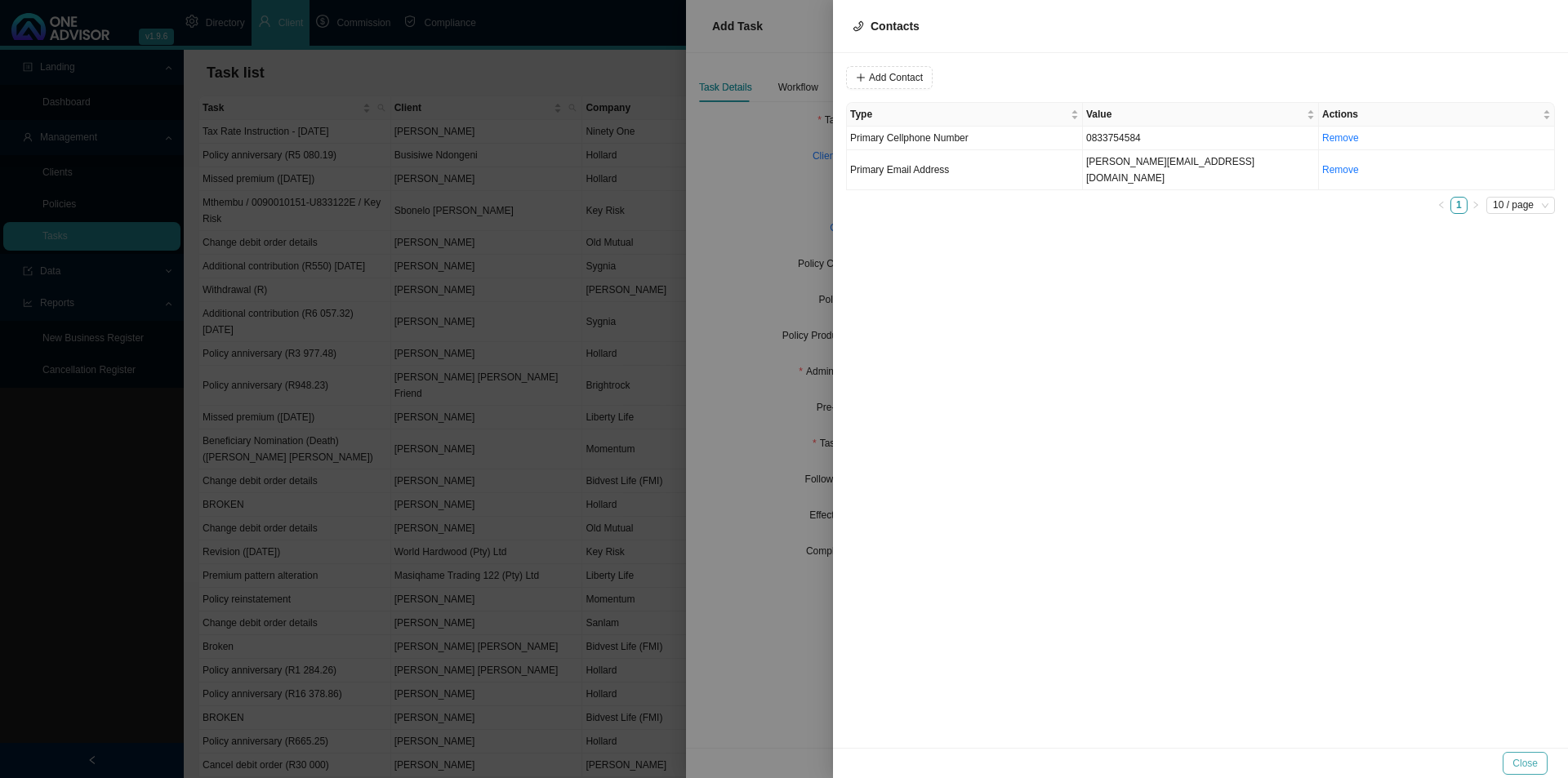
click at [1524, 756] on span "Close" at bounding box center [1524, 763] width 25 height 16
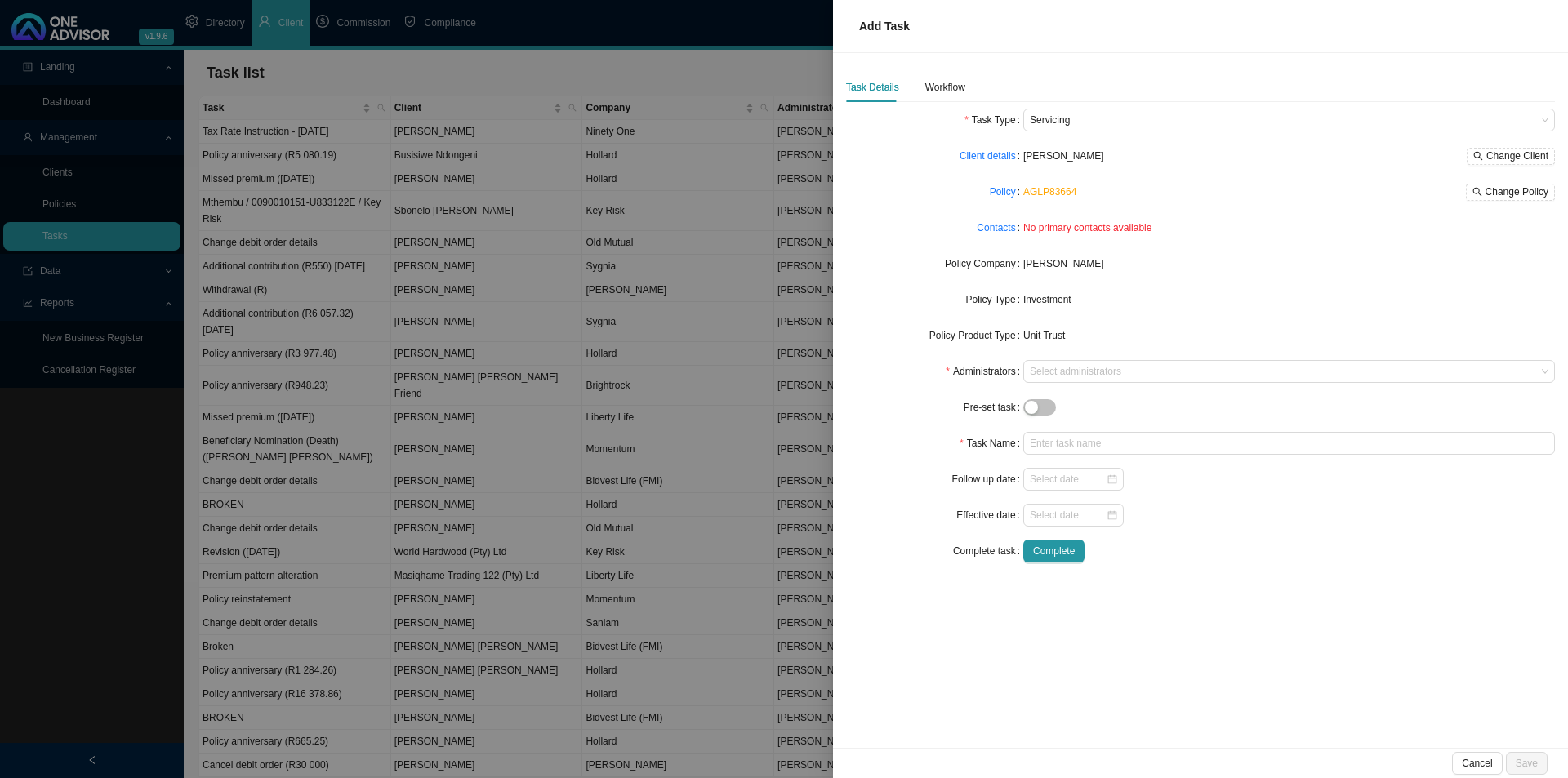
click at [1071, 354] on form "Task Type Servicing Client details [PERSON_NAME] Change Client Policy AGLP83664…" at bounding box center [1199, 335] width 708 height 454
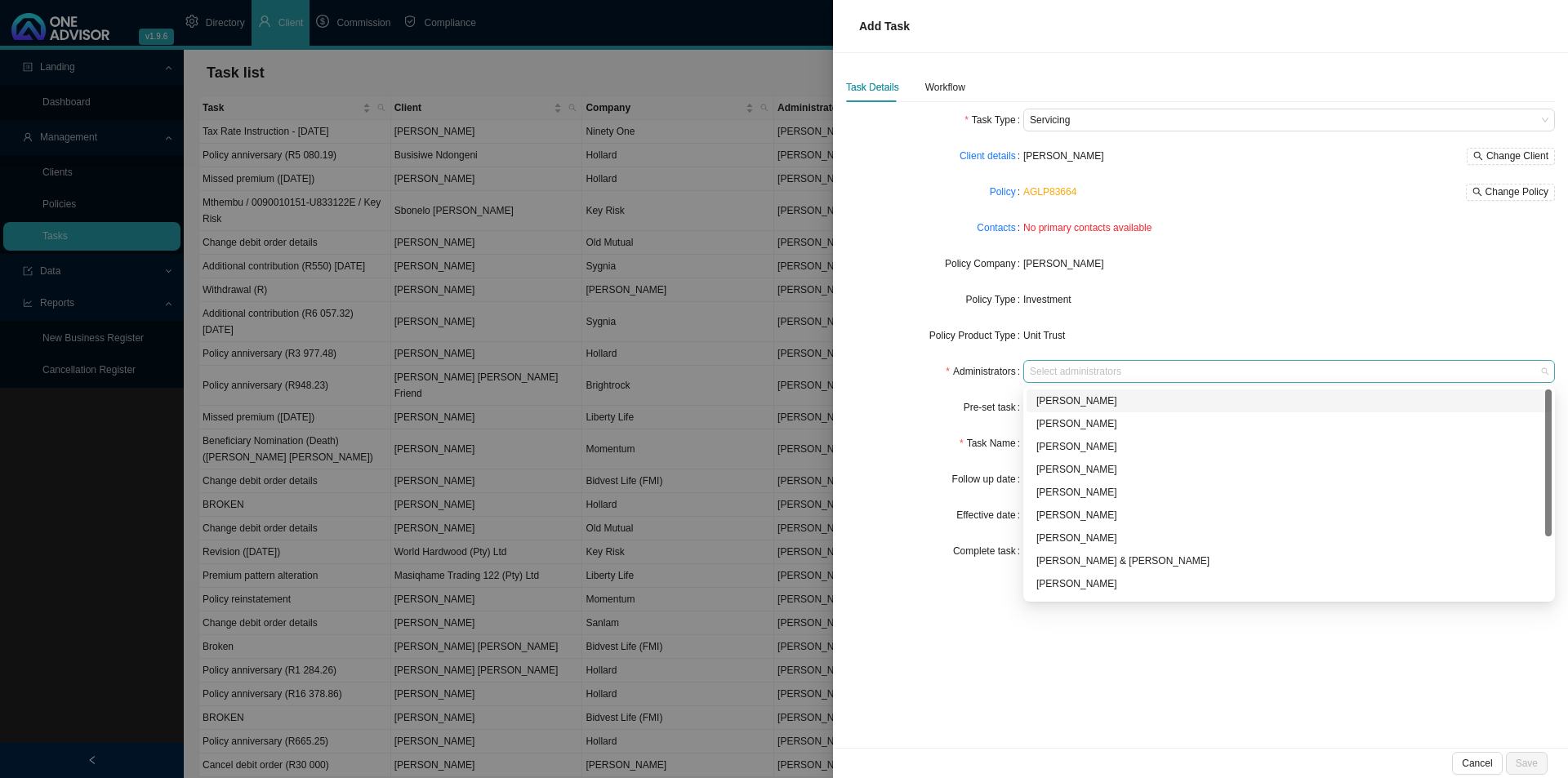
click at [1057, 373] on div at bounding box center [1281, 372] width 510 height 12
click at [1084, 518] on div "[PERSON_NAME]" at bounding box center [1289, 519] width 506 height 16
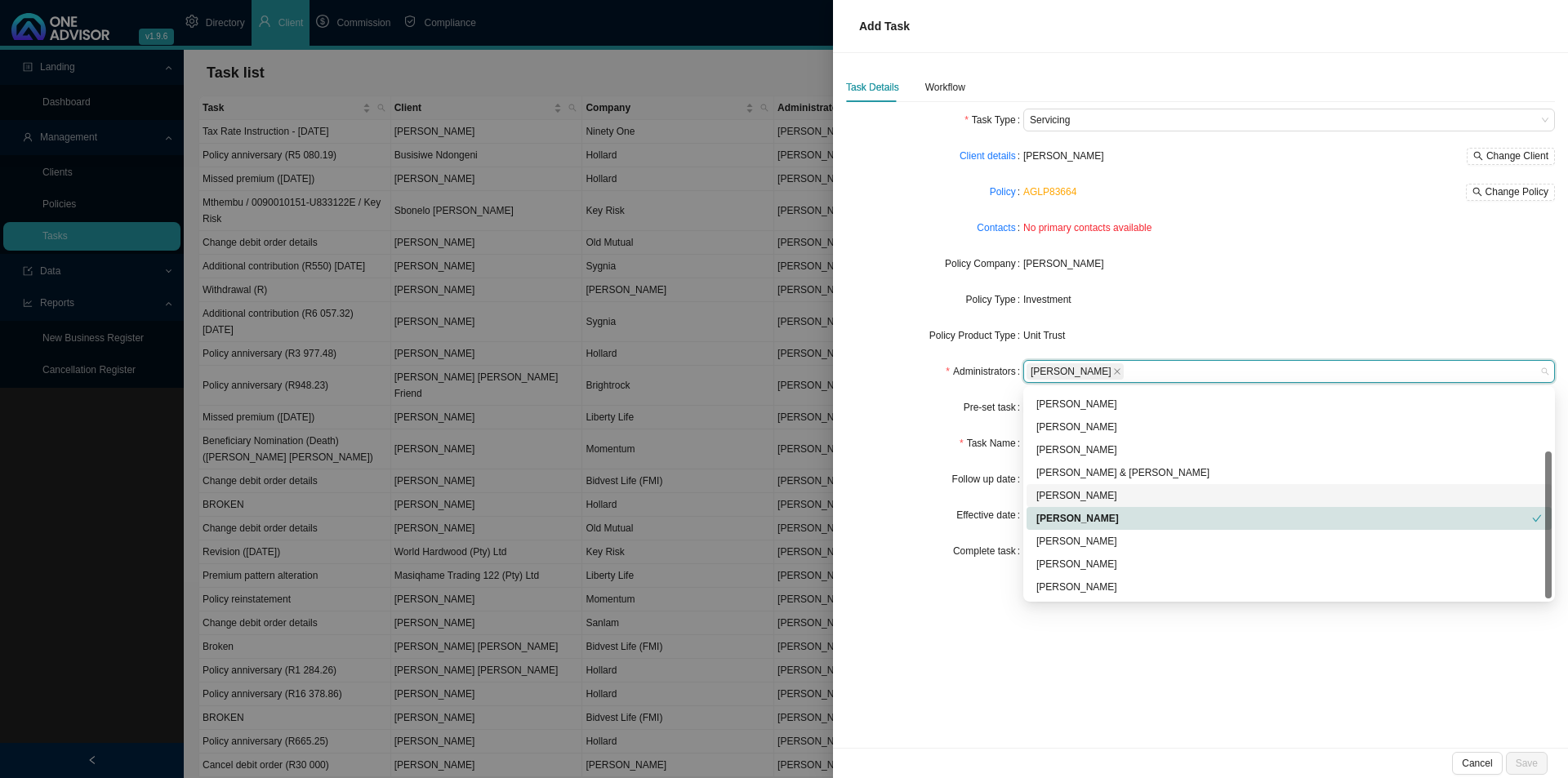
click at [928, 465] on form "Task Type Servicing Client details [PERSON_NAME] Change Client Policy AGLP83664…" at bounding box center [1199, 335] width 708 height 454
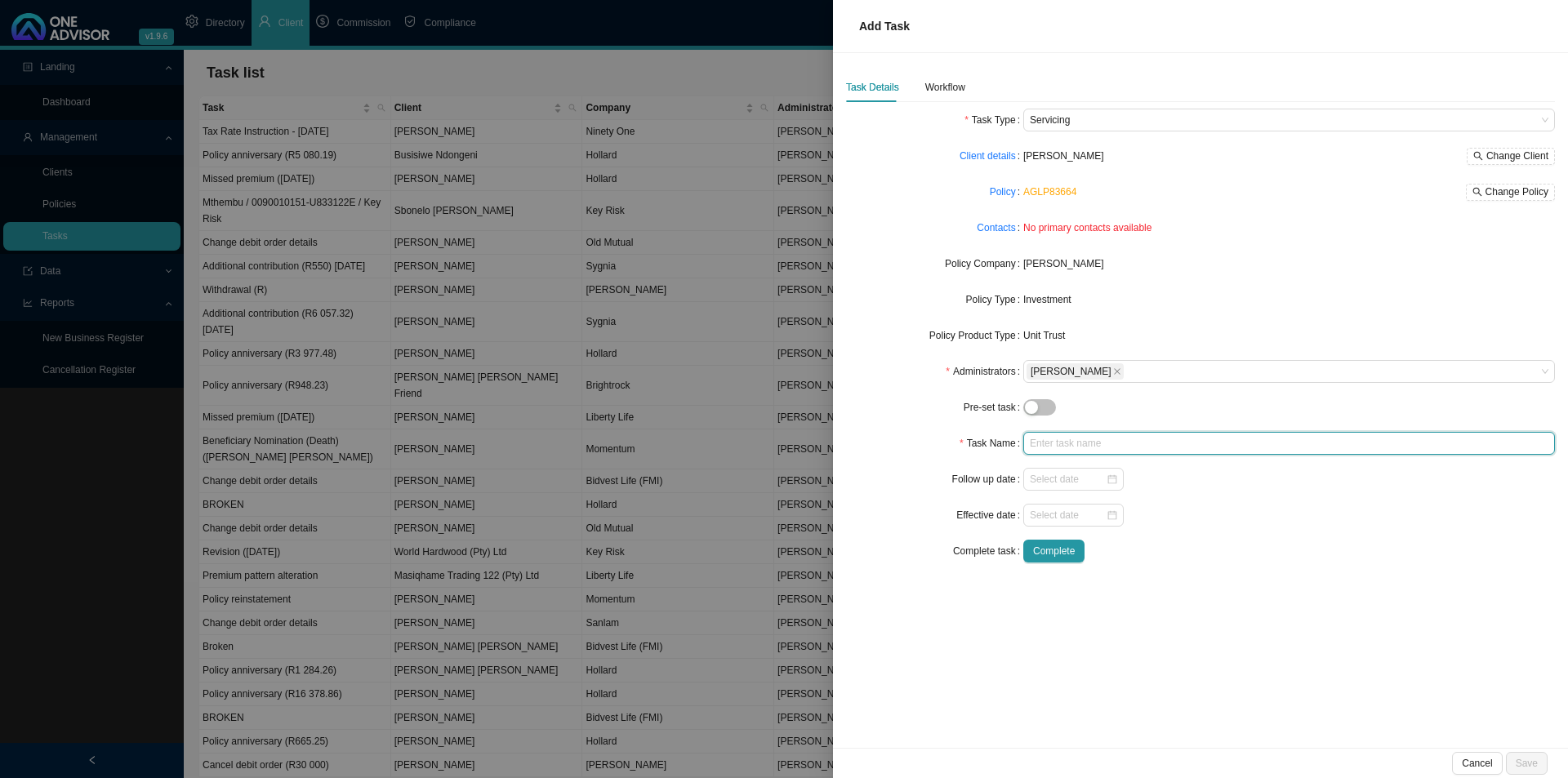
click at [1049, 440] on input "text" at bounding box center [1289, 443] width 532 height 23
type input "Withdrawal (R)"
click at [947, 79] on div "Workflow" at bounding box center [945, 87] width 40 height 16
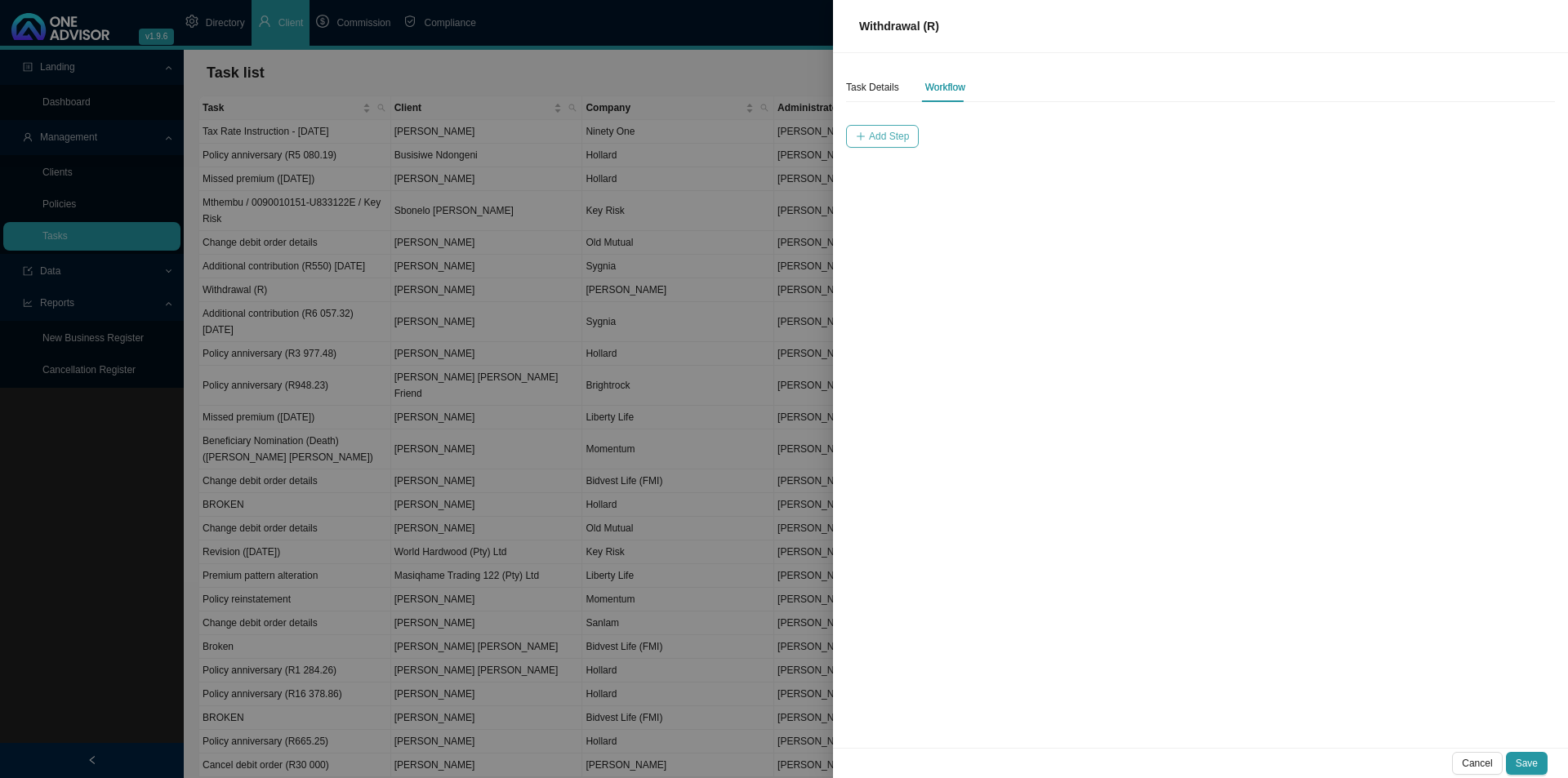
click at [885, 144] on button "Add Step" at bounding box center [881, 136] width 73 height 23
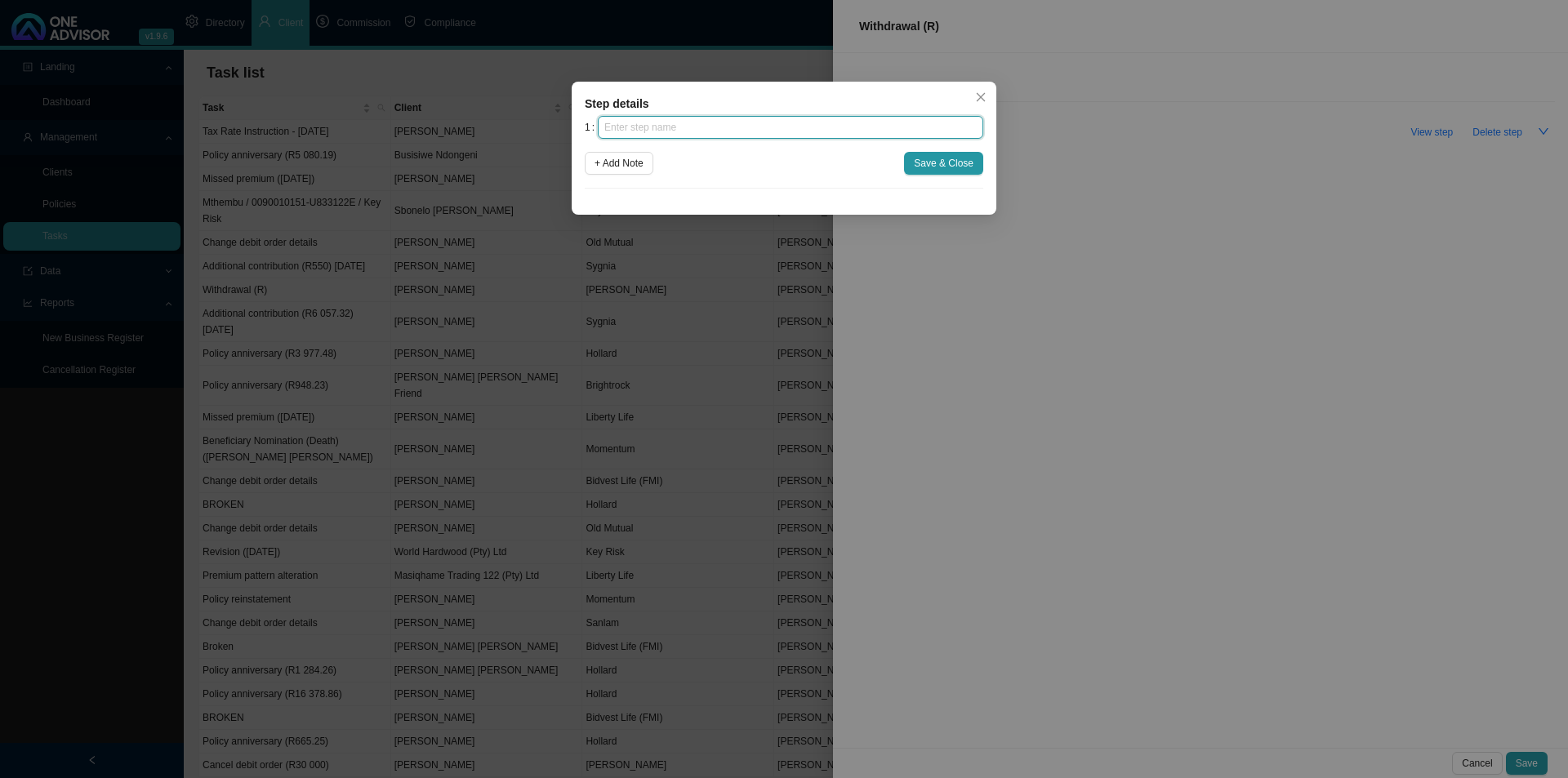
click at [649, 127] on input "text" at bounding box center [791, 127] width 386 height 23
type input "Instruction"
click at [947, 162] on span "Save & Close" at bounding box center [944, 163] width 60 height 16
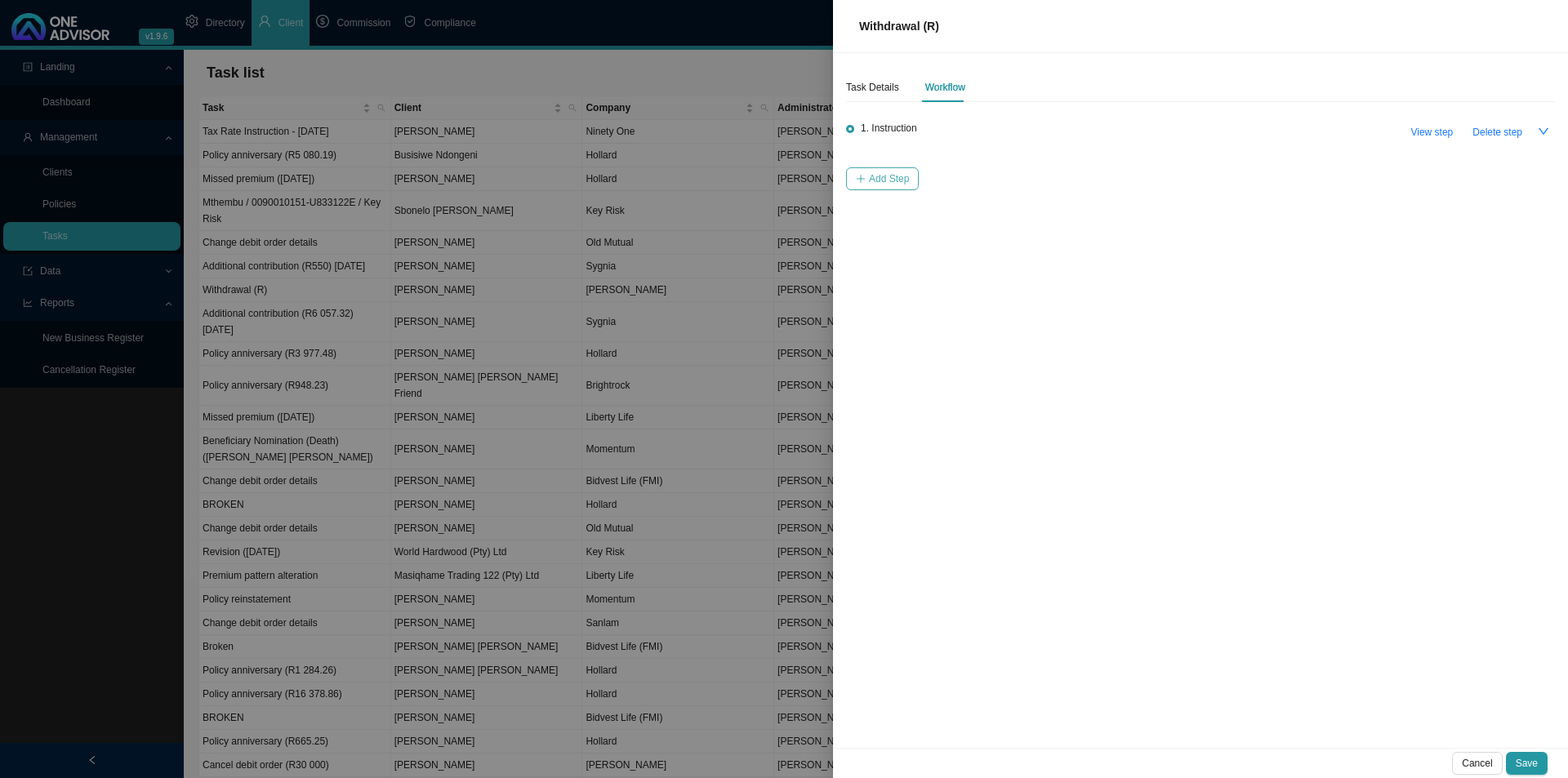
click at [866, 179] on button "Add Step" at bounding box center [881, 178] width 73 height 23
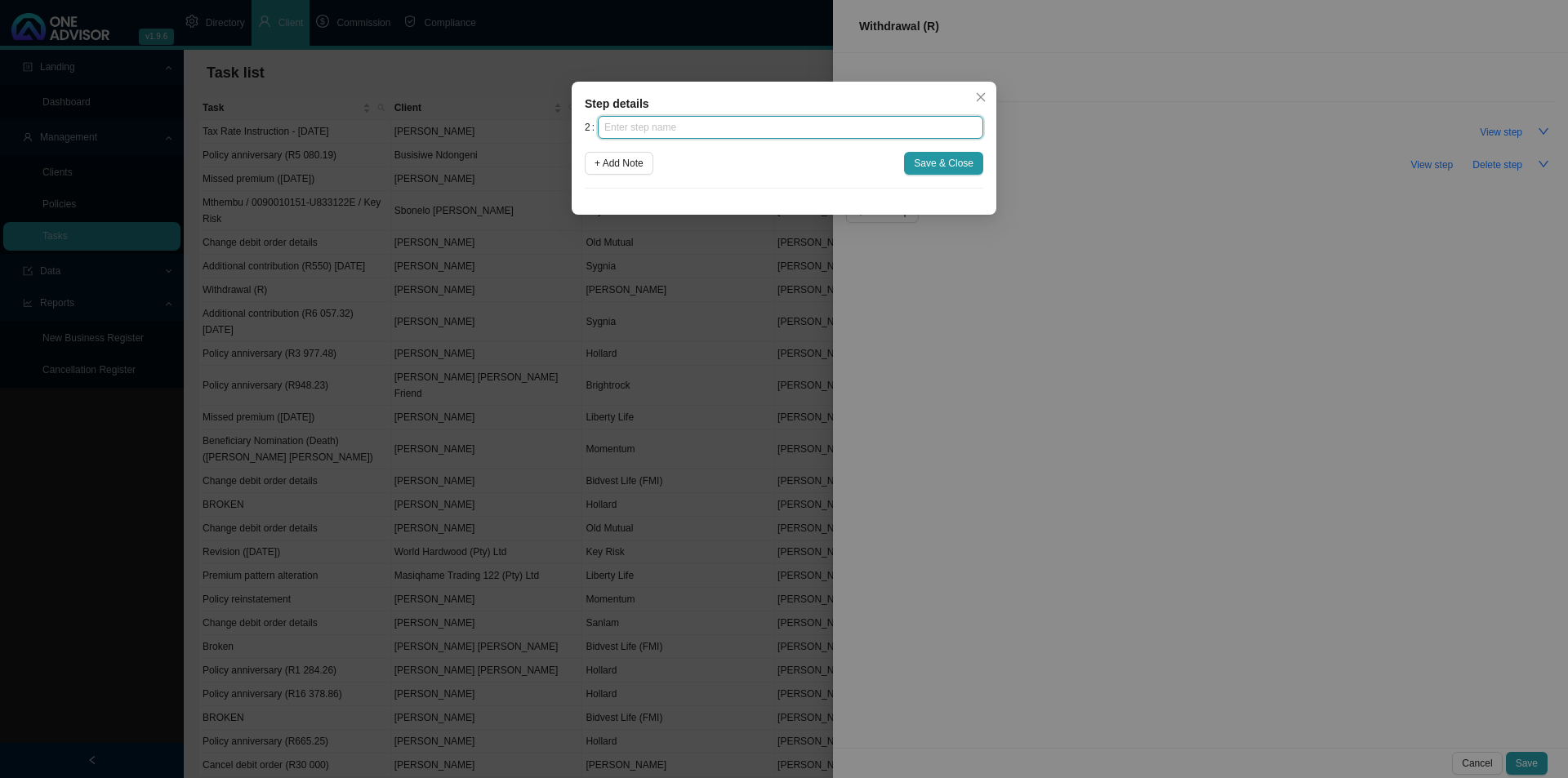
click at [756, 129] on input "text" at bounding box center [791, 127] width 386 height 23
type input "Investigation"
click at [947, 167] on span "Save & Close" at bounding box center [944, 163] width 60 height 16
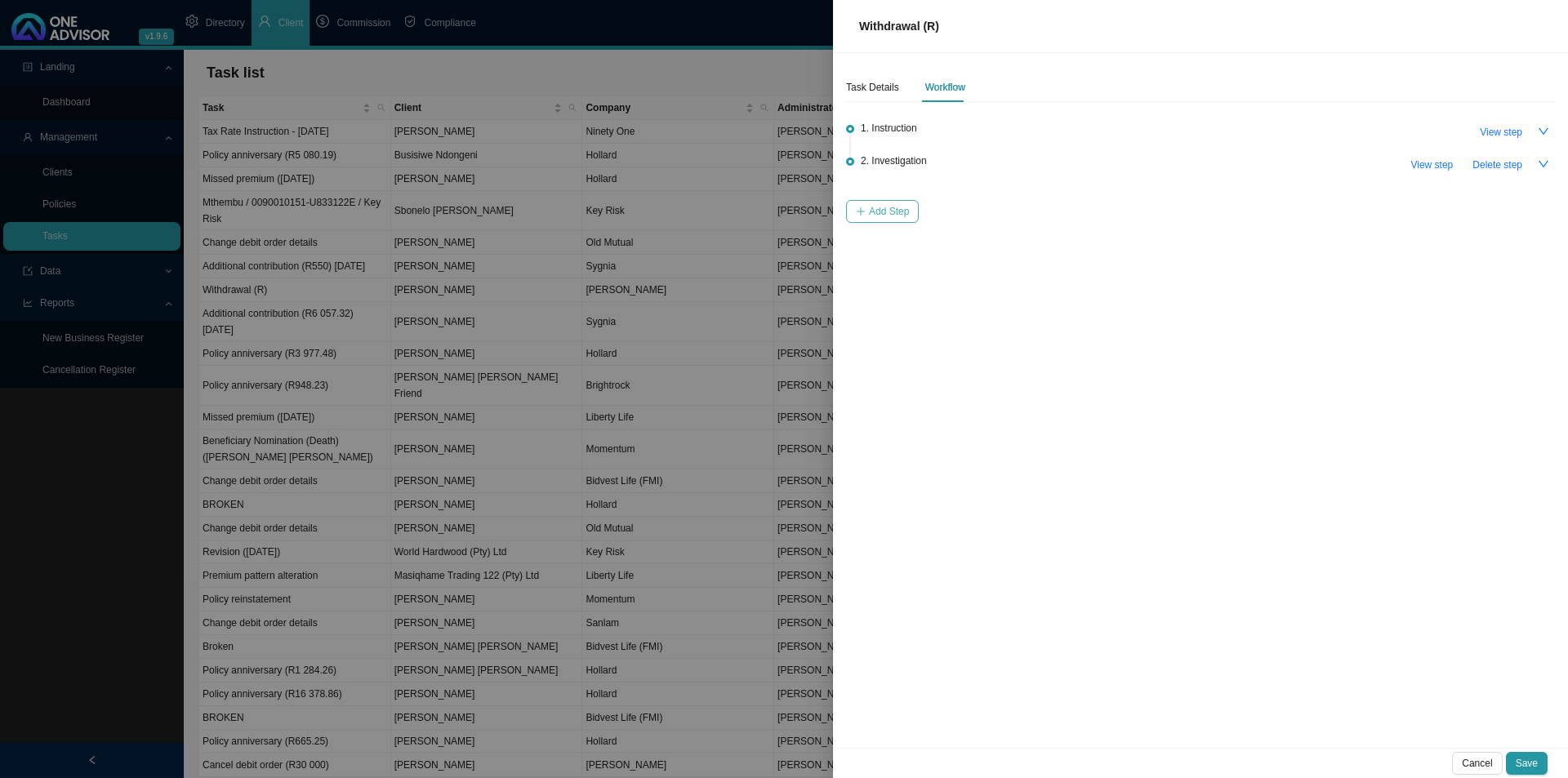
click at [896, 200] on button "Add Step" at bounding box center [881, 211] width 73 height 23
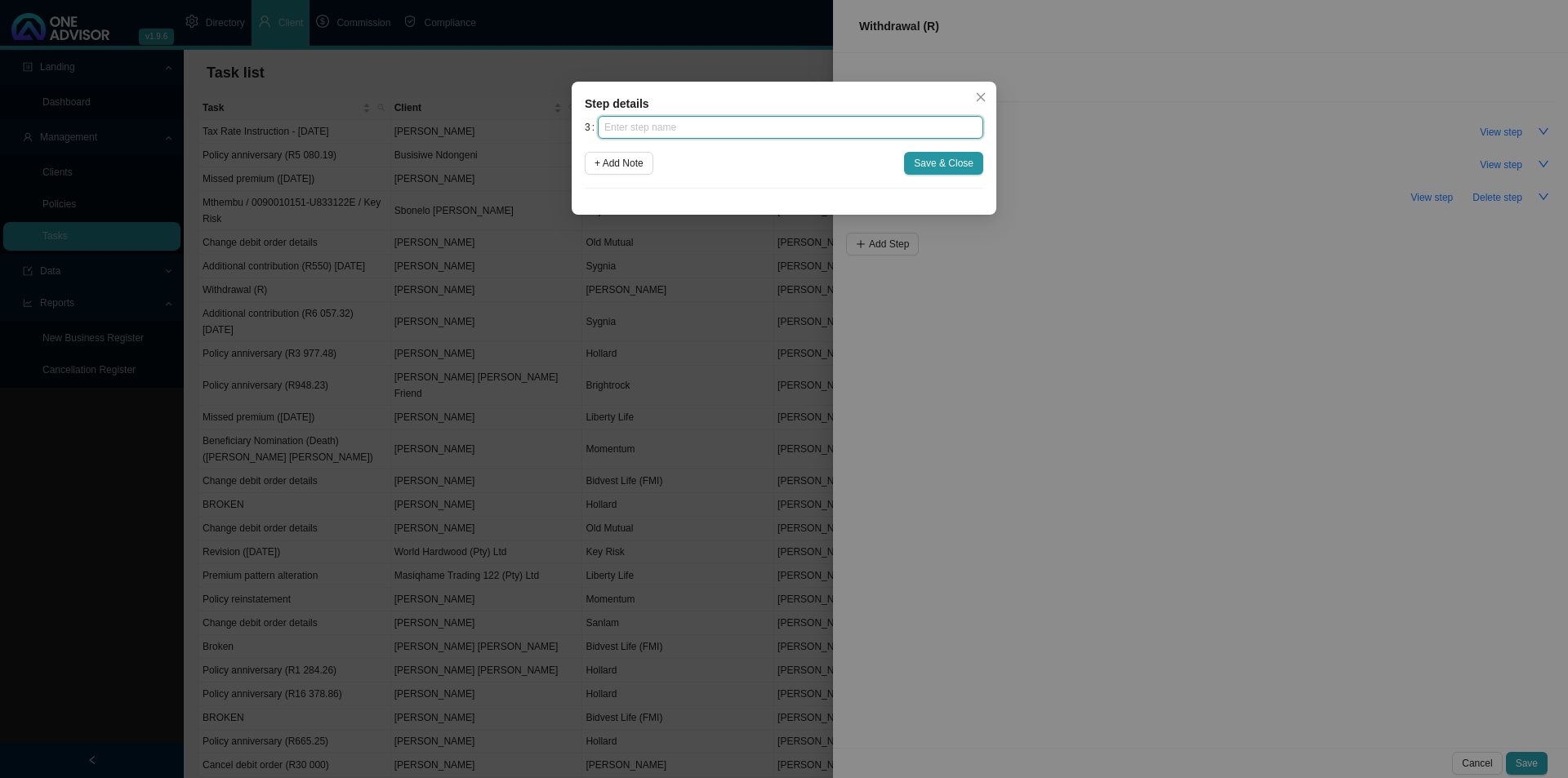
click at [724, 133] on input "text" at bounding box center [791, 127] width 386 height 23
type input "Submission"
click at [941, 167] on span "Save & Close" at bounding box center [944, 163] width 60 height 16
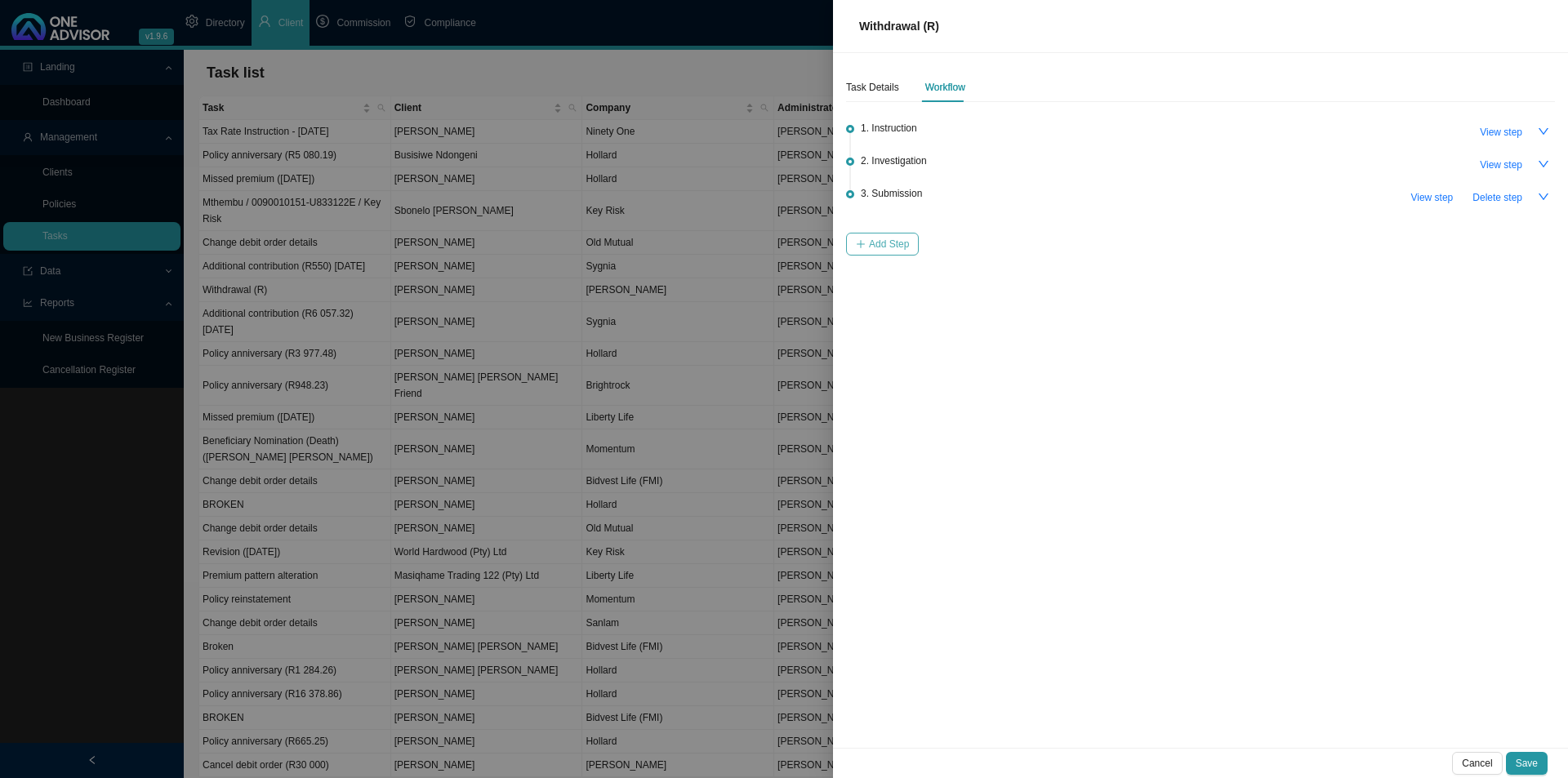
click at [896, 245] on span "Add Step" at bounding box center [888, 244] width 40 height 16
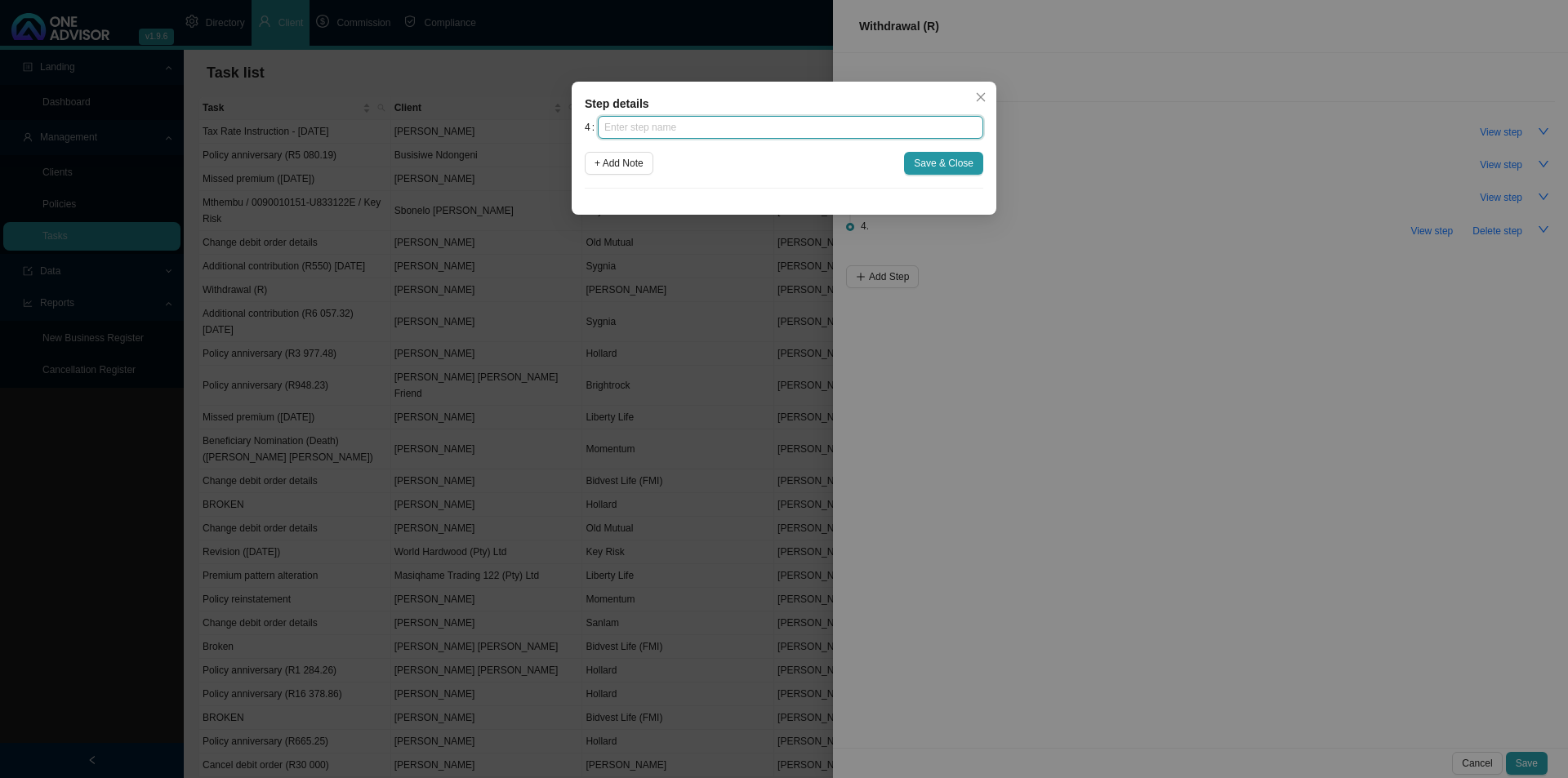
drag, startPoint x: 728, startPoint y: 134, endPoint x: 721, endPoint y: 125, distance: 11.4
click at [725, 131] on input "text" at bounding box center [791, 127] width 386 height 23
type input "Confirmation of works done"
click at [925, 157] on span "Save & Close" at bounding box center [944, 163] width 60 height 16
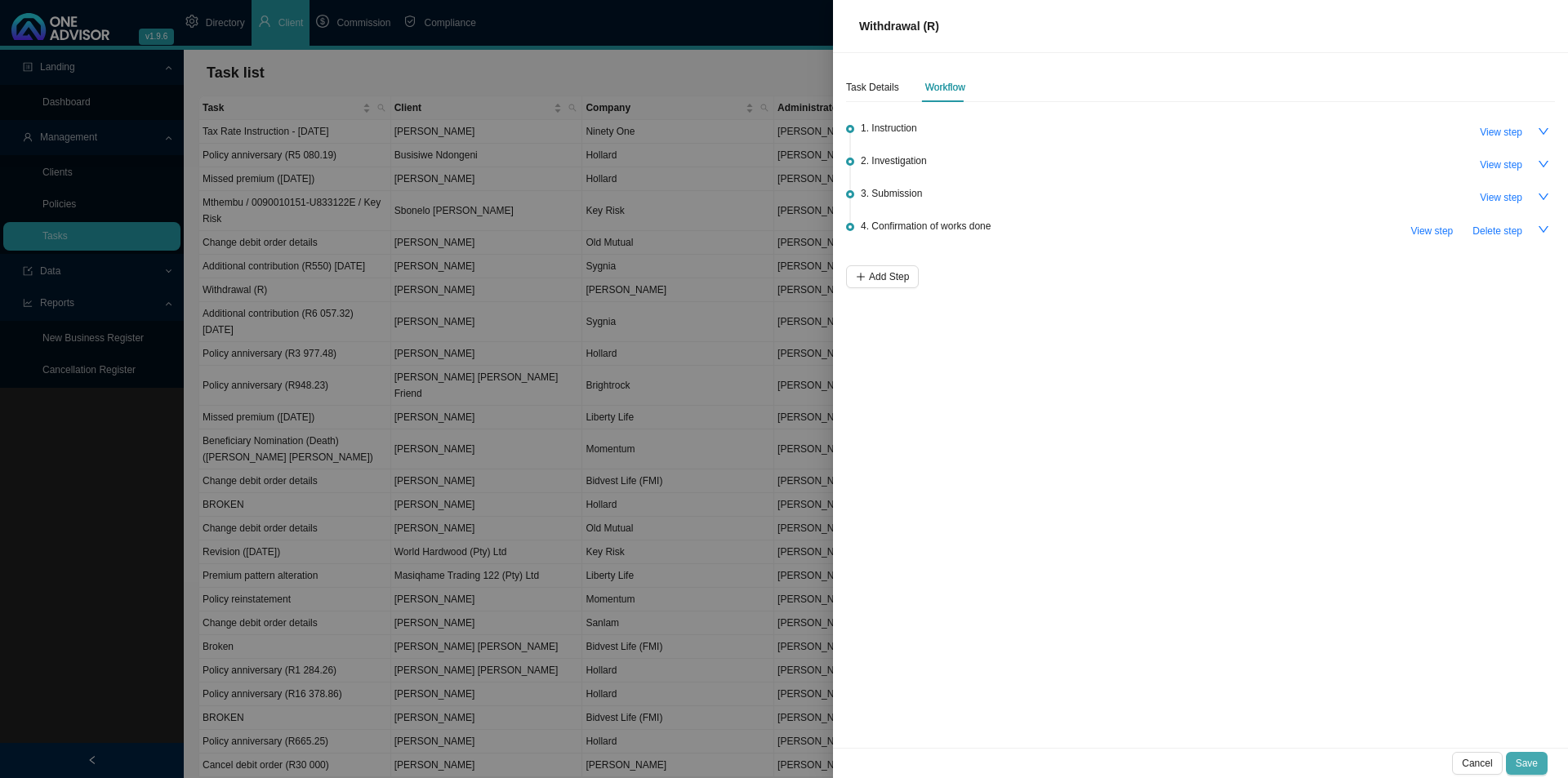
click at [1524, 761] on span "Save" at bounding box center [1526, 763] width 22 height 16
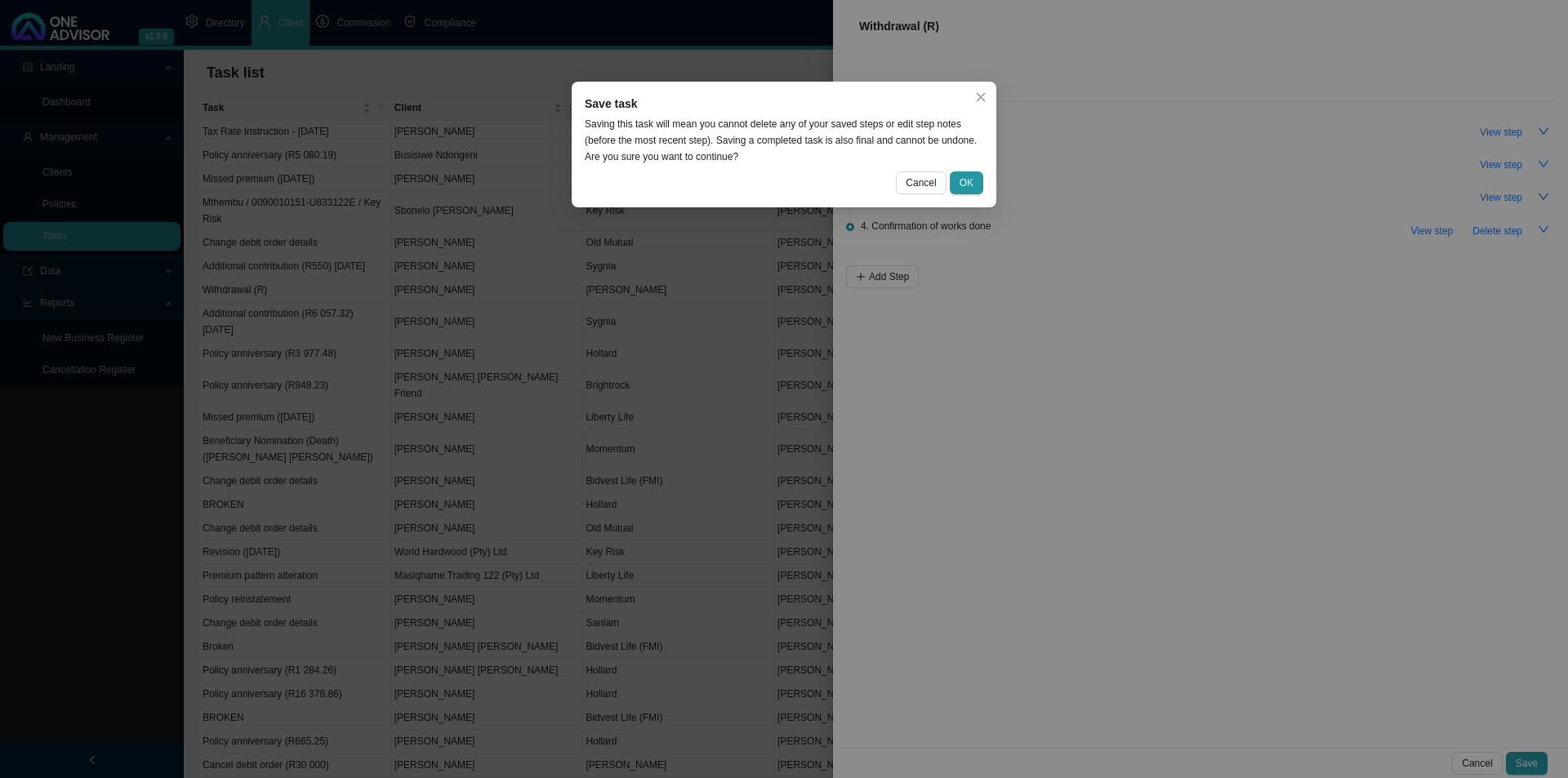
click at [984, 184] on div "Save task Saving this task will mean you cannot delete any of your saved steps …" at bounding box center [783, 144] width 424 height 126
click at [977, 184] on button "OK" at bounding box center [967, 183] width 34 height 23
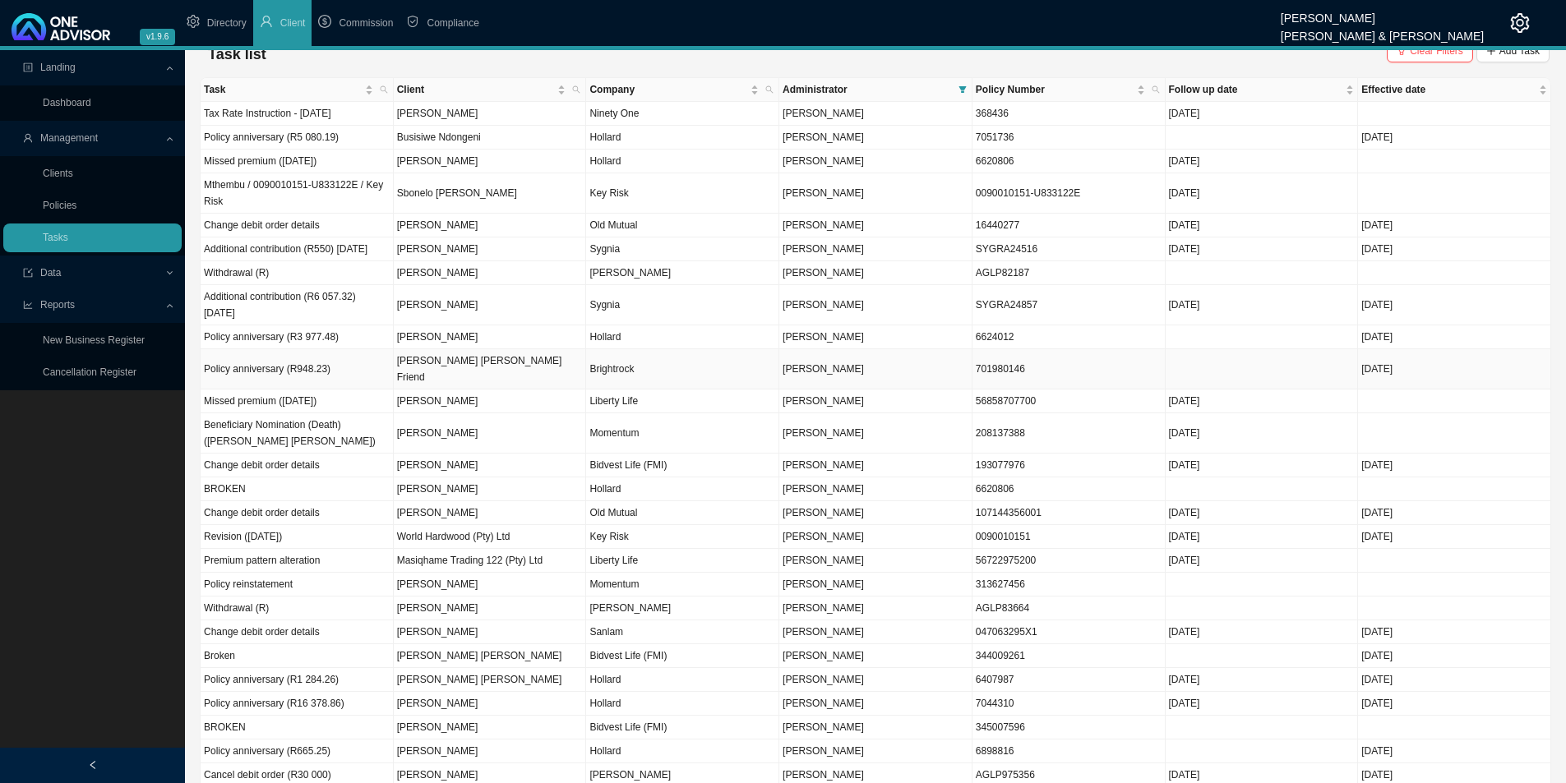
scroll to position [0, 0]
